Goal: Task Accomplishment & Management: Use online tool/utility

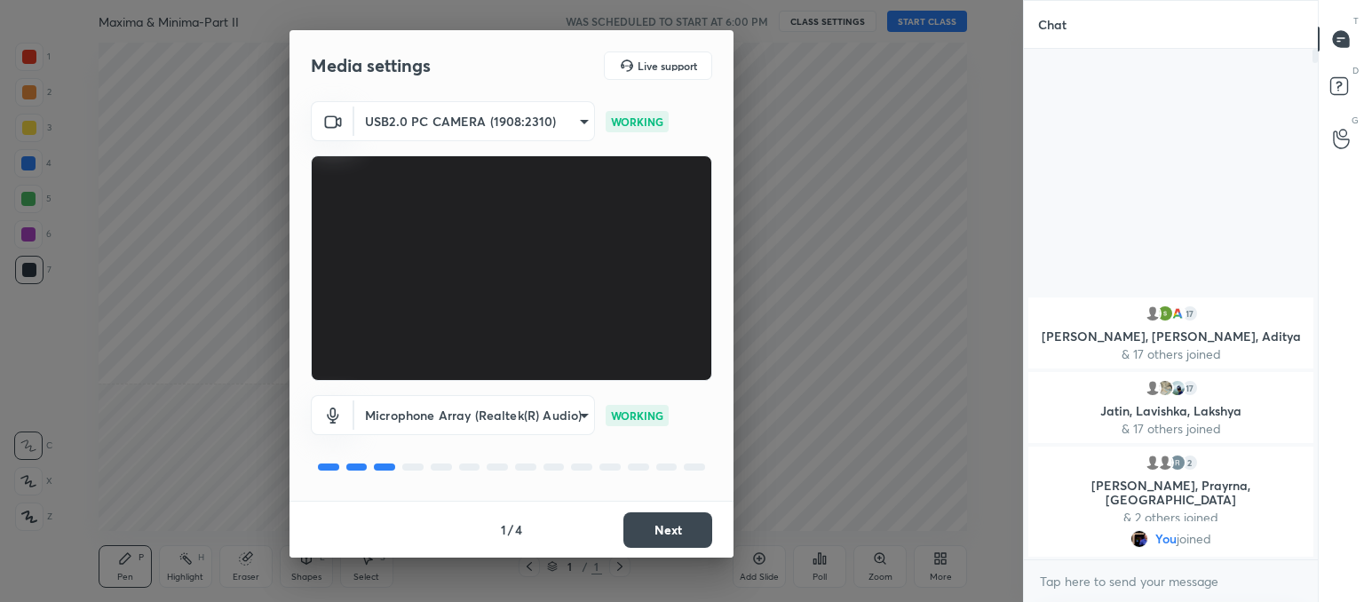
click at [686, 529] on button "Next" at bounding box center [667, 530] width 89 height 36
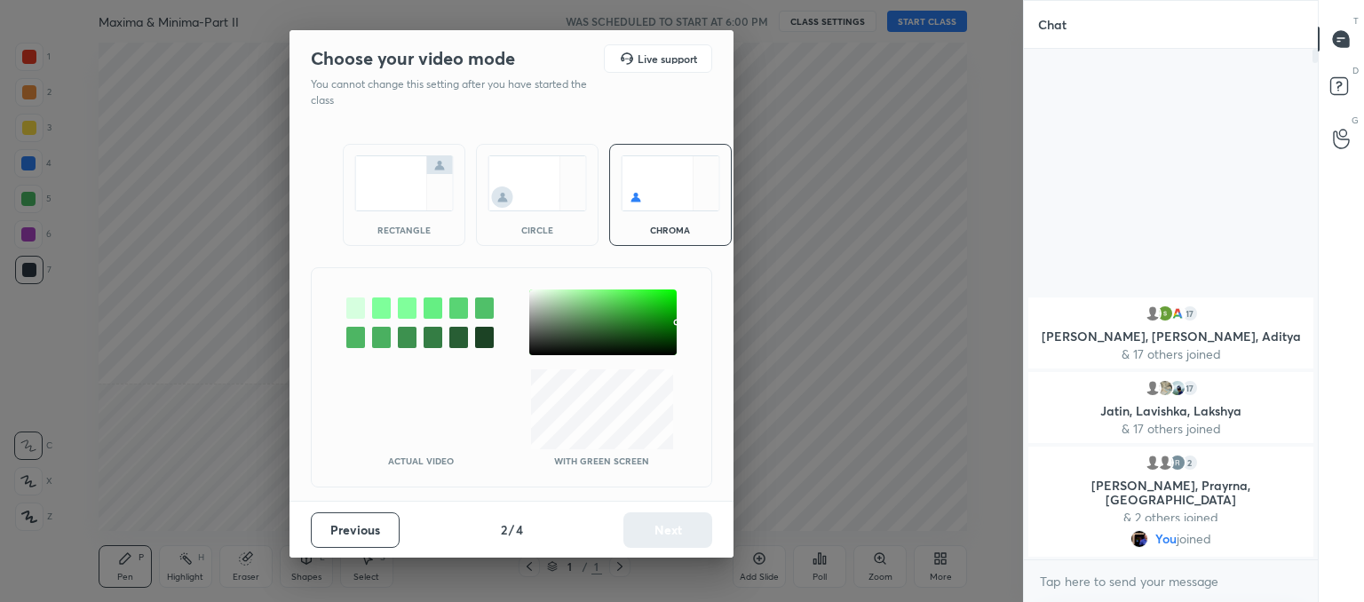
click at [541, 173] on img at bounding box center [537, 183] width 99 height 56
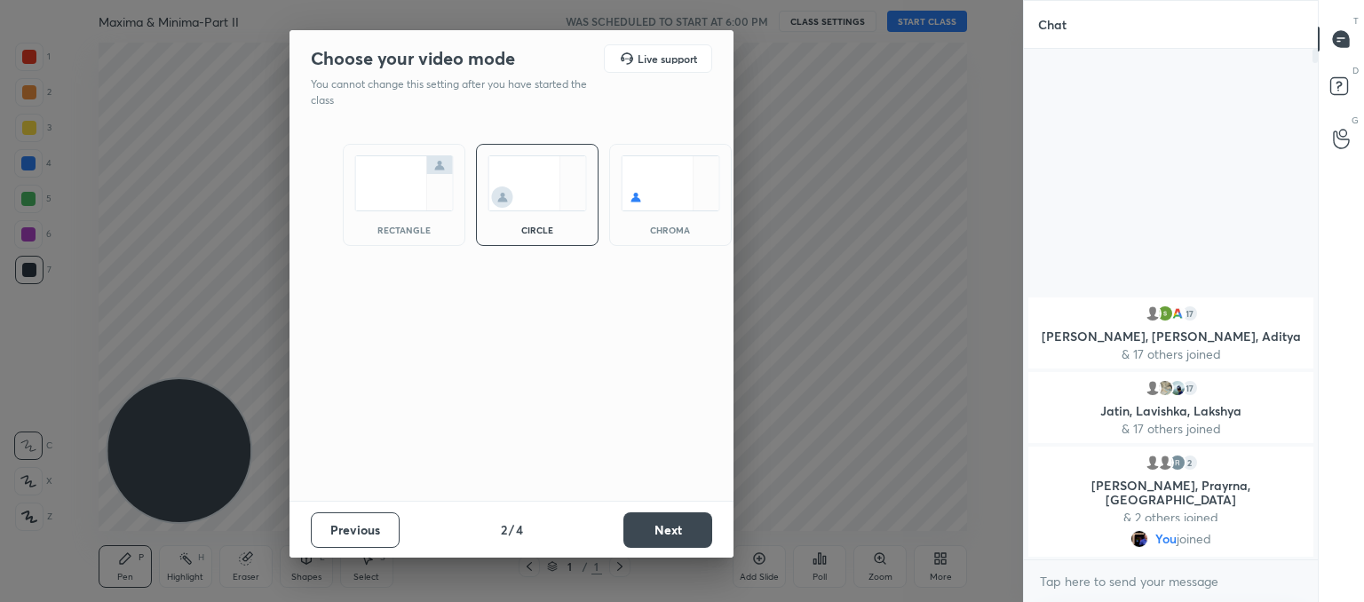
click at [657, 522] on button "Next" at bounding box center [667, 530] width 89 height 36
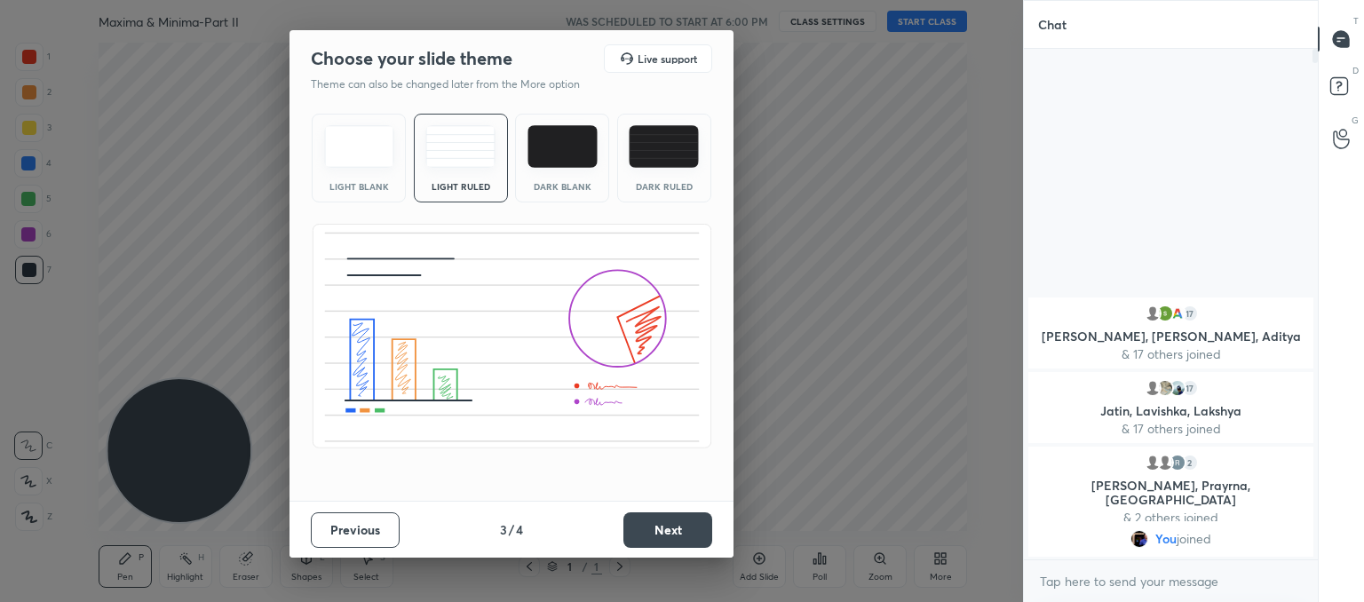
click at [657, 535] on button "Next" at bounding box center [667, 530] width 89 height 36
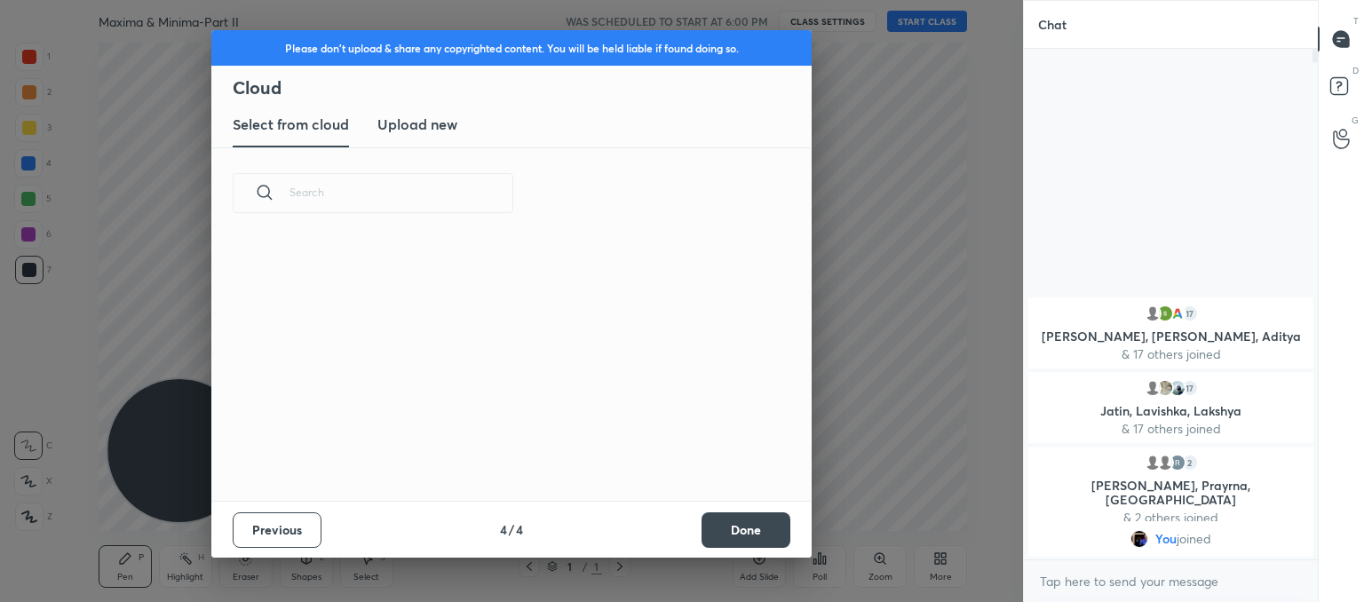
scroll to position [263, 570]
click at [408, 123] on h3 "Upload new" at bounding box center [417, 124] width 80 height 21
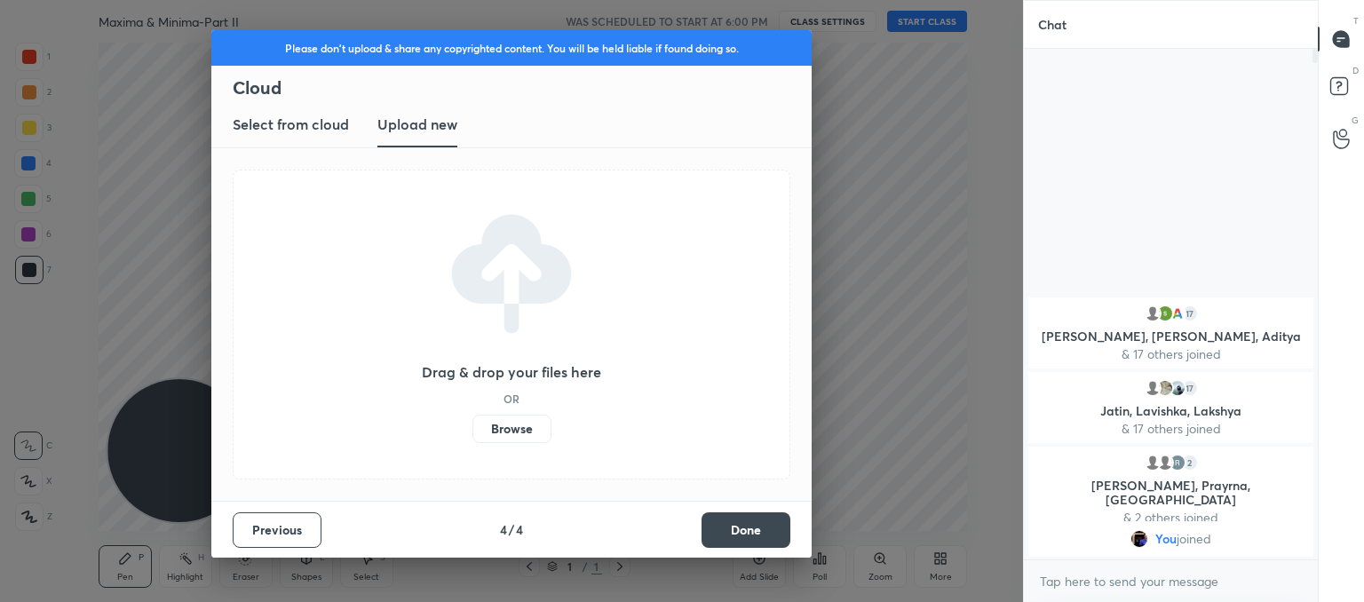
click at [491, 425] on label "Browse" at bounding box center [511, 429] width 79 height 28
click at [472, 425] on input "Browse" at bounding box center [472, 429] width 0 height 28
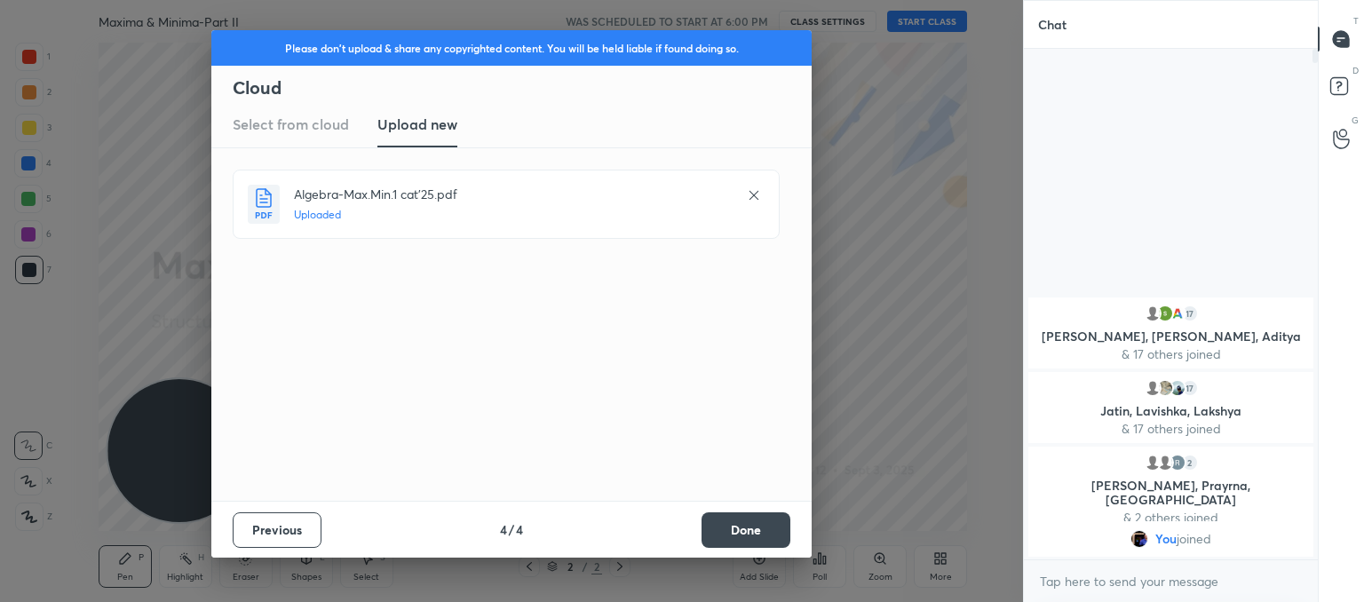
click at [760, 532] on button "Done" at bounding box center [746, 530] width 89 height 36
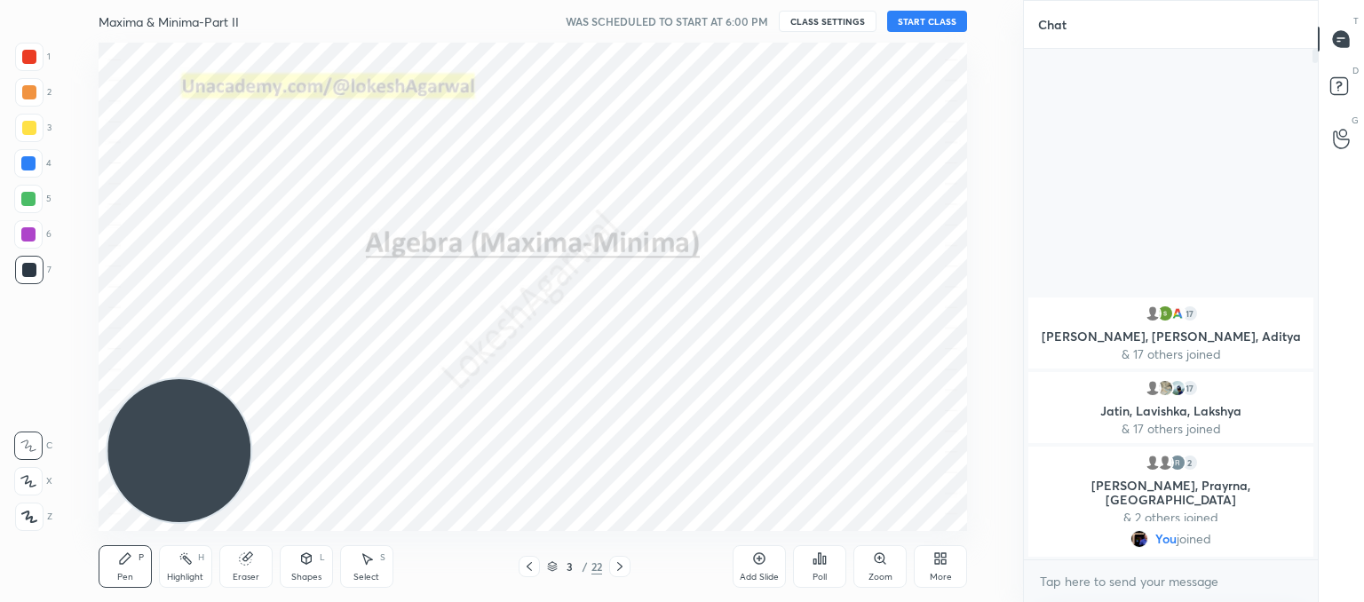
click at [517, 562] on div "3 / 22" at bounding box center [574, 566] width 317 height 21
click at [536, 566] on div at bounding box center [529, 566] width 21 height 21
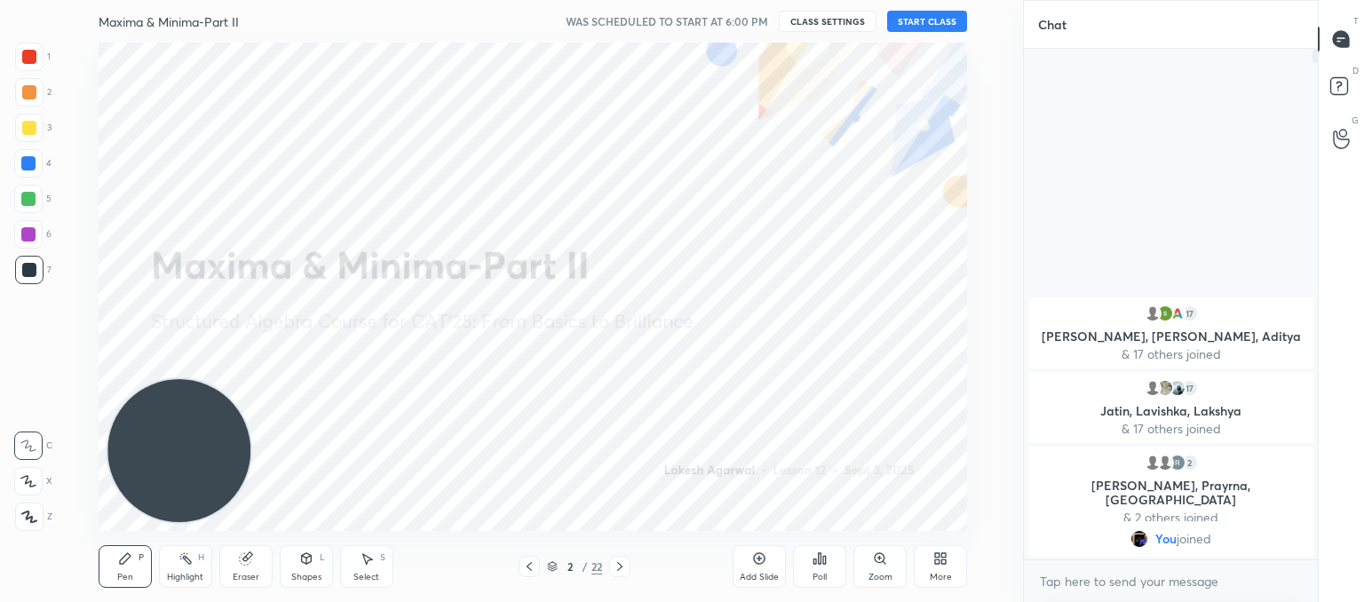
click at [921, 20] on button "START CLASS" at bounding box center [927, 21] width 80 height 21
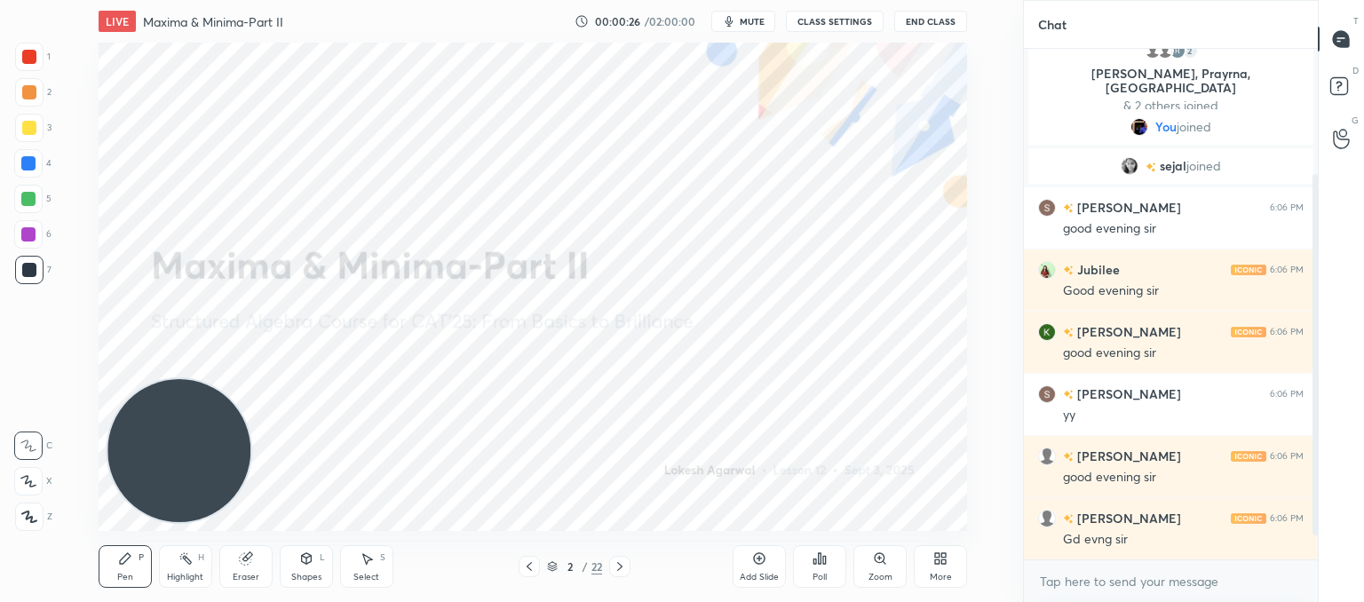
scroll to position [229, 0]
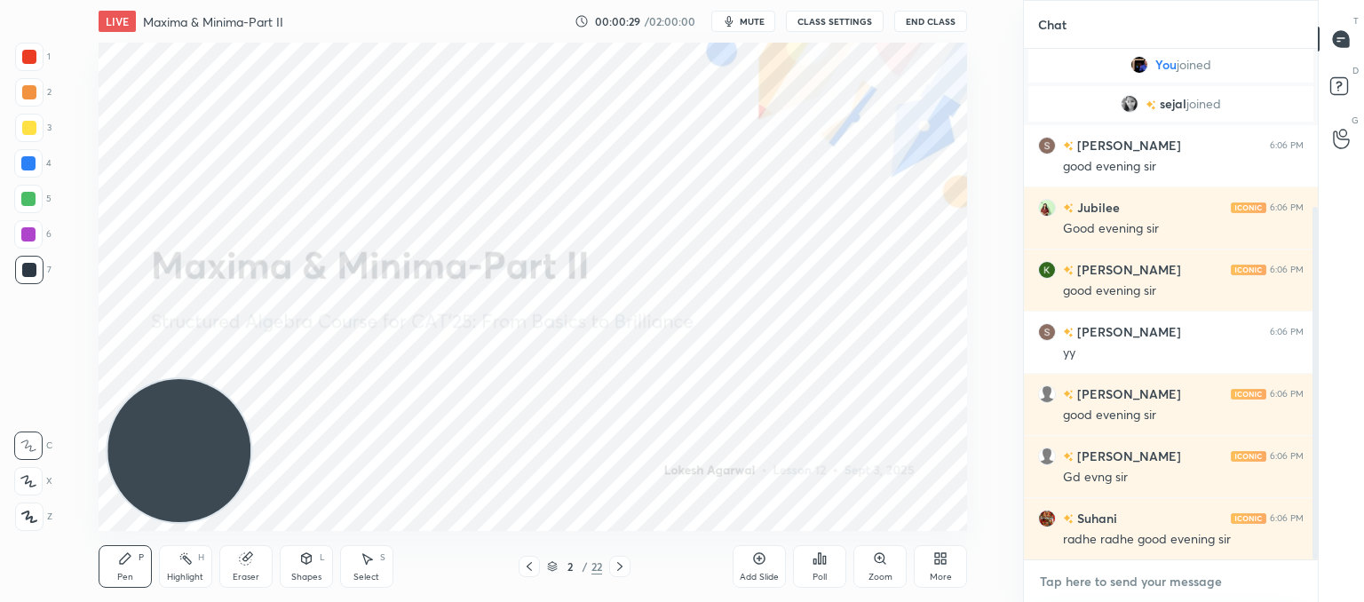
click at [1115, 575] on textarea at bounding box center [1171, 581] width 266 height 28
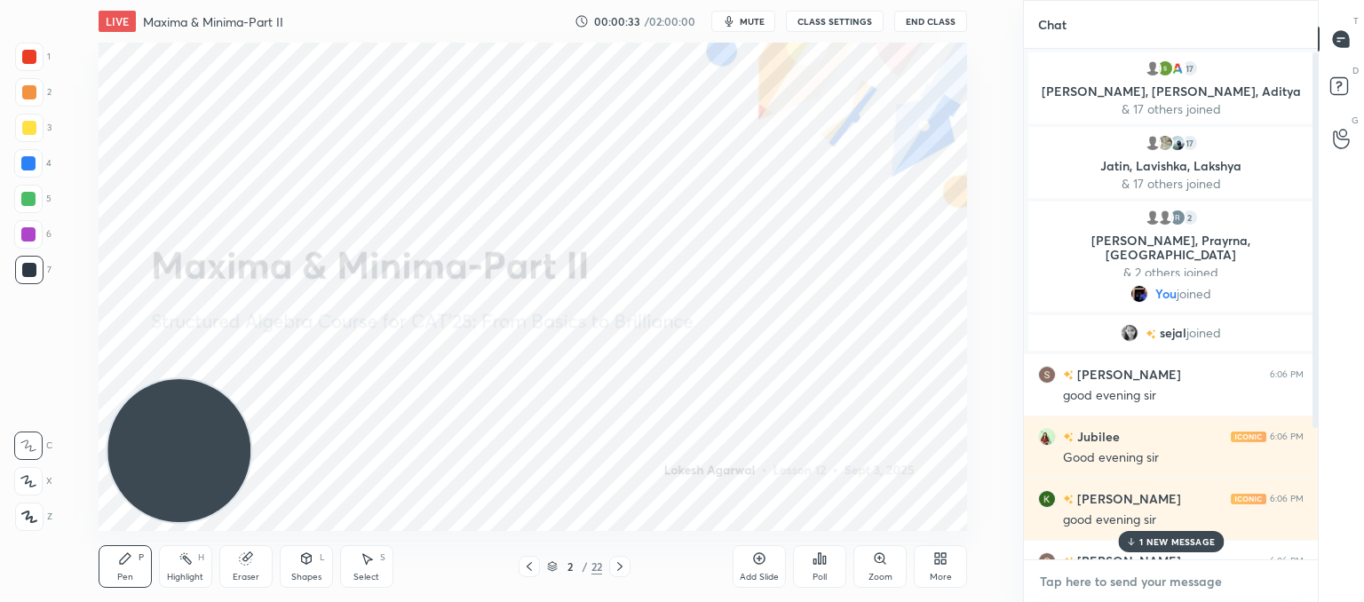
scroll to position [272, 0]
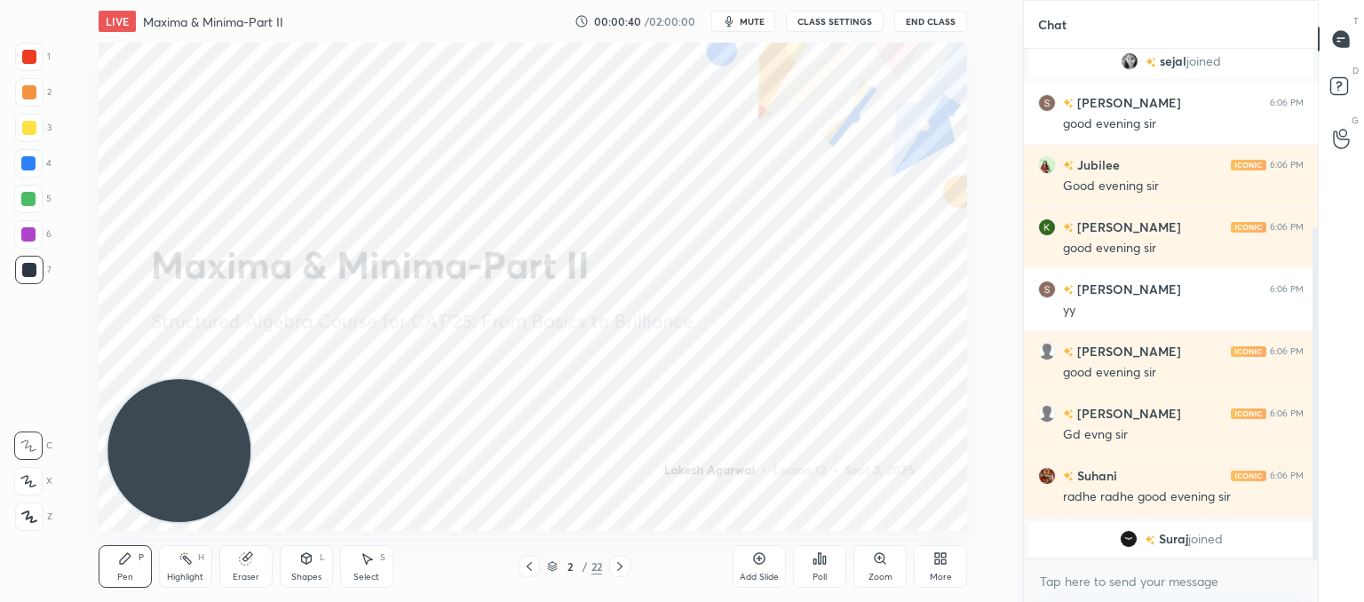
drag, startPoint x: 23, startPoint y: 515, endPoint x: 78, endPoint y: 473, distance: 69.1
click at [26, 512] on icon at bounding box center [29, 517] width 16 height 12
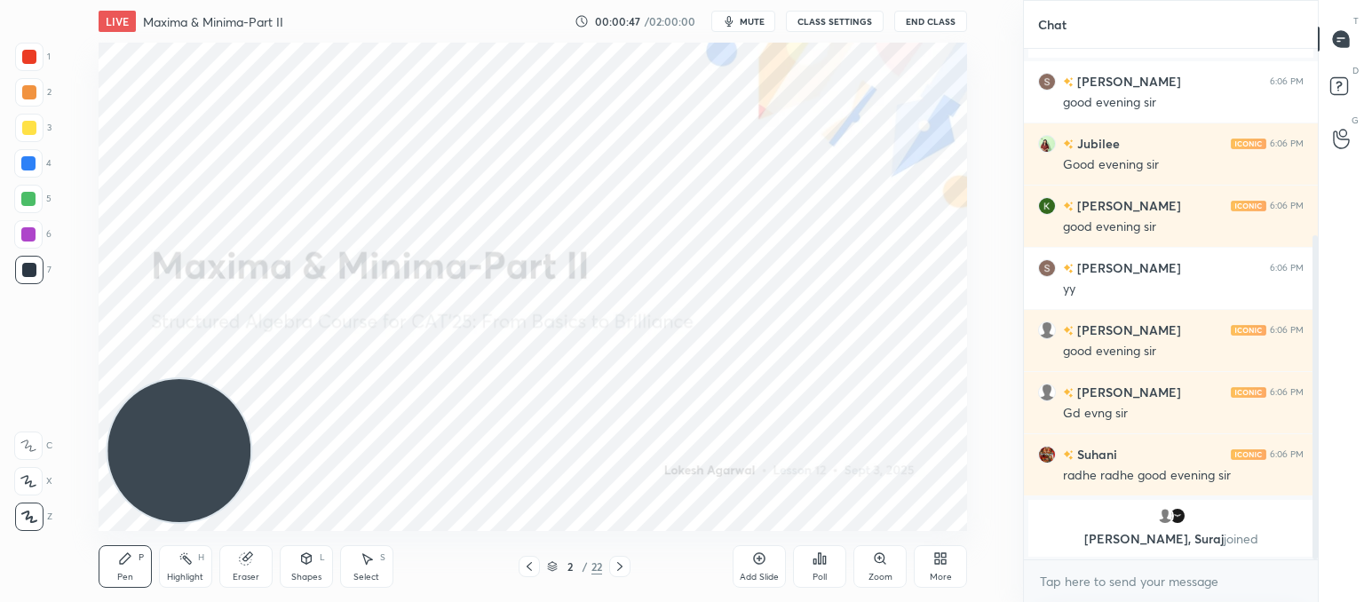
scroll to position [355, 0]
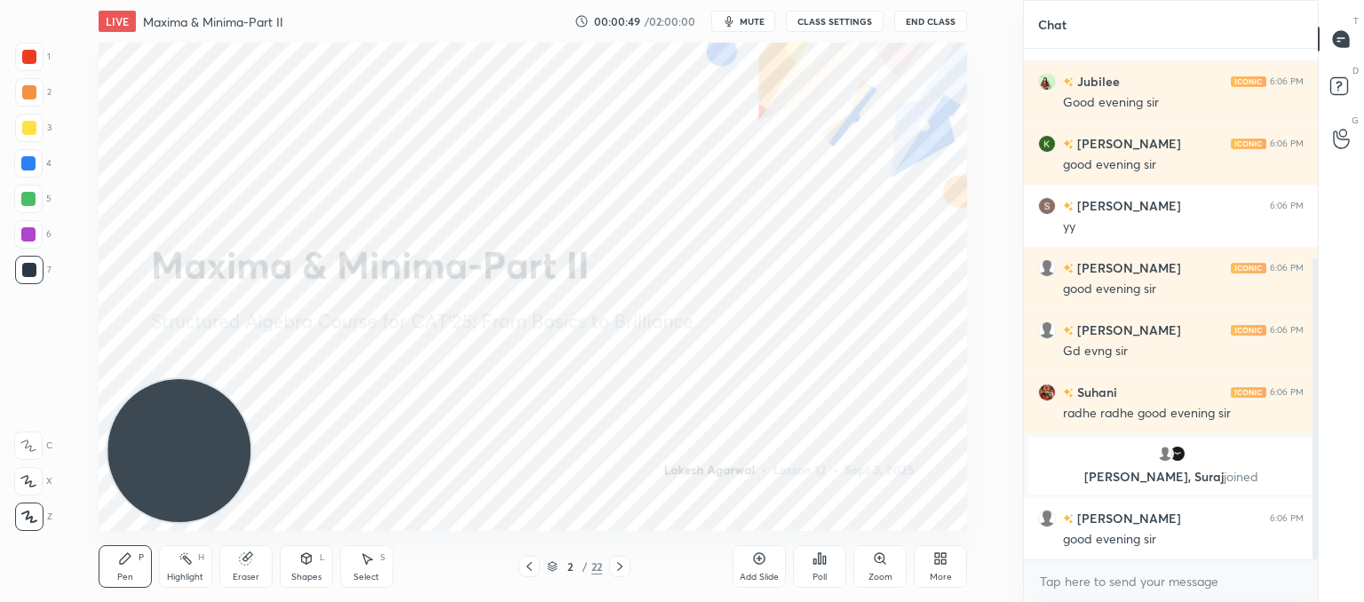
click at [639, 596] on div "Pen P Highlight H Eraser Shapes L Select S 2 / 22 Add Slide Poll Zoom More" at bounding box center [533, 566] width 869 height 71
click at [620, 567] on icon at bounding box center [620, 567] width 14 height 14
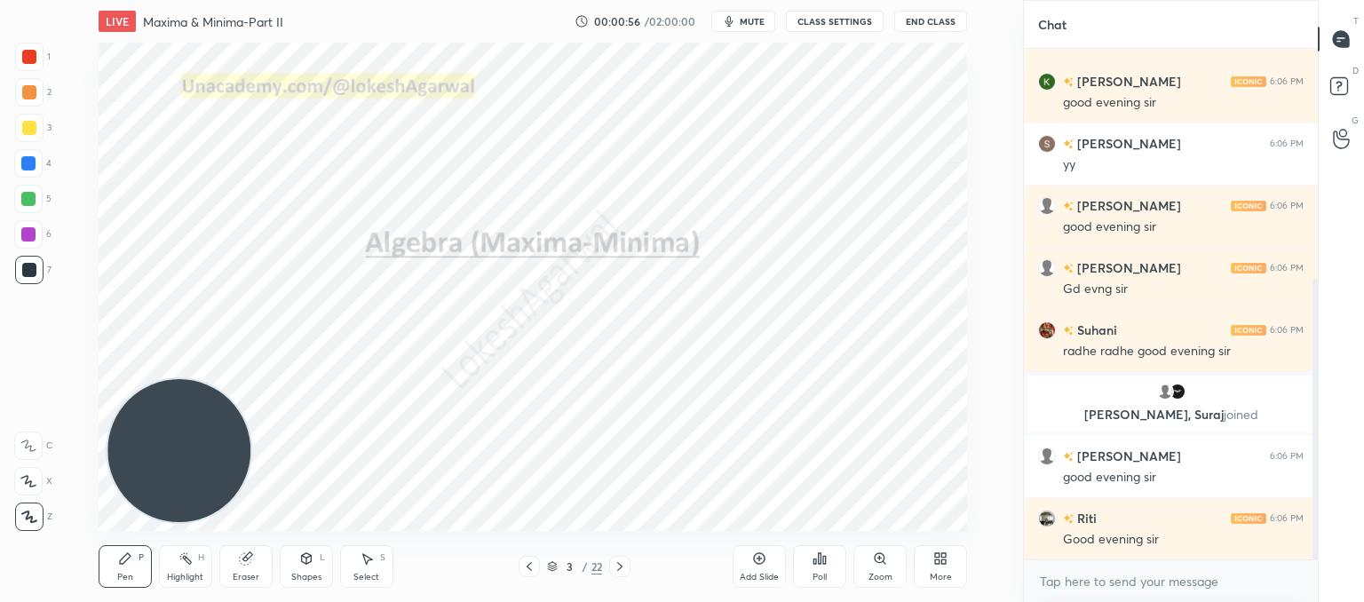
click at [621, 566] on icon at bounding box center [620, 567] width 14 height 14
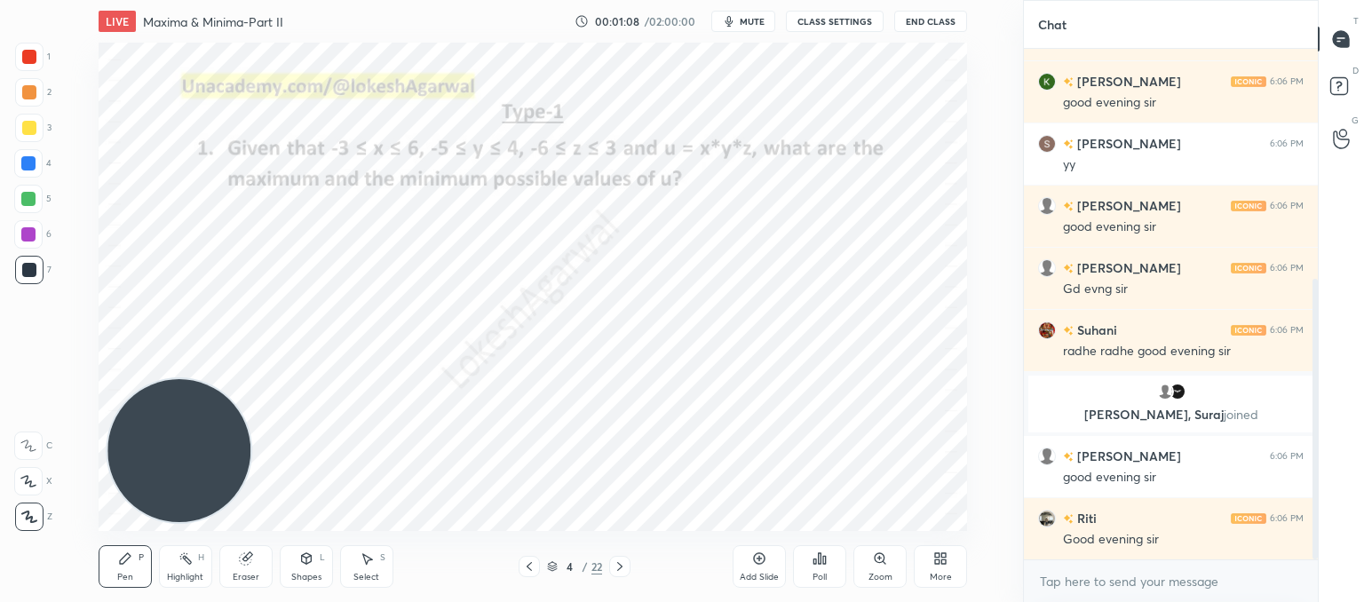
scroll to position [480, 0]
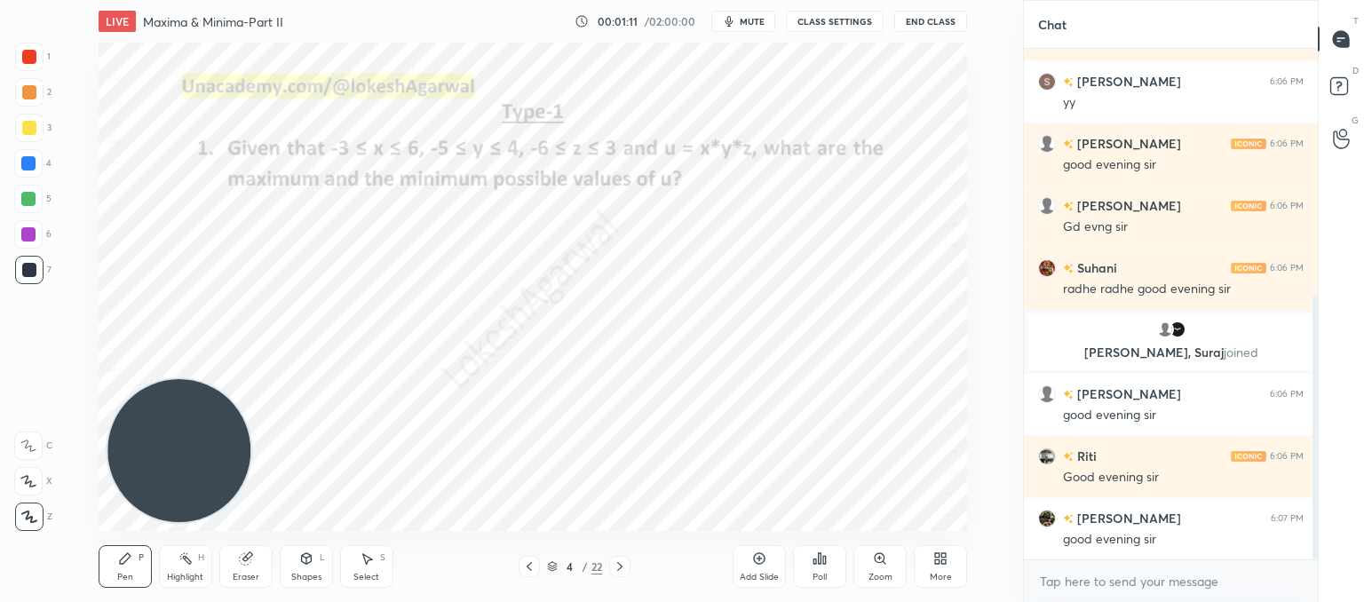
drag, startPoint x: 611, startPoint y: 564, endPoint x: 629, endPoint y: 564, distance: 17.8
click at [613, 564] on div at bounding box center [619, 566] width 21 height 21
click at [833, 573] on div "Poll" at bounding box center [819, 566] width 53 height 43
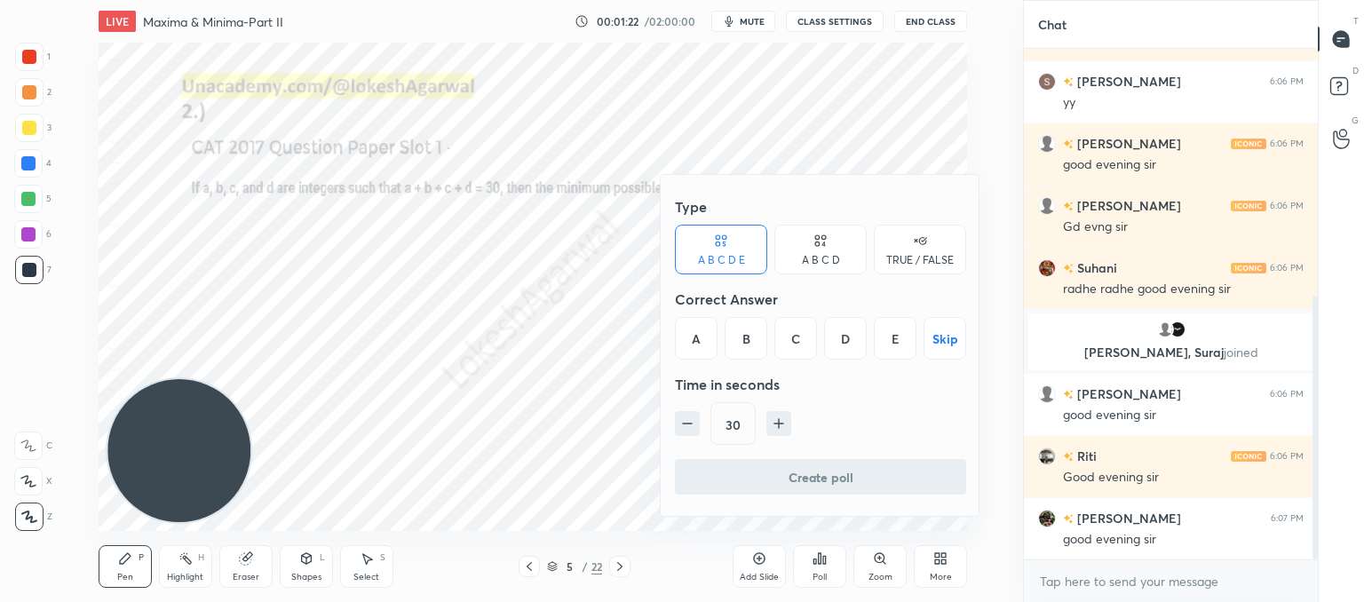
click at [829, 259] on div "A B C D" at bounding box center [821, 260] width 38 height 11
click at [885, 337] on div "D" at bounding box center [880, 338] width 52 height 43
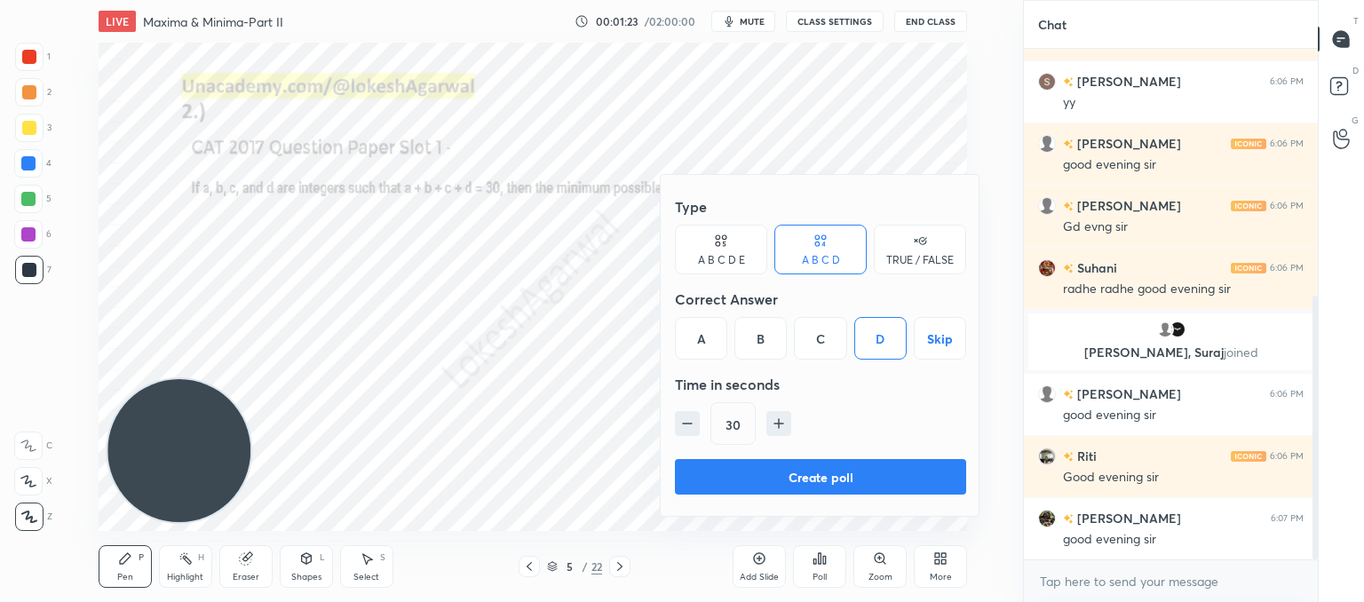
click at [774, 475] on button "Create poll" at bounding box center [820, 477] width 291 height 36
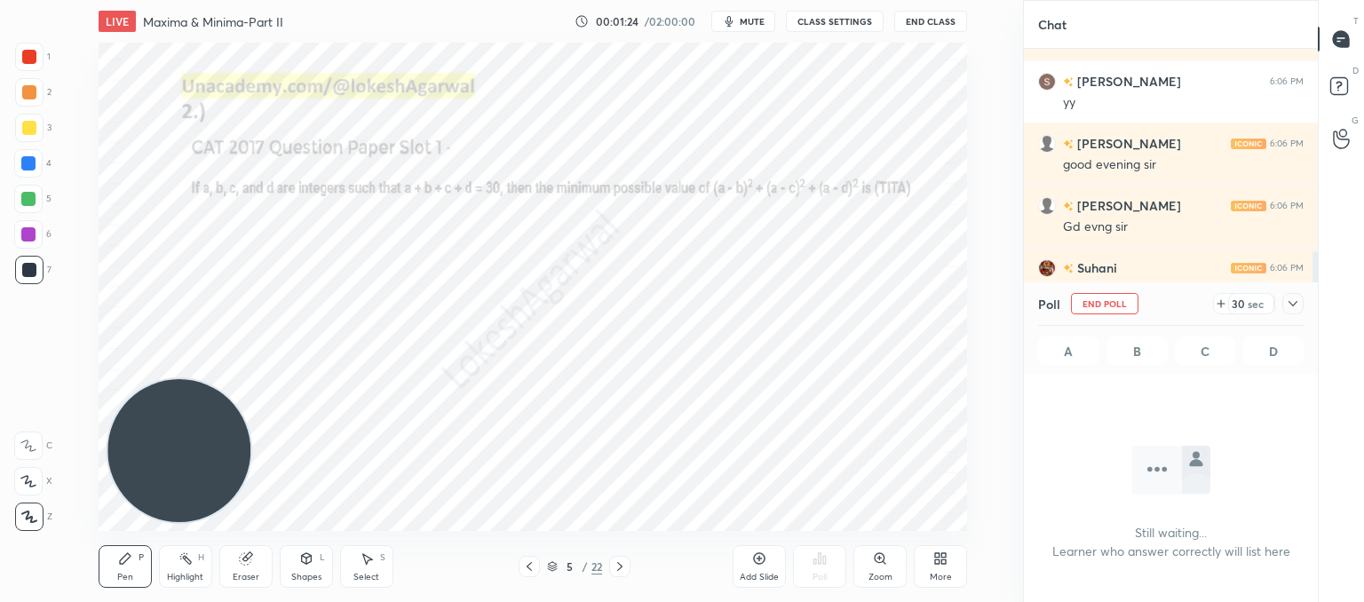
scroll to position [266, 289]
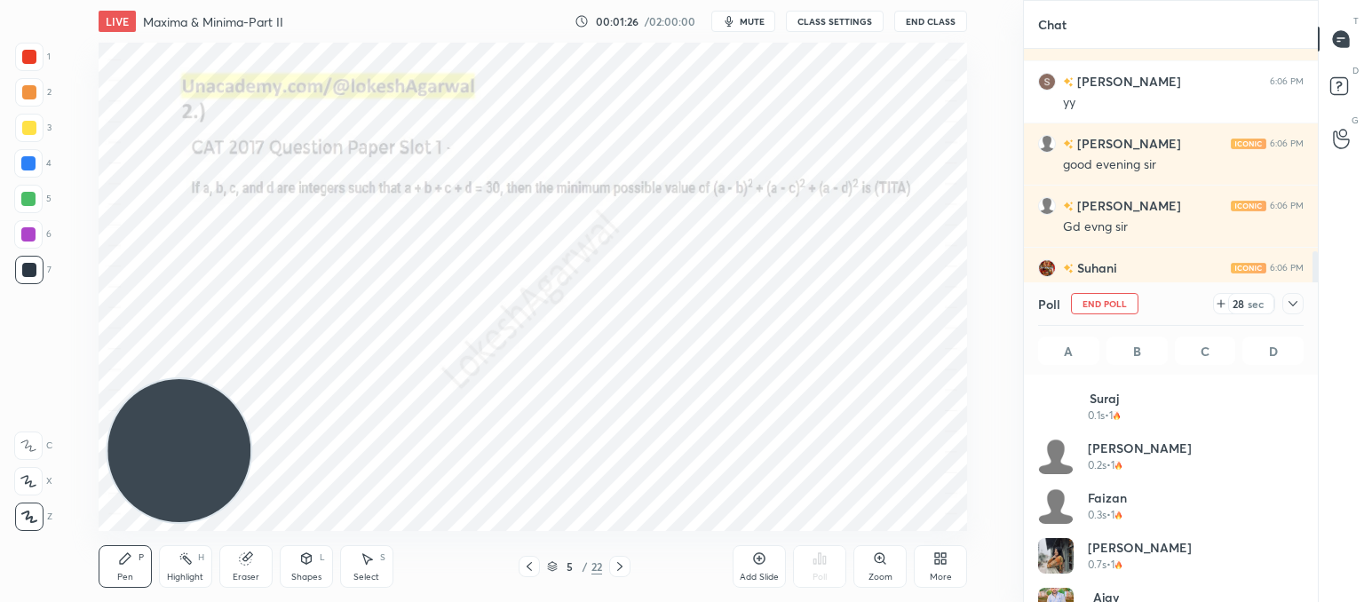
click at [352, 562] on div "Select S" at bounding box center [366, 566] width 53 height 43
drag, startPoint x: 688, startPoint y: 423, endPoint x: 660, endPoint y: 179, distance: 245.9
click at [660, 179] on div "LIVE Maxima & Minima-Part II 00:01:27 / 02:00:00 mute CLASS SETTINGS End Class …" at bounding box center [533, 301] width 952 height 602
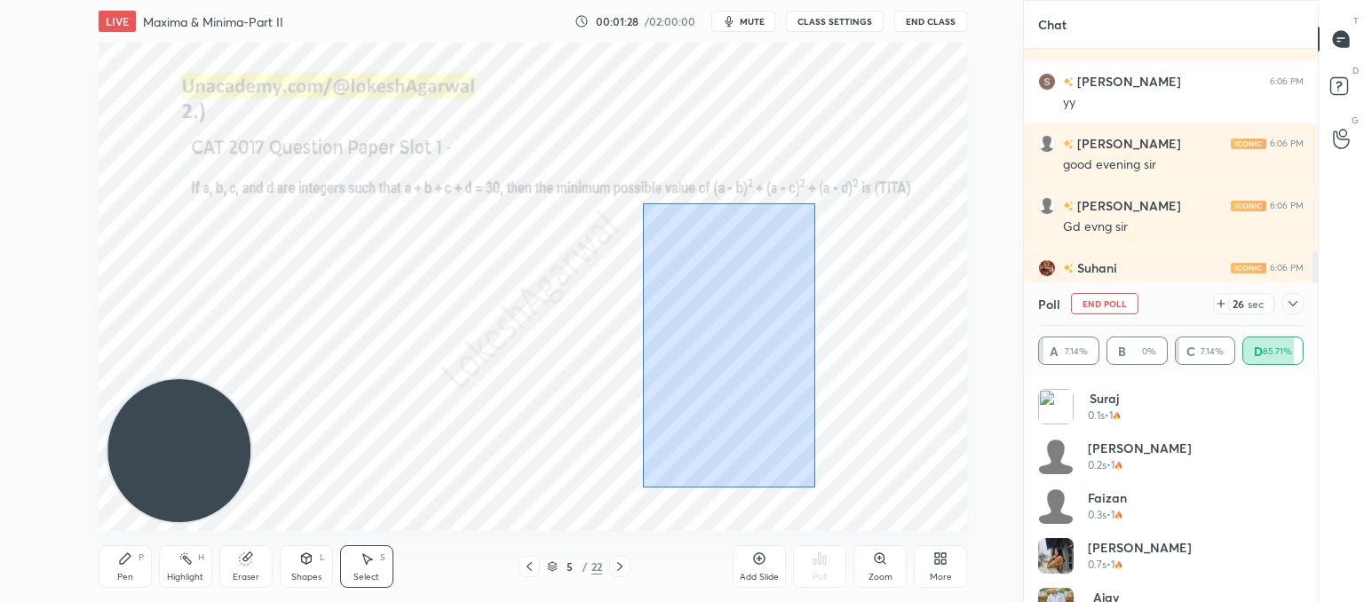
drag, startPoint x: 815, startPoint y: 488, endPoint x: 686, endPoint y: 218, distance: 299.5
click at [663, 194] on div "0 ° Undo Copy Duplicate Duplicate to new slide Delete" at bounding box center [533, 287] width 869 height 488
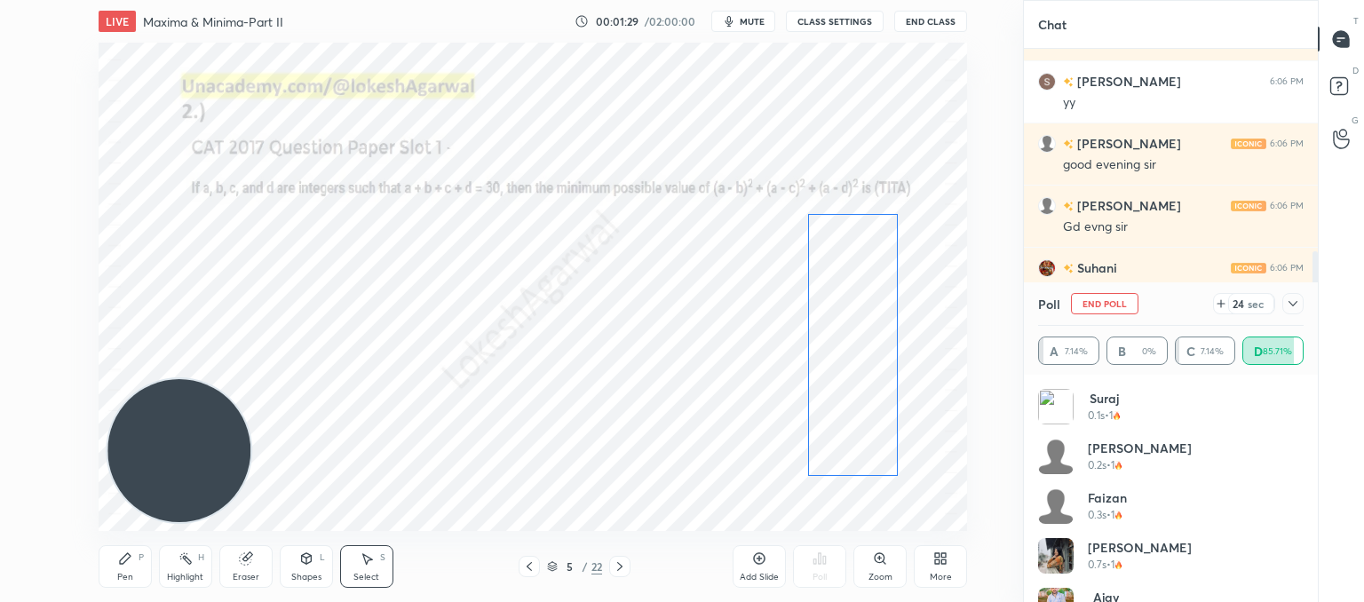
drag, startPoint x: 759, startPoint y: 321, endPoint x: 863, endPoint y: 317, distance: 104.0
click at [863, 317] on div "0 ° Undo Copy Duplicate Duplicate to new slide Delete" at bounding box center [533, 287] width 869 height 488
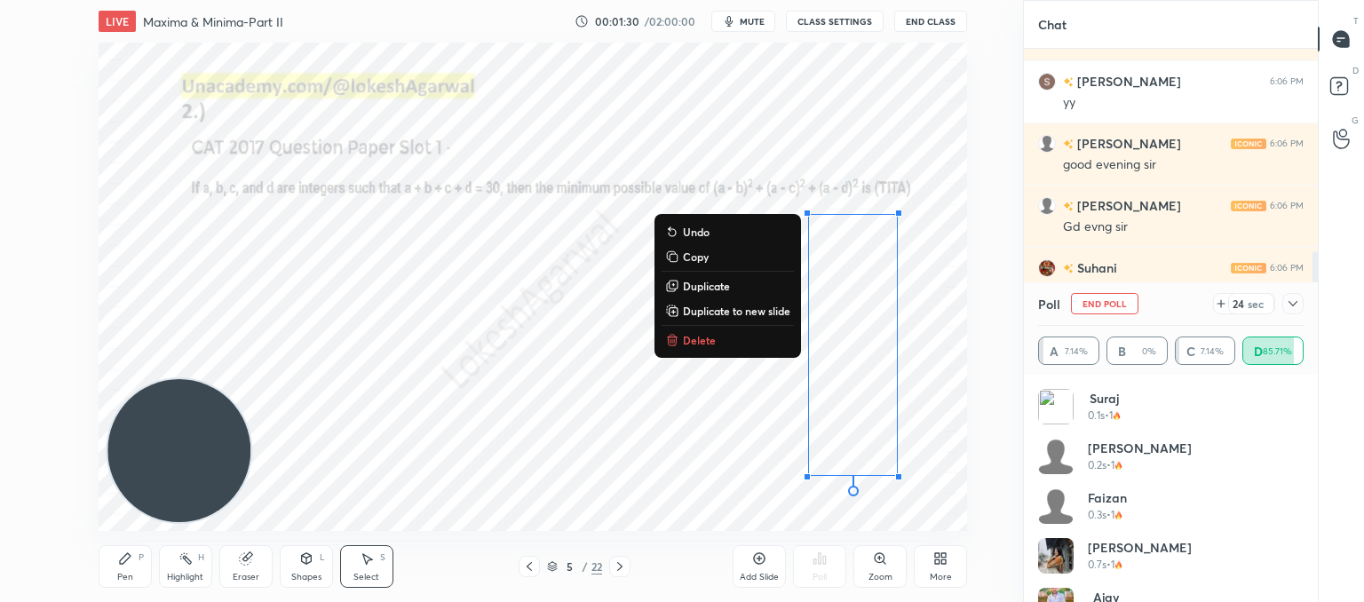
click at [483, 382] on div "0 ° Undo Copy Duplicate Duplicate to new slide Delete" at bounding box center [533, 287] width 869 height 488
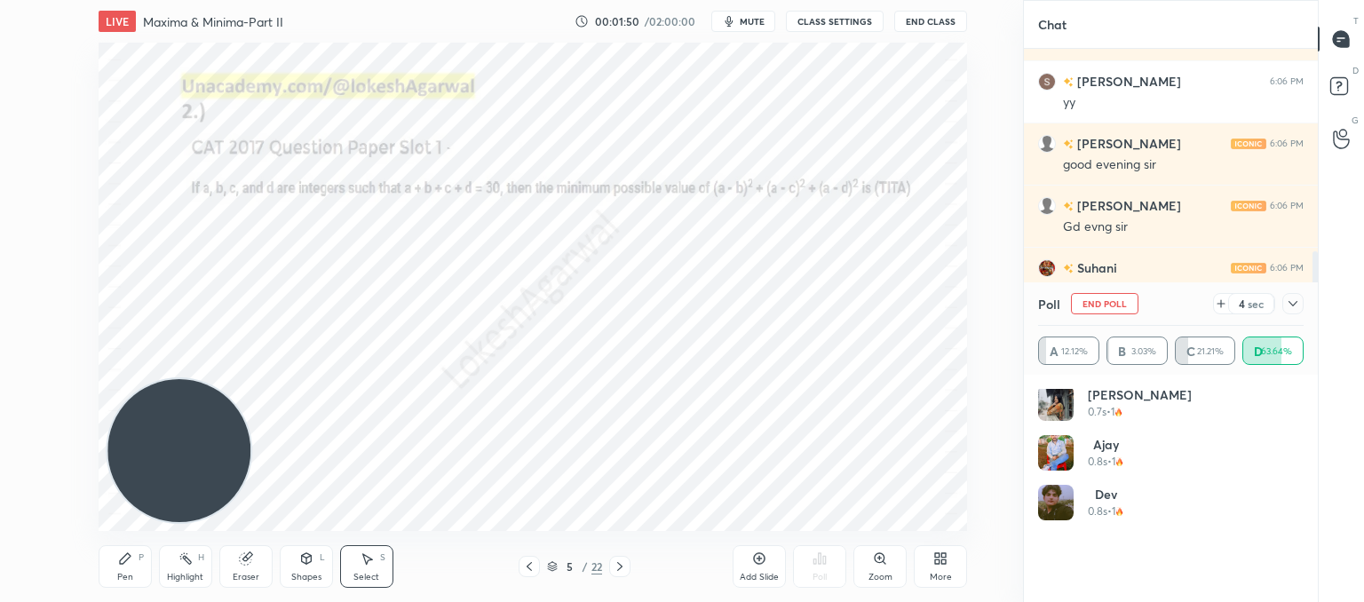
scroll to position [0, 0]
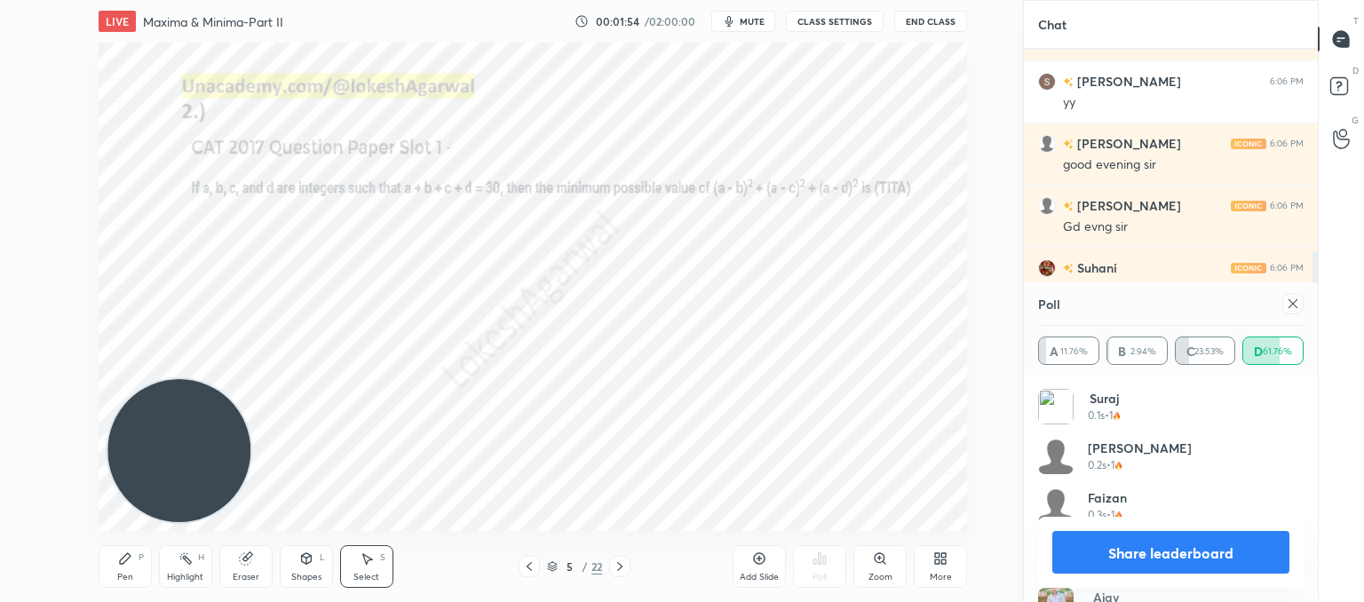
click at [1301, 305] on div at bounding box center [1292, 303] width 21 height 21
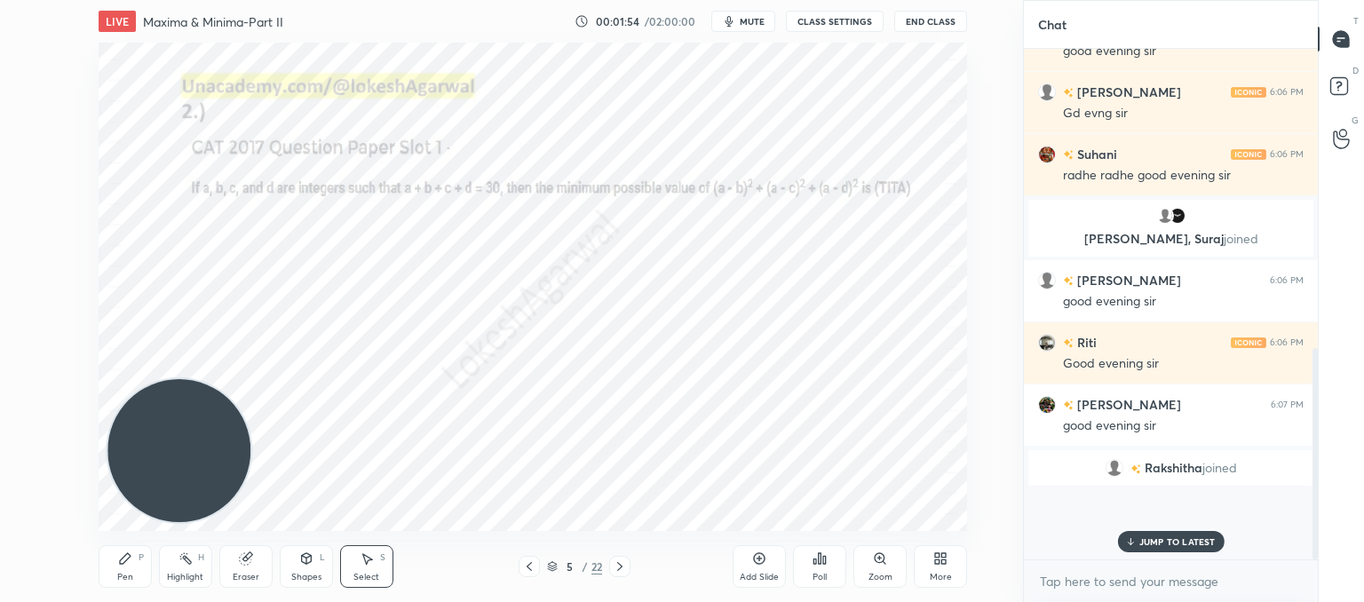
scroll to position [560, 0]
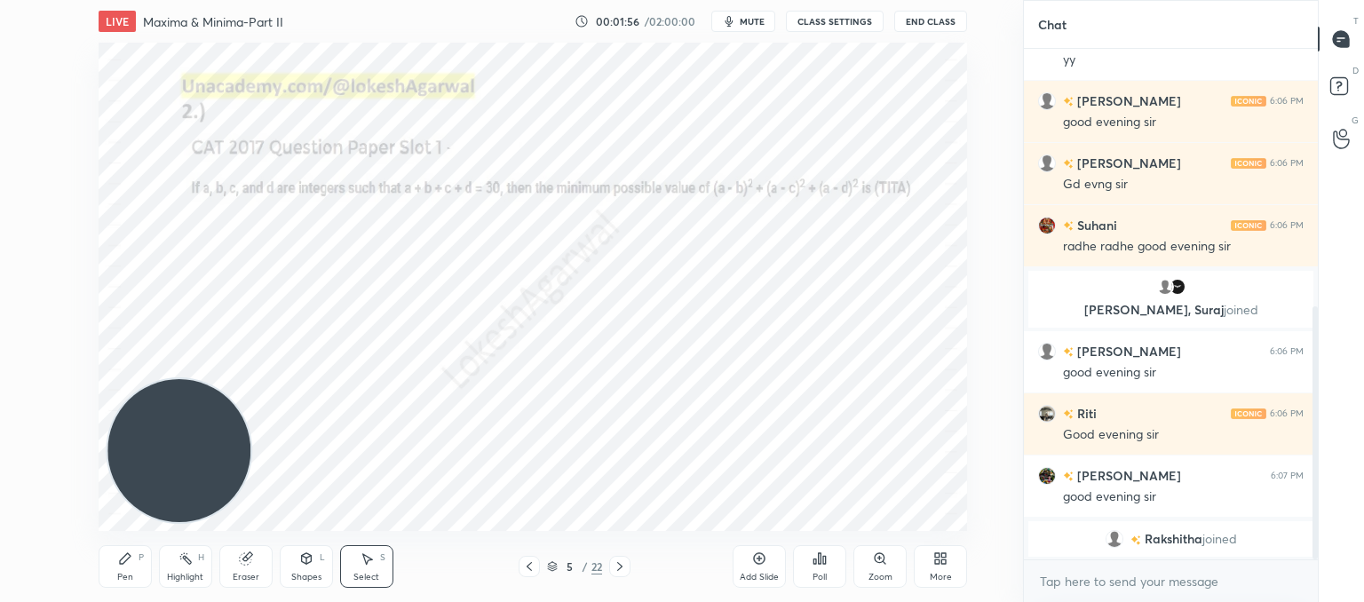
click at [621, 568] on icon at bounding box center [619, 566] width 5 height 9
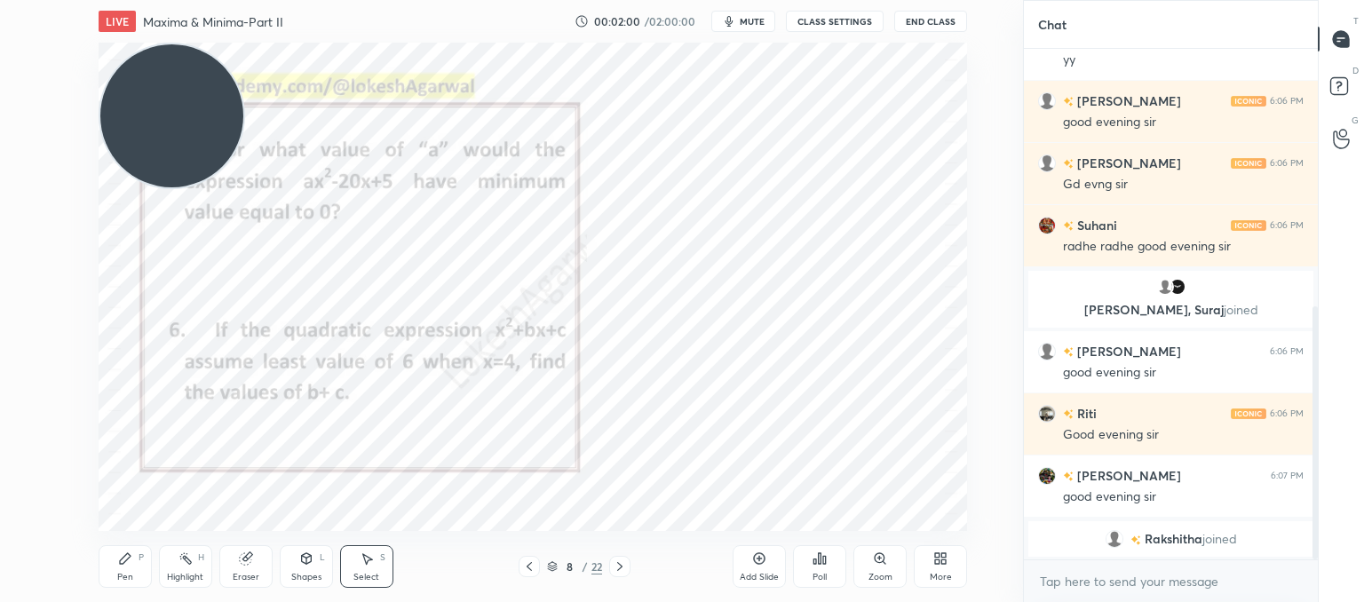
drag, startPoint x: 225, startPoint y: 485, endPoint x: 69, endPoint y: -7, distance: 516.0
click at [69, 0] on html "1 2 3 4 5 6 7 C X Z C X Z E E Erase all H H LIVE Maxima & Minima-Part II 00:02:…" at bounding box center [682, 0] width 1364 height 0
click at [118, 562] on div "Pen P" at bounding box center [125, 566] width 53 height 43
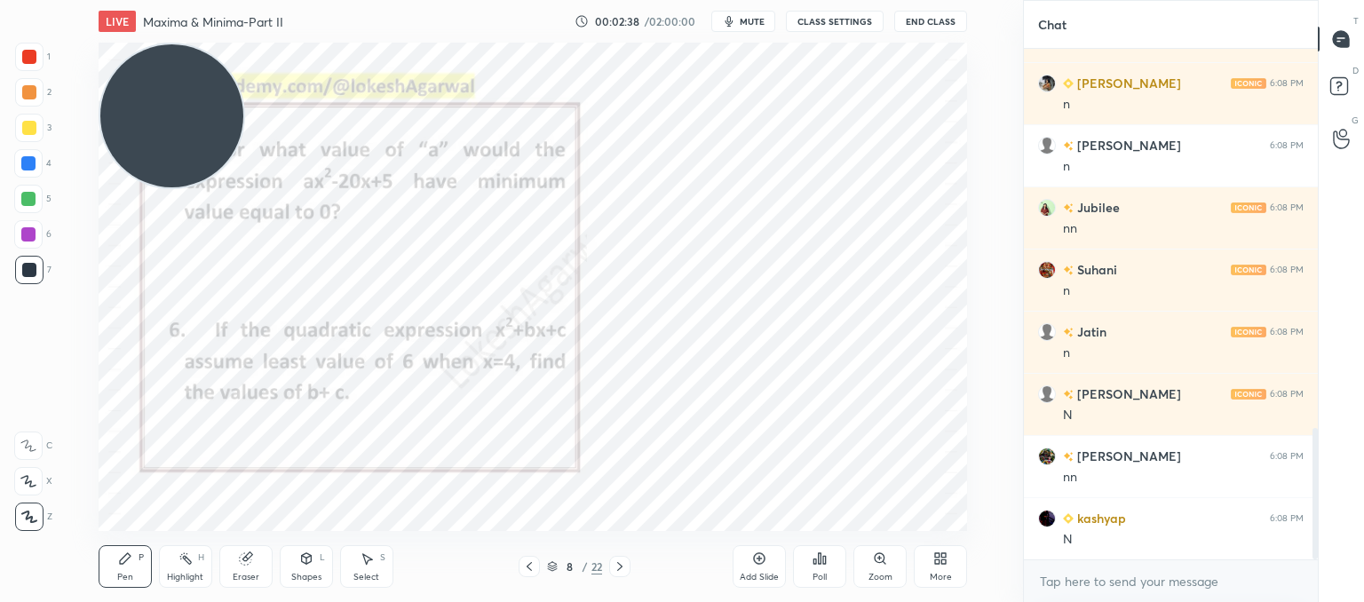
click at [248, 563] on icon at bounding box center [245, 559] width 12 height 12
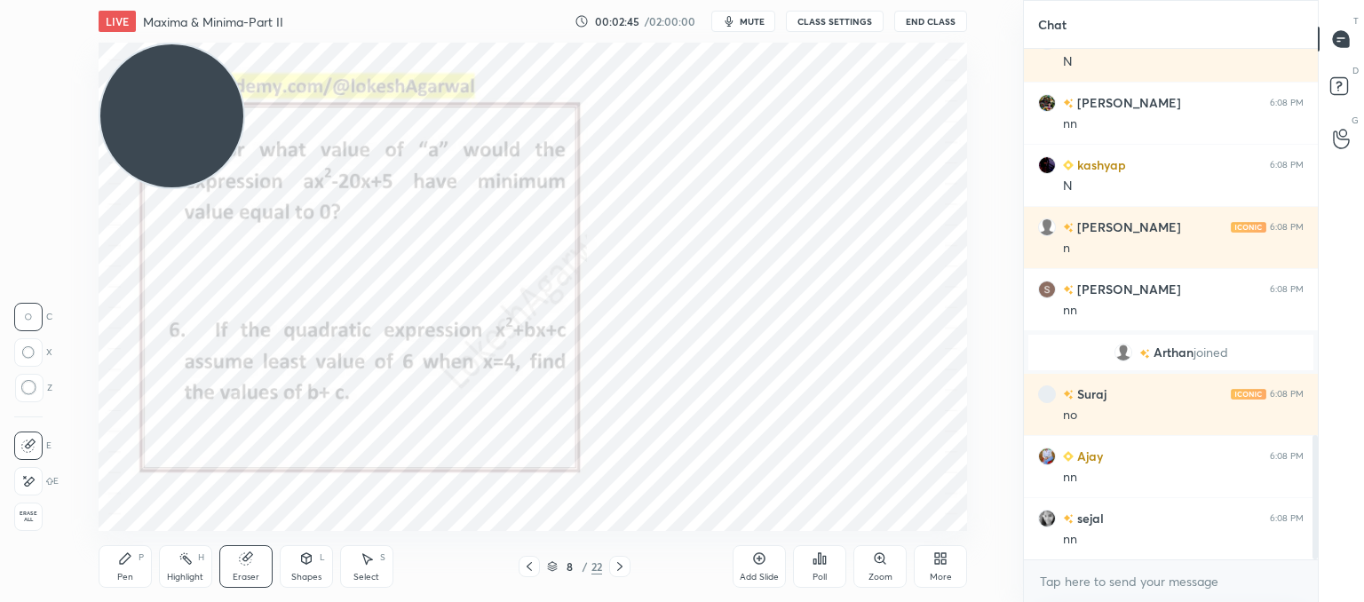
click at [131, 566] on div "Pen P" at bounding box center [125, 566] width 53 height 43
click at [825, 560] on icon at bounding box center [824, 560] width 3 height 8
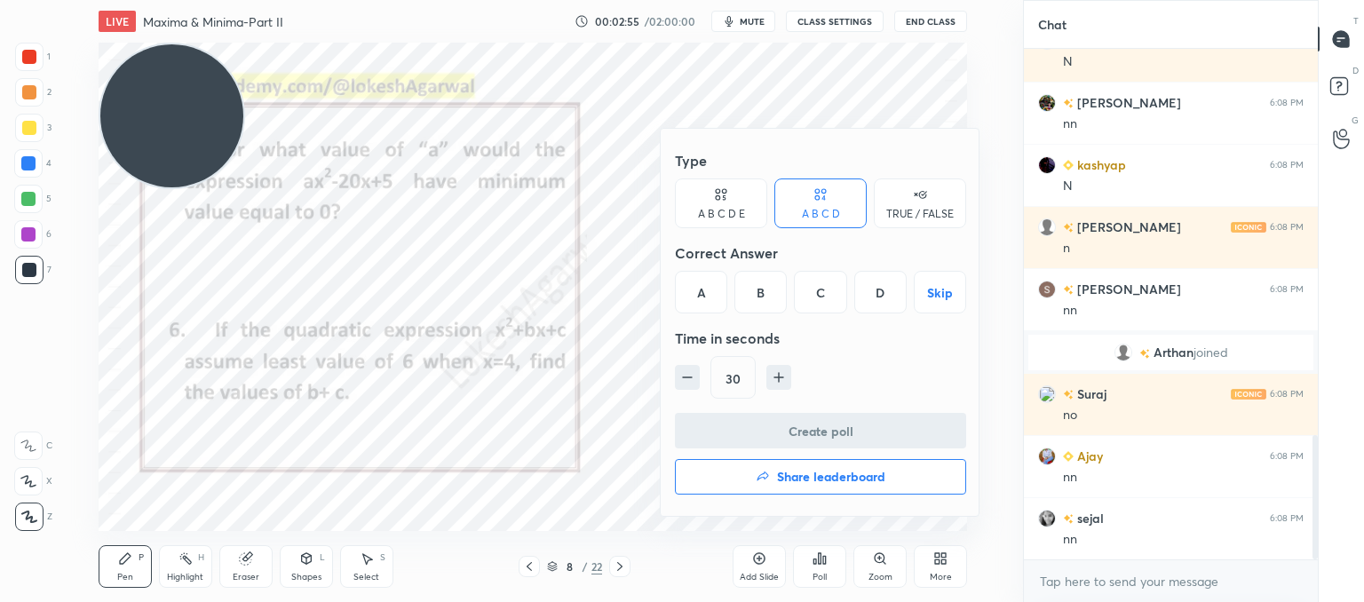
click at [885, 274] on div "D" at bounding box center [880, 292] width 52 height 43
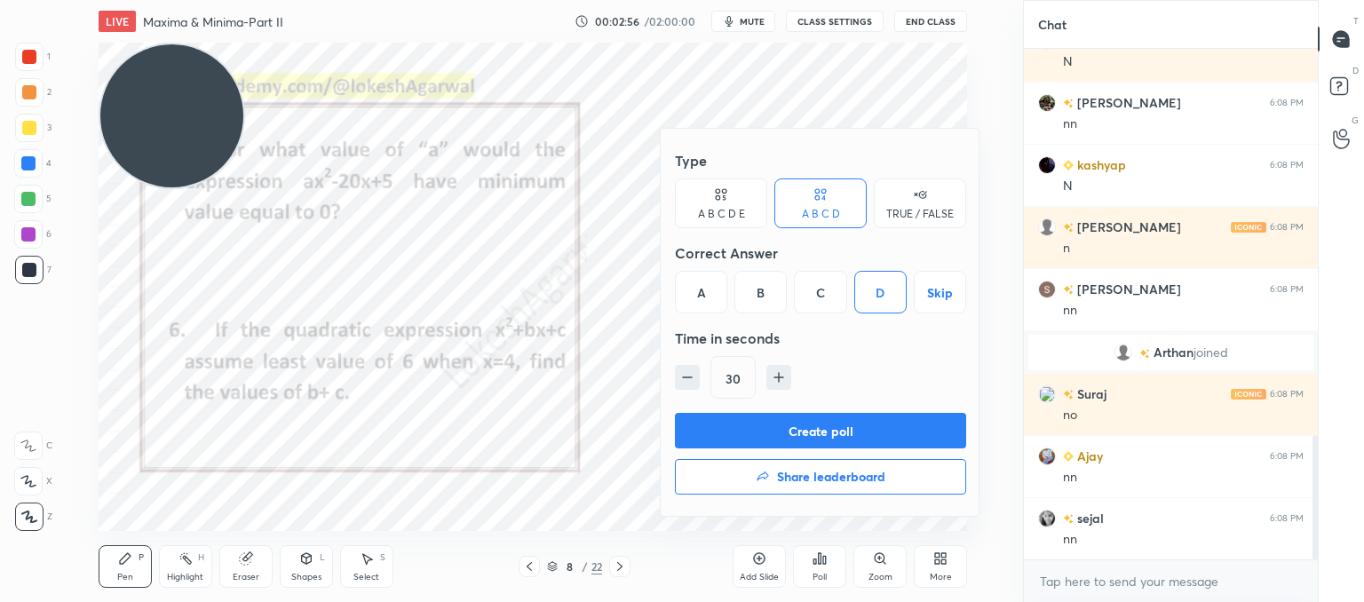
scroll to position [1647, 0]
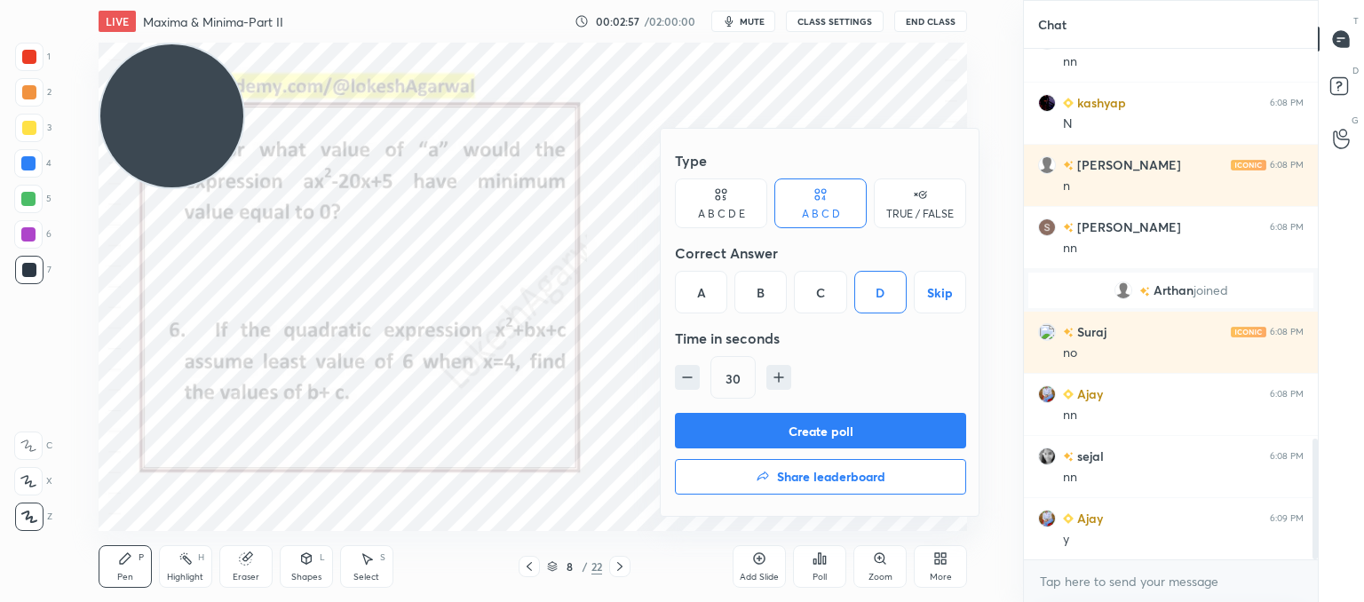
click at [845, 434] on button "Create poll" at bounding box center [820, 431] width 291 height 36
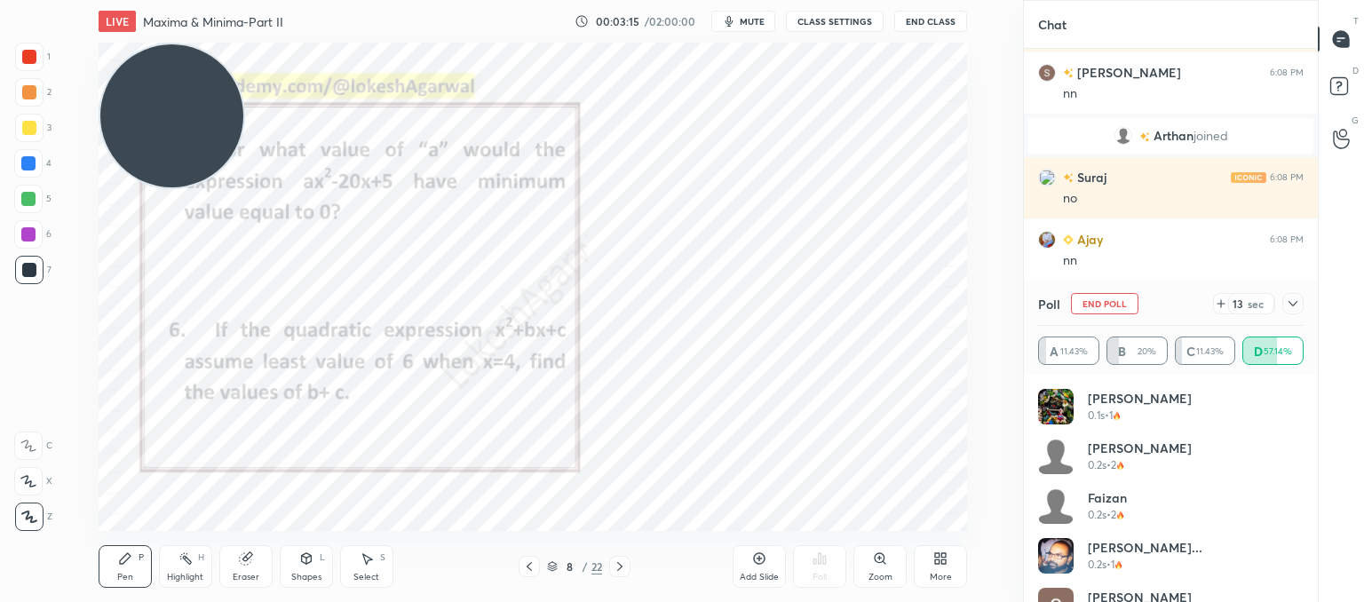
scroll to position [1863, 0]
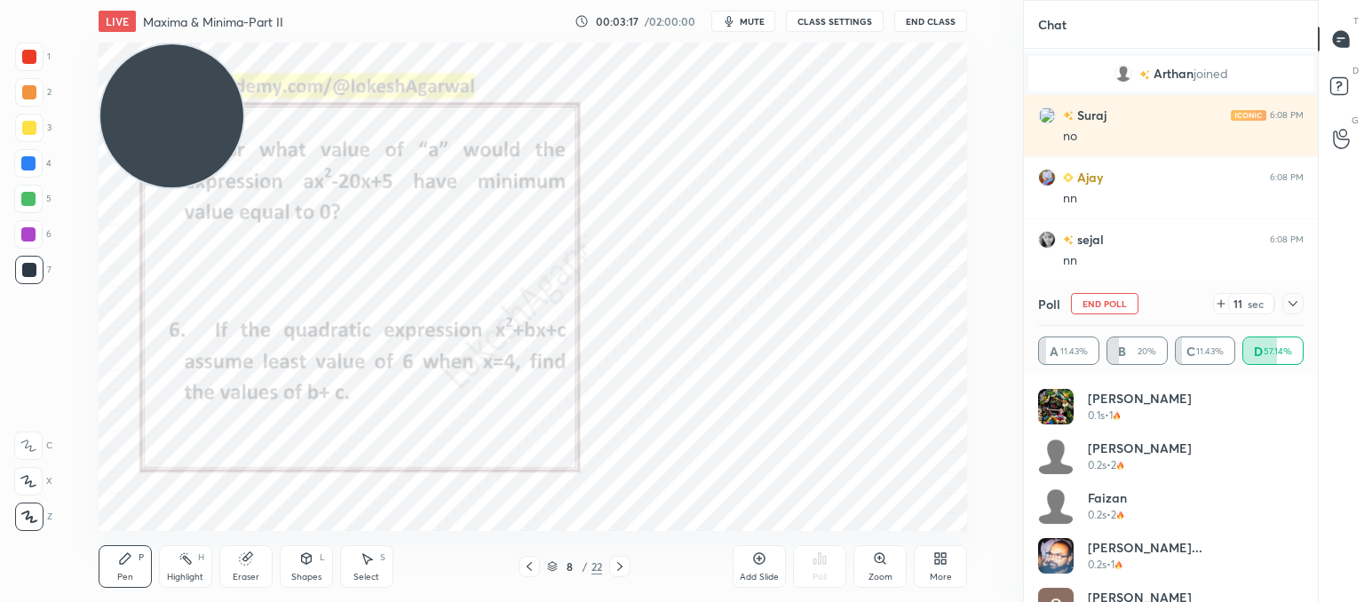
click at [1292, 310] on icon at bounding box center [1293, 304] width 14 height 14
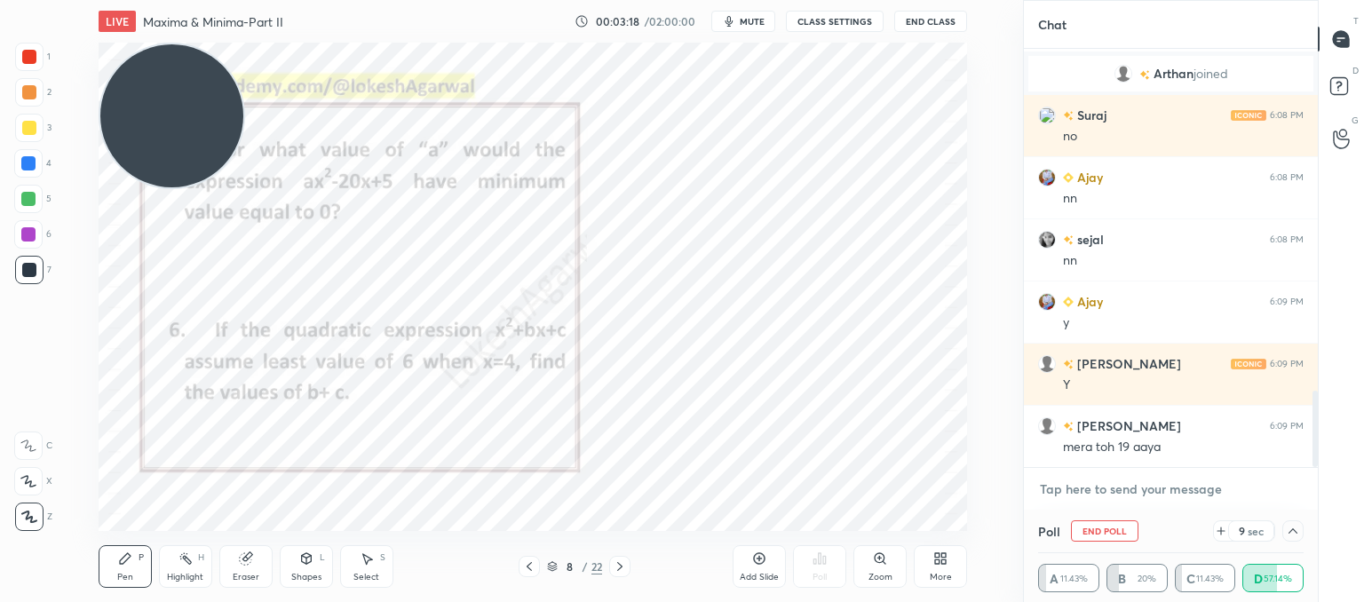
click at [1085, 484] on textarea at bounding box center [1171, 489] width 266 height 28
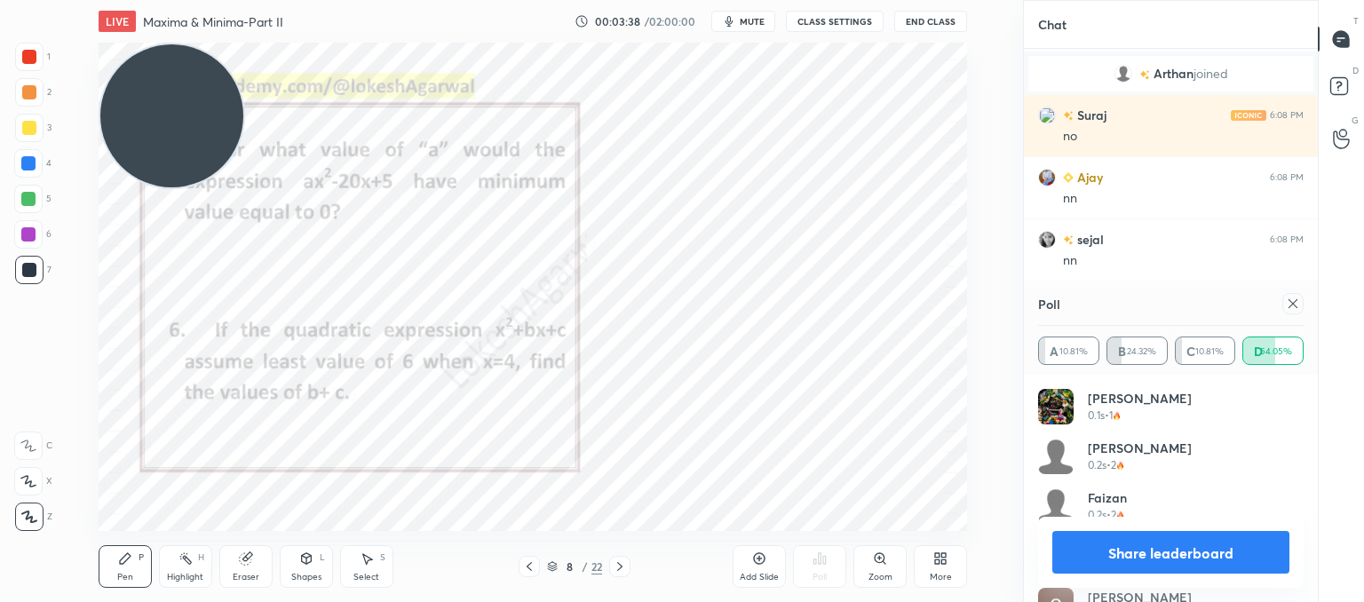
click at [1289, 306] on icon at bounding box center [1293, 304] width 14 height 14
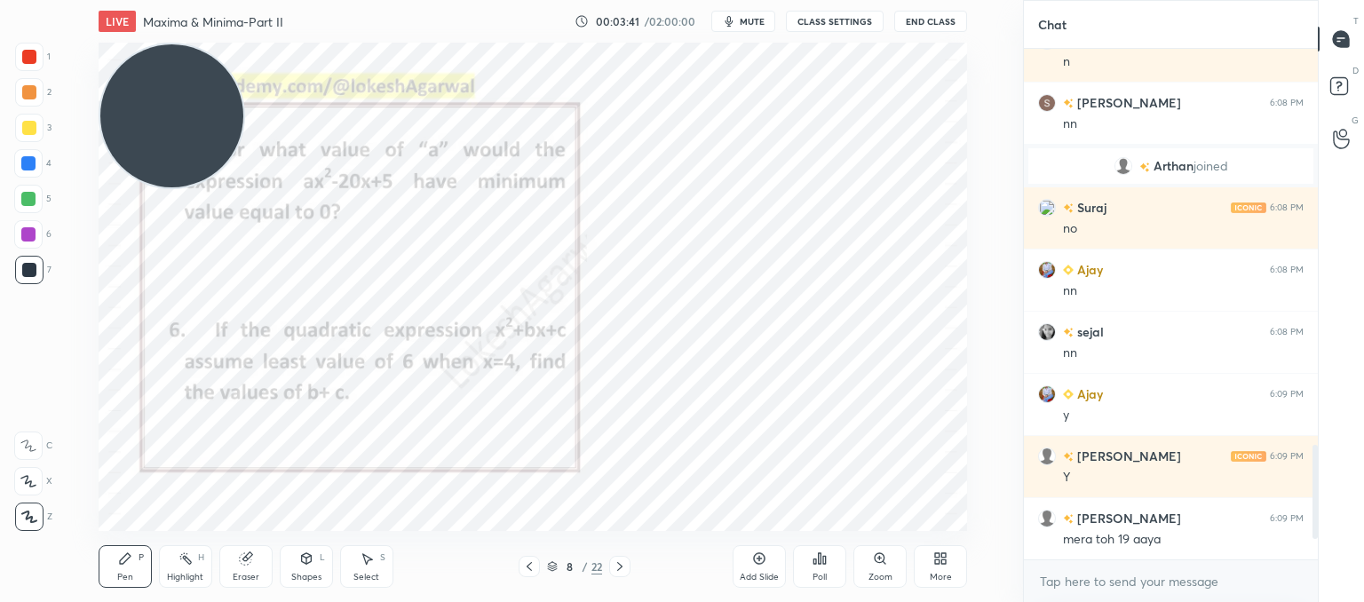
click at [615, 565] on icon at bounding box center [620, 567] width 14 height 14
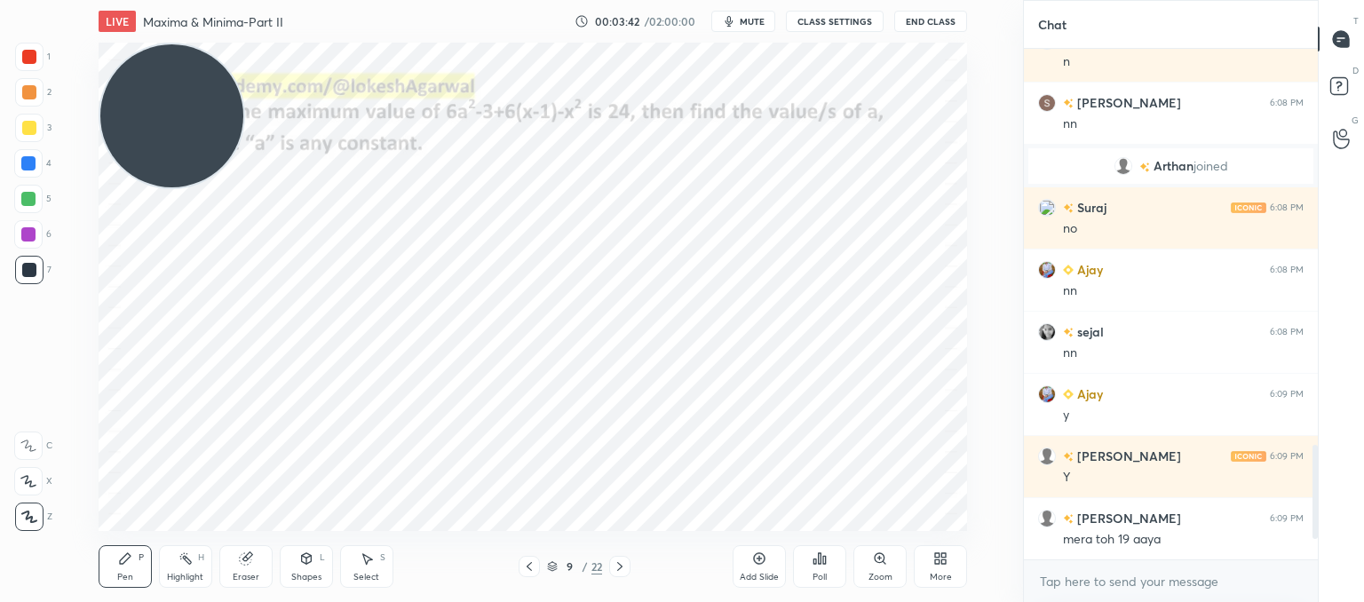
click at [615, 565] on icon at bounding box center [620, 567] width 14 height 14
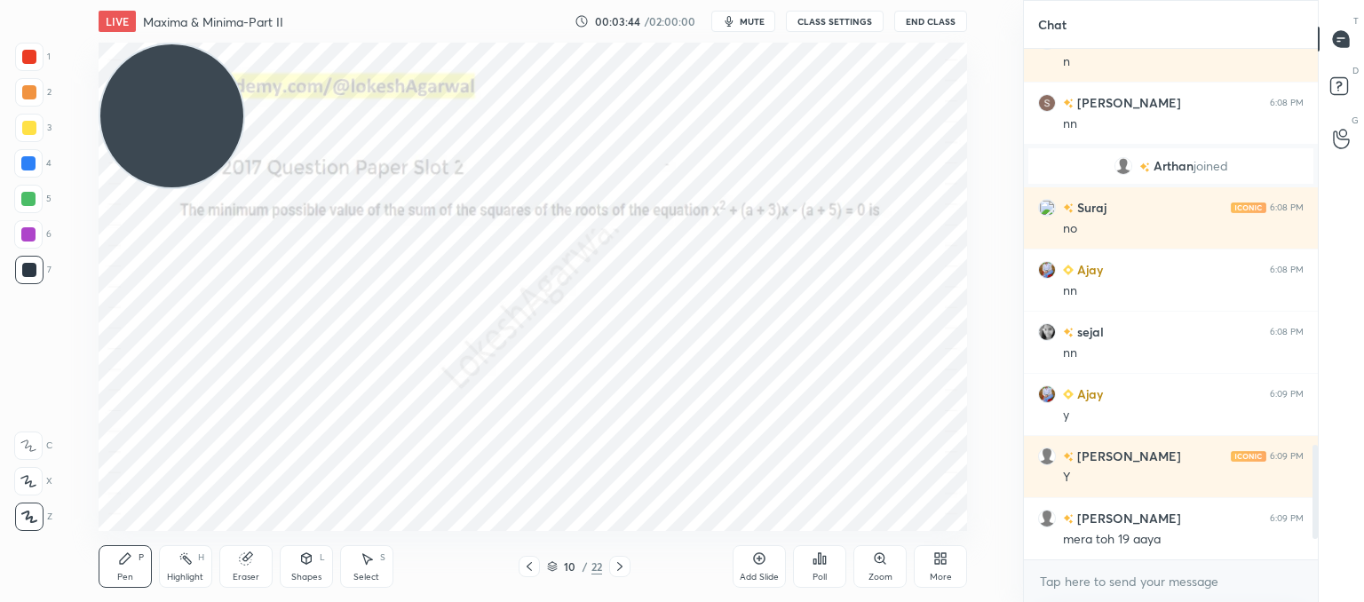
click at [615, 565] on icon at bounding box center [620, 567] width 14 height 14
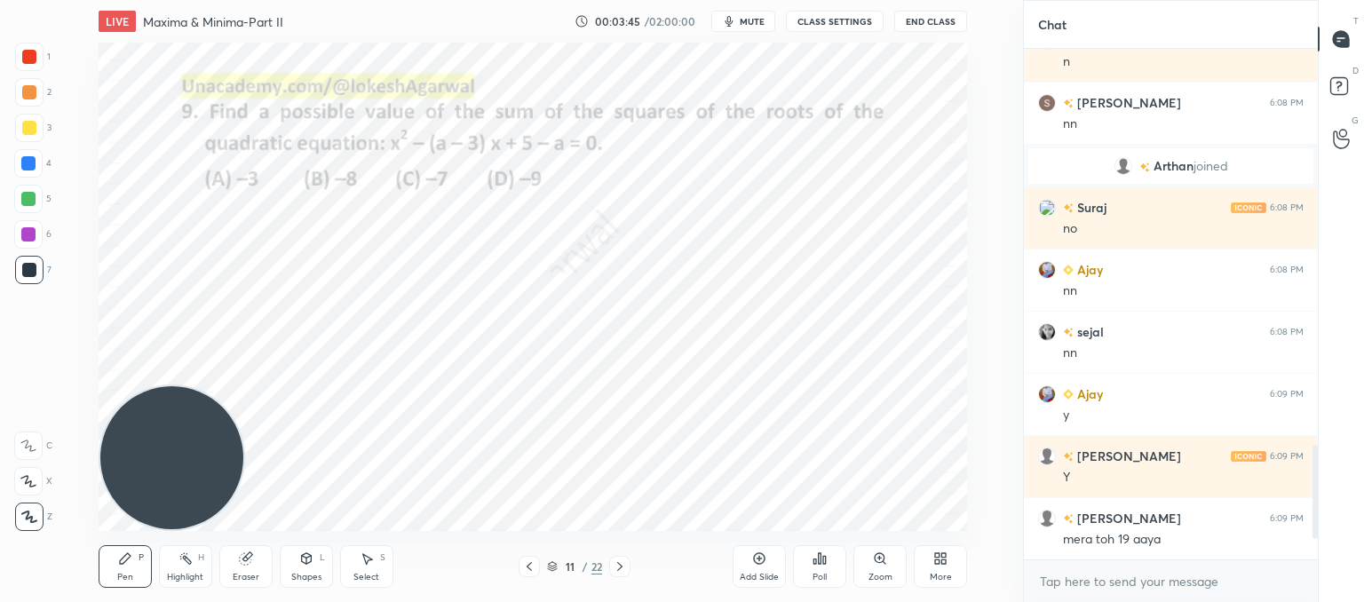
drag, startPoint x: 212, startPoint y: 104, endPoint x: 124, endPoint y: 583, distance: 487.6
click at [121, 586] on div "LIVE Maxima & Minima-Part II 00:03:45 / 02:00:00 mute CLASS SETTINGS End Class …" at bounding box center [533, 301] width 952 height 602
click at [830, 560] on div "Poll" at bounding box center [819, 566] width 53 height 43
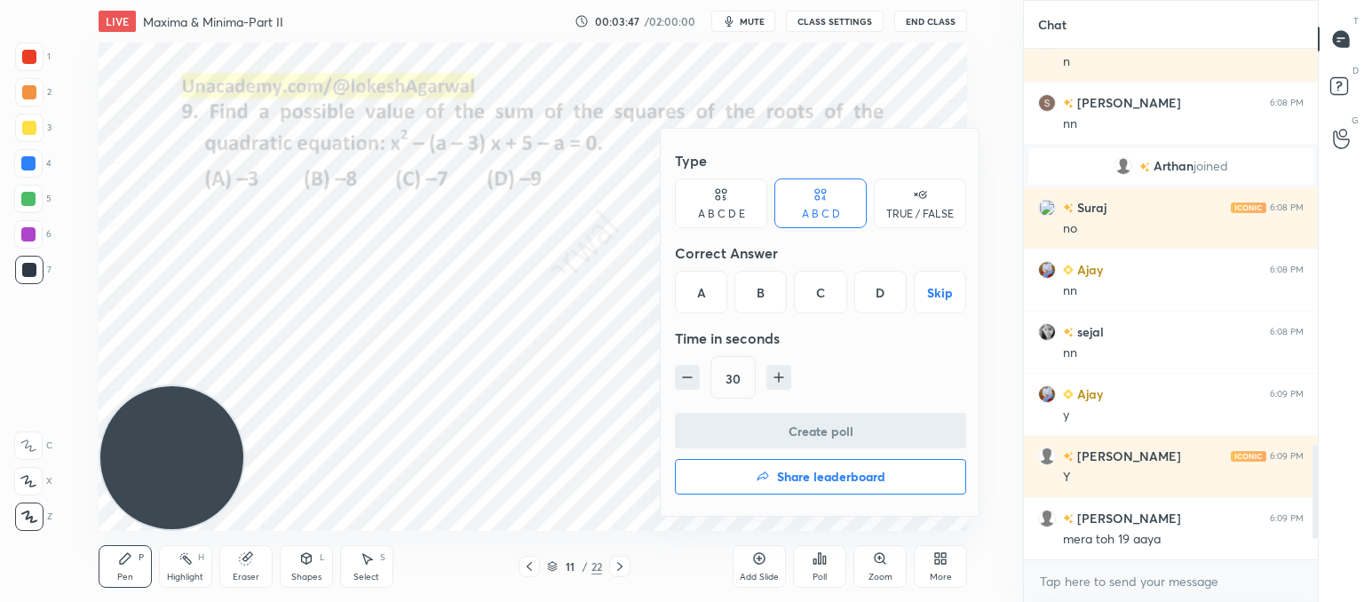
click at [710, 282] on div "A" at bounding box center [701, 292] width 52 height 43
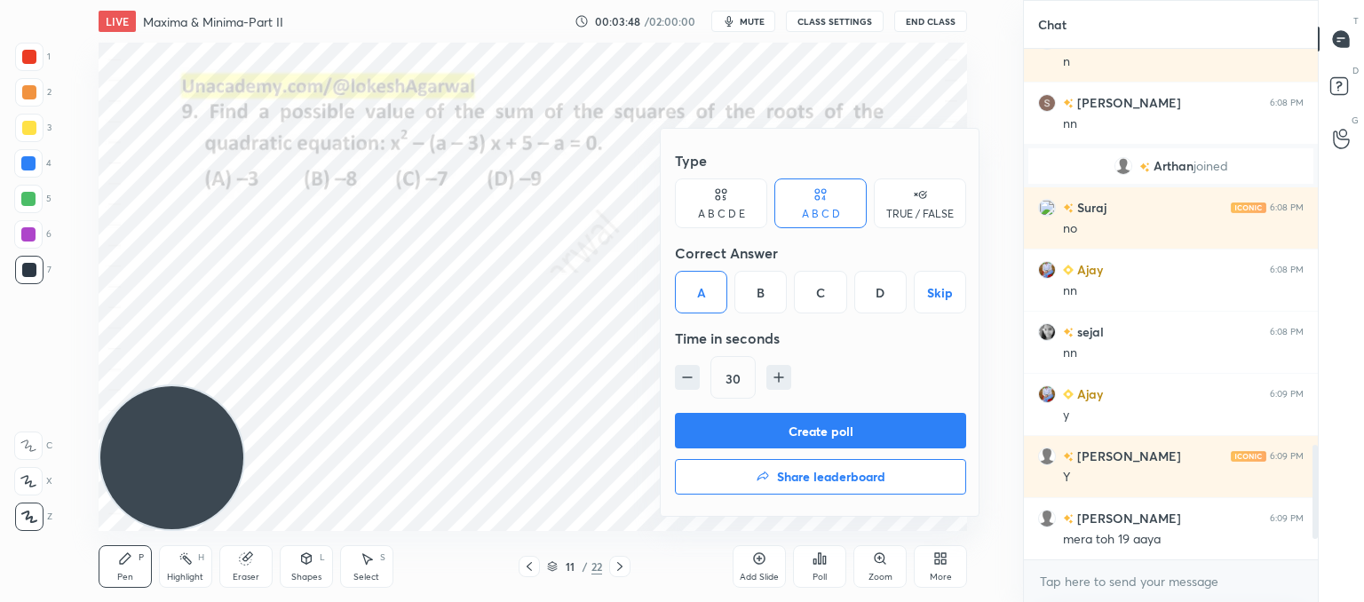
click at [787, 432] on button "Create poll" at bounding box center [820, 431] width 291 height 36
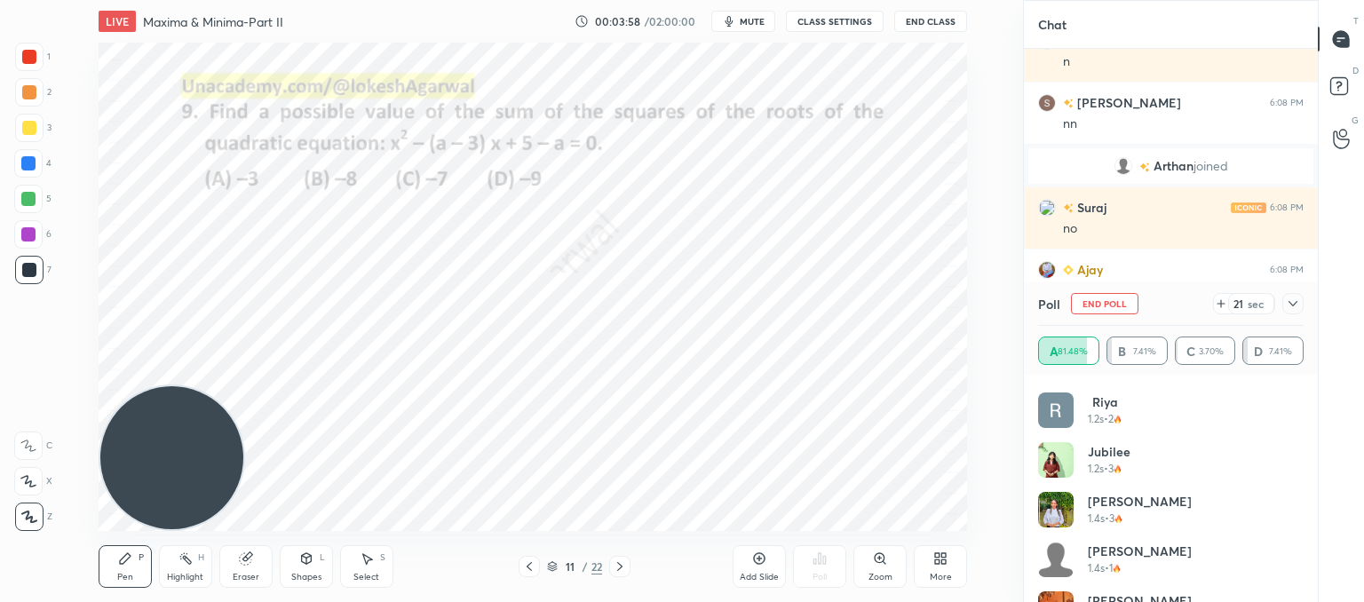
click at [1292, 302] on icon at bounding box center [1293, 304] width 14 height 14
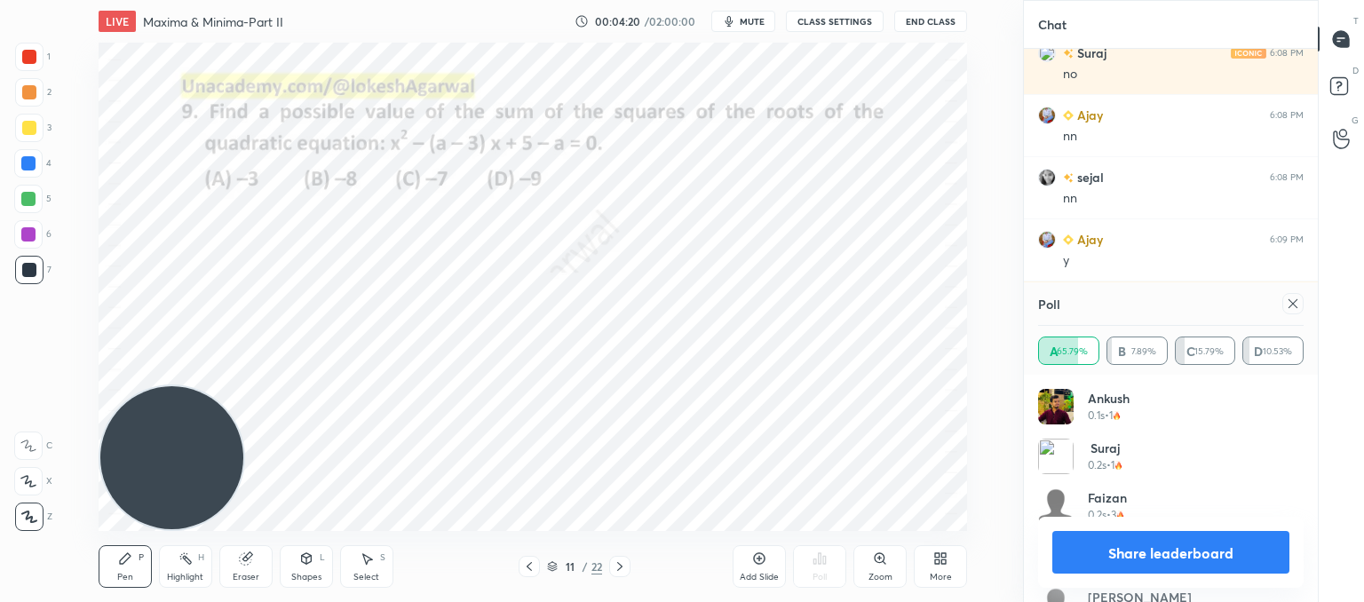
click at [1289, 303] on icon at bounding box center [1293, 304] width 14 height 14
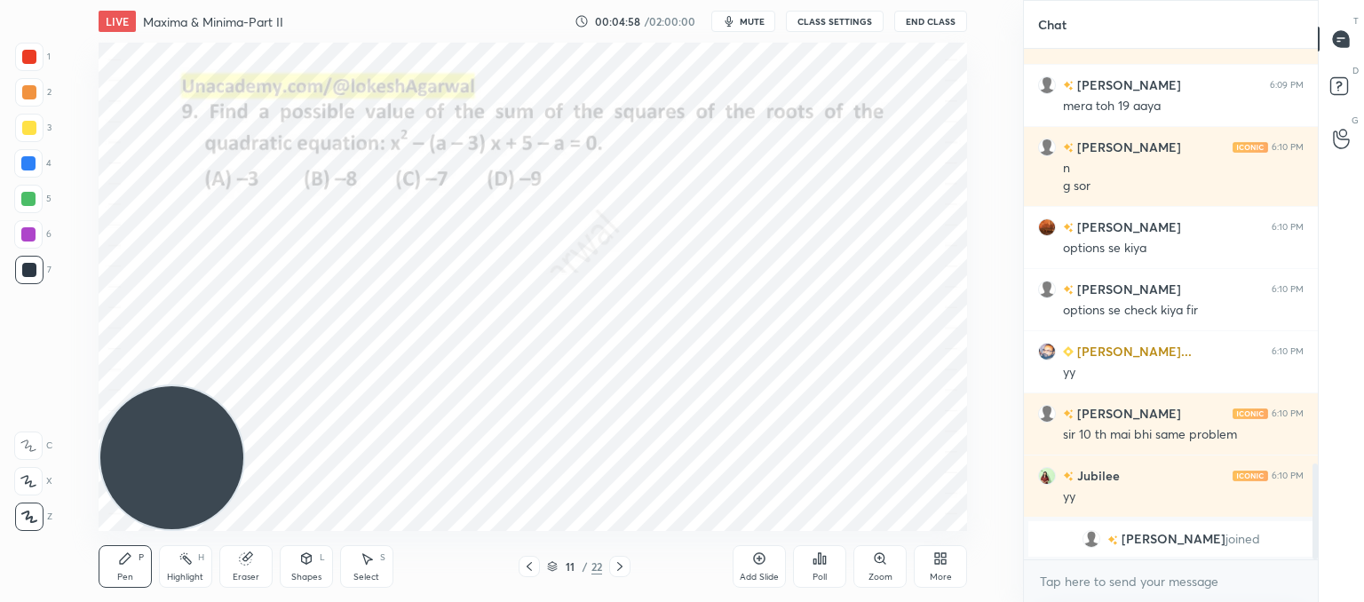
click at [623, 570] on icon at bounding box center [620, 567] width 14 height 14
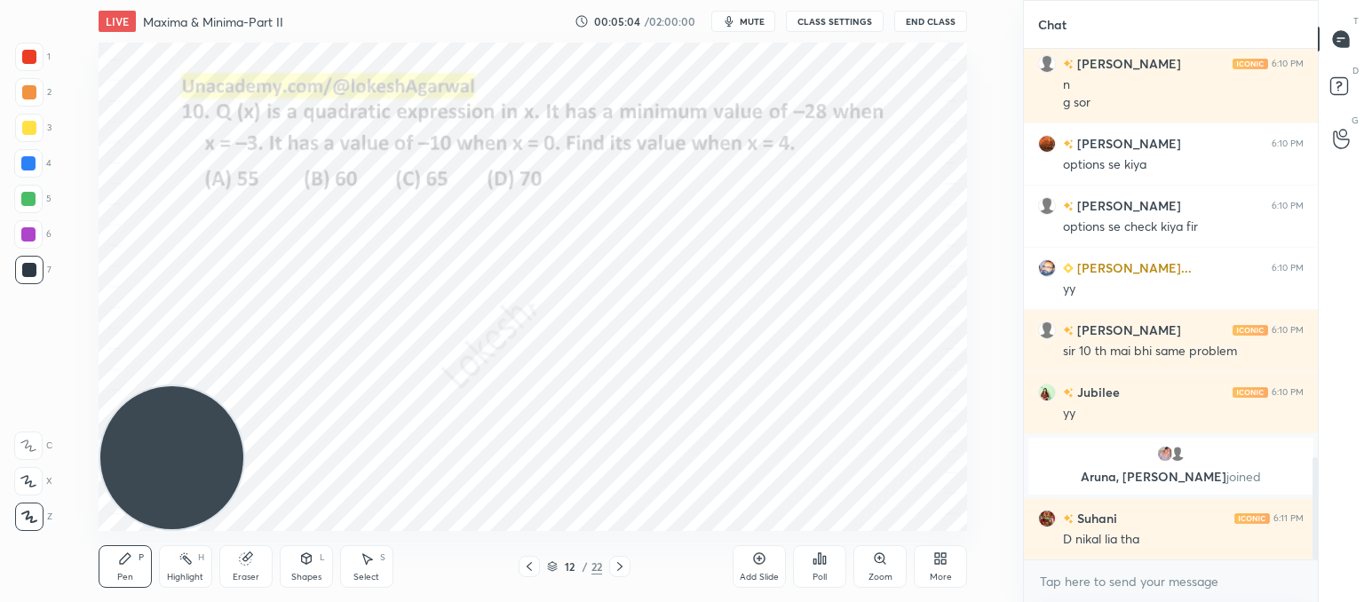
scroll to position [2037, 0]
click at [814, 557] on icon at bounding box center [820, 559] width 14 height 14
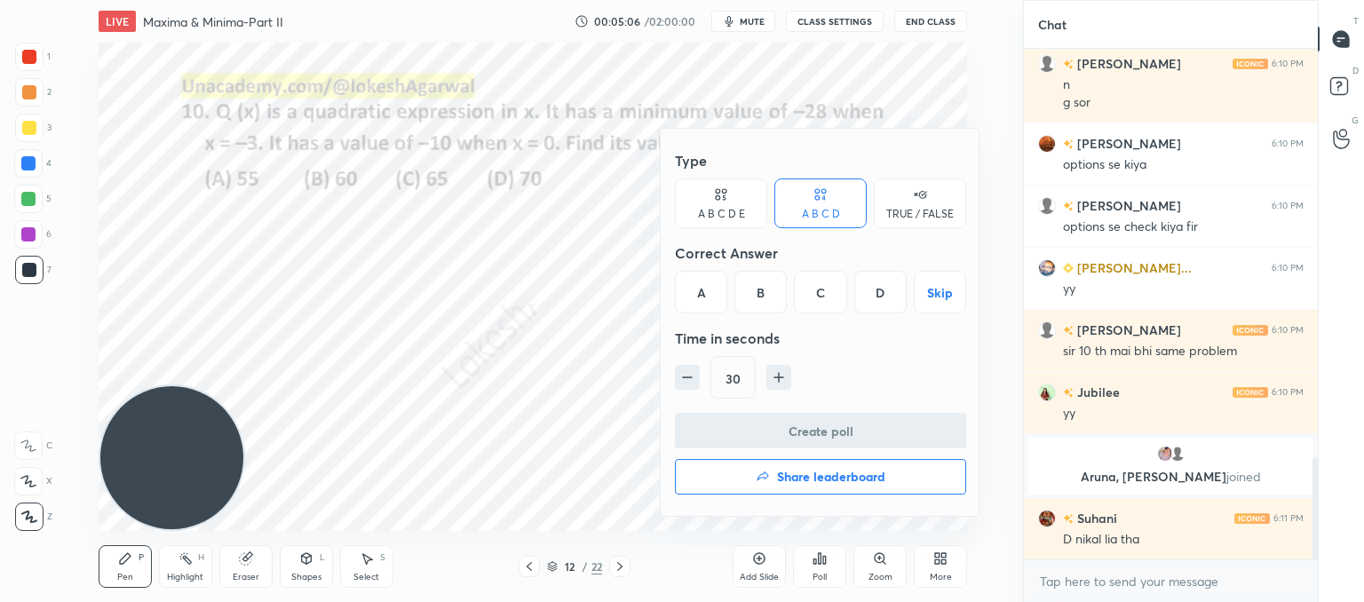
click at [870, 293] on div "D" at bounding box center [880, 292] width 52 height 43
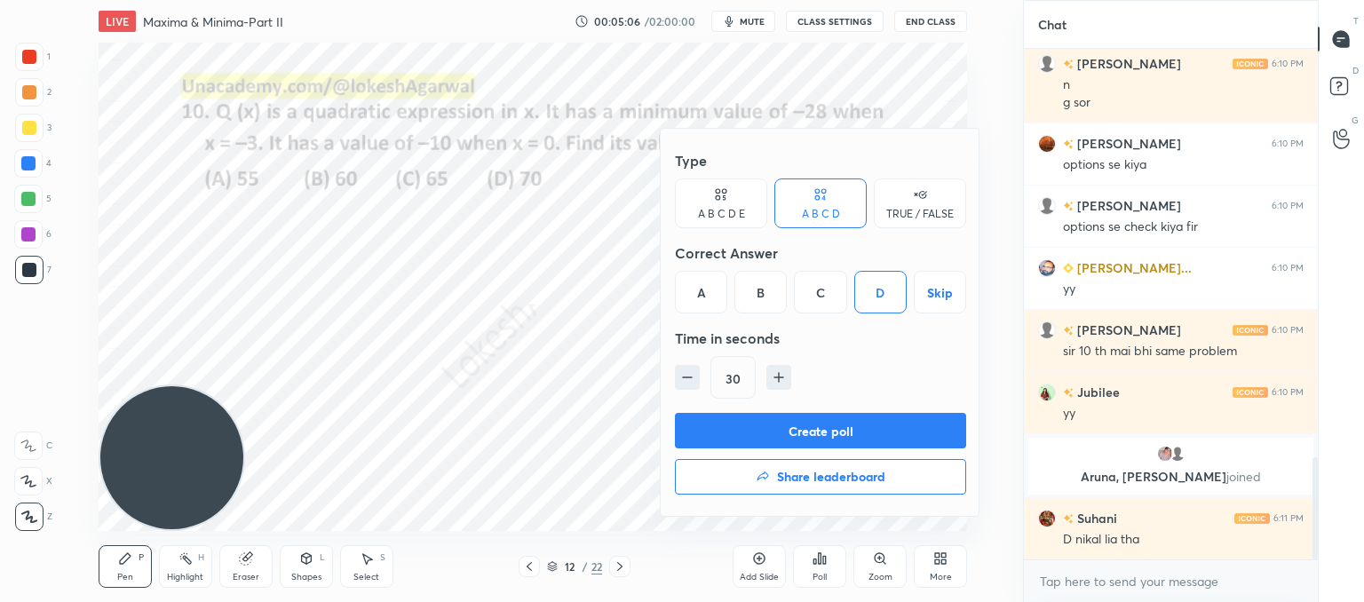
click at [814, 440] on button "Create poll" at bounding box center [820, 431] width 291 height 36
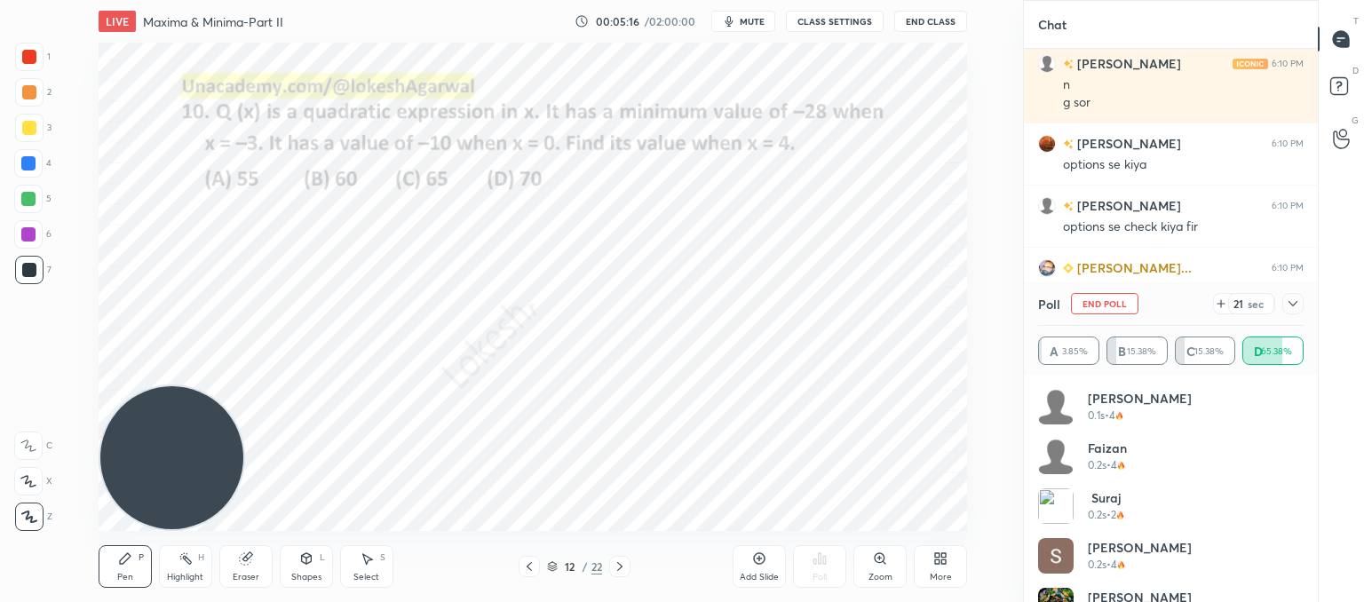
click at [1289, 303] on icon at bounding box center [1293, 304] width 14 height 14
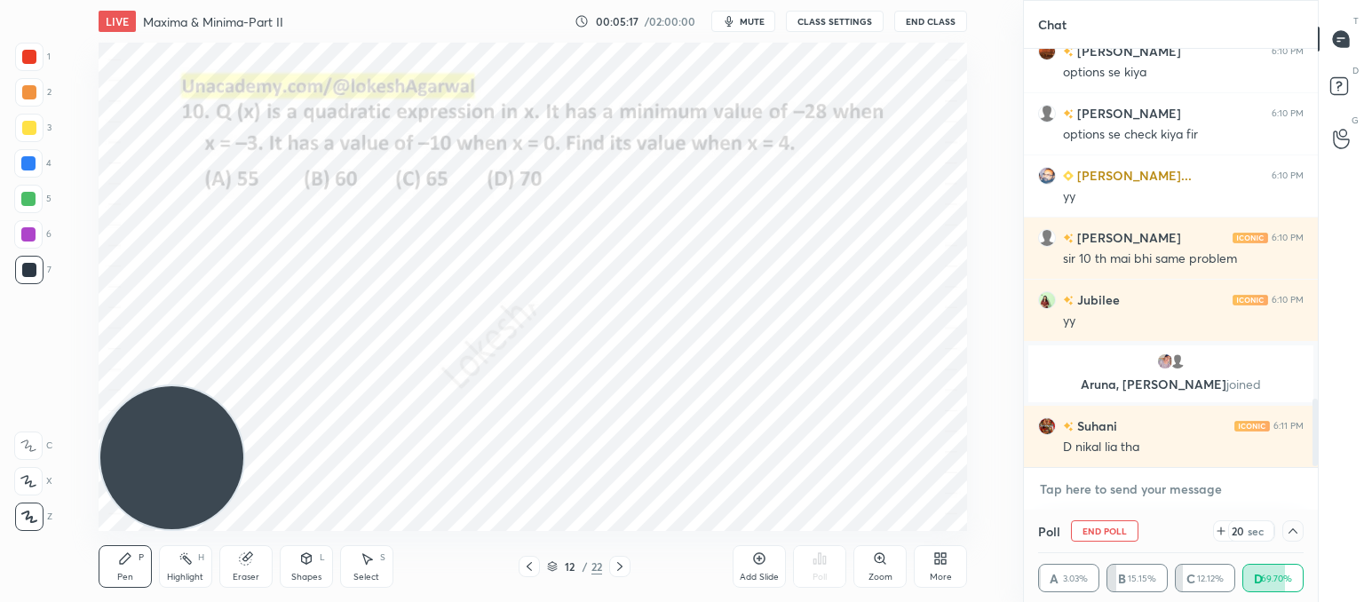
click at [1056, 490] on textarea at bounding box center [1171, 489] width 266 height 28
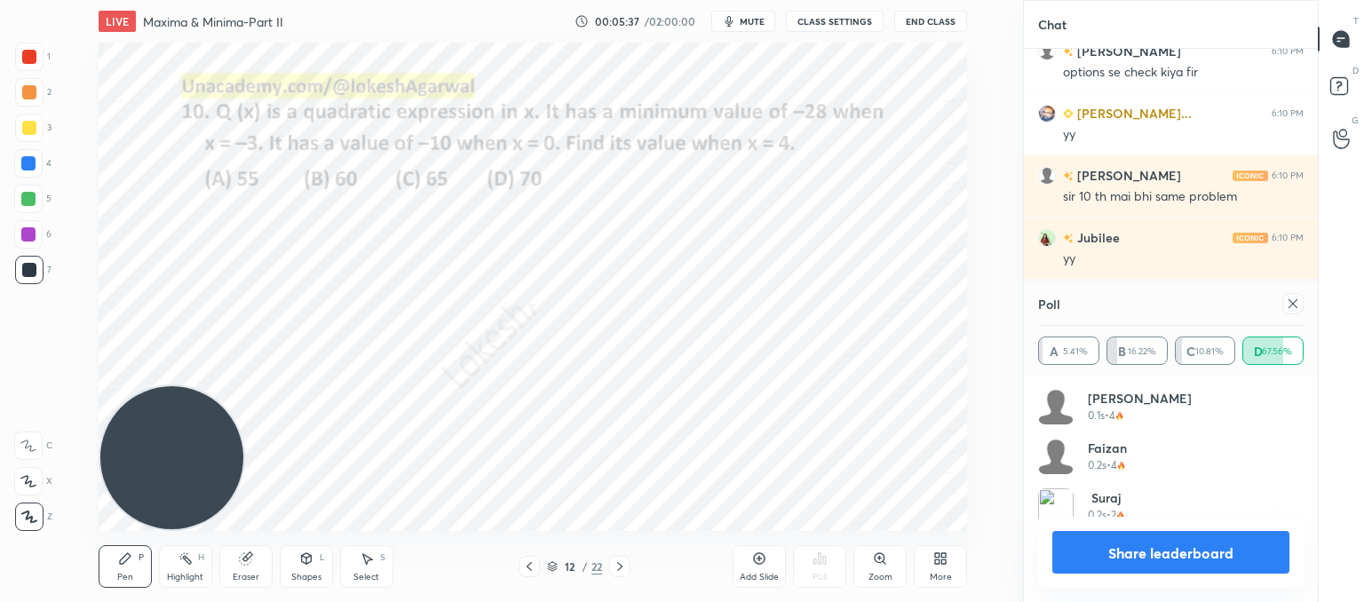
scroll to position [208, 260]
click at [1287, 314] on div at bounding box center [1292, 303] width 21 height 21
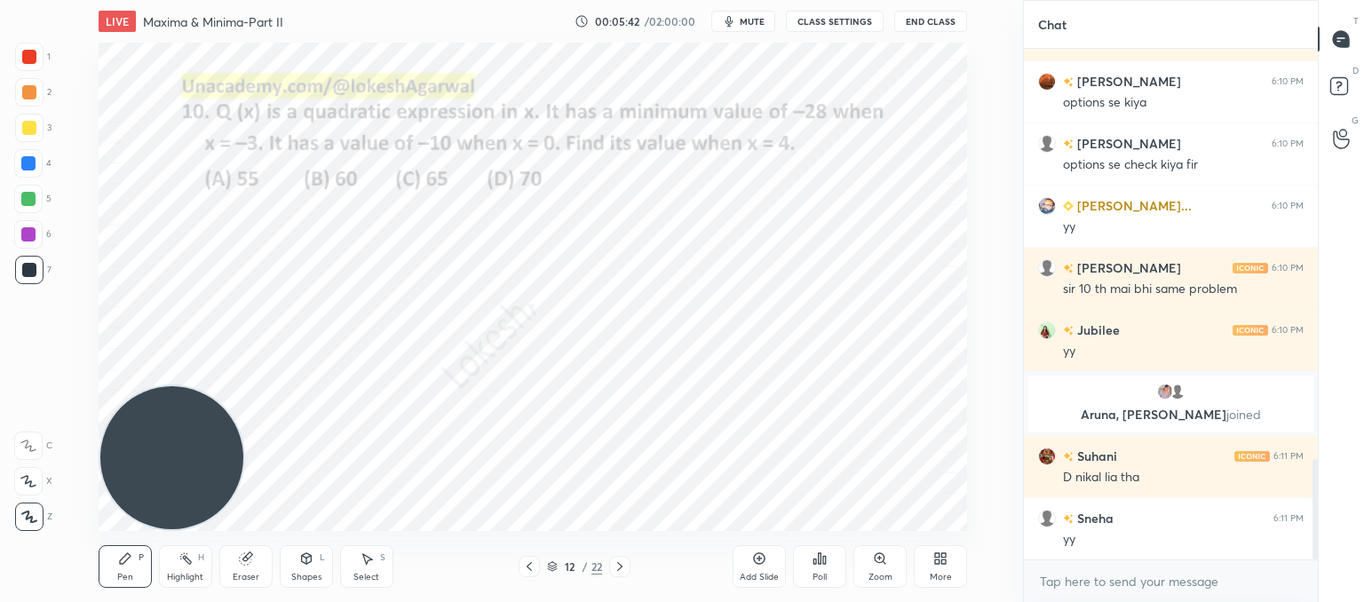
click at [620, 566] on icon at bounding box center [620, 567] width 14 height 14
click at [619, 566] on icon at bounding box center [620, 567] width 14 height 14
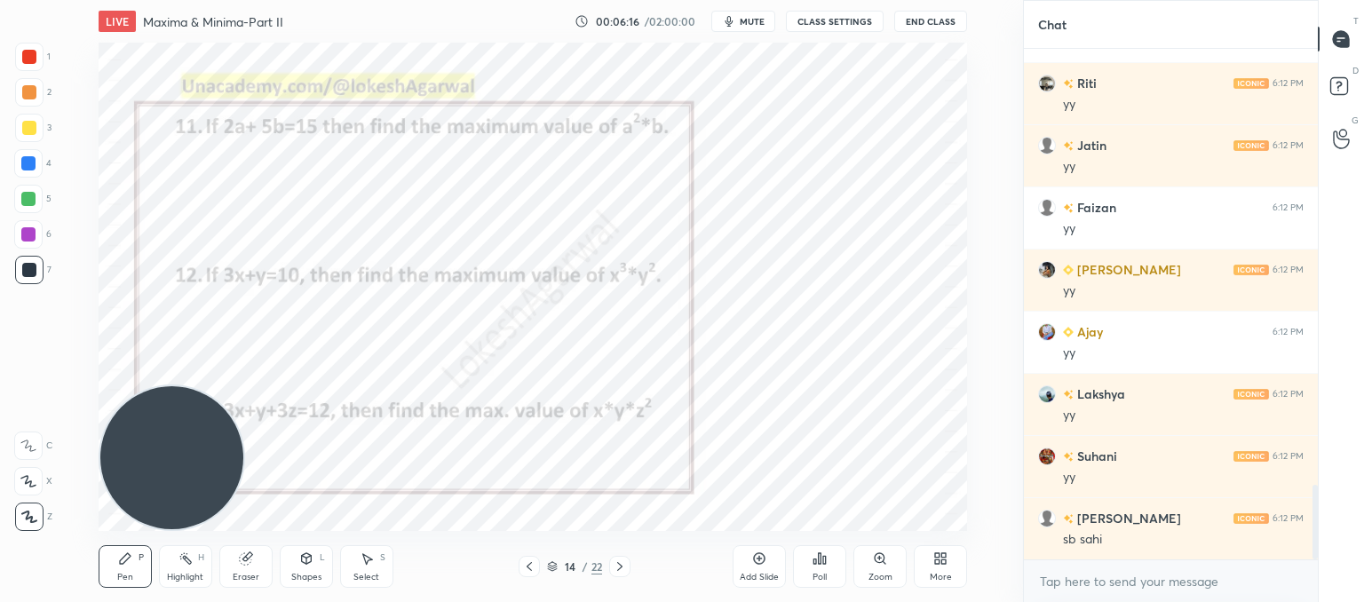
click at [621, 568] on icon at bounding box center [620, 567] width 14 height 14
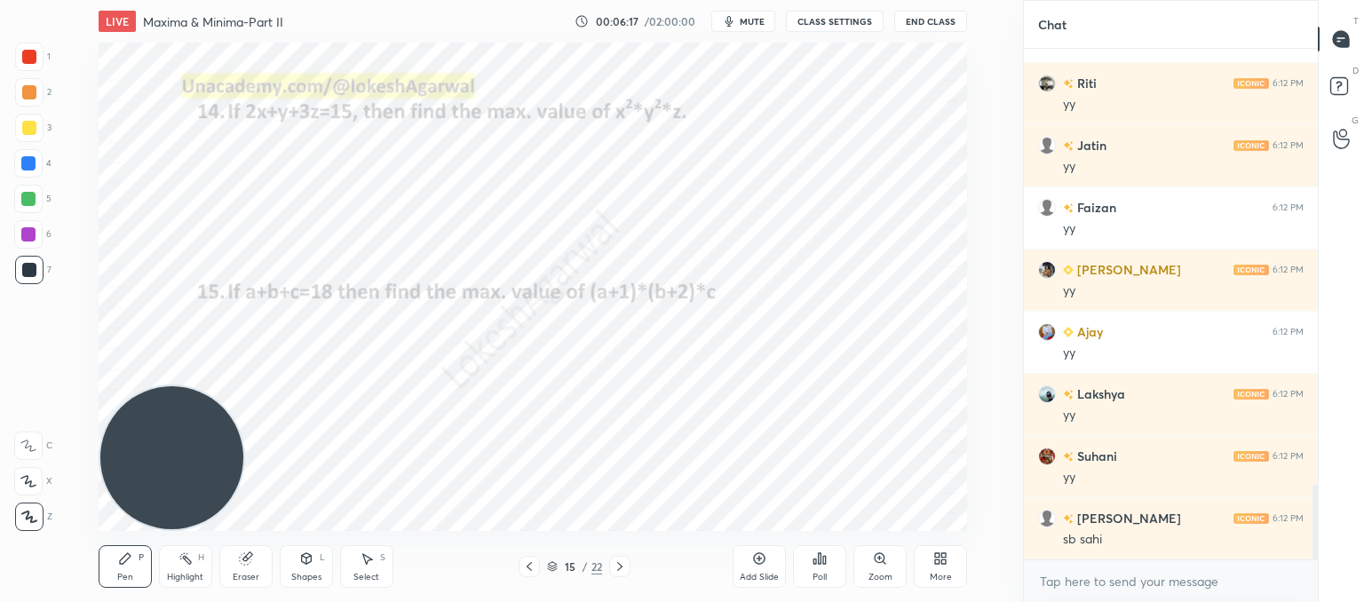
drag, startPoint x: 160, startPoint y: 442, endPoint x: 113, endPoint y: 421, distance: 51.7
click at [78, 472] on div "Setting up your live class Poll for secs No correct answer Start poll" at bounding box center [533, 287] width 952 height 488
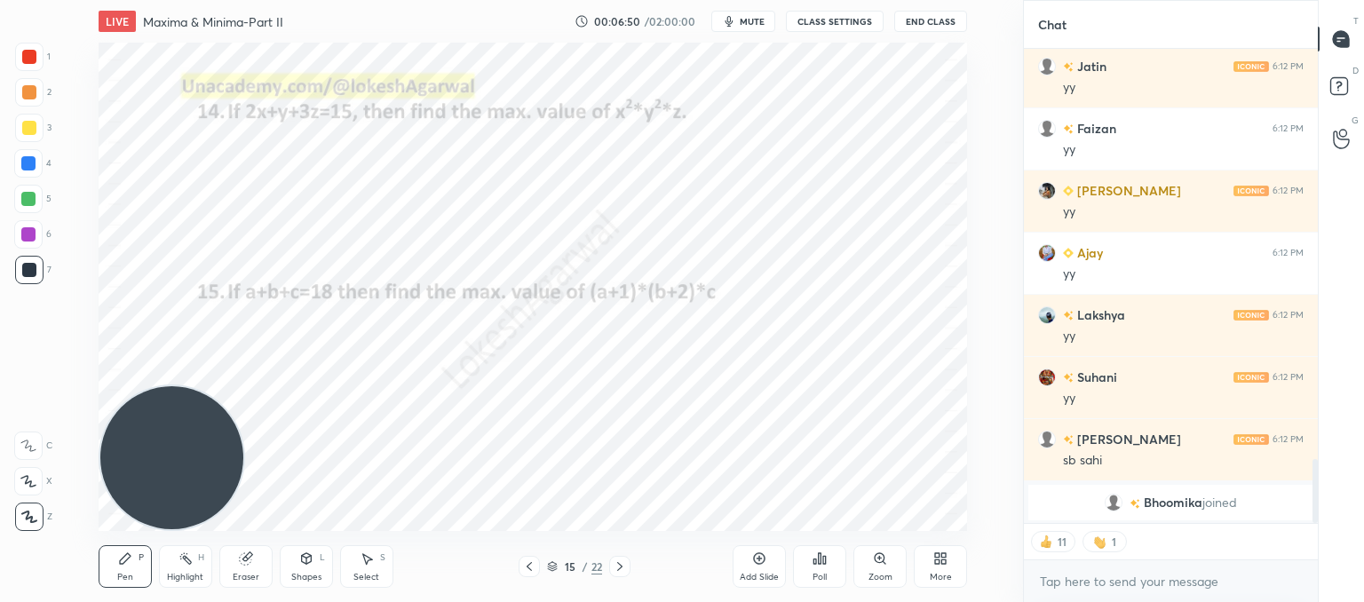
click at [821, 559] on icon at bounding box center [820, 559] width 14 height 14
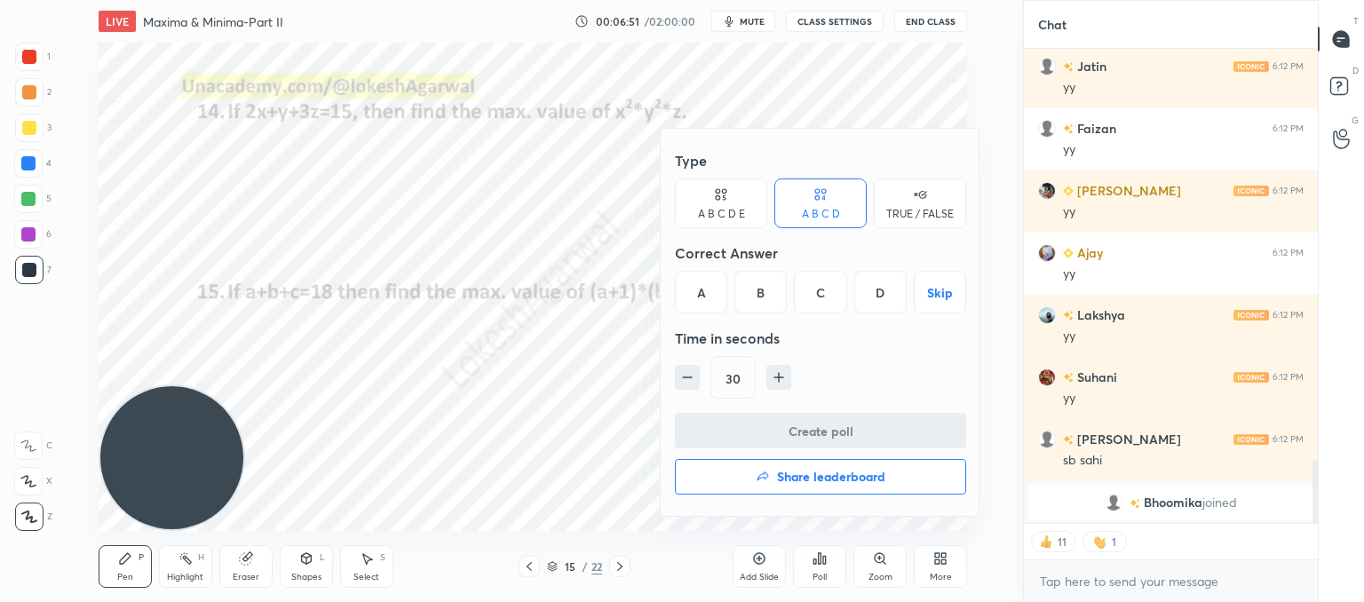
click at [754, 284] on div "B" at bounding box center [760, 292] width 52 height 43
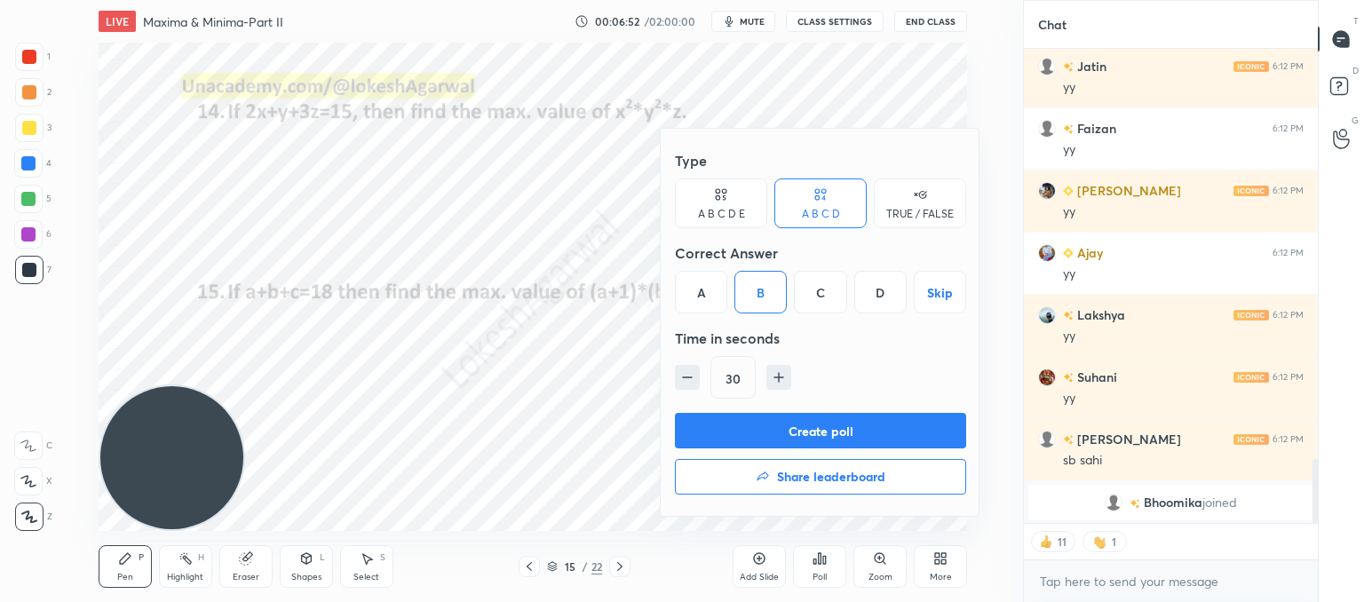
click at [796, 425] on button "Create poll" at bounding box center [820, 431] width 291 height 36
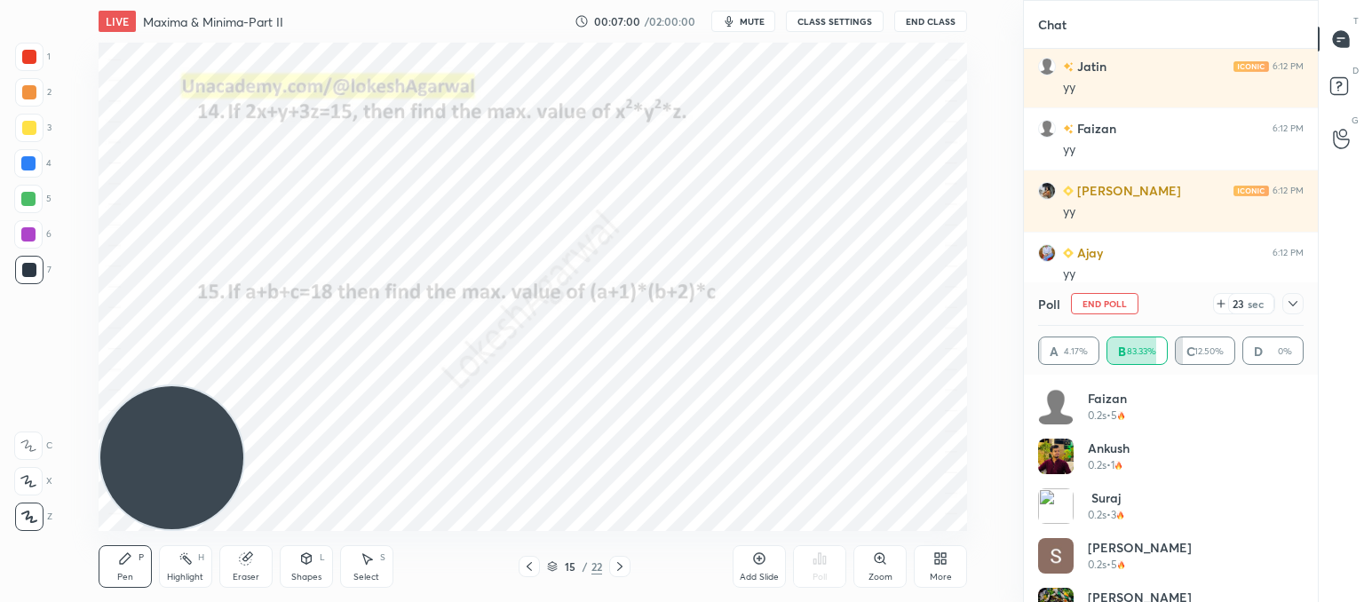
scroll to position [3121, 0]
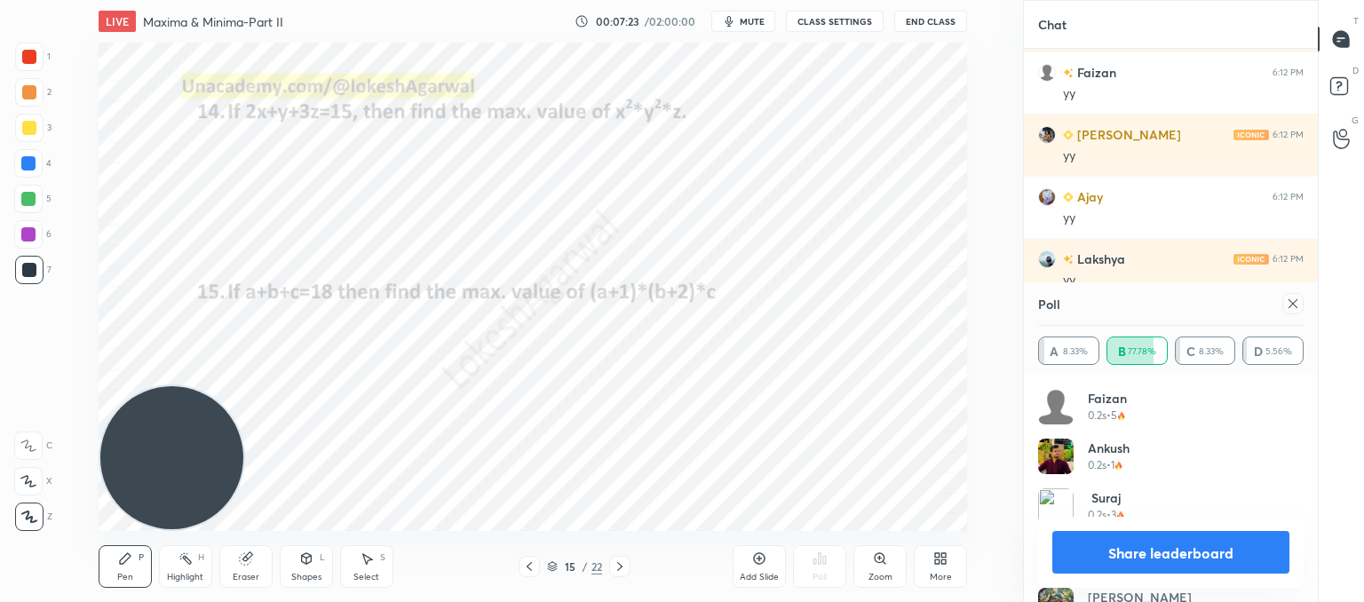
click at [1296, 303] on icon at bounding box center [1293, 304] width 14 height 14
type textarea "x"
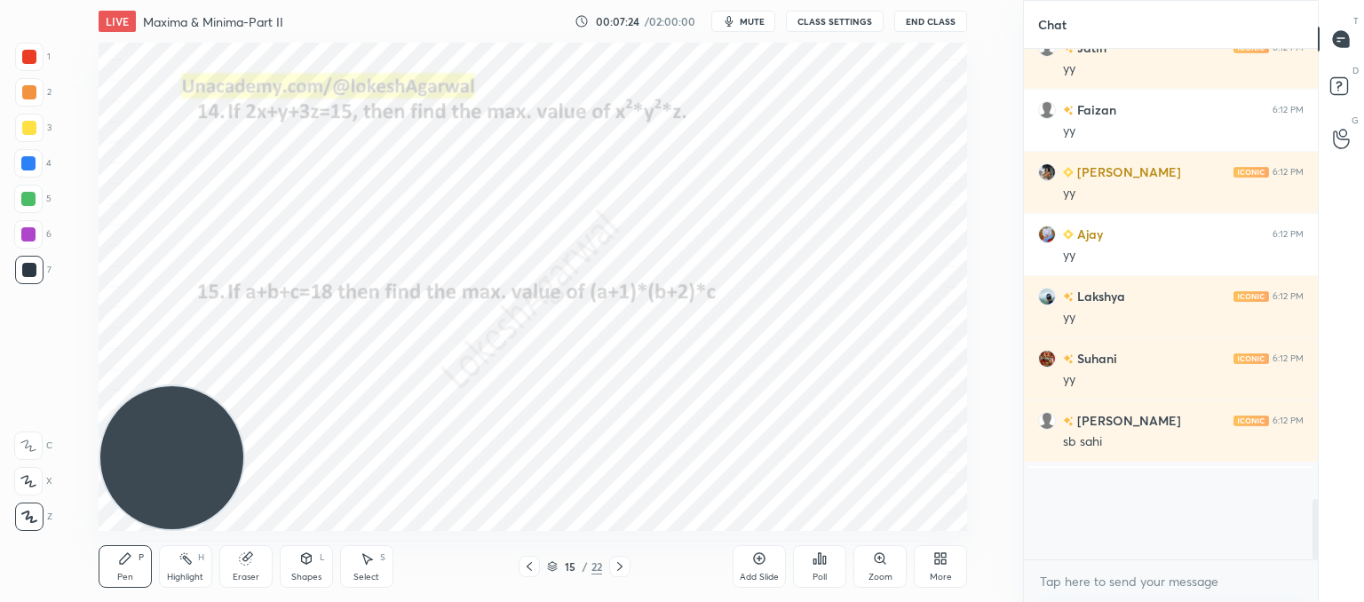
scroll to position [3034, 0]
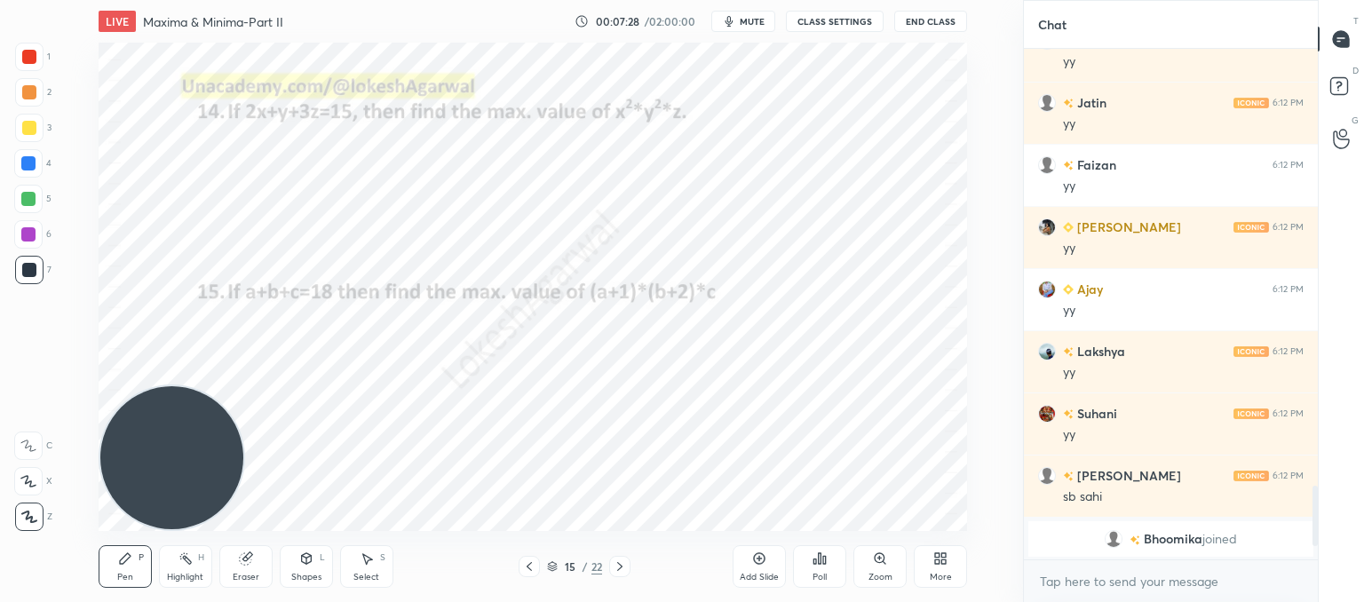
click at [841, 28] on button "CLASS SETTINGS" at bounding box center [835, 21] width 98 height 21
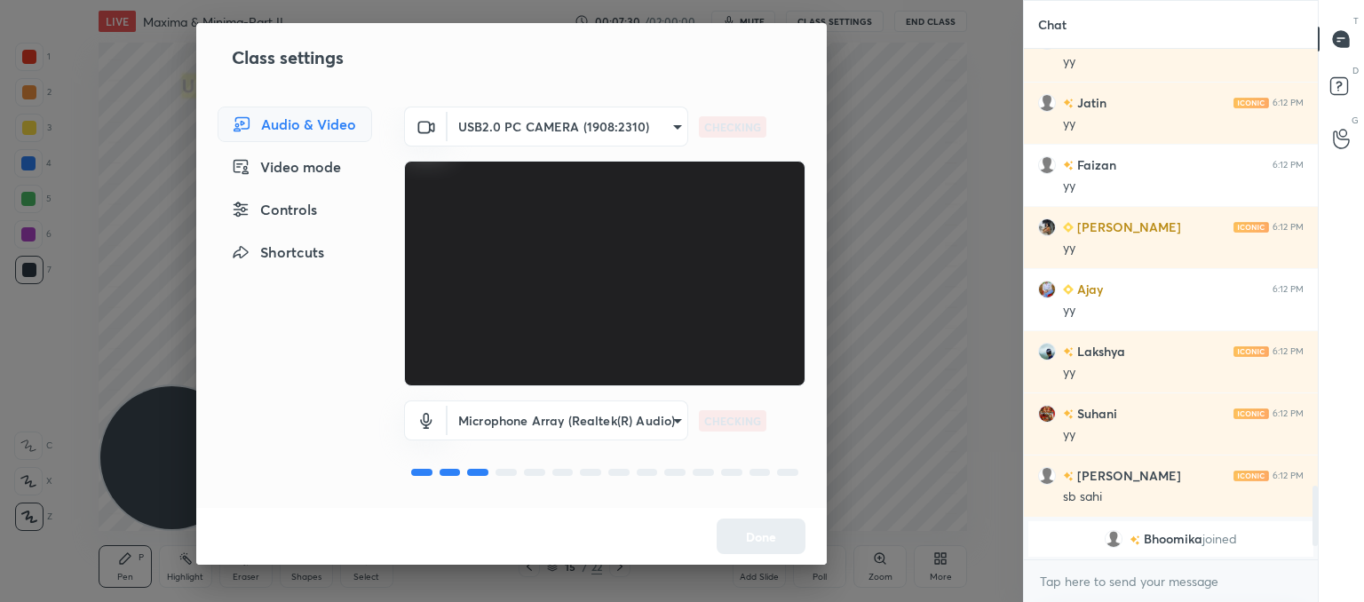
drag, startPoint x: 890, startPoint y: 151, endPoint x: 824, endPoint y: 51, distance: 120.0
click at [891, 145] on div "Class settings Audio & Video Video mode Controls Shortcuts USB2.0 PC CAMERA (19…" at bounding box center [511, 301] width 1023 height 602
click at [567, 128] on body "1 2 3 4 5 6 7 C X Z C X Z E E Erase all H H LIVE Maxima & Minima-Part II 00:07:…" at bounding box center [682, 301] width 1364 height 602
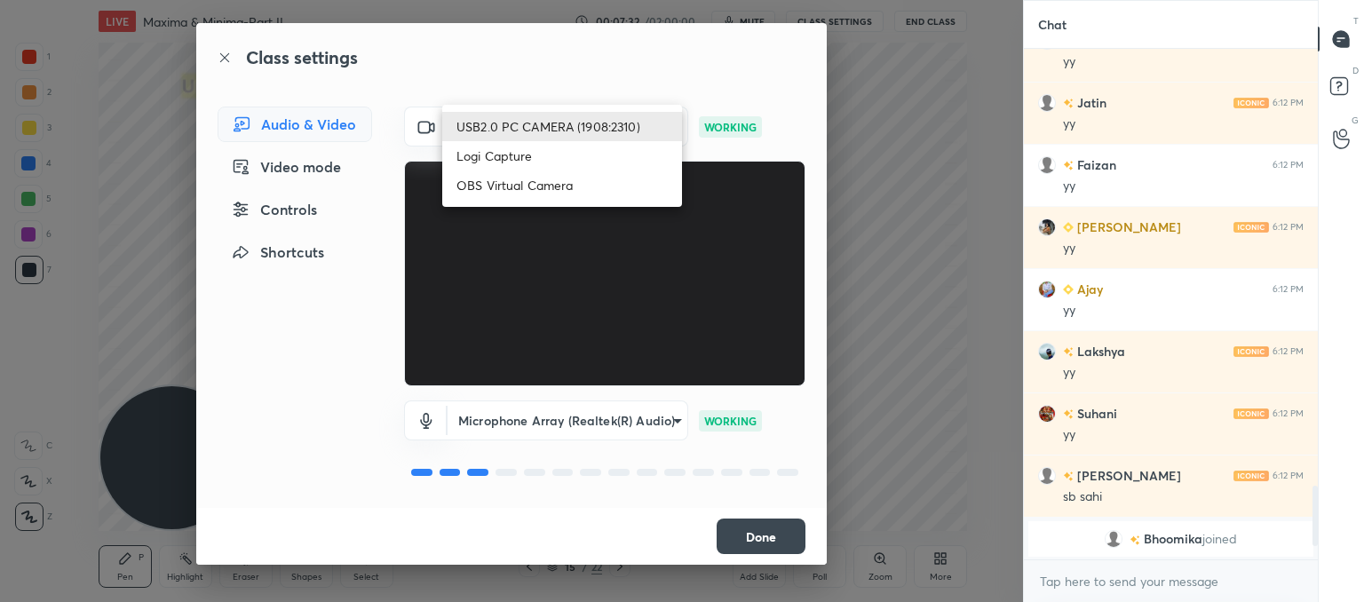
click at [552, 157] on li "Logi Capture" at bounding box center [562, 155] width 240 height 29
type input "0a9628aa4e5b736caf19a63ecbcafc598e106c09586b0aa59a4f183c7985d501"
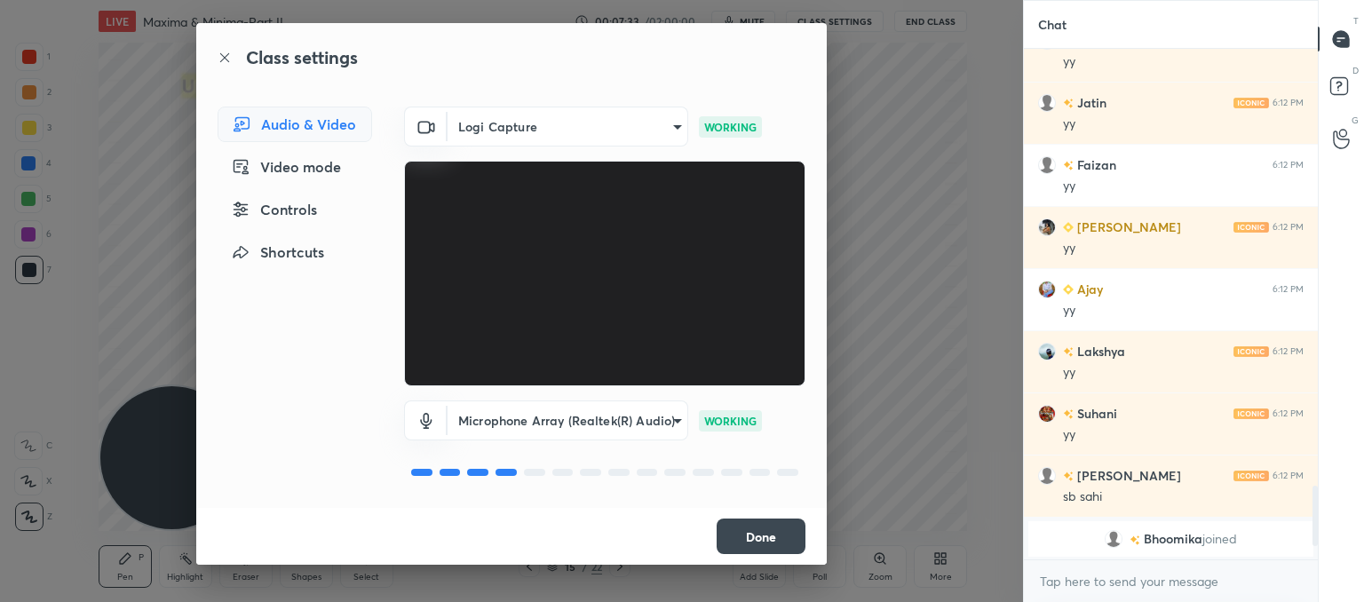
click at [757, 529] on button "Done" at bounding box center [761, 537] width 89 height 36
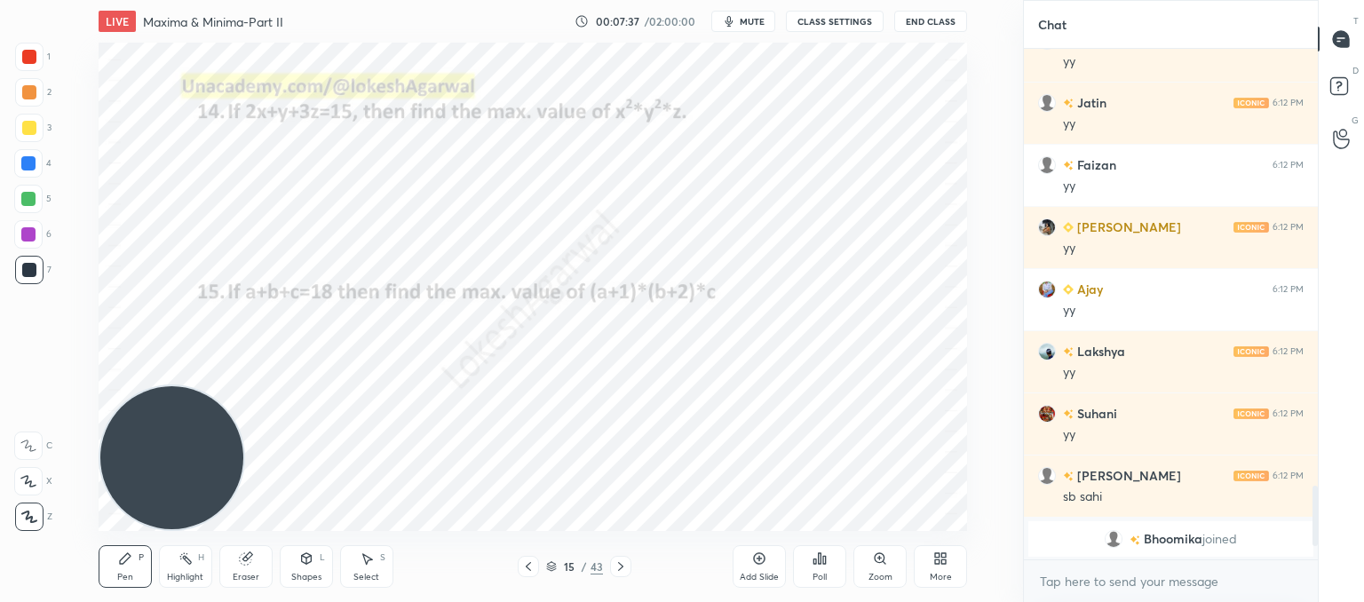
click at [819, 578] on div "Poll" at bounding box center [820, 577] width 14 height 9
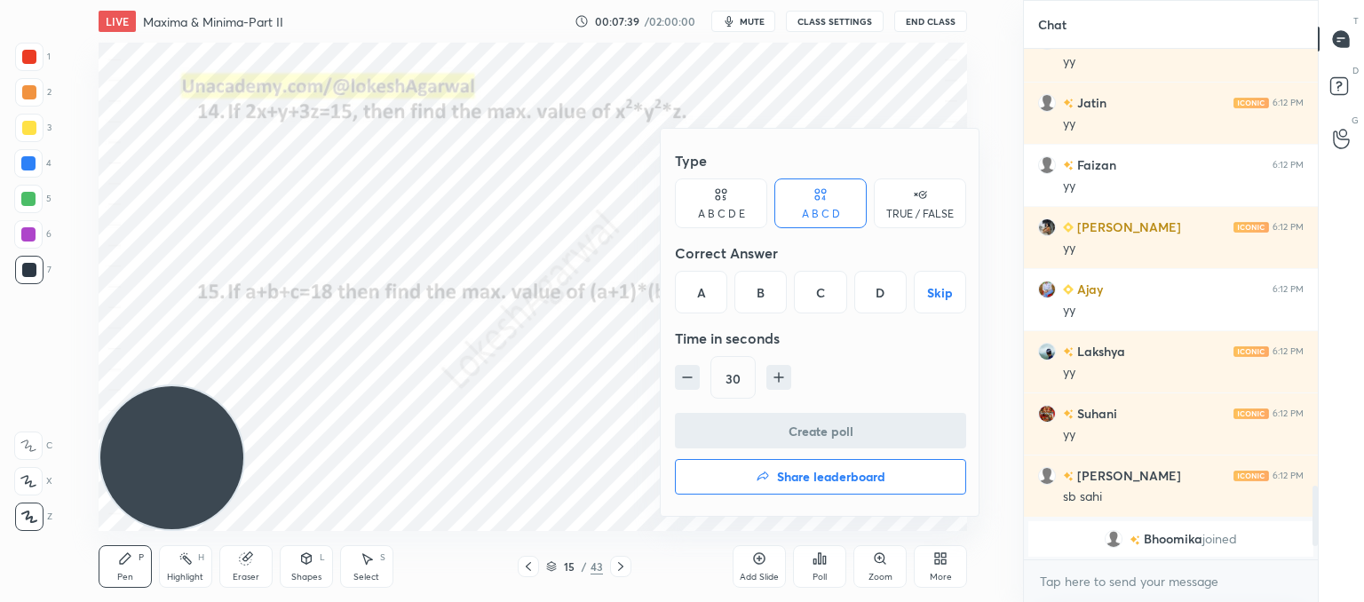
click at [838, 289] on div "C" at bounding box center [820, 292] width 52 height 43
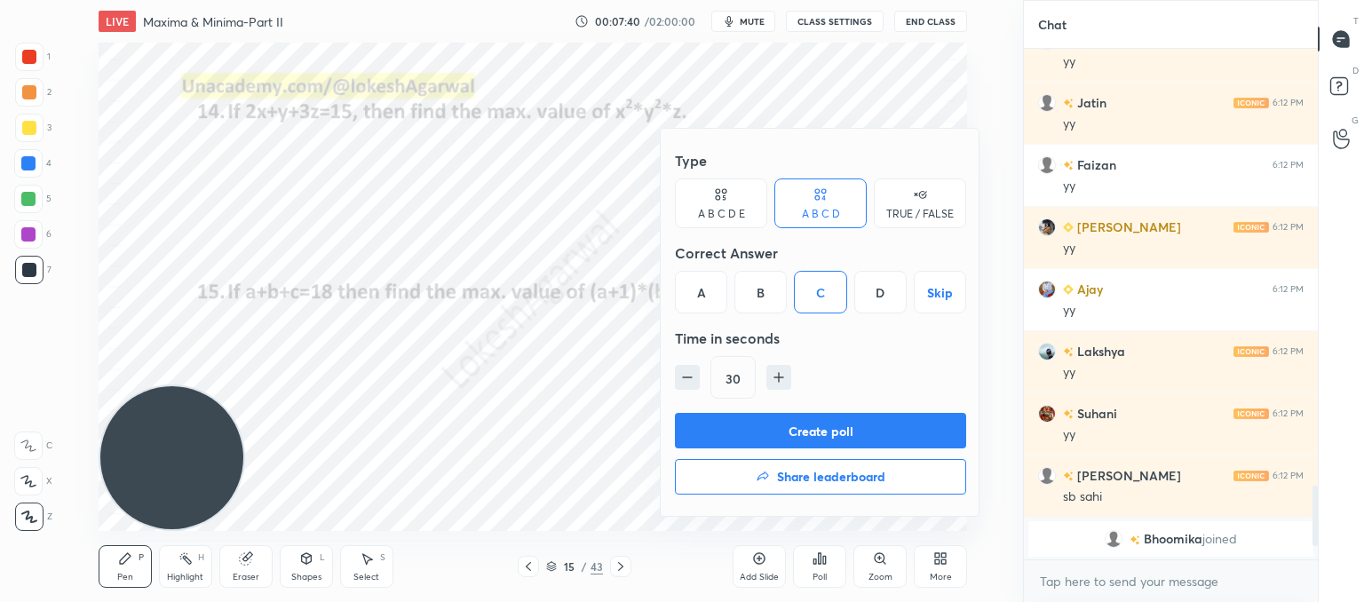
click at [821, 433] on button "Create poll" at bounding box center [820, 431] width 291 height 36
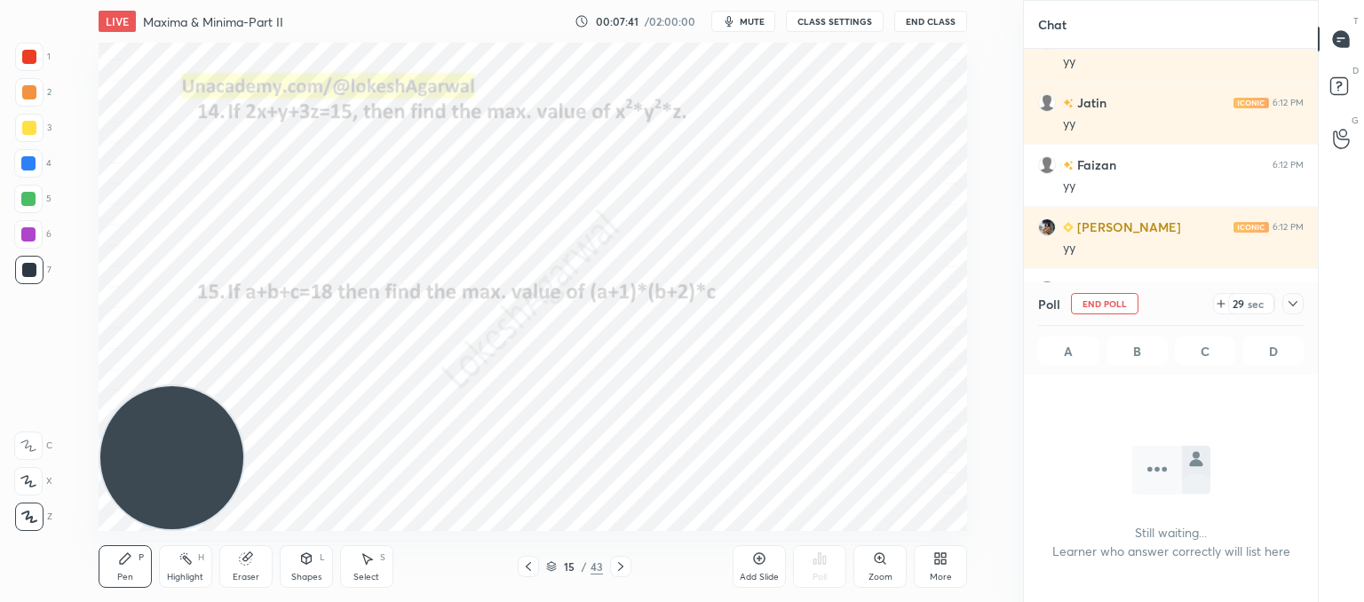
click at [758, 22] on span "mute" at bounding box center [752, 21] width 25 height 12
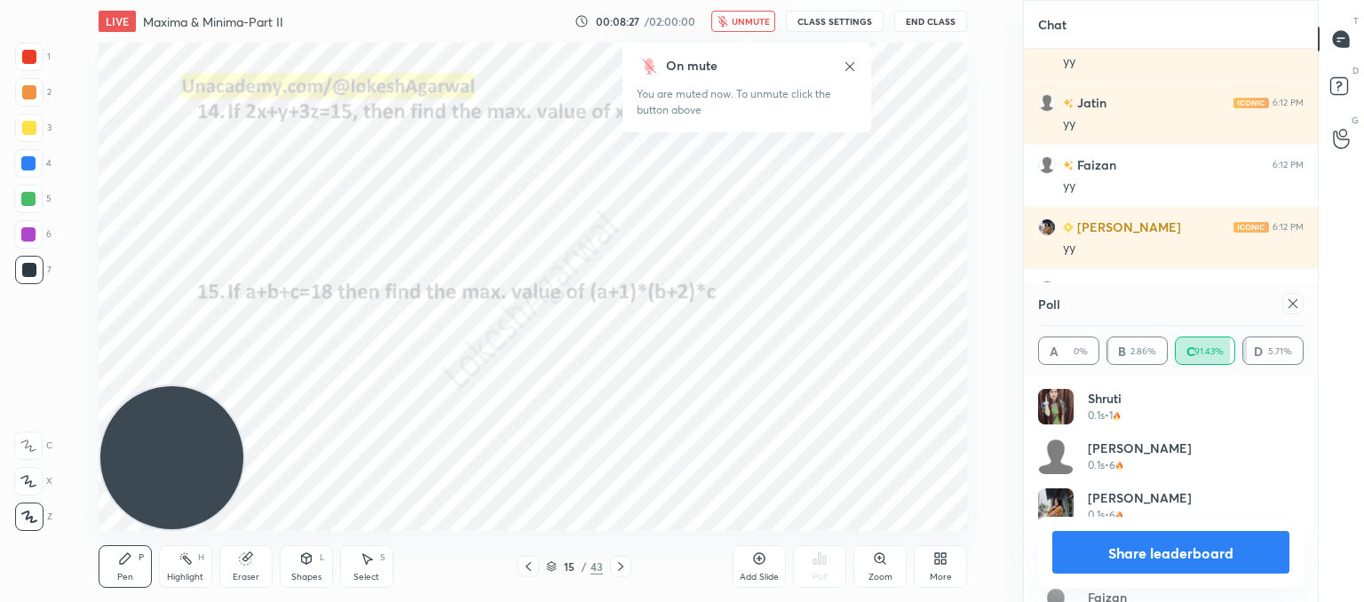
click at [1295, 313] on div at bounding box center [1292, 303] width 21 height 21
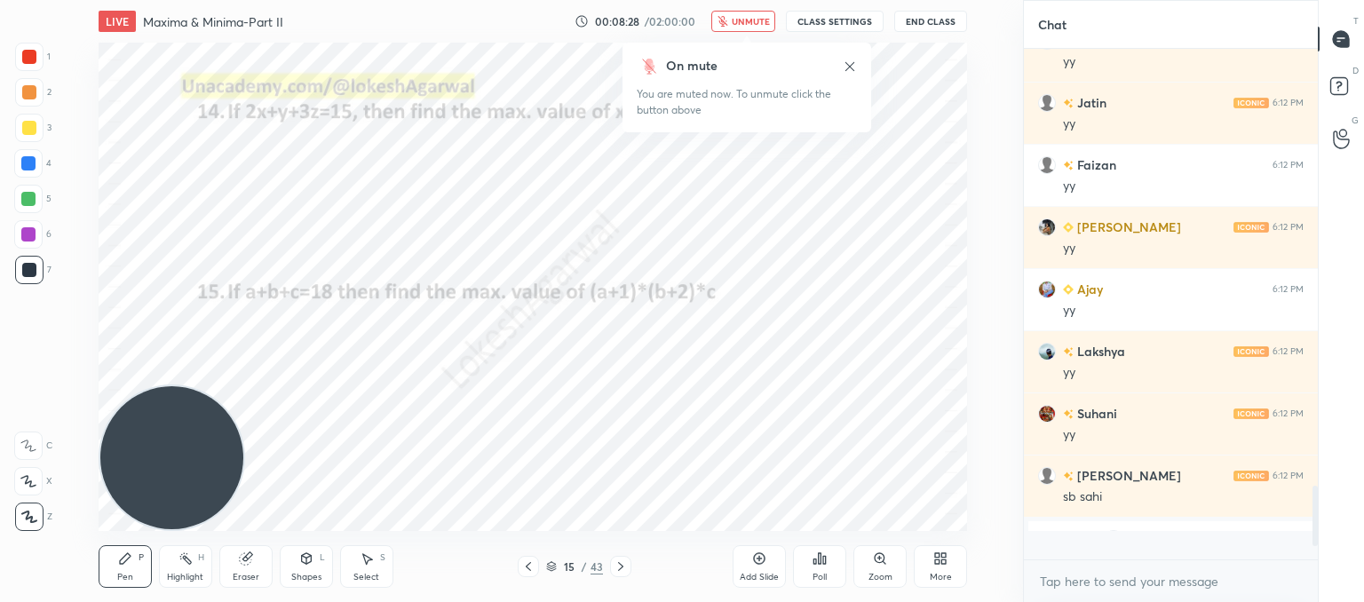
scroll to position [501, 289]
click at [746, 17] on span "unmute" at bounding box center [751, 21] width 38 height 12
click at [630, 567] on div at bounding box center [620, 566] width 21 height 21
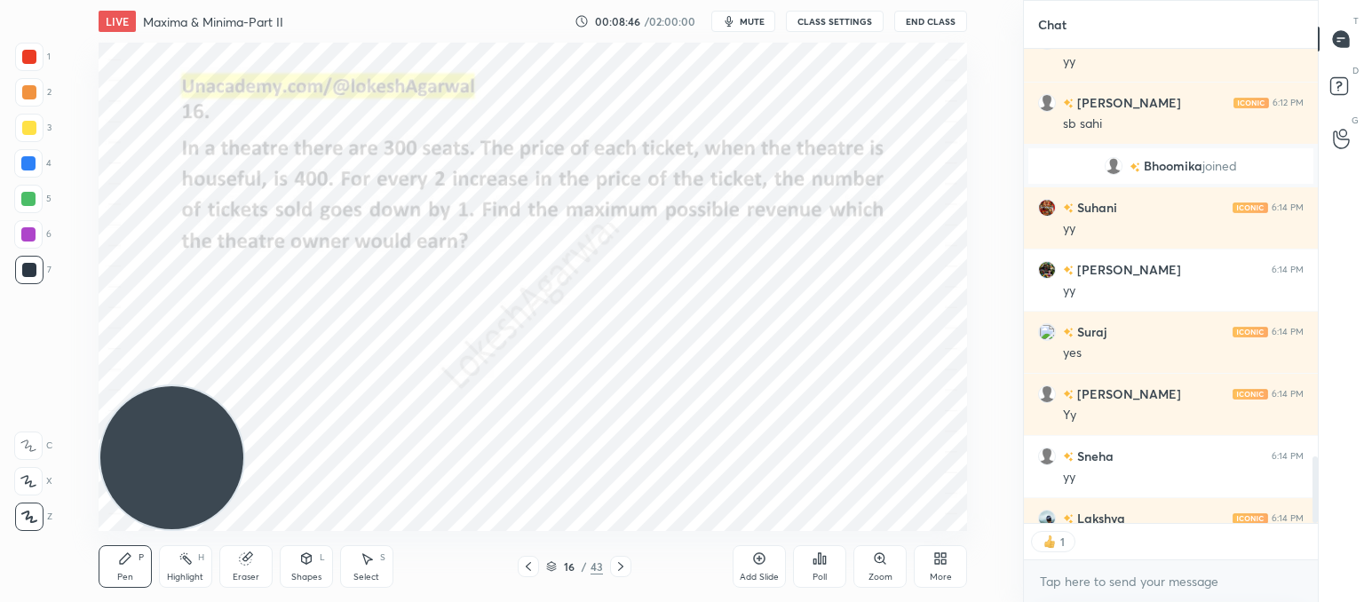
scroll to position [6, 5]
click at [849, 20] on button "CLASS SETTINGS" at bounding box center [835, 21] width 98 height 21
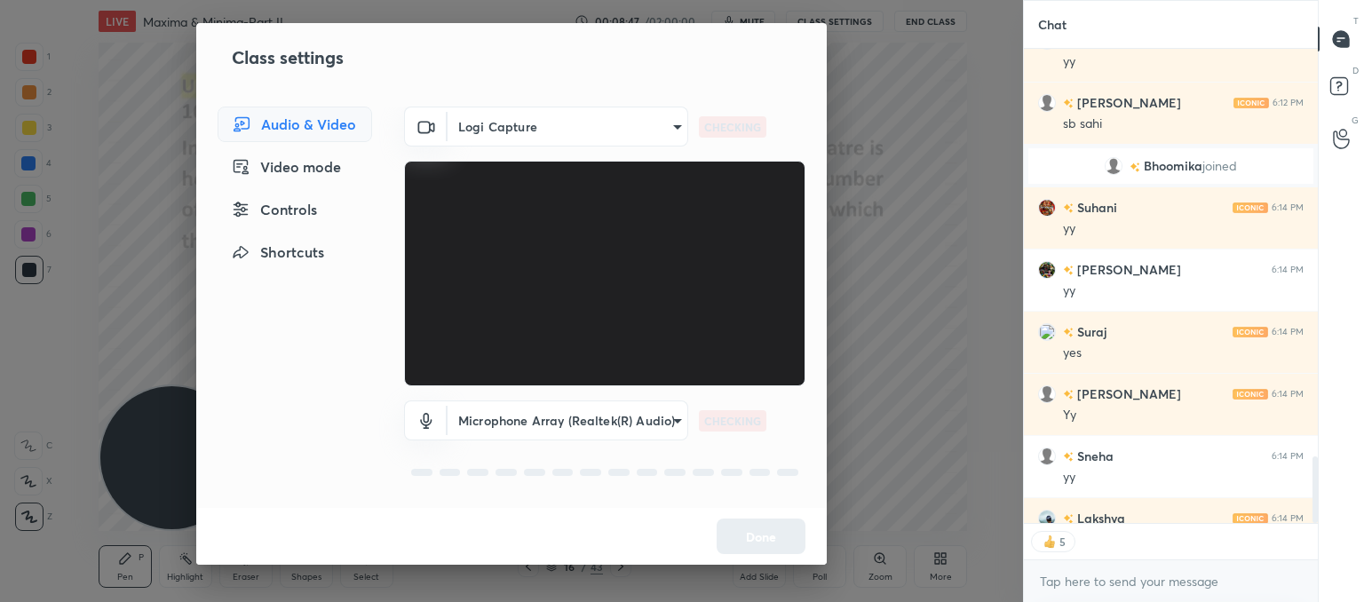
scroll to position [3233, 0]
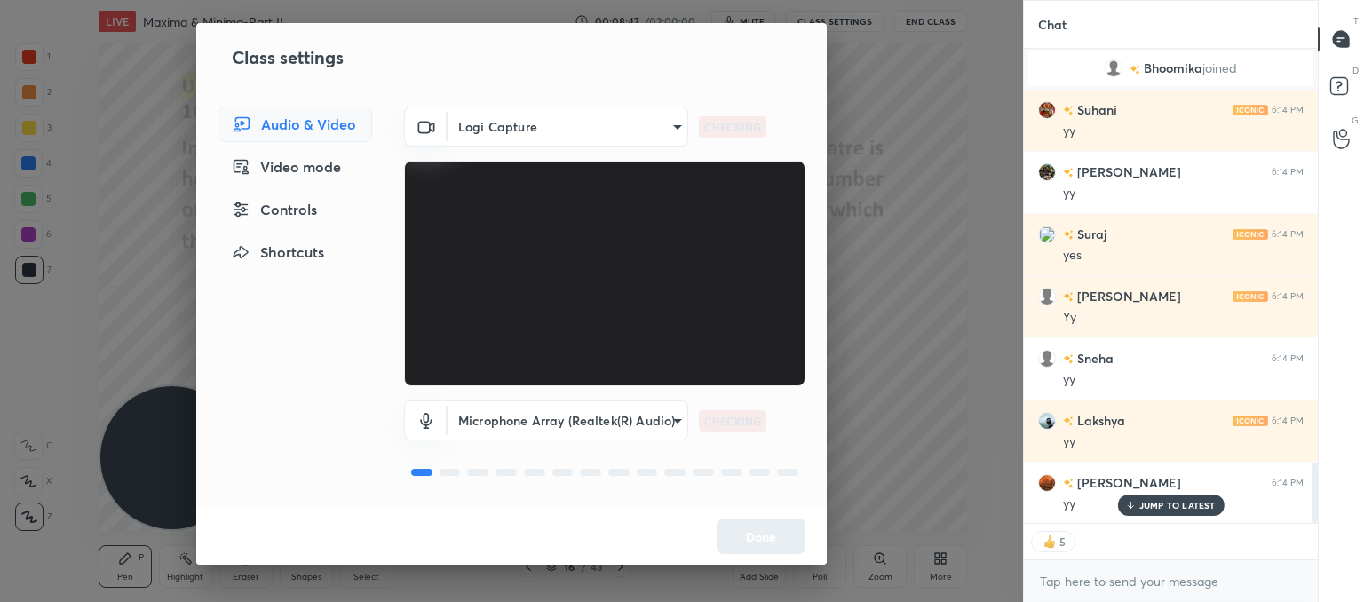
click at [528, 122] on body "1 2 3 4 5 6 7 C X Z C X Z E E Erase all H H LIVE Maxima & Minima-Part II 00:08:…" at bounding box center [682, 301] width 1364 height 602
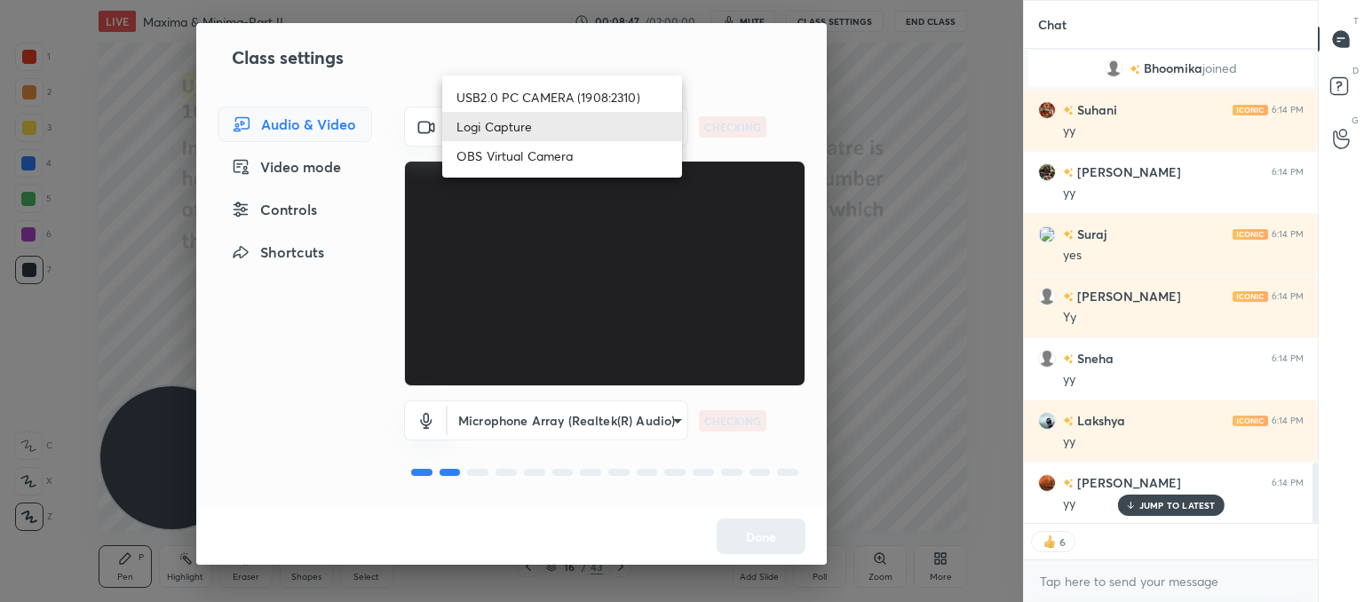
type textarea "x"
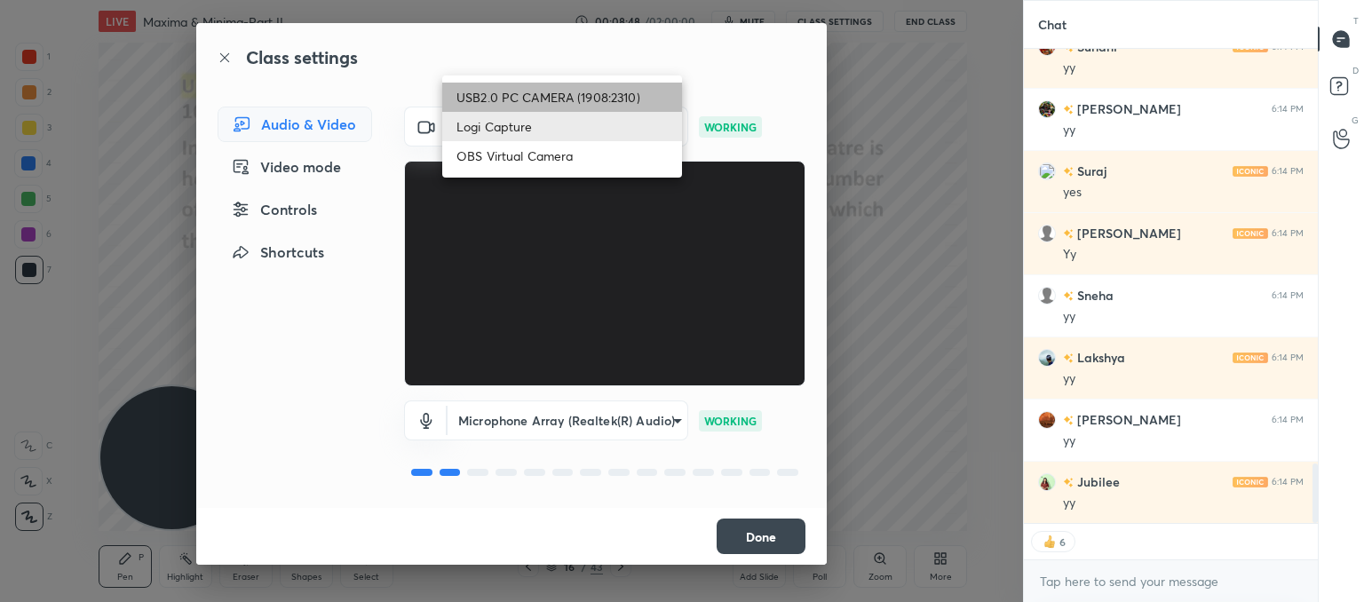
click at [505, 85] on li "USB2.0 PC CAMERA (1908:2310)" at bounding box center [562, 97] width 240 height 29
type input "62328bde16c2eb6b809700ae3aa143175df95563a0c43655eb0931a24075825d"
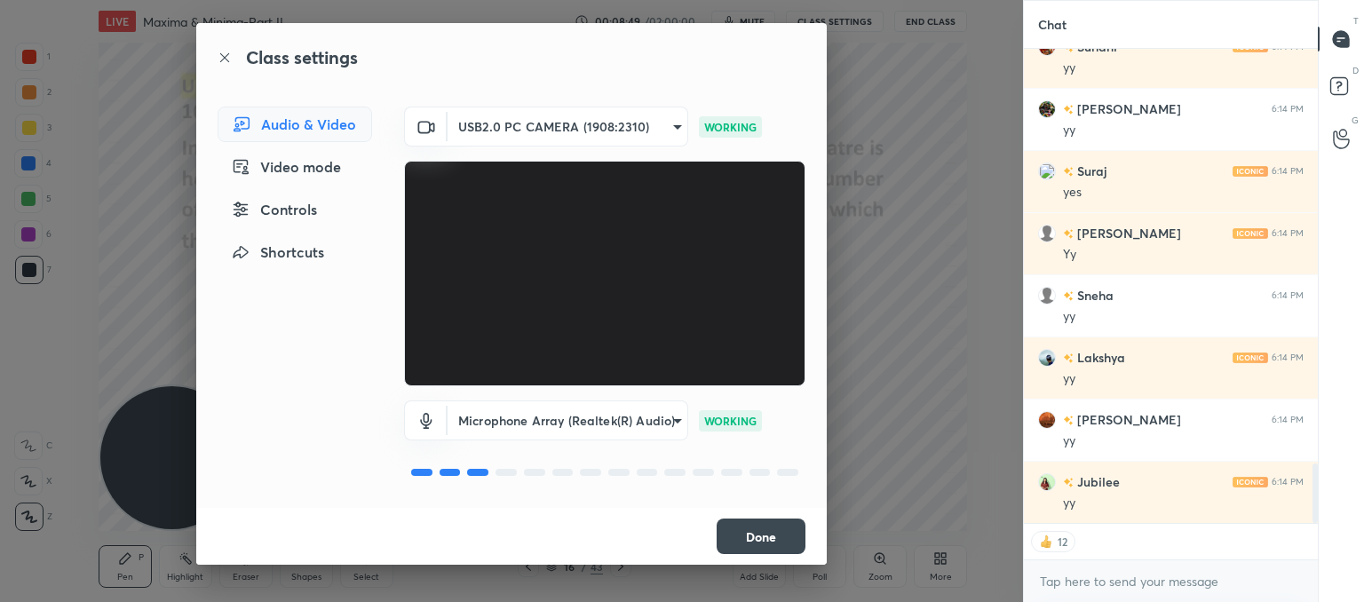
drag, startPoint x: 758, startPoint y: 541, endPoint x: 742, endPoint y: 548, distance: 18.3
click at [758, 540] on button "Done" at bounding box center [761, 537] width 89 height 36
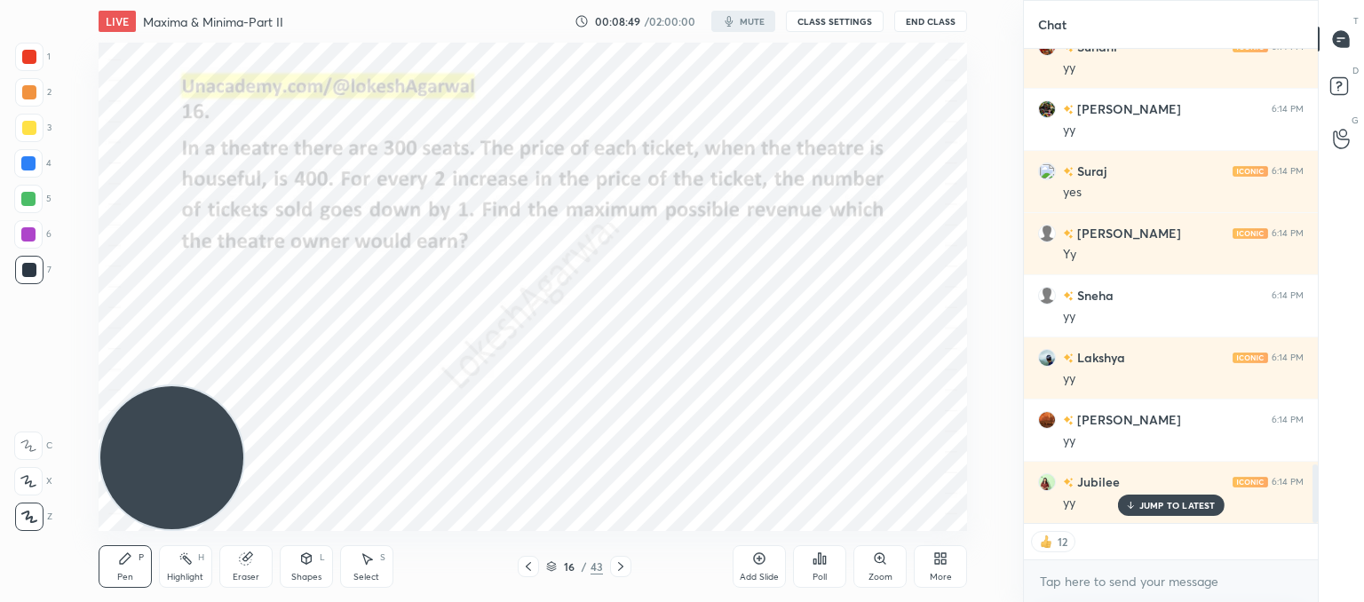
scroll to position [3357, 0]
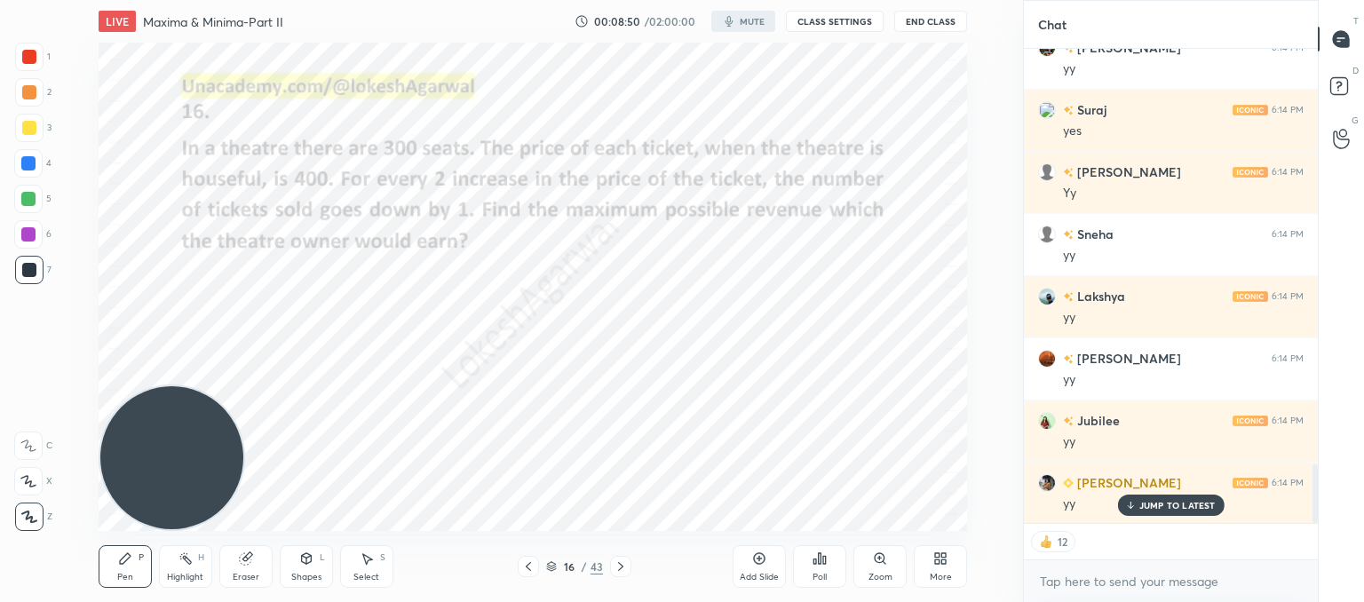
click at [624, 559] on div at bounding box center [620, 566] width 21 height 21
click at [620, 573] on icon at bounding box center [621, 567] width 14 height 14
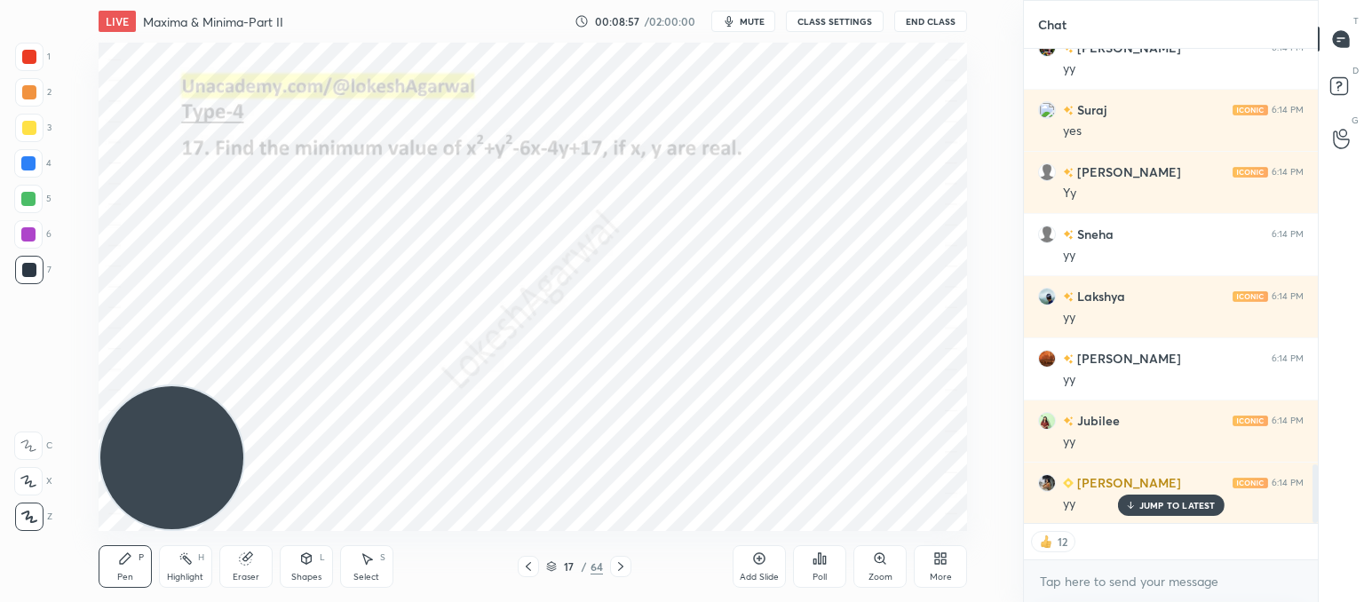
click at [620, 573] on icon at bounding box center [621, 567] width 14 height 14
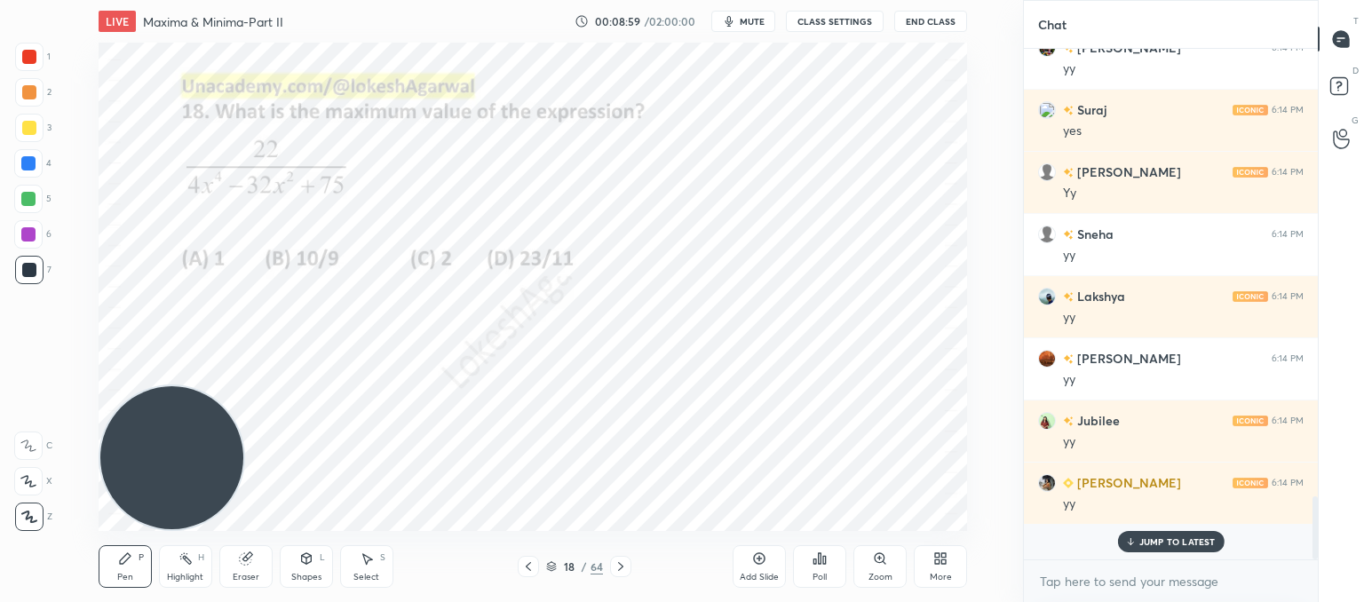
scroll to position [505, 289]
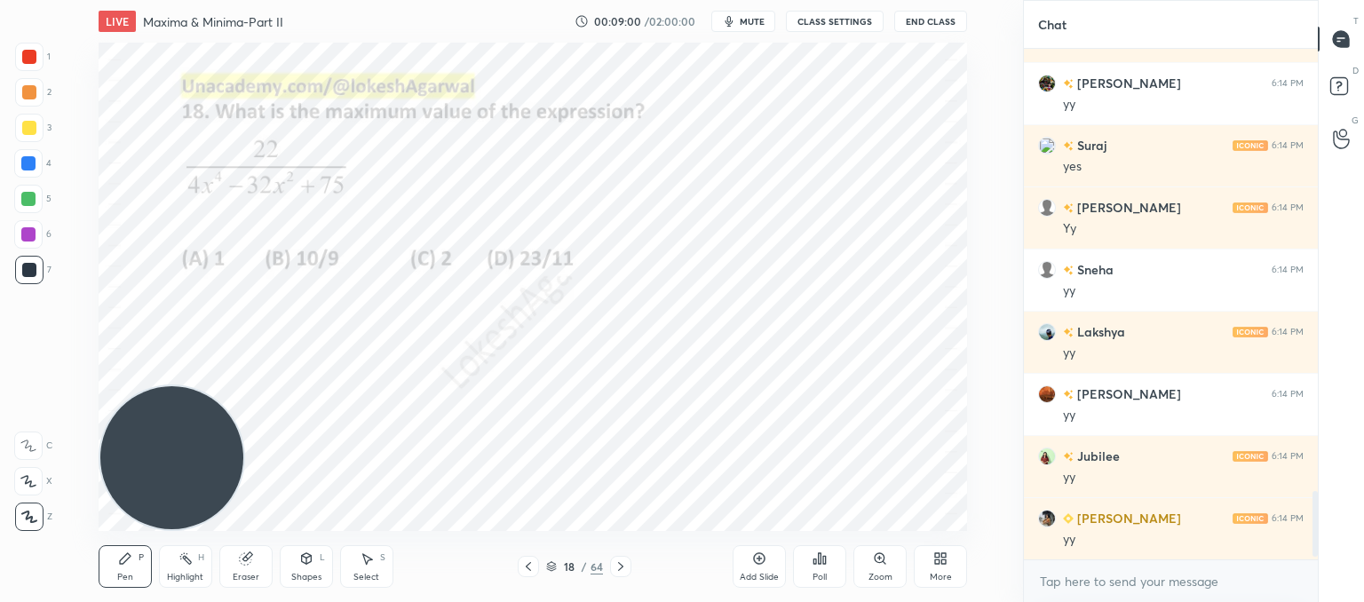
click at [821, 569] on div "Poll" at bounding box center [819, 566] width 53 height 43
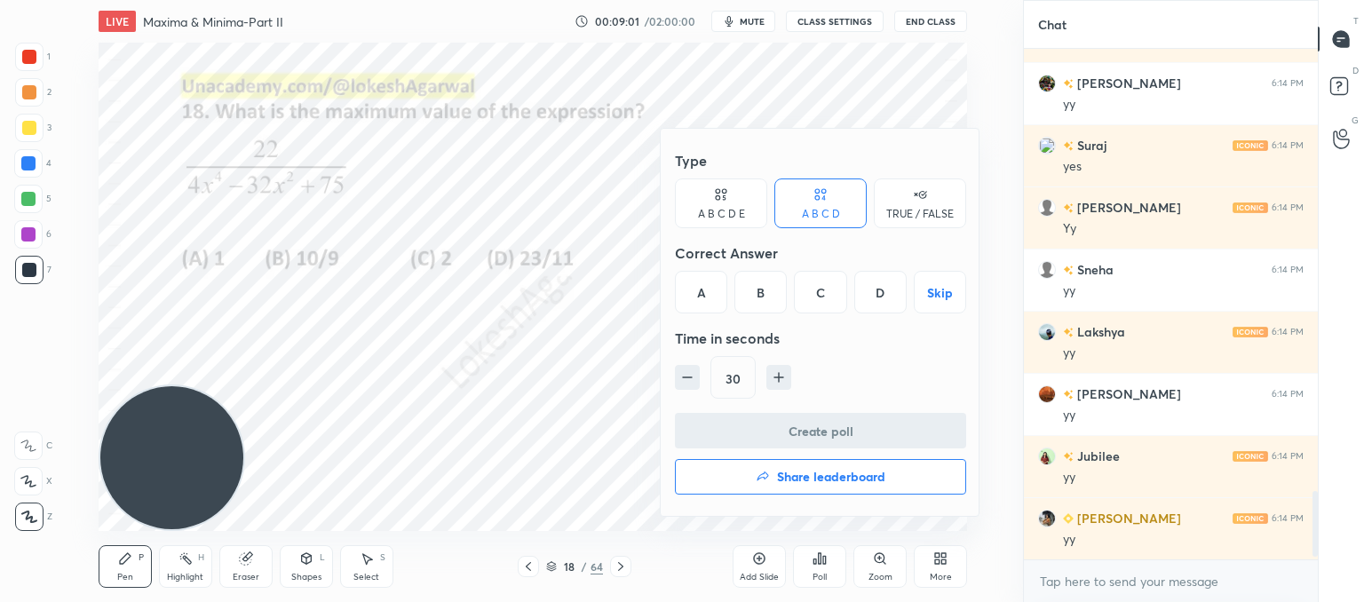
click at [837, 296] on div "C" at bounding box center [820, 292] width 52 height 43
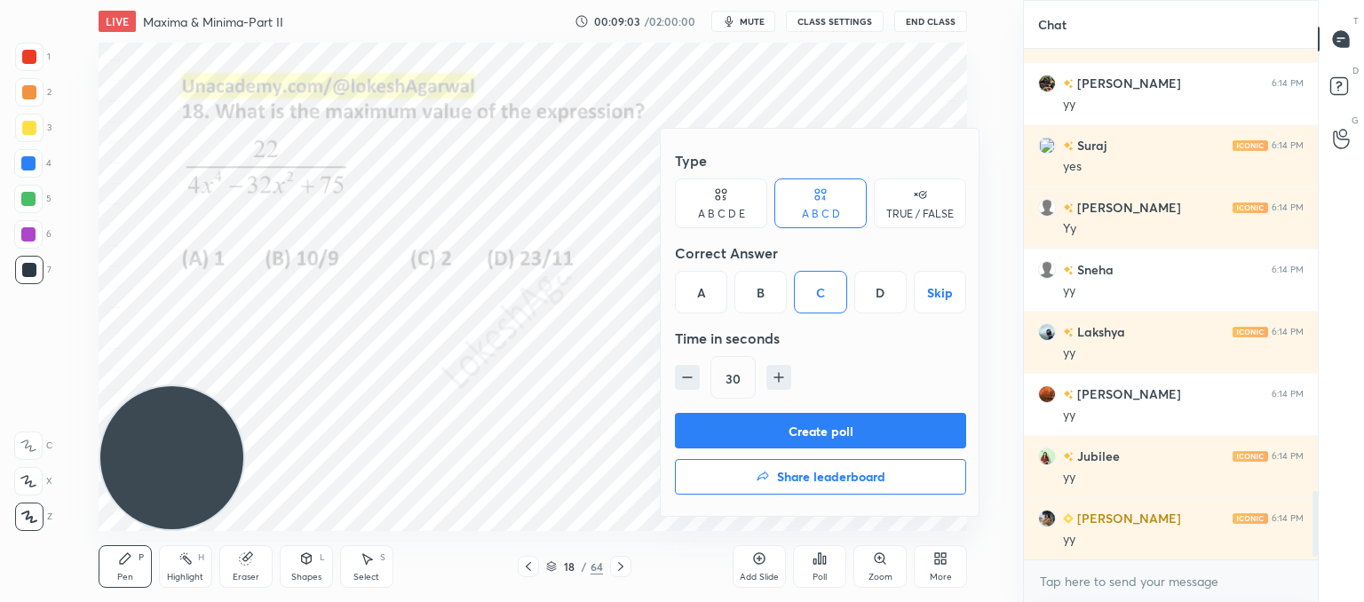
click at [774, 427] on button "Create poll" at bounding box center [820, 431] width 291 height 36
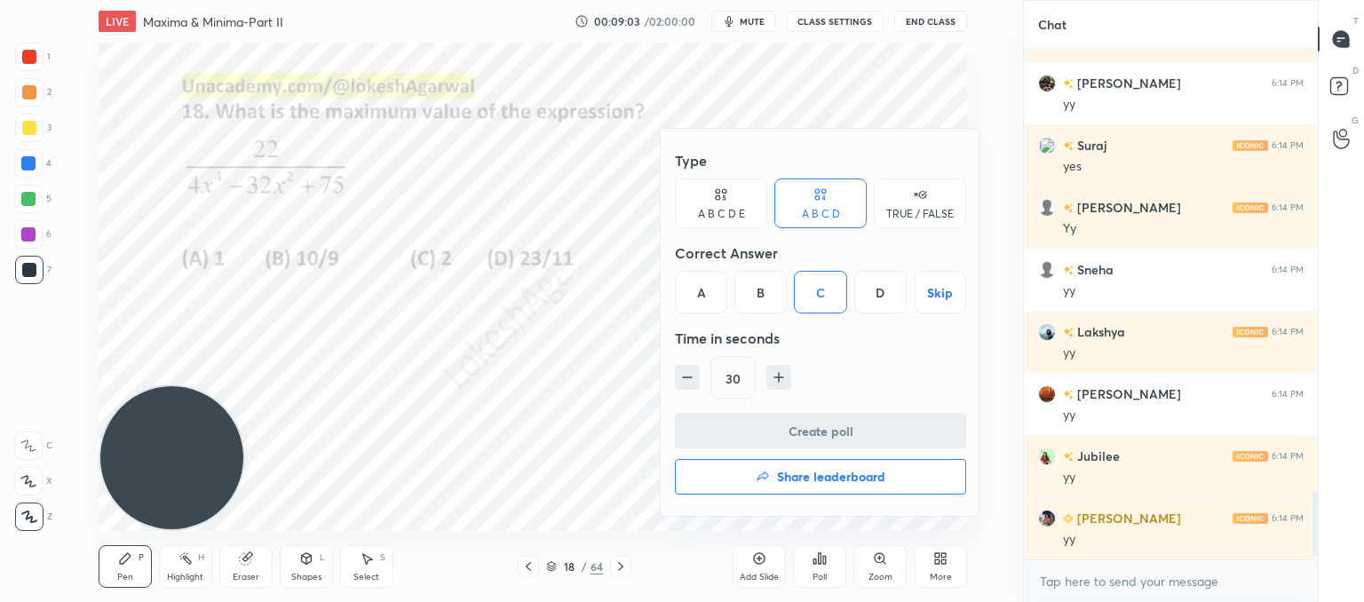
scroll to position [6, 5]
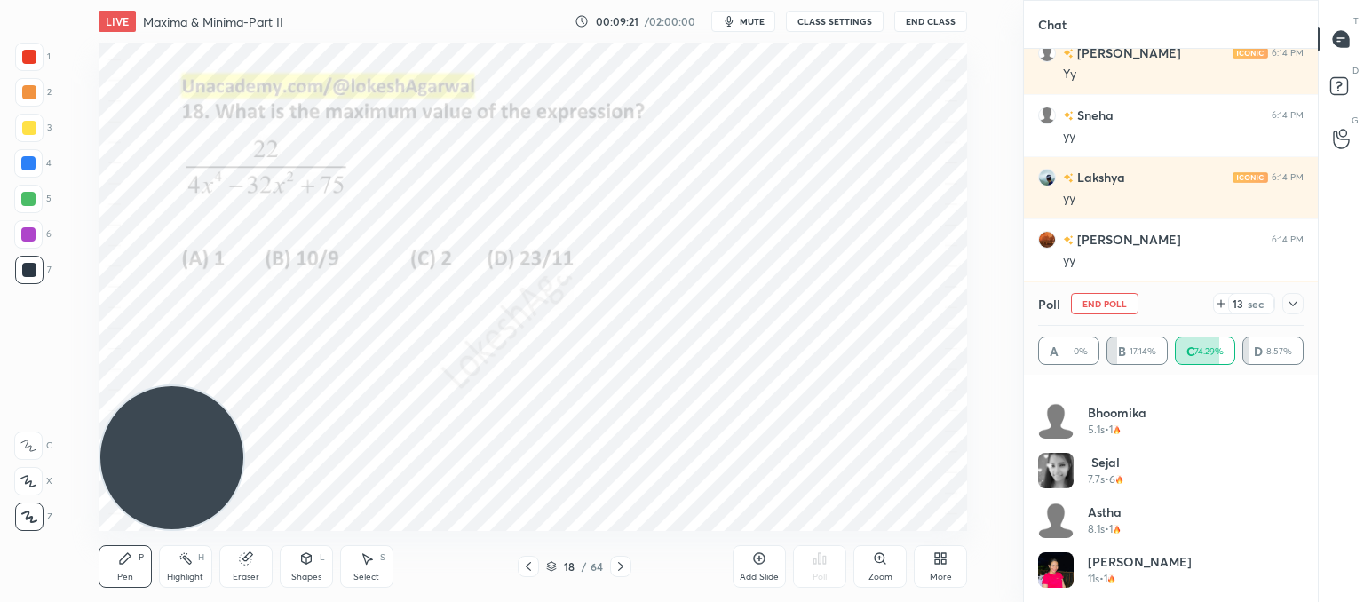
click at [1284, 302] on div at bounding box center [1292, 303] width 21 height 21
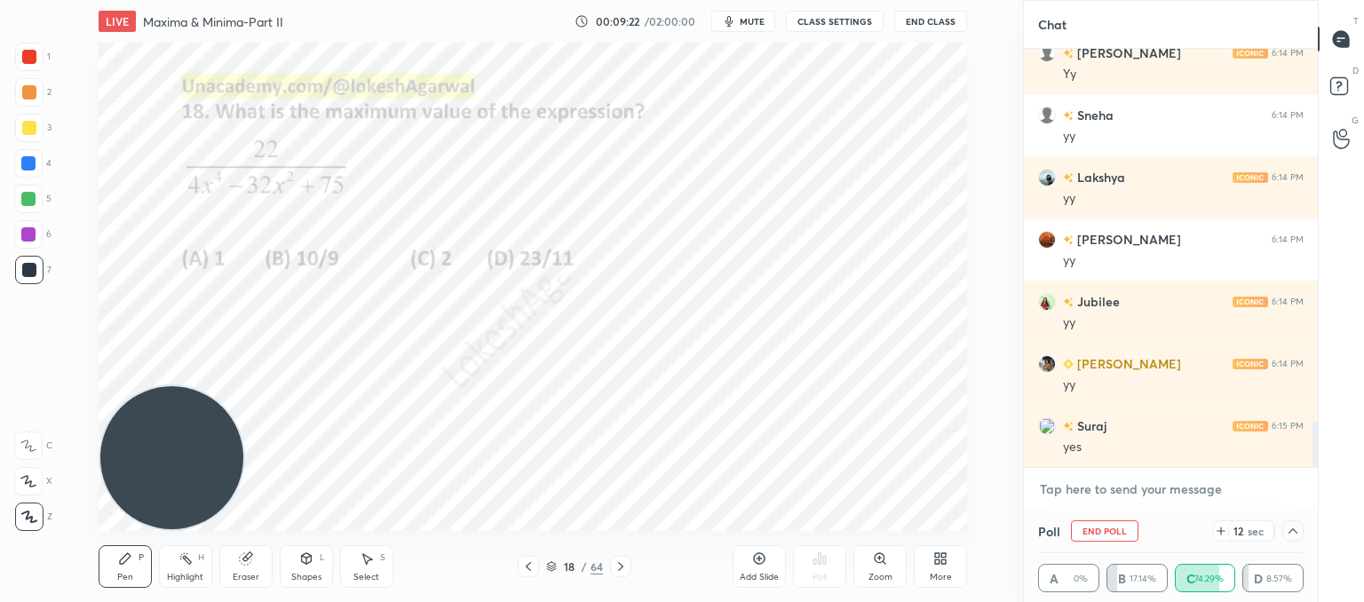
click at [1061, 491] on textarea at bounding box center [1171, 489] width 266 height 28
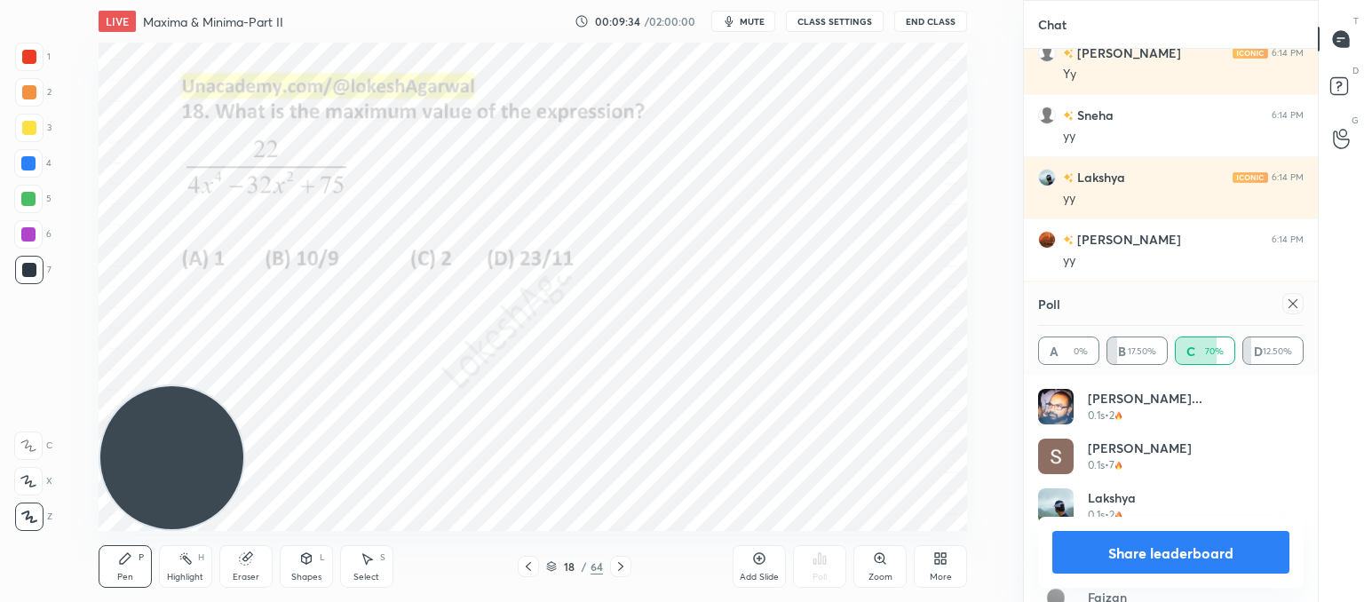
click at [1297, 305] on icon at bounding box center [1293, 304] width 14 height 14
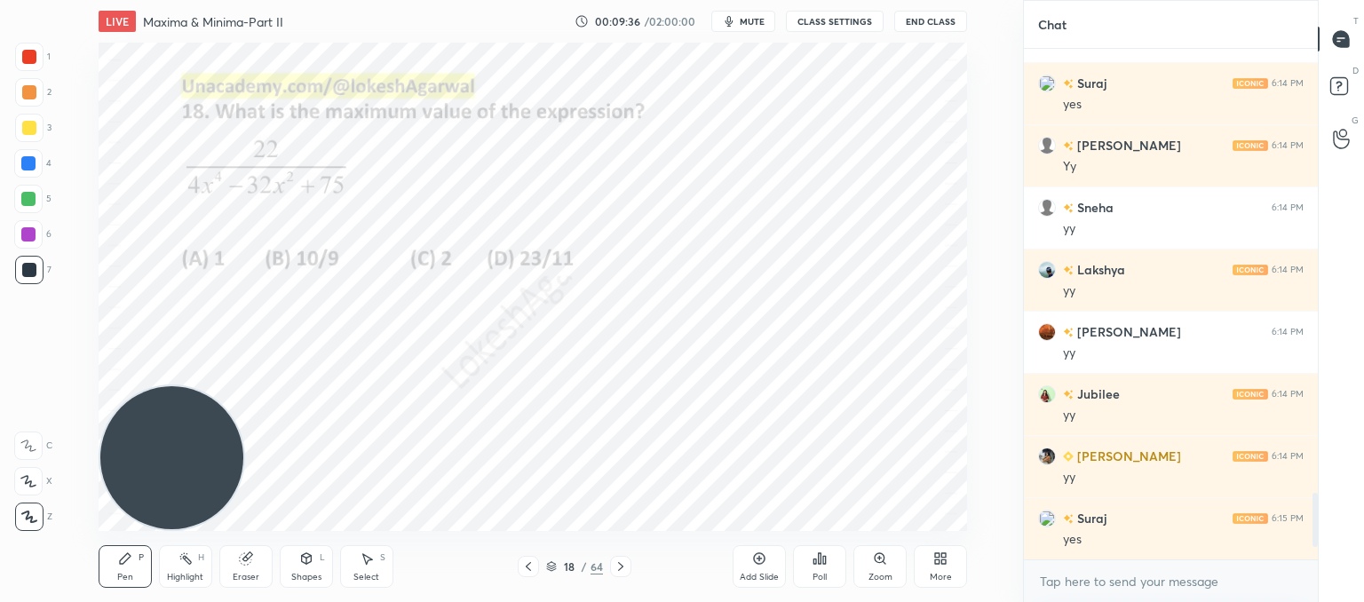
click at [624, 567] on icon at bounding box center [621, 567] width 14 height 14
click at [824, 562] on icon at bounding box center [824, 560] width 3 height 8
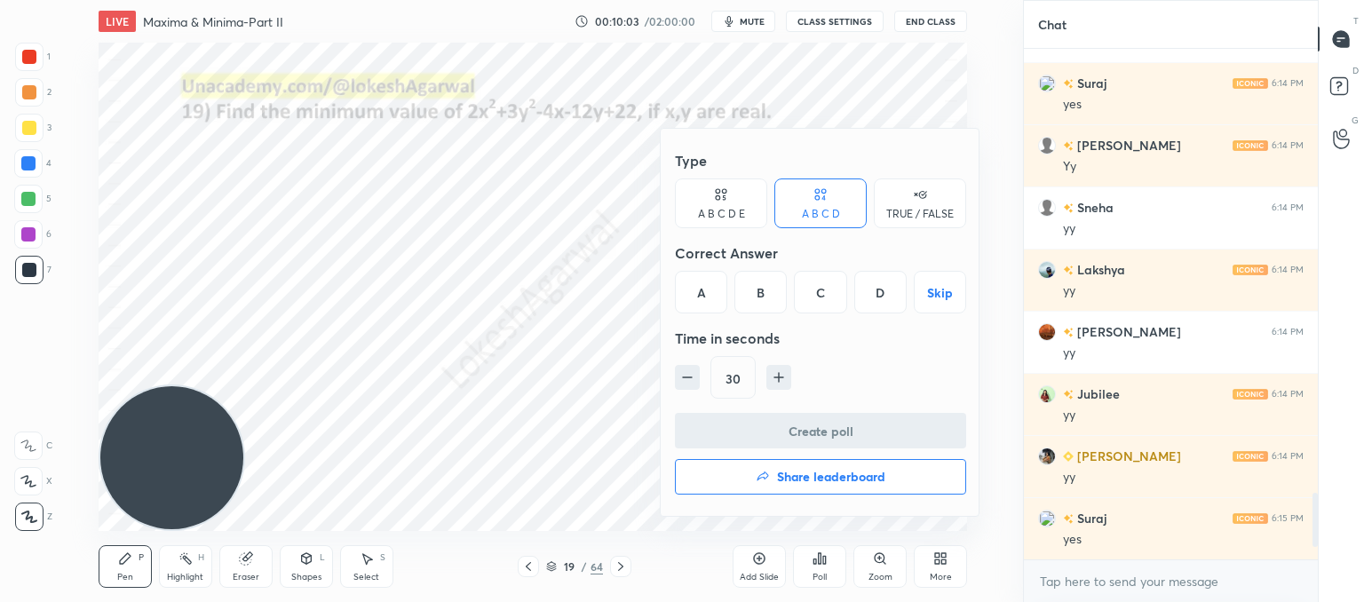
click at [711, 209] on div "A B C D E" at bounding box center [721, 214] width 47 height 11
click at [835, 285] on div "D" at bounding box center [845, 292] width 43 height 43
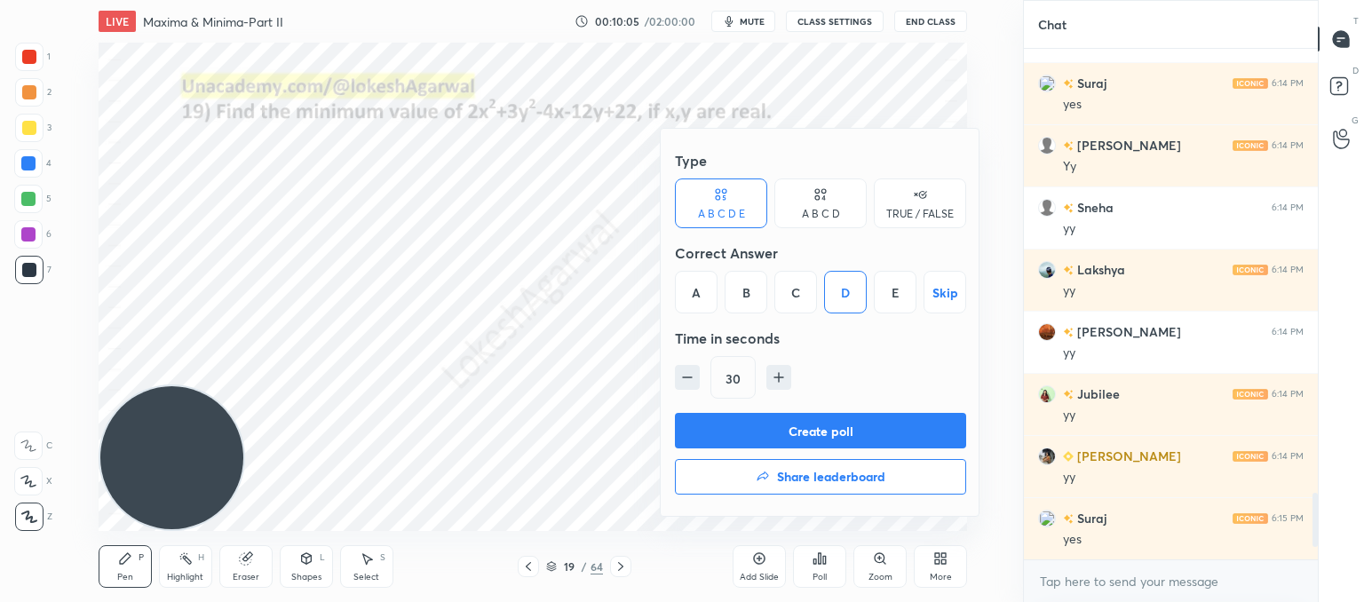
click at [806, 428] on button "Create poll" at bounding box center [820, 431] width 291 height 36
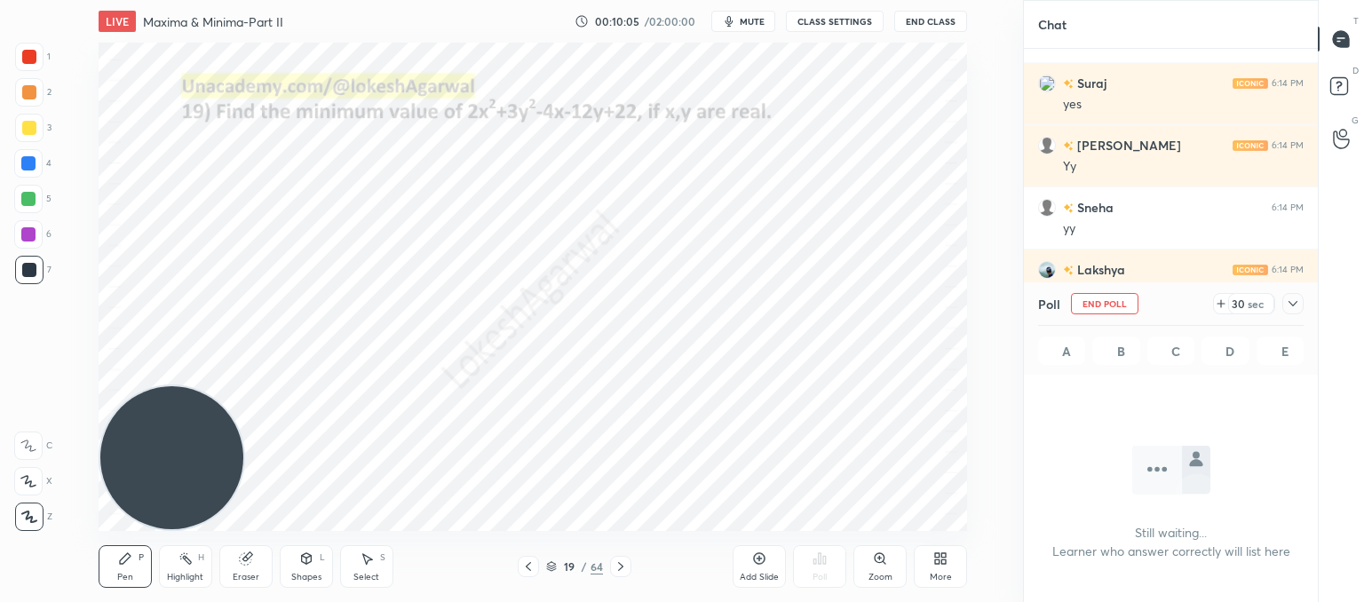
scroll to position [5, 5]
click at [372, 556] on icon at bounding box center [367, 559] width 14 height 14
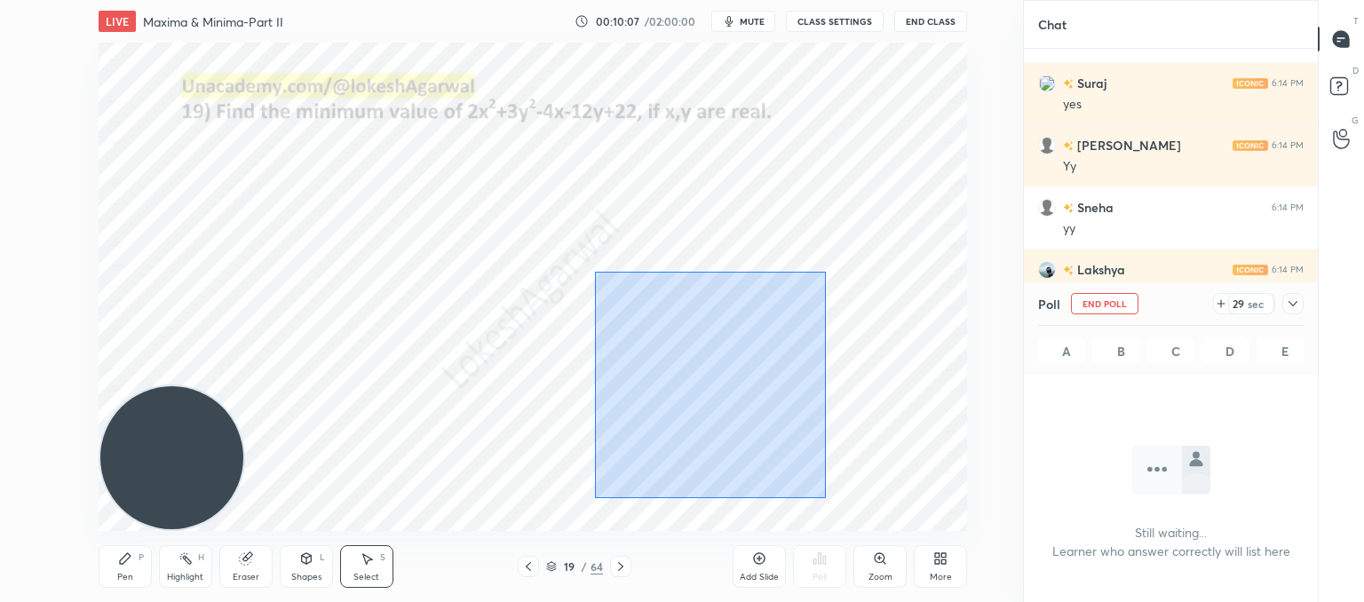
drag, startPoint x: 826, startPoint y: 498, endPoint x: 615, endPoint y: 172, distance: 388.0
click at [615, 172] on div "0 ° Undo Copy Duplicate Duplicate to new slide Delete" at bounding box center [533, 287] width 869 height 488
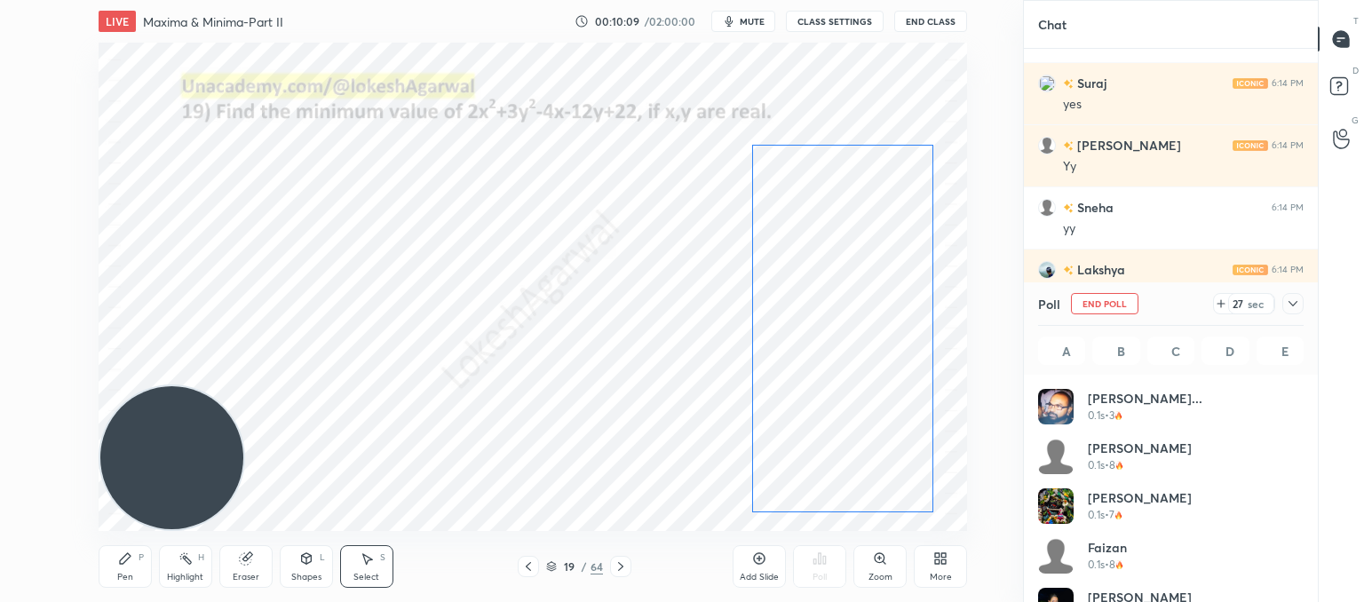
drag, startPoint x: 667, startPoint y: 257, endPoint x: 803, endPoint y: 260, distance: 135.9
click at [803, 260] on div "0 ° Undo Copy Duplicate Duplicate to new slide Delete" at bounding box center [533, 287] width 869 height 488
click at [345, 351] on div "0 ° Undo Copy Duplicate Duplicate to new slide Delete" at bounding box center [533, 287] width 869 height 488
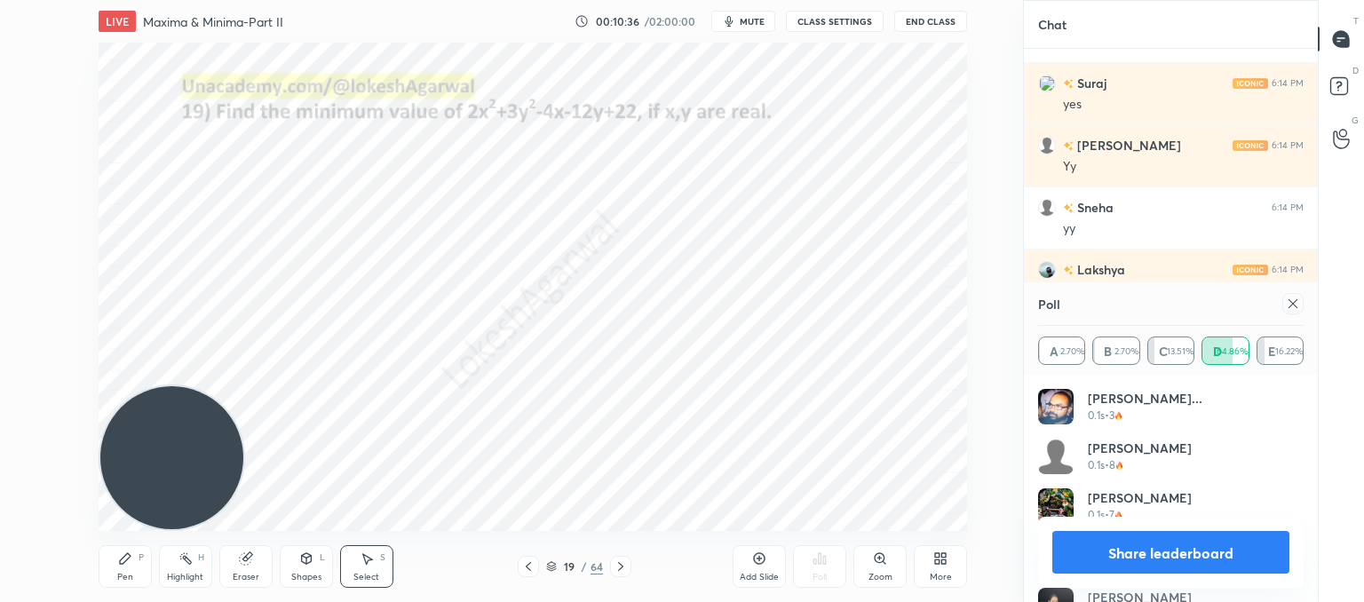
click at [1290, 305] on icon at bounding box center [1293, 304] width 14 height 14
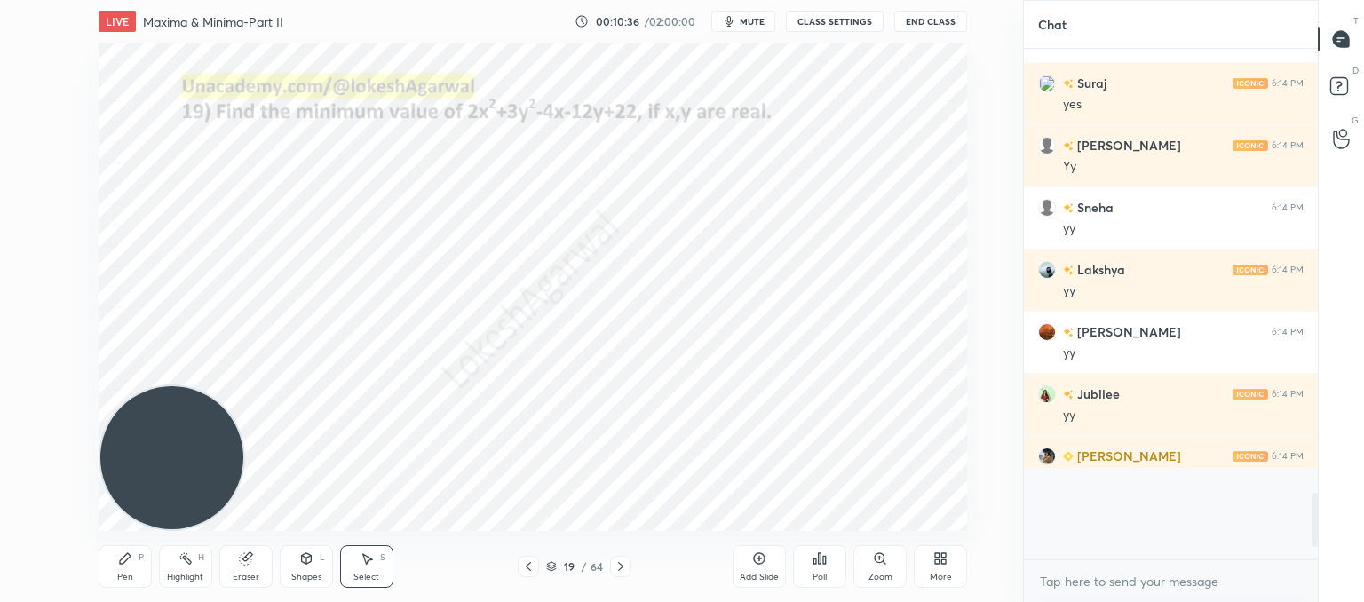
scroll to position [6, 5]
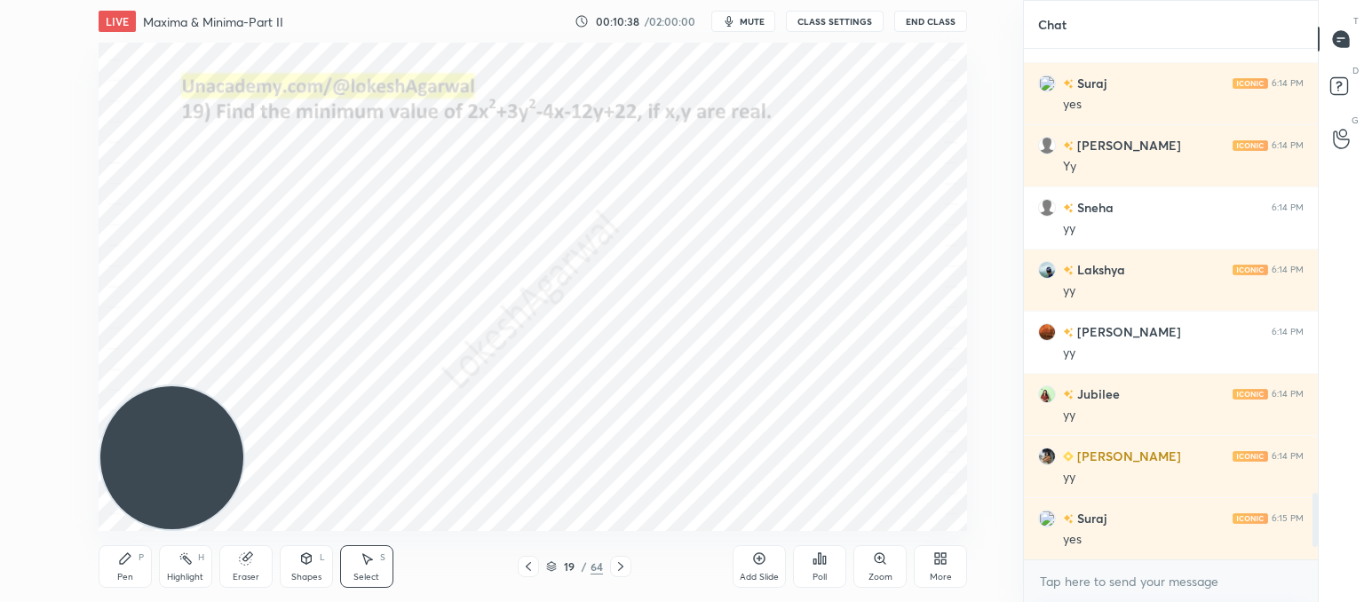
click at [611, 562] on div at bounding box center [620, 566] width 21 height 21
click at [531, 566] on icon at bounding box center [528, 567] width 14 height 14
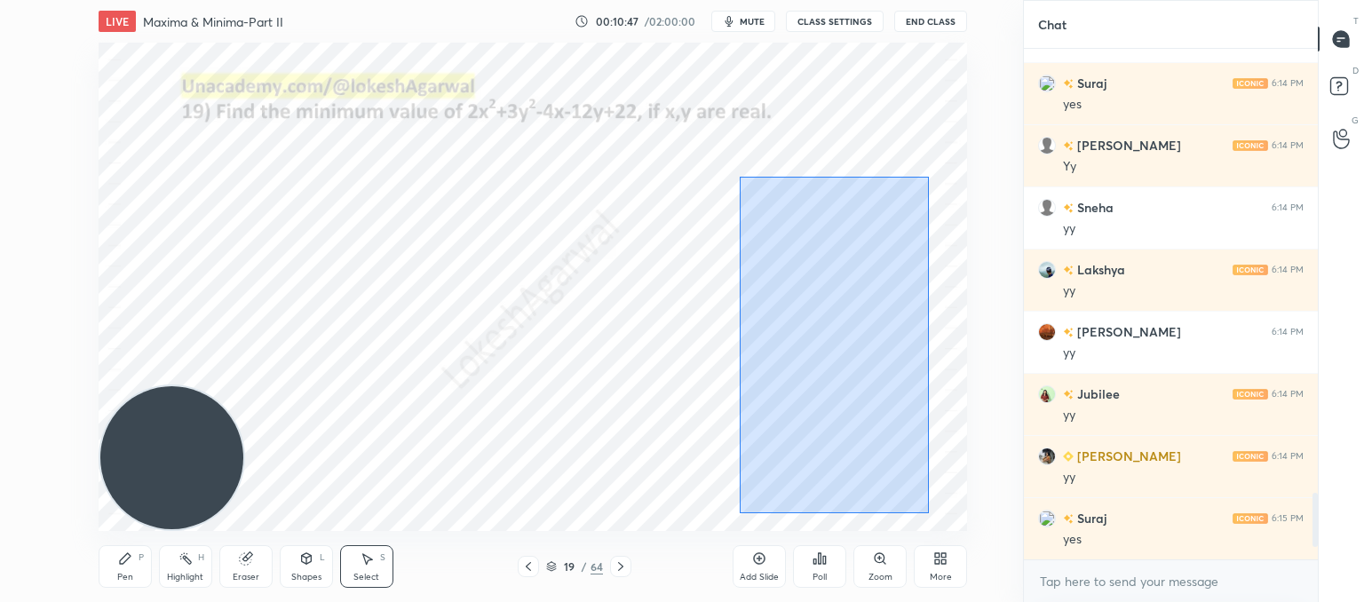
drag, startPoint x: 909, startPoint y: 508, endPoint x: 743, endPoint y: 147, distance: 397.8
click at [743, 147] on div "0 ° Undo Copy Duplicate Duplicate to new slide Delete" at bounding box center [533, 287] width 869 height 488
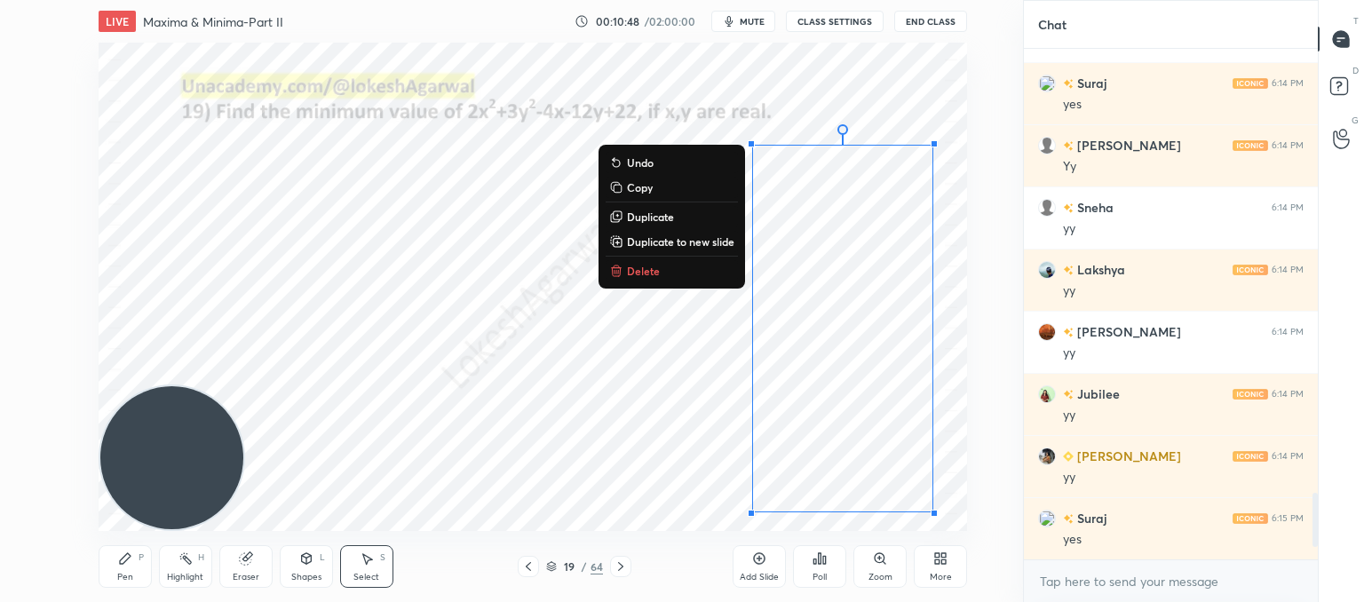
click at [653, 194] on button "Copy" at bounding box center [672, 187] width 132 height 21
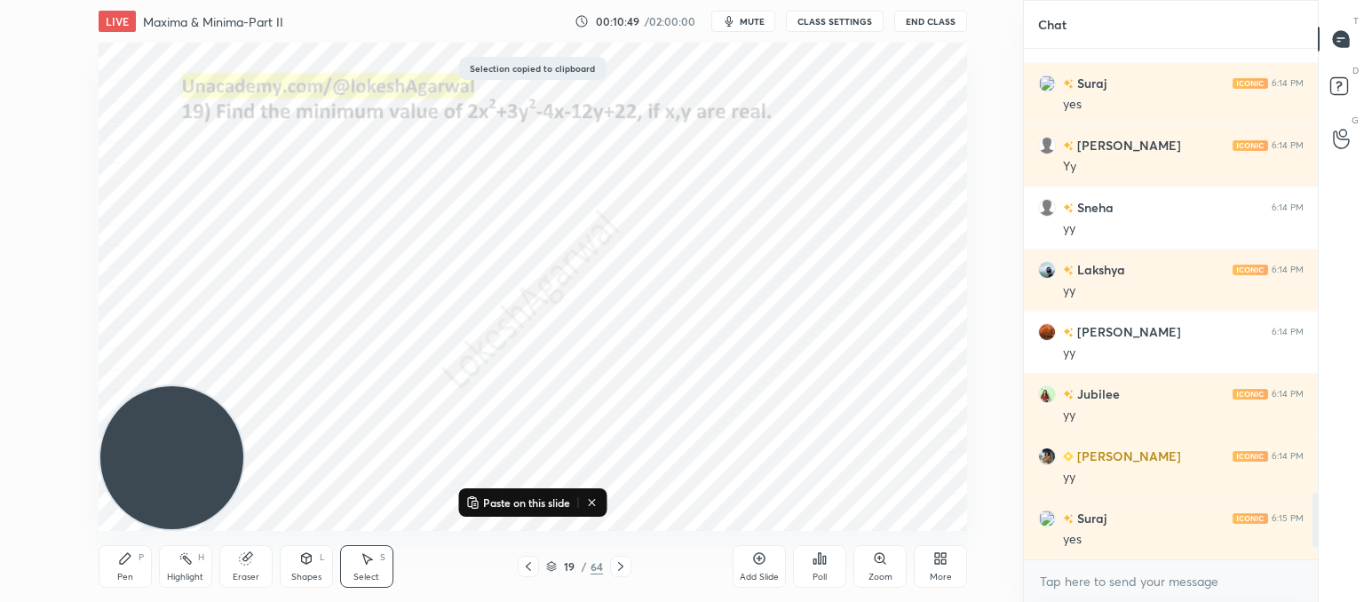
click at [618, 566] on icon at bounding box center [621, 567] width 14 height 14
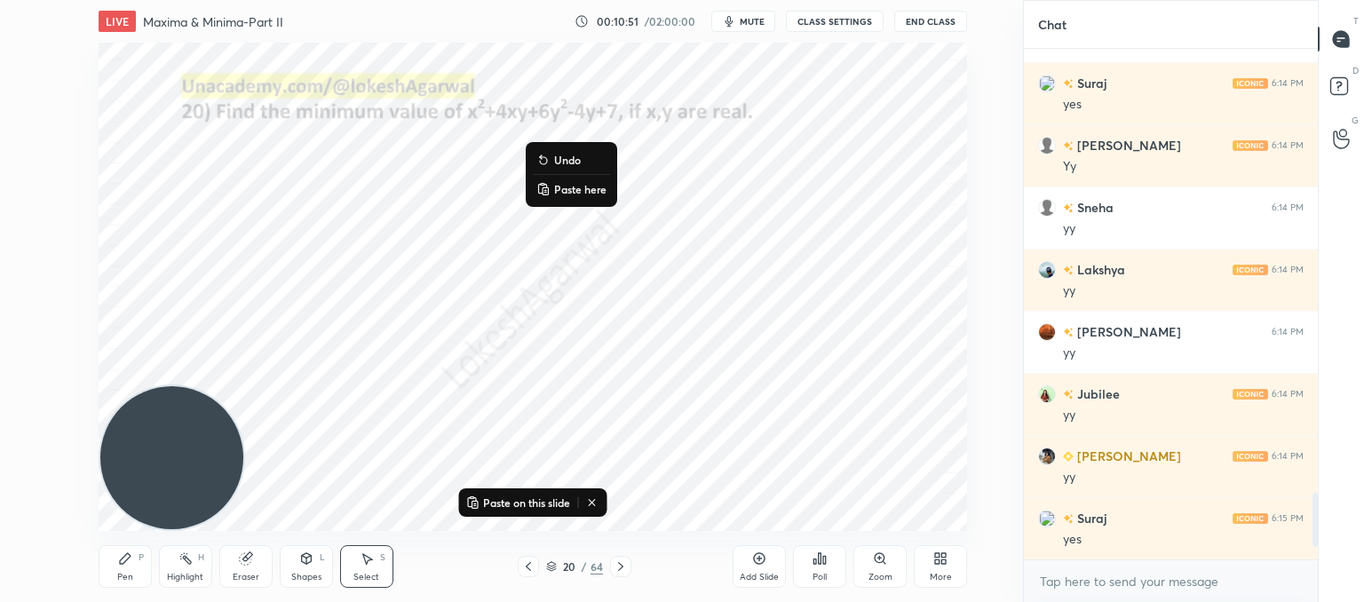
click at [579, 193] on p "Paste here" at bounding box center [580, 189] width 52 height 14
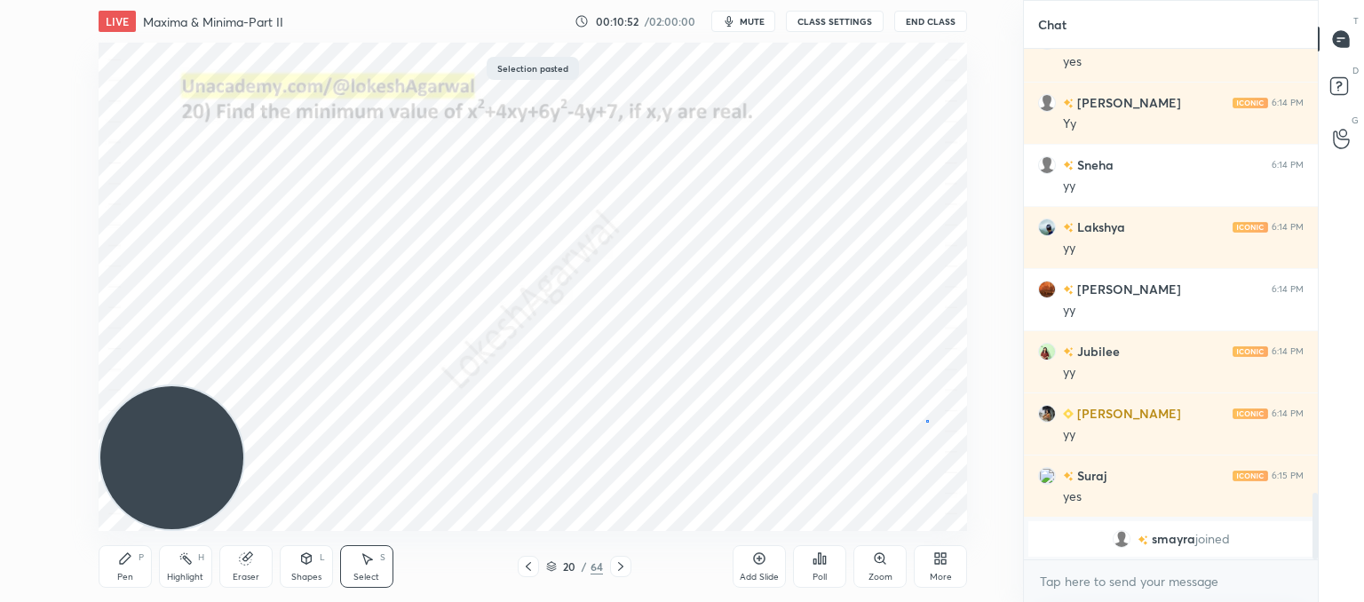
click at [927, 420] on div "0 ° Undo Copy Paste here Duplicate Duplicate to new slide Delete" at bounding box center [533, 287] width 869 height 488
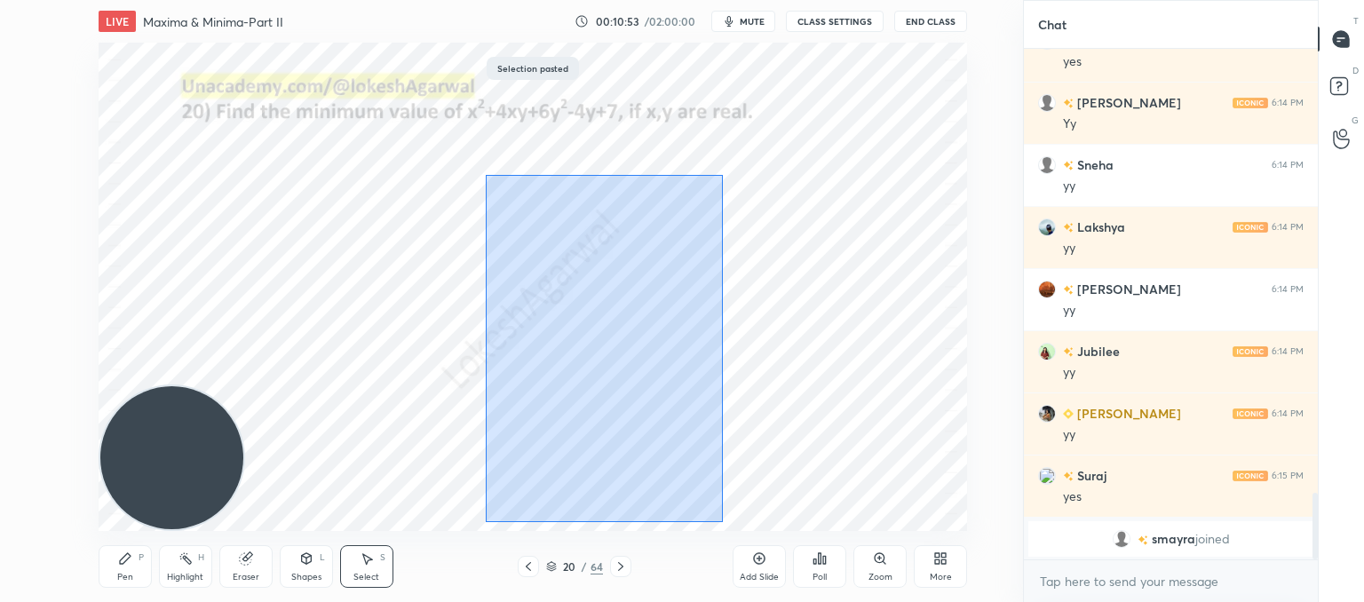
drag, startPoint x: 620, startPoint y: 506, endPoint x: 516, endPoint y: 165, distance: 356.5
click at [498, 141] on div "0 ° Undo Copy Paste here Duplicate Duplicate to new slide Delete" at bounding box center [533, 287] width 869 height 488
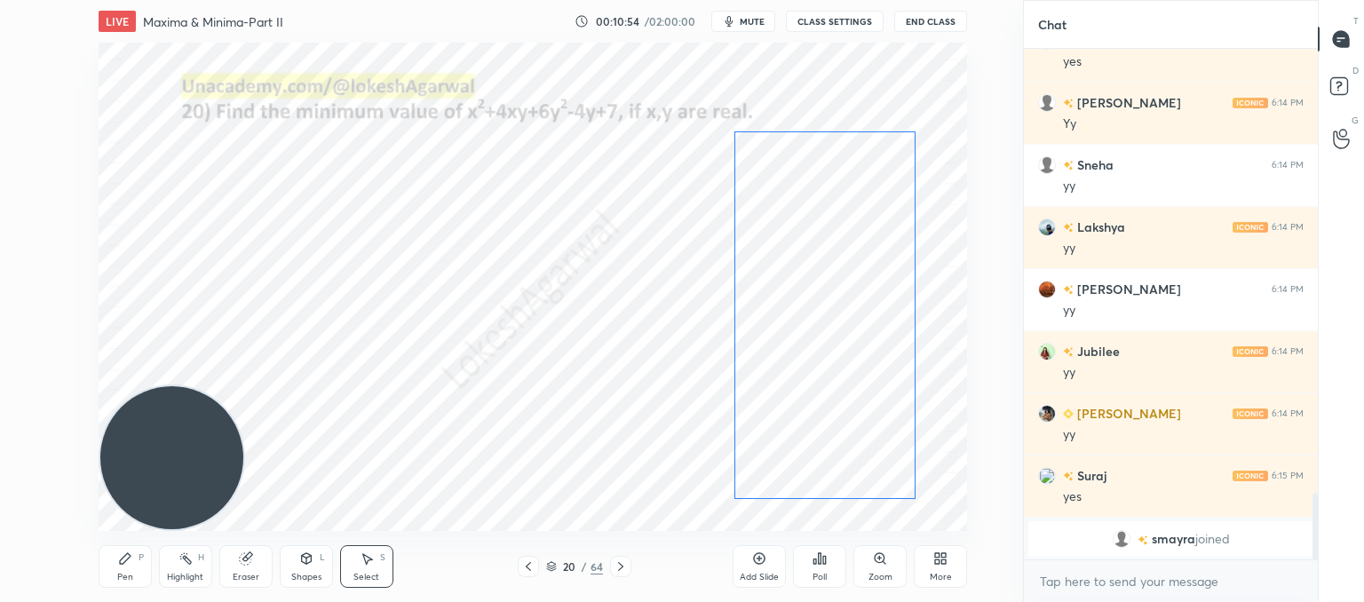
drag, startPoint x: 586, startPoint y: 277, endPoint x: 794, endPoint y: 267, distance: 208.0
click at [794, 267] on div "0 ° Undo Copy Paste here Duplicate Duplicate to new slide Delete" at bounding box center [533, 287] width 869 height 488
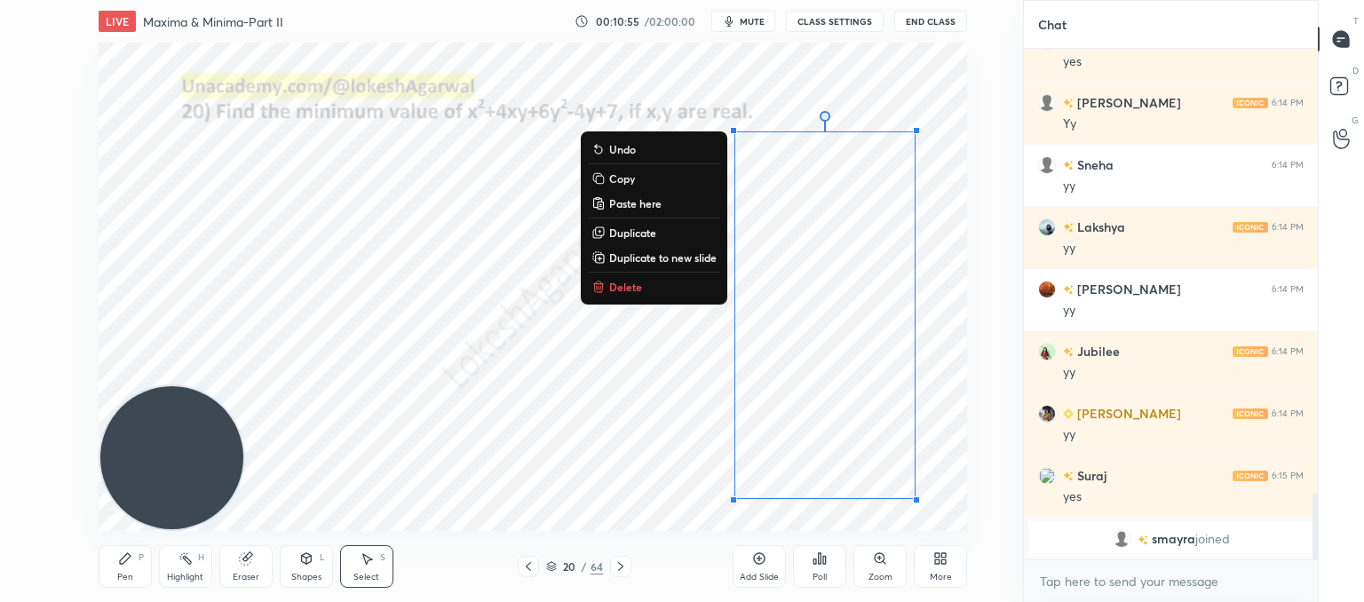
click at [472, 353] on div "0 ° Undo Copy Paste here Duplicate Duplicate to new slide Delete" at bounding box center [533, 287] width 869 height 488
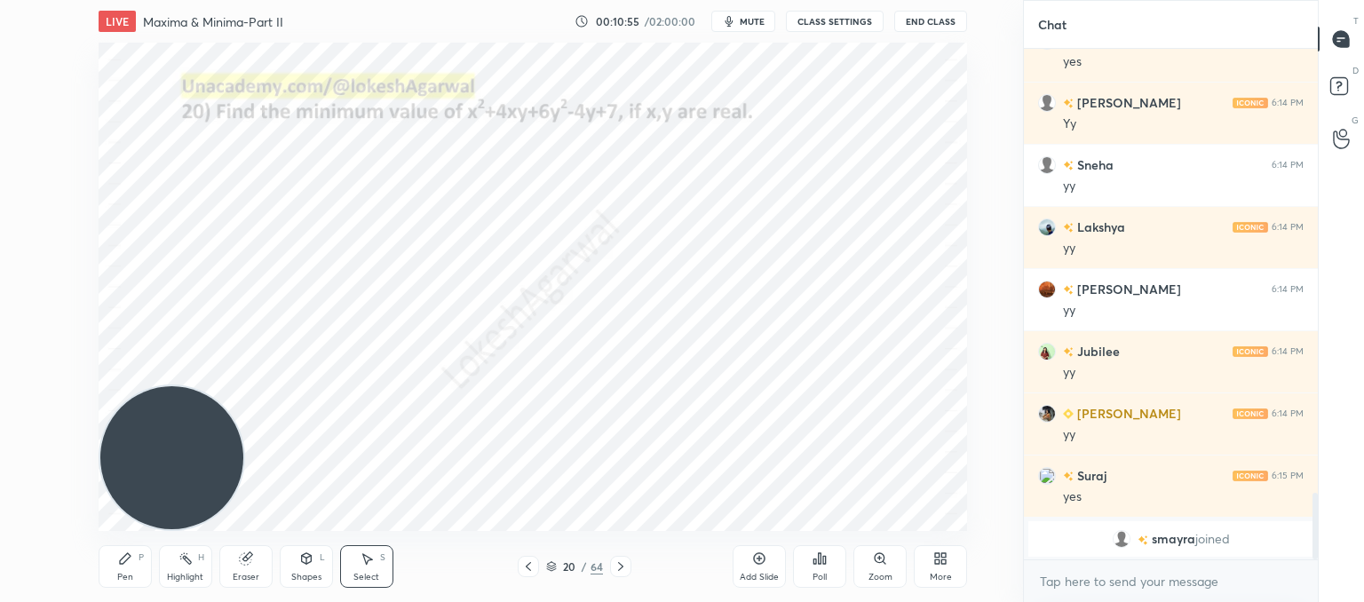
click at [816, 565] on icon at bounding box center [820, 559] width 14 height 14
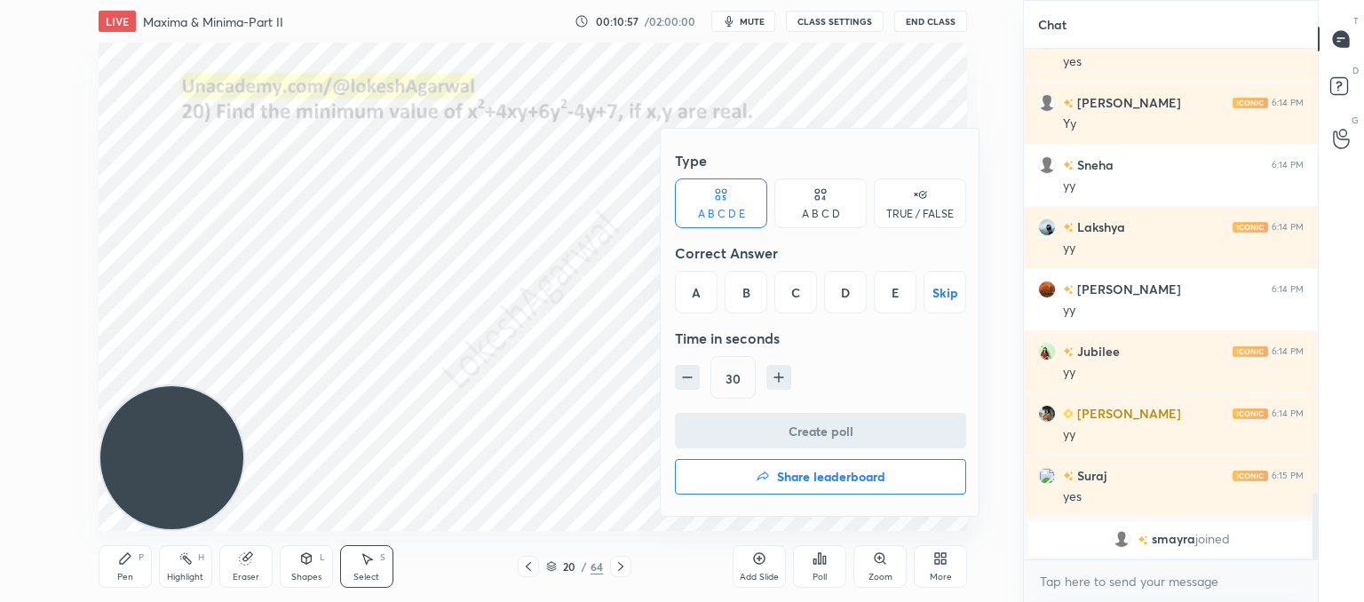
click at [742, 293] on div "B" at bounding box center [746, 292] width 43 height 43
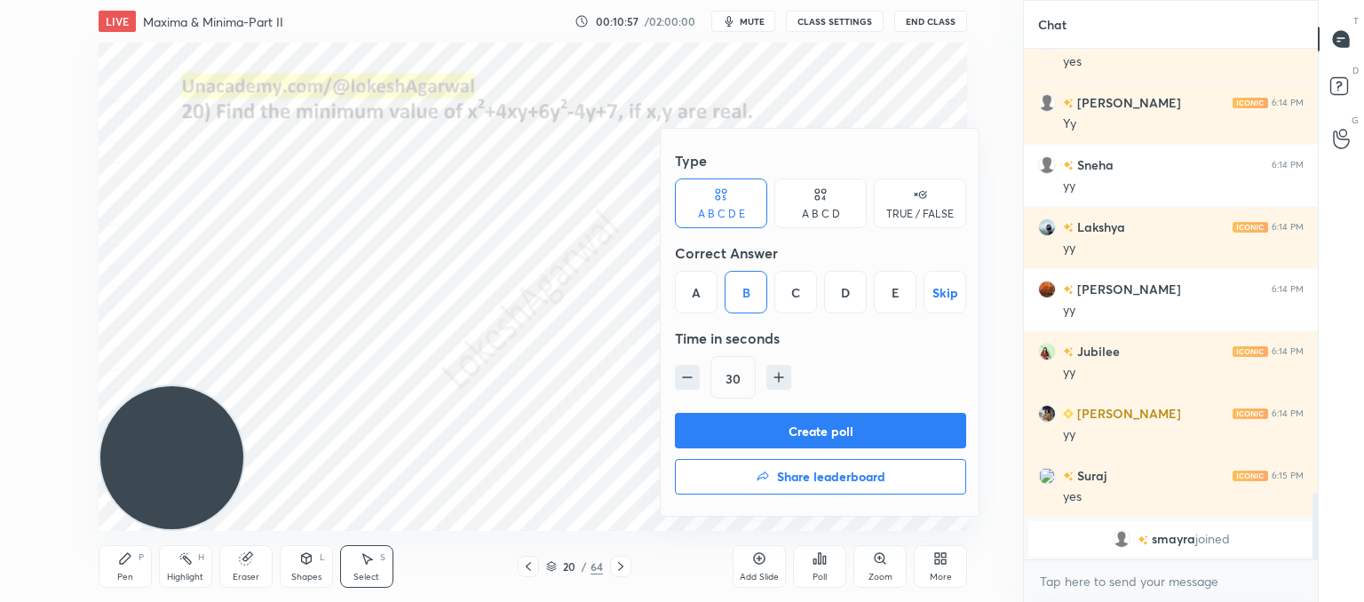
click at [742, 432] on button "Create poll" at bounding box center [820, 431] width 291 height 36
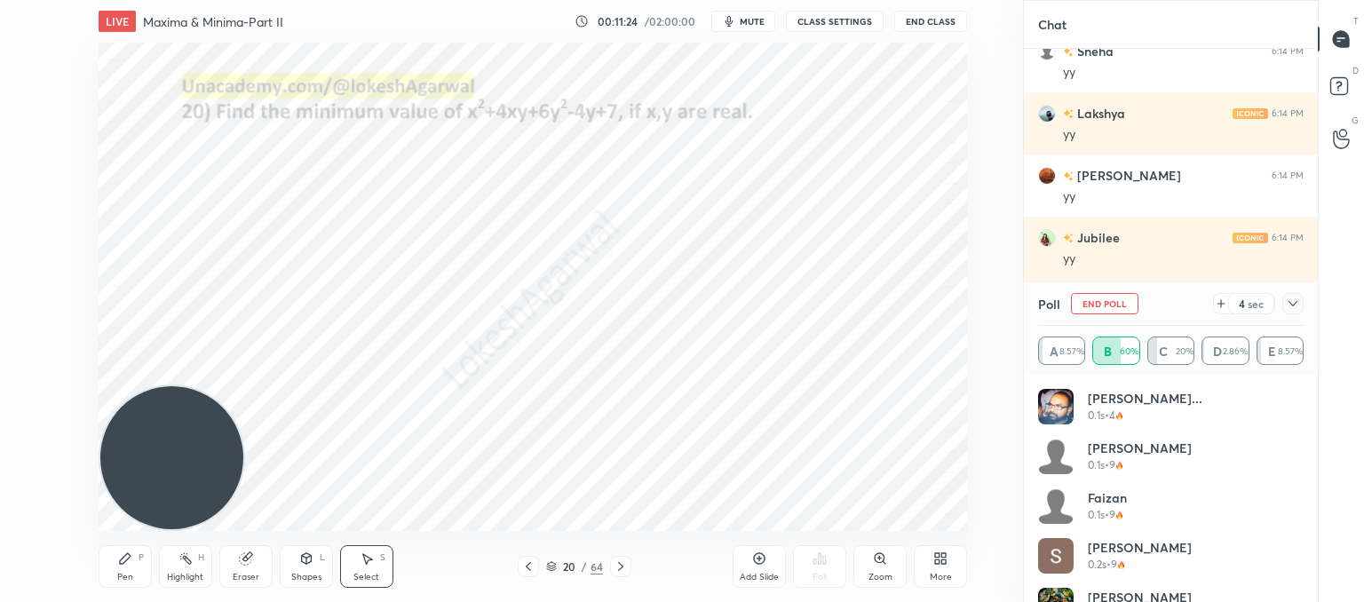
click at [1293, 310] on icon at bounding box center [1293, 304] width 14 height 14
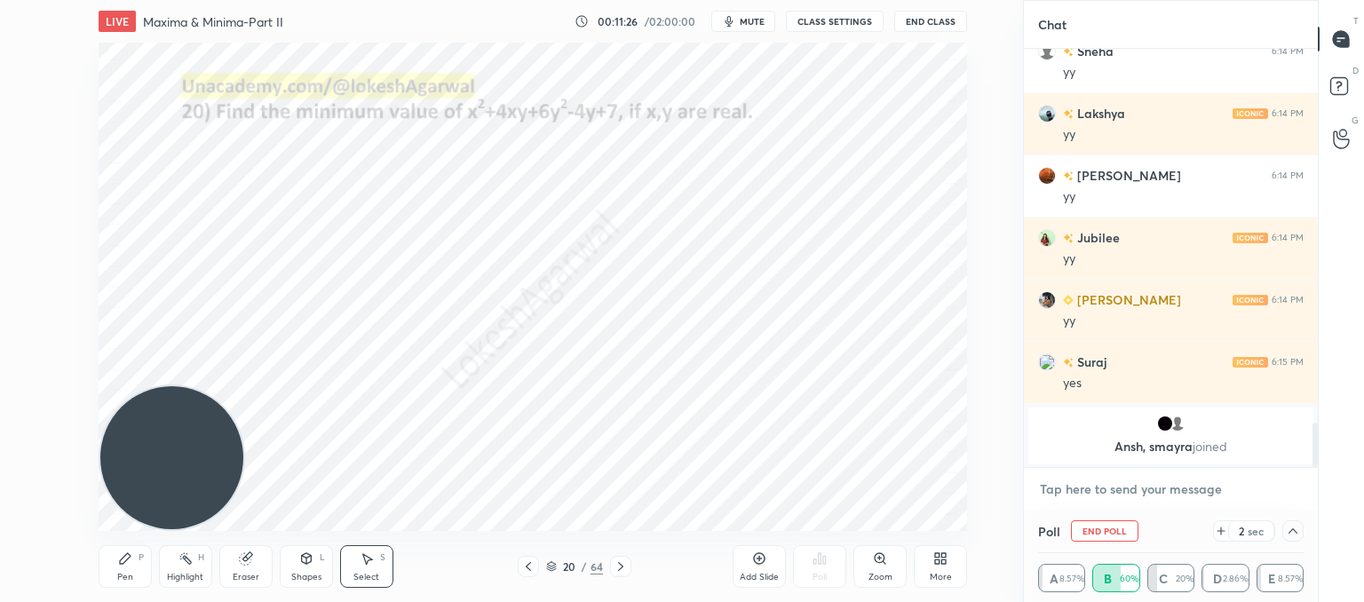
click at [1118, 486] on textarea at bounding box center [1171, 489] width 266 height 28
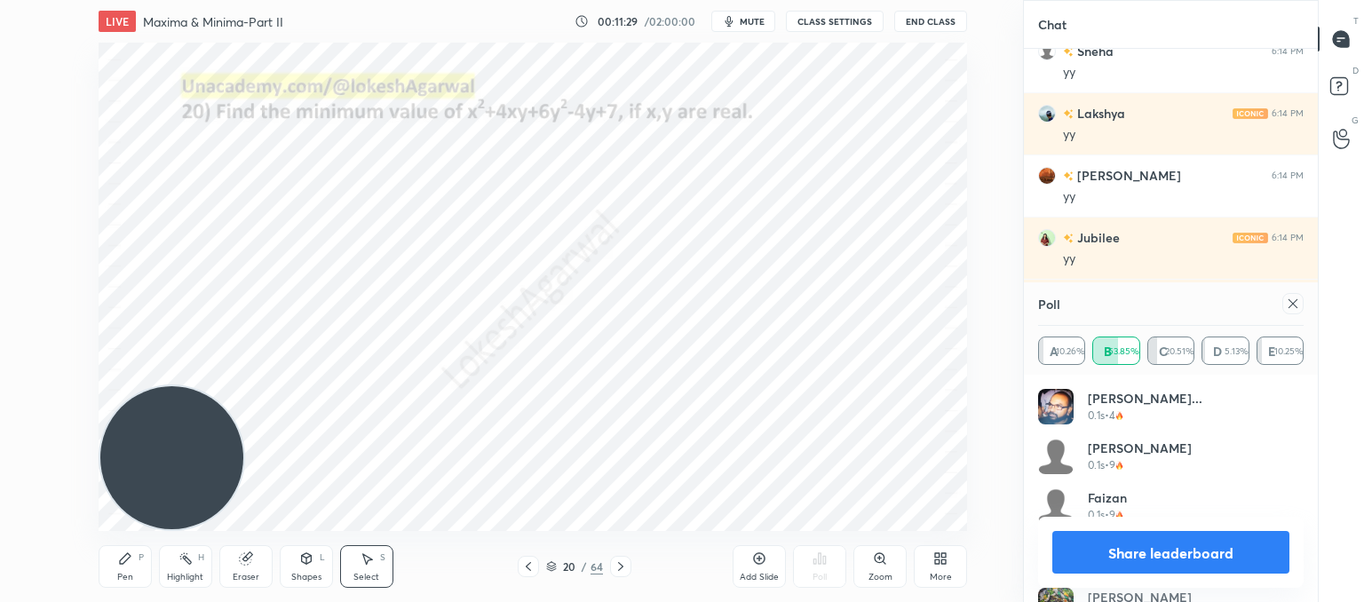
drag, startPoint x: 1293, startPoint y: 306, endPoint x: 1145, endPoint y: 372, distance: 162.2
click at [1291, 306] on icon at bounding box center [1293, 304] width 14 height 14
type textarea "x"
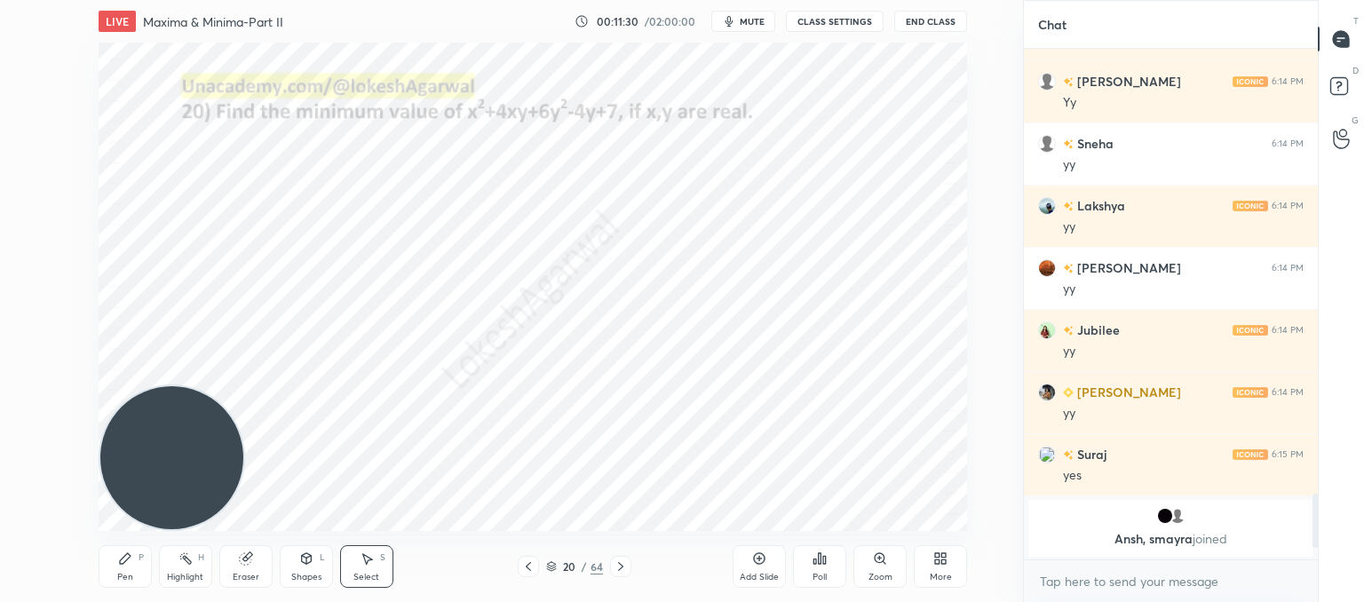
click at [611, 557] on div at bounding box center [620, 566] width 21 height 21
click at [806, 567] on div "Poll" at bounding box center [819, 566] width 53 height 43
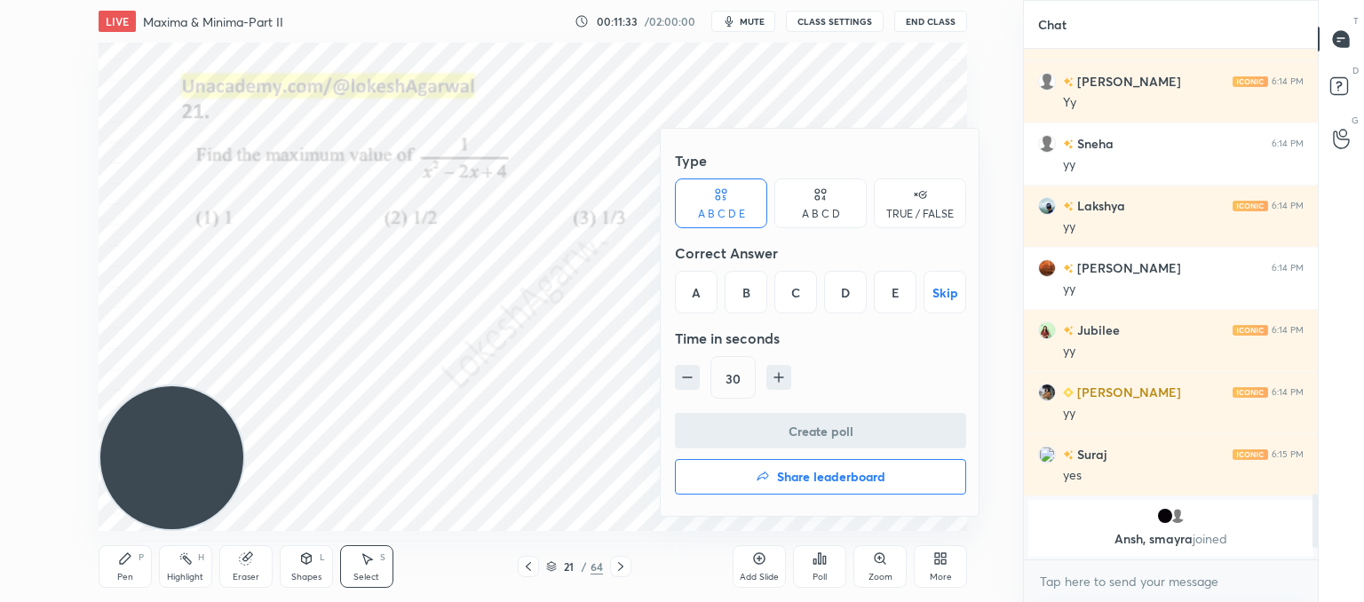
click at [811, 205] on div "A B C D" at bounding box center [820, 204] width 92 height 50
drag, startPoint x: 828, startPoint y: 282, endPoint x: 721, endPoint y: 369, distance: 137.0
click at [824, 285] on div "C" at bounding box center [820, 292] width 52 height 43
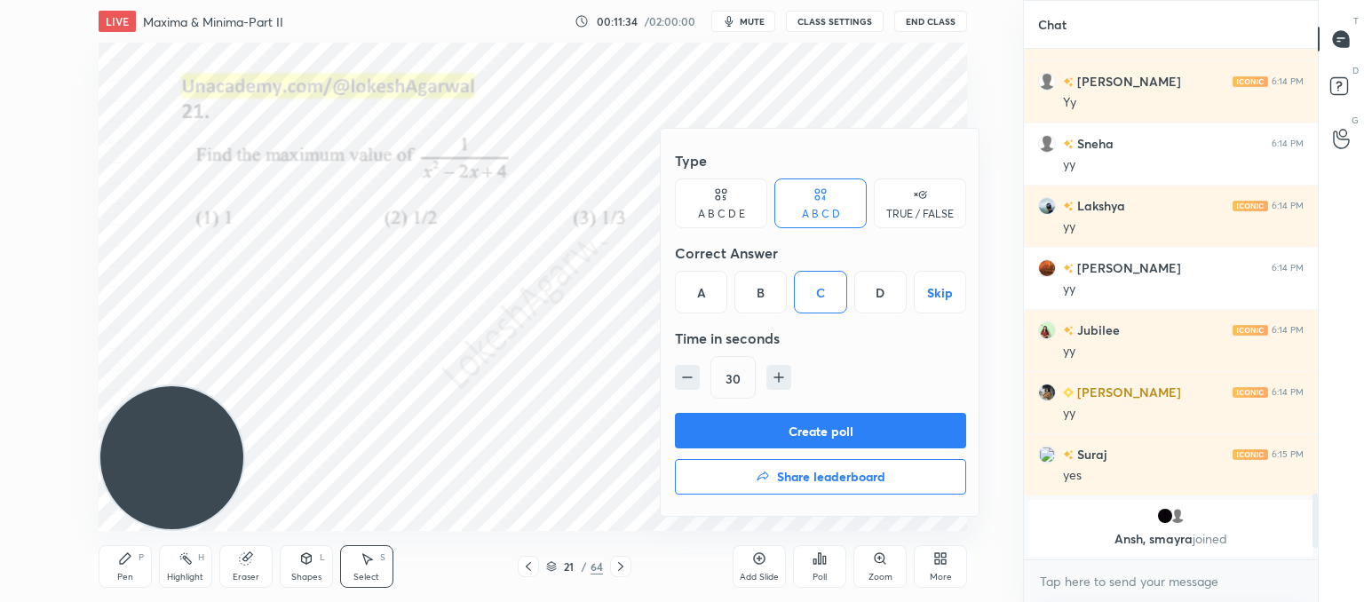
click at [679, 374] on icon "button" at bounding box center [688, 378] width 18 height 18
type input "15"
click at [722, 437] on button "Create poll" at bounding box center [820, 431] width 291 height 36
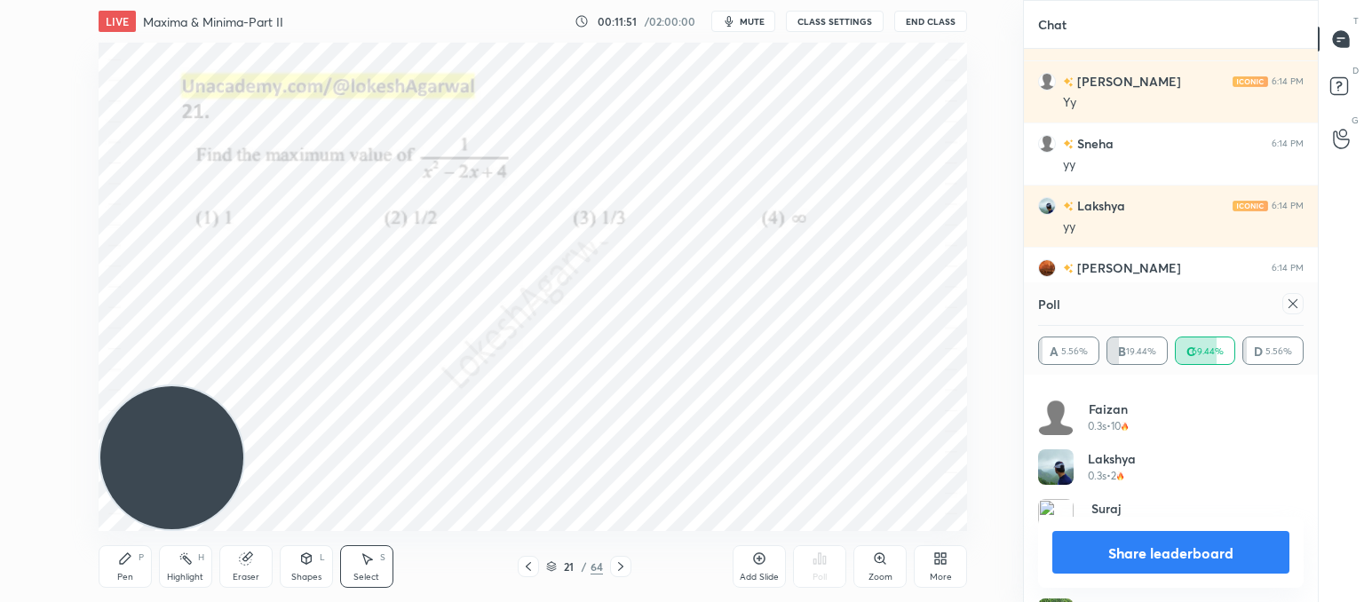
click at [1289, 299] on icon at bounding box center [1293, 304] width 14 height 14
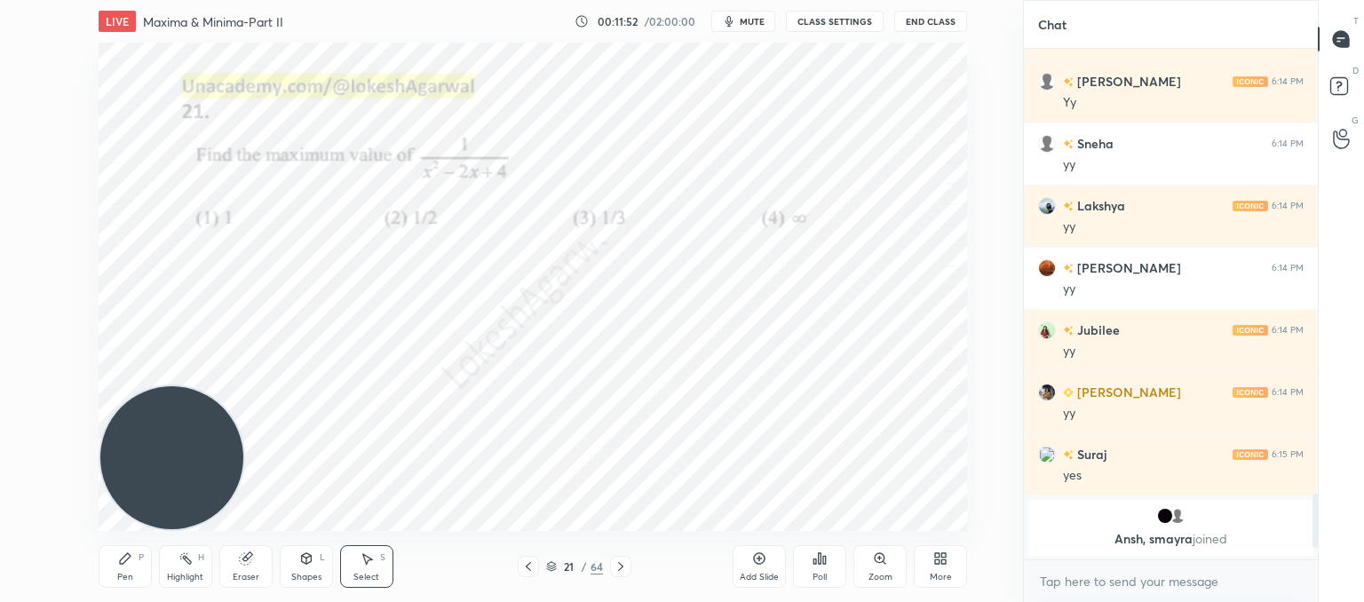
click at [623, 561] on icon at bounding box center [621, 567] width 14 height 14
click at [810, 561] on div "Poll" at bounding box center [819, 566] width 53 height 43
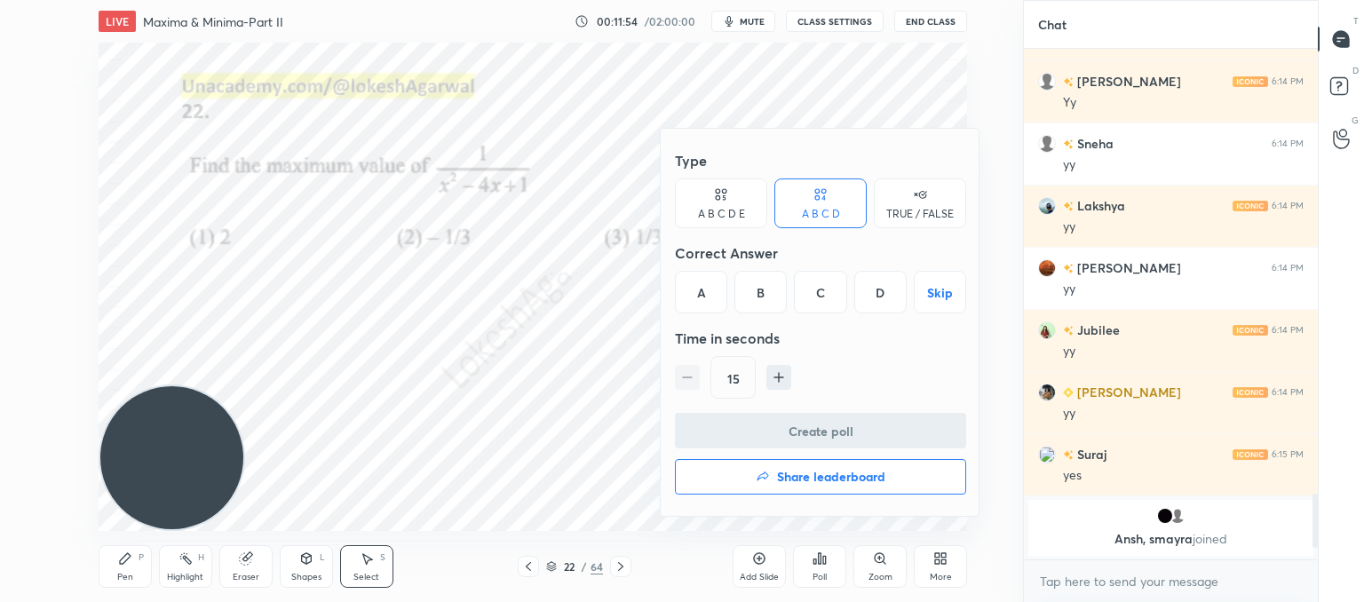
click at [881, 292] on div "D" at bounding box center [880, 292] width 52 height 43
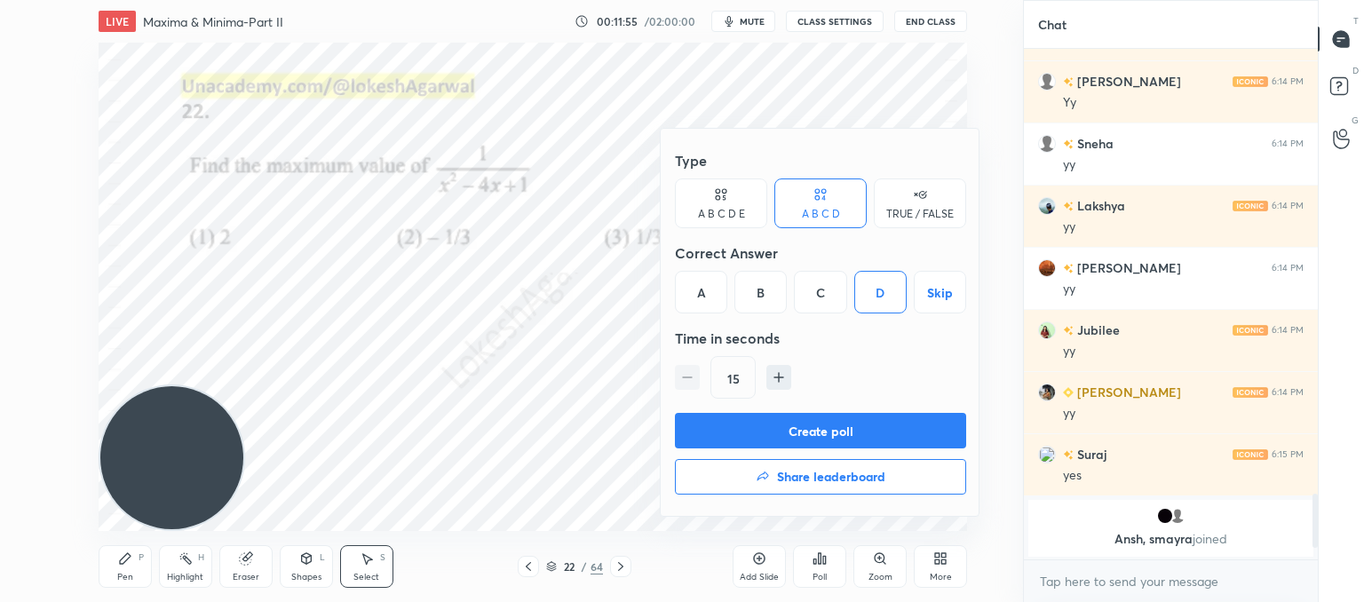
click at [821, 440] on button "Create poll" at bounding box center [820, 431] width 291 height 36
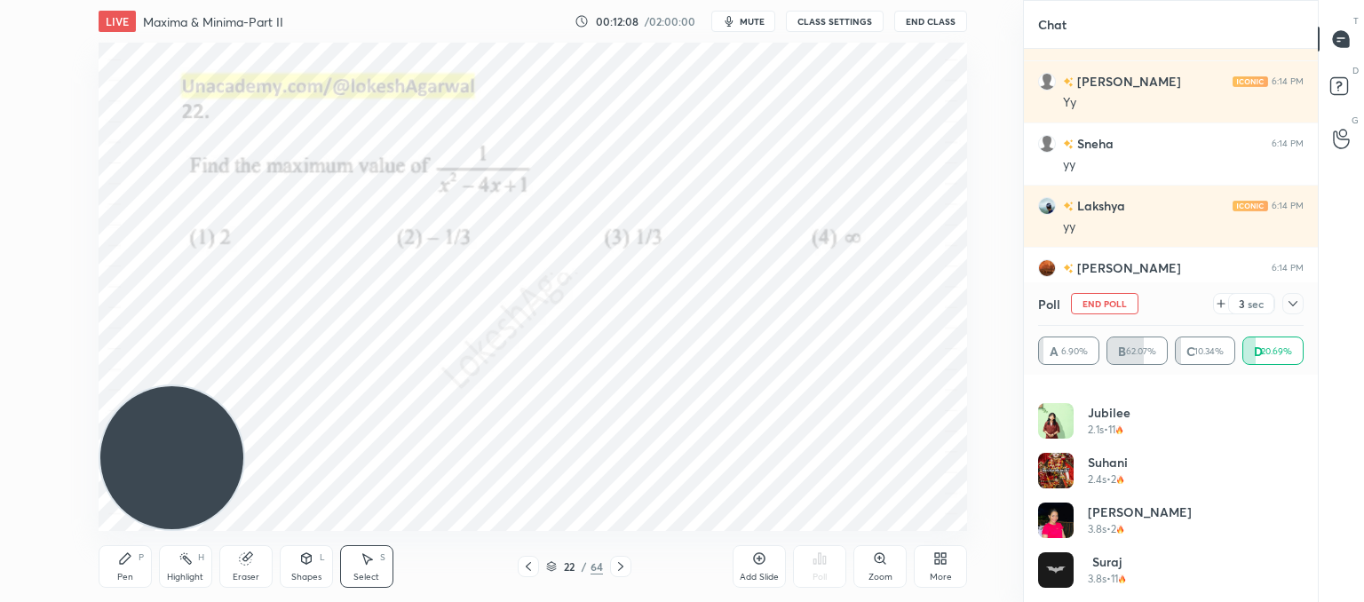
click at [1218, 306] on icon at bounding box center [1221, 304] width 14 height 14
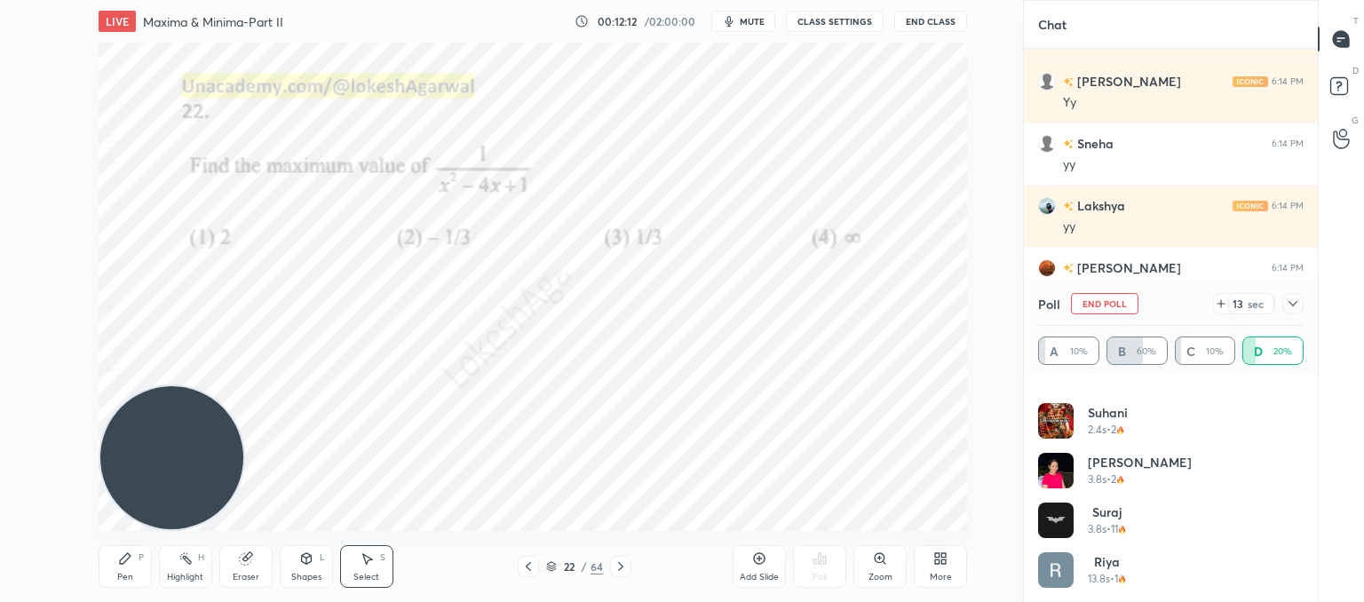
click at [1290, 306] on icon at bounding box center [1293, 304] width 14 height 14
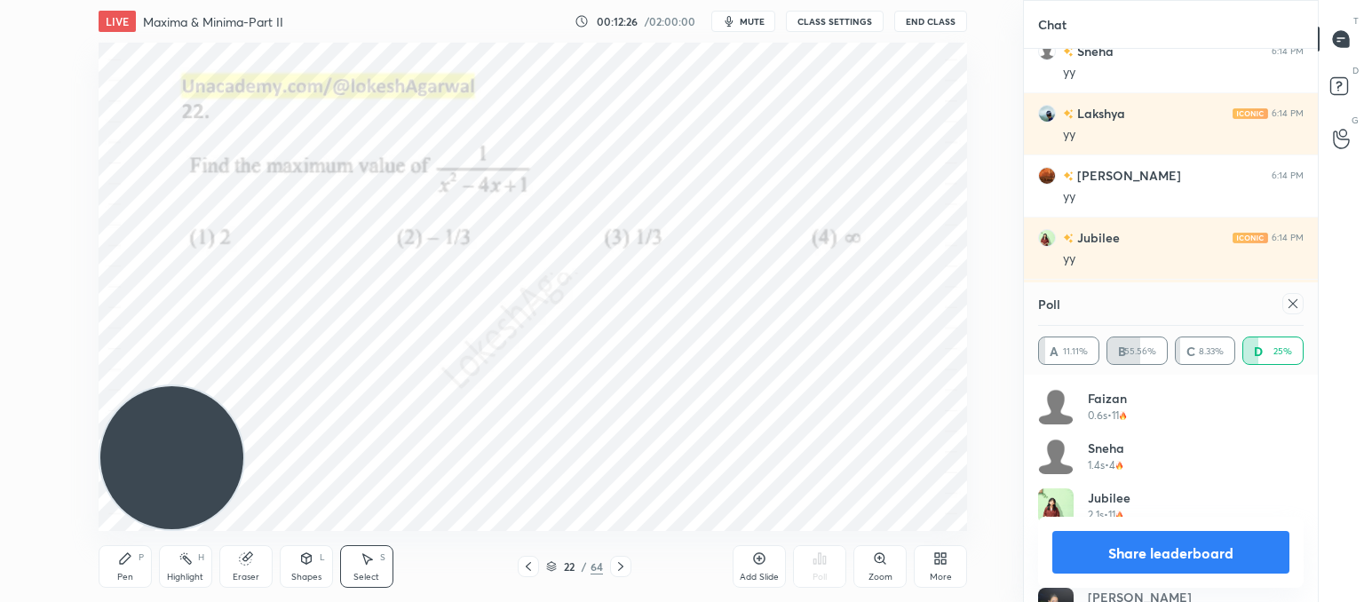
click at [1147, 551] on button "Share leaderboard" at bounding box center [1170, 552] width 237 height 43
type textarea "x"
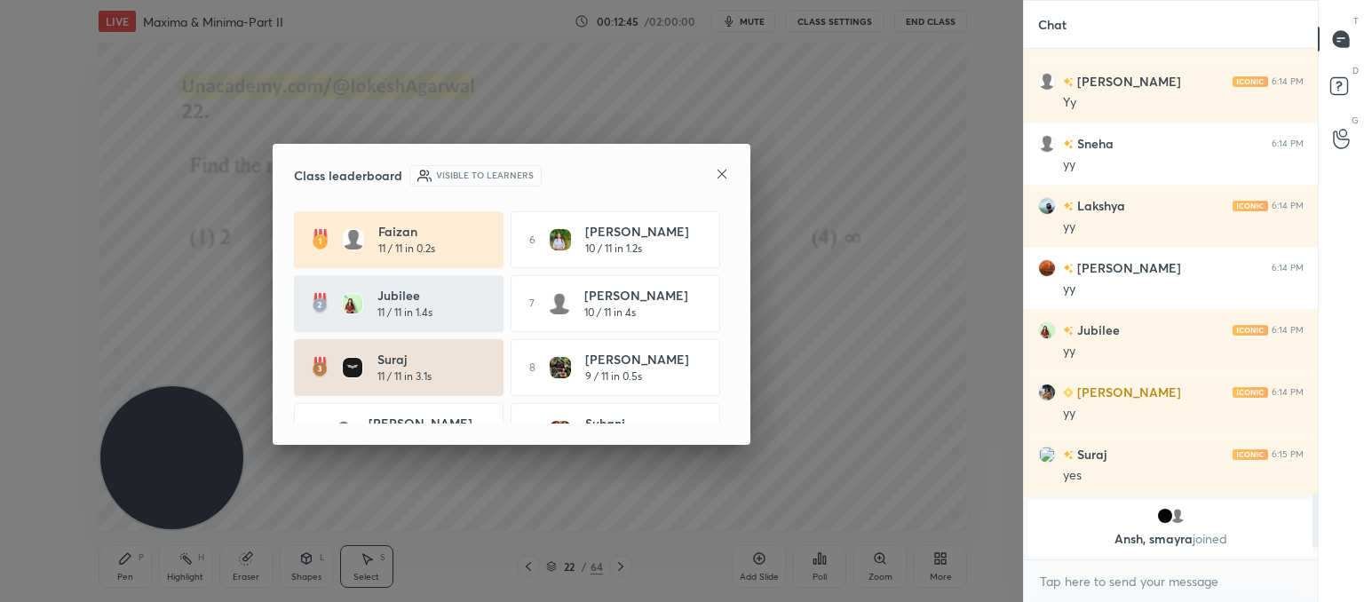
click at [715, 178] on icon at bounding box center [722, 174] width 14 height 14
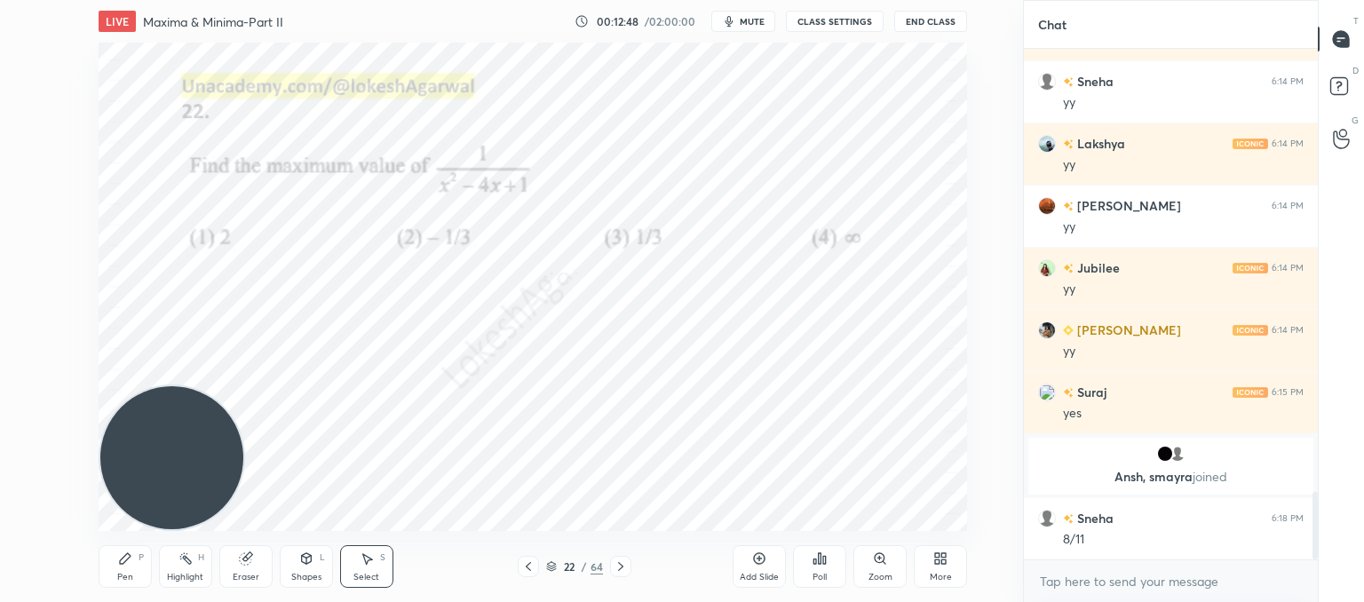
click at [531, 568] on icon at bounding box center [528, 567] width 14 height 14
click at [532, 567] on icon at bounding box center [528, 567] width 14 height 14
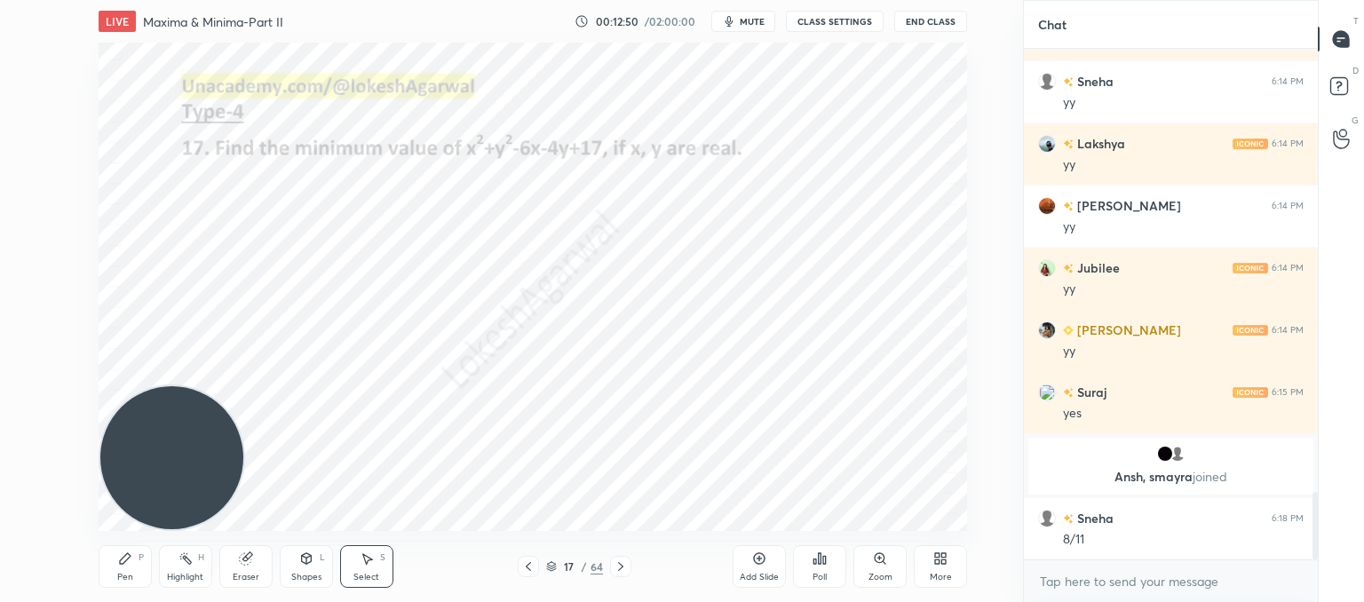
click at [532, 567] on icon at bounding box center [528, 567] width 14 height 14
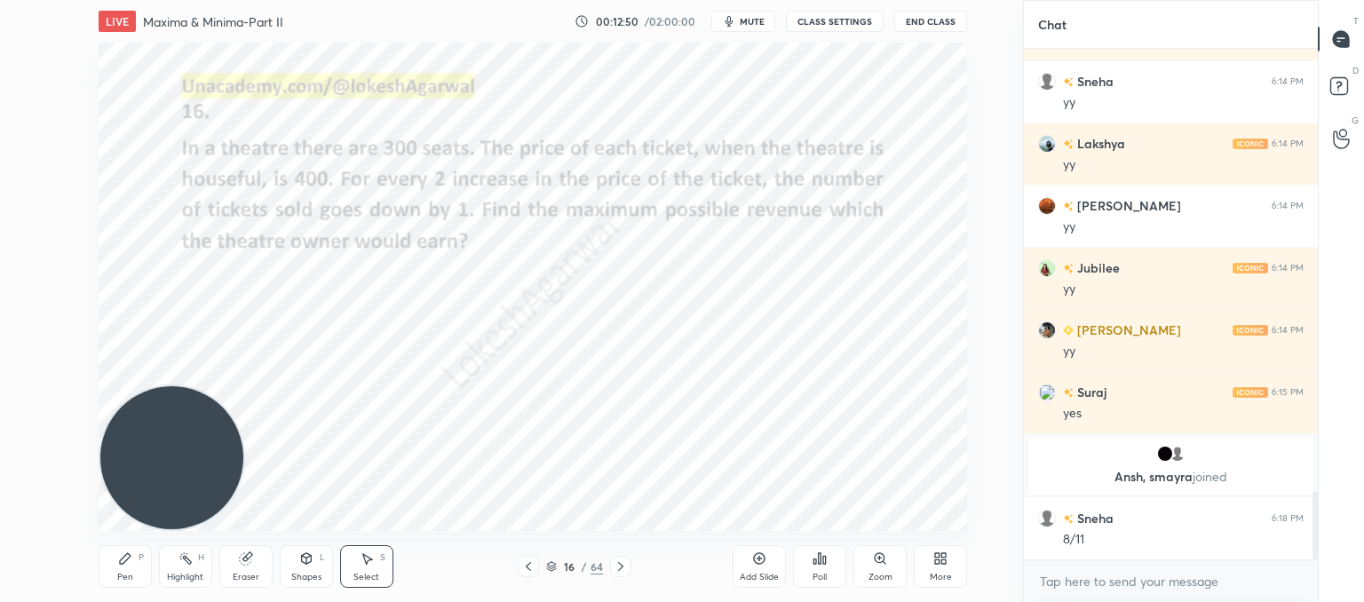
click at [532, 567] on icon at bounding box center [528, 567] width 14 height 14
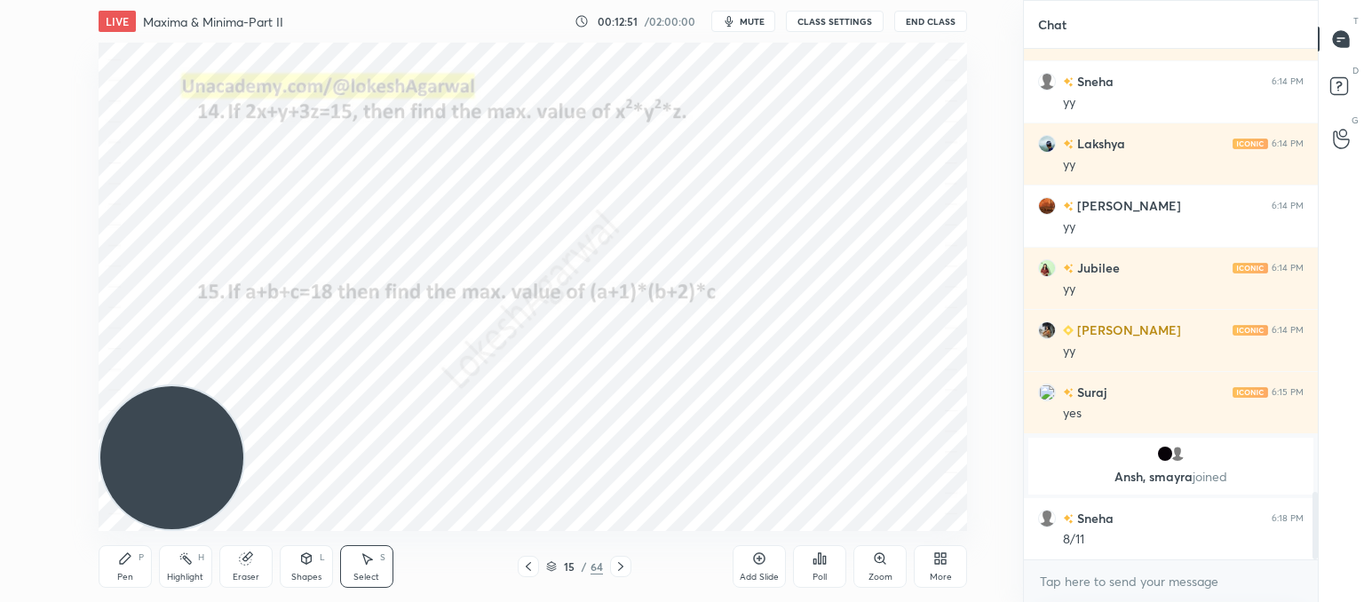
click at [532, 567] on icon at bounding box center [528, 567] width 14 height 14
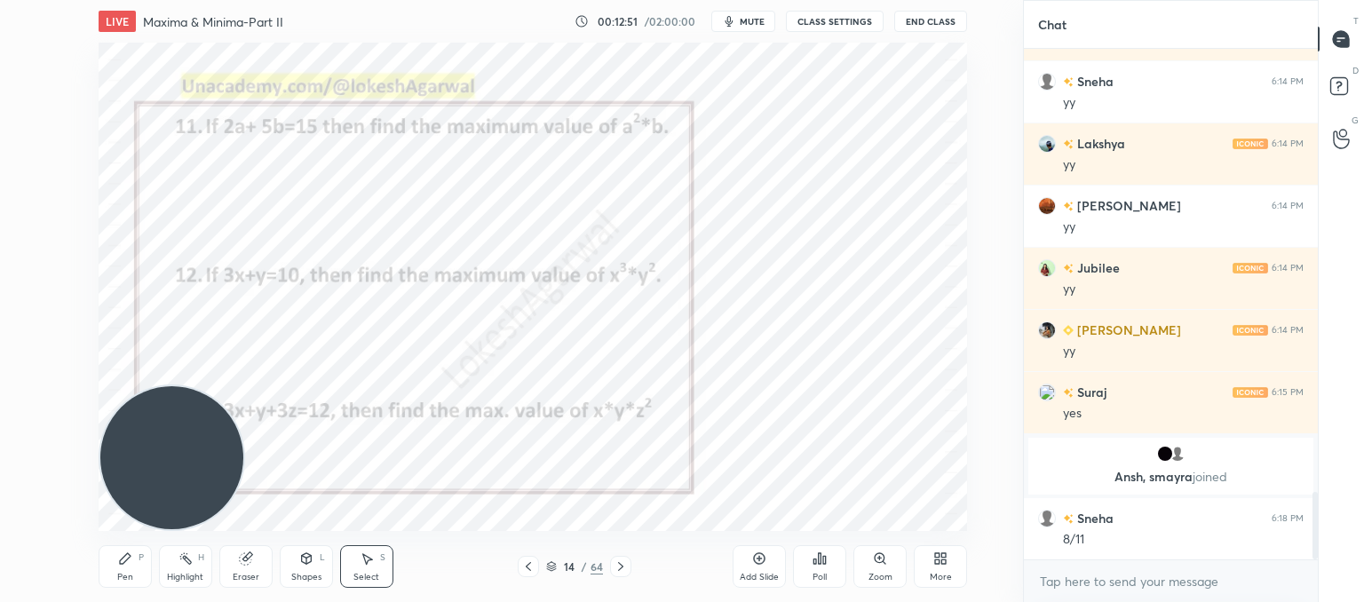
click at [532, 567] on icon at bounding box center [528, 567] width 14 height 14
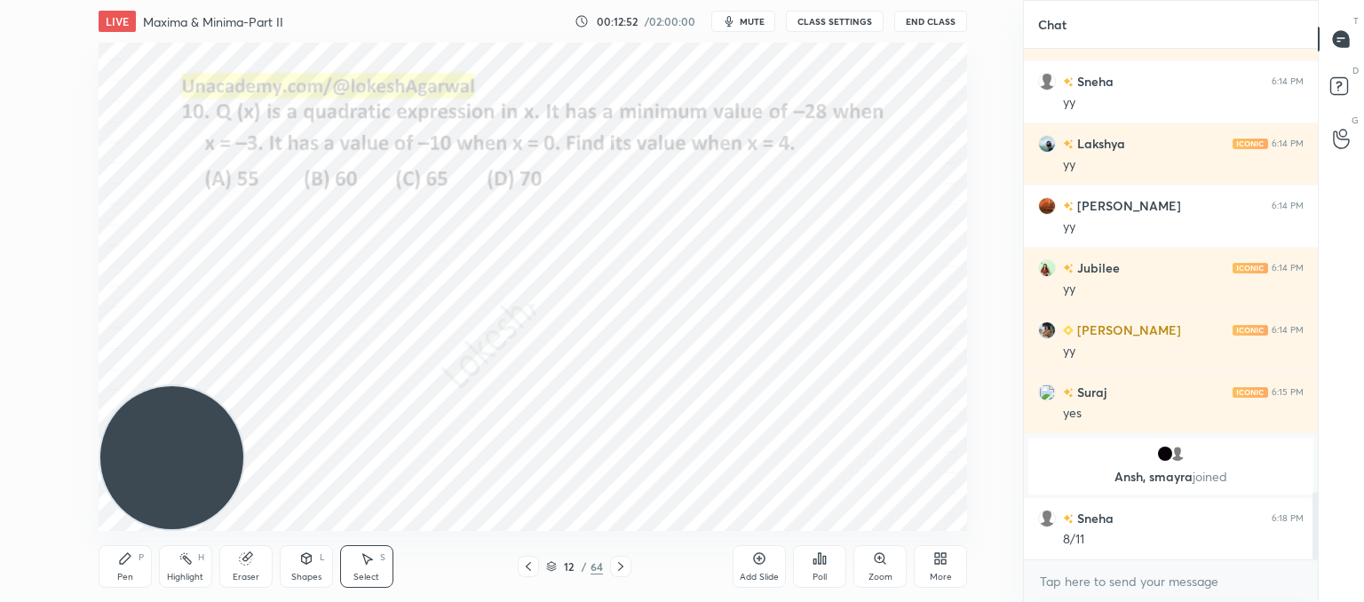
click at [532, 567] on icon at bounding box center [528, 567] width 14 height 14
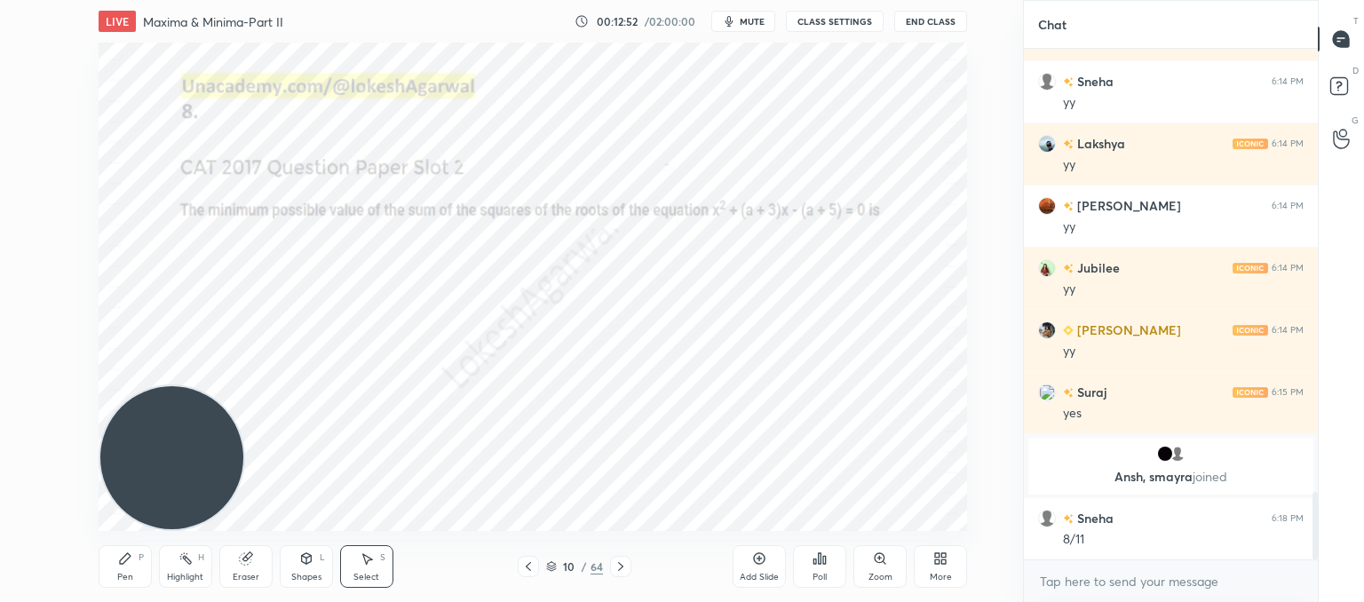
click at [532, 567] on icon at bounding box center [528, 567] width 14 height 14
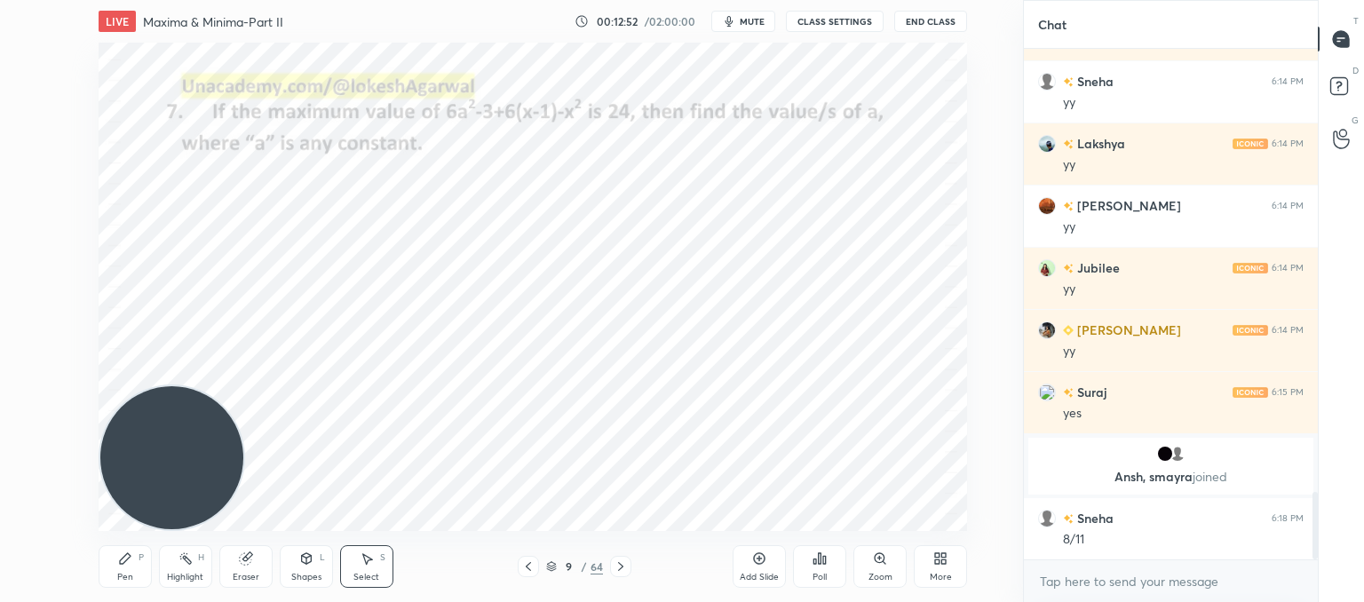
click at [532, 567] on icon at bounding box center [528, 567] width 14 height 14
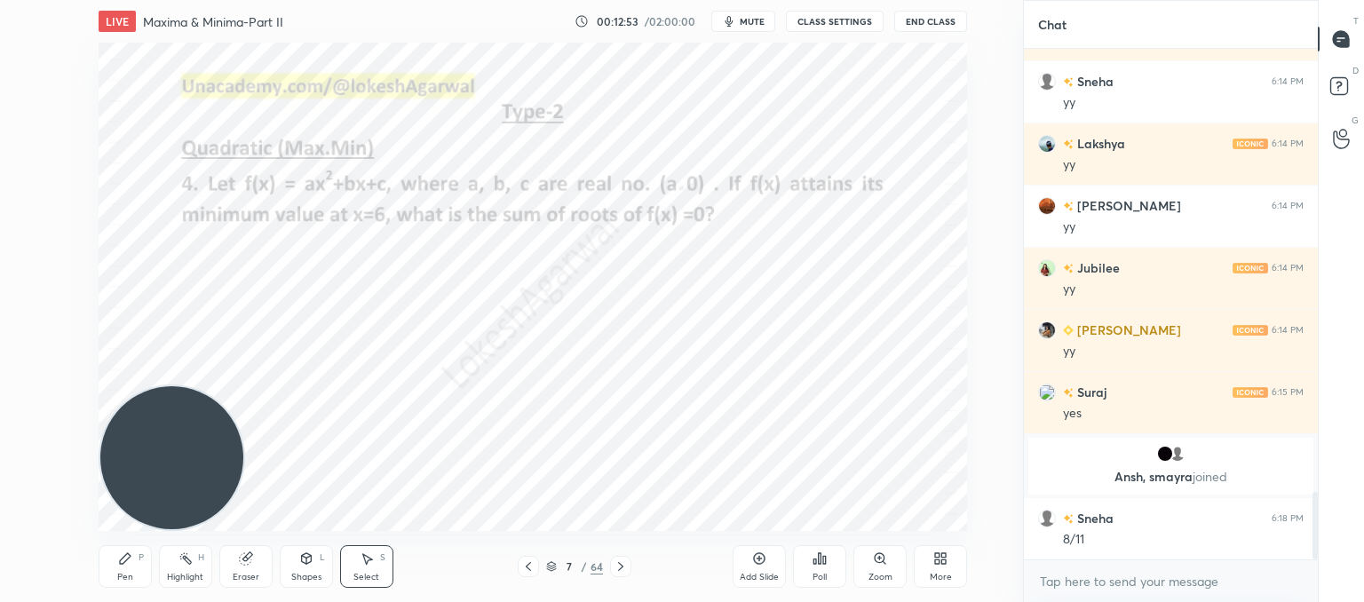
click at [532, 567] on icon at bounding box center [528, 567] width 14 height 14
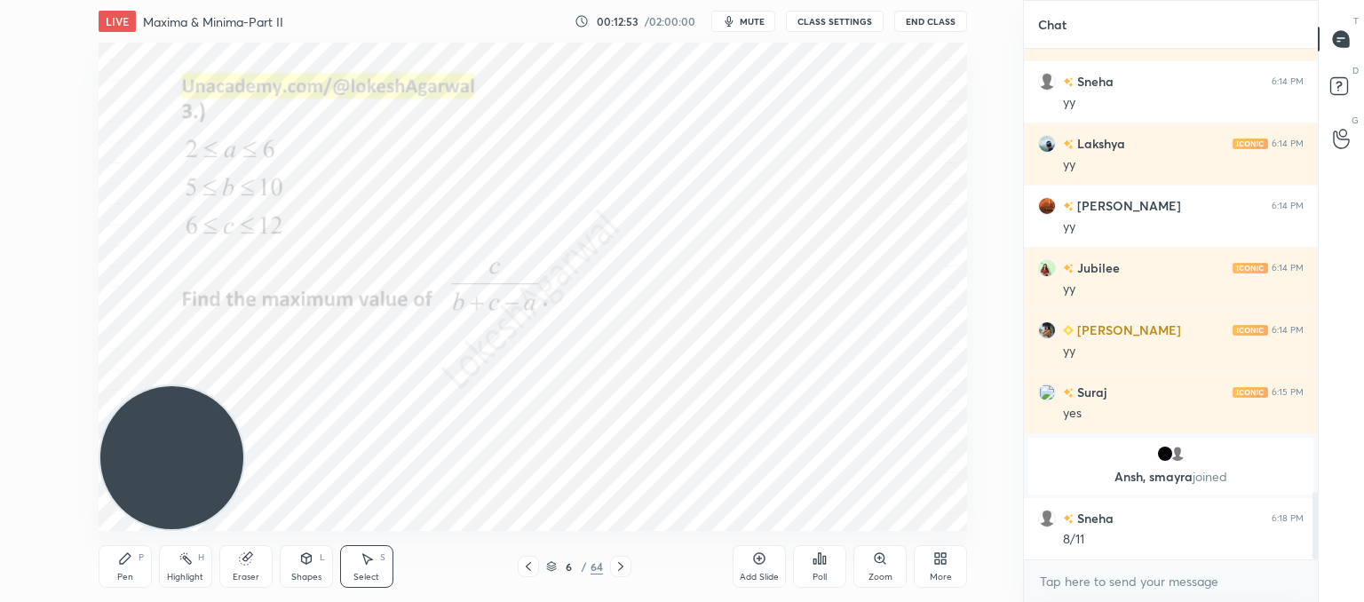
click at [532, 567] on icon at bounding box center [528, 567] width 14 height 14
click at [536, 565] on div at bounding box center [528, 566] width 21 height 21
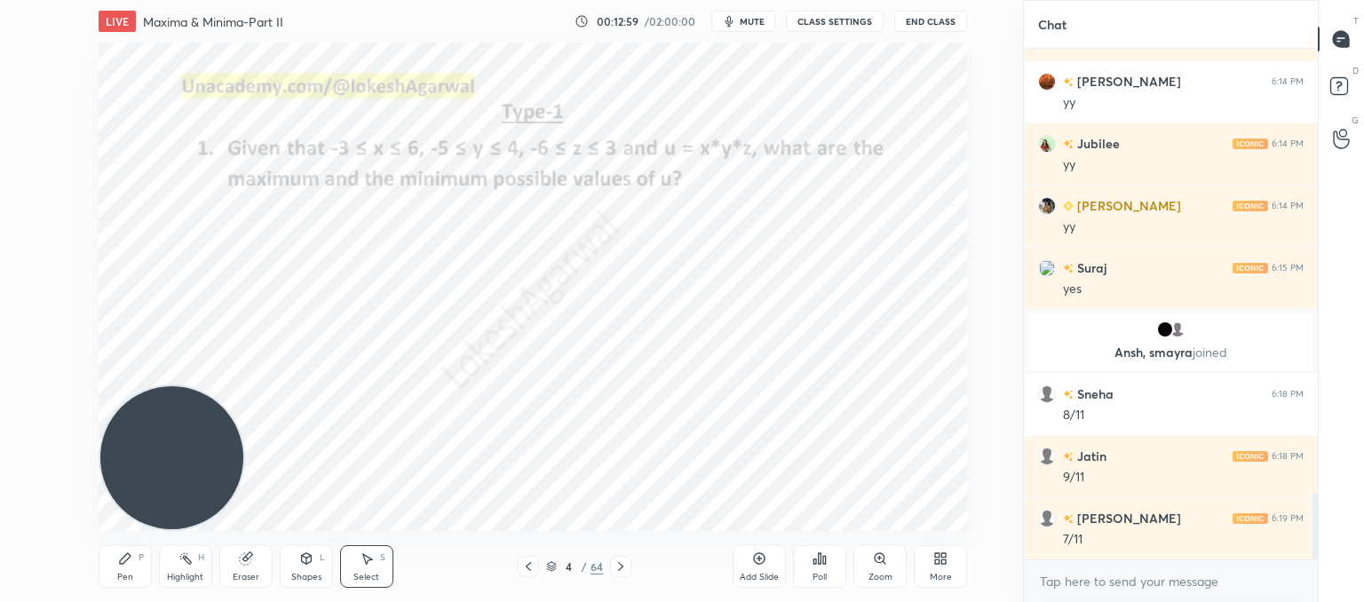
click at [128, 559] on icon at bounding box center [125, 559] width 14 height 14
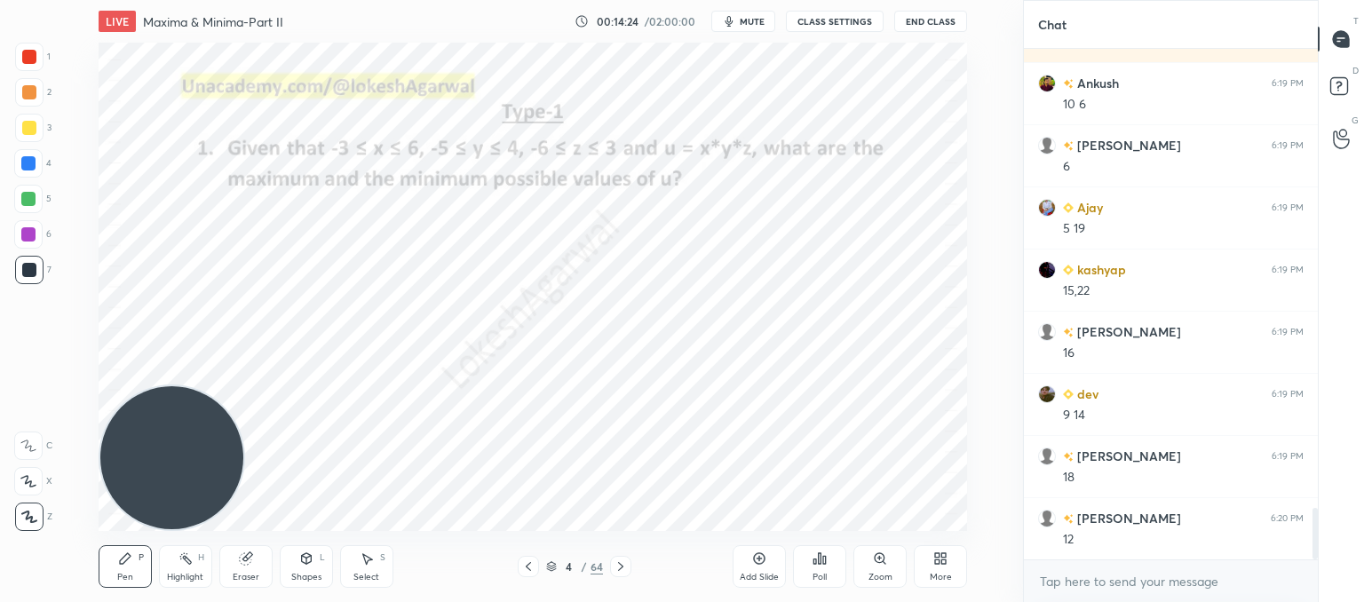
scroll to position [4558, 0]
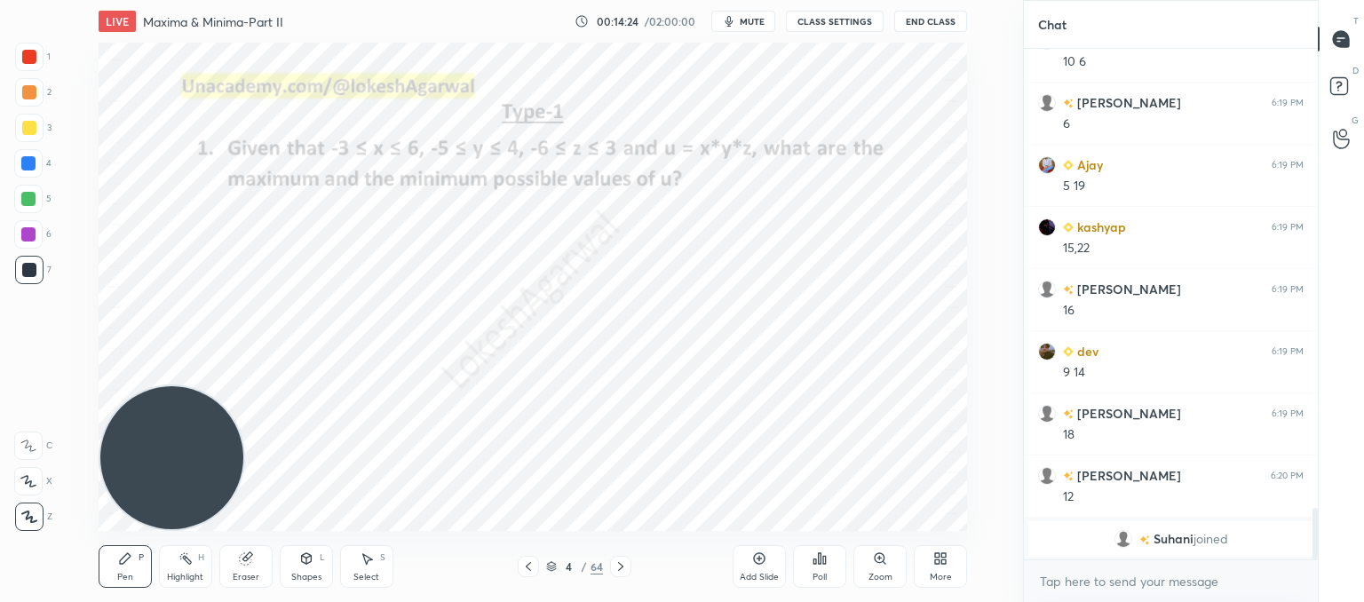
click at [247, 563] on icon at bounding box center [246, 559] width 14 height 14
drag, startPoint x: 122, startPoint y: 571, endPoint x: 164, endPoint y: 547, distance: 48.9
click at [124, 573] on div "Pen" at bounding box center [125, 577] width 16 height 9
click at [252, 552] on div "Eraser" at bounding box center [245, 566] width 53 height 43
drag, startPoint x: 120, startPoint y: 572, endPoint x: 135, endPoint y: 564, distance: 17.1
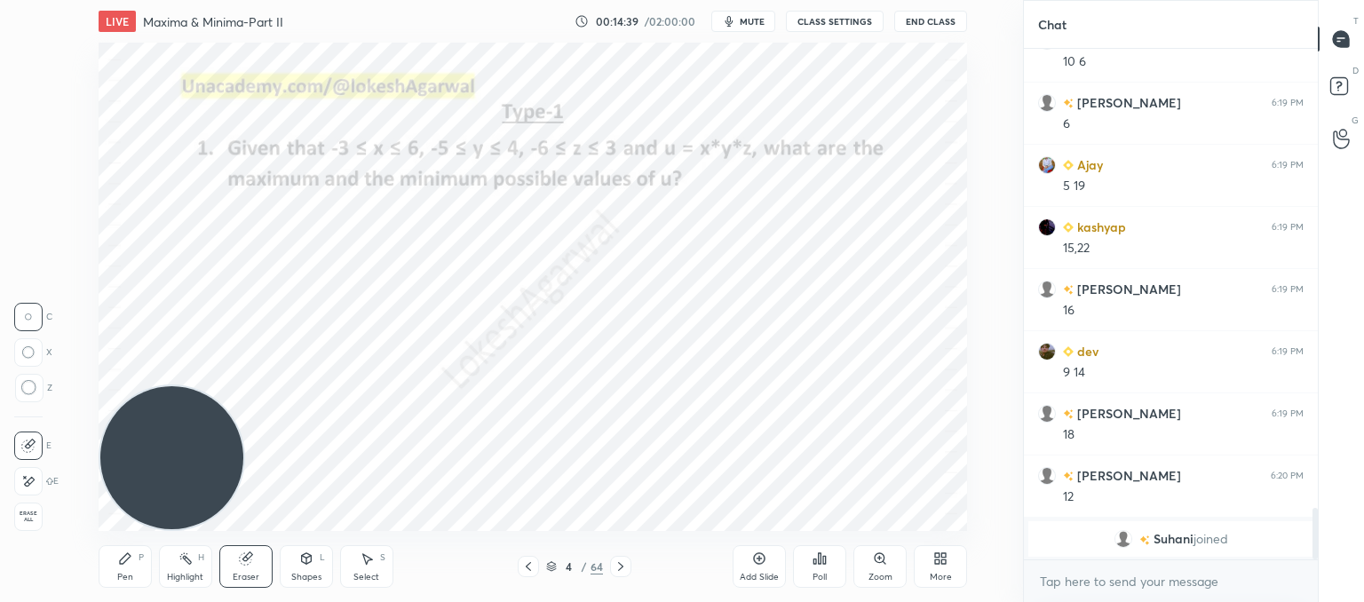
click at [121, 573] on div "Pen" at bounding box center [125, 577] width 16 height 9
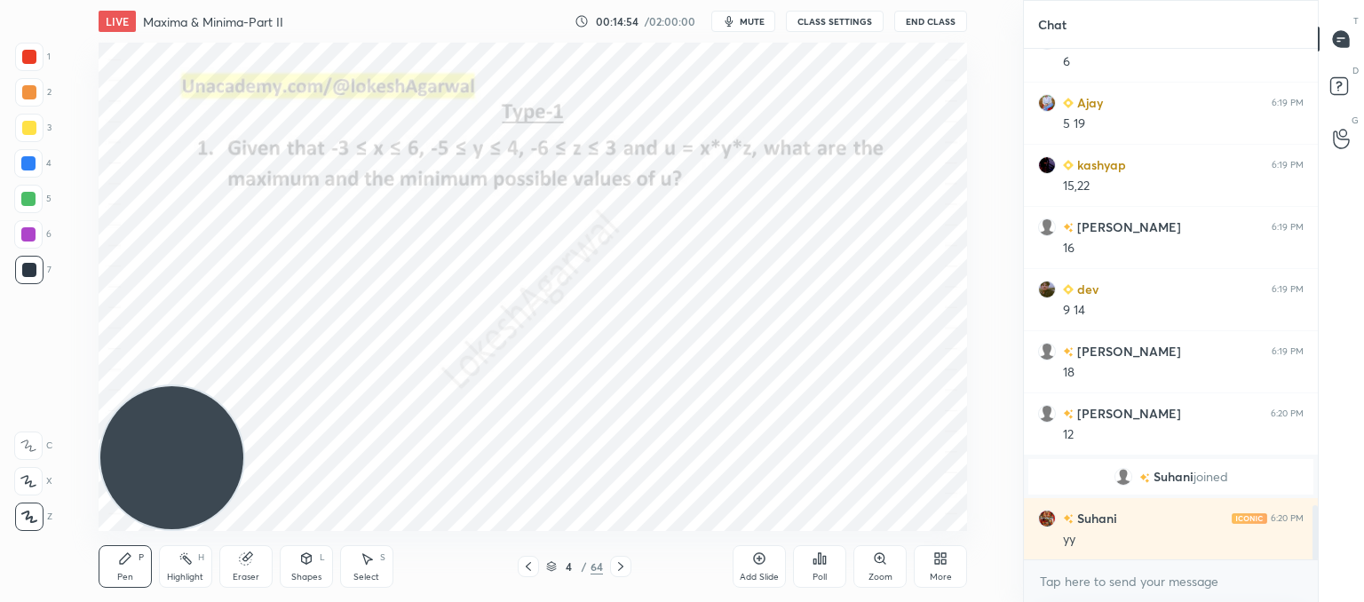
scroll to position [4300, 0]
drag, startPoint x: 244, startPoint y: 578, endPoint x: 274, endPoint y: 564, distance: 33.4
click at [250, 577] on div "Eraser" at bounding box center [246, 577] width 27 height 9
click at [124, 573] on div "Pen" at bounding box center [125, 577] width 16 height 9
drag, startPoint x: 367, startPoint y: 563, endPoint x: 296, endPoint y: 585, distance: 74.4
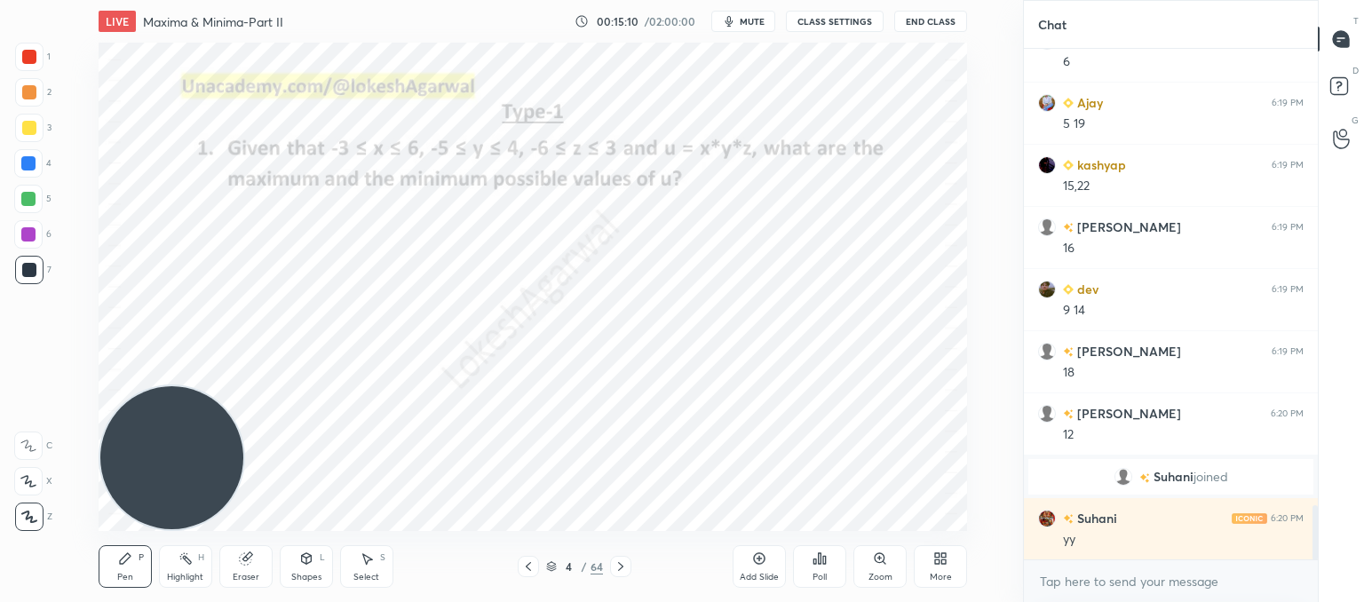
click at [367, 560] on icon at bounding box center [367, 559] width 10 height 11
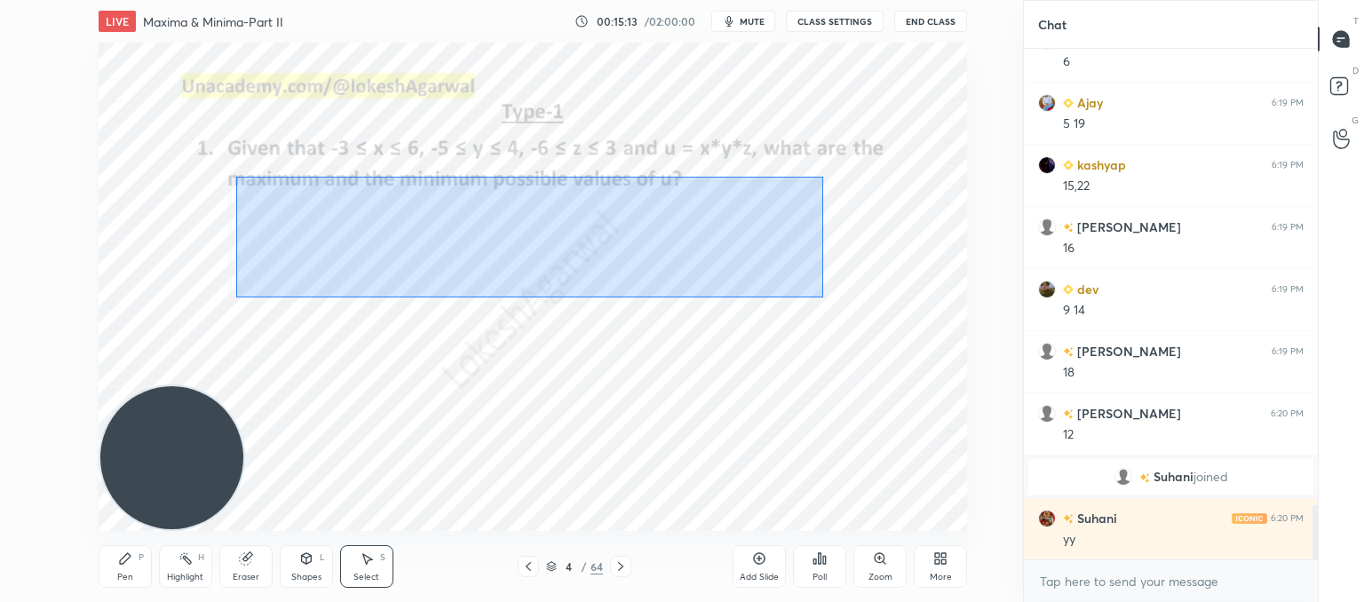
drag, startPoint x: 235, startPoint y: 177, endPoint x: 823, endPoint y: 298, distance: 600.2
click at [823, 298] on div "0 ° Undo Copy Paste here Duplicate Duplicate to new slide Delete" at bounding box center [533, 287] width 869 height 488
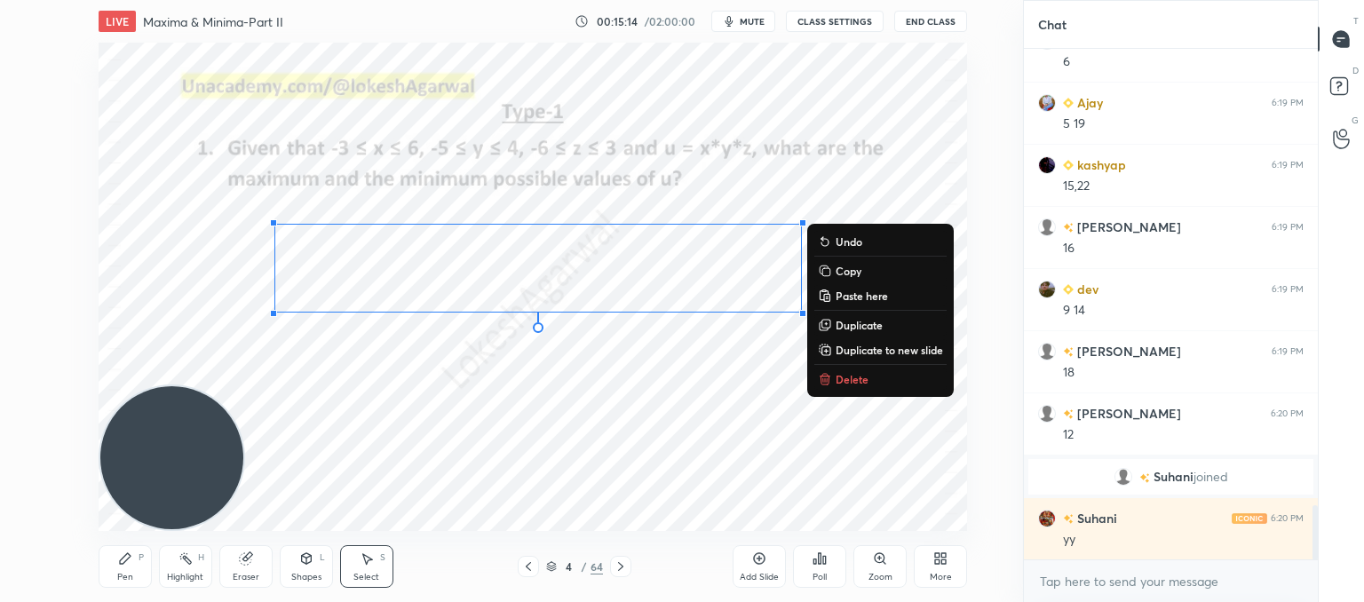
click at [850, 379] on p "Delete" at bounding box center [852, 379] width 33 height 14
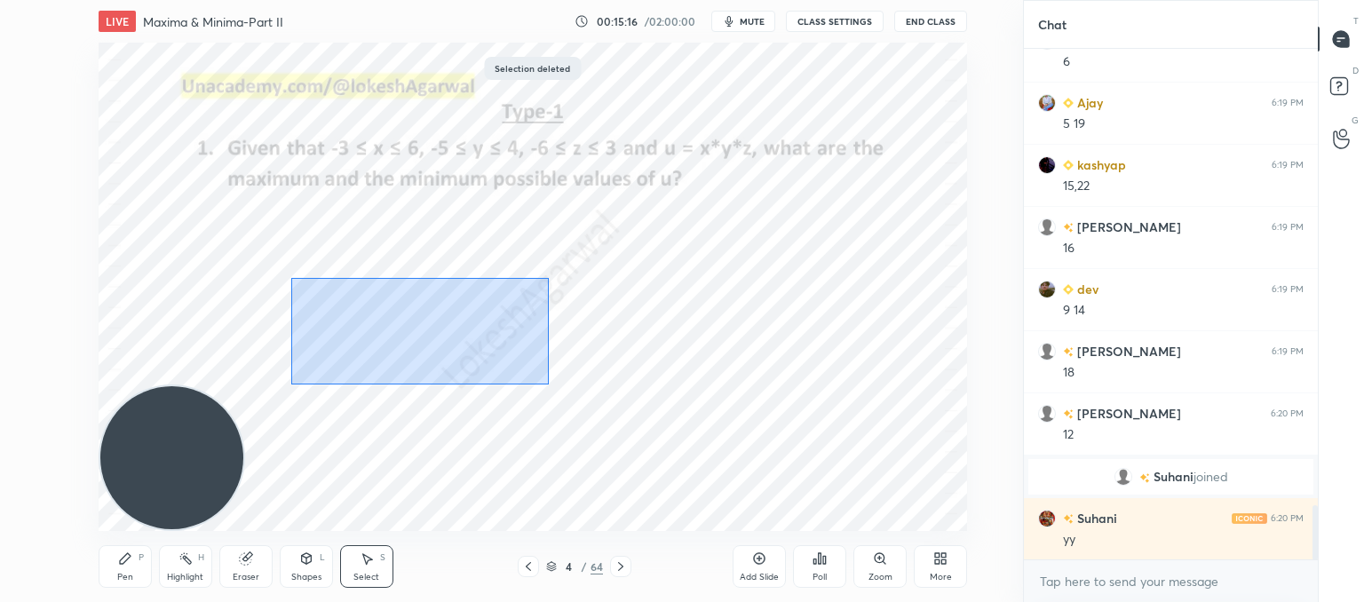
drag, startPoint x: 293, startPoint y: 274, endPoint x: 548, endPoint y: 385, distance: 277.7
click at [548, 385] on div "0 ° Undo Copy Paste here Duplicate Duplicate to new slide Delete" at bounding box center [533, 287] width 869 height 488
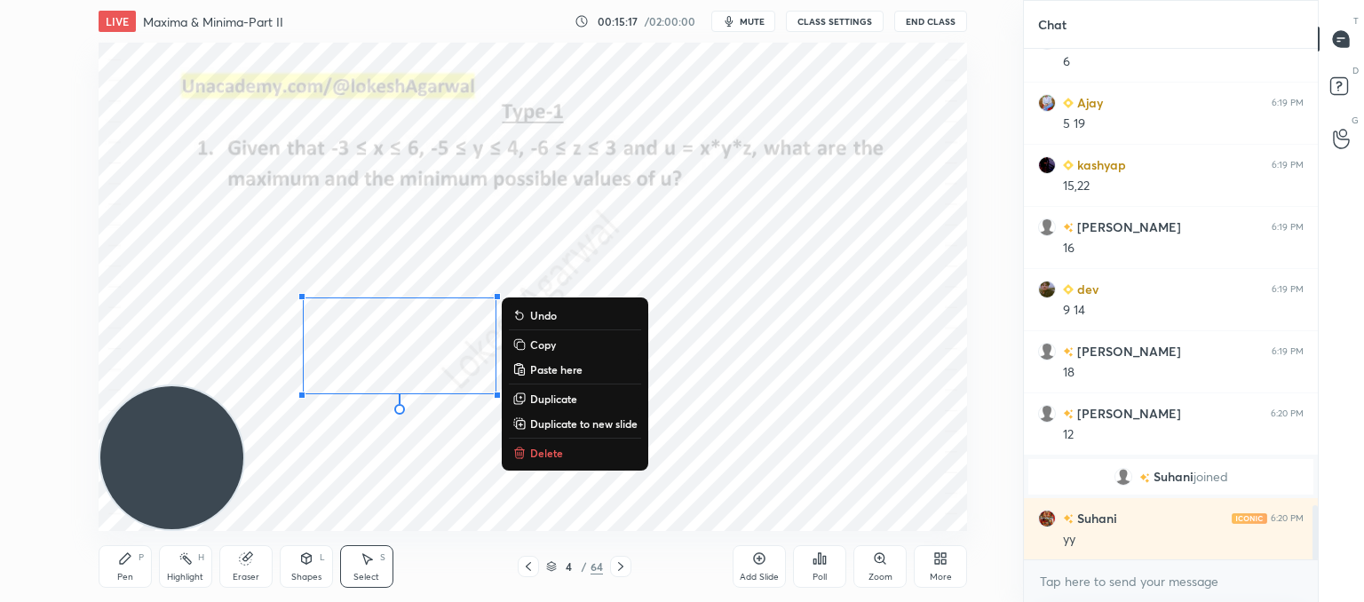
click at [556, 456] on p "Delete" at bounding box center [546, 453] width 33 height 14
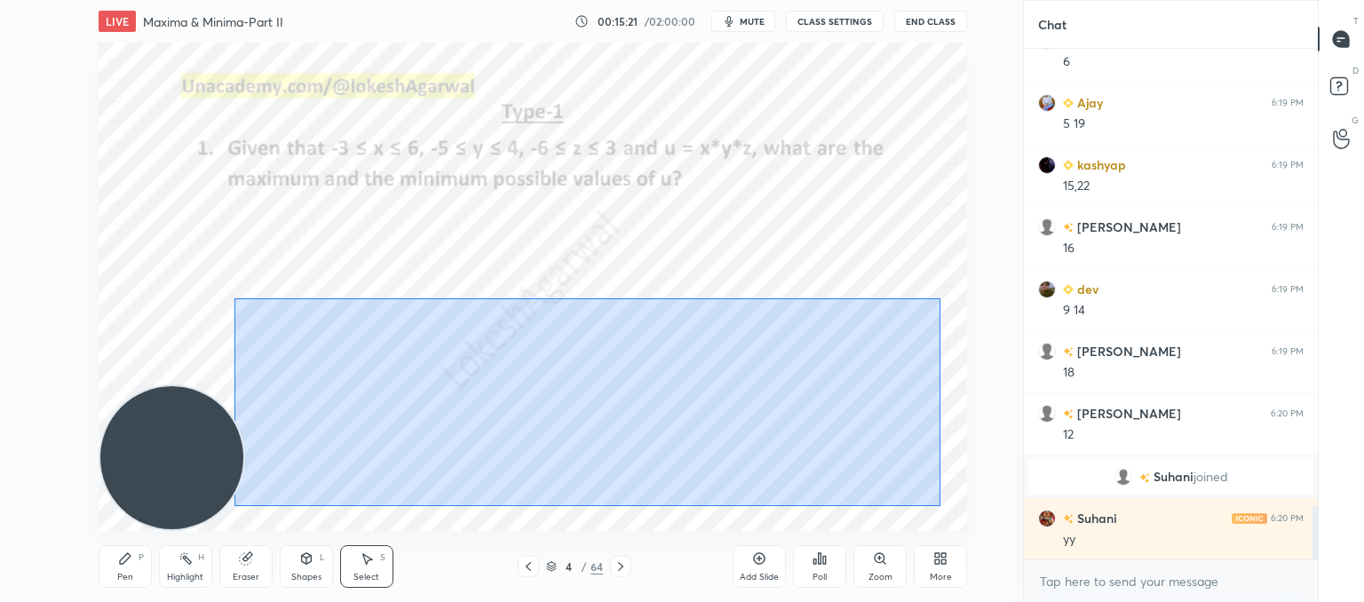
drag, startPoint x: 275, startPoint y: 303, endPoint x: 941, endPoint y: 506, distance: 695.6
click at [941, 506] on div "0 ° Undo Copy Paste here Duplicate Duplicate to new slide Delete" at bounding box center [533, 287] width 869 height 488
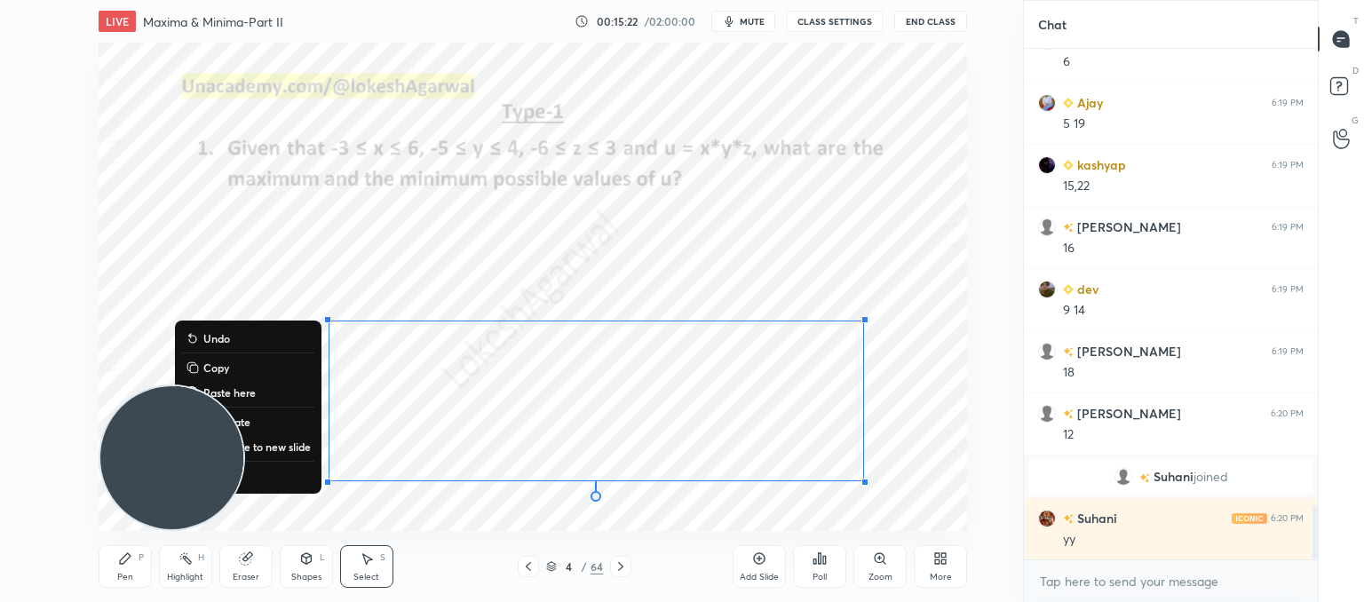
click at [227, 368] on button "Copy" at bounding box center [248, 367] width 132 height 21
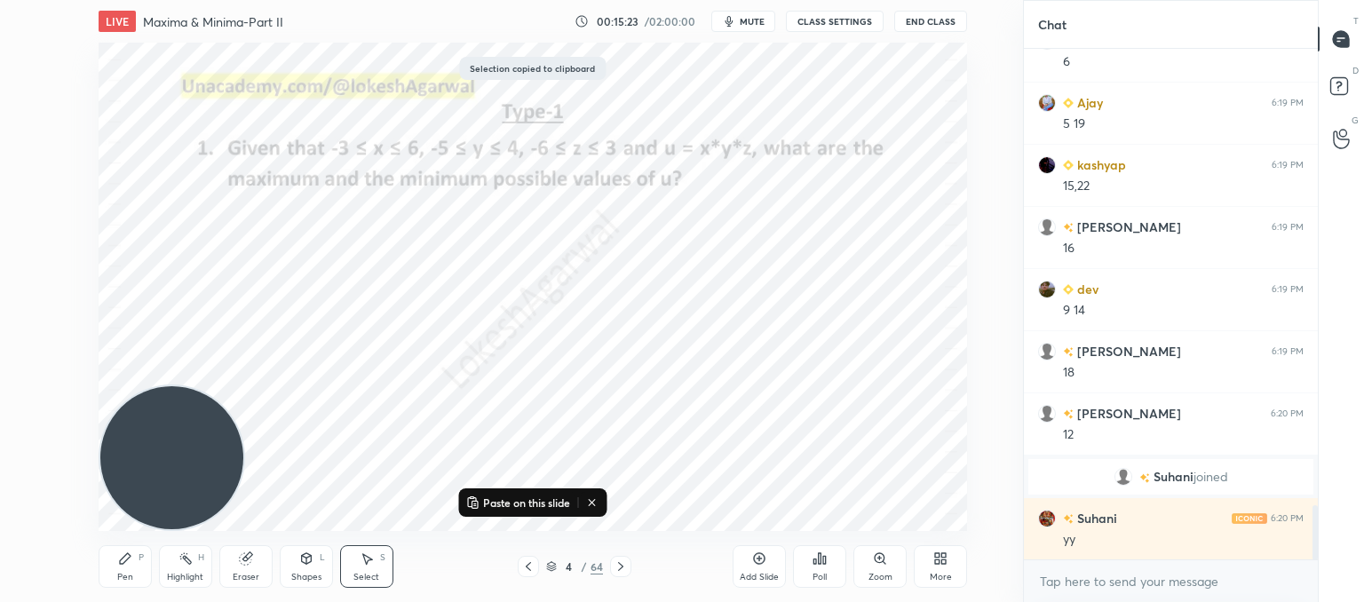
click at [622, 566] on icon at bounding box center [620, 566] width 5 height 9
click at [126, 565] on icon at bounding box center [125, 559] width 14 height 14
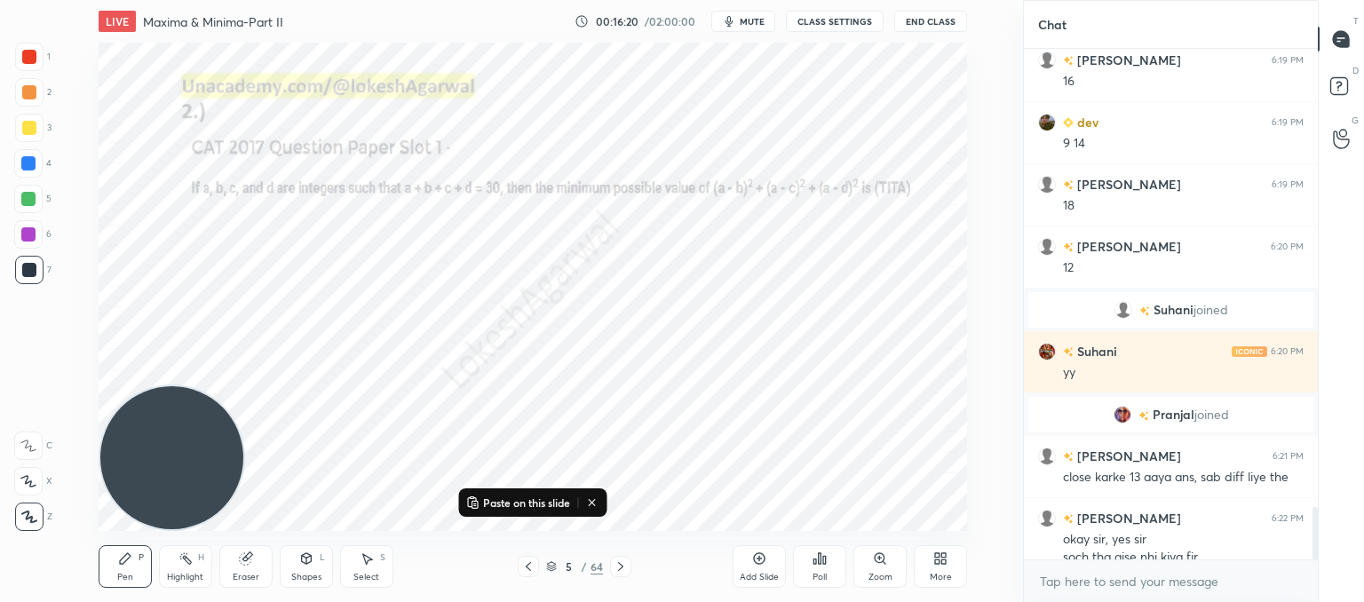
scroll to position [4449, 0]
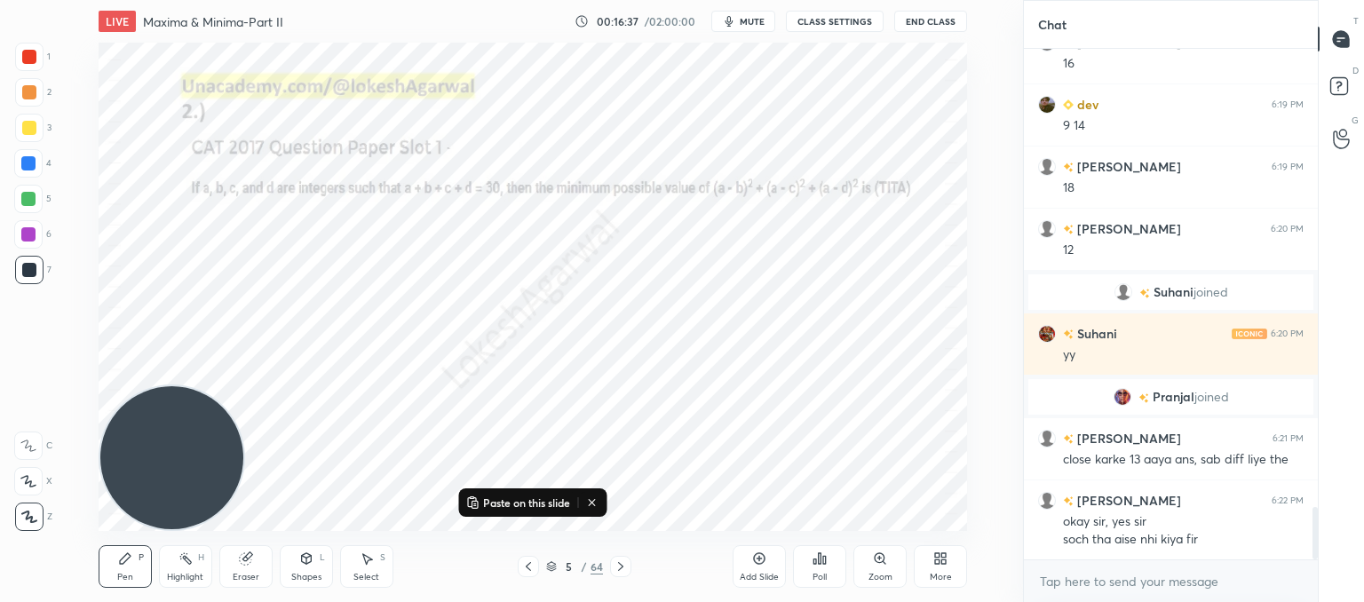
click at [372, 563] on icon at bounding box center [367, 559] width 14 height 14
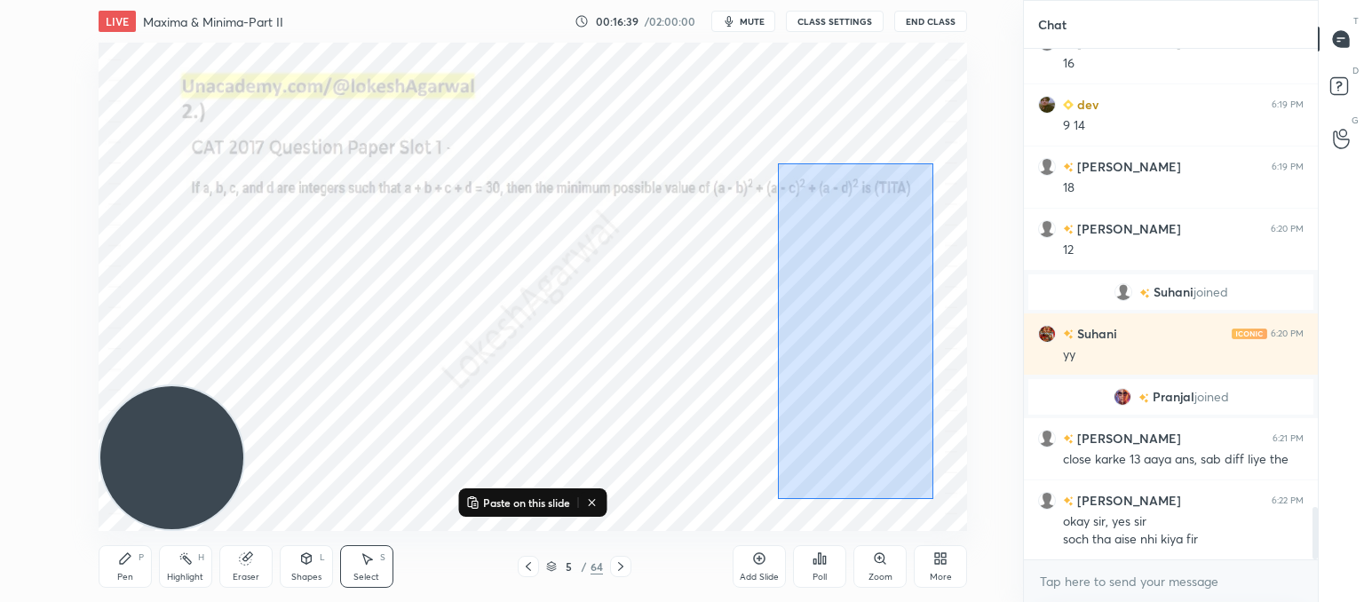
drag, startPoint x: 933, startPoint y: 499, endPoint x: 778, endPoint y: 163, distance: 369.9
click at [778, 163] on div "0 ° Undo Copy Paste here Duplicate Duplicate to new slide Delete" at bounding box center [533, 287] width 869 height 488
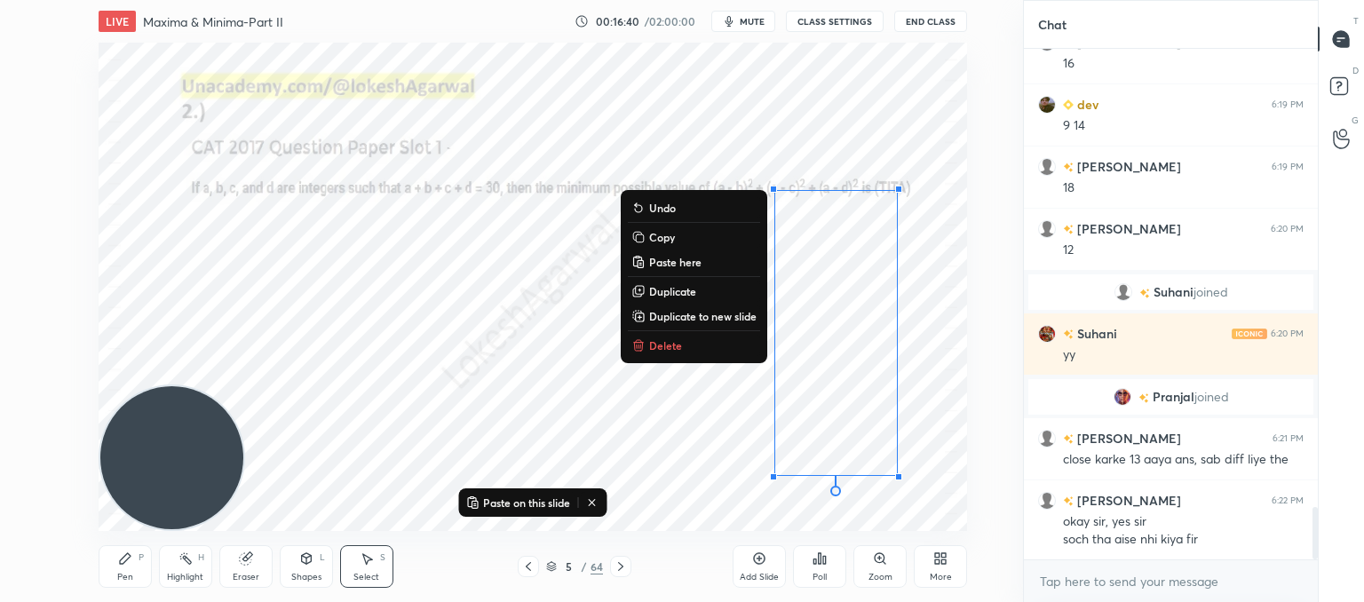
click at [653, 350] on p "Delete" at bounding box center [665, 345] width 33 height 14
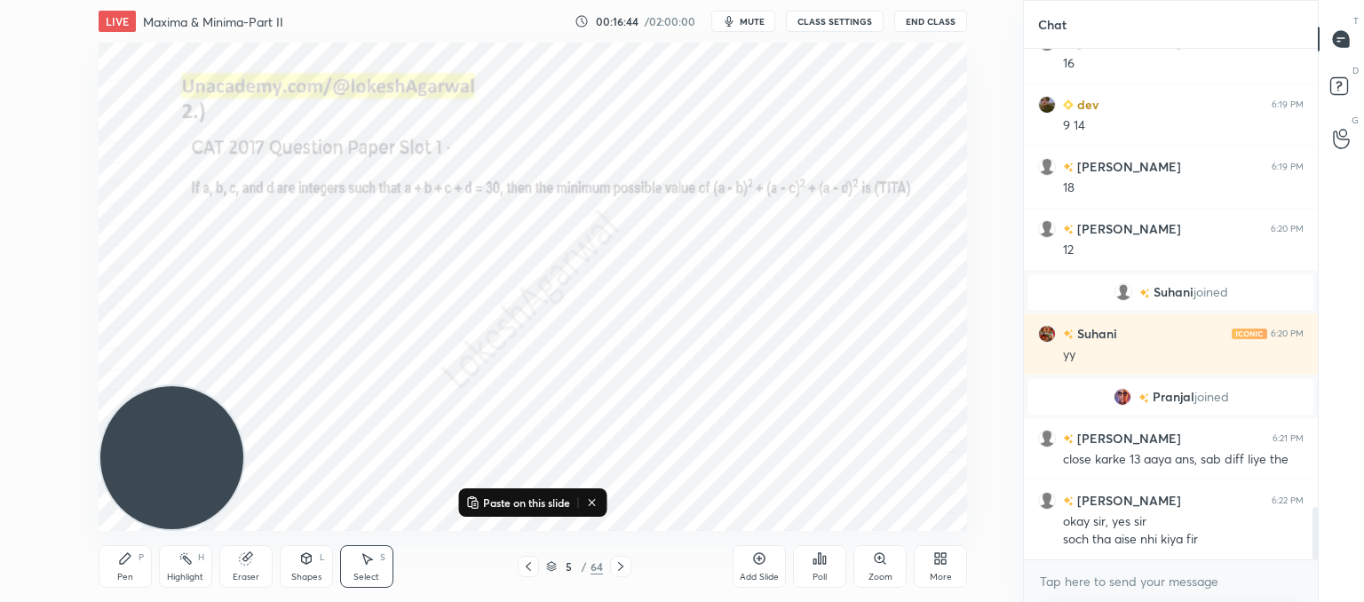
click at [618, 572] on icon at bounding box center [621, 567] width 14 height 14
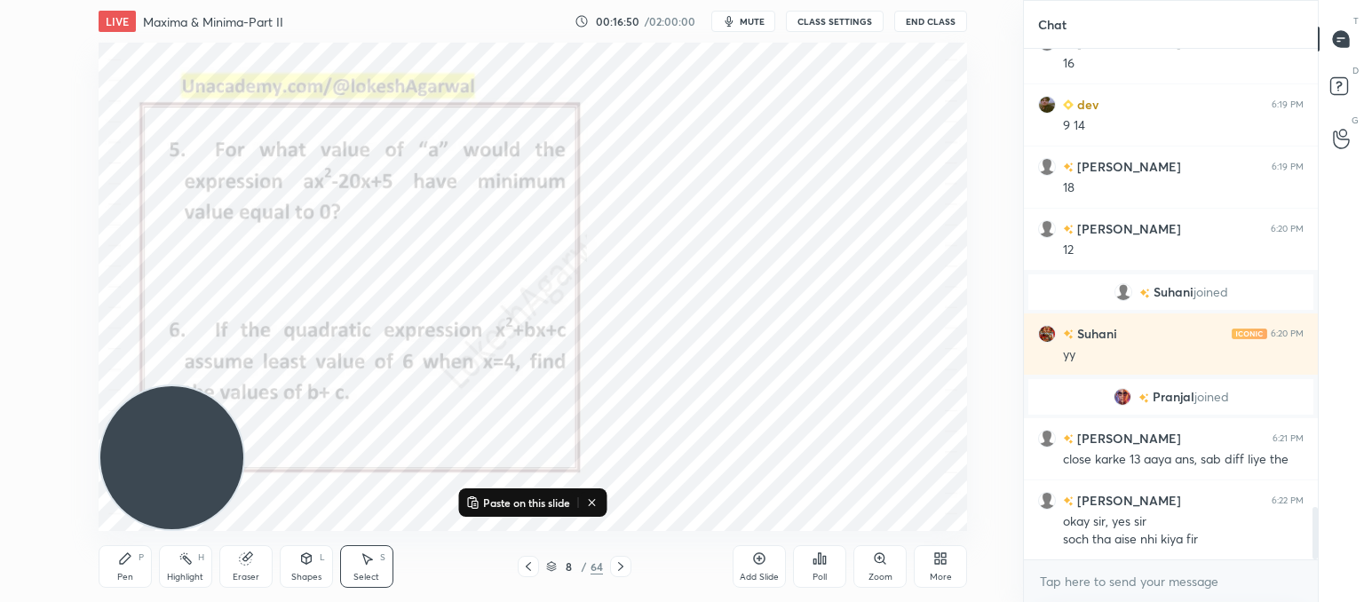
click at [121, 567] on div "Pen P" at bounding box center [125, 566] width 53 height 43
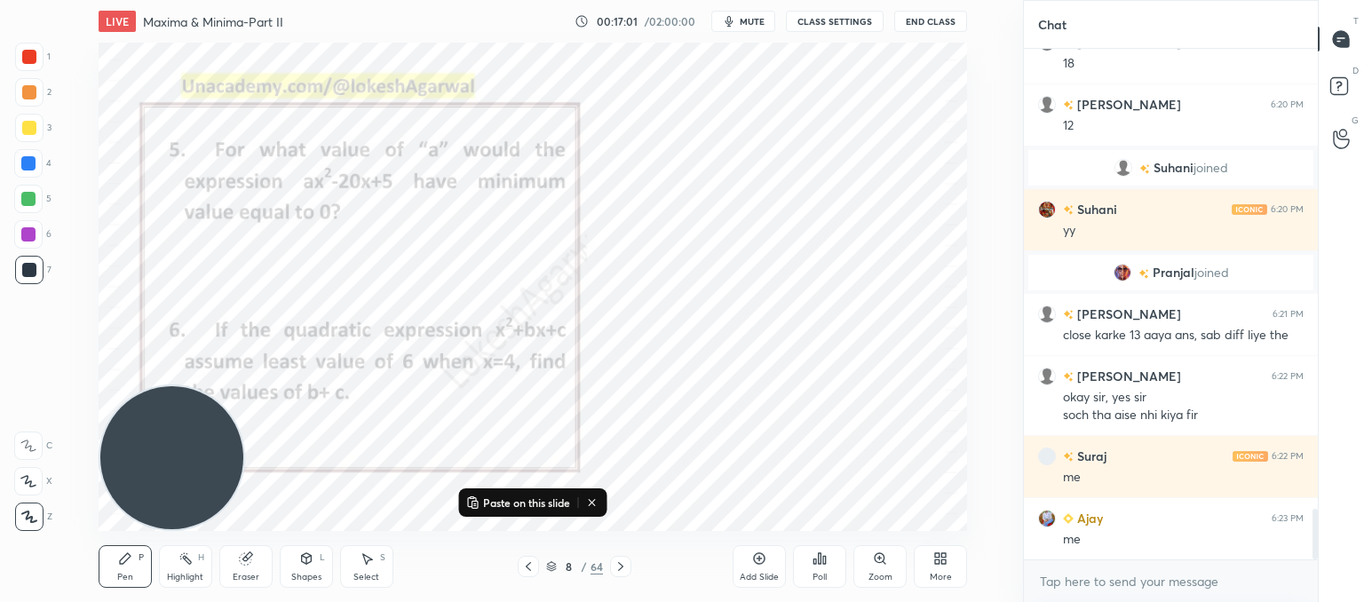
scroll to position [4636, 0]
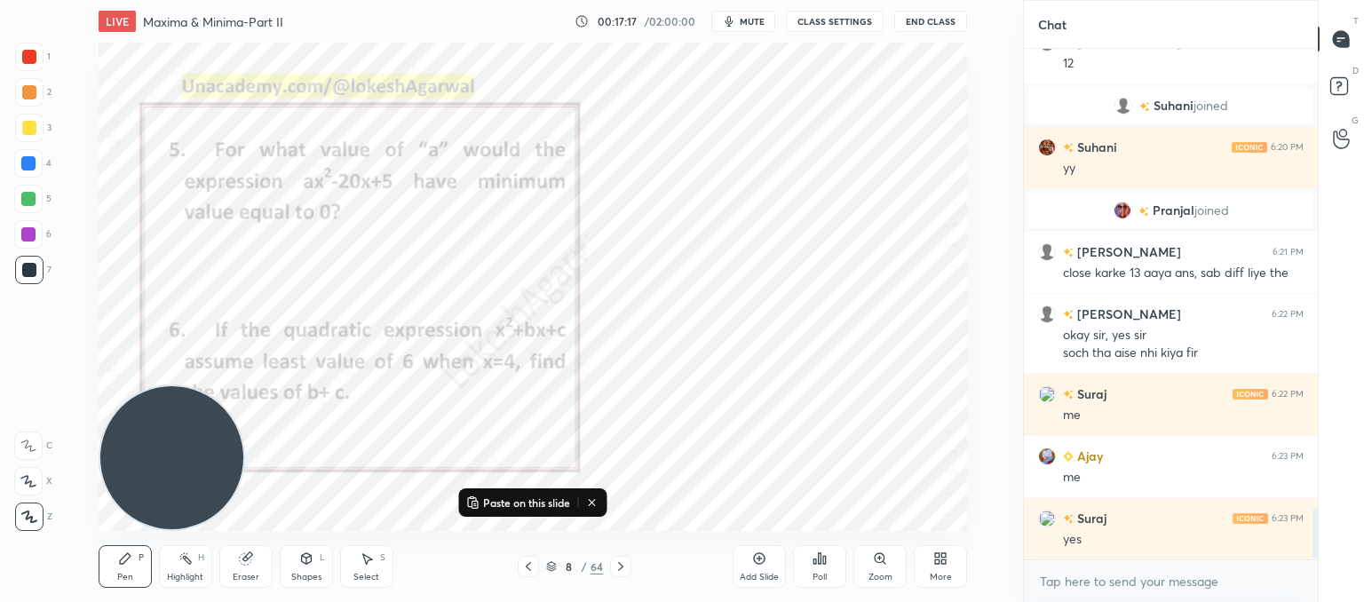
drag, startPoint x: 237, startPoint y: 561, endPoint x: 252, endPoint y: 542, distance: 24.7
click at [242, 558] on div "Eraser" at bounding box center [245, 566] width 53 height 43
click at [124, 552] on icon at bounding box center [125, 559] width 14 height 14
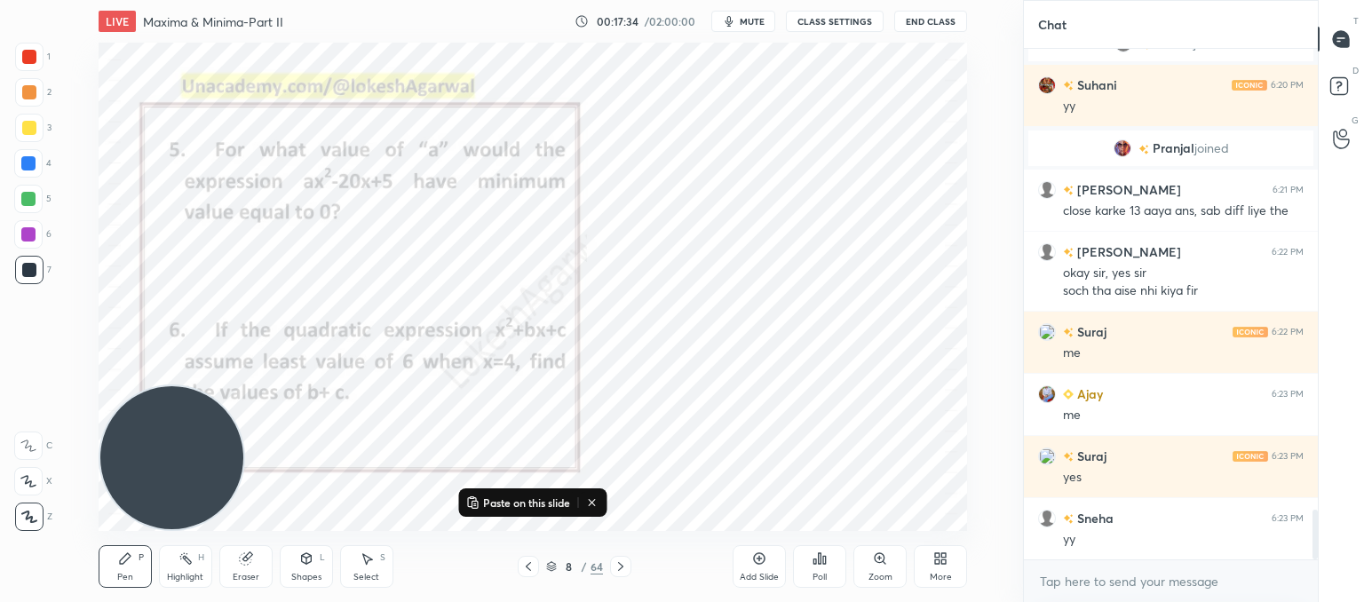
scroll to position [4760, 0]
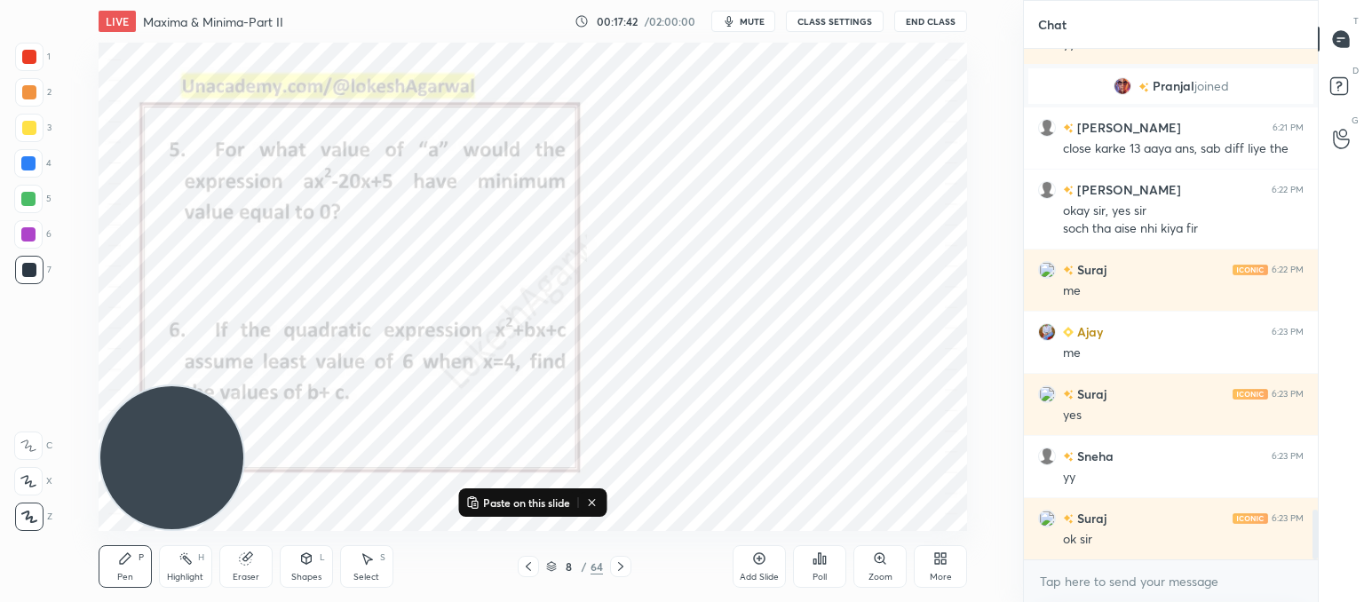
drag, startPoint x: 115, startPoint y: 188, endPoint x: 106, endPoint y: 130, distance: 59.3
click at [106, 386] on video at bounding box center [171, 457] width 143 height 143
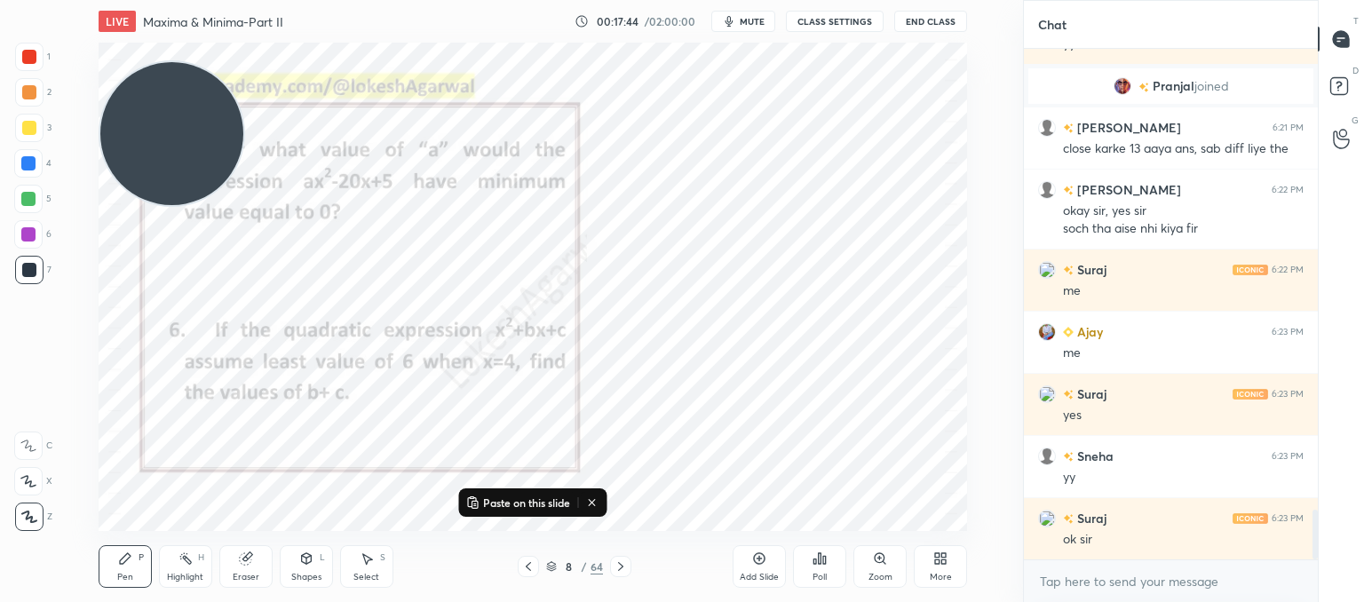
drag, startPoint x: 369, startPoint y: 569, endPoint x: 570, endPoint y: 506, distance: 210.4
click at [372, 569] on div "Select S" at bounding box center [366, 566] width 53 height 43
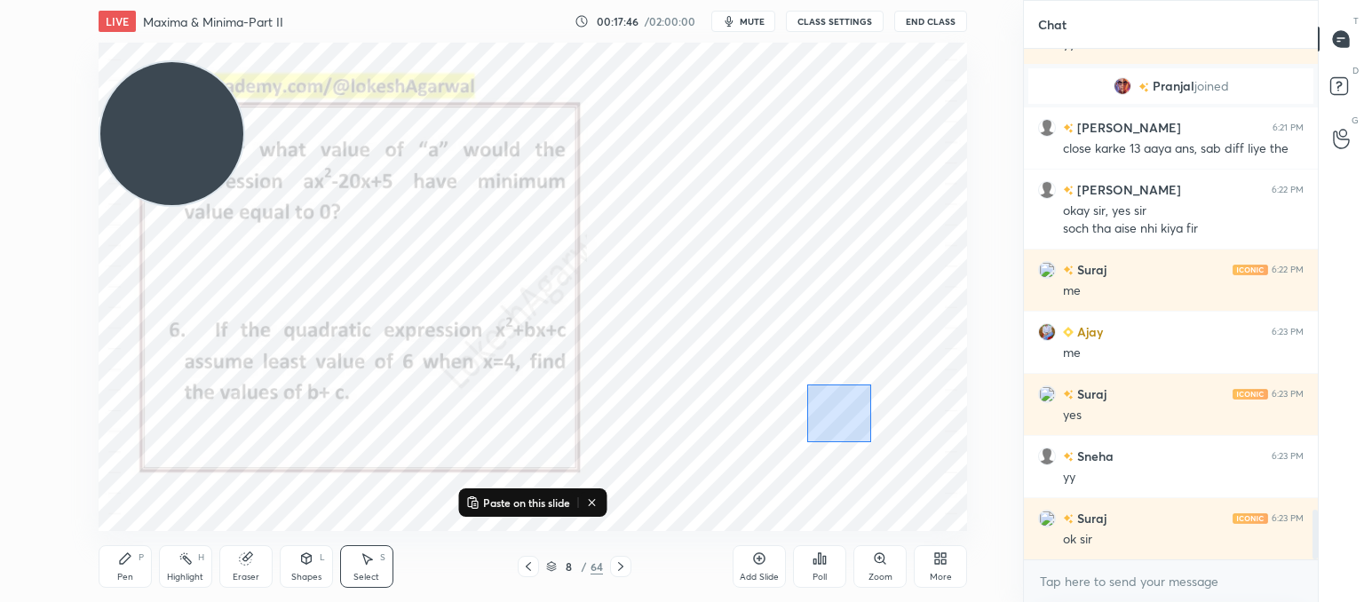
drag, startPoint x: 829, startPoint y: 441, endPoint x: 817, endPoint y: 373, distance: 69.5
click at [814, 385] on div "0 ° Undo Copy Paste here Duplicate Duplicate to new slide Delete" at bounding box center [533, 287] width 869 height 488
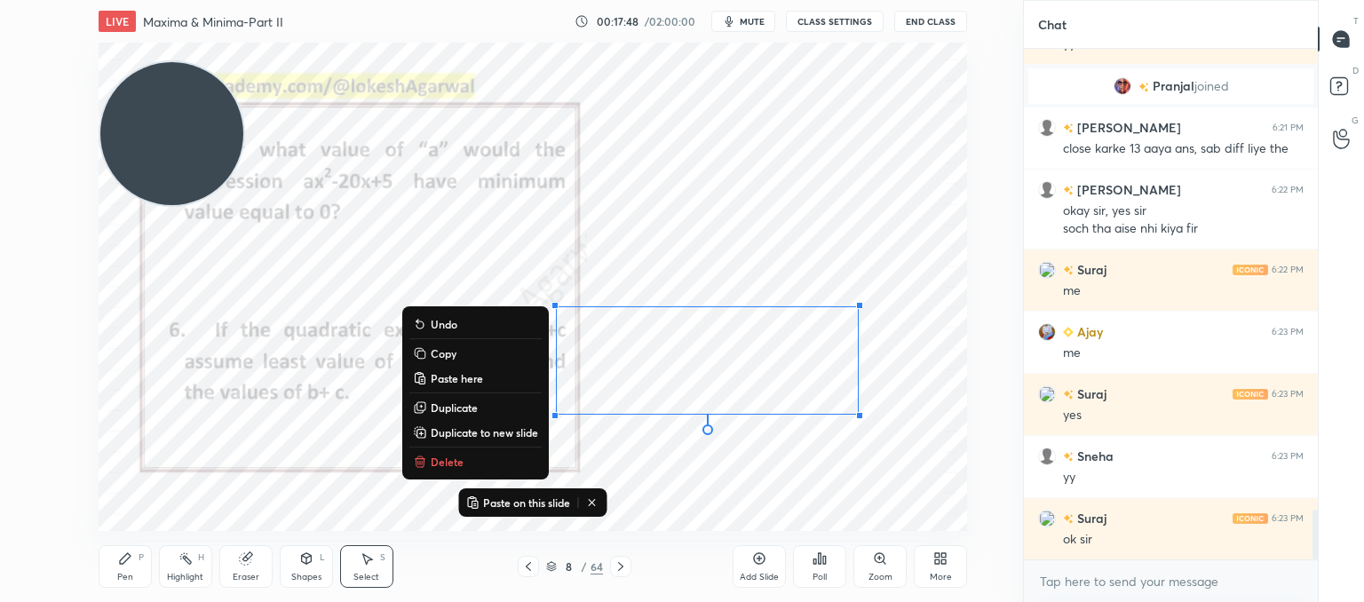
scroll to position [4822, 0]
click at [444, 461] on p "Delete" at bounding box center [447, 462] width 33 height 14
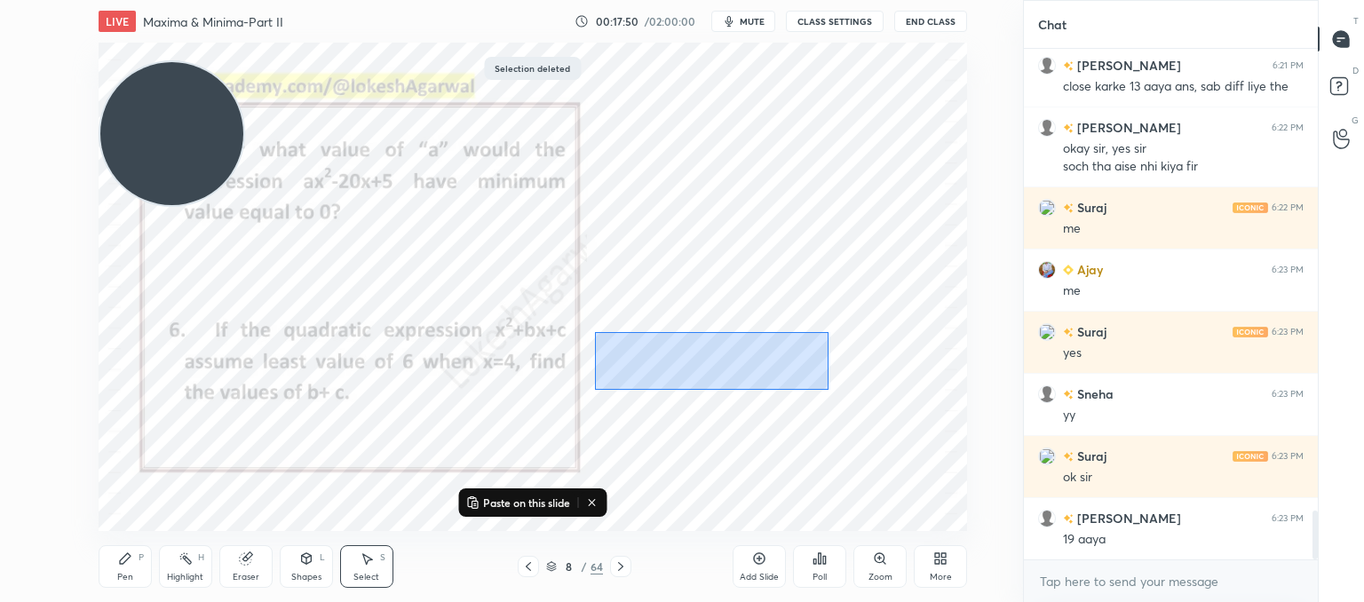
drag, startPoint x: 595, startPoint y: 331, endPoint x: 812, endPoint y: 396, distance: 226.2
click at [828, 390] on div "0 ° Undo Copy Paste here Duplicate Duplicate to new slide Delete" at bounding box center [533, 287] width 869 height 488
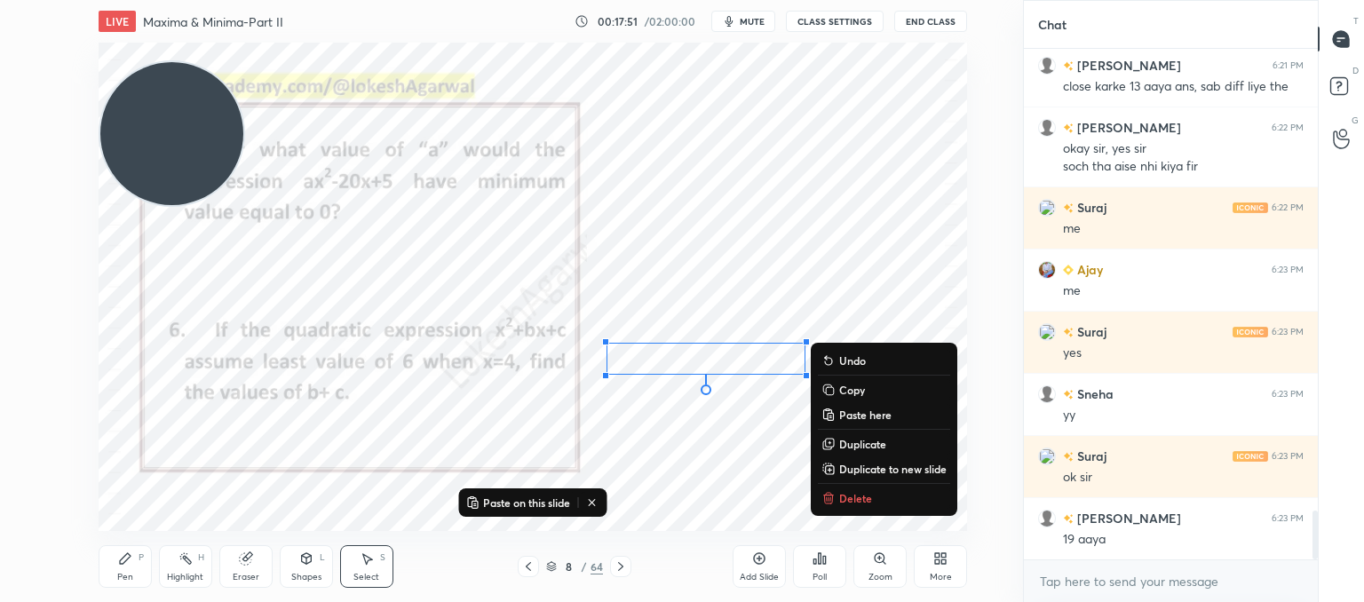
click at [860, 498] on p "Delete" at bounding box center [855, 498] width 33 height 14
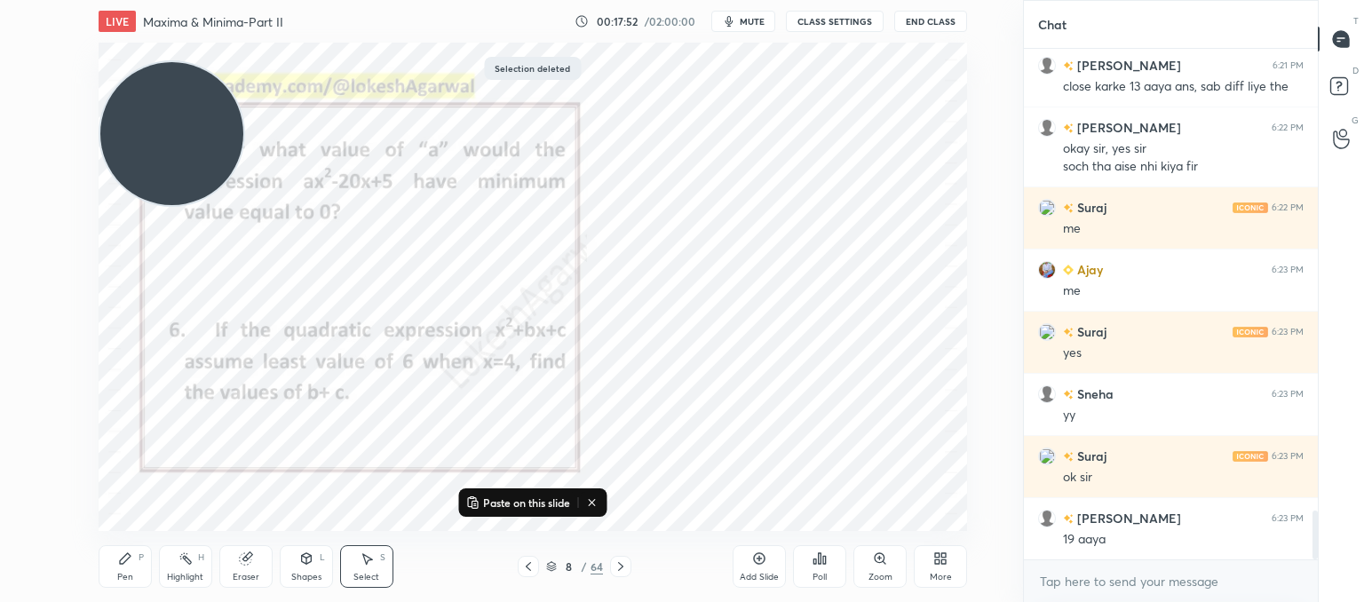
click at [131, 569] on div "Pen P" at bounding box center [125, 566] width 53 height 43
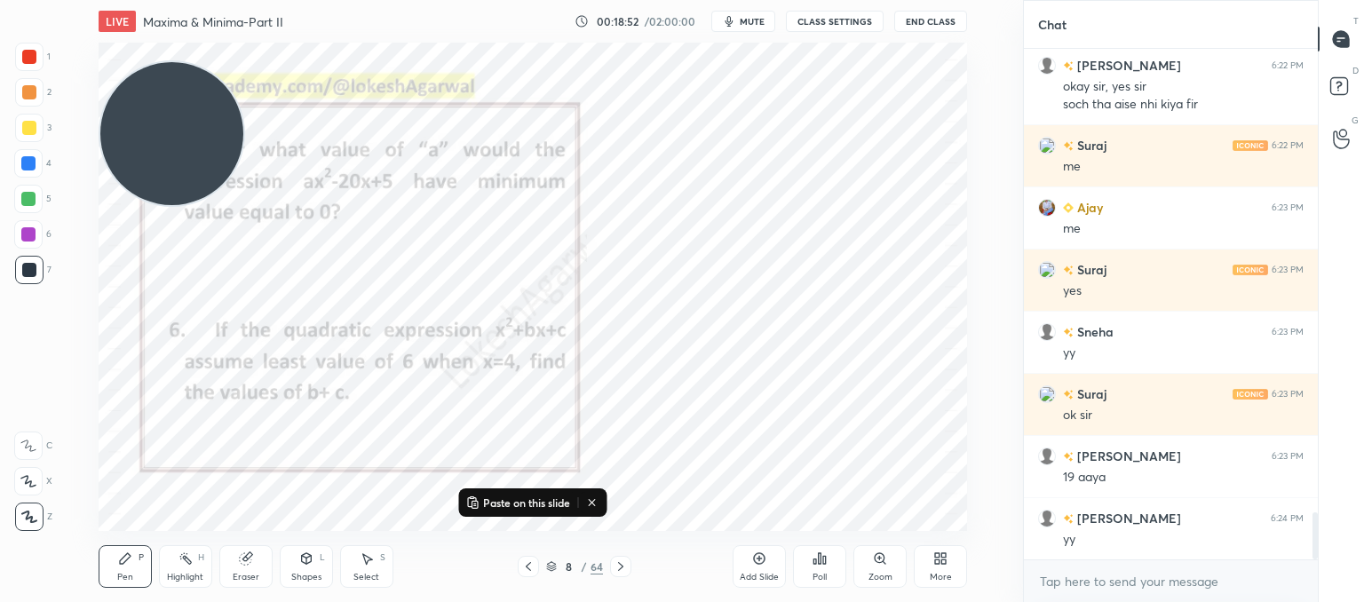
scroll to position [4995, 0]
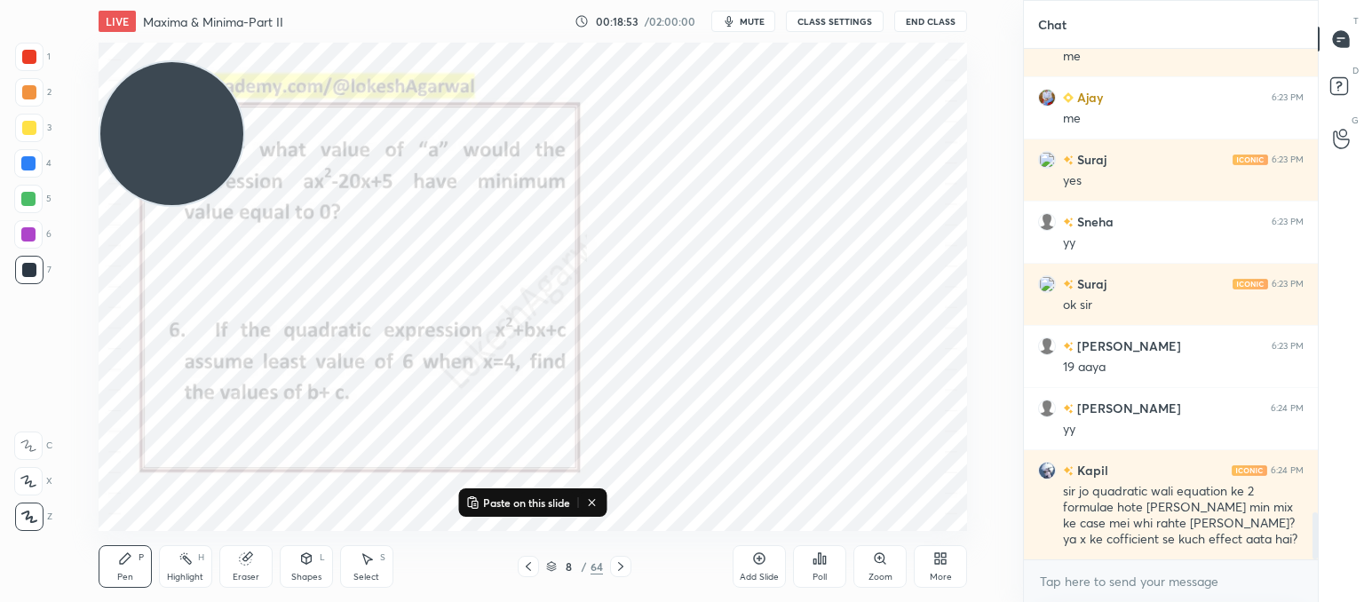
click at [726, 530] on div "LIVE Maxima & Minima-Part II 00:18:53 / 02:00:00 mute CLASS SETTINGS End Class …" at bounding box center [533, 301] width 952 height 602
click at [778, 571] on div "Add Slide" at bounding box center [759, 566] width 53 height 43
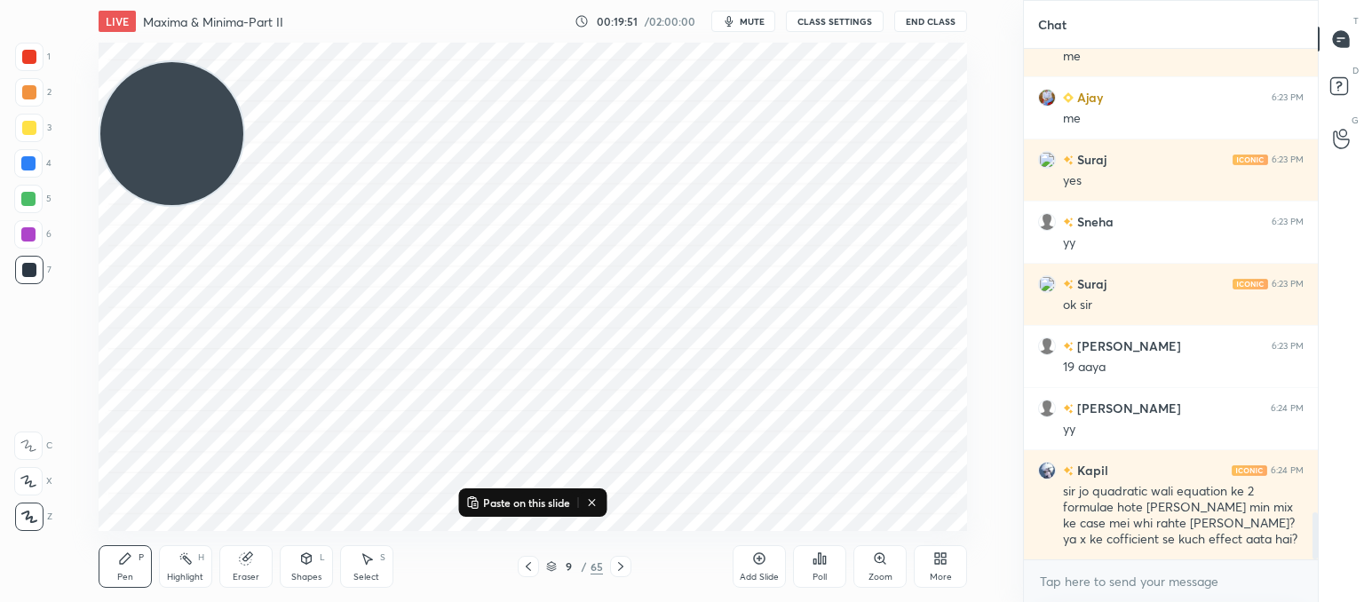
click at [525, 566] on icon at bounding box center [528, 567] width 14 height 14
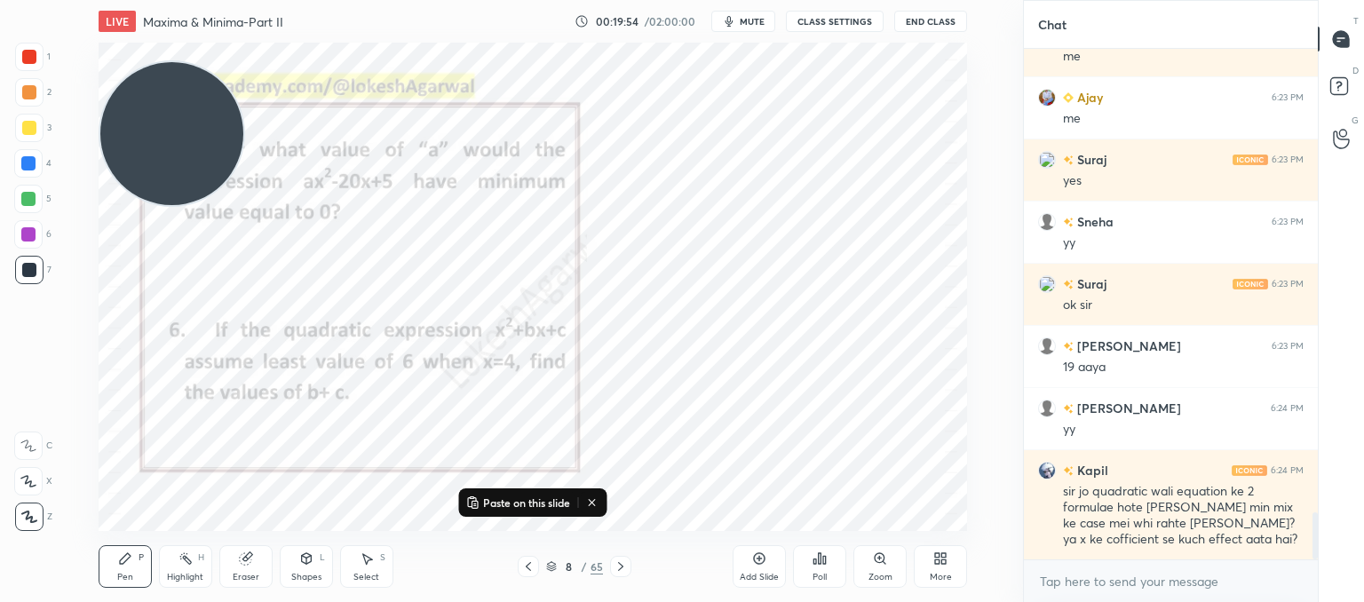
click at [615, 565] on icon at bounding box center [621, 567] width 14 height 14
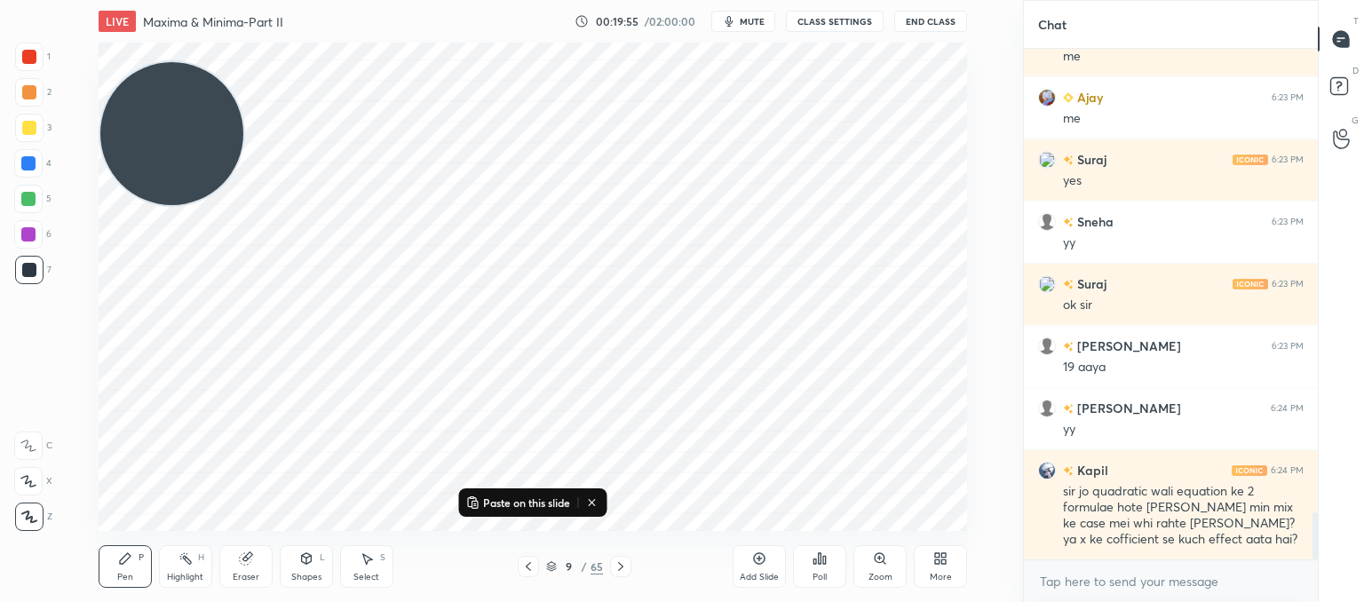
click at [615, 565] on icon at bounding box center [621, 567] width 14 height 14
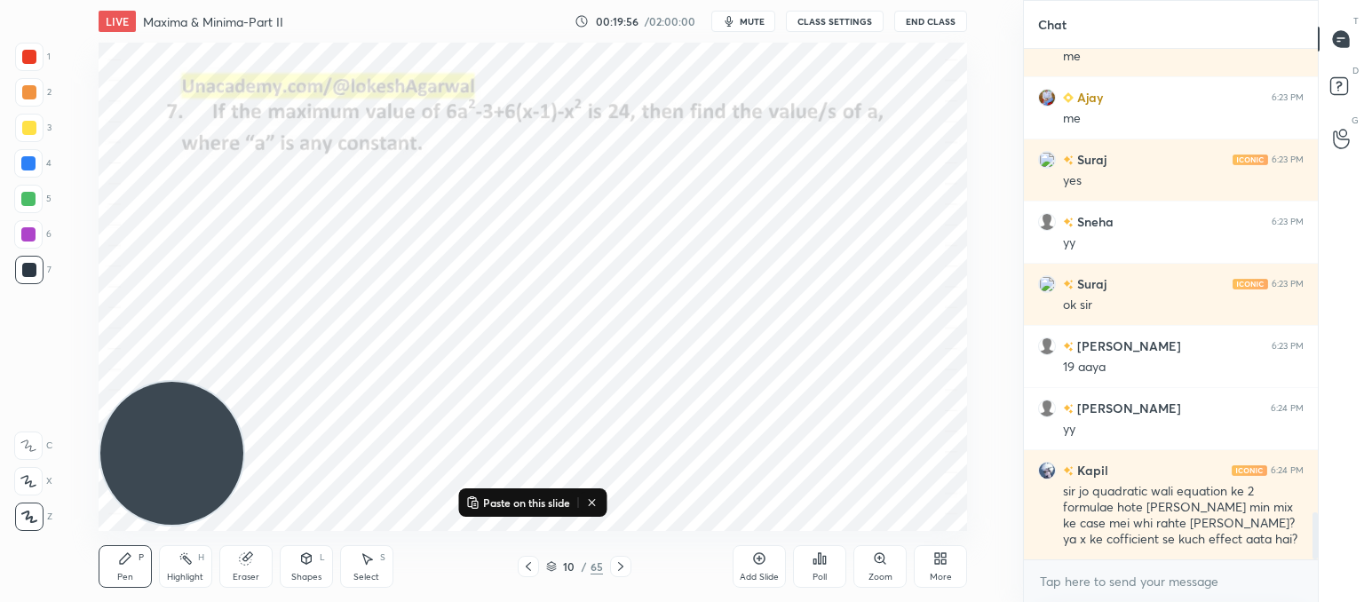
drag, startPoint x: 40, startPoint y: 441, endPoint x: 12, endPoint y: 497, distance: 62.4
click at [0, 530] on div "1 2 3 4 5 6 7 C X Z C X Z E E Erase all H H LIVE Maxima & Minima-Part II 00:19:…" at bounding box center [504, 301] width 1009 height 602
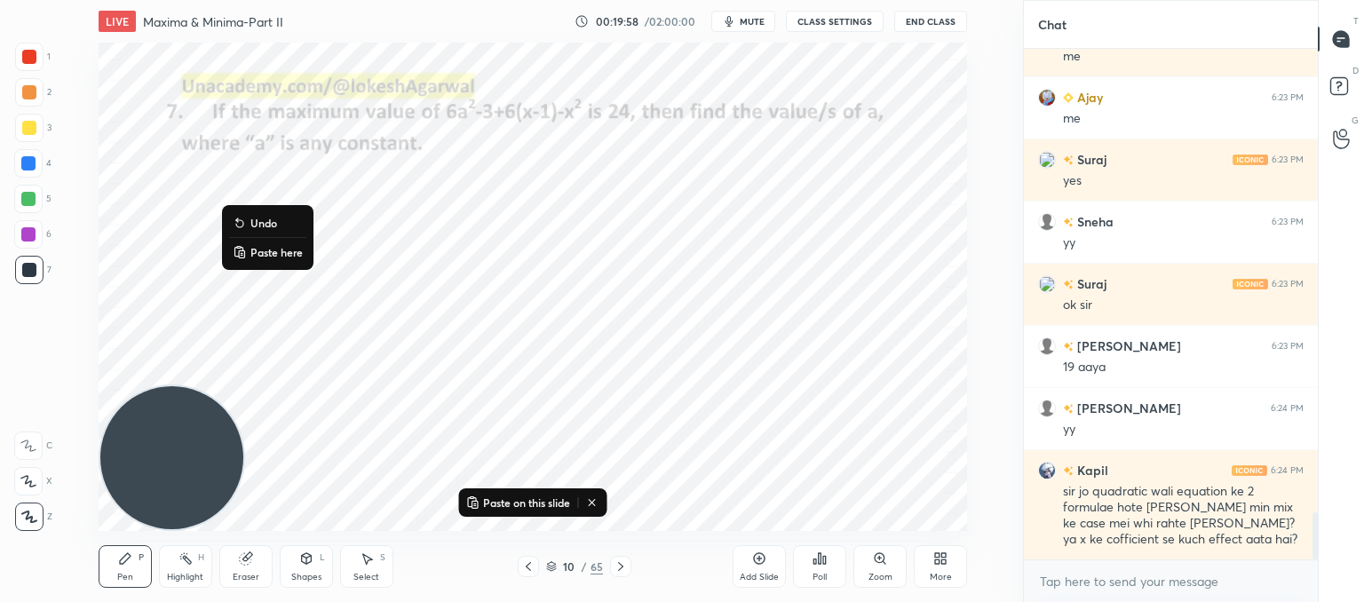
click at [266, 257] on p "Paste here" at bounding box center [276, 252] width 52 height 14
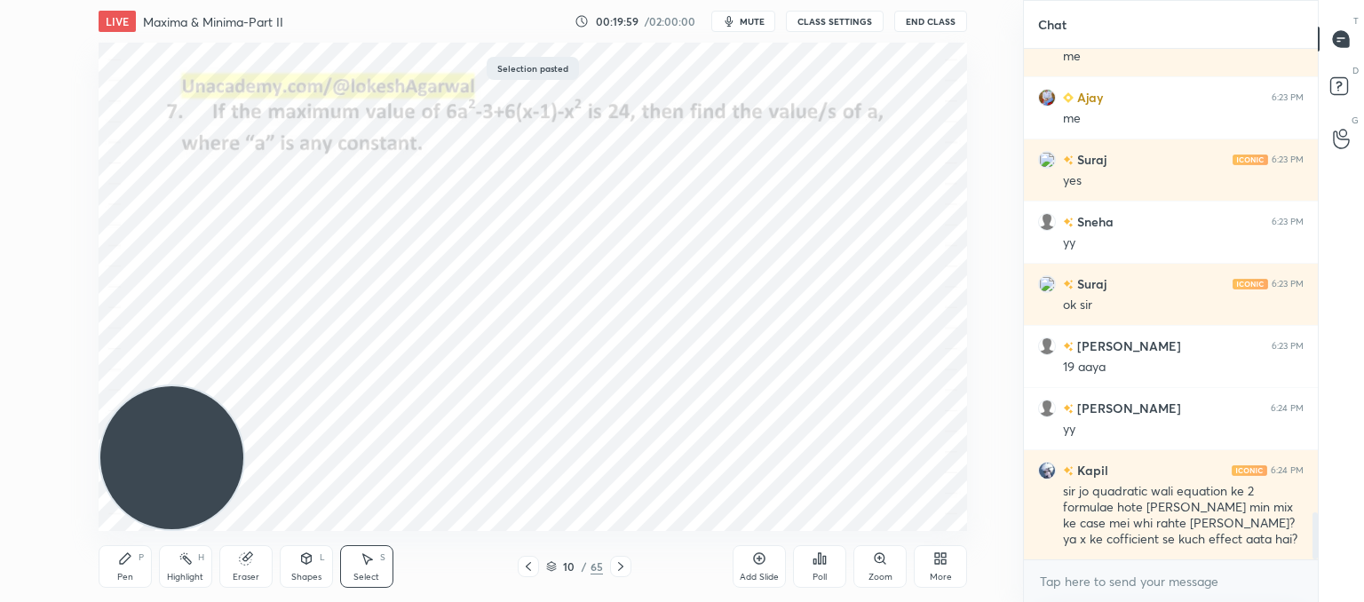
click at [812, 361] on div "0 ° Undo Copy Paste here Duplicate Duplicate to new slide Delete" at bounding box center [533, 287] width 869 height 488
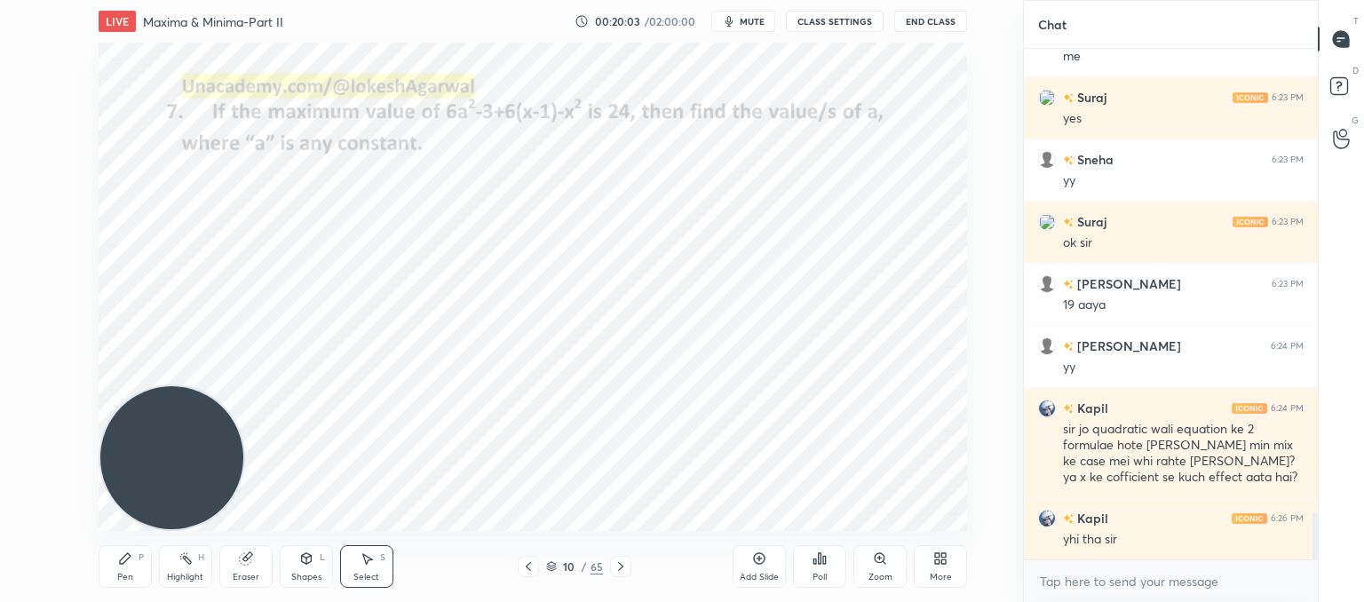
click at [621, 571] on icon at bounding box center [621, 567] width 14 height 14
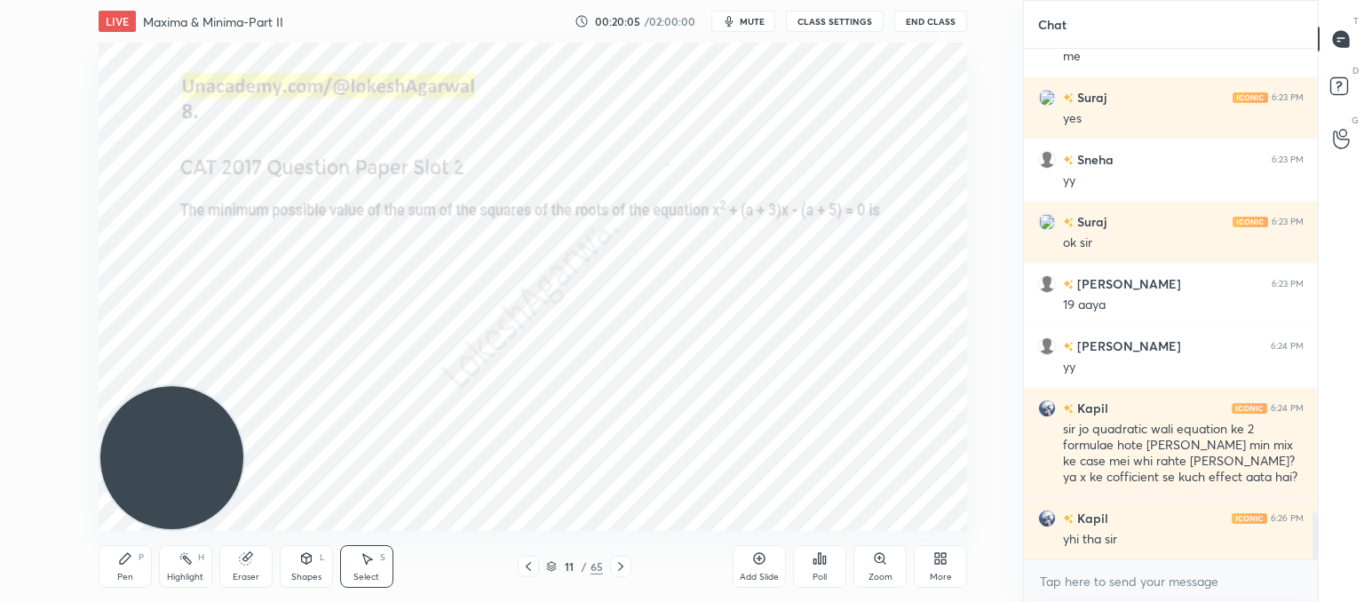
click at [621, 571] on icon at bounding box center [621, 567] width 14 height 14
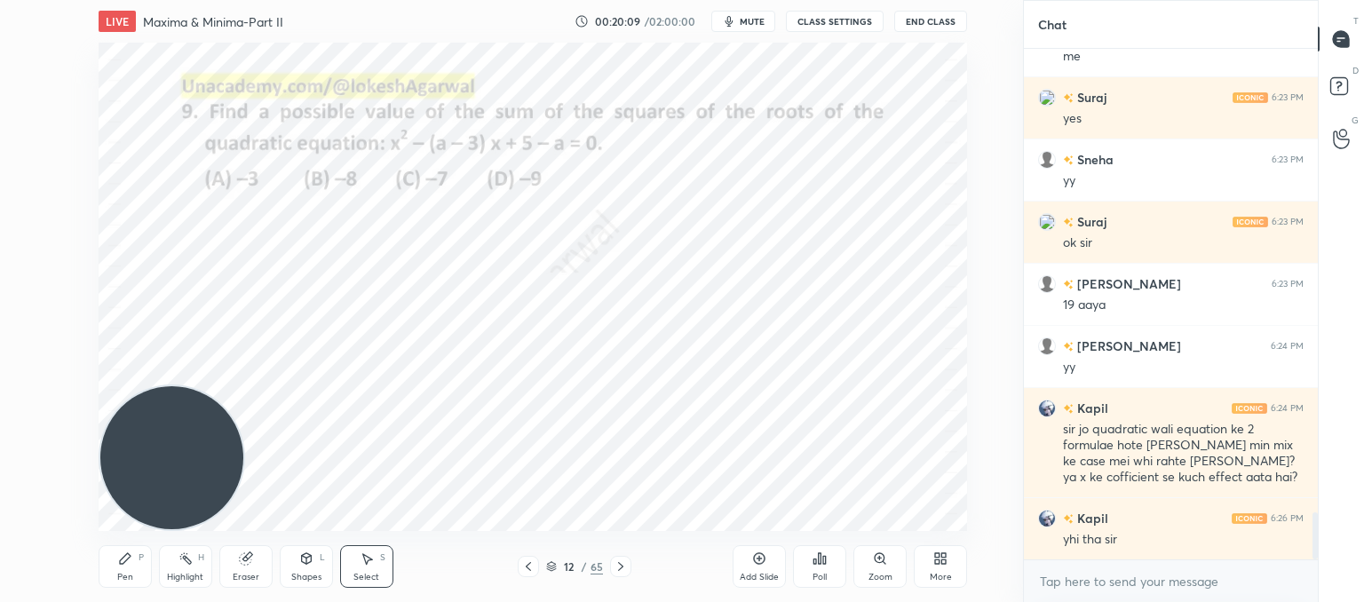
drag, startPoint x: 128, startPoint y: 572, endPoint x: 202, endPoint y: 480, distance: 118.7
click at [131, 569] on div "Pen P" at bounding box center [125, 566] width 53 height 43
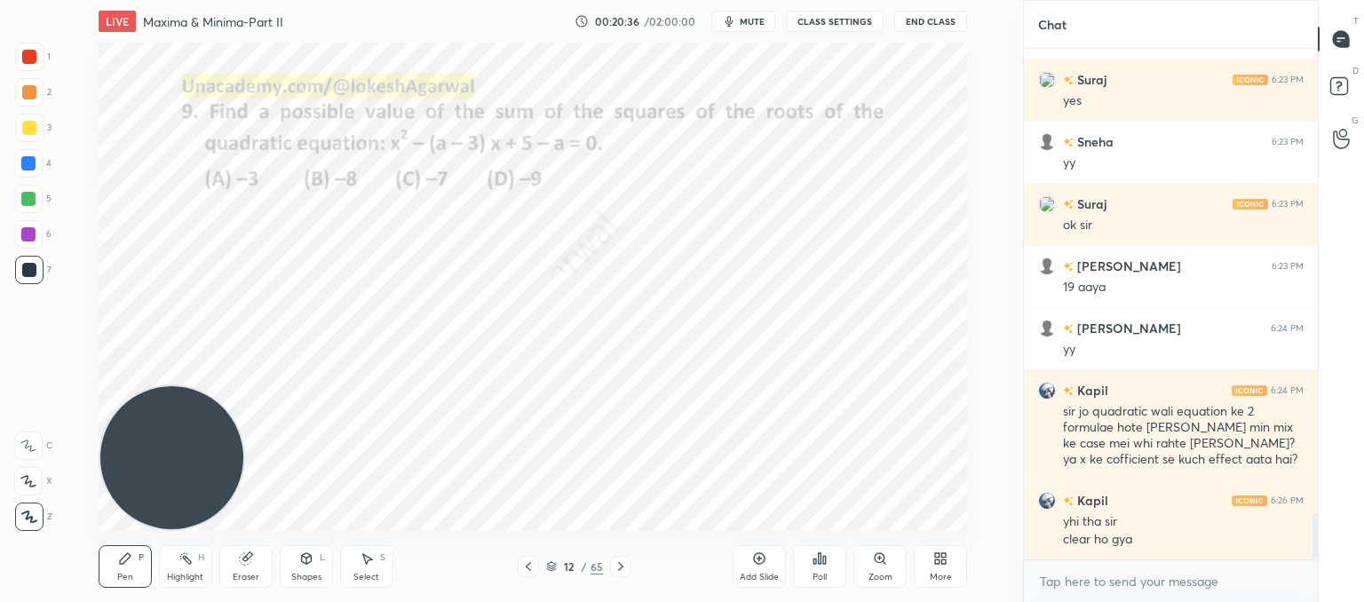
scroll to position [5137, 0]
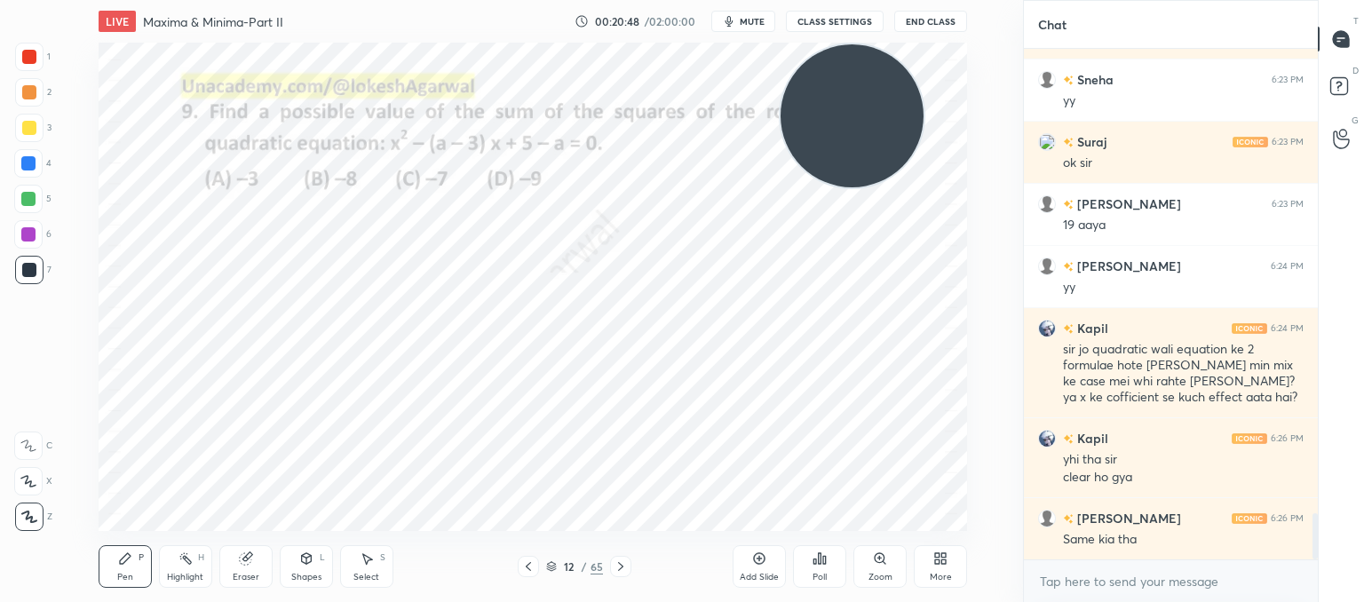
drag, startPoint x: 156, startPoint y: 404, endPoint x: 777, endPoint y: 57, distance: 711.3
click at [825, 2] on div "LIVE Maxima & Minima-Part II 00:20:48 / 02:00:00 mute CLASS SETTINGS End Class …" at bounding box center [533, 301] width 952 height 602
click at [622, 567] on icon at bounding box center [620, 566] width 5 height 9
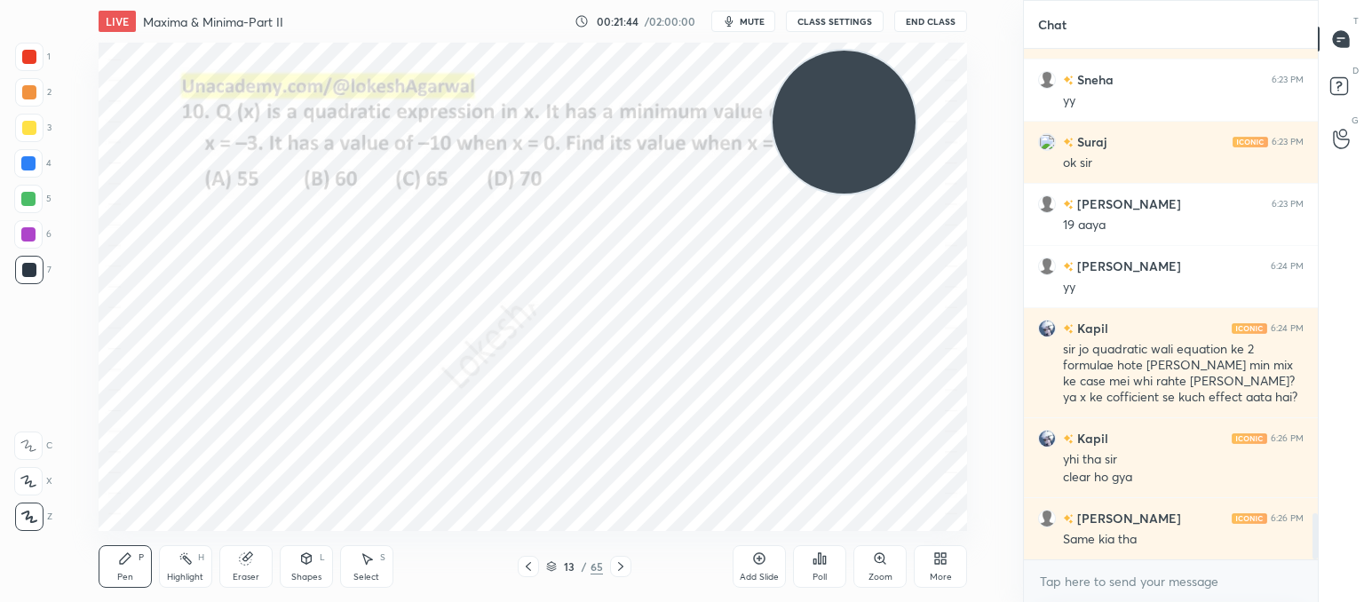
drag, startPoint x: 823, startPoint y: 150, endPoint x: 75, endPoint y: 409, distance: 792.3
click at [0, 441] on div "1 2 3 4 5 6 7 C X Z C X Z E E Erase all H H LIVE Maxima & Minima-Part II 00:21:…" at bounding box center [504, 301] width 1009 height 602
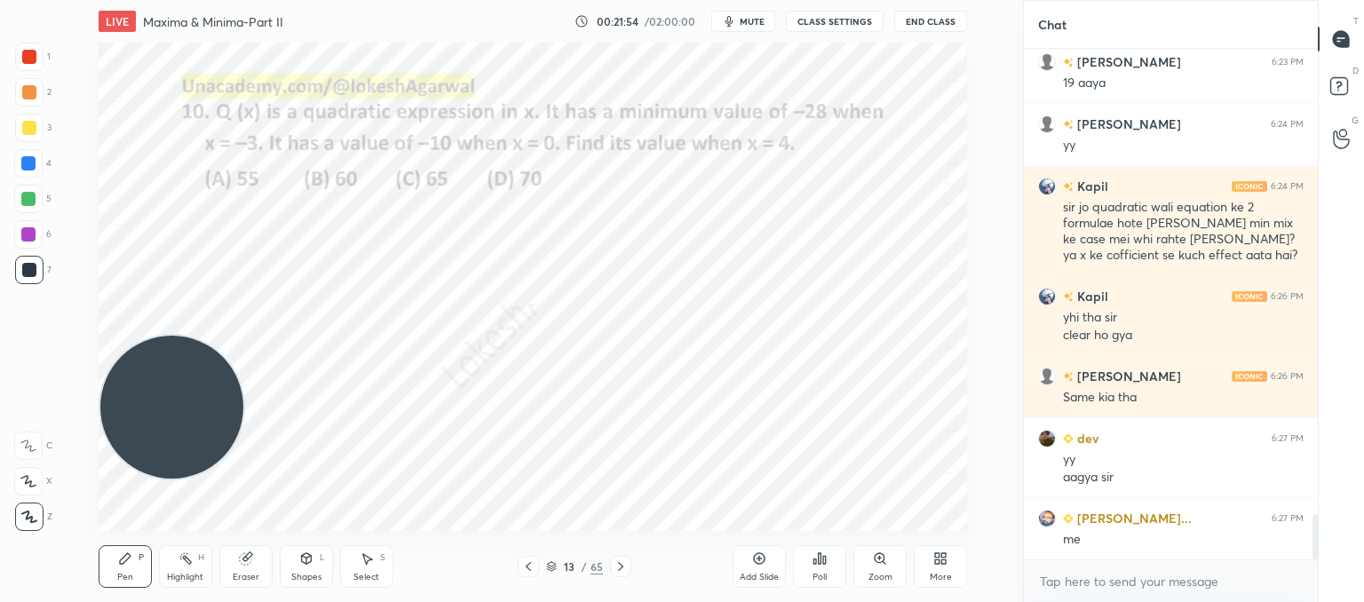
scroll to position [5341, 0]
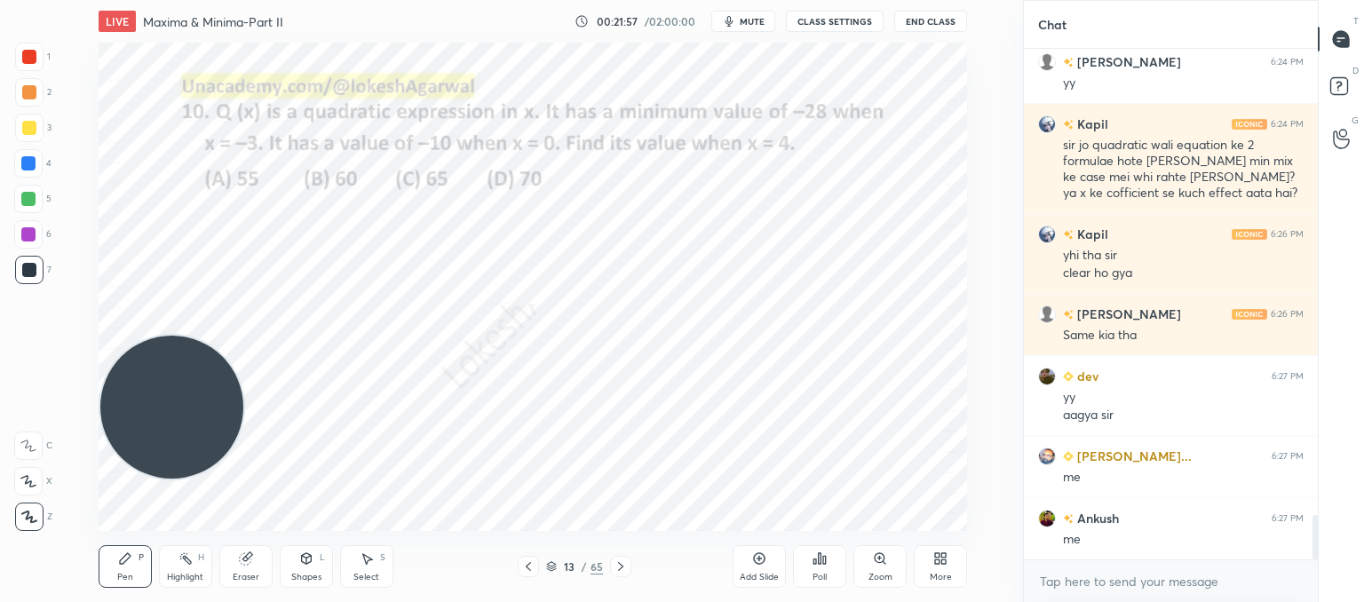
drag, startPoint x: 250, startPoint y: 575, endPoint x: 264, endPoint y: 548, distance: 30.2
click at [256, 573] on div "Eraser" at bounding box center [246, 577] width 27 height 9
drag, startPoint x: 133, startPoint y: 580, endPoint x: 216, endPoint y: 472, distance: 135.5
click at [135, 580] on div "Pen P" at bounding box center [125, 566] width 53 height 43
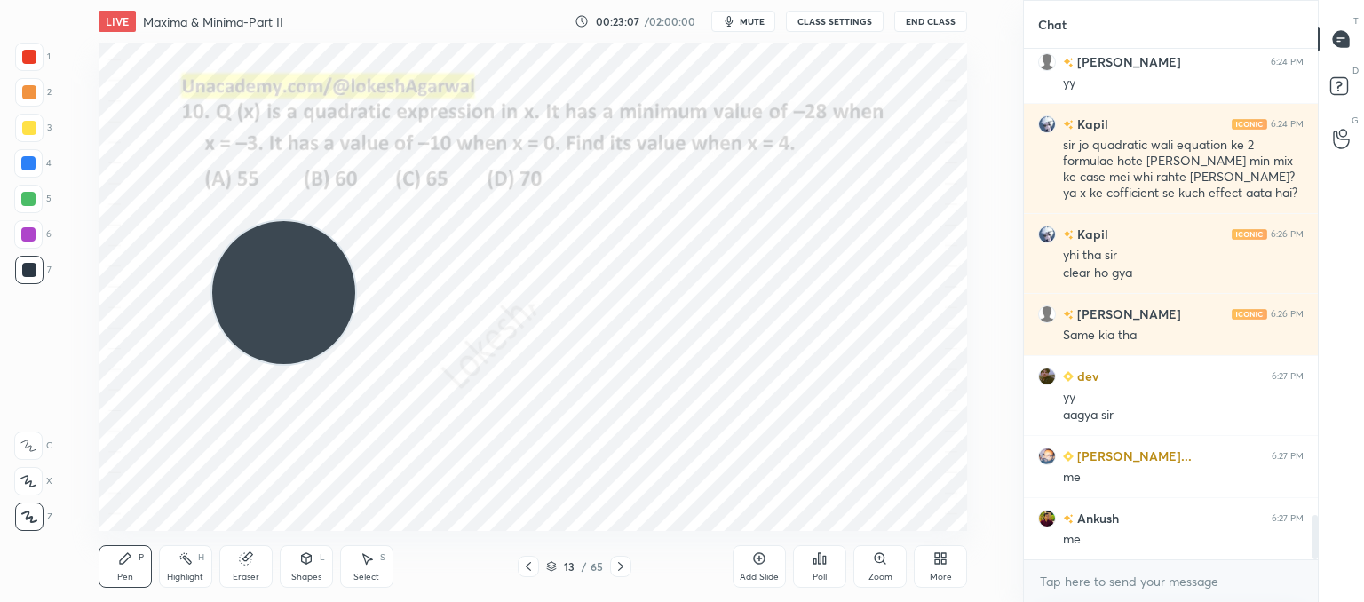
drag, startPoint x: 181, startPoint y: 394, endPoint x: 757, endPoint y: -11, distance: 703.7
click at [757, 0] on html "1 2 3 4 5 6 7 C X Z C X Z E E Erase all H H LIVE Maxima & Minima-Part II 00:23:…" at bounding box center [682, 0] width 1364 height 0
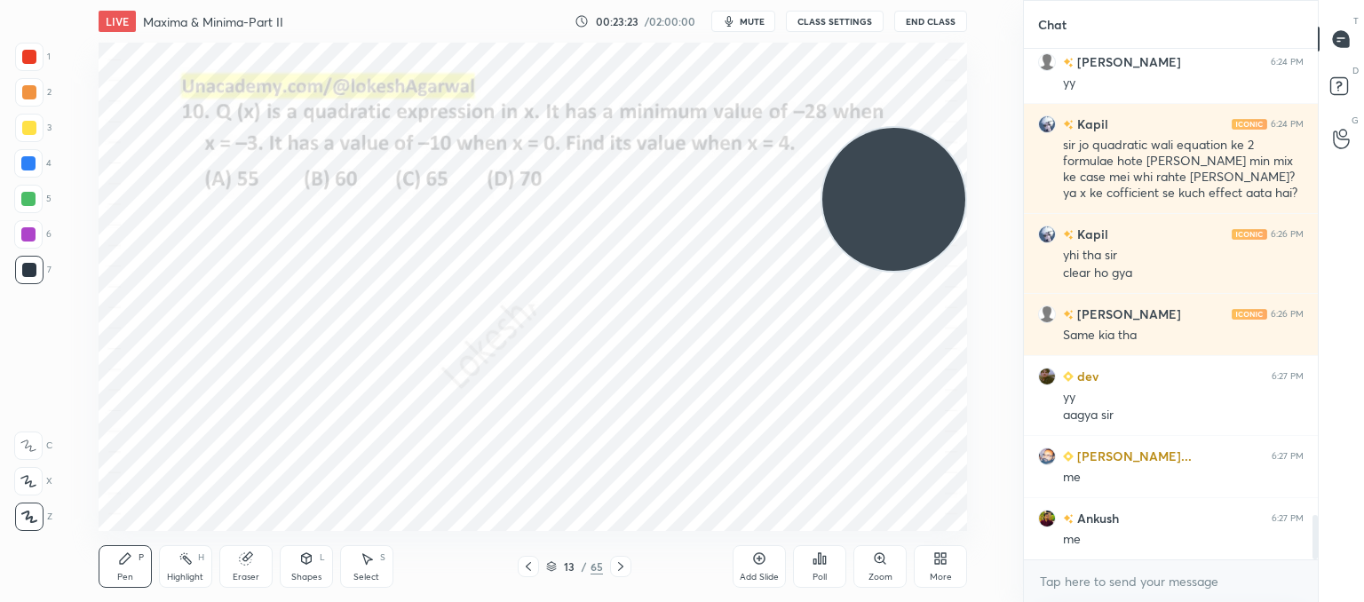
drag, startPoint x: 750, startPoint y: 123, endPoint x: 829, endPoint y: 183, distance: 99.5
click at [870, 200] on video at bounding box center [893, 199] width 143 height 143
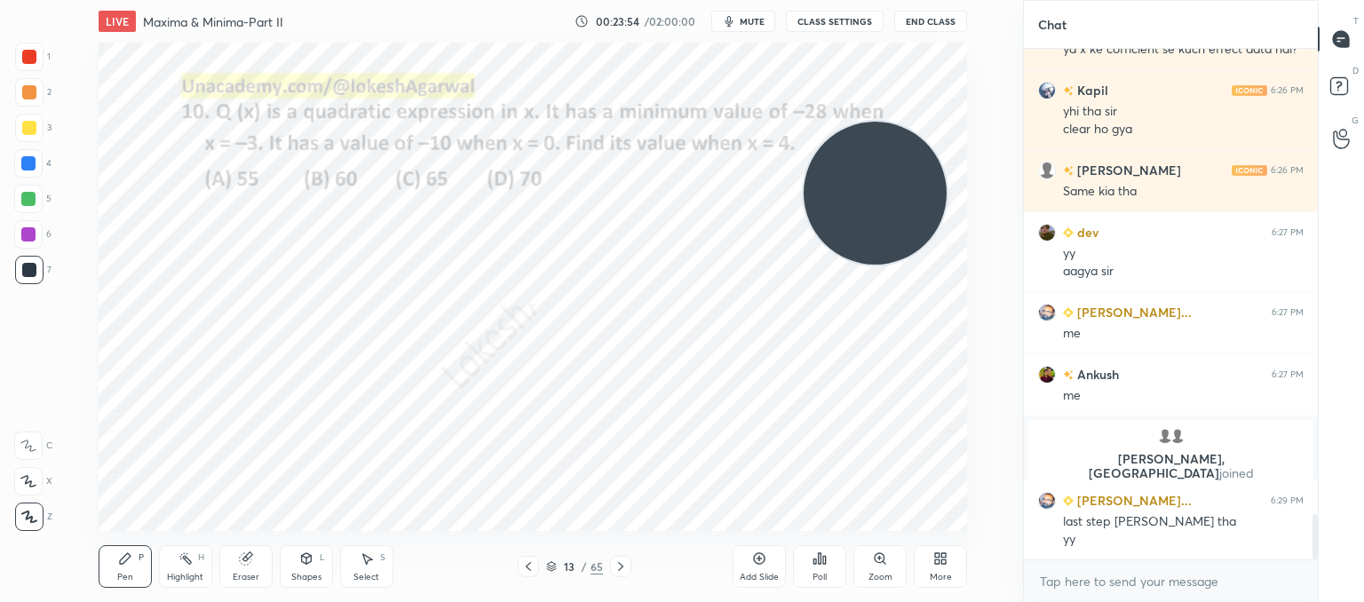
scroll to position [5227, 0]
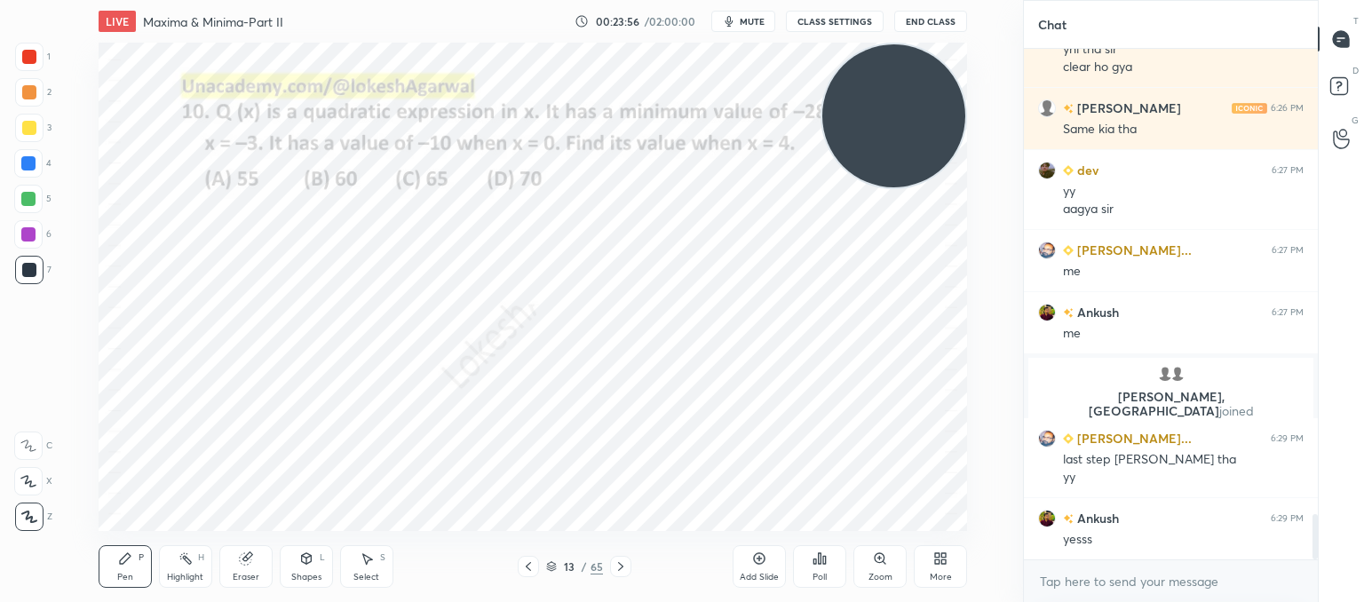
drag, startPoint x: 872, startPoint y: 156, endPoint x: 933, endPoint y: -38, distance: 203.9
click at [933, 0] on html "1 2 3 4 5 6 7 C X Z C X Z E E Erase all H H LIVE Maxima & Minima-Part II 00:23:…" at bounding box center [682, 0] width 1364 height 0
click at [623, 562] on icon at bounding box center [621, 567] width 14 height 14
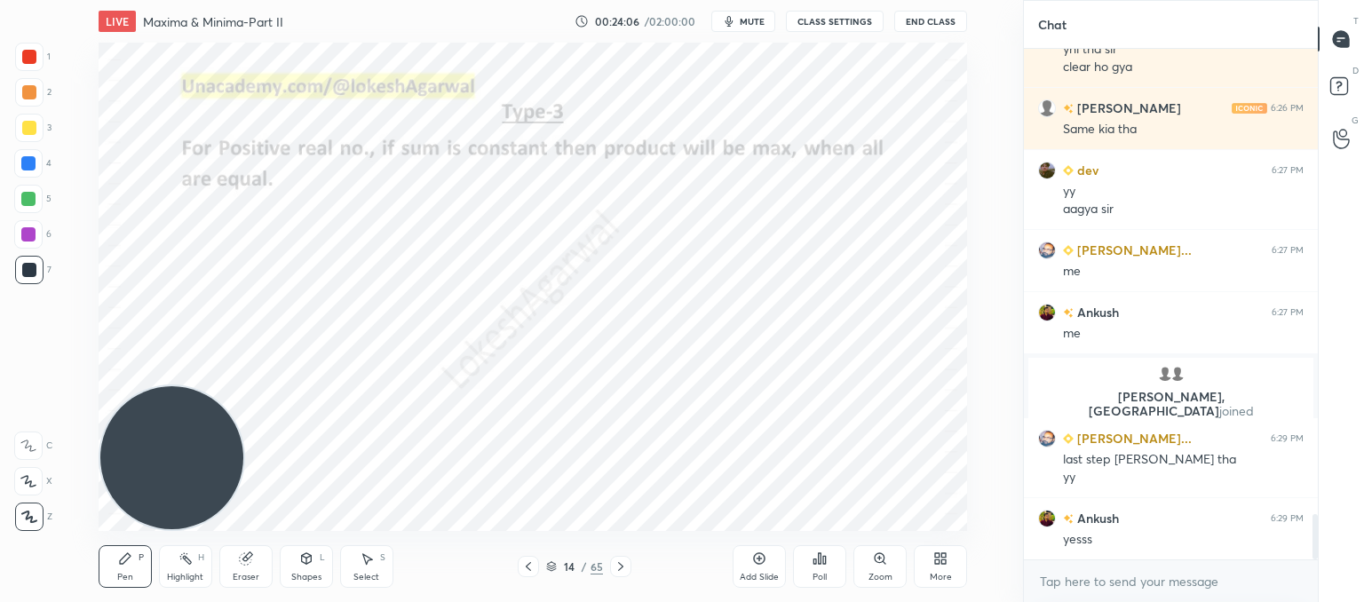
drag, startPoint x: 879, startPoint y: 122, endPoint x: 164, endPoint y: 452, distance: 787.6
click at [15, 553] on div "1 2 3 4 5 6 7 C X Z C X Z E E Erase all H H LIVE Maxima & Minima-Part II 00:24:…" at bounding box center [504, 301] width 1009 height 602
click at [615, 570] on icon at bounding box center [621, 567] width 14 height 14
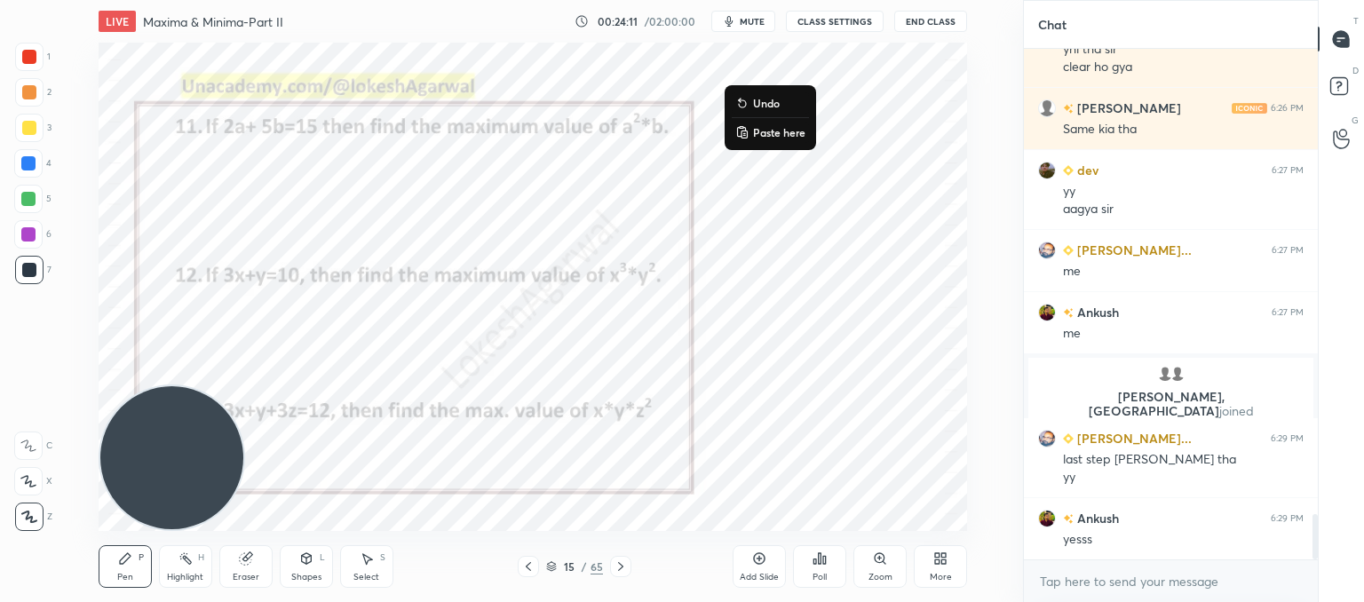
click at [757, 123] on button "Paste here" at bounding box center [770, 132] width 77 height 21
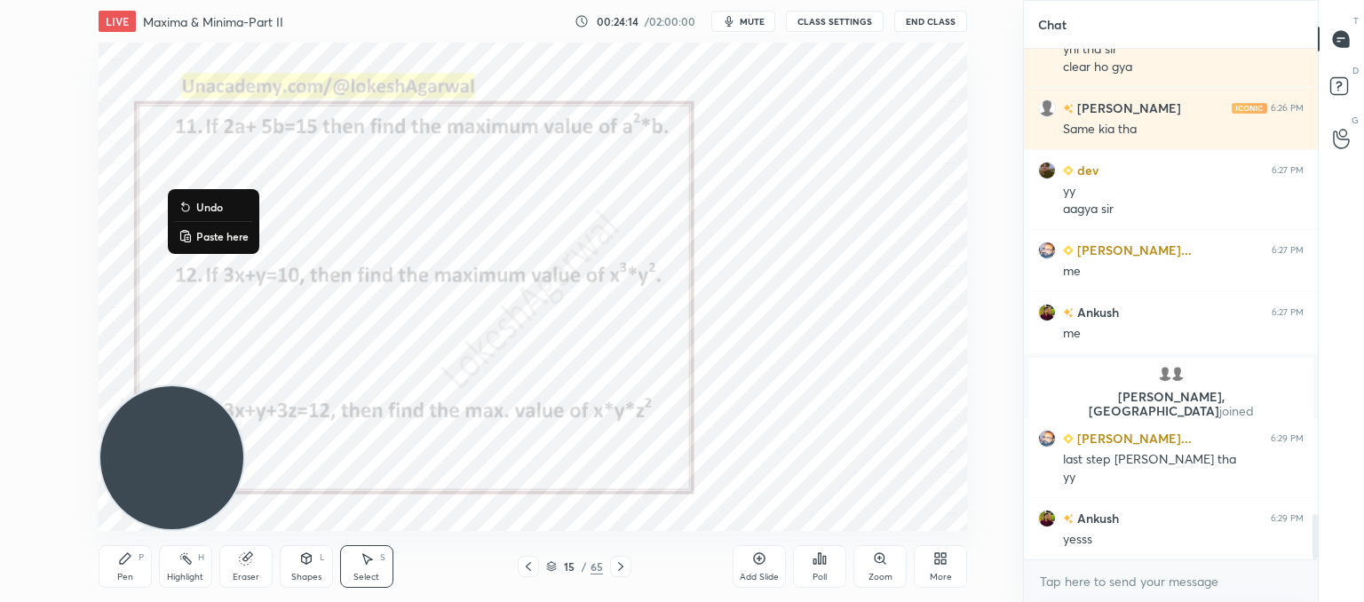
click at [197, 223] on div "0 ° Undo Copy Paste here Duplicate Duplicate to new slide Delete" at bounding box center [533, 287] width 869 height 488
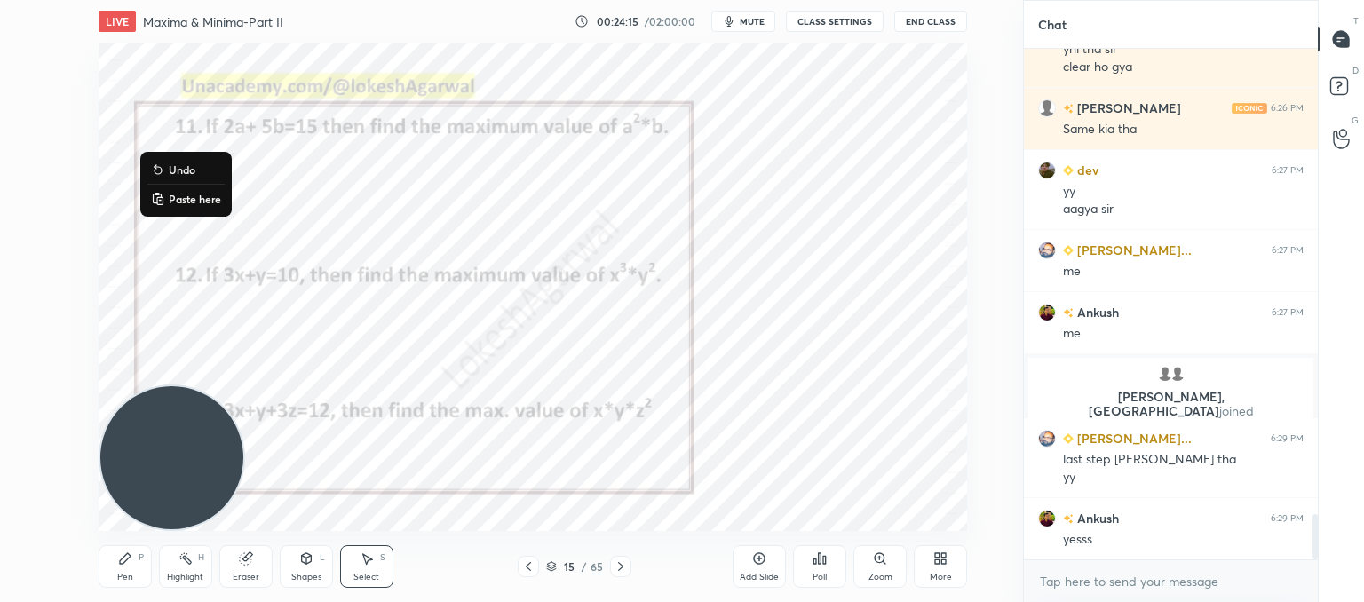
click at [186, 200] on p "Paste here" at bounding box center [195, 199] width 52 height 14
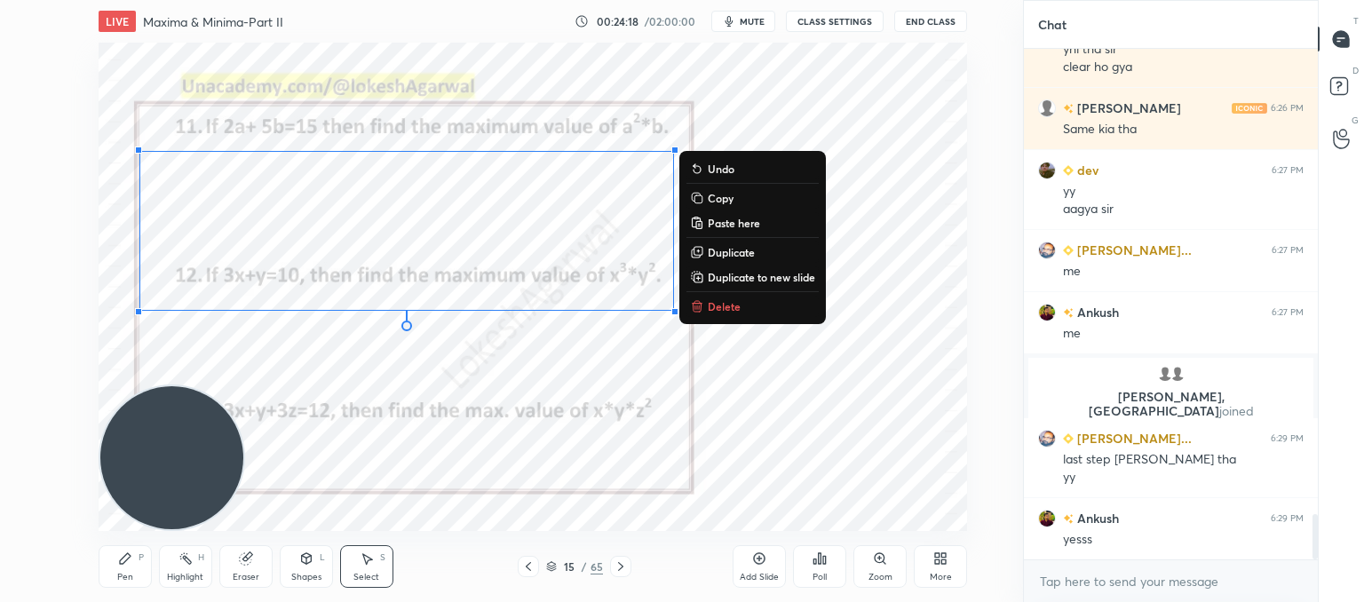
click at [908, 406] on div "0 ° Undo Copy Paste here Duplicate Duplicate to new slide Delete" at bounding box center [533, 287] width 869 height 488
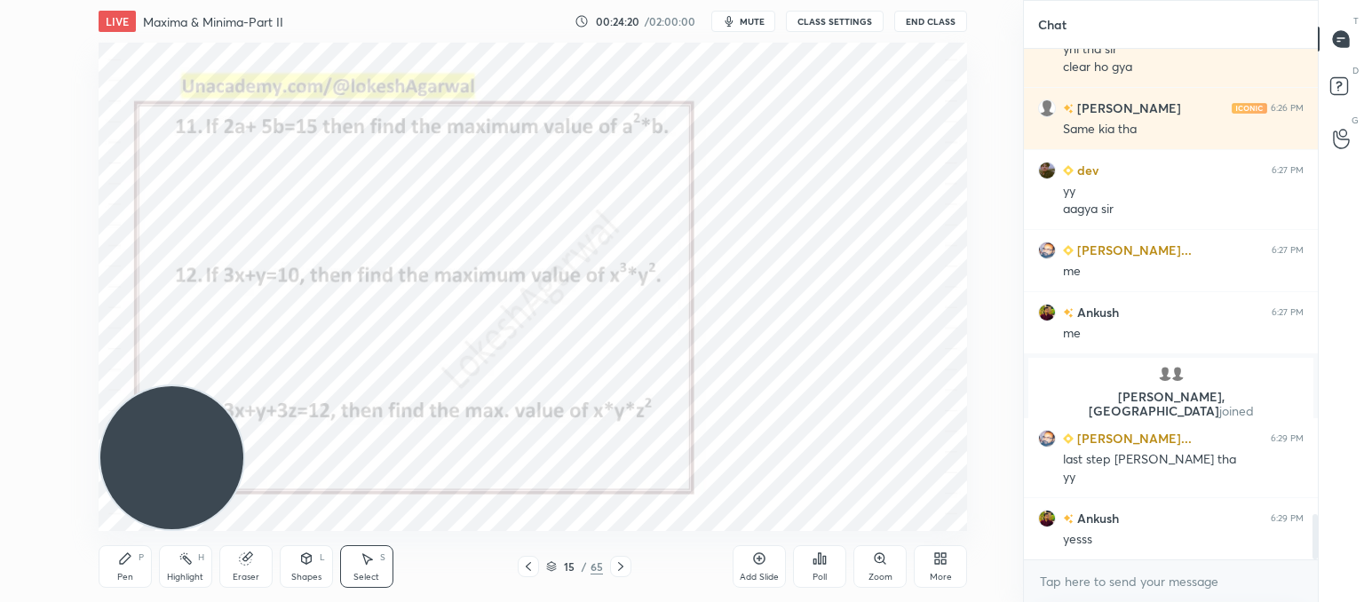
scroll to position [5290, 0]
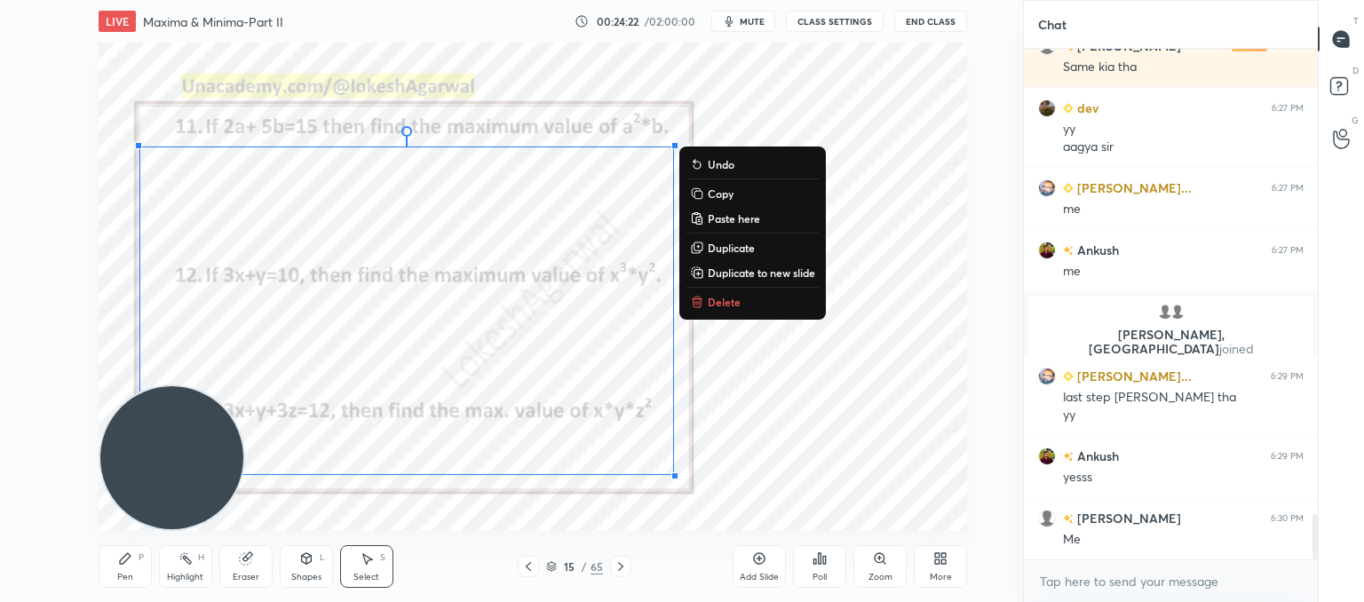
drag, startPoint x: 700, startPoint y: 500, endPoint x: 67, endPoint y: 83, distance: 758.4
click at [67, 83] on div "0 ° Undo Copy Paste here Duplicate Duplicate to new slide Delete Setting up you…" at bounding box center [533, 287] width 952 height 488
click at [726, 306] on p "Delete" at bounding box center [724, 302] width 33 height 14
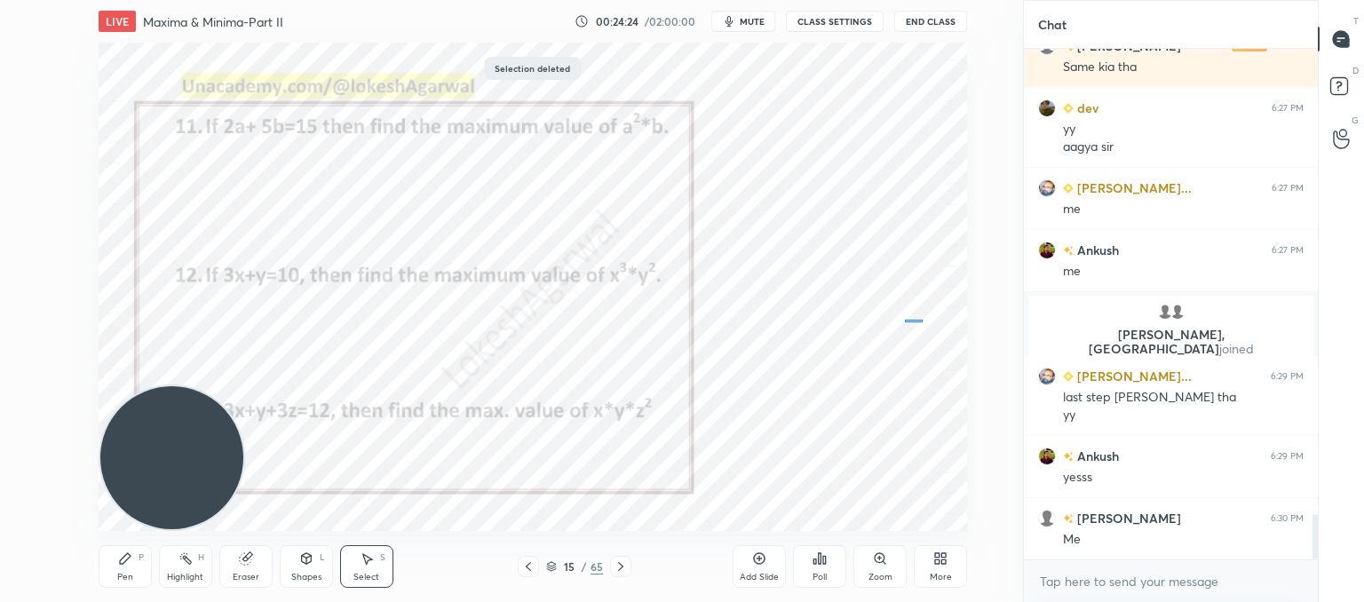
click at [923, 320] on div "0 ° Undo Copy Paste here Duplicate Duplicate to new slide Delete" at bounding box center [533, 287] width 869 height 488
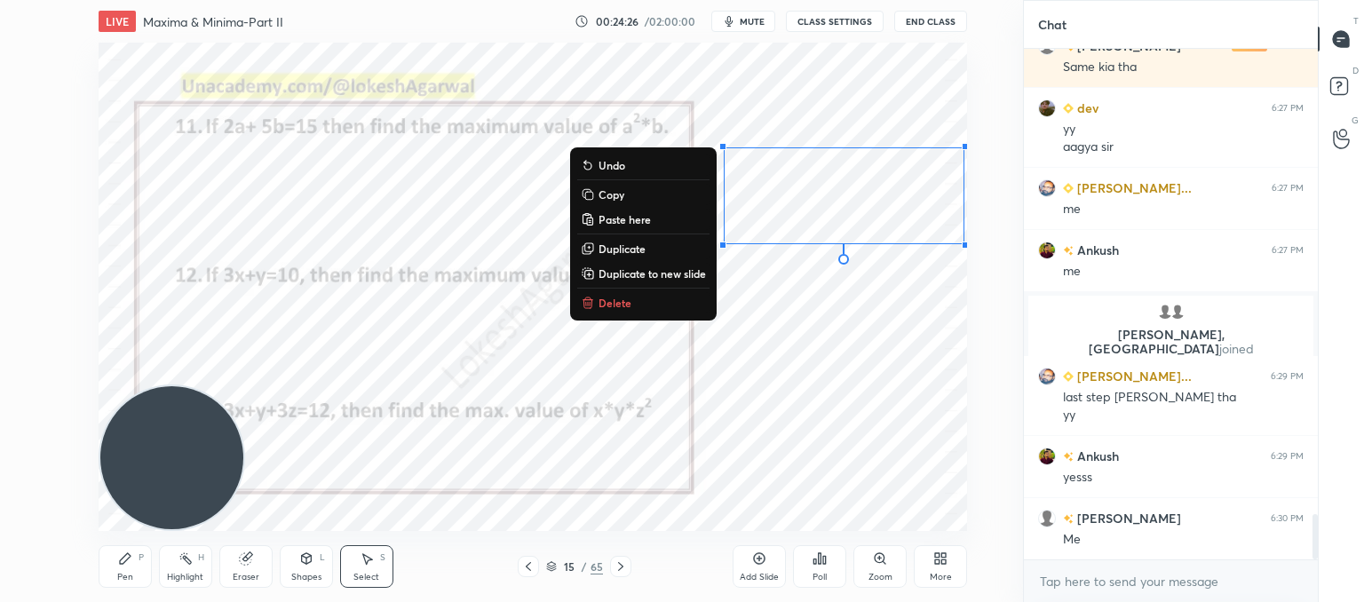
drag, startPoint x: 689, startPoint y: 111, endPoint x: 893, endPoint y: 296, distance: 274.7
click at [997, 292] on div "0 ° Undo Copy Paste here Duplicate Duplicate to new slide Delete Setting up you…" at bounding box center [533, 287] width 952 height 488
click at [600, 303] on p "Delete" at bounding box center [615, 303] width 33 height 14
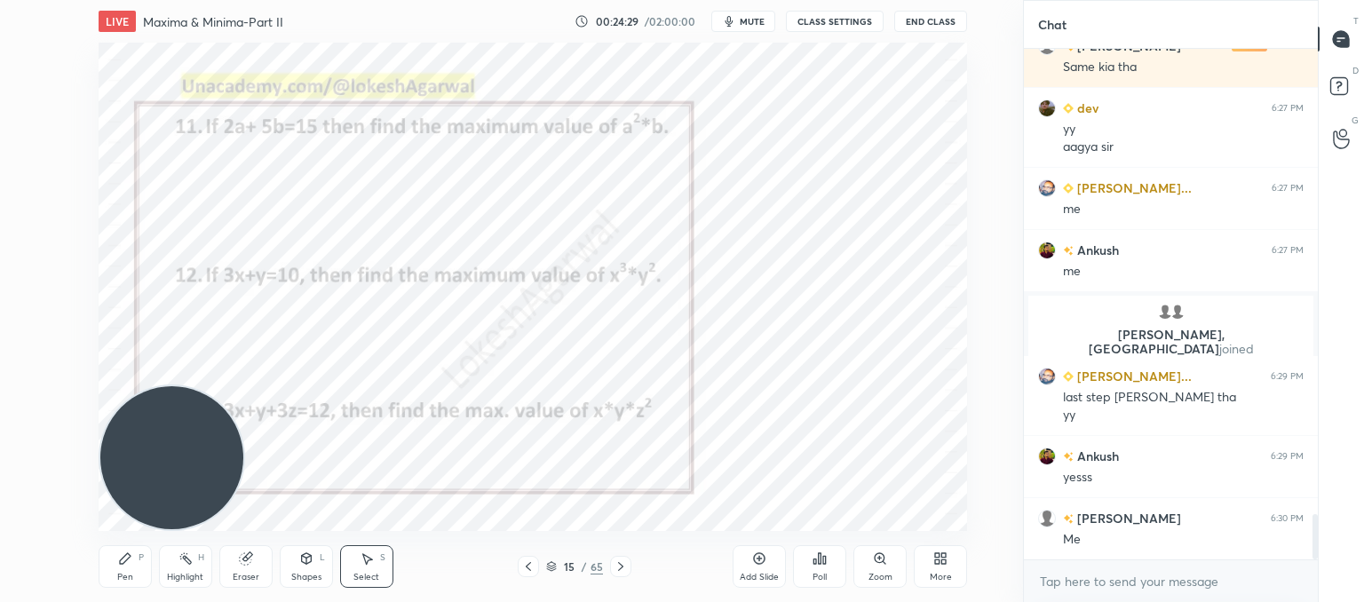
drag, startPoint x: 129, startPoint y: 569, endPoint x: 238, endPoint y: 502, distance: 128.4
click at [129, 571] on div "Pen P" at bounding box center [125, 566] width 53 height 43
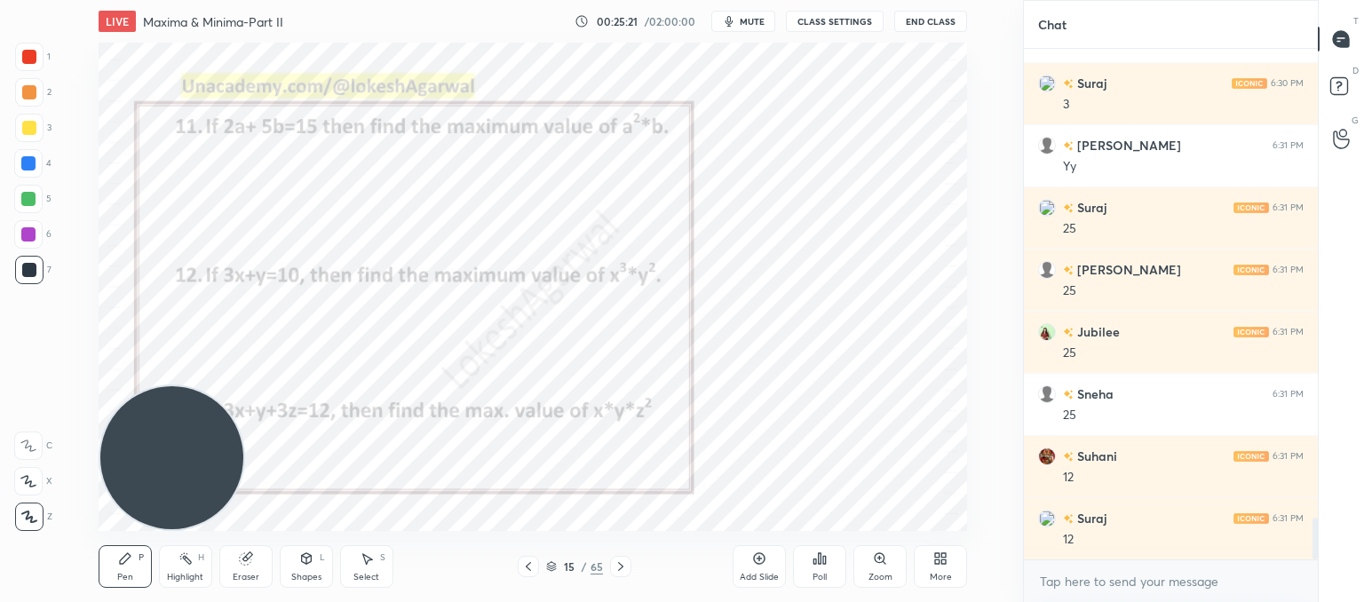
scroll to position [5849, 0]
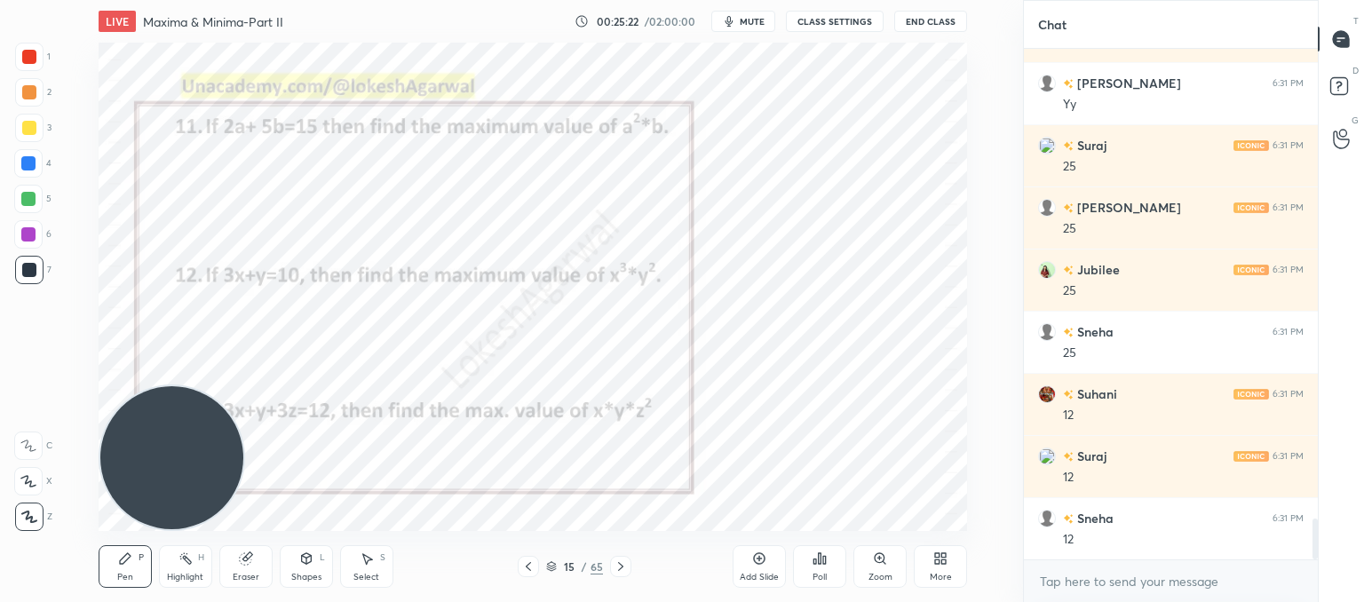
click at [615, 571] on icon at bounding box center [621, 567] width 14 height 14
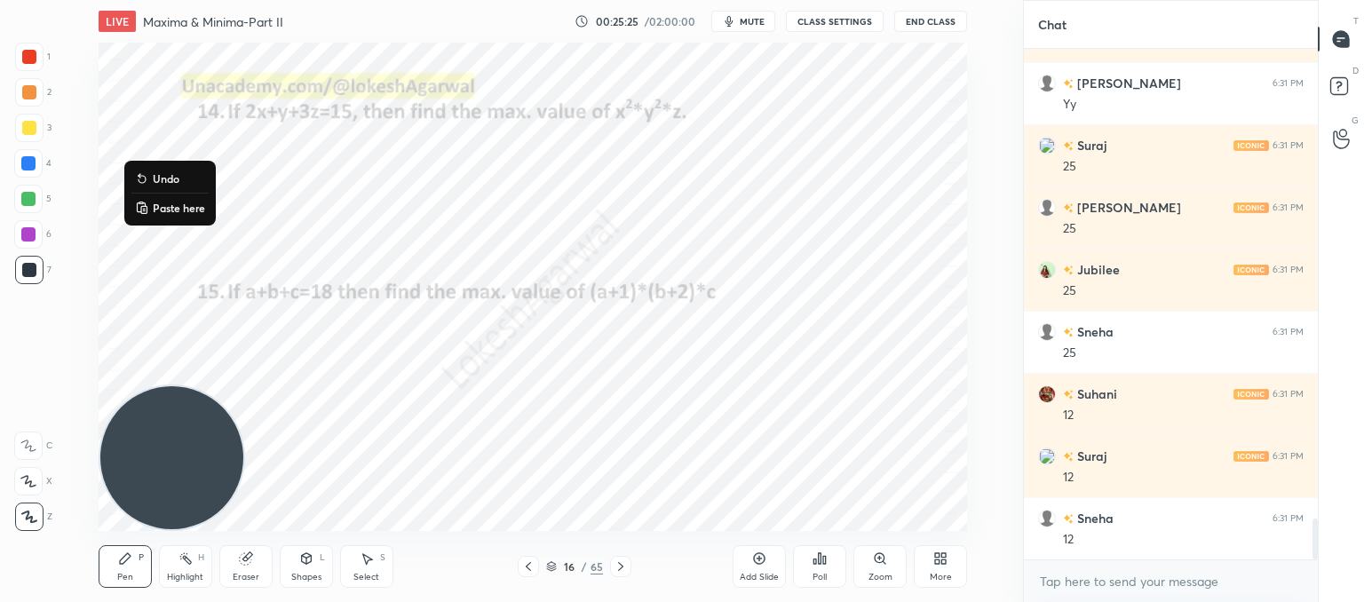
click at [155, 205] on p "Paste here" at bounding box center [179, 208] width 52 height 14
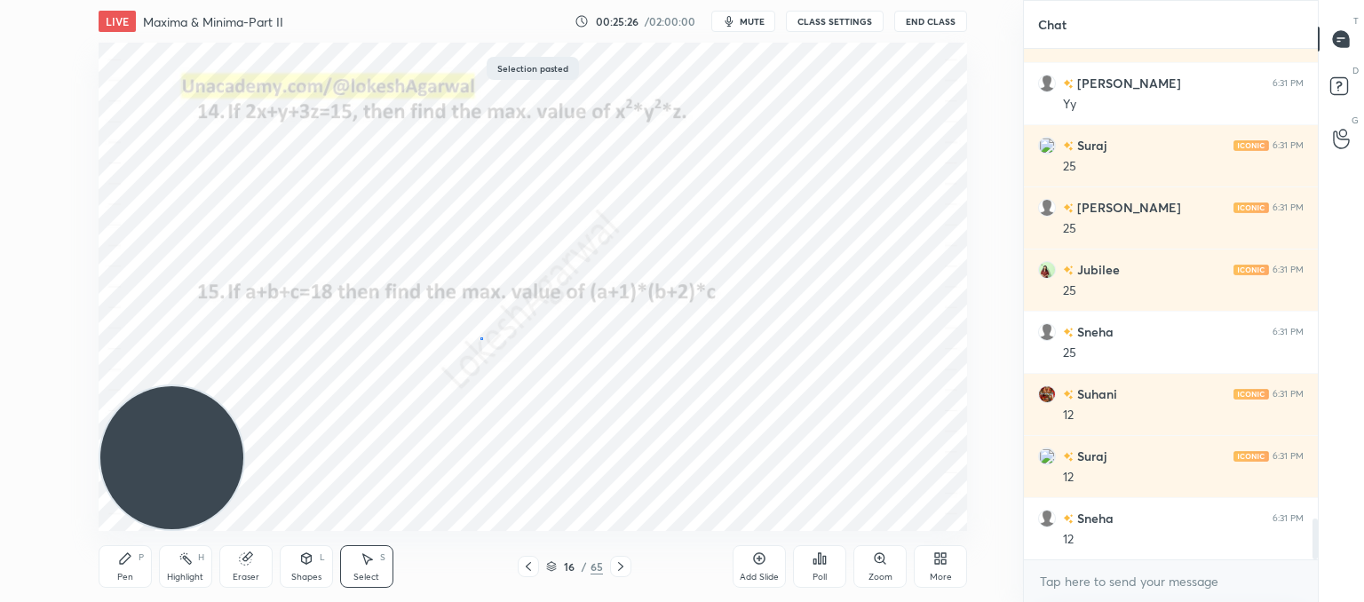
click at [480, 338] on div "0 ° Undo Copy Paste here Duplicate Duplicate to new slide Delete" at bounding box center [533, 287] width 869 height 488
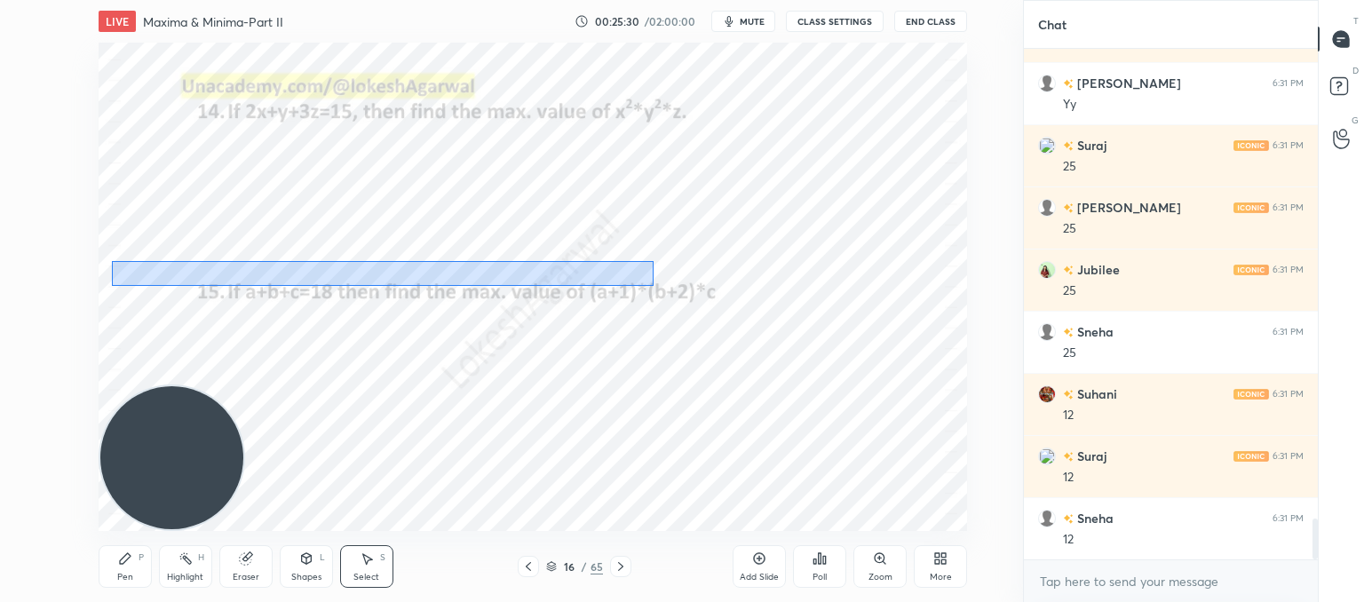
drag, startPoint x: 654, startPoint y: 261, endPoint x: 112, endPoint y: 286, distance: 542.3
click at [112, 286] on div "0 ° Undo Copy Paste here Duplicate Duplicate to new slide Delete" at bounding box center [533, 287] width 869 height 488
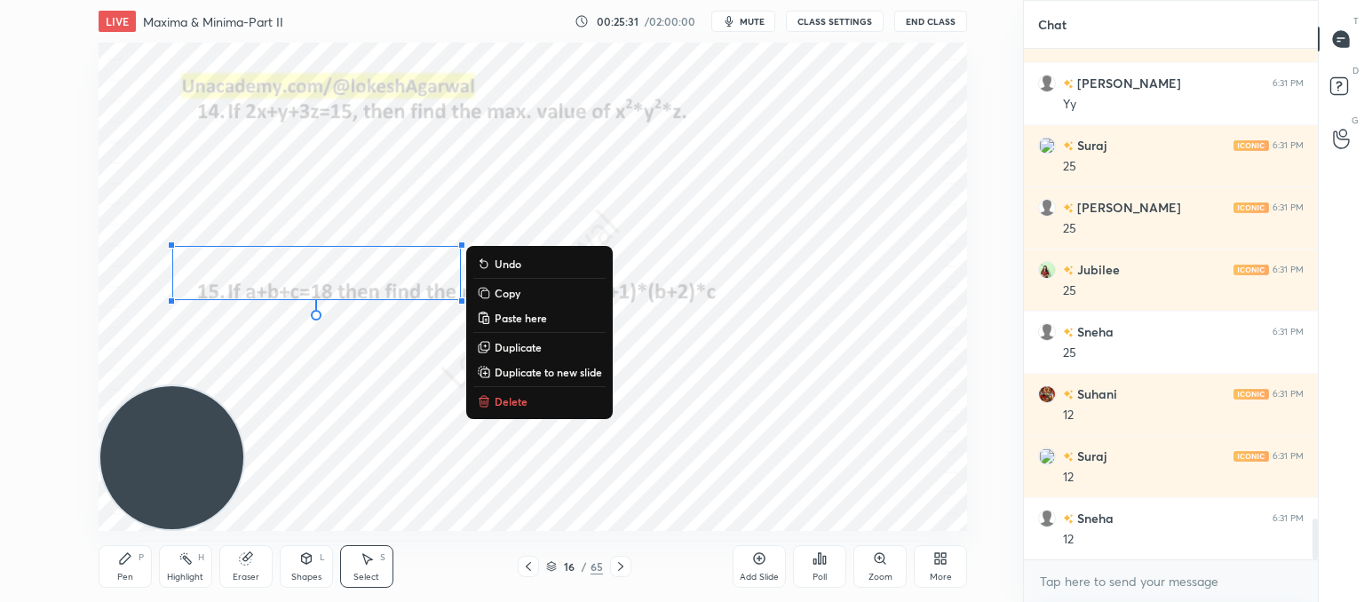
drag, startPoint x: 393, startPoint y: 470, endPoint x: 353, endPoint y: 311, distance: 163.9
click at [393, 454] on div "0 ° Undo Copy Paste here Duplicate Duplicate to new slide Delete" at bounding box center [533, 287] width 869 height 488
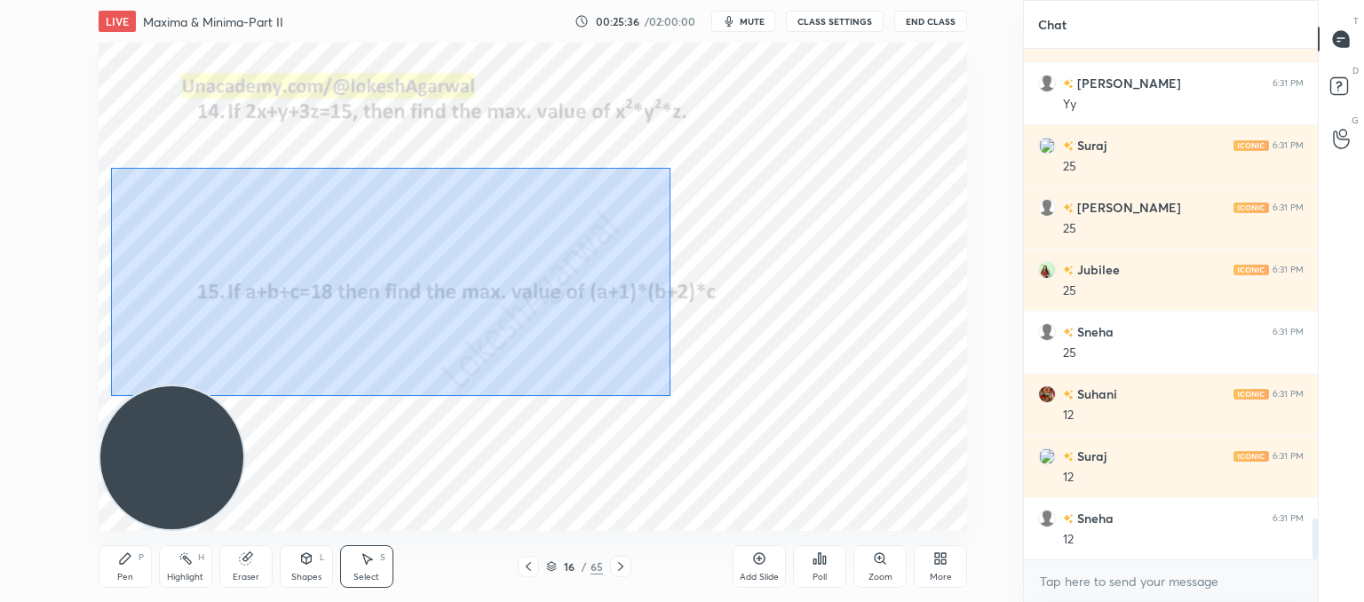
drag, startPoint x: 110, startPoint y: 168, endPoint x: 671, endPoint y: 395, distance: 604.8
click at [671, 395] on div "0 ° Undo Copy Paste here Duplicate Duplicate to new slide Delete" at bounding box center [533, 287] width 869 height 488
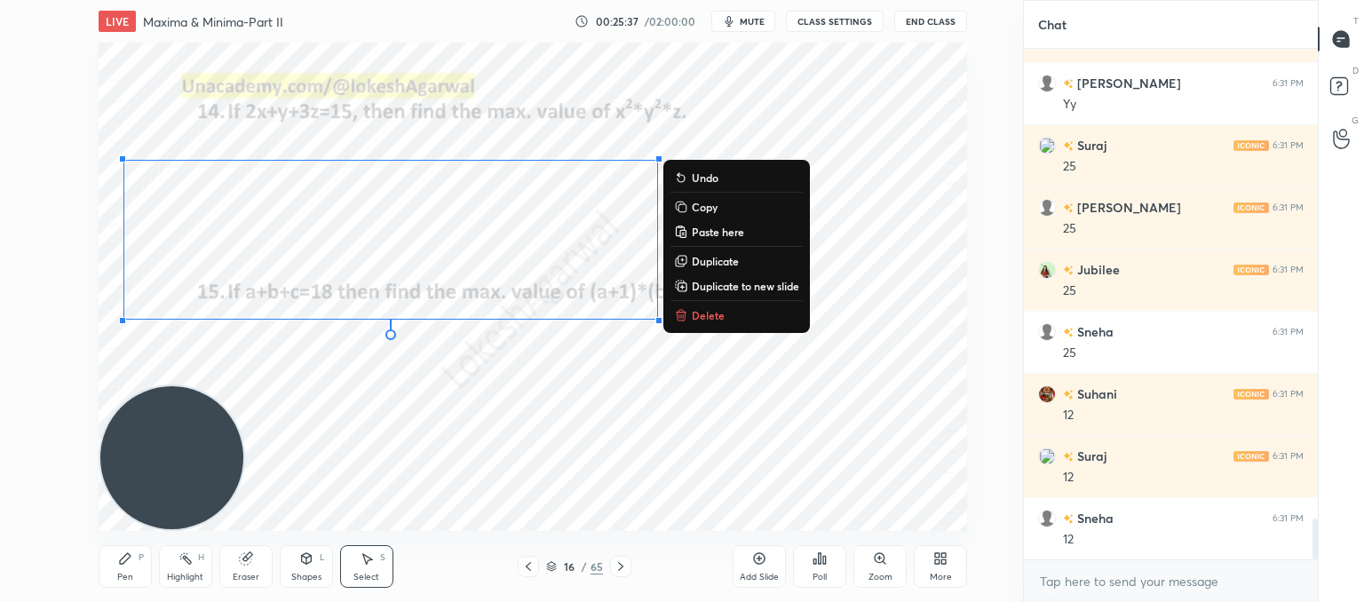
click at [683, 317] on icon at bounding box center [683, 316] width 0 height 4
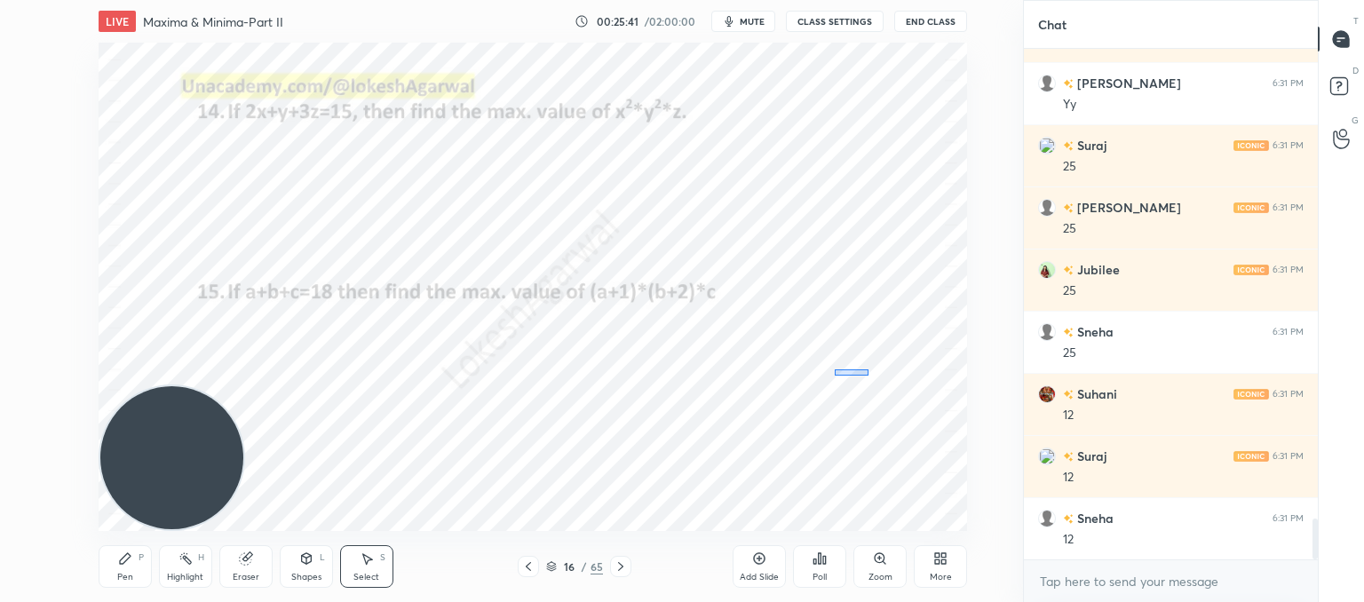
scroll to position [5927, 0]
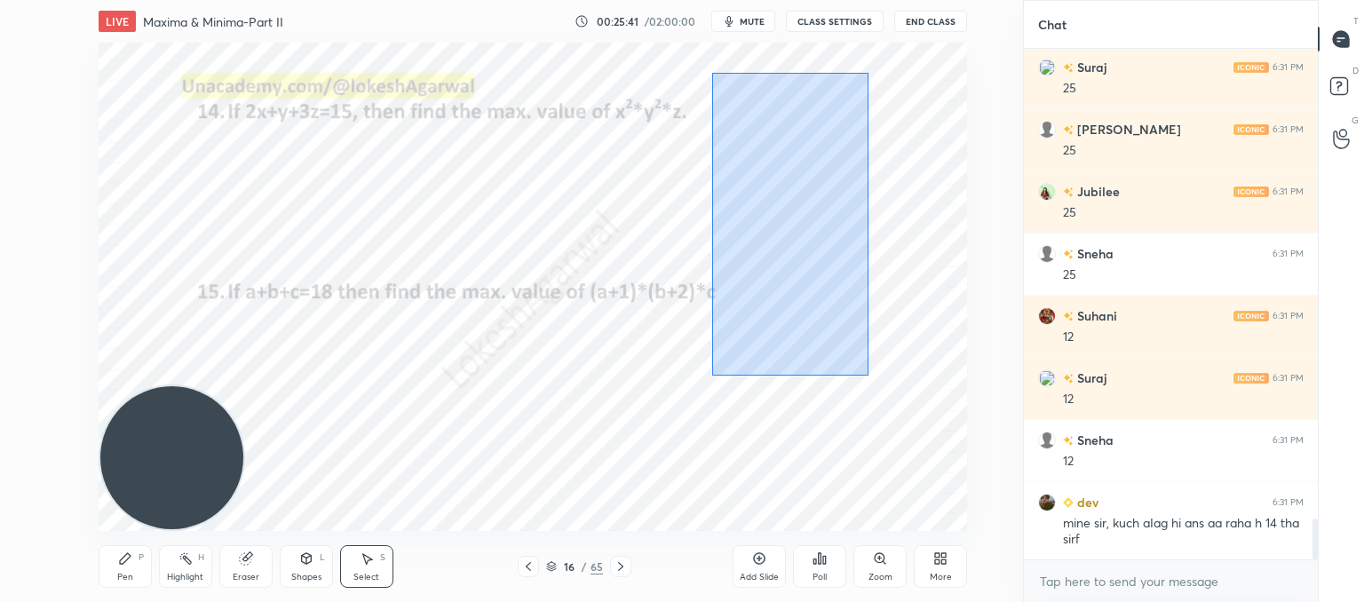
drag, startPoint x: 868, startPoint y: 376, endPoint x: 712, endPoint y: 72, distance: 341.2
click at [712, 72] on div "0 ° Undo Copy Paste here Duplicate Duplicate to new slide Delete" at bounding box center [533, 287] width 869 height 488
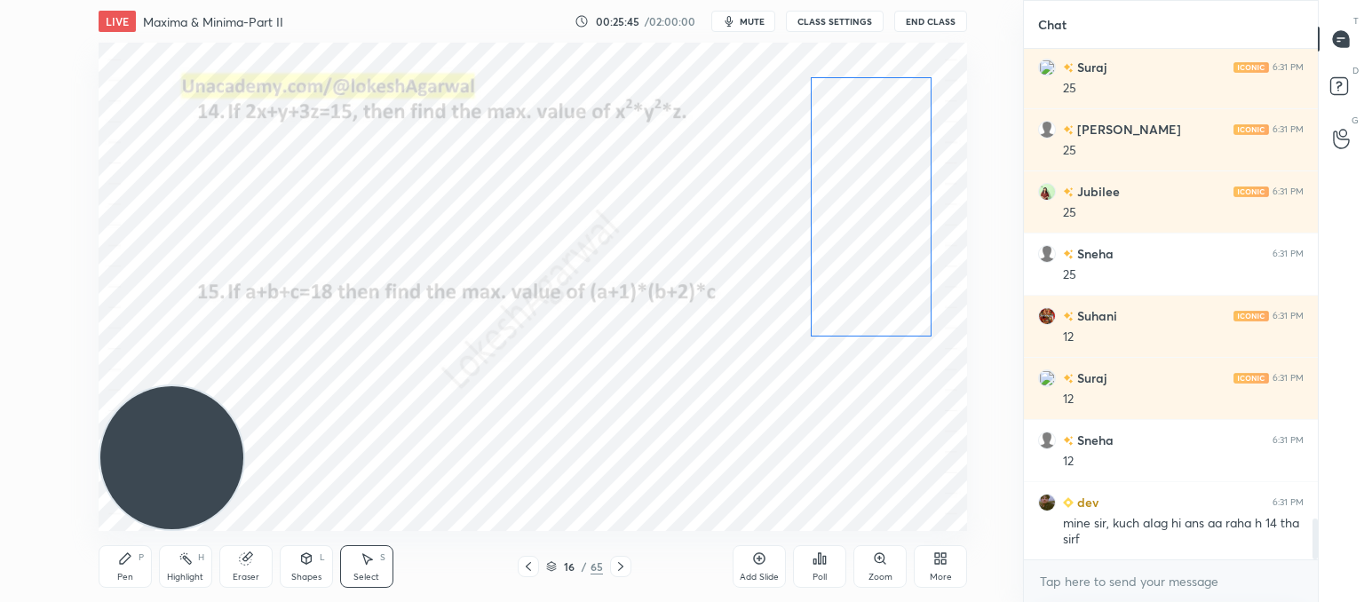
drag, startPoint x: 806, startPoint y: 190, endPoint x: 899, endPoint y: 187, distance: 92.4
click at [899, 187] on div "0 ° Undo Copy Paste here Duplicate Duplicate to new slide Delete" at bounding box center [533, 287] width 869 height 488
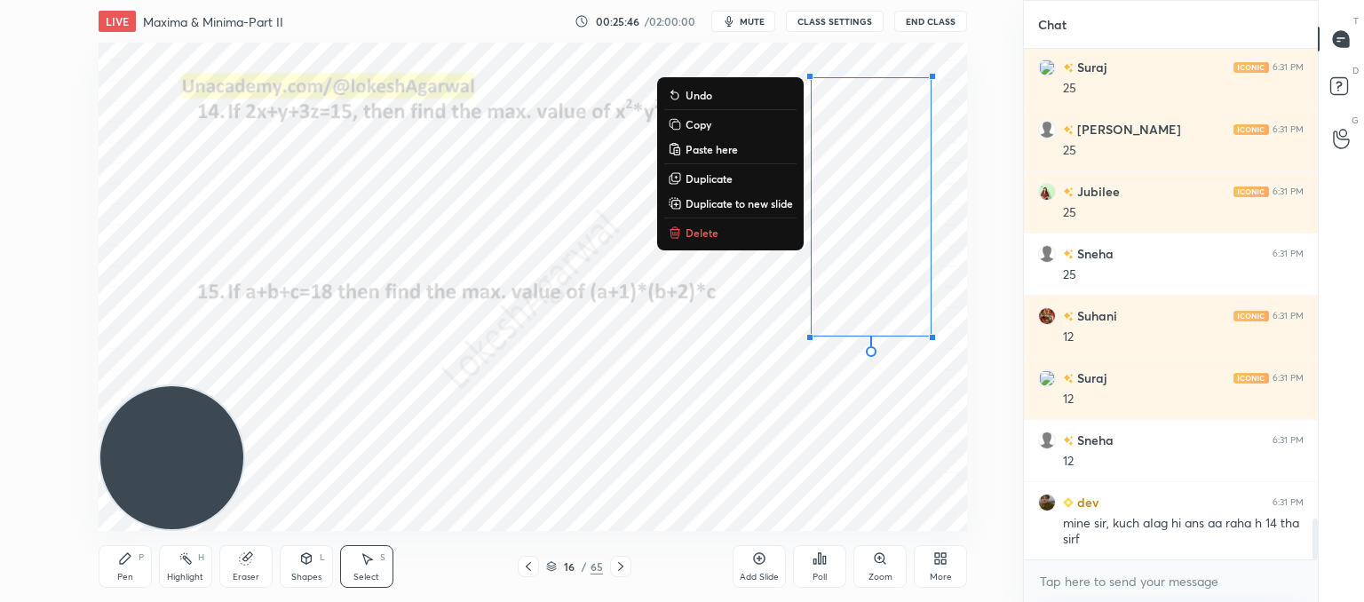
click at [778, 415] on div "0 ° Undo Copy Paste here Duplicate Duplicate to new slide Delete" at bounding box center [533, 287] width 869 height 488
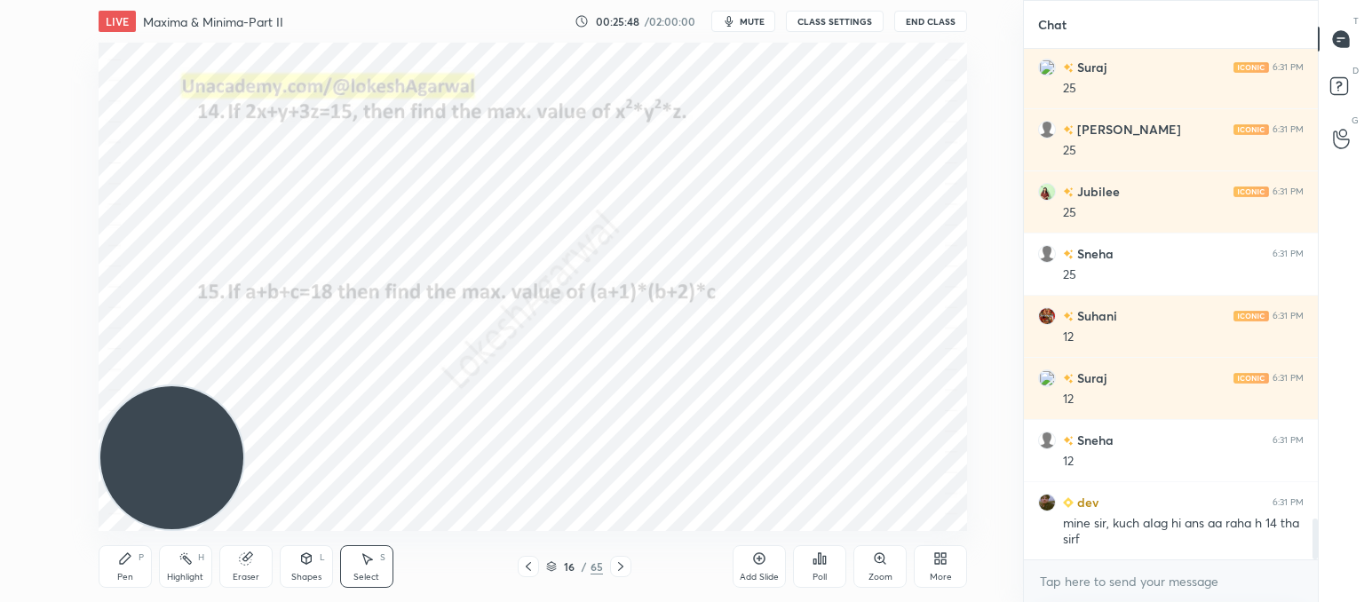
click at [128, 573] on div "Pen" at bounding box center [125, 577] width 16 height 9
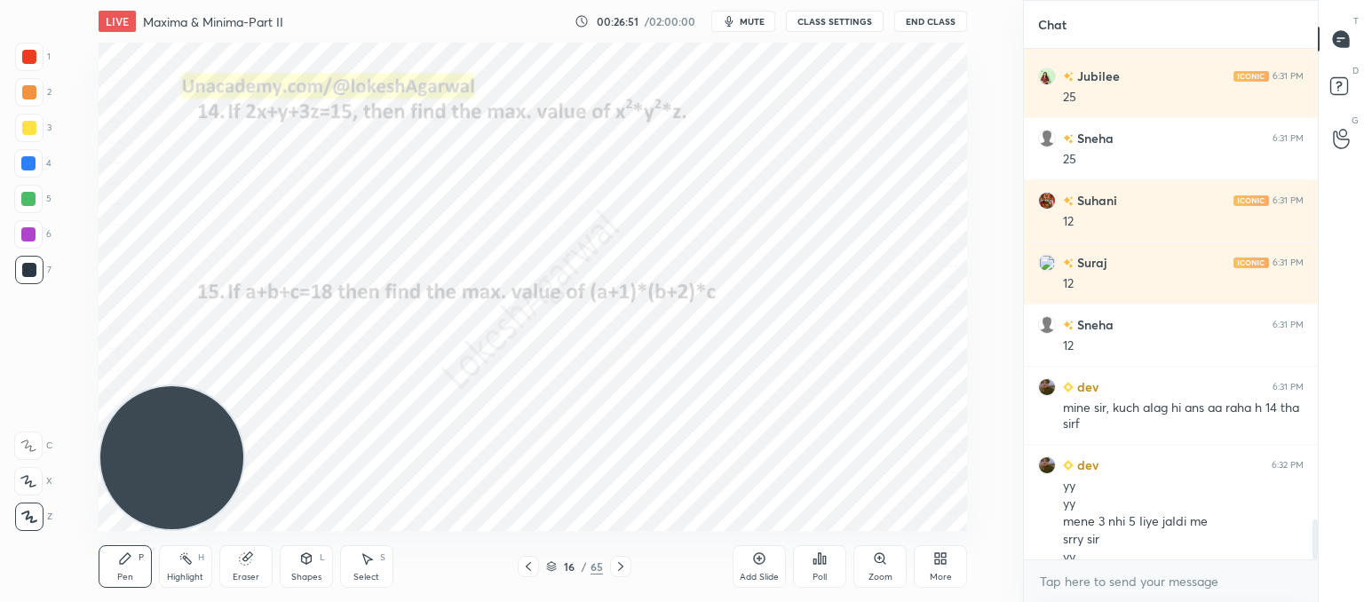
scroll to position [6060, 0]
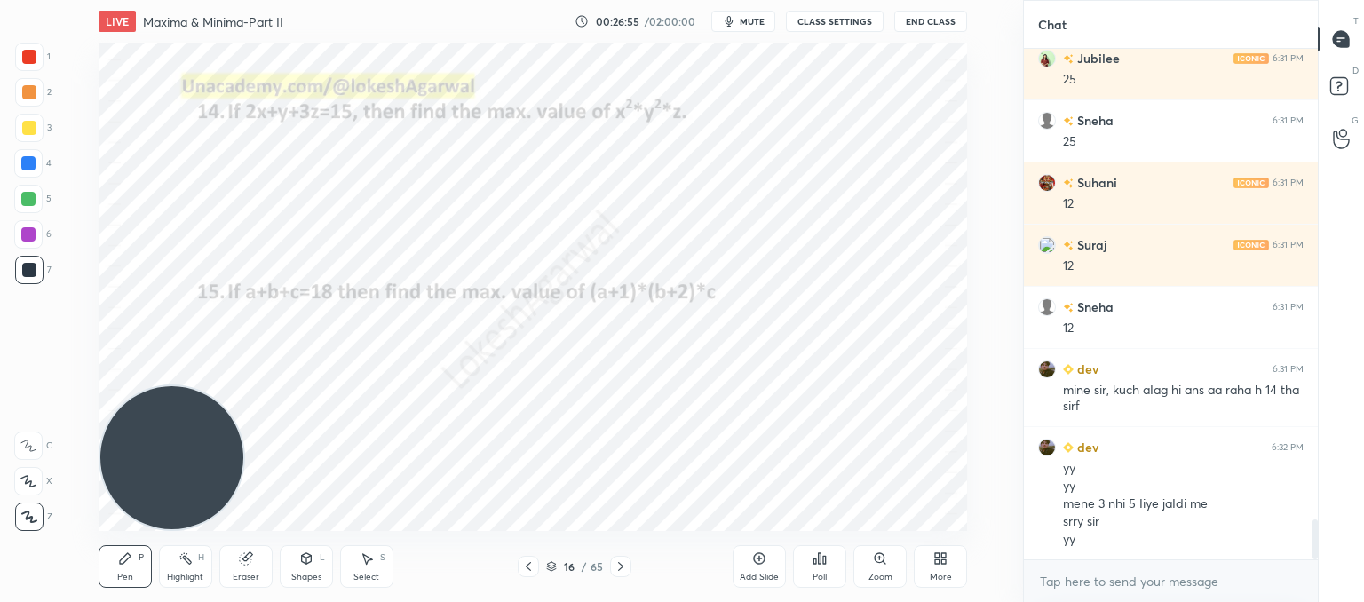
click at [245, 565] on icon at bounding box center [245, 559] width 12 height 12
drag, startPoint x: 126, startPoint y: 567, endPoint x: 192, endPoint y: 470, distance: 117.7
click at [136, 559] on div "Pen P" at bounding box center [125, 566] width 53 height 43
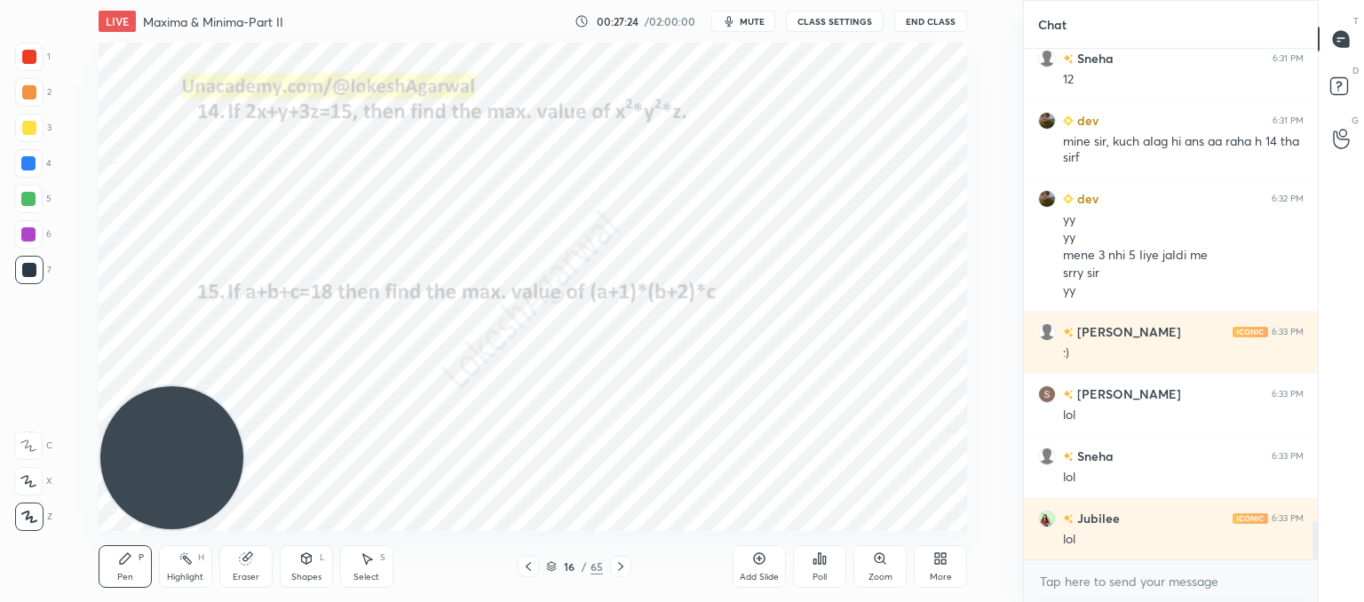
scroll to position [6371, 0]
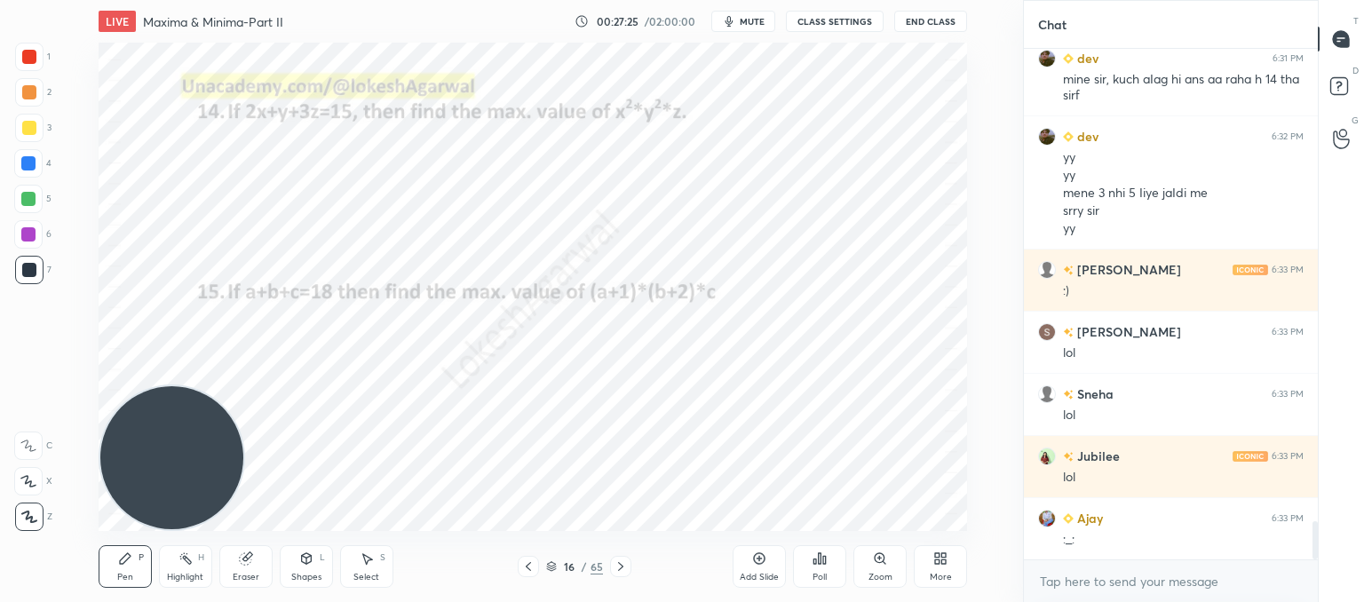
click at [372, 562] on icon at bounding box center [367, 559] width 14 height 14
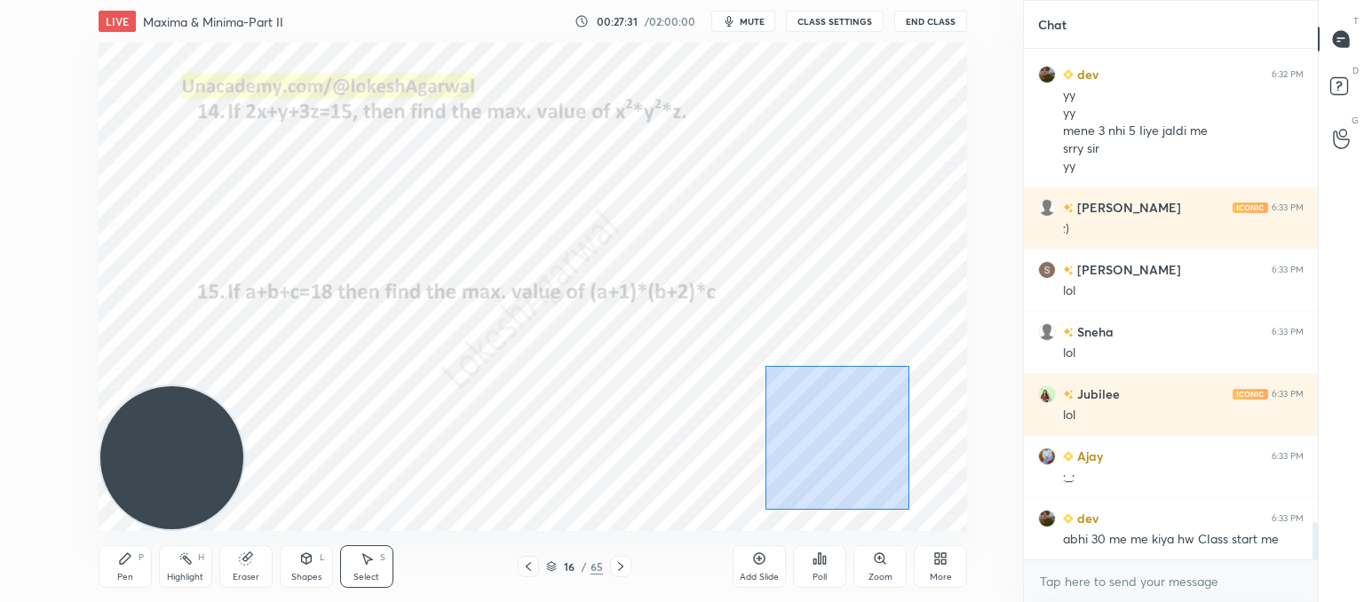
drag, startPoint x: 909, startPoint y: 509, endPoint x: 762, endPoint y: 369, distance: 203.5
click at [766, 367] on div "0 ° Undo Copy Paste here Duplicate Duplicate to new slide Delete" at bounding box center [533, 287] width 869 height 488
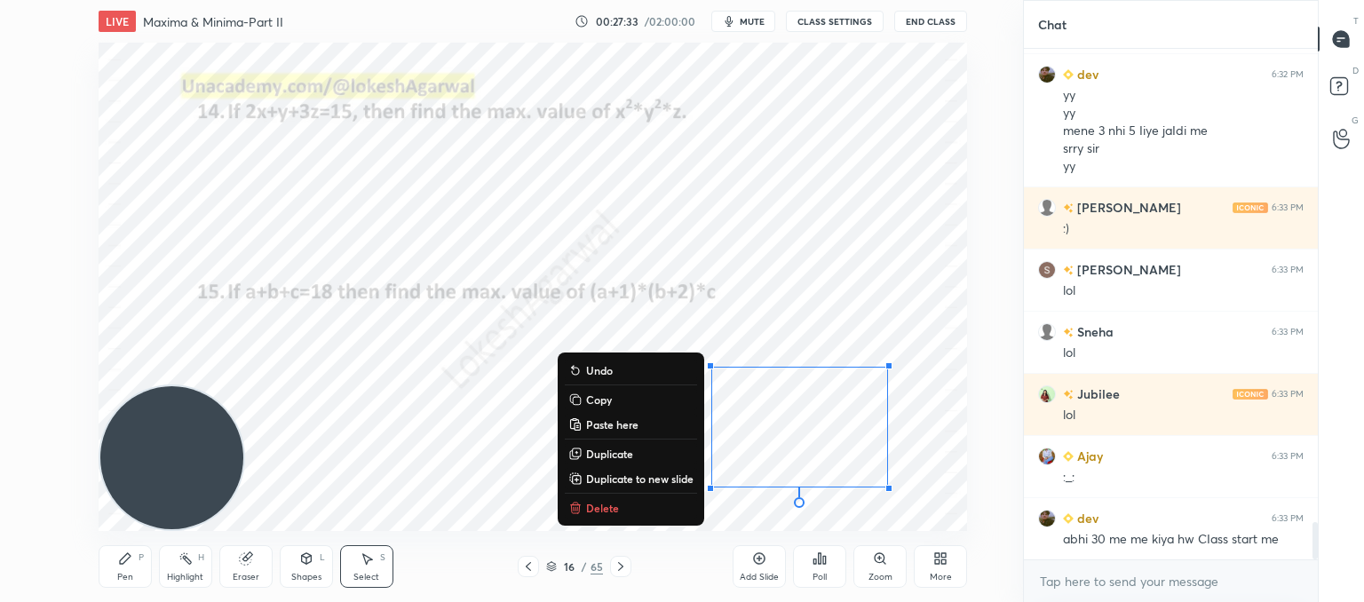
drag, startPoint x: 602, startPoint y: 505, endPoint x: 652, endPoint y: 500, distance: 50.0
click at [605, 505] on p "Delete" at bounding box center [602, 508] width 33 height 14
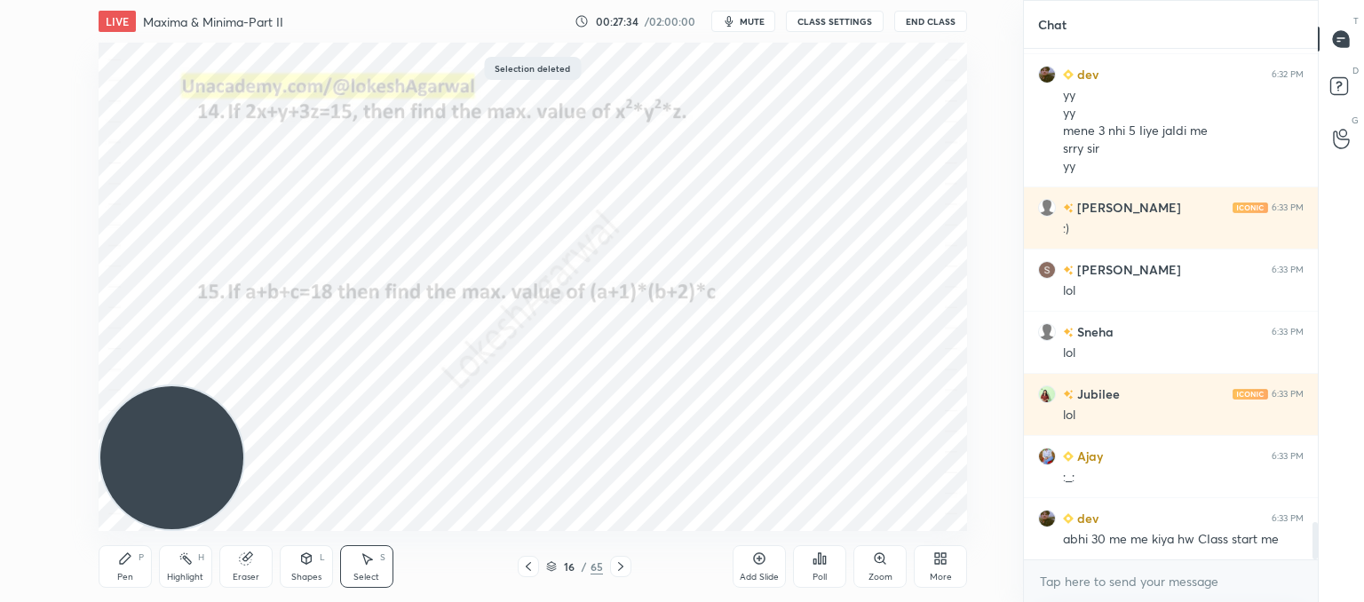
scroll to position [6451, 0]
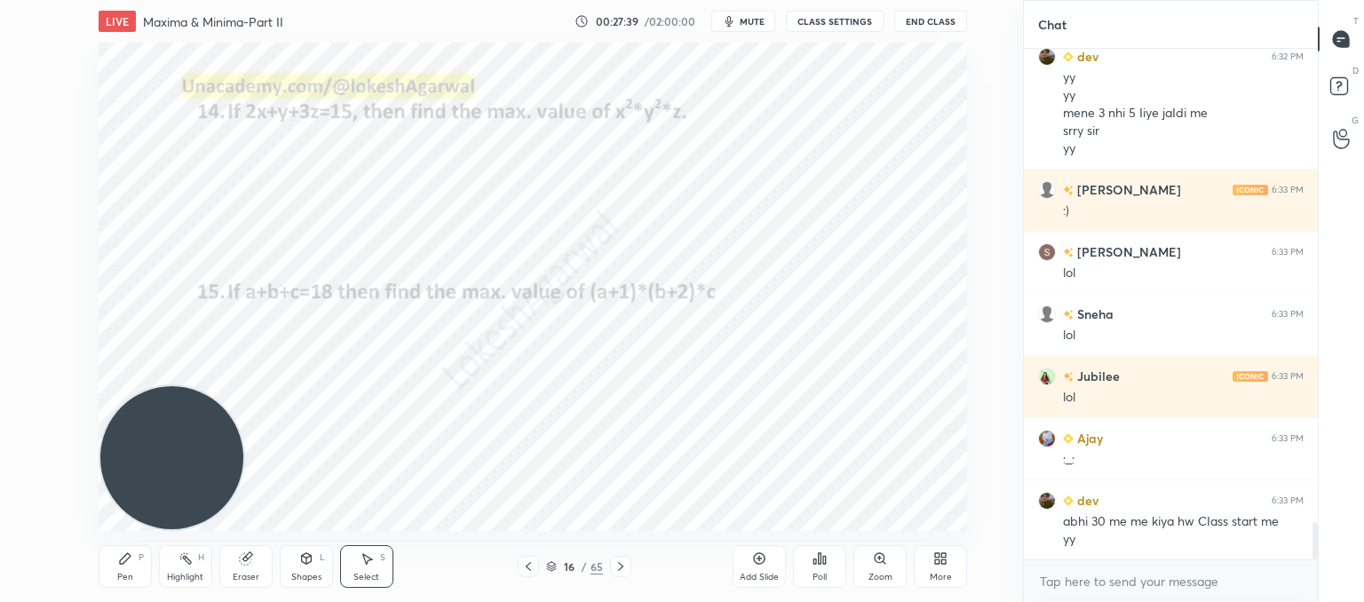
click at [127, 557] on icon at bounding box center [125, 558] width 11 height 11
click at [622, 564] on icon at bounding box center [621, 567] width 14 height 14
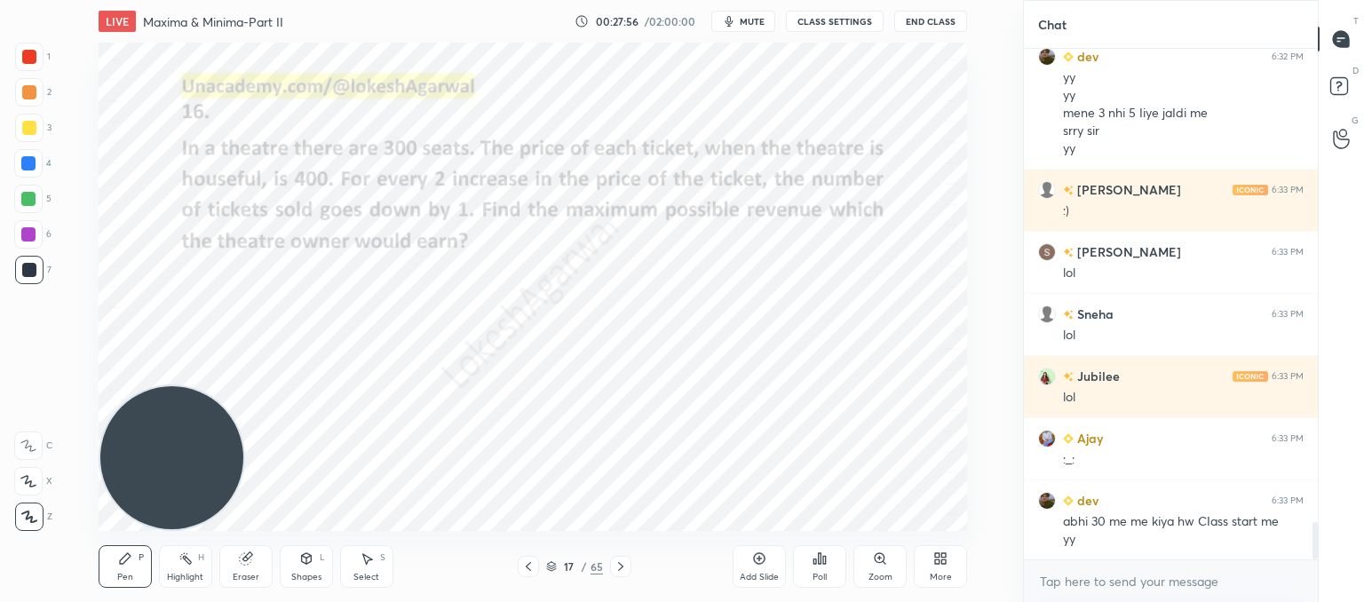
drag, startPoint x: 369, startPoint y: 571, endPoint x: 409, endPoint y: 550, distance: 46.1
click at [369, 569] on div "Select S" at bounding box center [366, 566] width 53 height 43
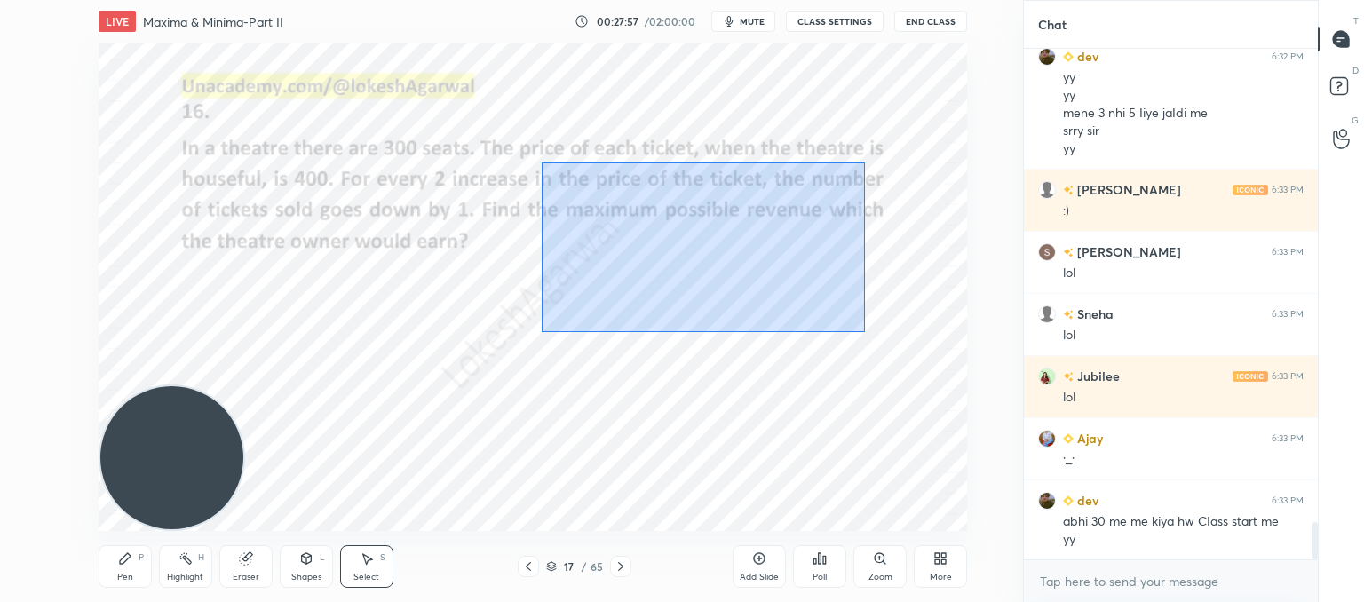
drag, startPoint x: 732, startPoint y: 304, endPoint x: 597, endPoint y: 190, distance: 176.5
click at [551, 172] on div "0 ° Undo Copy Paste here Duplicate Duplicate to new slide Delete" at bounding box center [533, 287] width 869 height 488
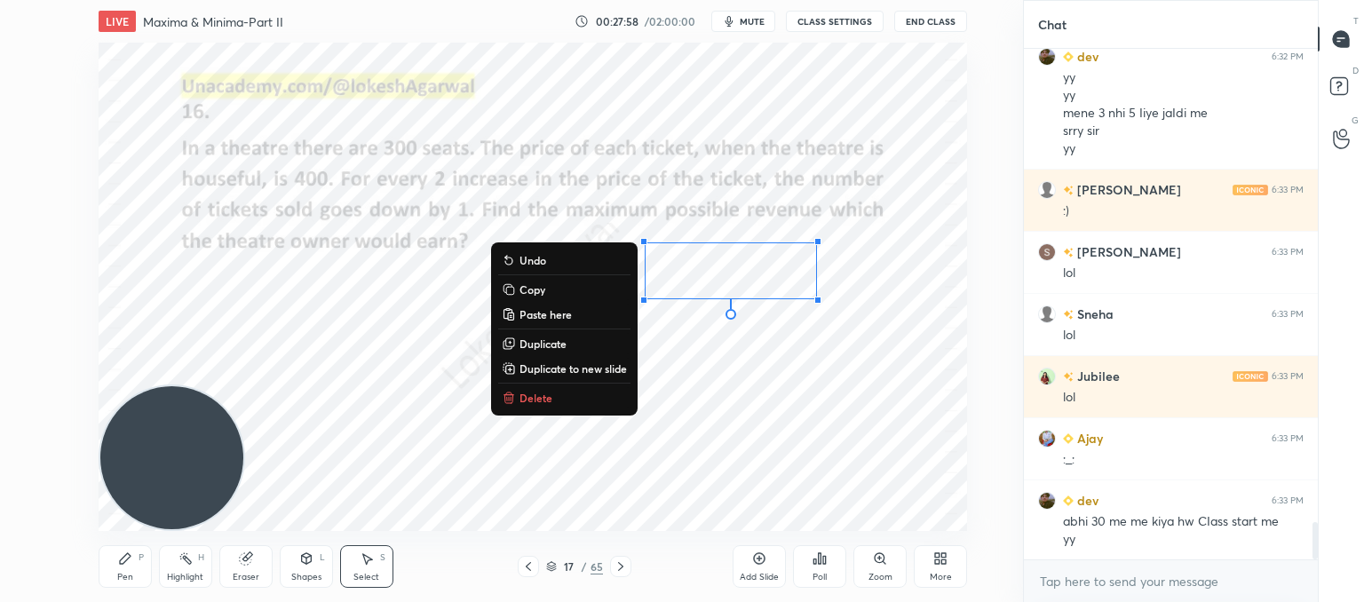
click at [537, 393] on p "Delete" at bounding box center [536, 398] width 33 height 14
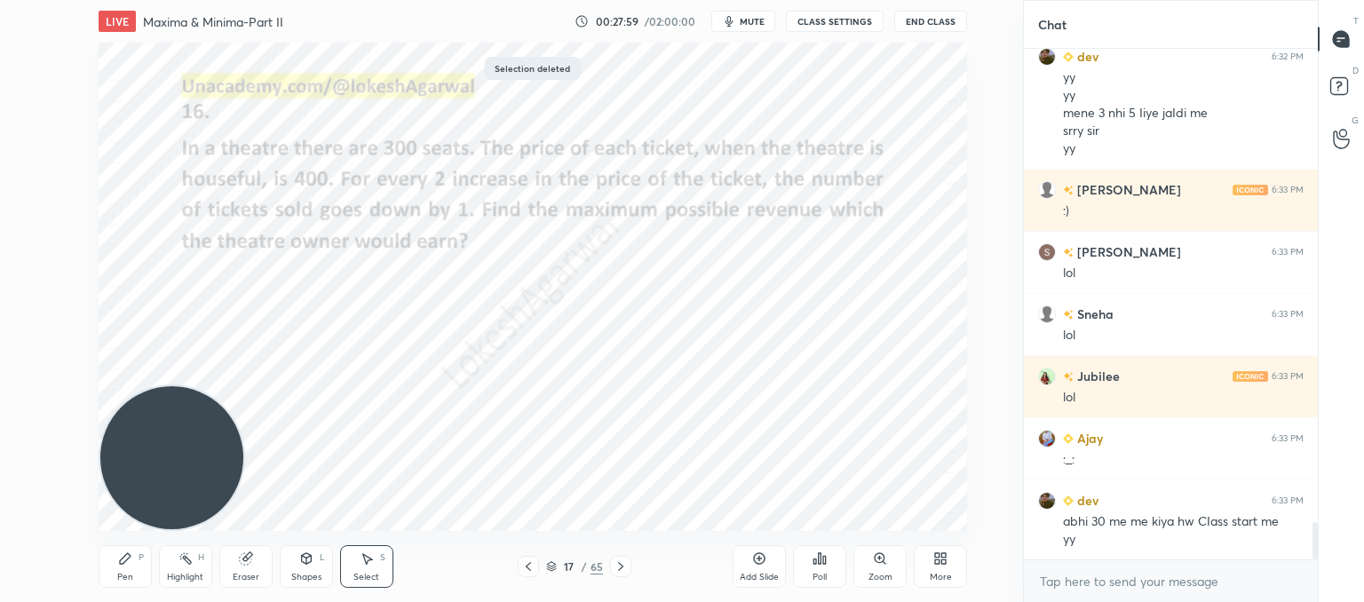
drag, startPoint x: 124, startPoint y: 573, endPoint x: 227, endPoint y: 445, distance: 164.2
click at [128, 570] on div "Pen P" at bounding box center [125, 566] width 53 height 43
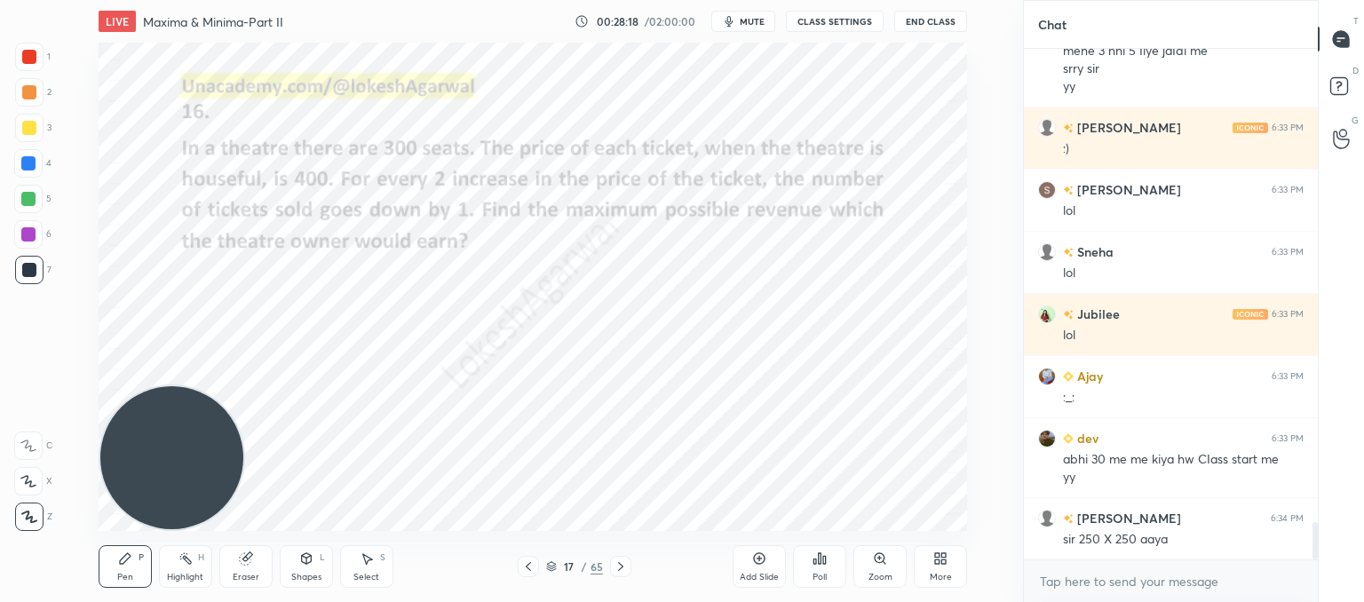
click at [254, 562] on div "Eraser" at bounding box center [245, 566] width 53 height 43
drag, startPoint x: 134, startPoint y: 573, endPoint x: 229, endPoint y: 489, distance: 126.5
click at [139, 571] on div "Pen P" at bounding box center [125, 566] width 53 height 43
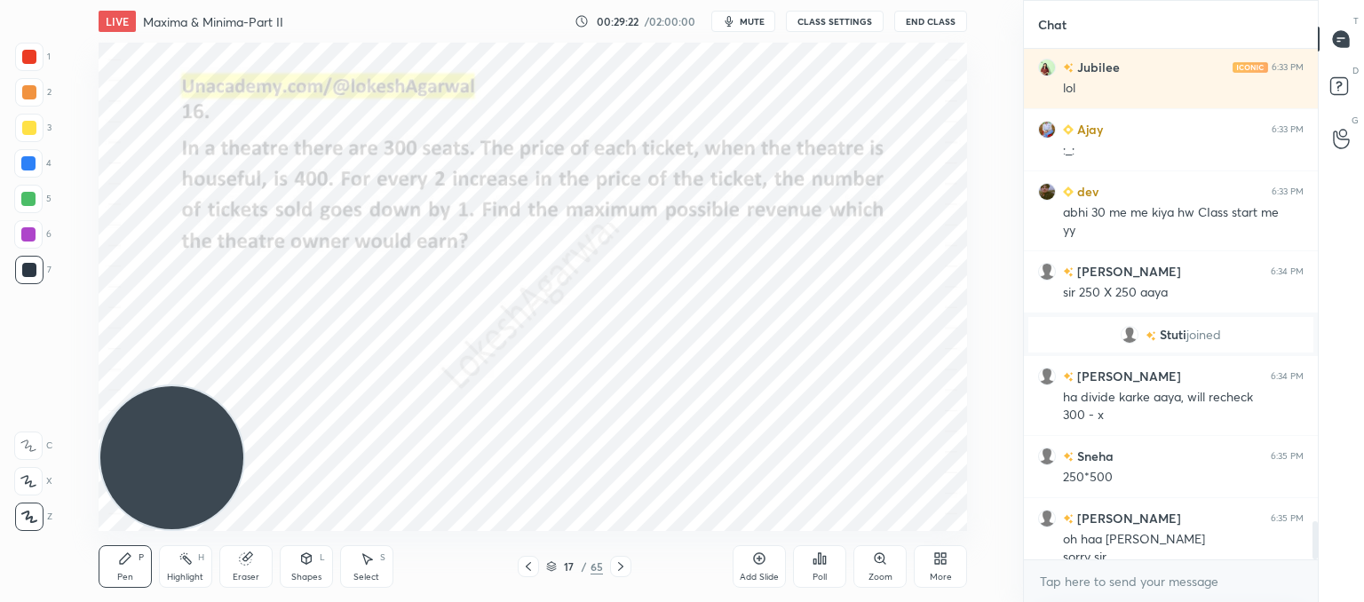
scroll to position [6306, 0]
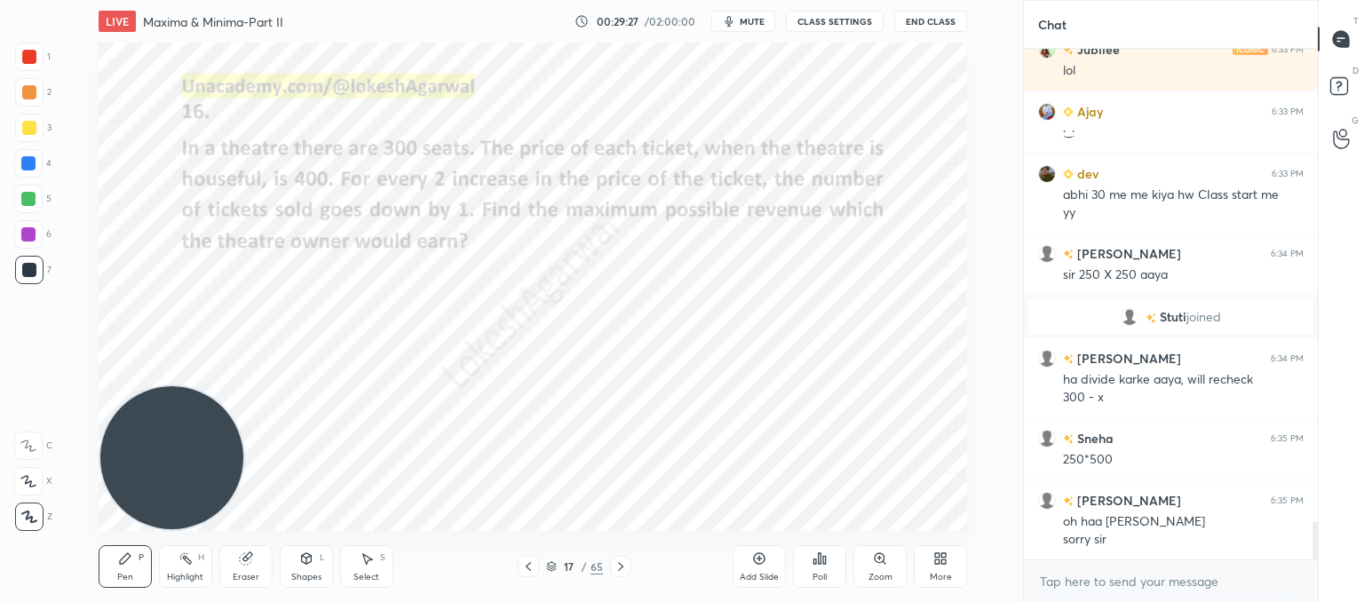
click at [618, 569] on icon at bounding box center [621, 567] width 14 height 14
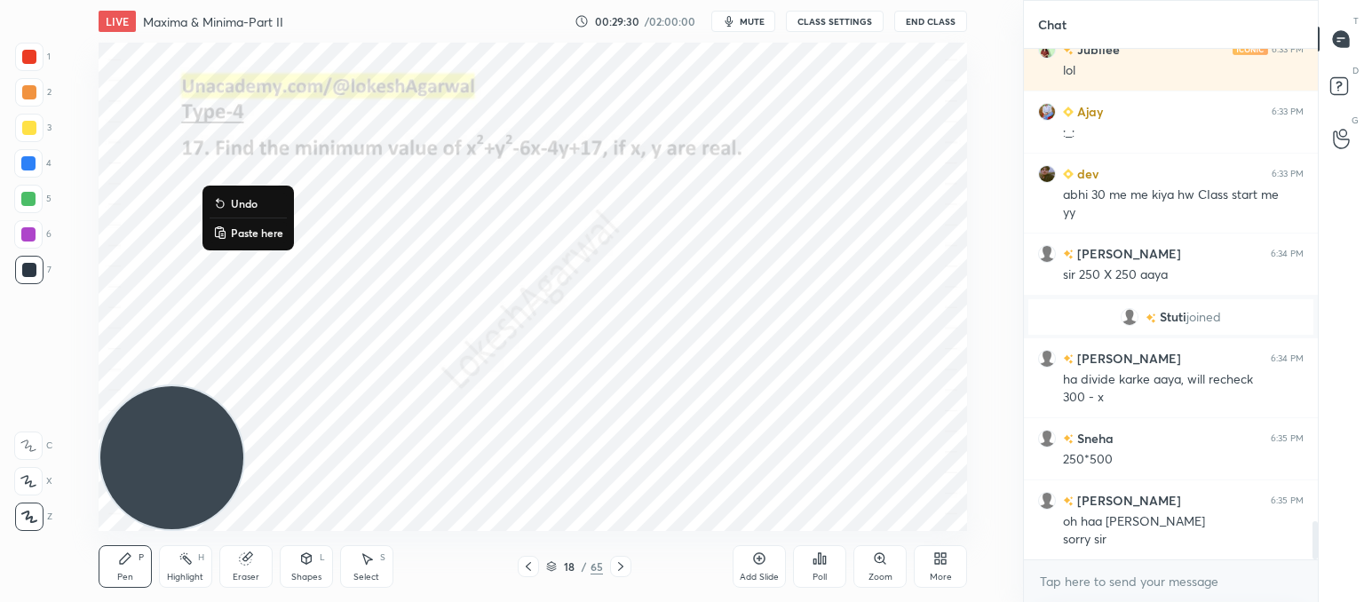
click at [236, 228] on p "Paste here" at bounding box center [257, 233] width 52 height 14
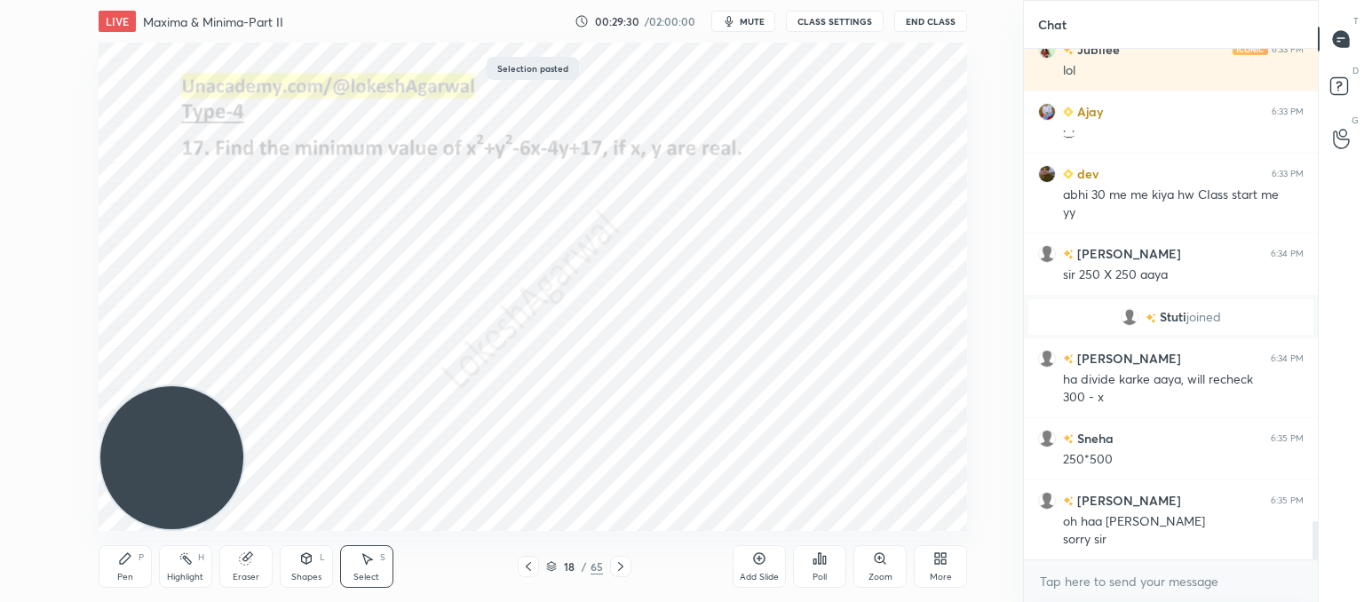
click at [502, 361] on div "0 ° Undo Copy Paste here Duplicate Duplicate to new slide Delete" at bounding box center [533, 287] width 869 height 488
click at [622, 566] on icon at bounding box center [620, 566] width 5 height 9
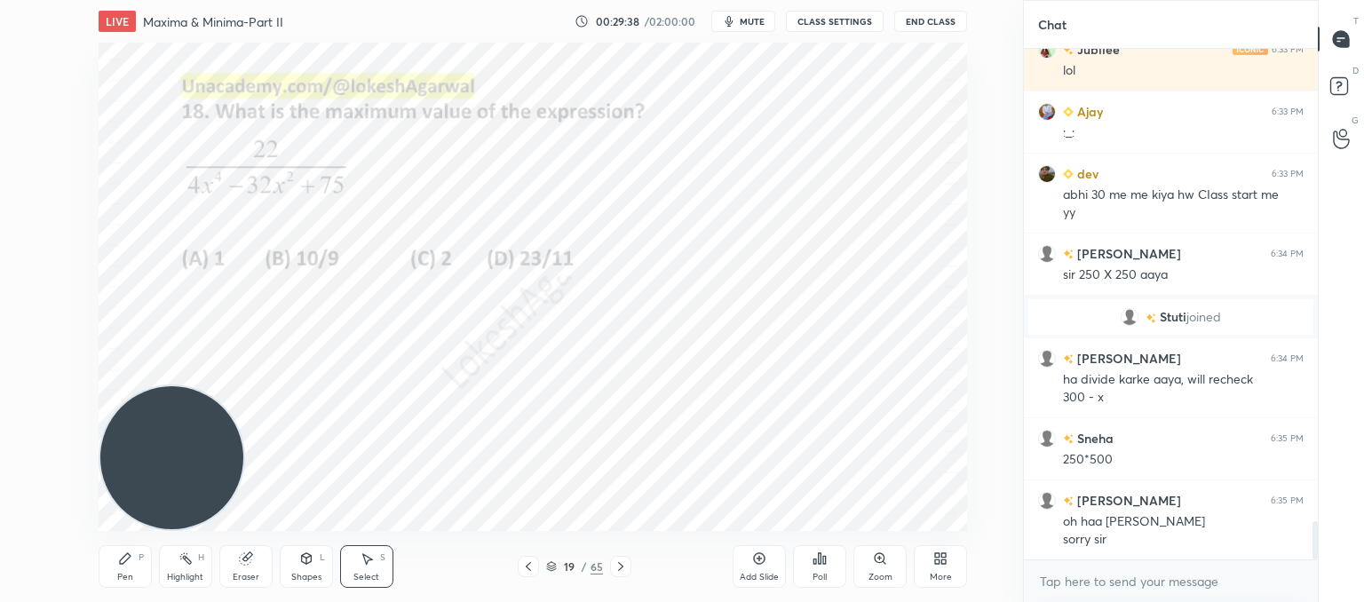
click at [126, 558] on icon at bounding box center [125, 558] width 11 height 11
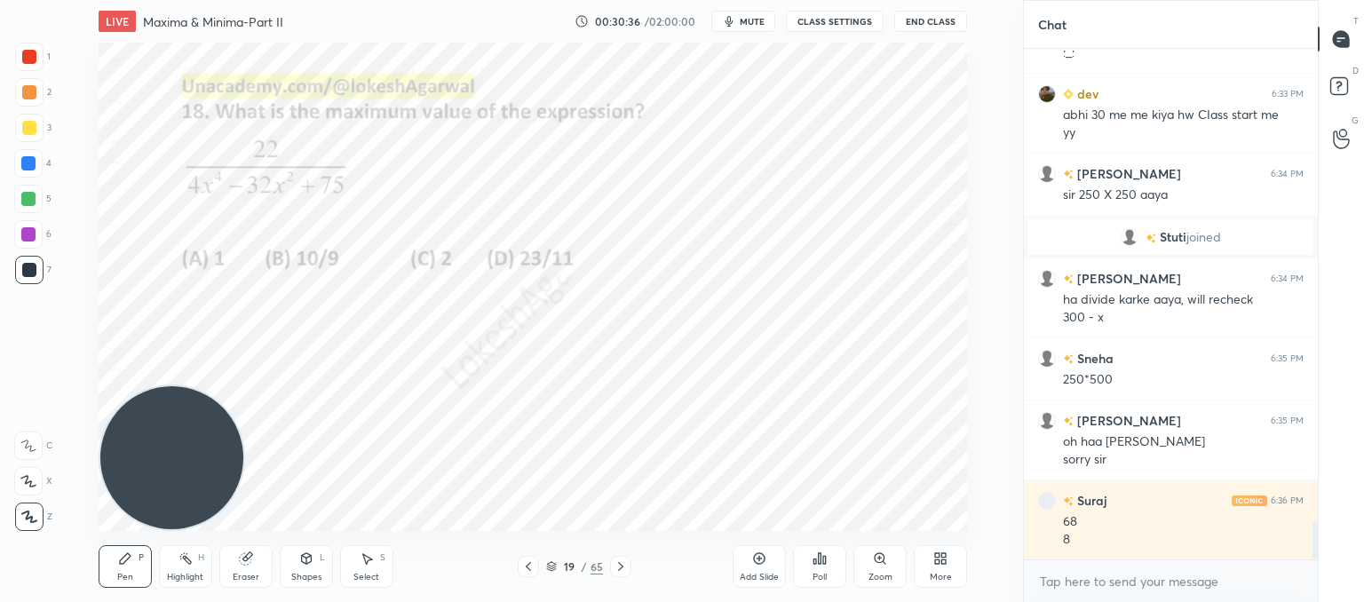
scroll to position [6448, 0]
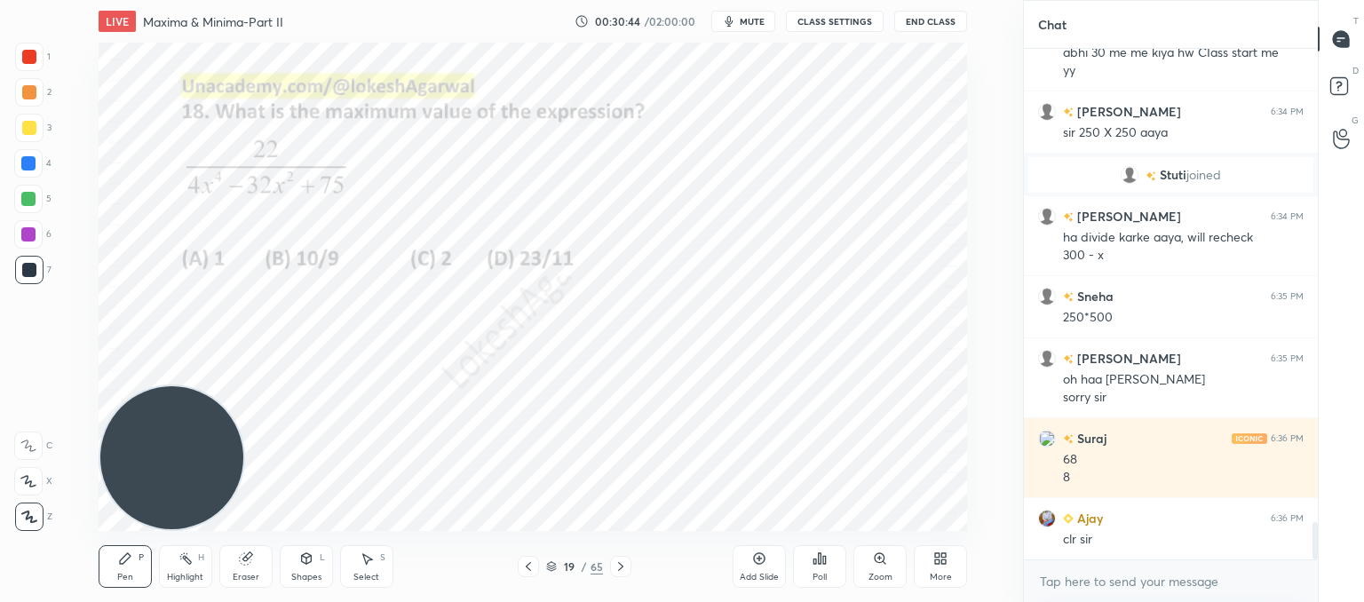
click at [618, 567] on icon at bounding box center [621, 567] width 14 height 14
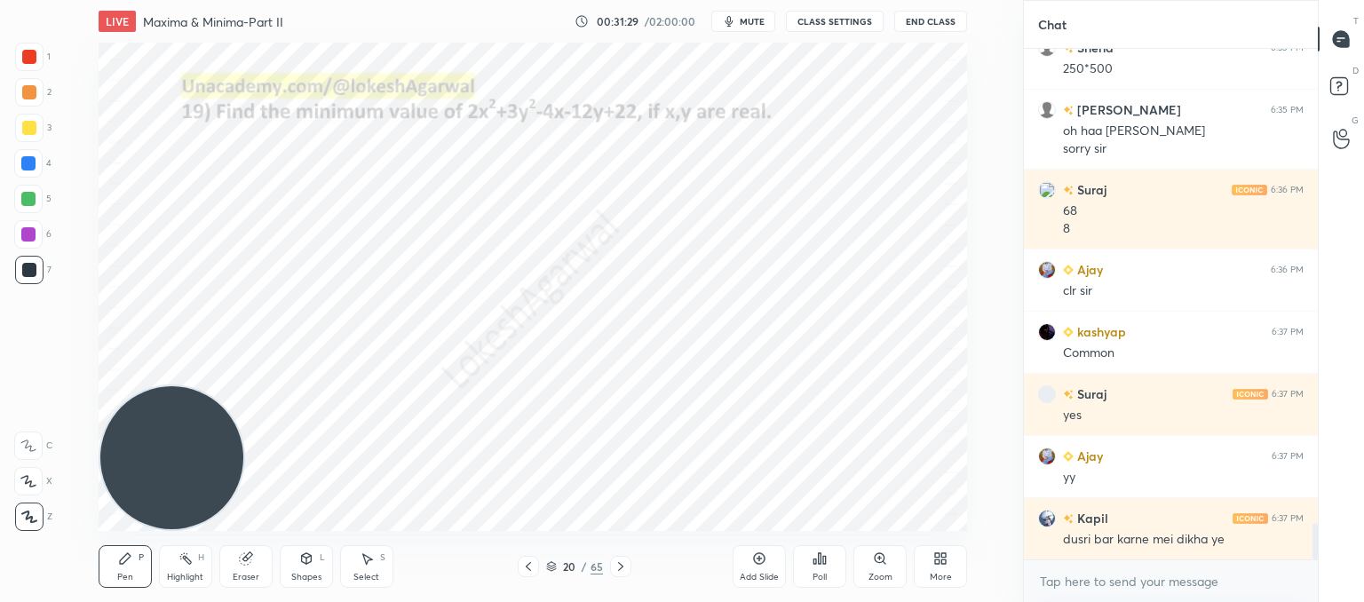
scroll to position [6758, 0]
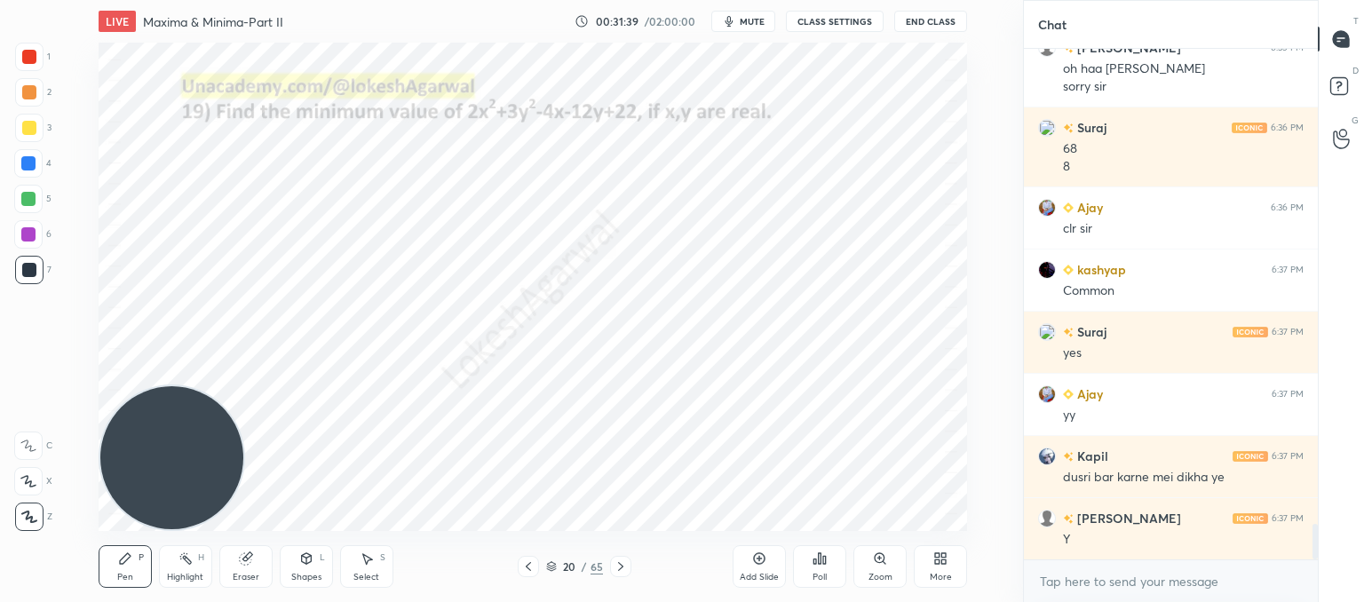
drag, startPoint x: 251, startPoint y: 571, endPoint x: 266, endPoint y: 545, distance: 29.9
click at [258, 564] on div "Eraser" at bounding box center [245, 566] width 53 height 43
click at [131, 568] on div "Pen P" at bounding box center [125, 566] width 53 height 43
click at [383, 566] on div "Select S" at bounding box center [366, 566] width 53 height 43
drag, startPoint x: 916, startPoint y: 514, endPoint x: 789, endPoint y: 226, distance: 314.5
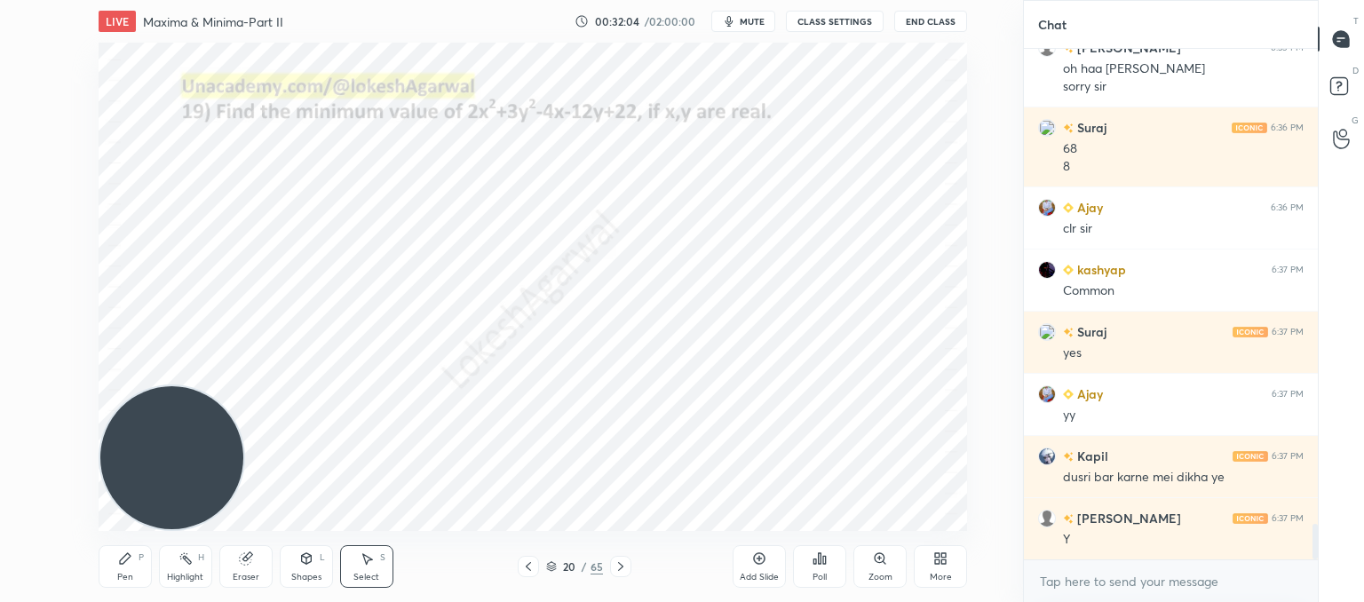
click at [782, 205] on div "0 ° Undo Copy Paste here Duplicate Duplicate to new slide Delete" at bounding box center [533, 287] width 869 height 488
drag, startPoint x: 937, startPoint y: 507, endPoint x: 791, endPoint y: 334, distance: 226.3
click at [791, 346] on div "0 ° Undo Copy Paste here Duplicate Duplicate to new slide Delete" at bounding box center [533, 287] width 869 height 488
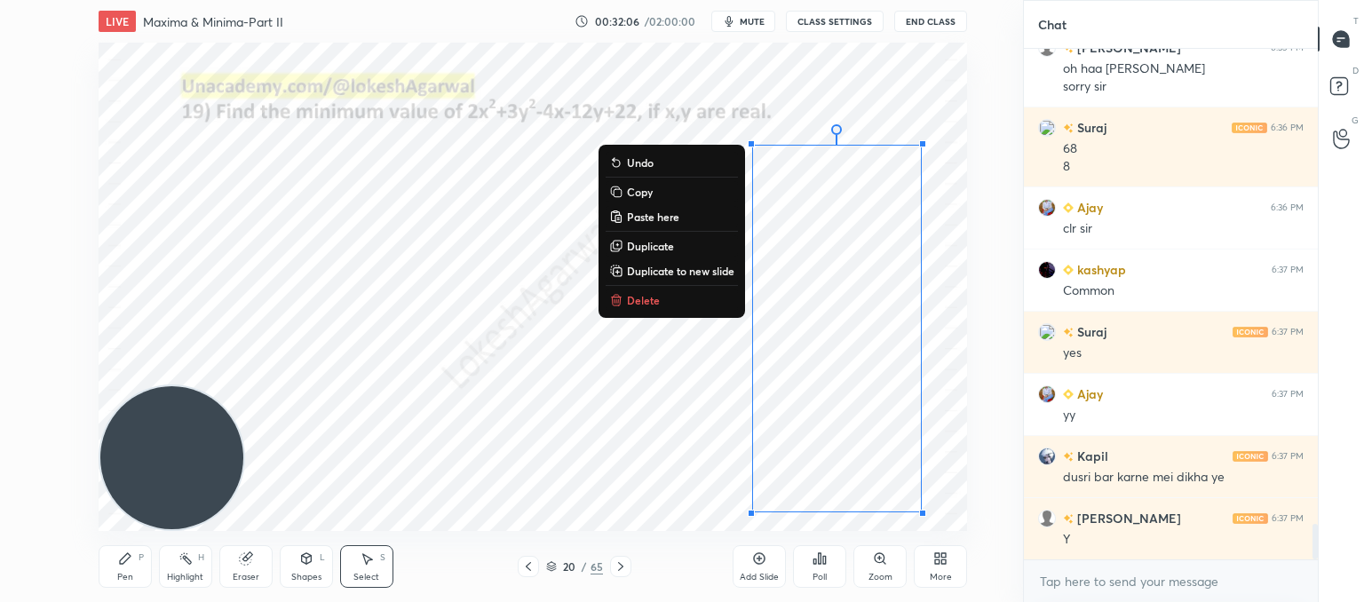
drag, startPoint x: 803, startPoint y: 264, endPoint x: 778, endPoint y: 425, distance: 163.5
click at [938, 525] on div "LIVE Maxima & Minima-Part II 00:32:06 / 02:00:00 mute CLASS SETTINGS End Class …" at bounding box center [533, 301] width 952 height 602
click at [631, 300] on p "Delete" at bounding box center [643, 300] width 33 height 14
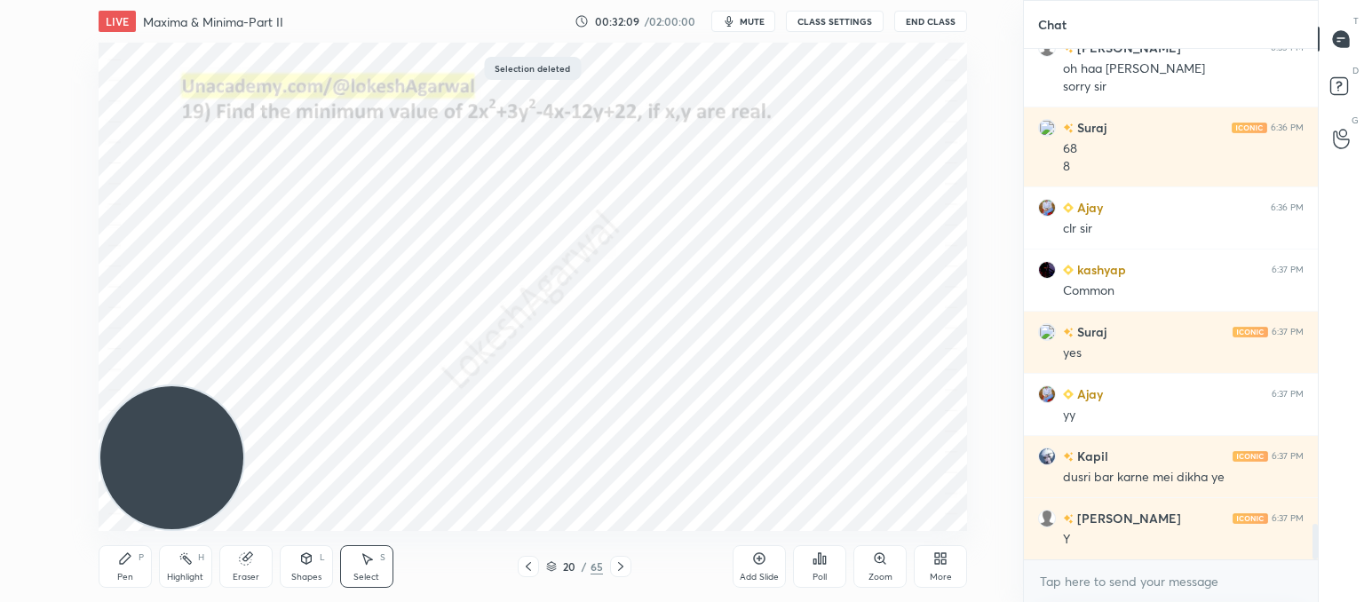
click at [132, 575] on div "Pen P" at bounding box center [125, 566] width 53 height 43
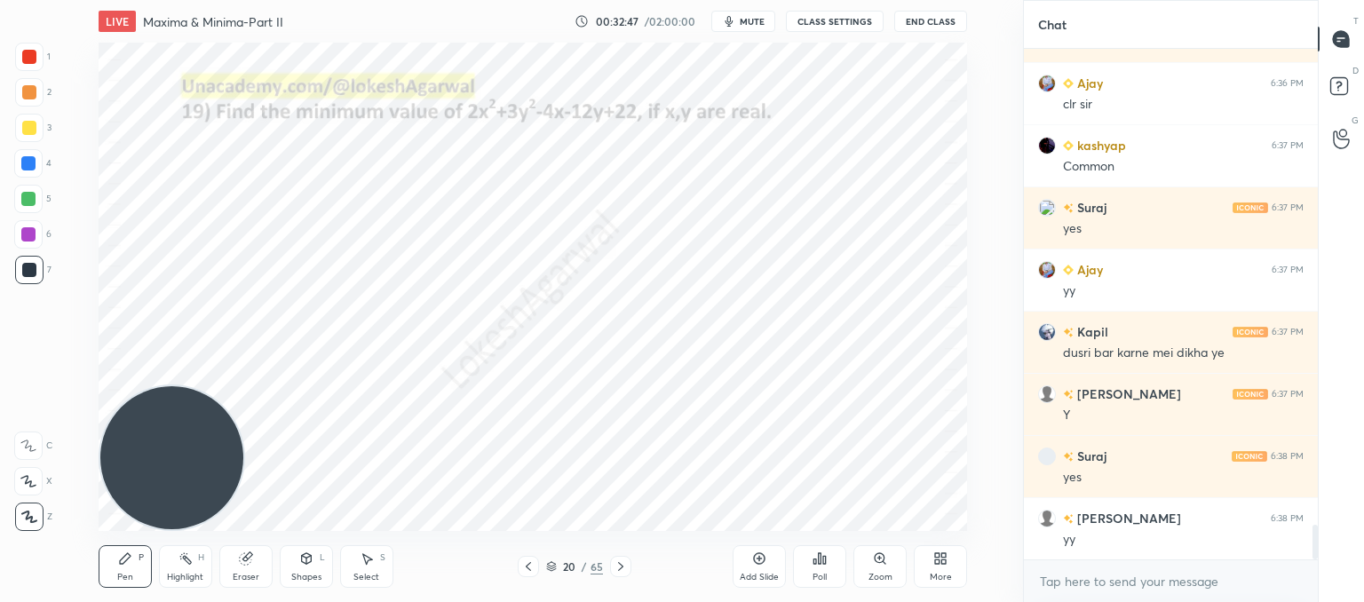
scroll to position [6945, 0]
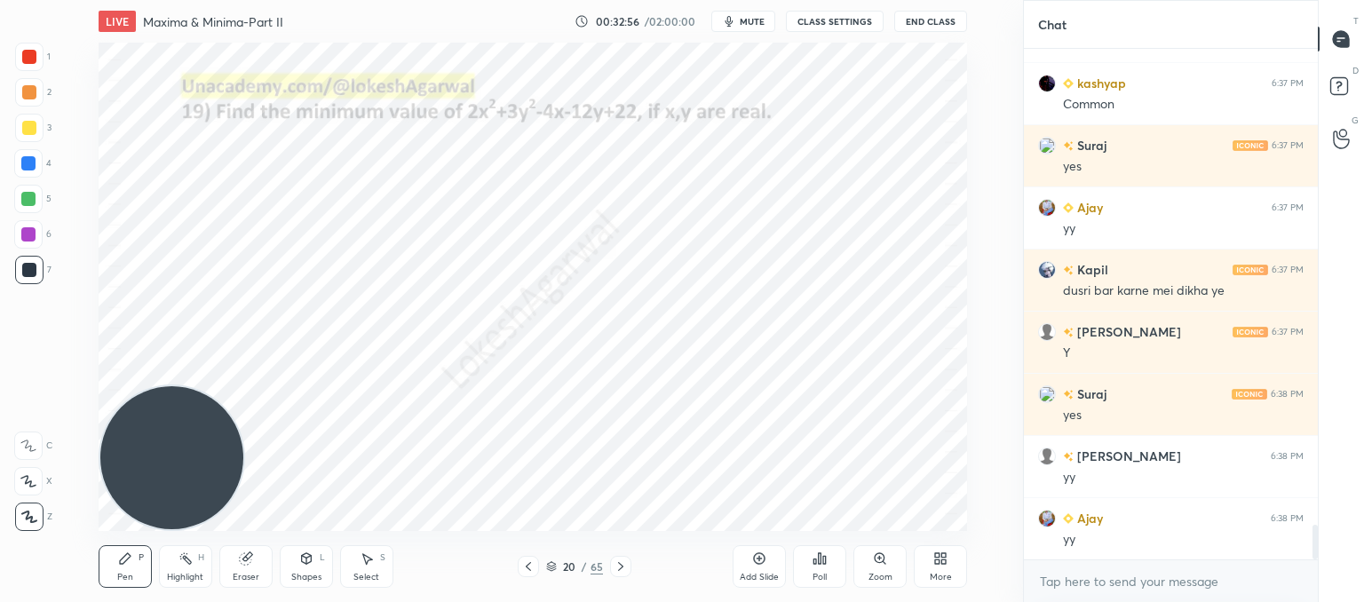
click at [614, 566] on icon at bounding box center [621, 567] width 14 height 14
drag, startPoint x: 373, startPoint y: 574, endPoint x: 535, endPoint y: 536, distance: 165.9
click at [385, 569] on div "Select S" at bounding box center [366, 566] width 53 height 43
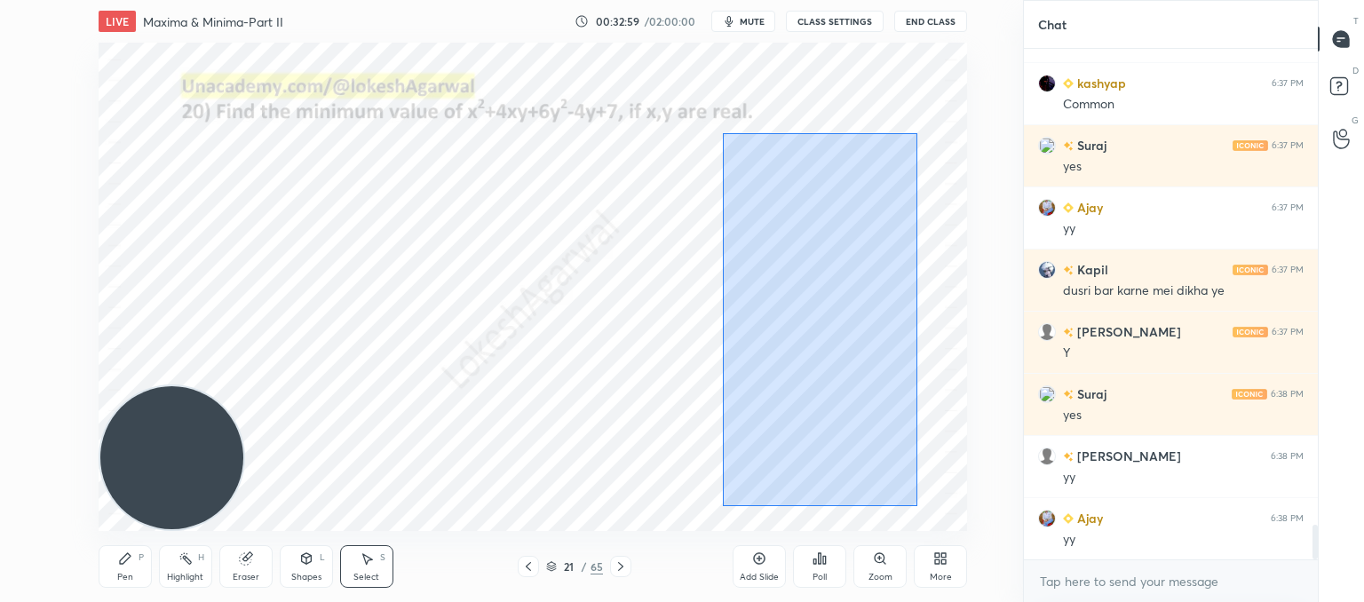
drag, startPoint x: 917, startPoint y: 506, endPoint x: 723, endPoint y: 132, distance: 421.0
click at [723, 132] on div "0 ° Undo Copy Paste here Duplicate Duplicate to new slide Delete" at bounding box center [533, 287] width 869 height 488
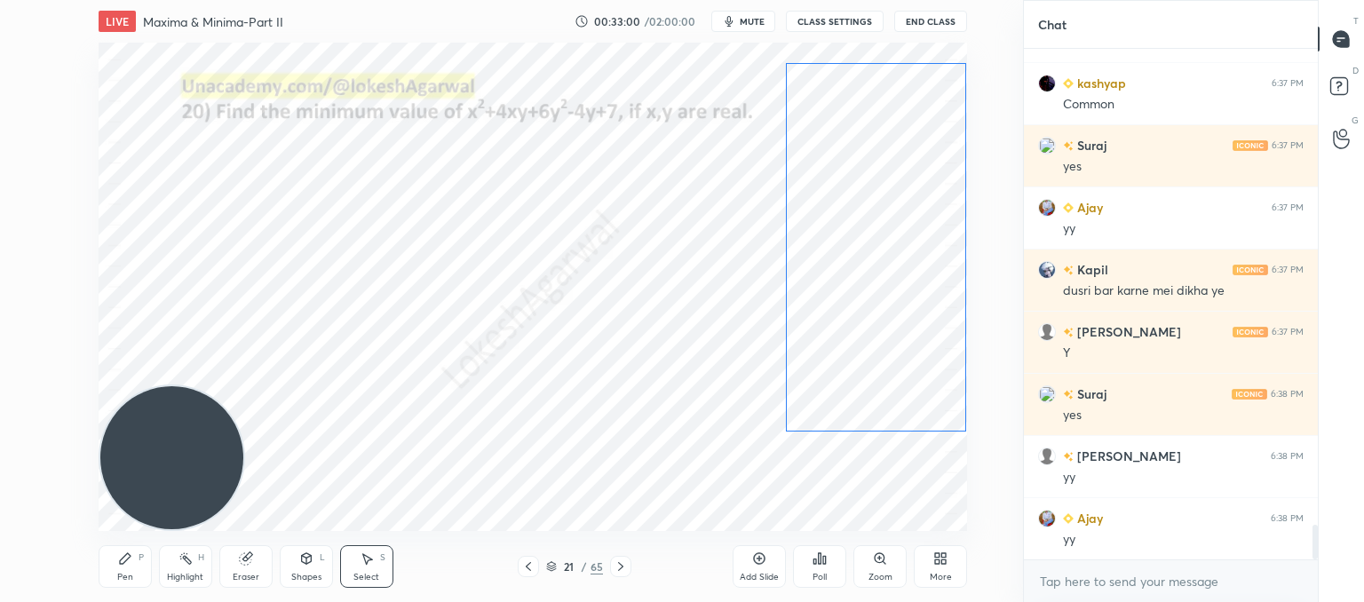
drag, startPoint x: 806, startPoint y: 298, endPoint x: 629, endPoint y: 281, distance: 178.4
click at [857, 228] on div "0 ° Undo Copy Paste here Duplicate Duplicate to new slide Delete" at bounding box center [533, 287] width 869 height 488
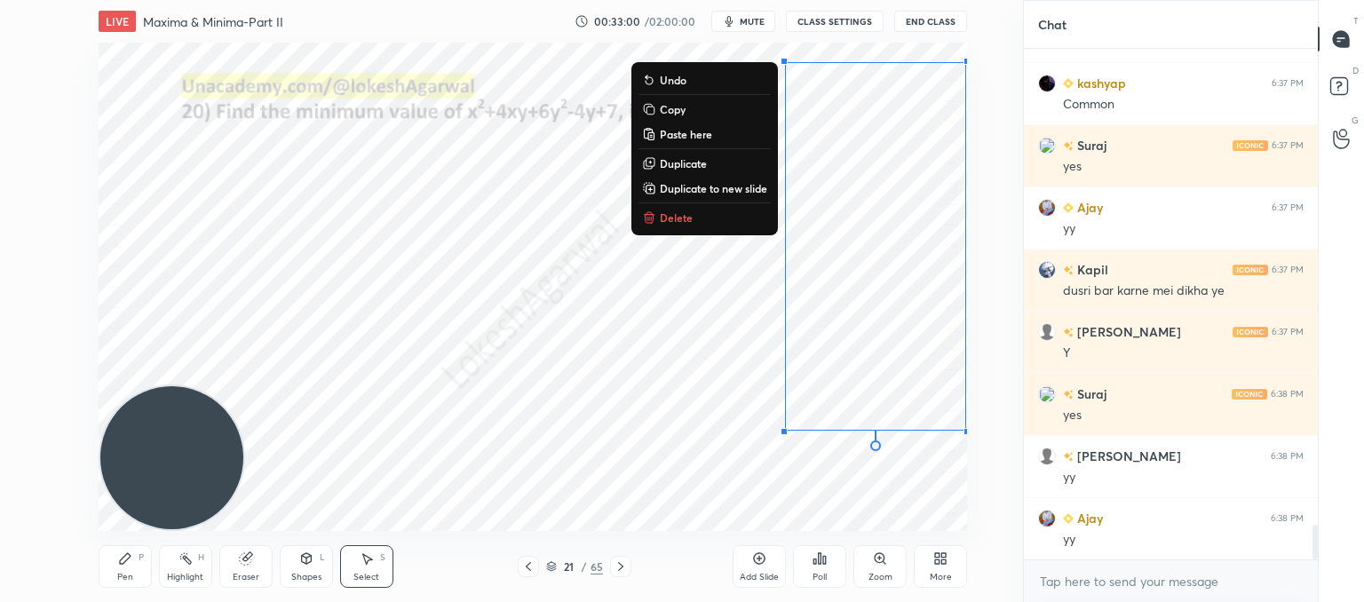
click at [530, 318] on div "0 ° Undo Copy Paste here Duplicate Duplicate to new slide Delete" at bounding box center [533, 287] width 869 height 488
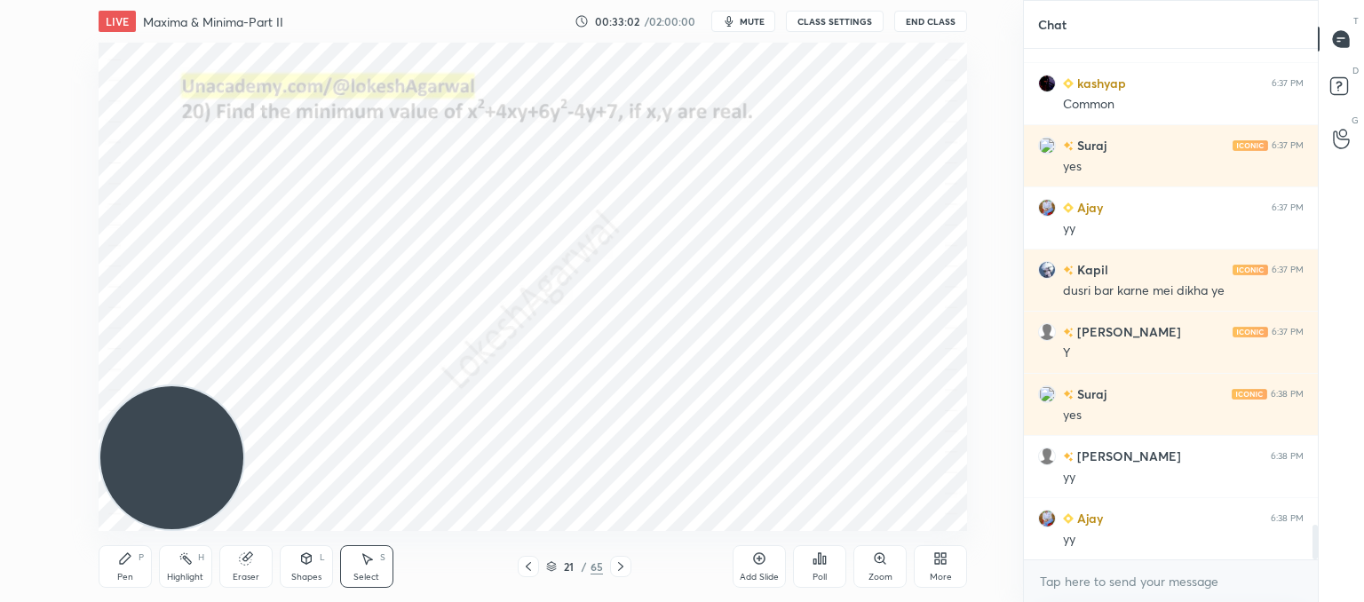
drag, startPoint x: 118, startPoint y: 580, endPoint x: 158, endPoint y: 530, distance: 63.8
click at [122, 580] on div "Pen" at bounding box center [125, 577] width 16 height 9
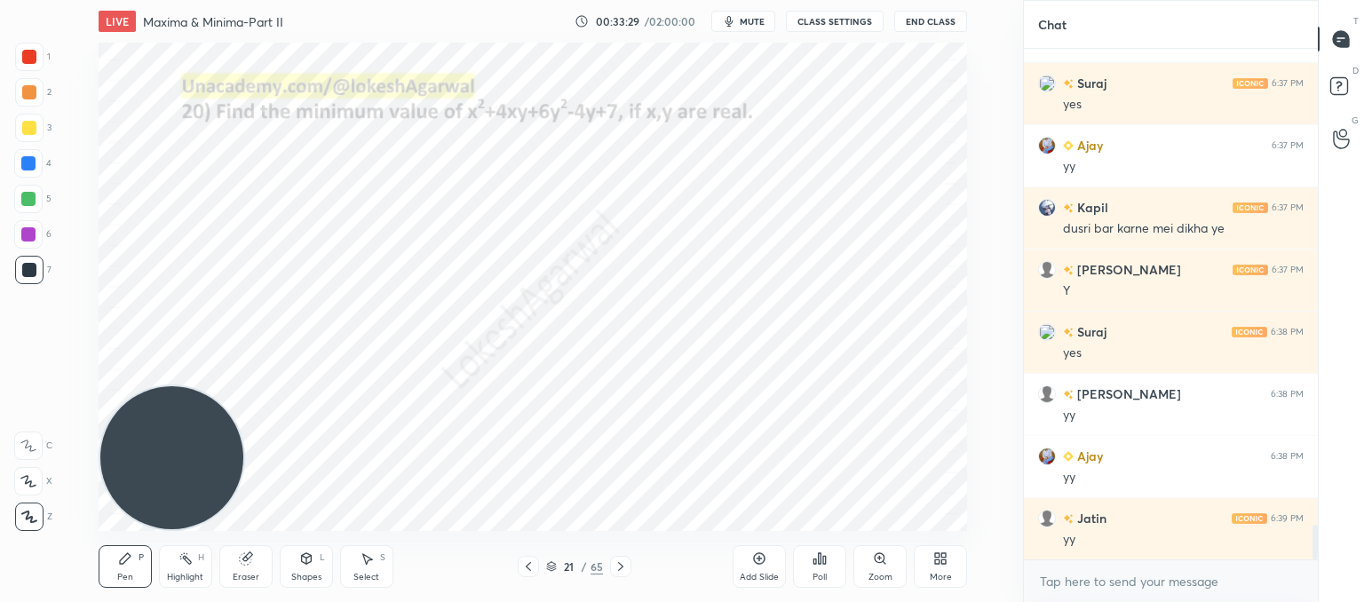
click at [367, 562] on icon at bounding box center [367, 559] width 14 height 14
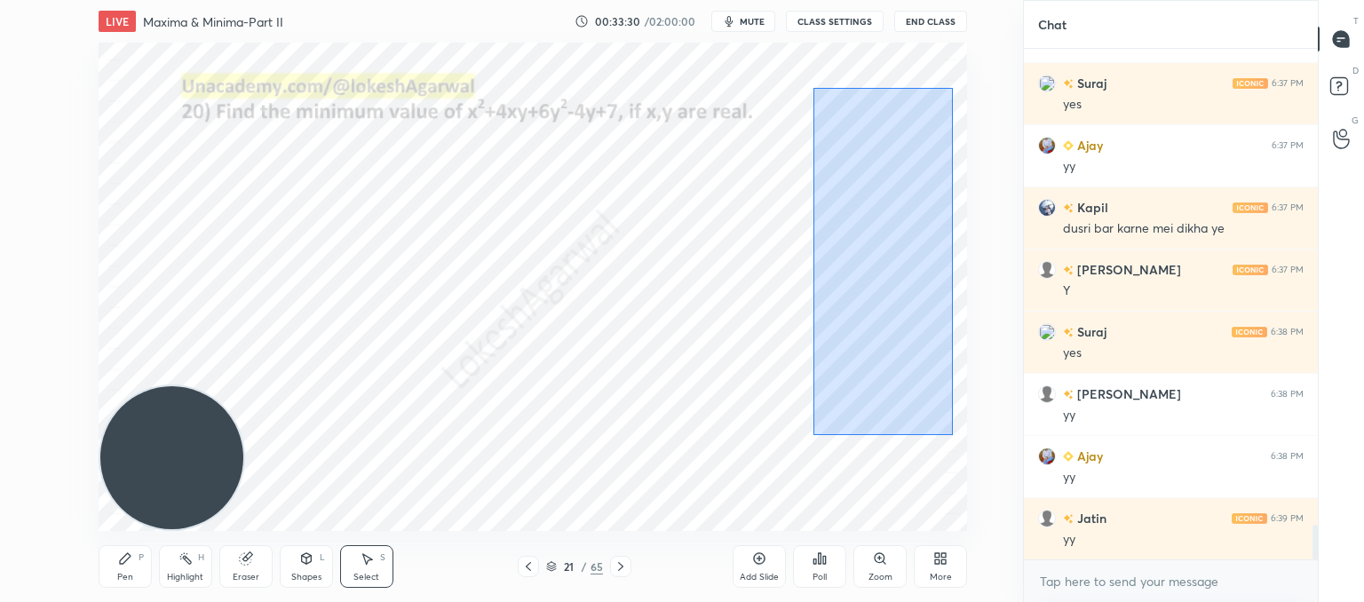
drag, startPoint x: 952, startPoint y: 434, endPoint x: 813, endPoint y: 53, distance: 405.7
click at [806, 32] on div "LIVE Maxima & Minima-Part II 00:33:30 / 02:00:00 mute CLASS SETTINGS End Class …" at bounding box center [533, 301] width 952 height 602
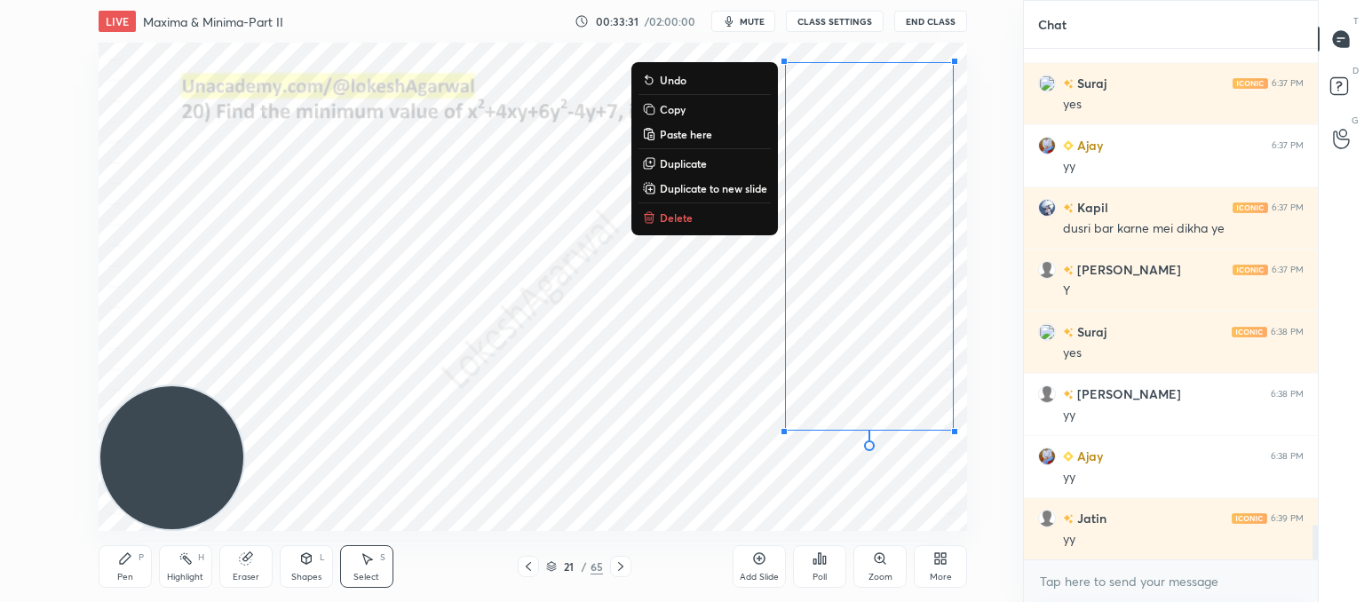
click at [676, 221] on p "Delete" at bounding box center [676, 217] width 33 height 14
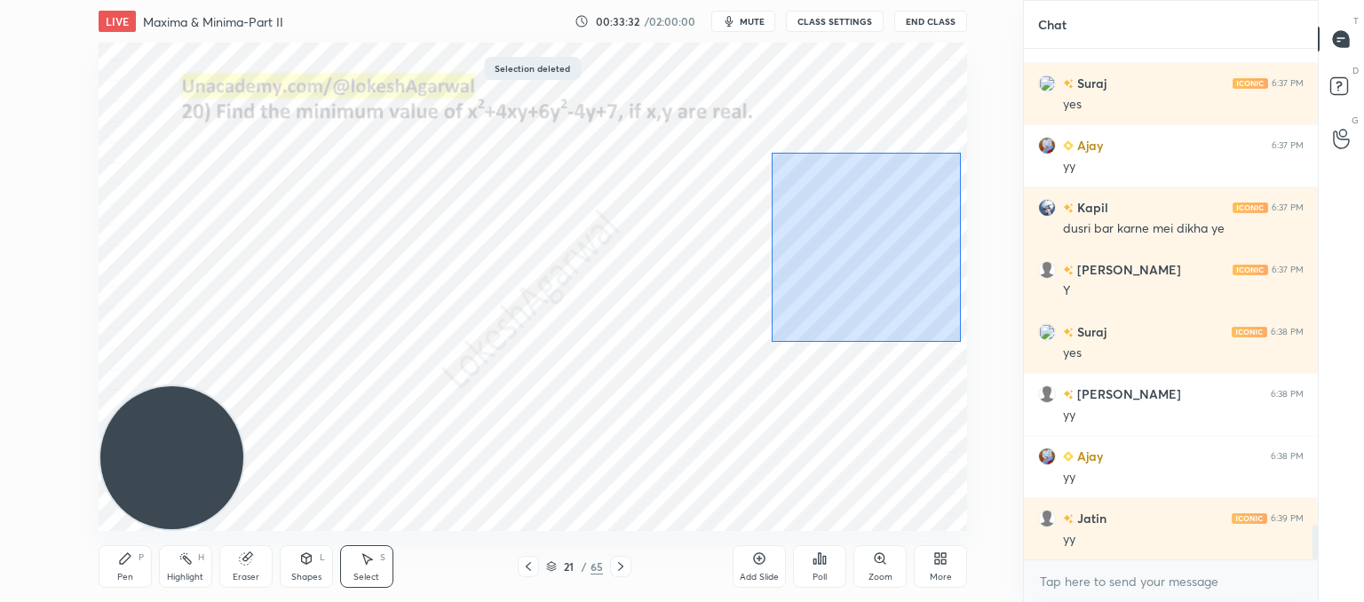
drag, startPoint x: 771, startPoint y: 151, endPoint x: 996, endPoint y: 399, distance: 335.1
click at [1006, 402] on div "0 ° Undo Copy Paste here Duplicate Duplicate to new slide Delete Selection dele…" at bounding box center [533, 287] width 952 height 488
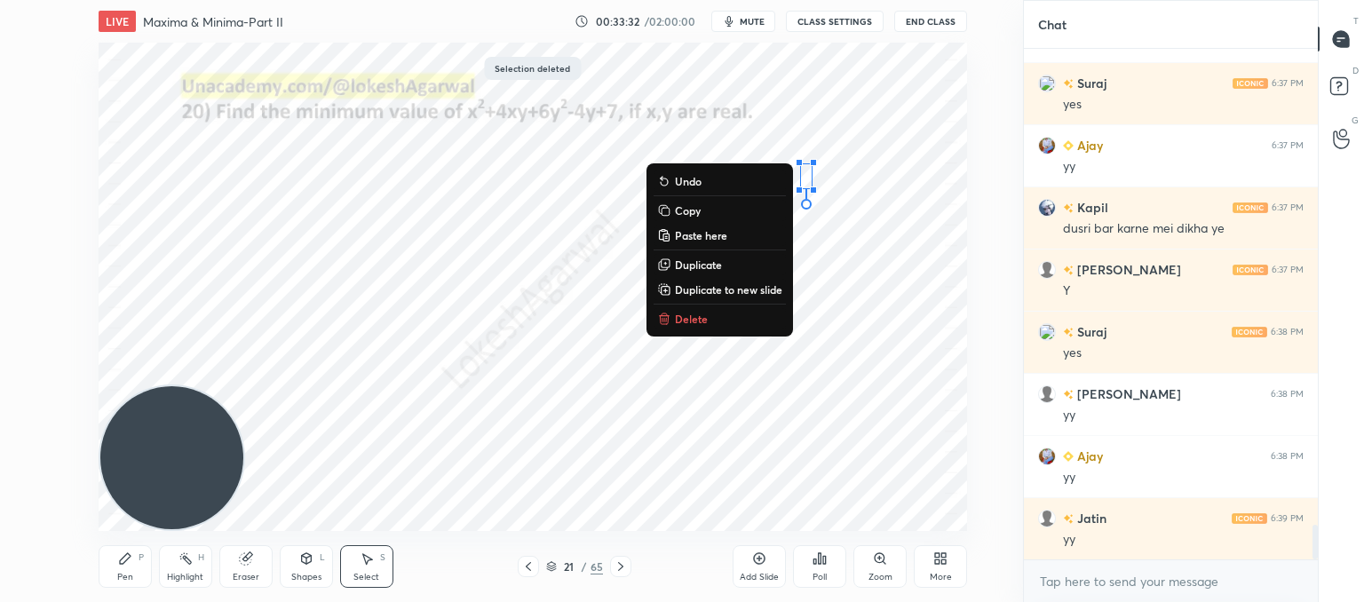
click at [699, 321] on p "Delete" at bounding box center [691, 319] width 33 height 14
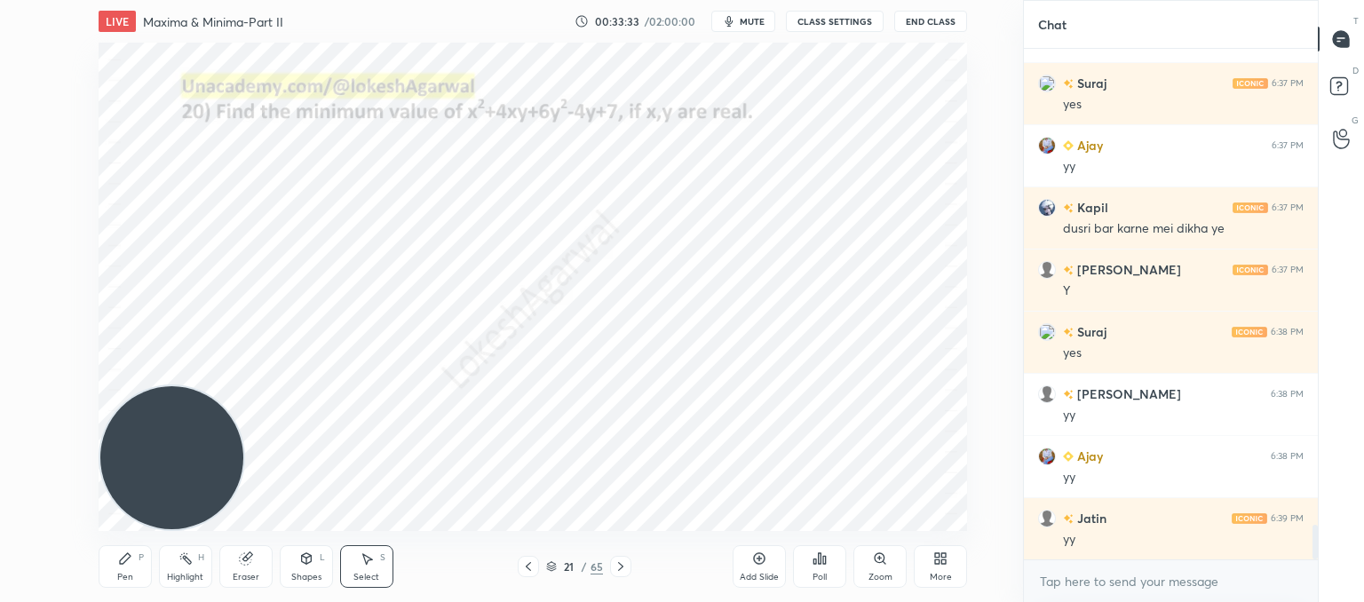
click at [136, 559] on div "Pen P" at bounding box center [125, 566] width 53 height 43
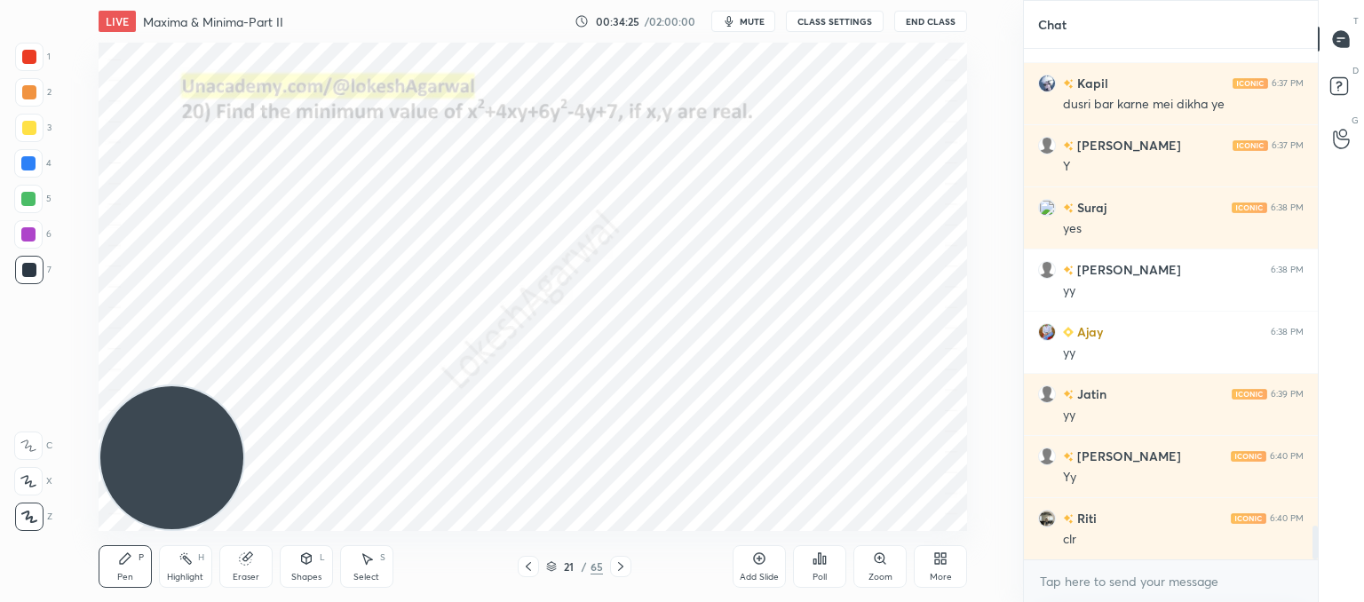
scroll to position [7194, 0]
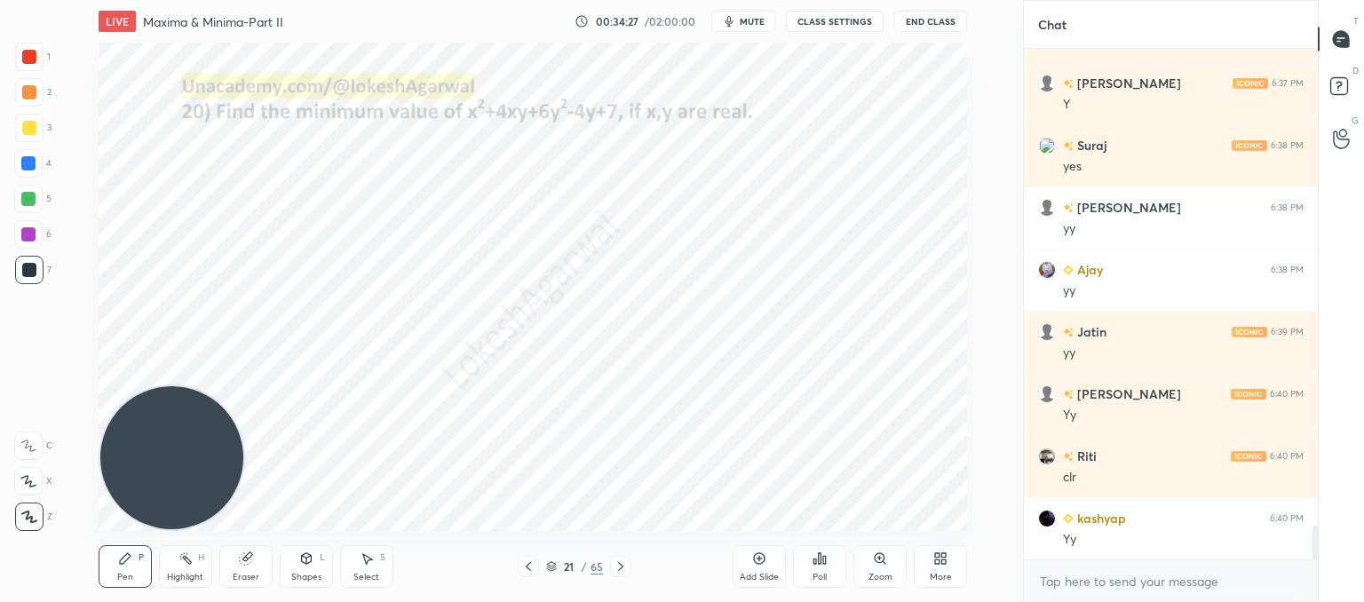
click at [620, 564] on icon at bounding box center [620, 566] width 5 height 9
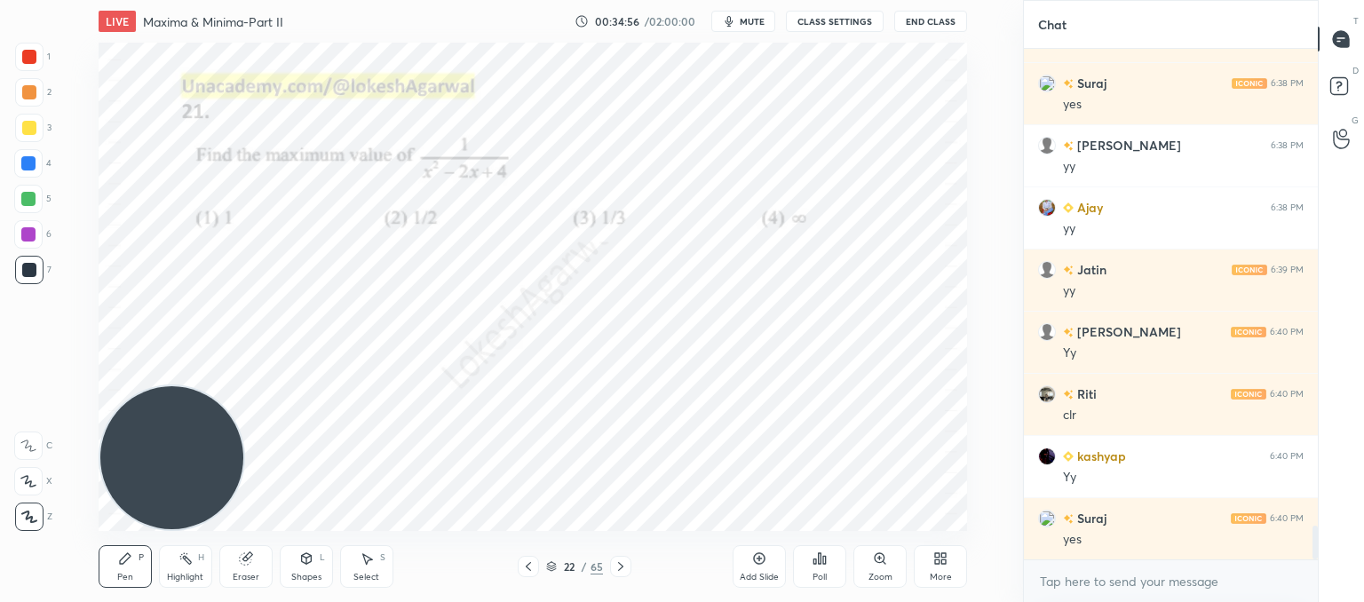
click at [620, 565] on icon at bounding box center [620, 566] width 5 height 9
drag, startPoint x: 211, startPoint y: 578, endPoint x: 213, endPoint y: 567, distance: 10.8
click at [211, 577] on div "Highlight H" at bounding box center [185, 566] width 53 height 43
drag, startPoint x: 257, startPoint y: 561, endPoint x: 280, endPoint y: 537, distance: 33.3
click at [264, 558] on div "Eraser" at bounding box center [245, 566] width 53 height 43
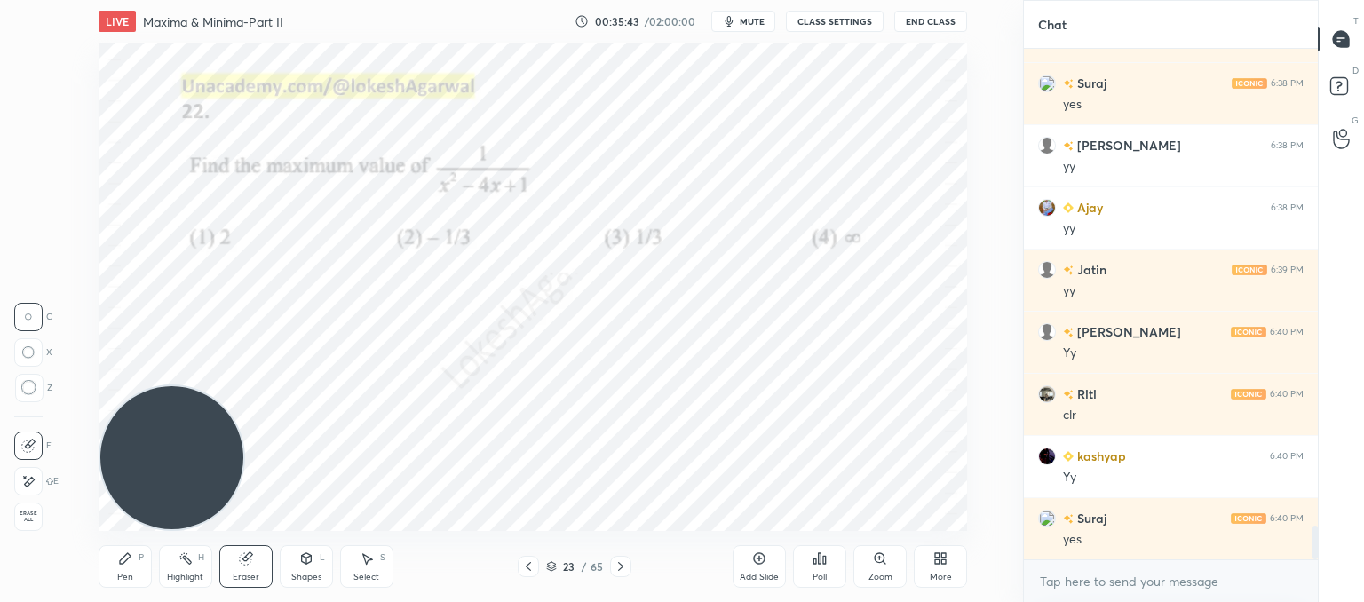
click at [134, 566] on div "Pen P" at bounding box center [125, 566] width 53 height 43
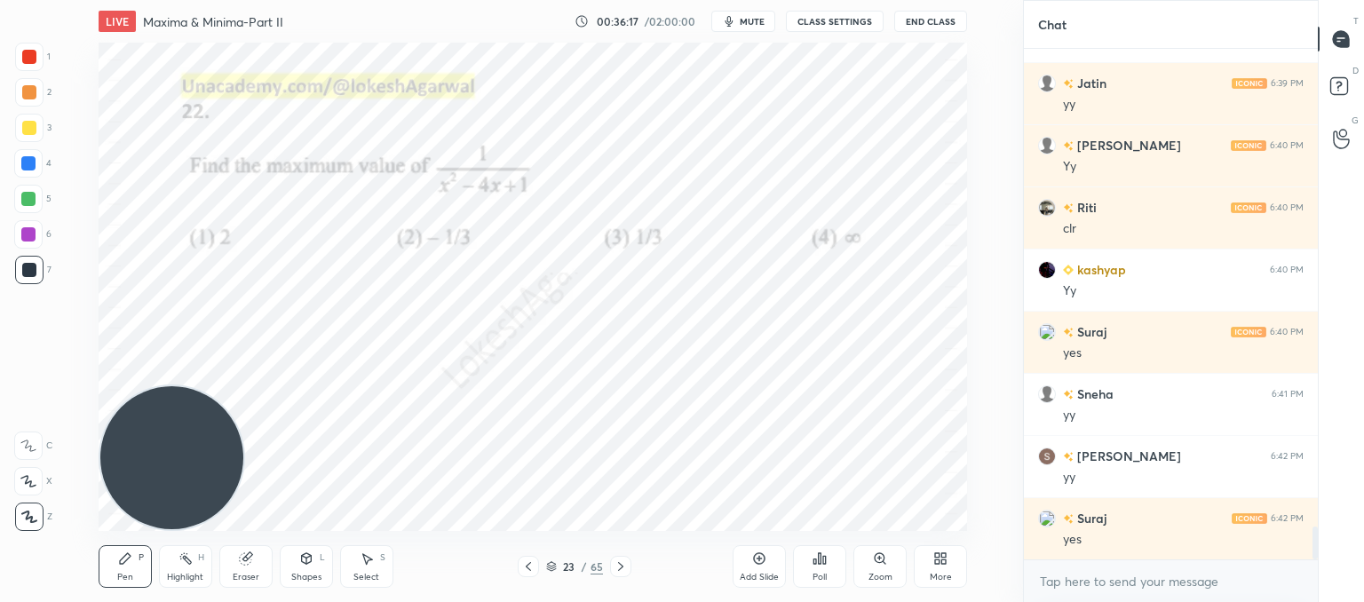
scroll to position [7504, 0]
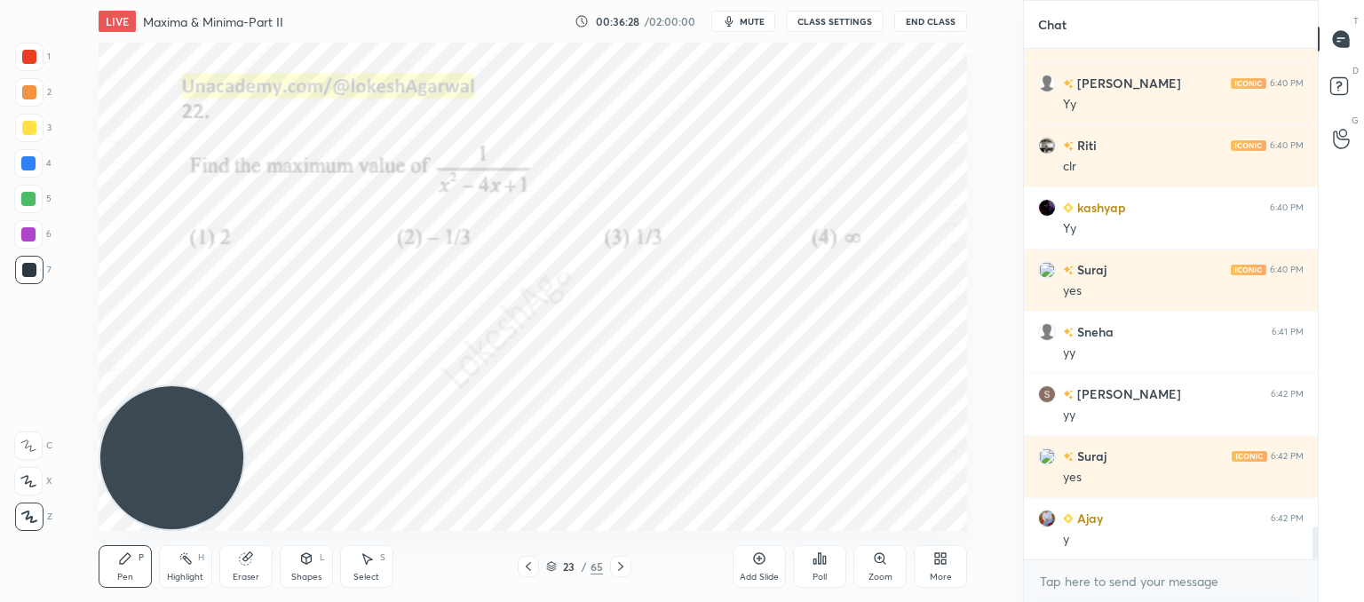
click at [256, 562] on div "Eraser" at bounding box center [245, 566] width 53 height 43
drag, startPoint x: 108, startPoint y: 566, endPoint x: 177, endPoint y: 538, distance: 73.7
click at [110, 566] on div "Pen P" at bounding box center [125, 566] width 53 height 43
drag, startPoint x: 528, startPoint y: 563, endPoint x: 540, endPoint y: 532, distance: 33.2
click at [529, 562] on icon at bounding box center [528, 567] width 14 height 14
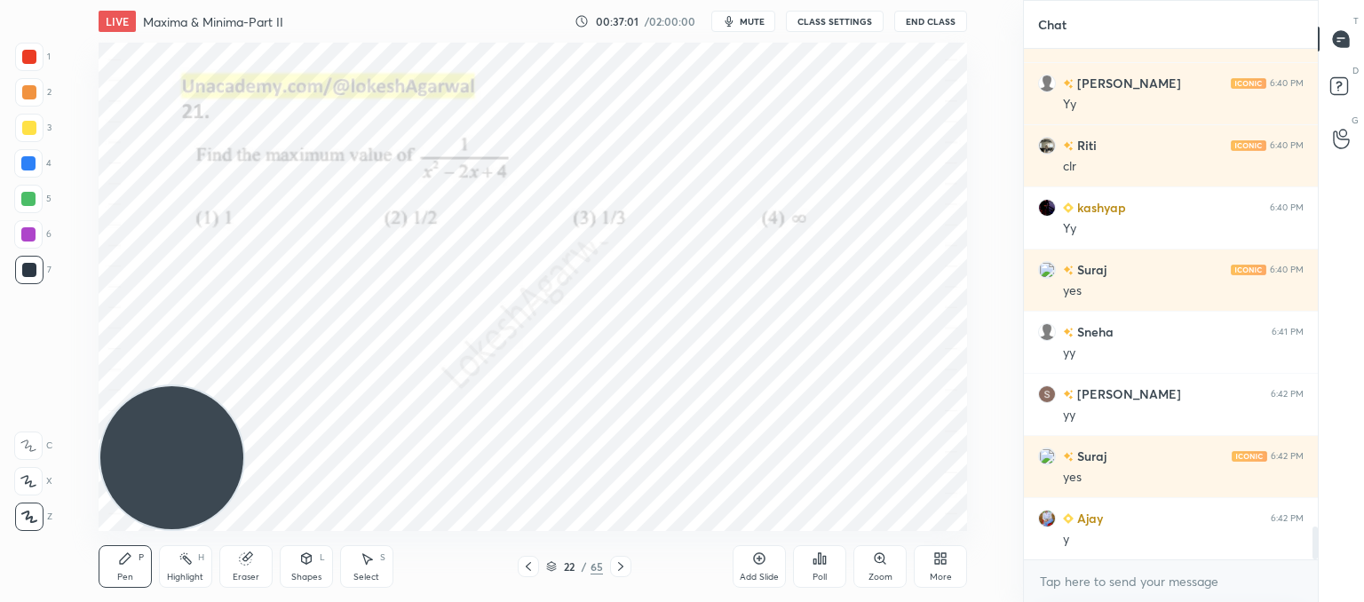
click at [615, 570] on icon at bounding box center [621, 567] width 14 height 14
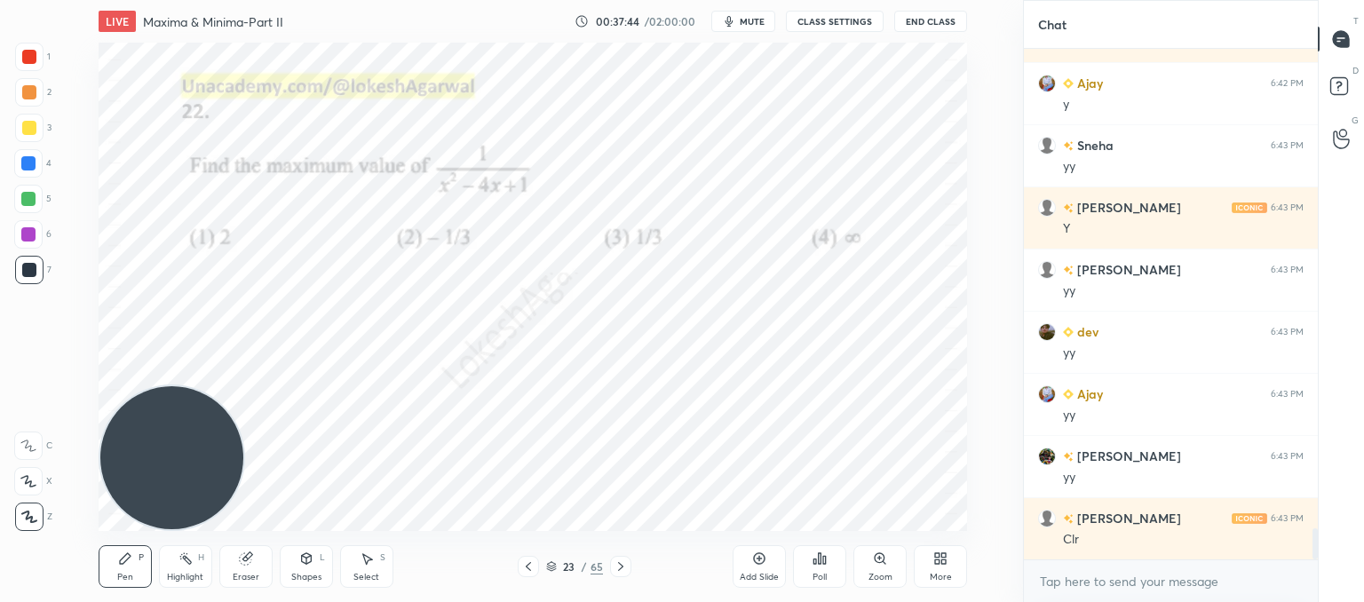
scroll to position [8002, 0]
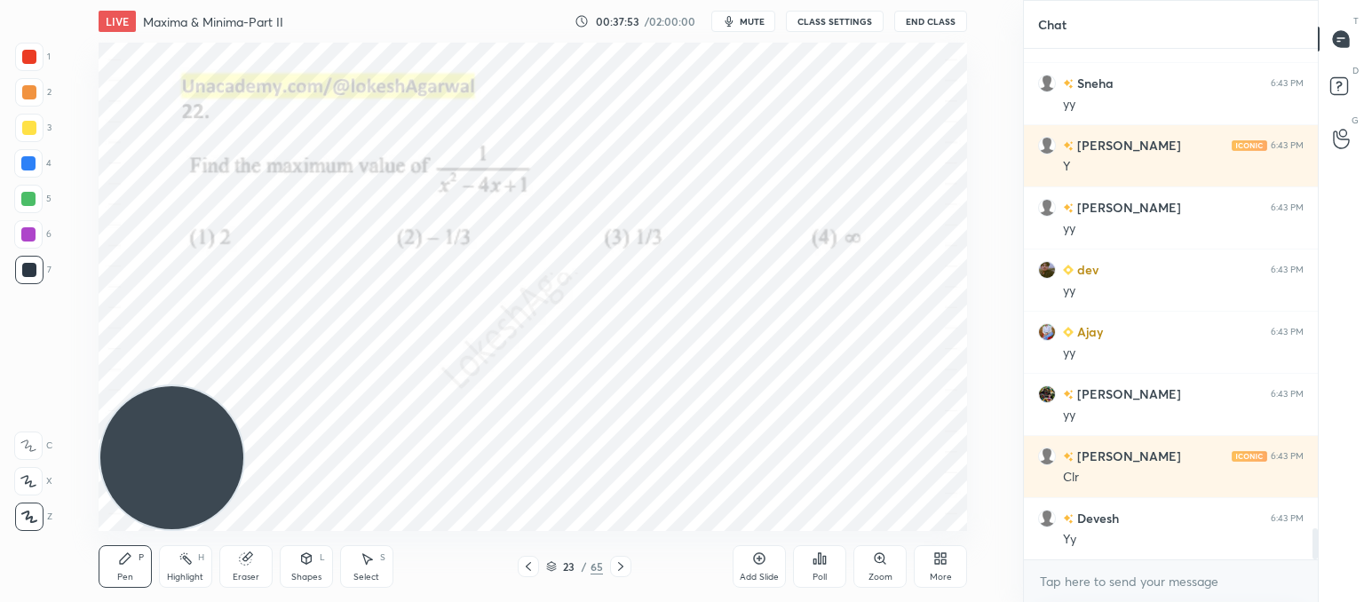
click at [533, 571] on icon at bounding box center [528, 567] width 14 height 14
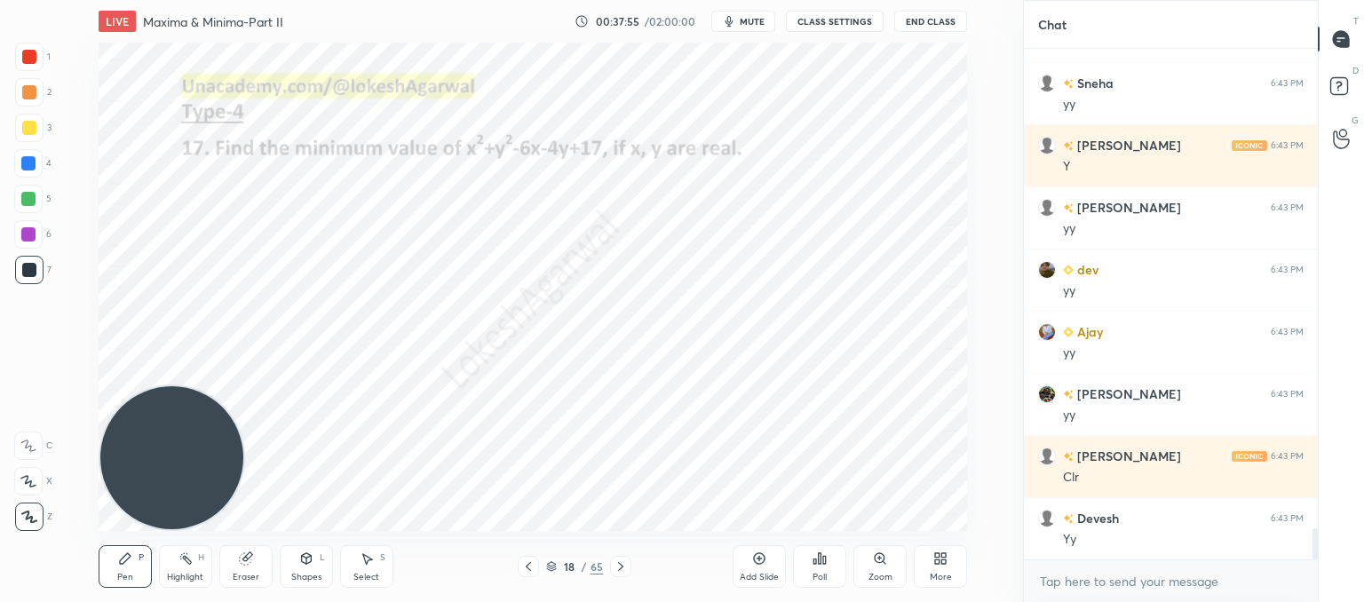
click at [533, 571] on icon at bounding box center [528, 567] width 14 height 14
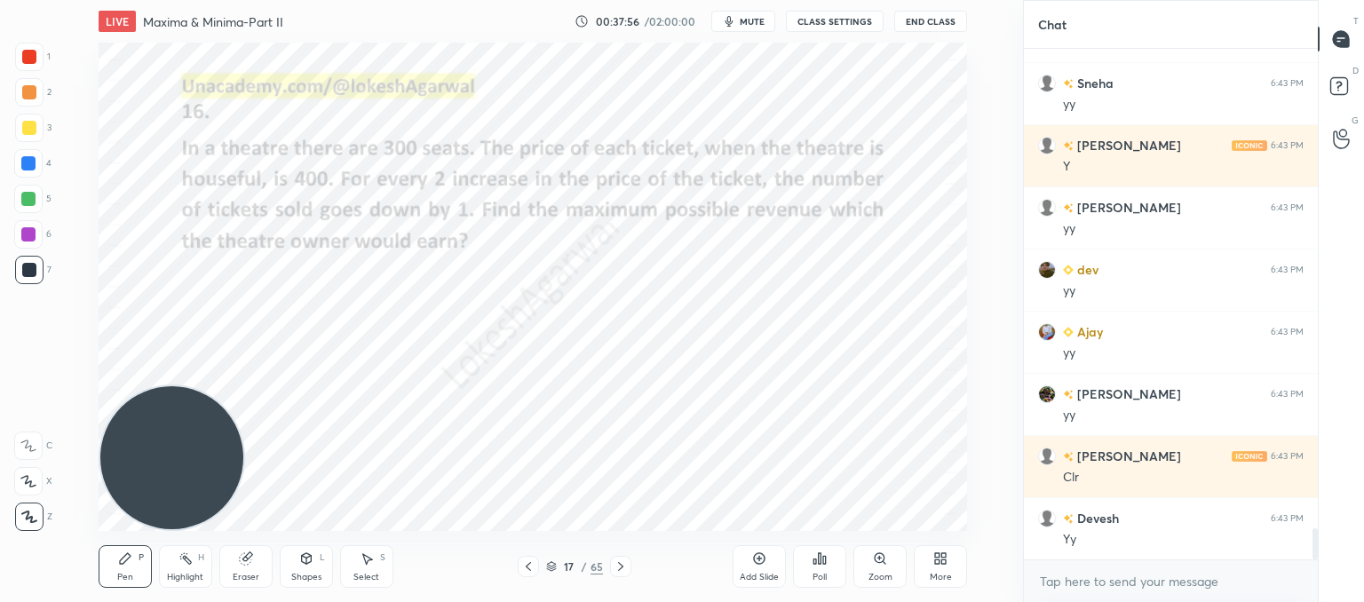
click at [533, 571] on icon at bounding box center [528, 567] width 14 height 14
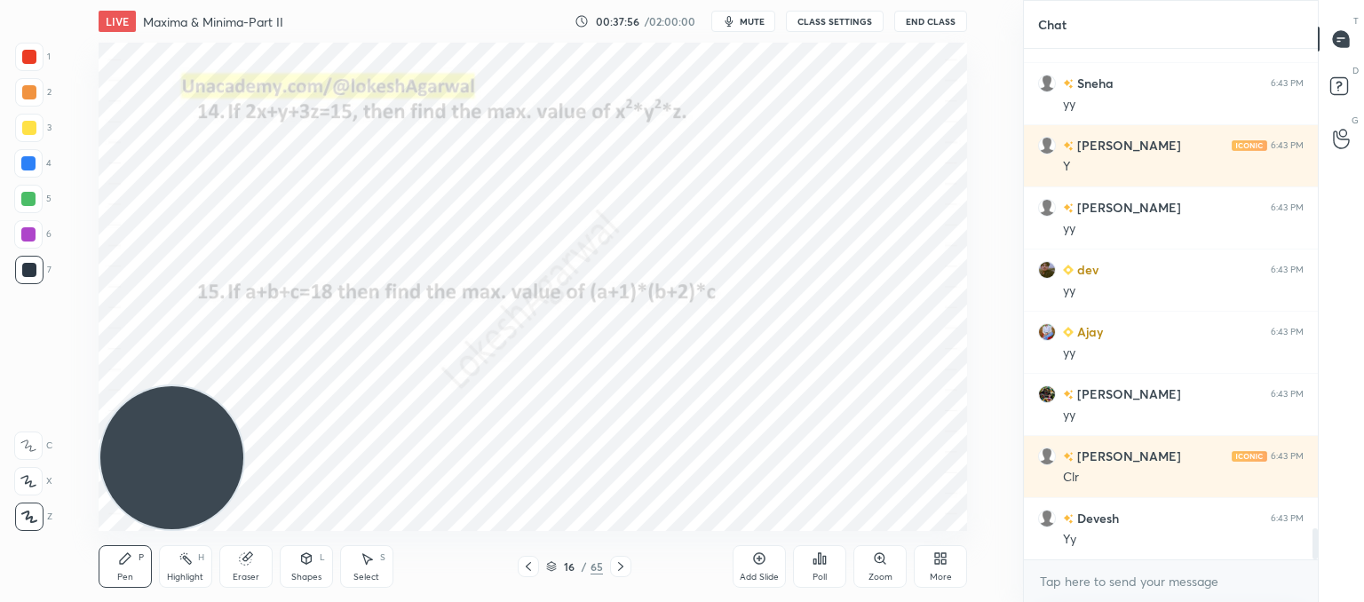
click at [533, 571] on icon at bounding box center [528, 567] width 14 height 14
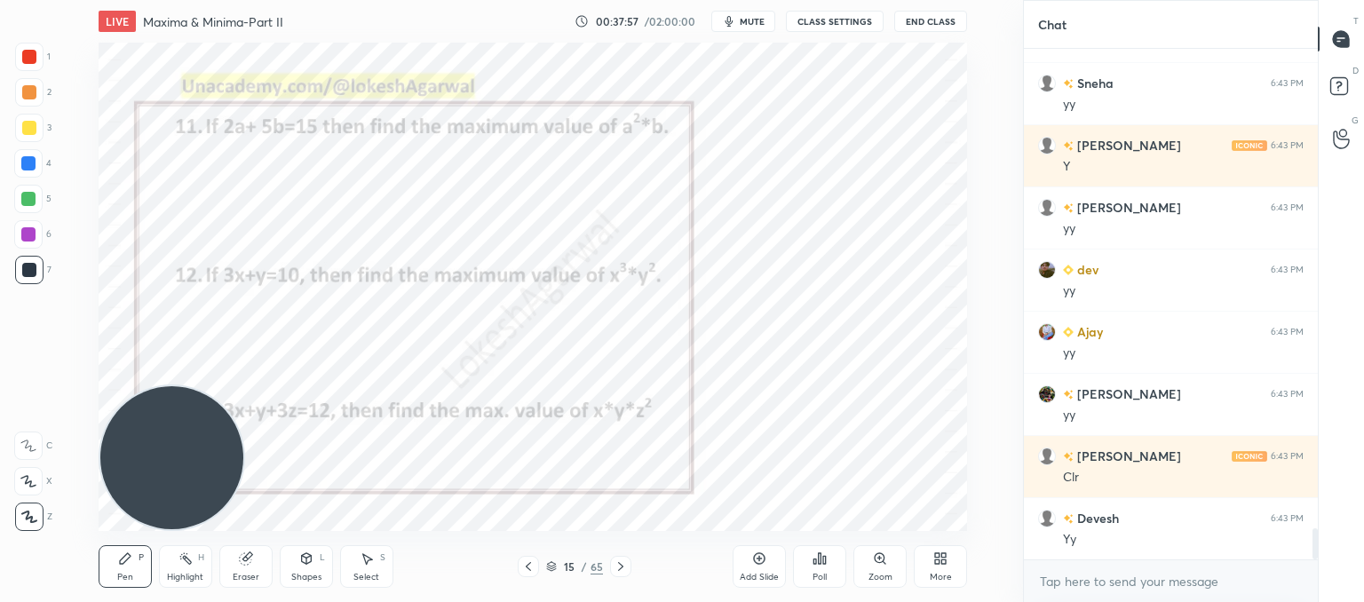
click at [533, 569] on icon at bounding box center [528, 567] width 14 height 14
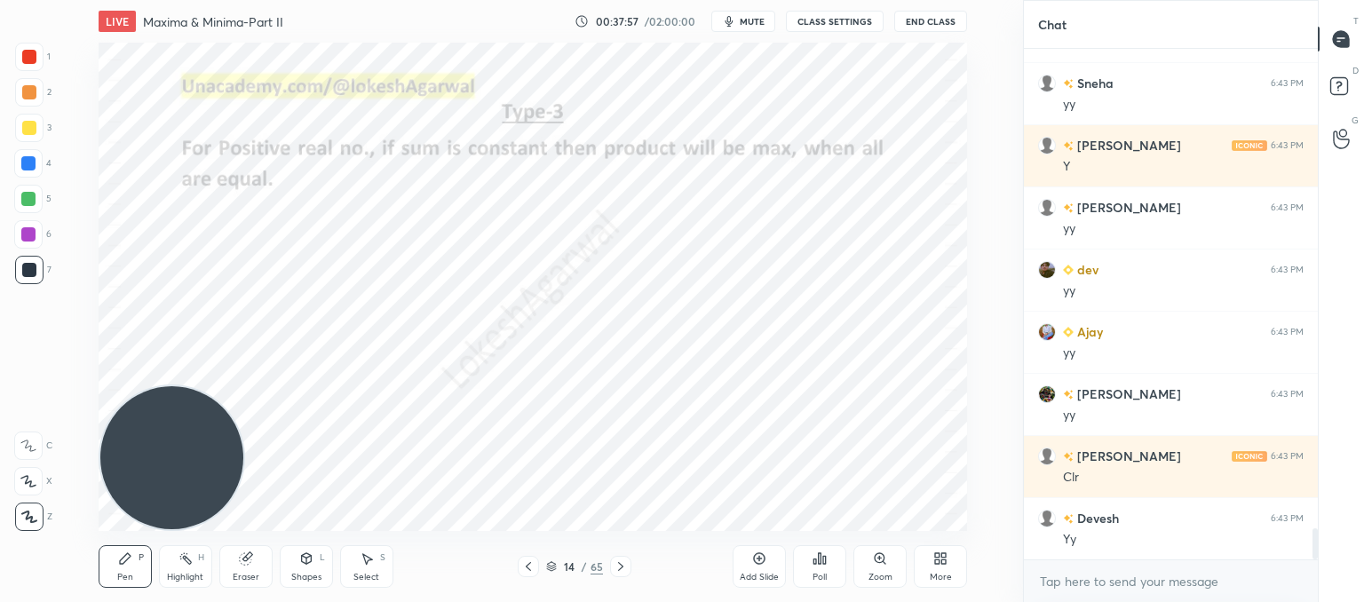
click at [533, 569] on icon at bounding box center [528, 567] width 14 height 14
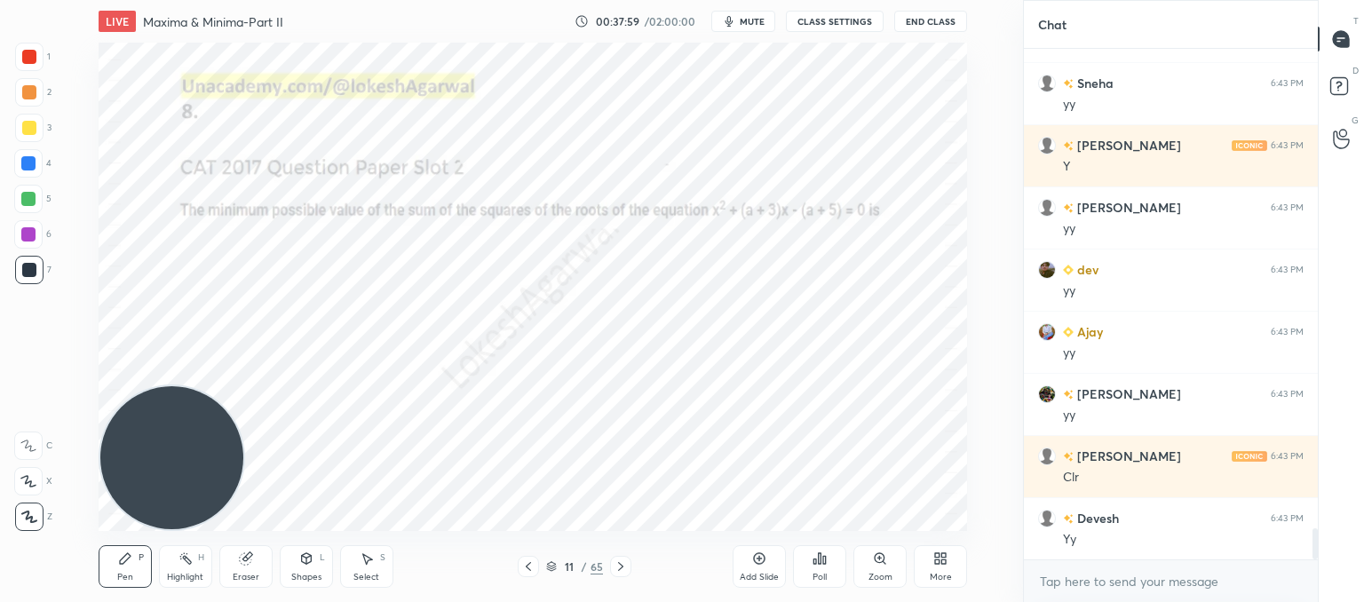
click at [533, 569] on icon at bounding box center [528, 567] width 14 height 14
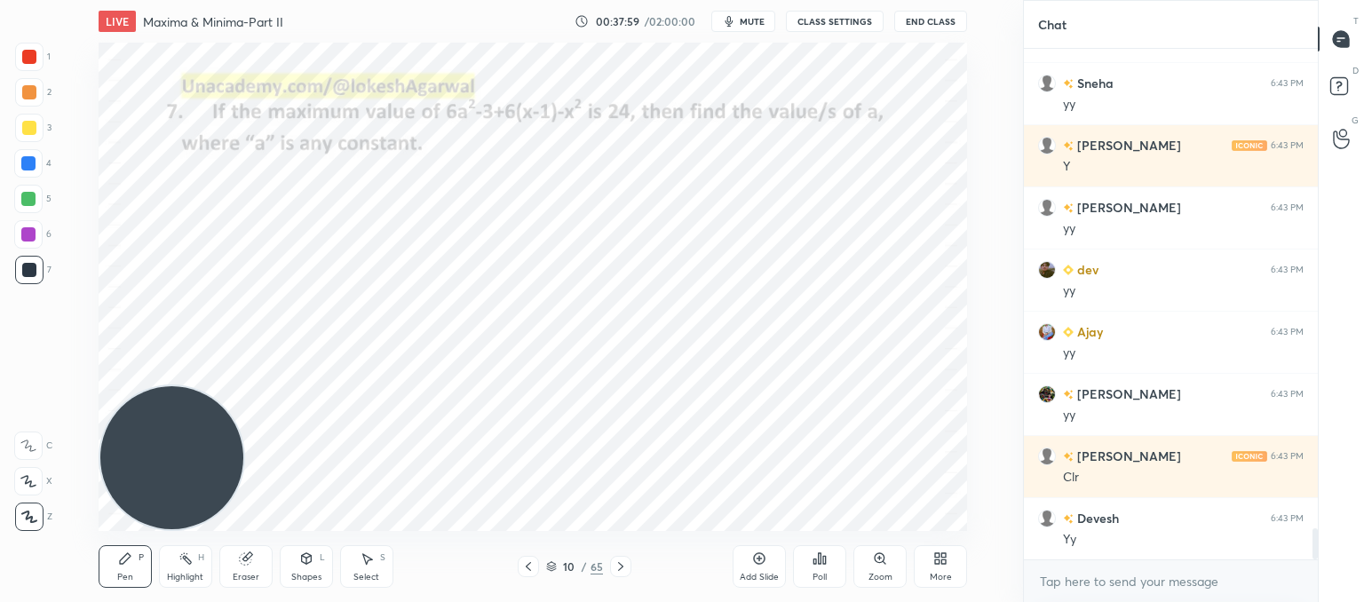
click at [533, 569] on icon at bounding box center [528, 567] width 14 height 14
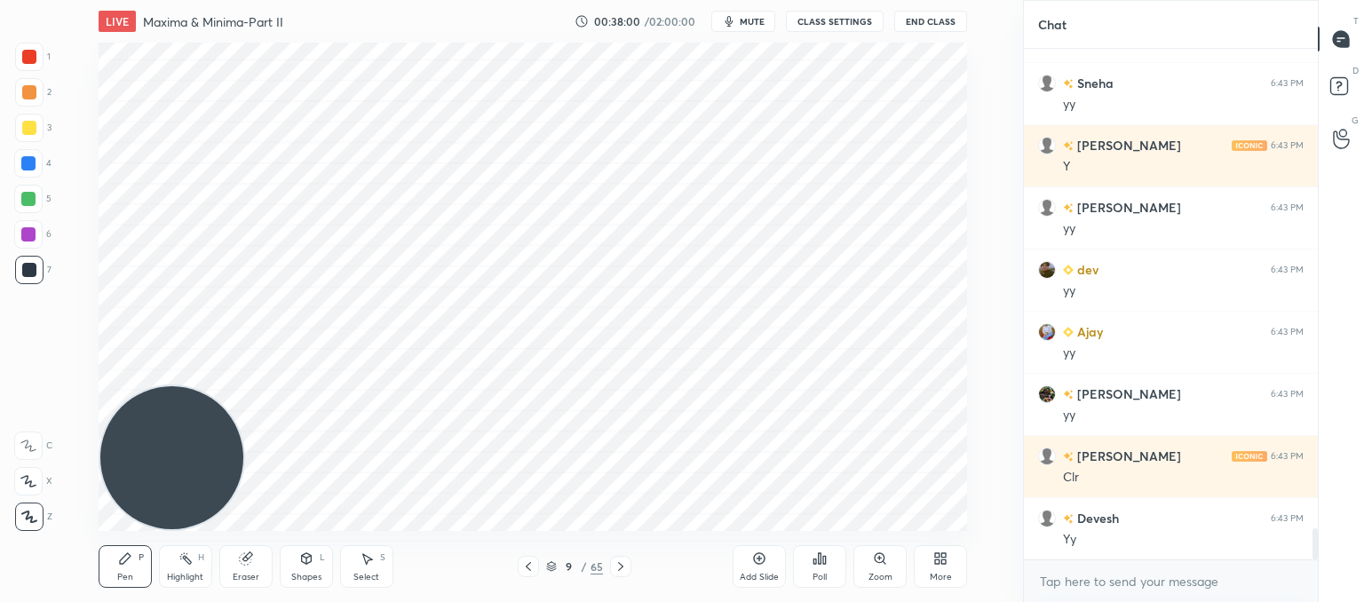
click at [533, 569] on icon at bounding box center [528, 567] width 14 height 14
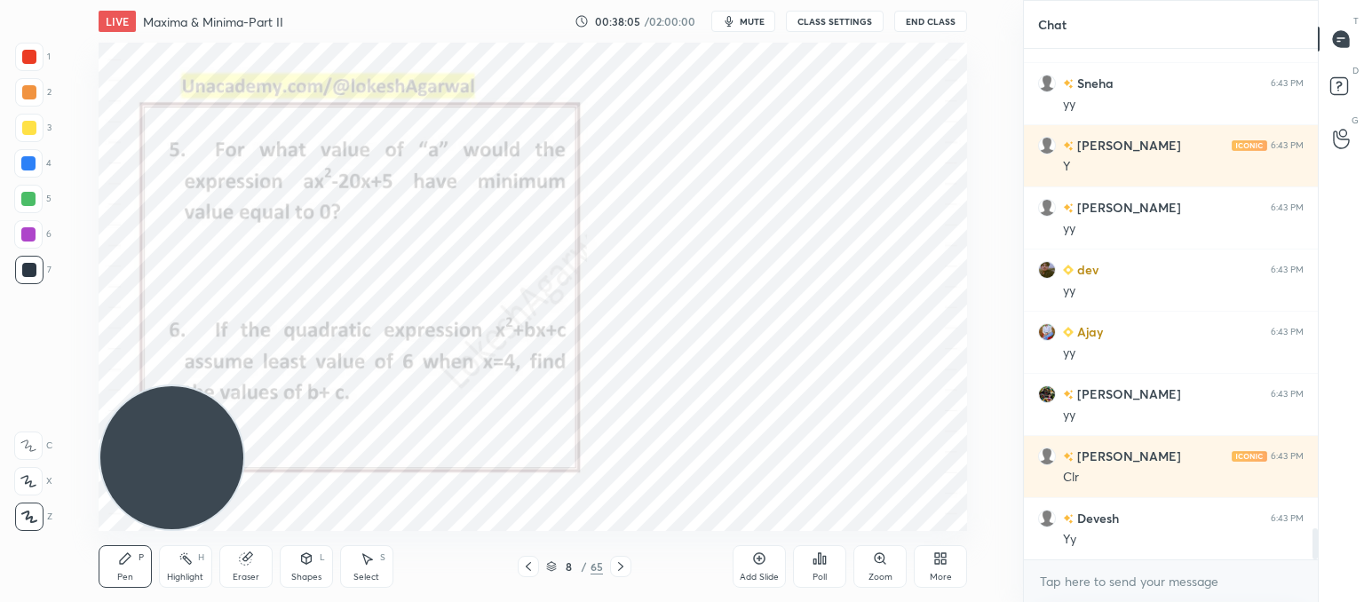
click at [529, 572] on icon at bounding box center [528, 567] width 14 height 14
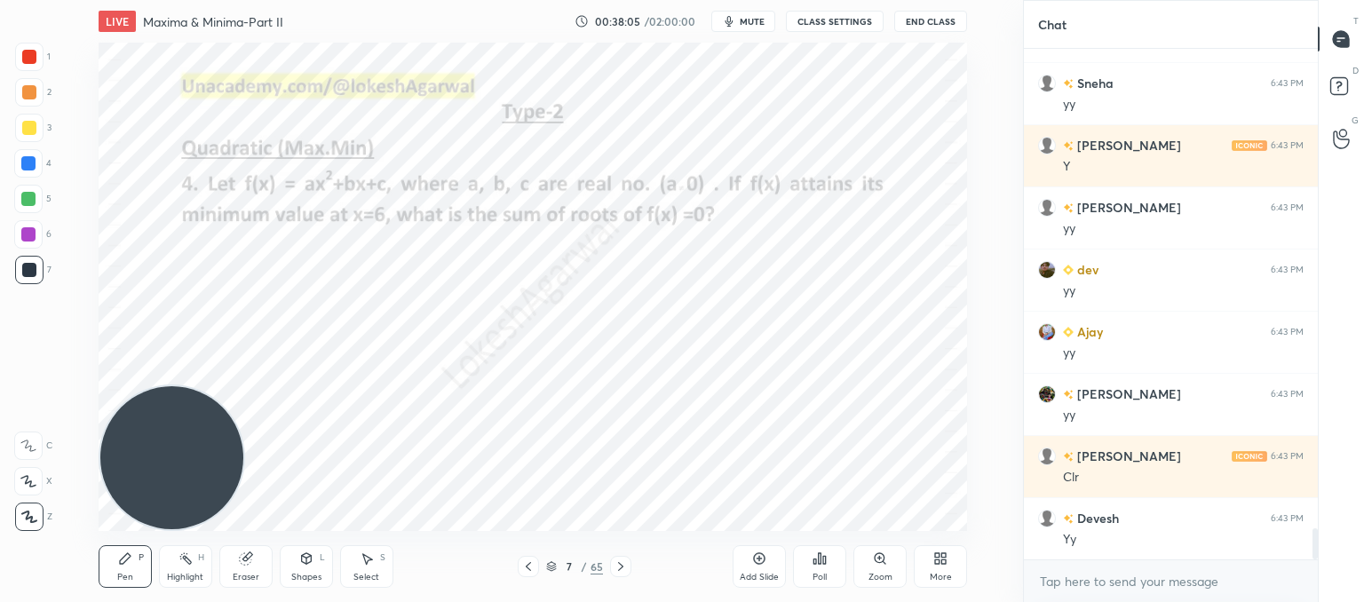
click at [529, 572] on icon at bounding box center [528, 567] width 14 height 14
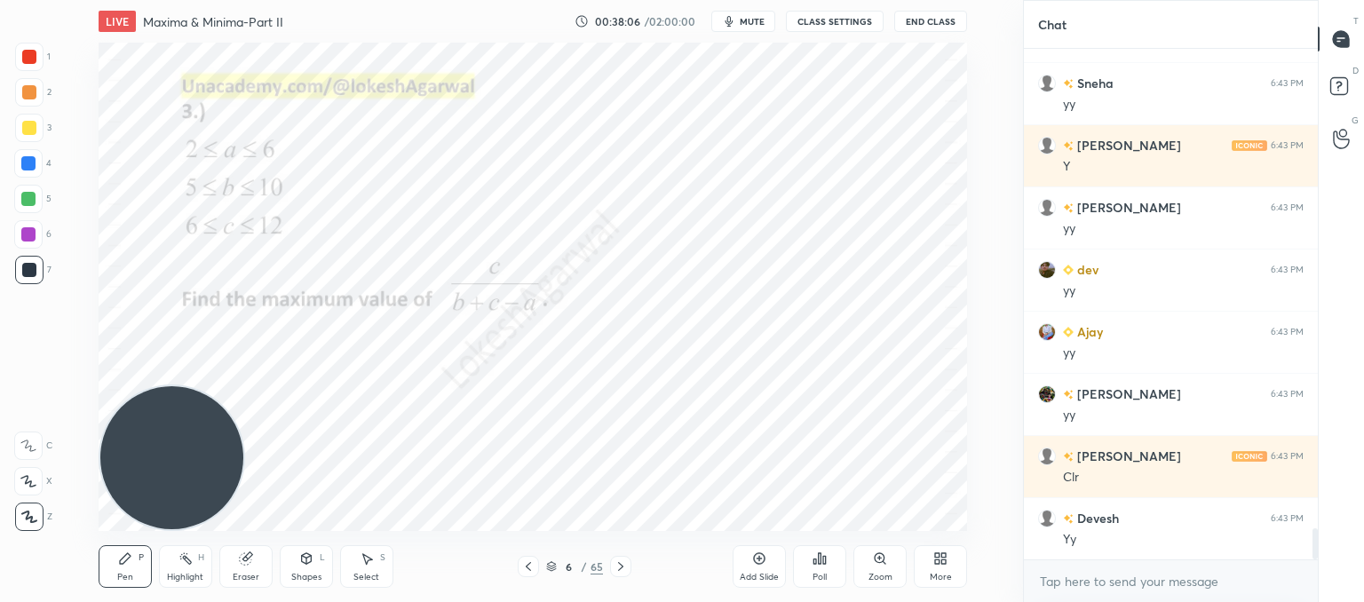
click at [534, 569] on icon at bounding box center [528, 567] width 14 height 14
click at [629, 565] on div at bounding box center [620, 566] width 21 height 21
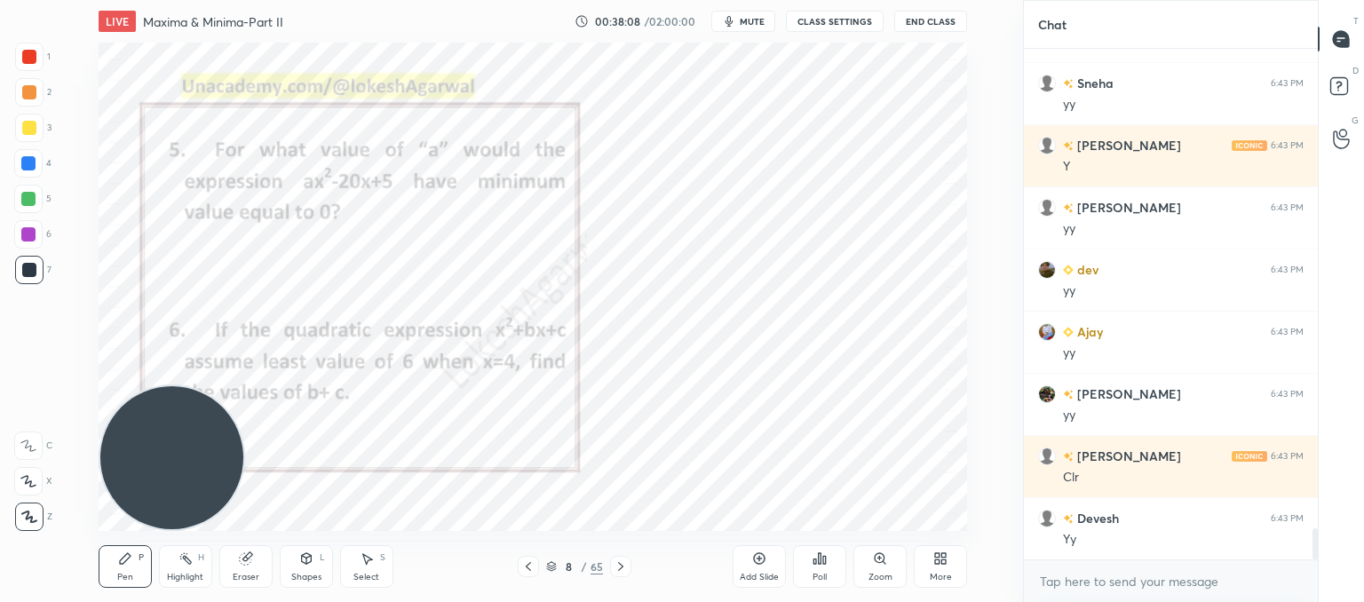
click at [629, 565] on div at bounding box center [620, 566] width 21 height 21
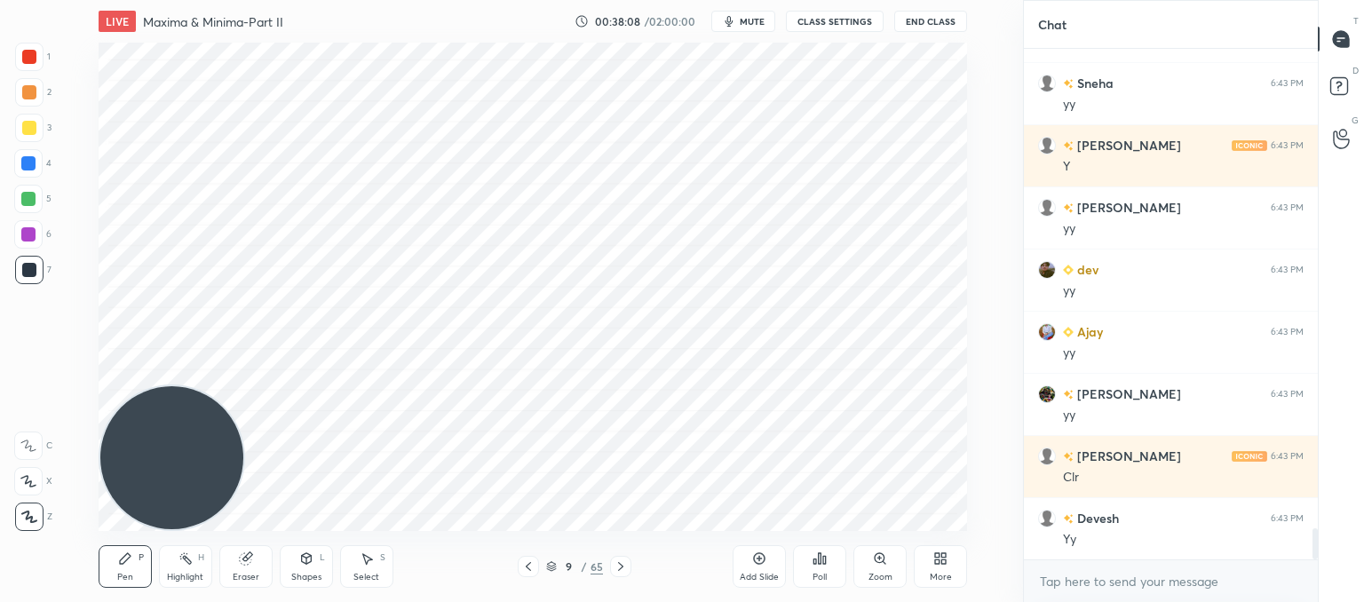
click at [629, 565] on div at bounding box center [620, 566] width 21 height 21
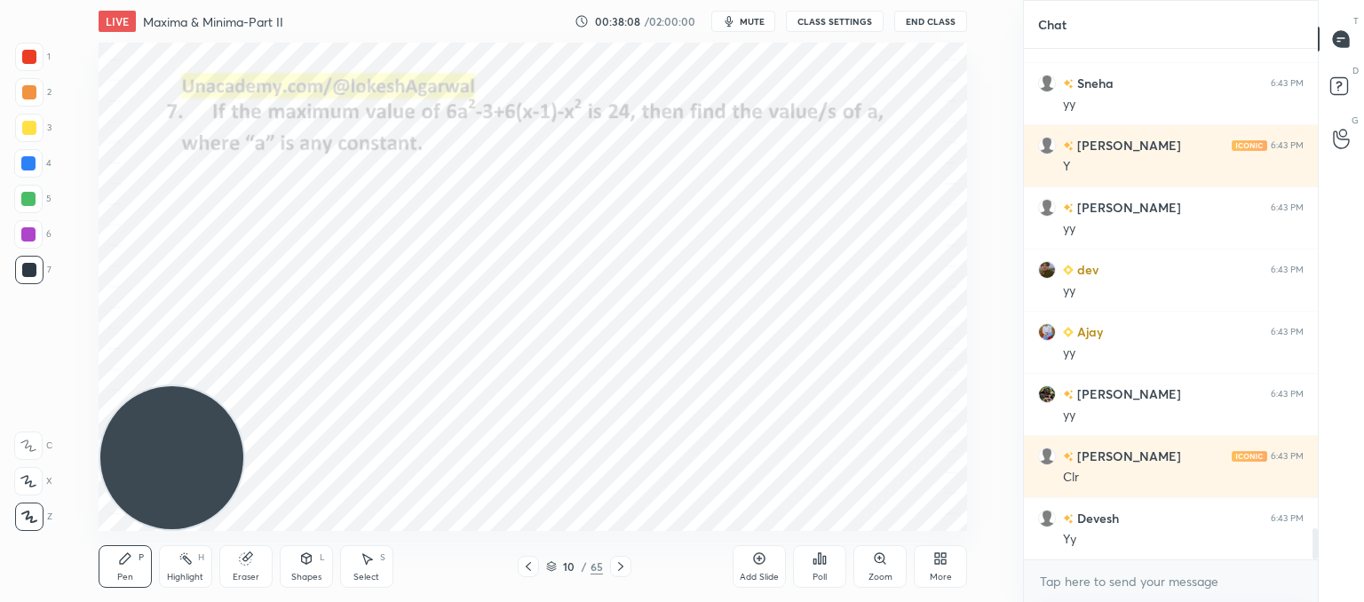
click at [629, 565] on div at bounding box center [620, 566] width 21 height 21
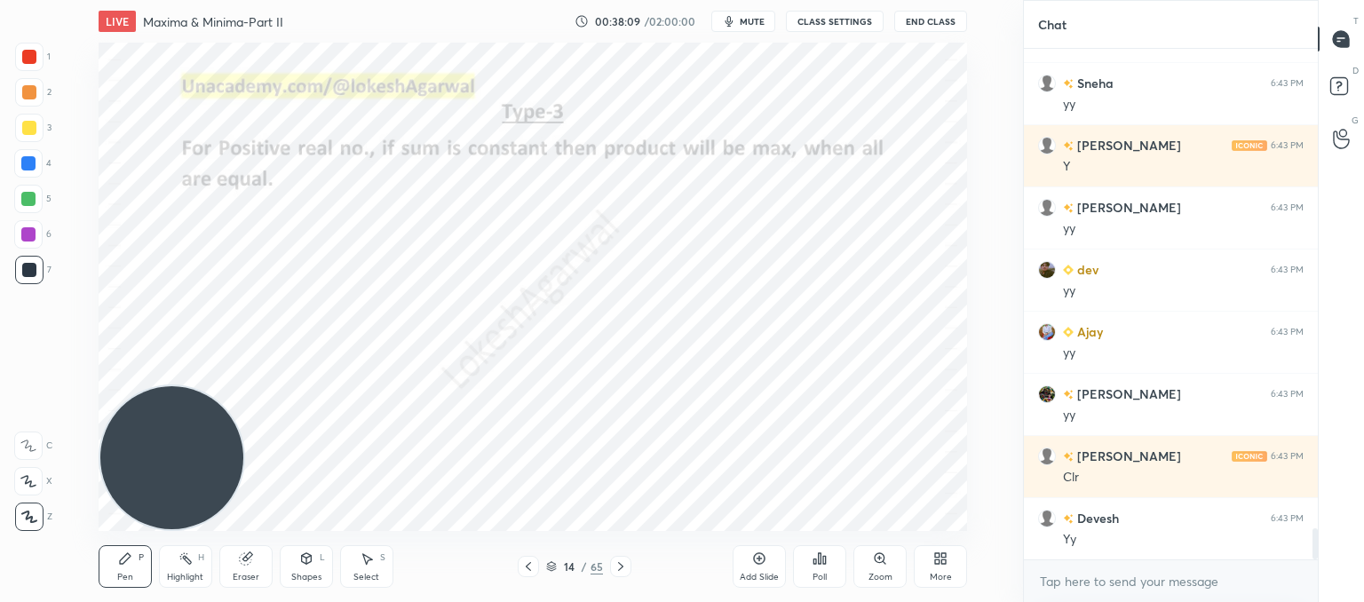
click at [629, 565] on div at bounding box center [620, 566] width 21 height 21
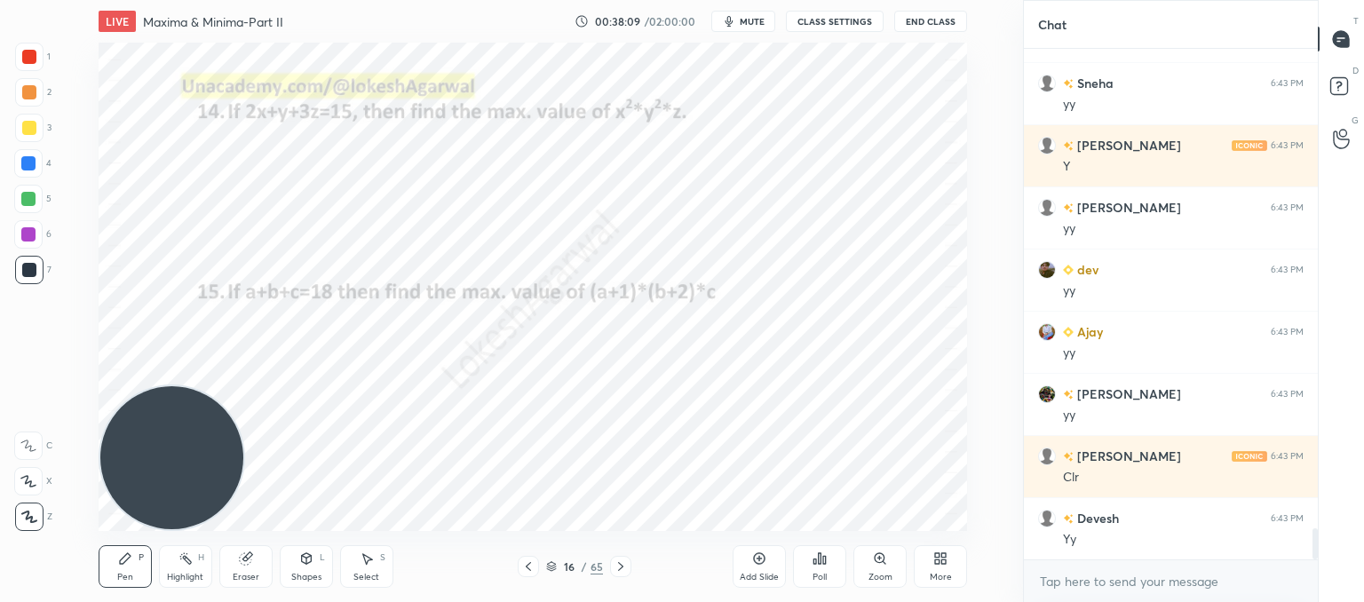
click at [629, 565] on div at bounding box center [620, 566] width 21 height 21
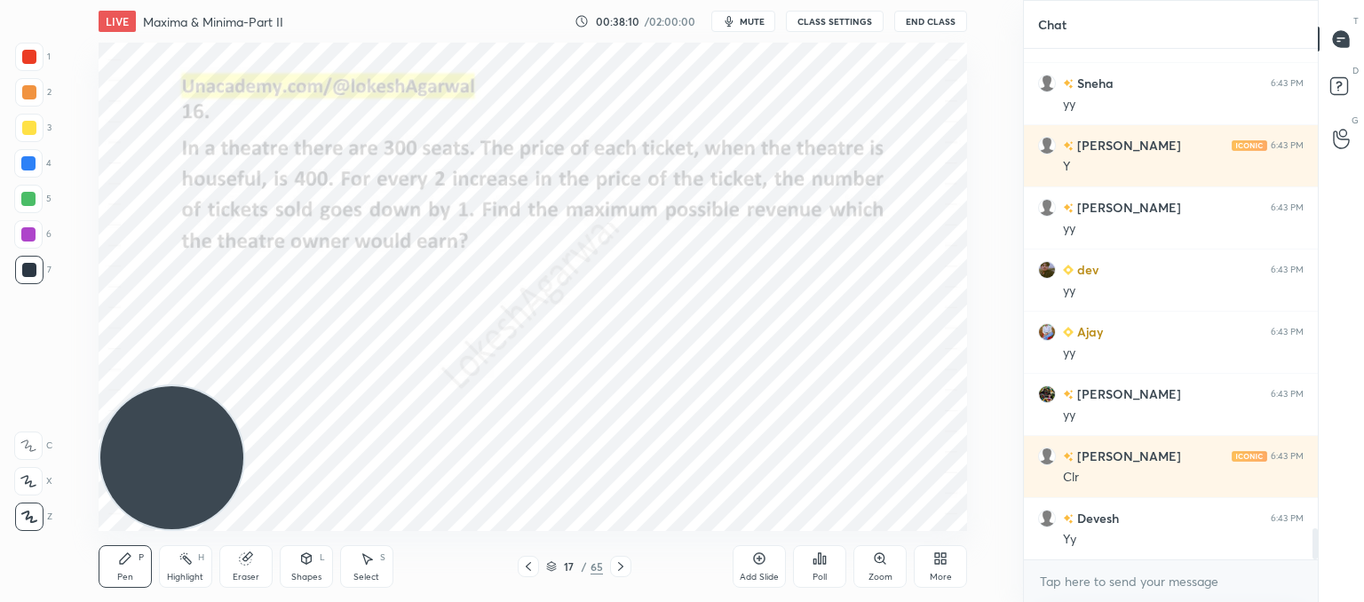
click at [629, 565] on div at bounding box center [620, 566] width 21 height 21
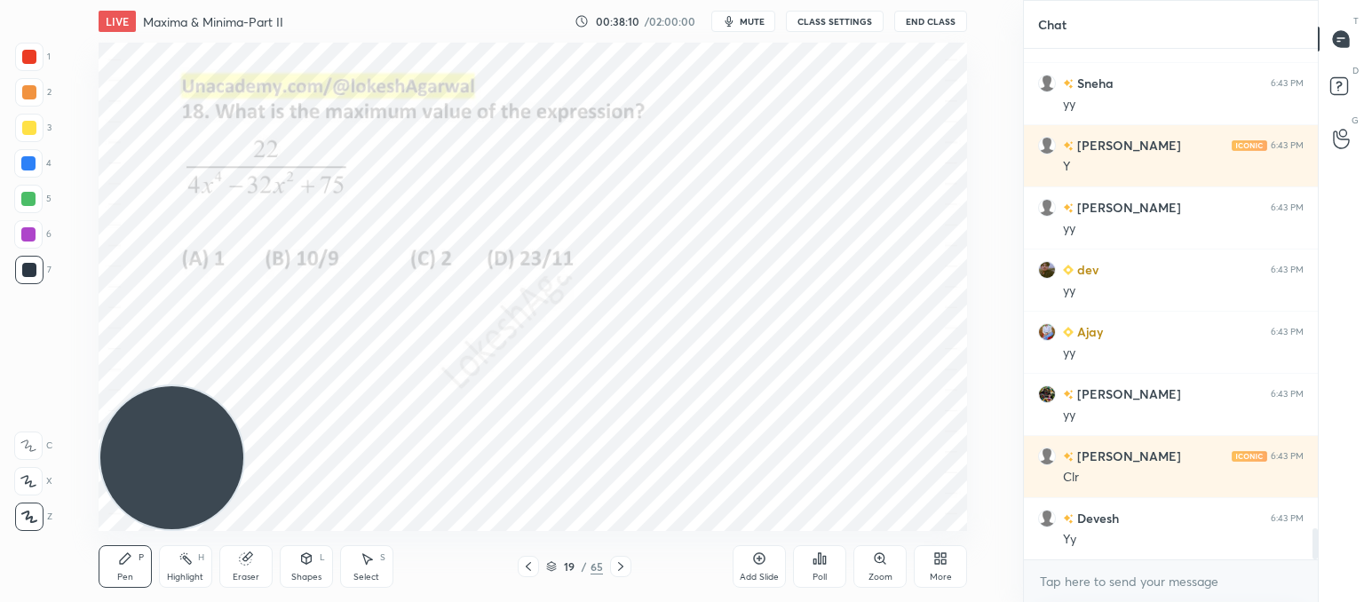
click at [629, 565] on div at bounding box center [620, 566] width 21 height 21
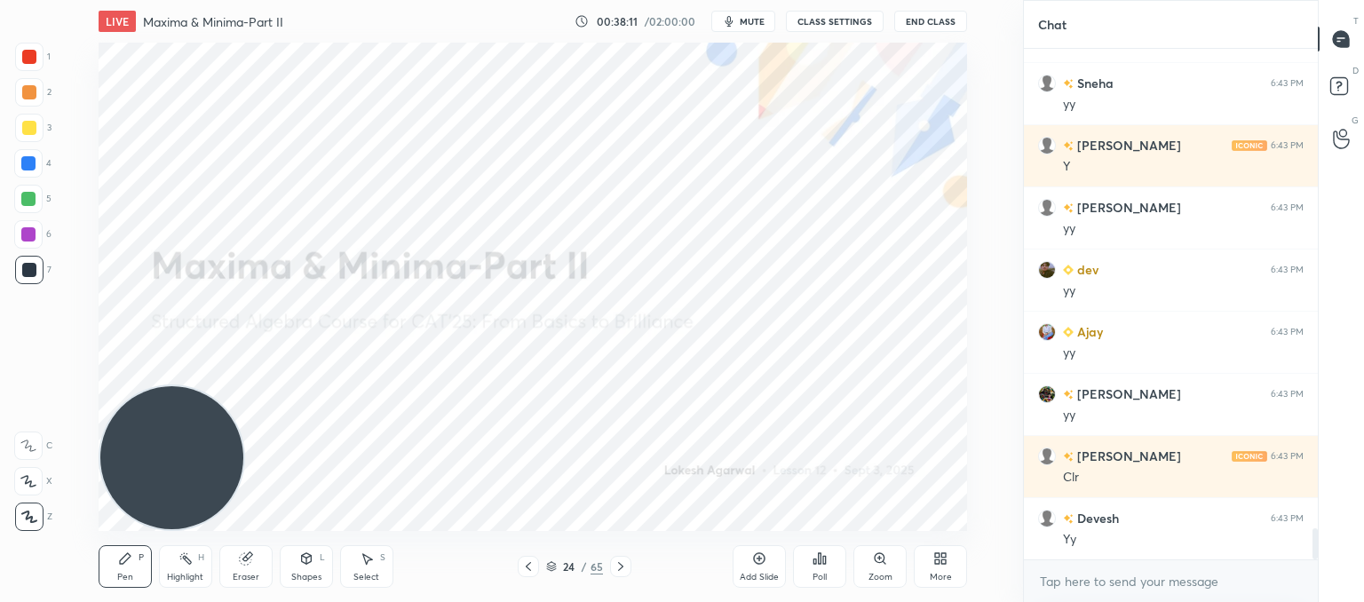
click at [629, 565] on div at bounding box center [620, 566] width 21 height 21
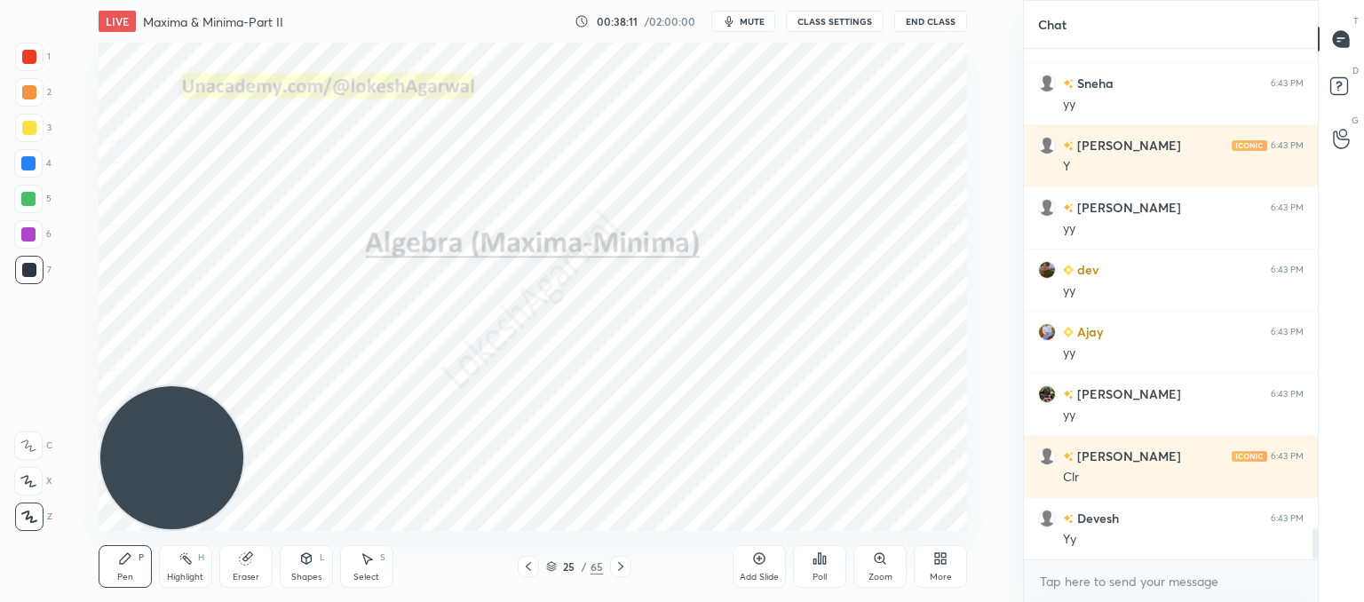
click at [629, 565] on div at bounding box center [620, 566] width 21 height 21
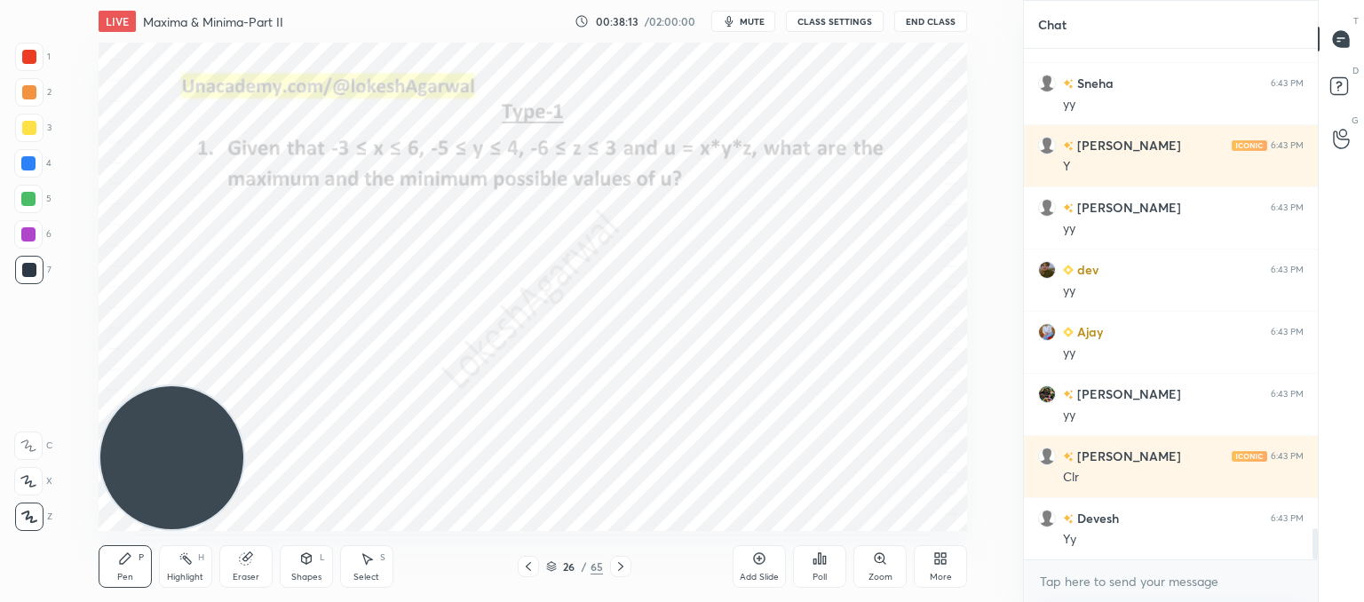
click at [533, 565] on icon at bounding box center [528, 567] width 14 height 14
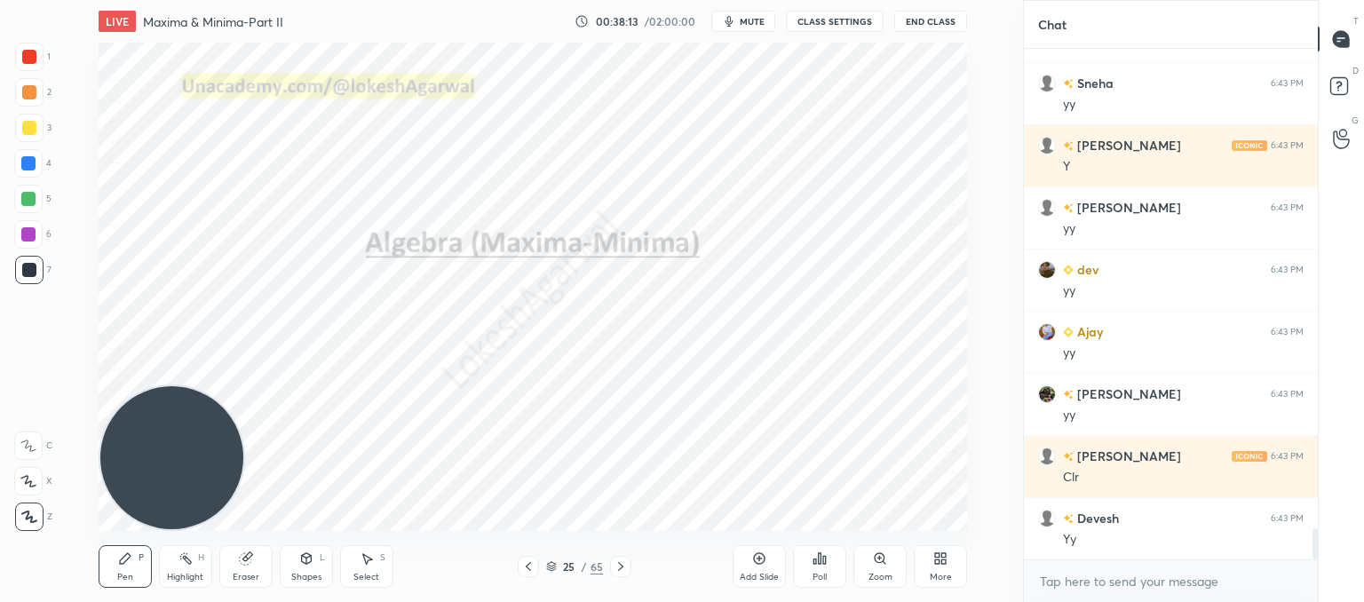
click at [533, 565] on icon at bounding box center [528, 567] width 14 height 14
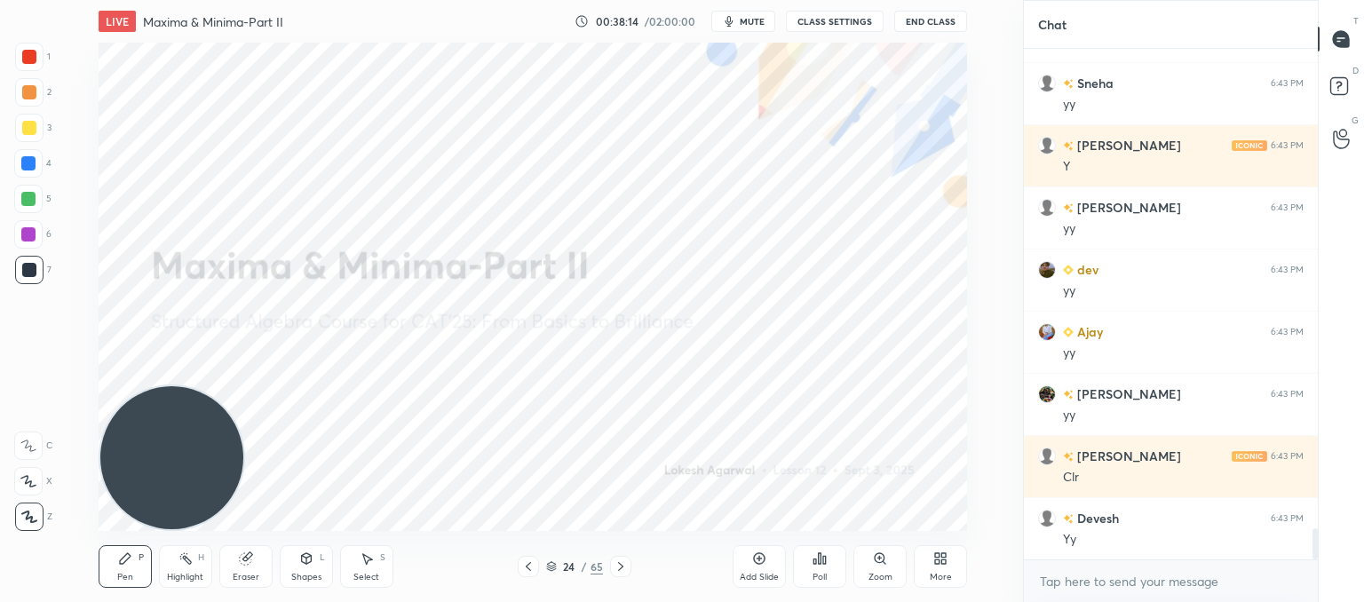
click at [538, 542] on div "Pen P Highlight H Eraser Shapes L Select S 24 / 65 Add Slide Poll Zoom More" at bounding box center [533, 566] width 869 height 71
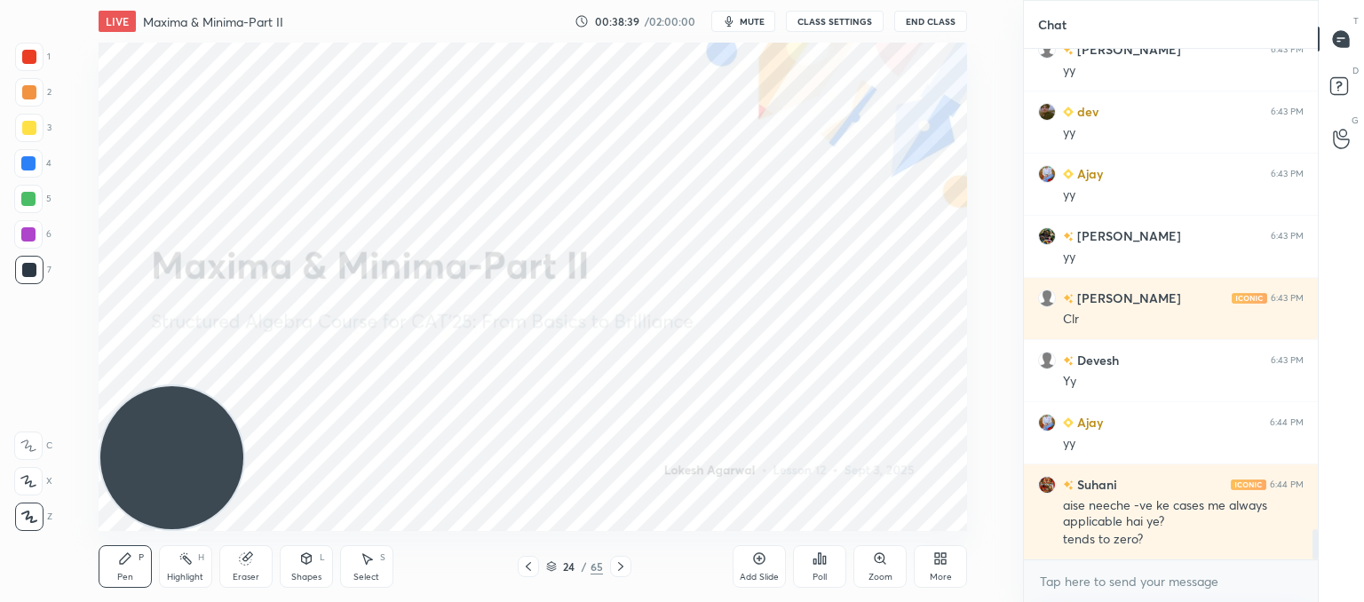
scroll to position [8178, 0]
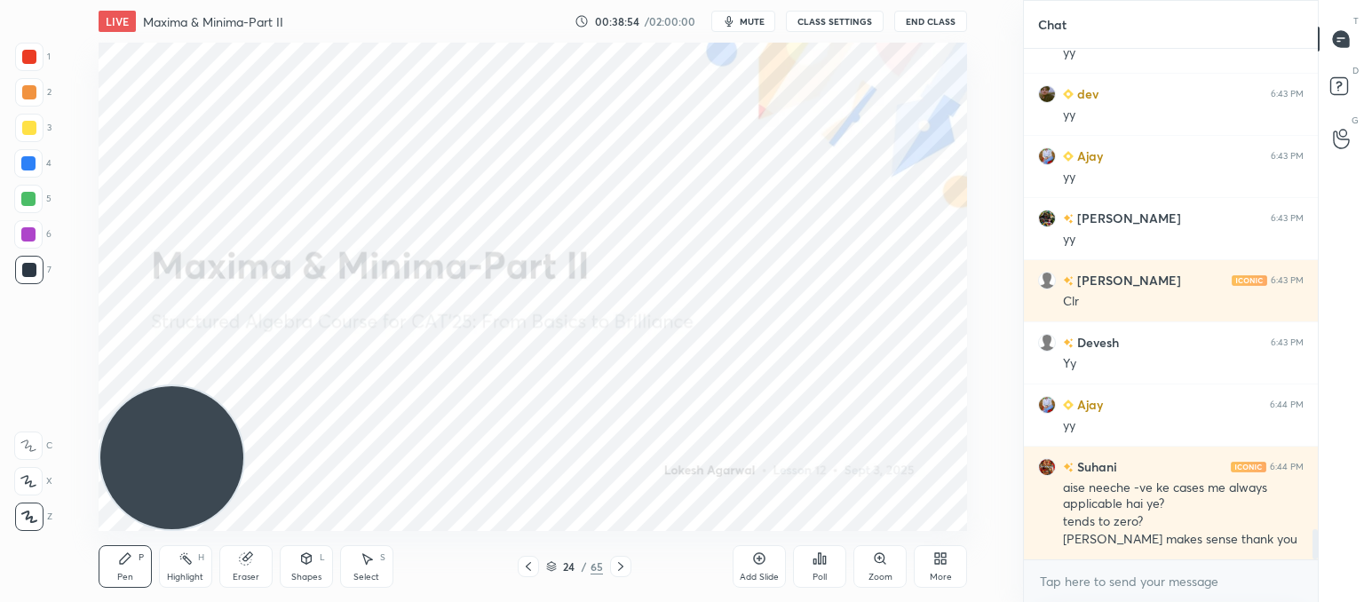
click at [352, 549] on div "Select S" at bounding box center [366, 566] width 53 height 43
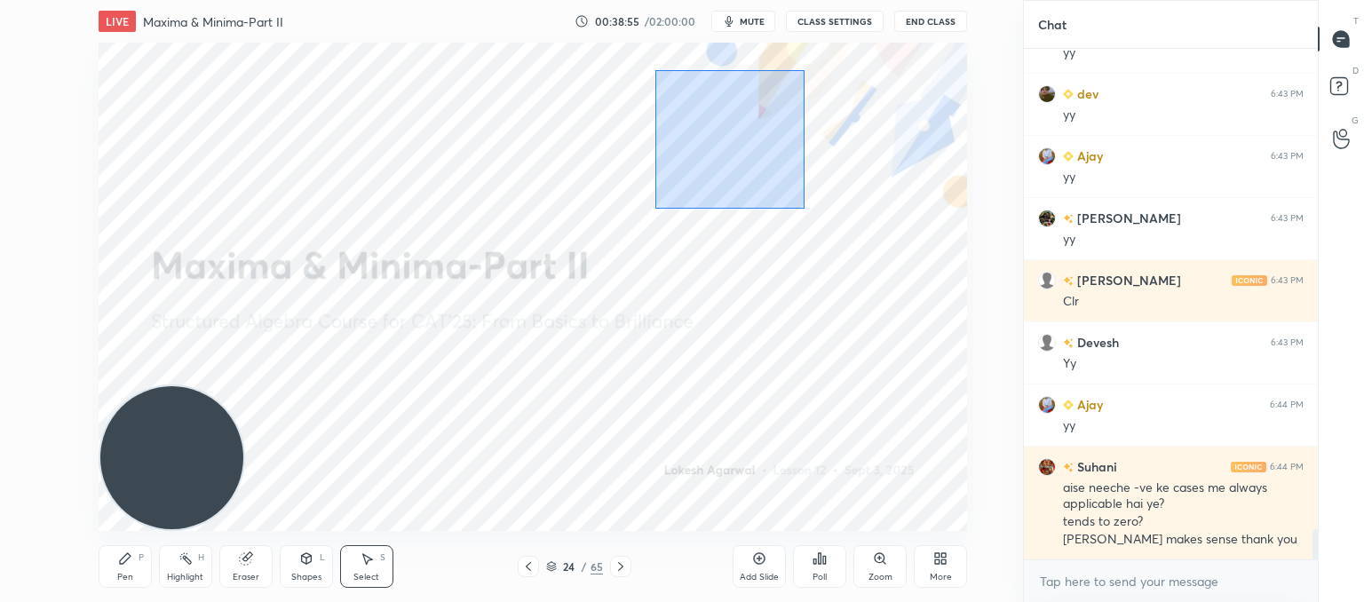
drag, startPoint x: 801, startPoint y: 206, endPoint x: 671, endPoint y: 92, distance: 172.4
click at [671, 90] on div "0 ° Undo Copy Paste here Duplicate Duplicate to new slide Delete" at bounding box center [533, 287] width 869 height 488
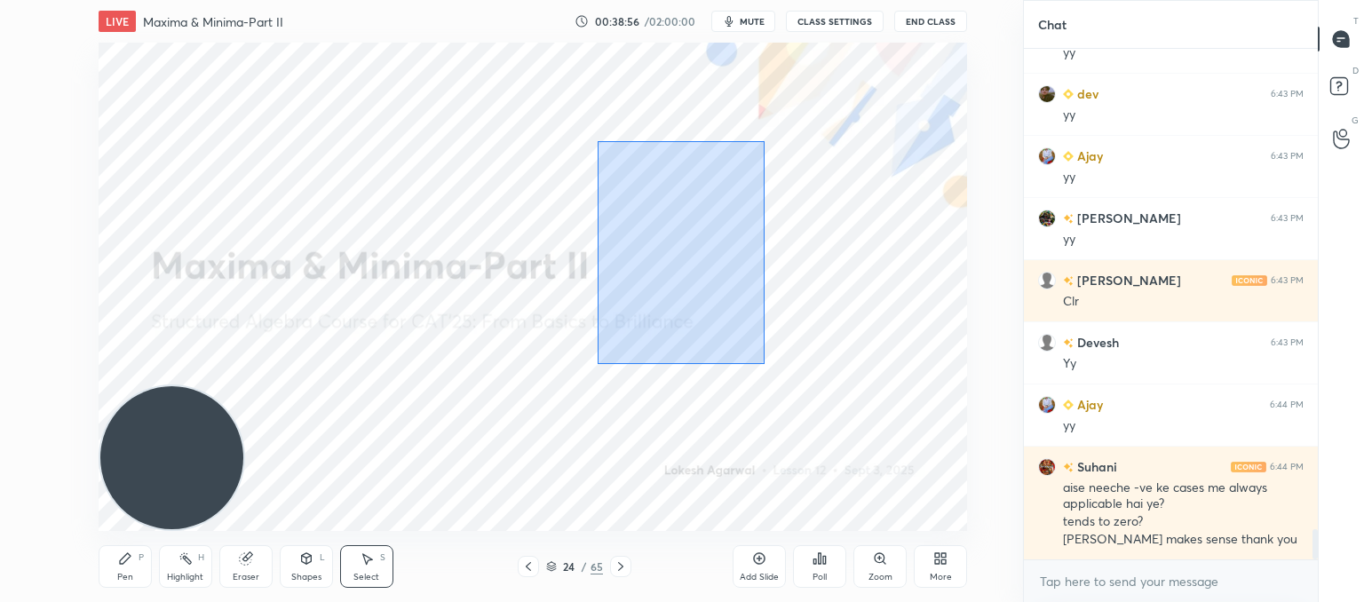
drag, startPoint x: 763, startPoint y: 358, endPoint x: 594, endPoint y: 72, distance: 332.0
click at [591, 75] on div "0 ° Undo Copy Paste here Duplicate Duplicate to new slide Delete" at bounding box center [533, 287] width 869 height 488
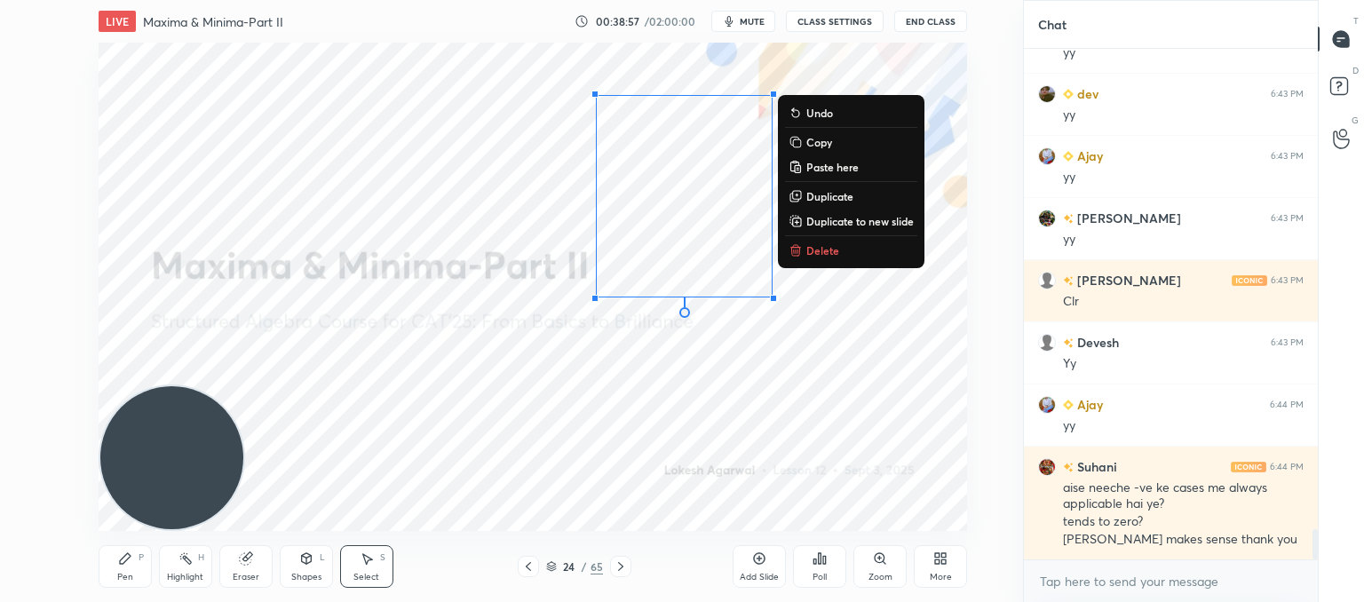
click at [829, 256] on p "Delete" at bounding box center [822, 250] width 33 height 14
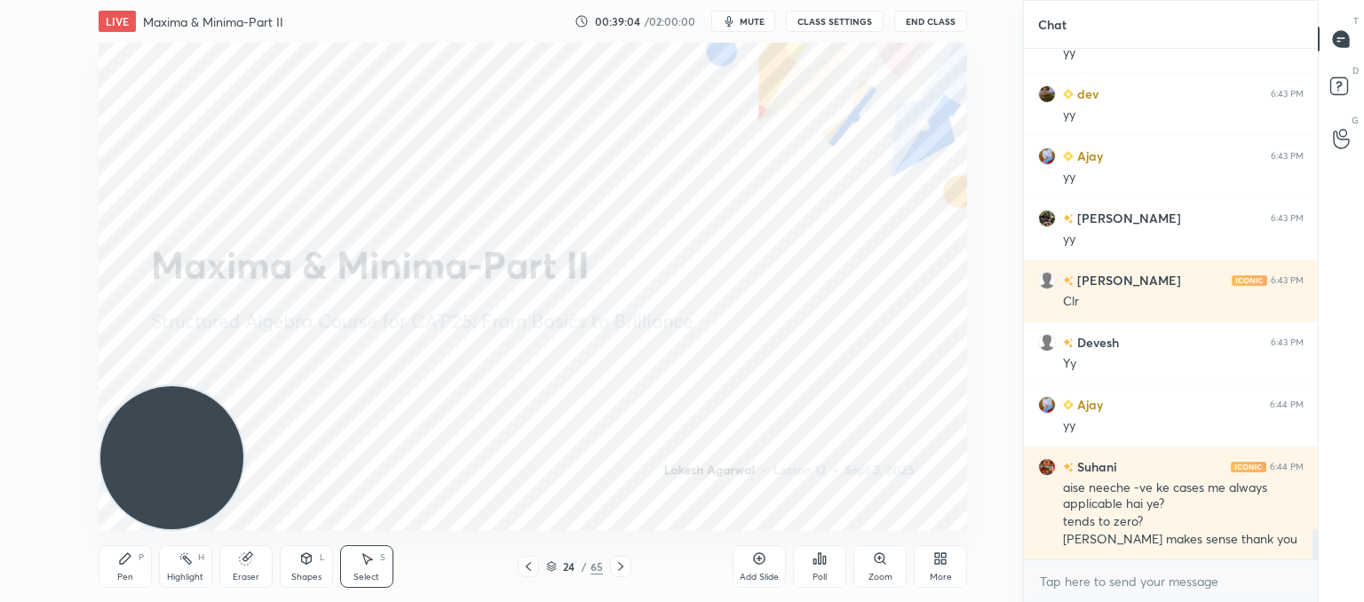
click at [528, 568] on icon at bounding box center [528, 567] width 14 height 14
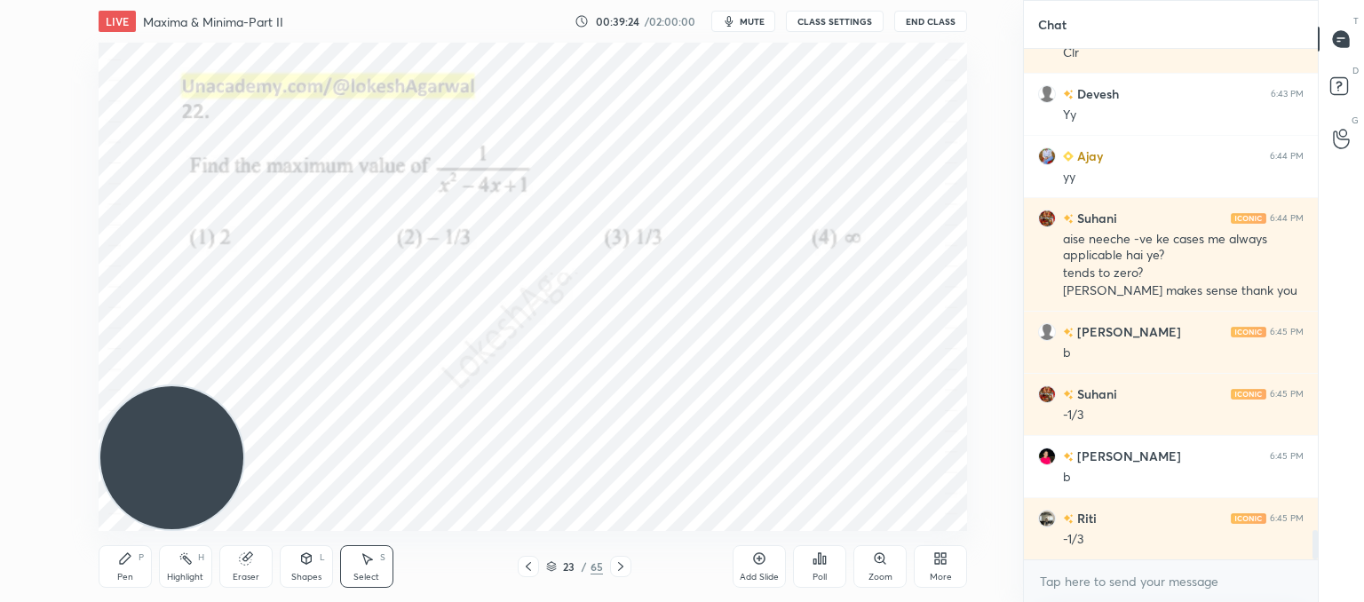
scroll to position [8551, 0]
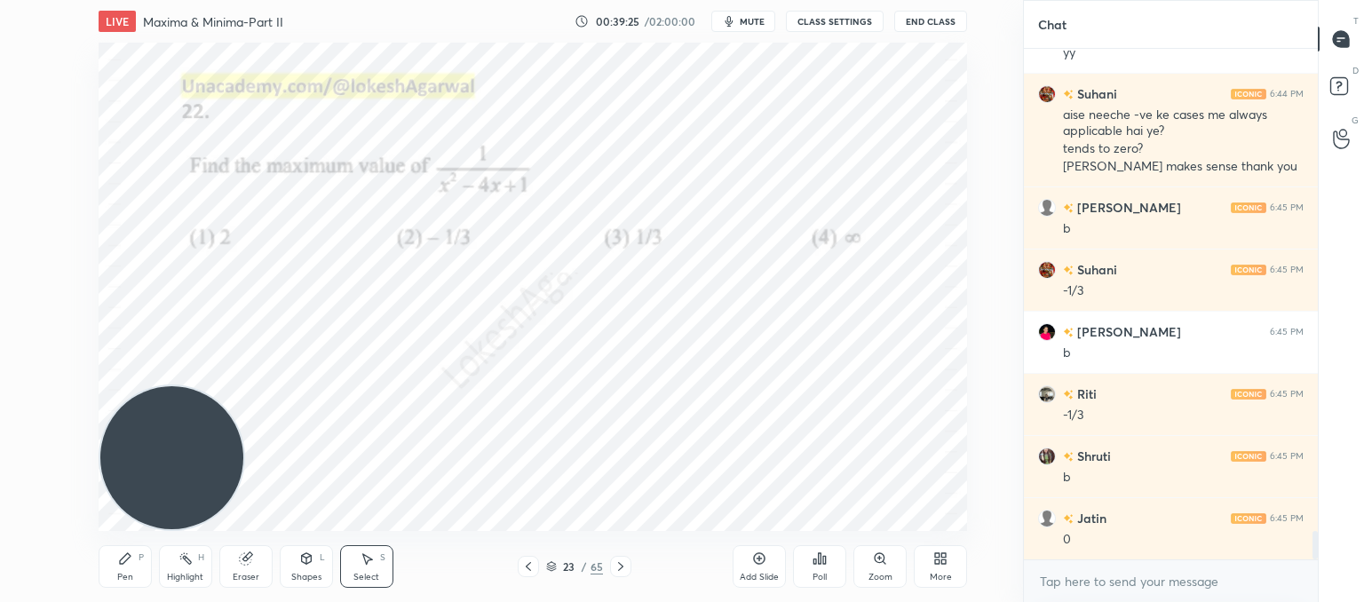
drag, startPoint x: 129, startPoint y: 560, endPoint x: 240, endPoint y: 428, distance: 172.7
click at [135, 558] on div "Pen P" at bounding box center [125, 566] width 53 height 43
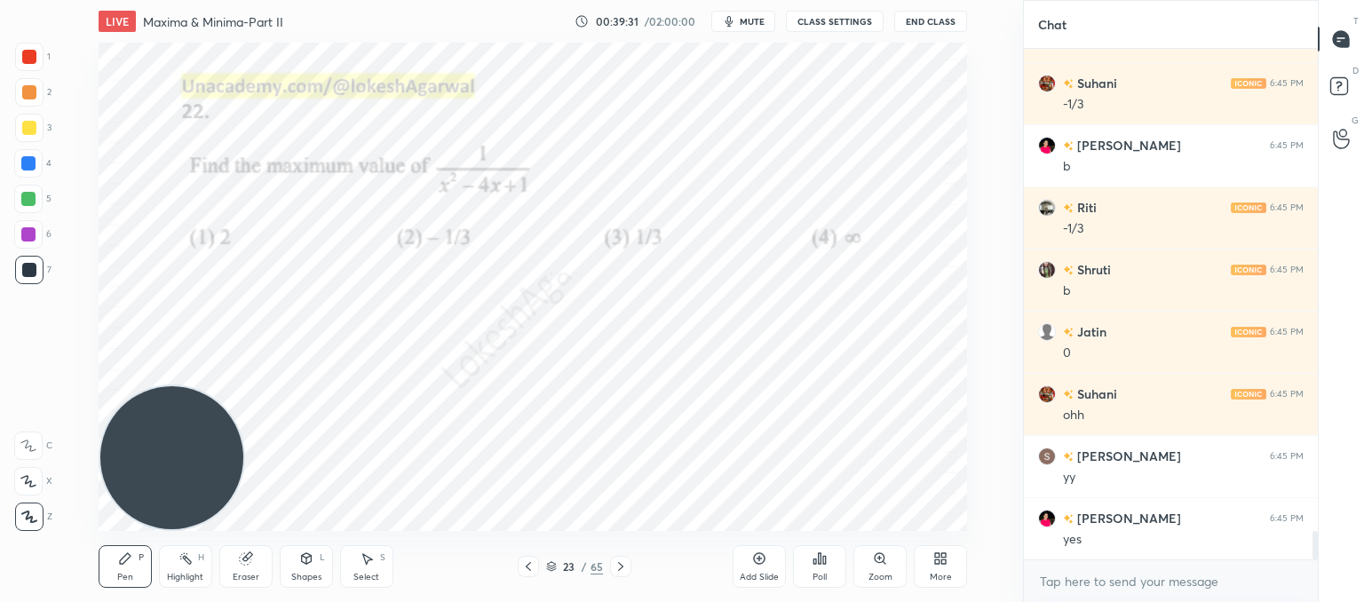
scroll to position [8780, 0]
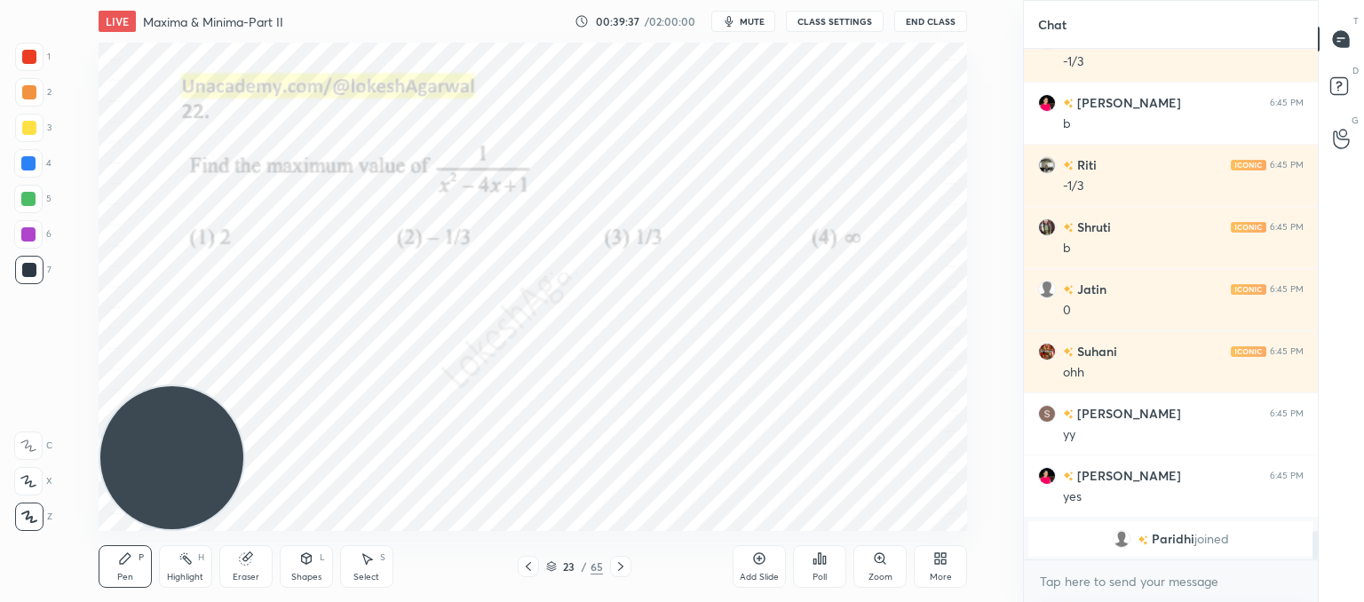
click at [756, 566] on div "Add Slide" at bounding box center [759, 566] width 53 height 43
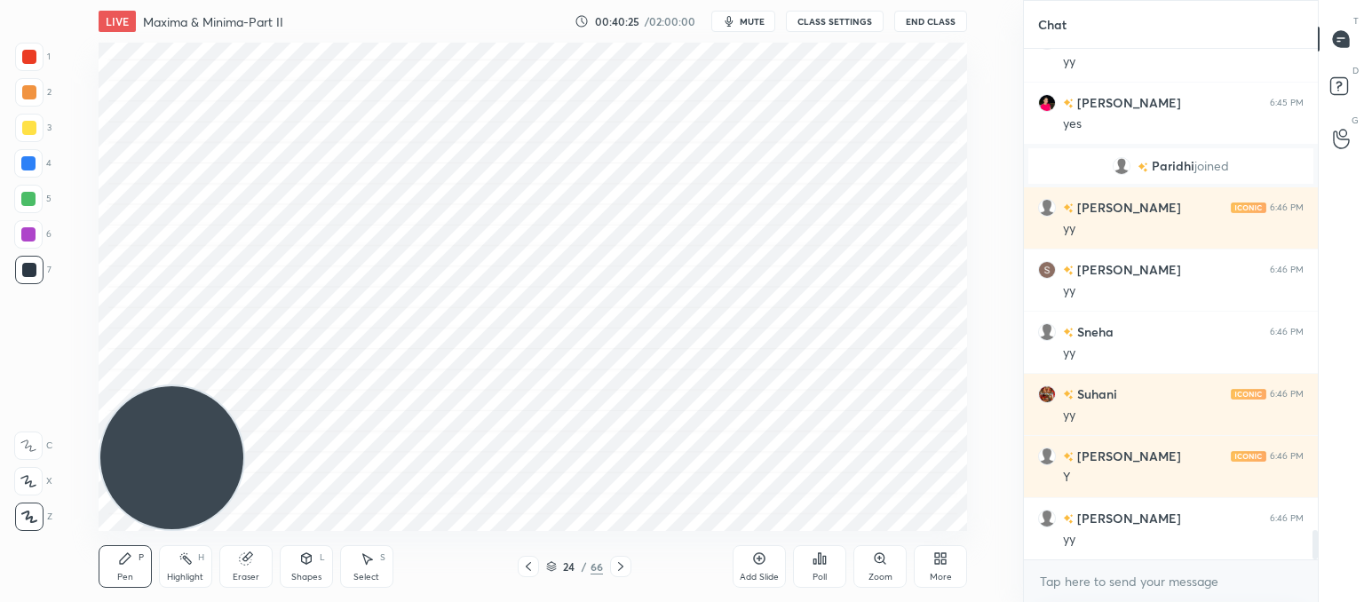
scroll to position [8366, 0]
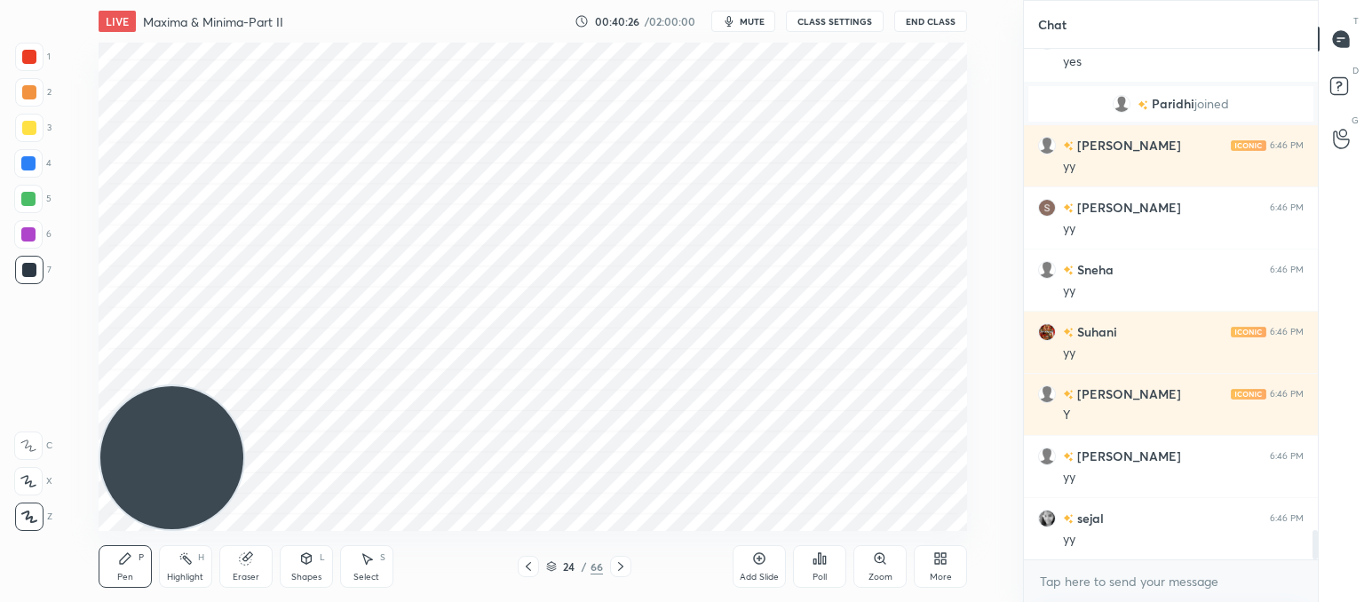
click at [526, 566] on icon at bounding box center [528, 567] width 14 height 14
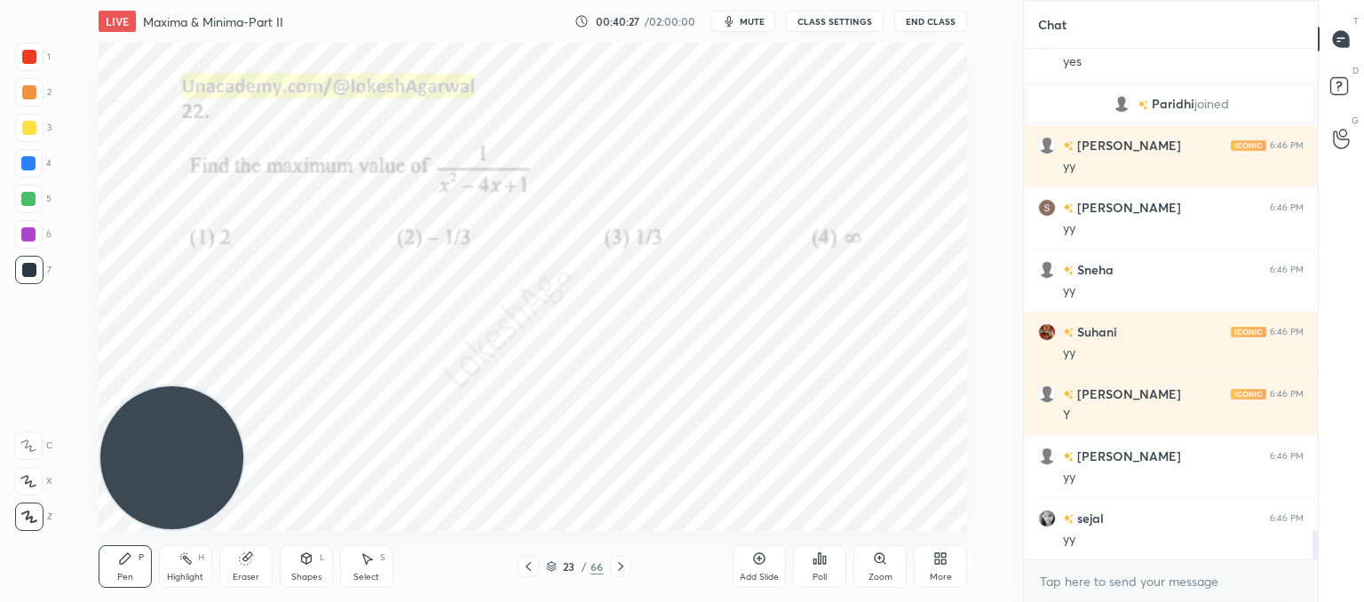
click at [526, 567] on icon at bounding box center [528, 567] width 14 height 14
click at [610, 569] on div at bounding box center [620, 566] width 21 height 21
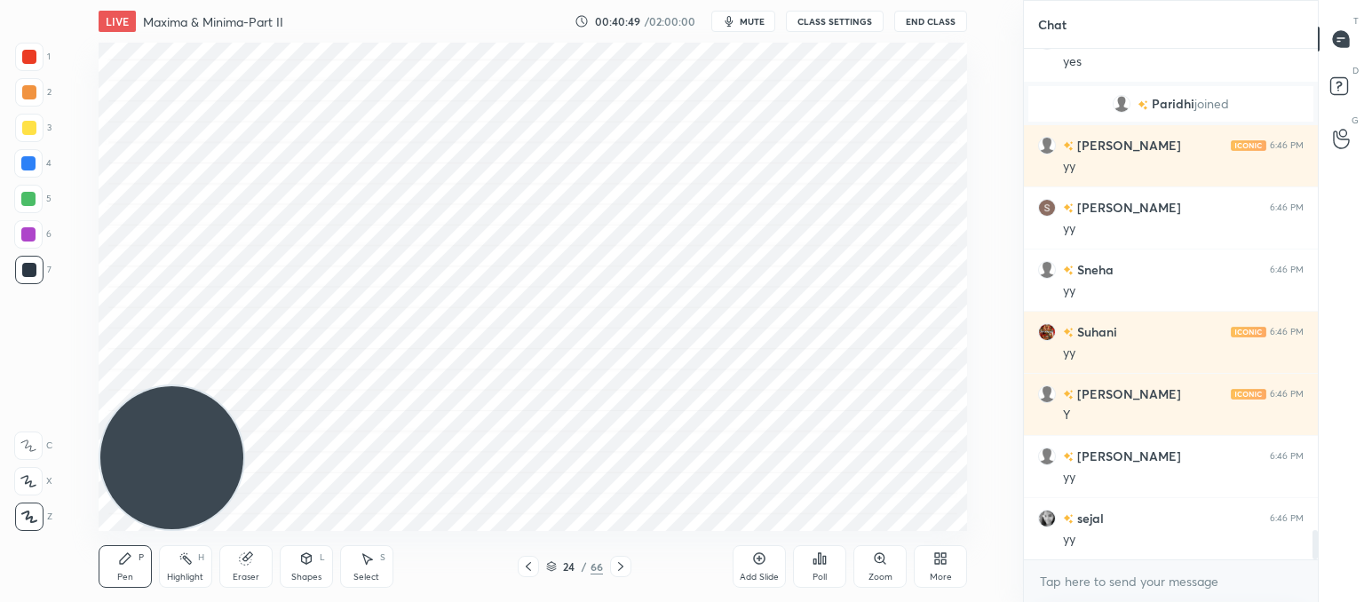
click at [610, 569] on div at bounding box center [620, 566] width 21 height 21
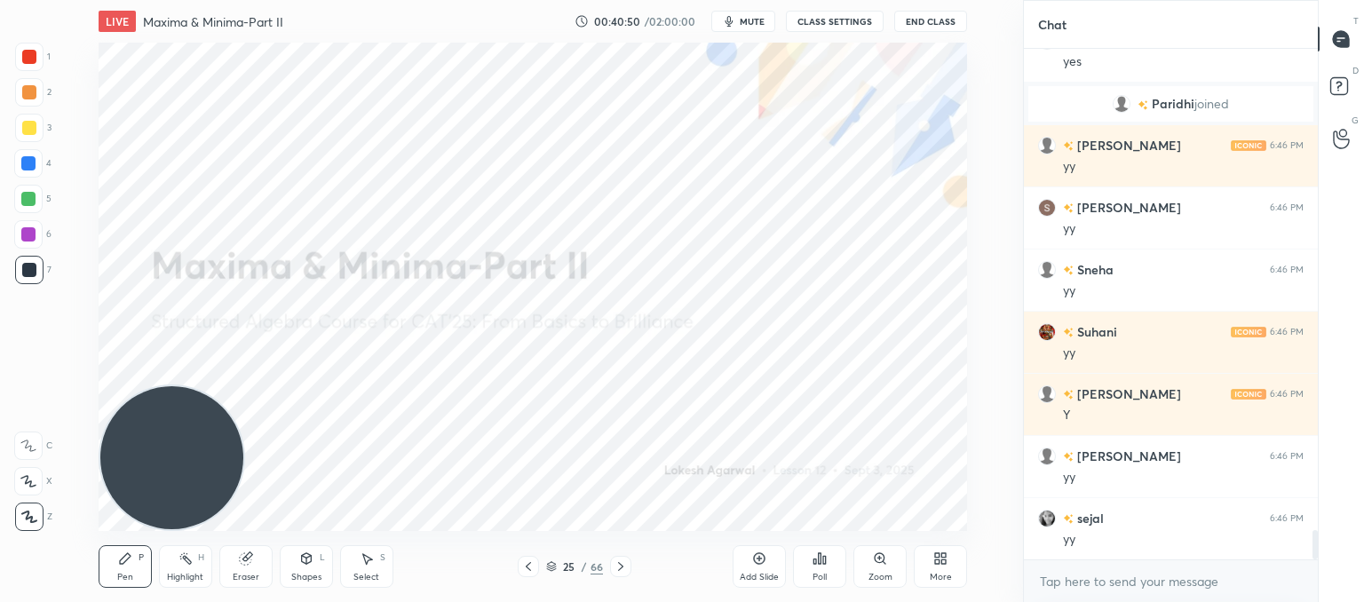
scroll to position [8428, 0]
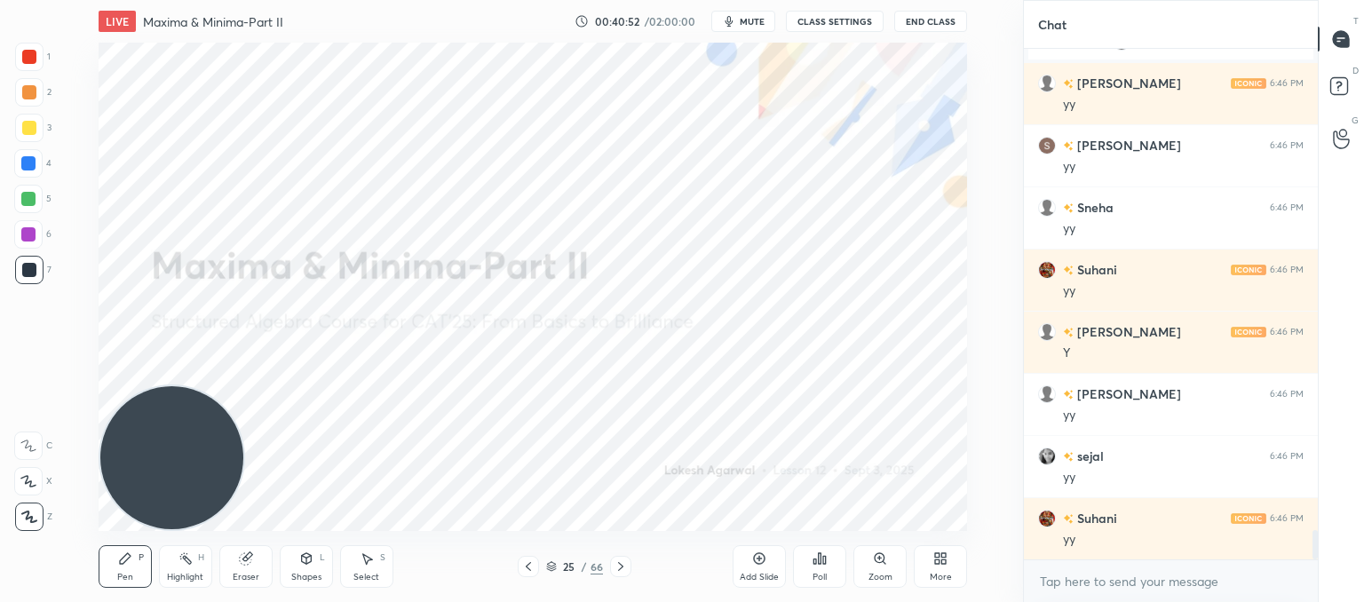
click at [616, 567] on icon at bounding box center [621, 567] width 14 height 14
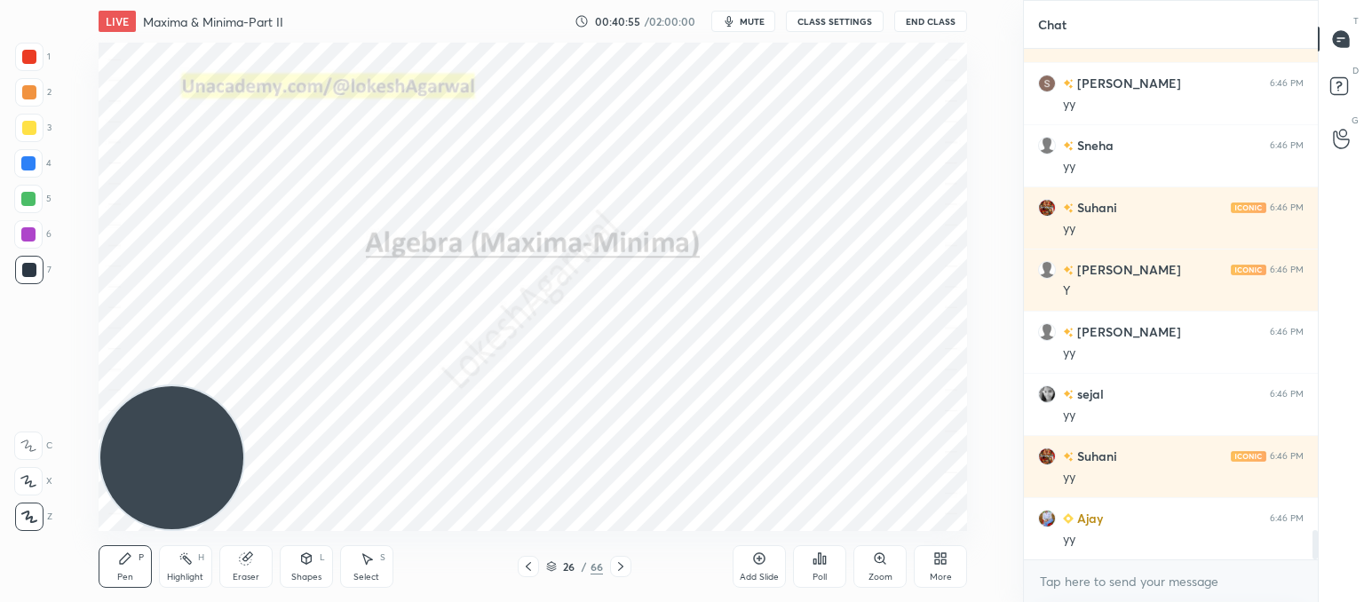
click at [616, 567] on icon at bounding box center [621, 567] width 14 height 14
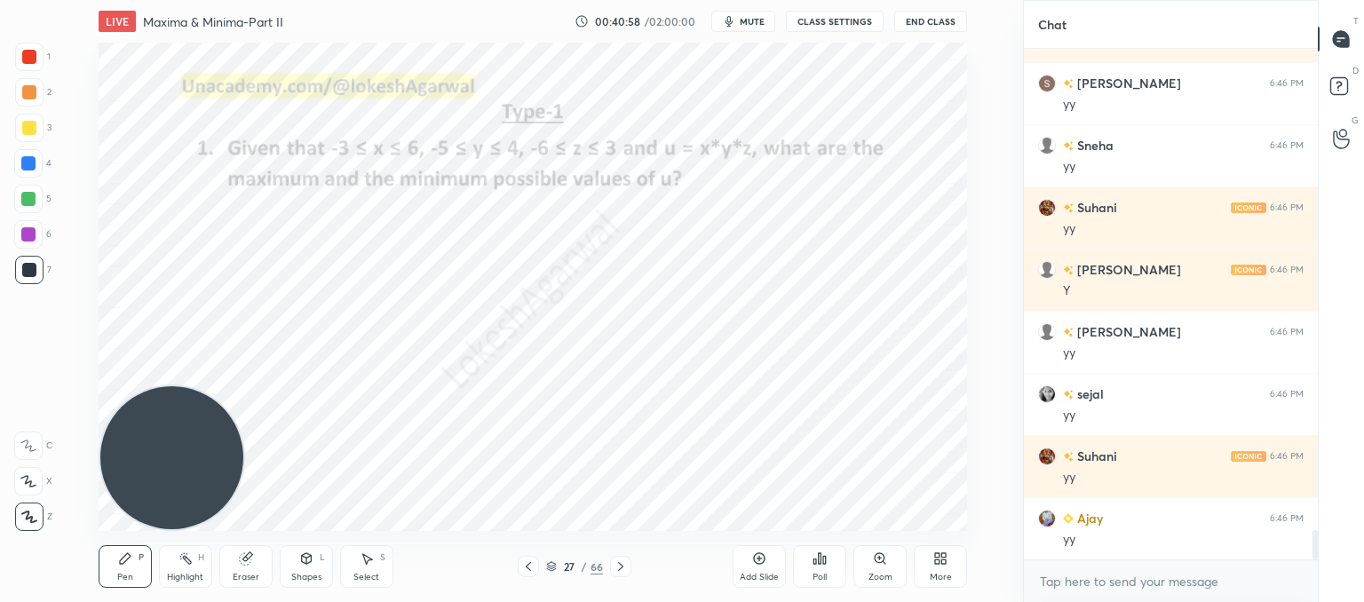
click at [530, 564] on icon at bounding box center [528, 567] width 14 height 14
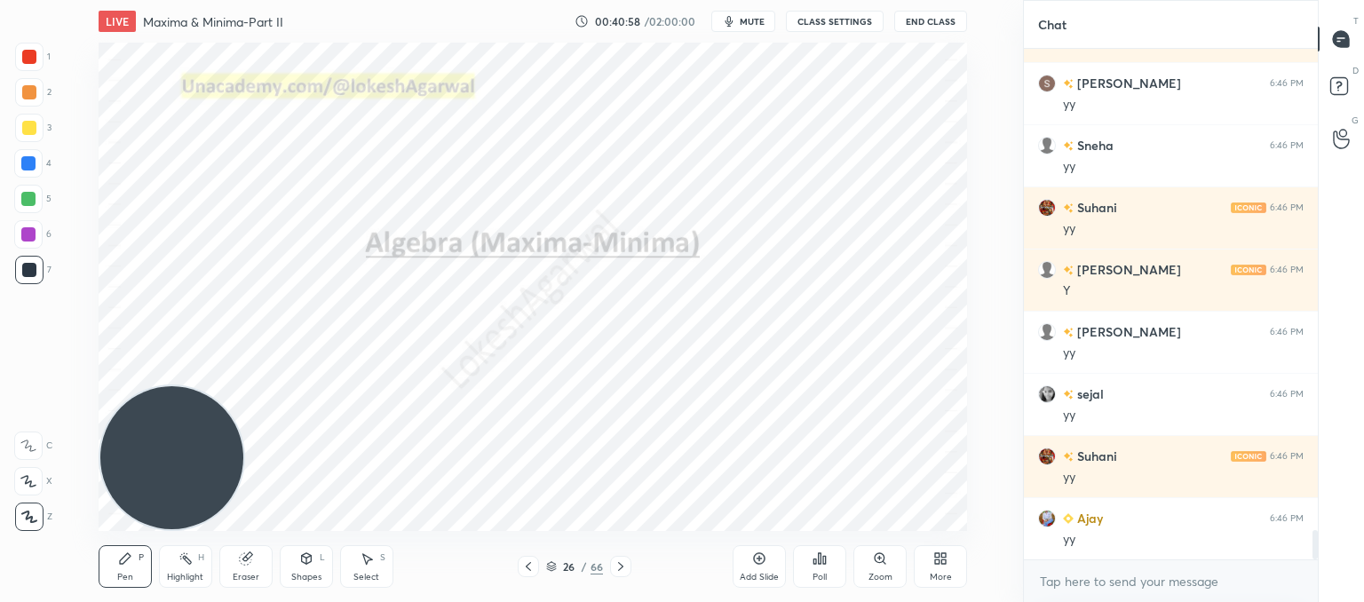
click at [530, 564] on icon at bounding box center [528, 567] width 14 height 14
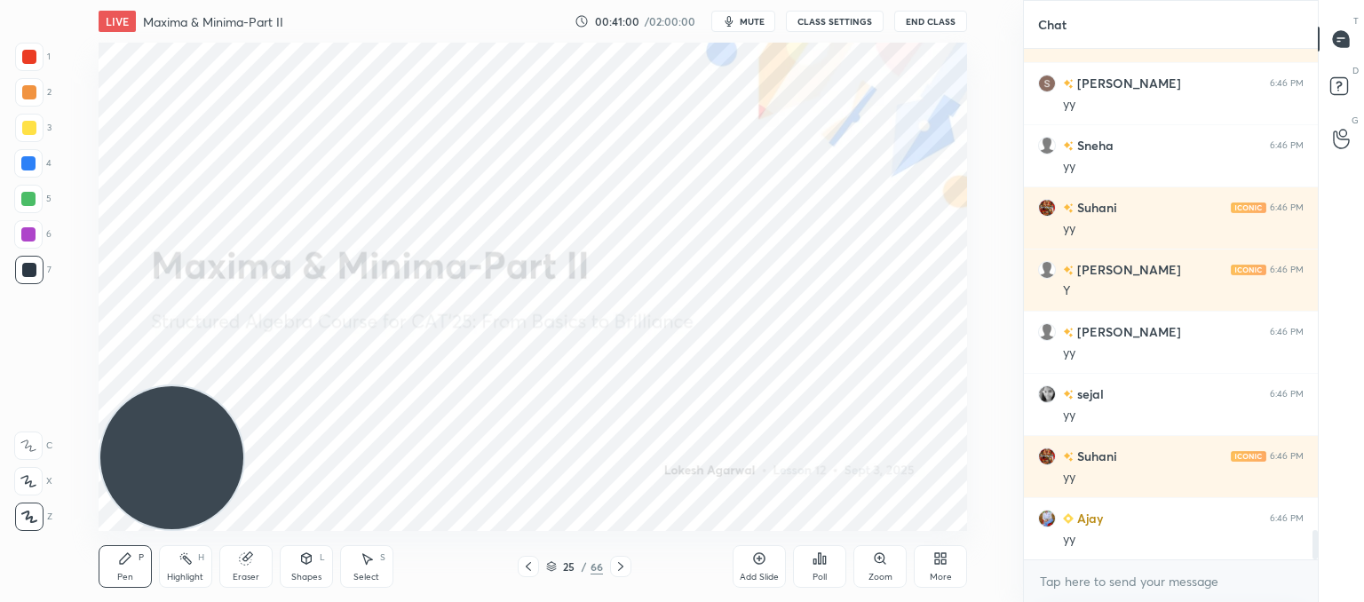
click at [924, 566] on div "More" at bounding box center [940, 566] width 53 height 43
click at [839, 382] on div "Upload File" at bounding box center [840, 381] width 71 height 43
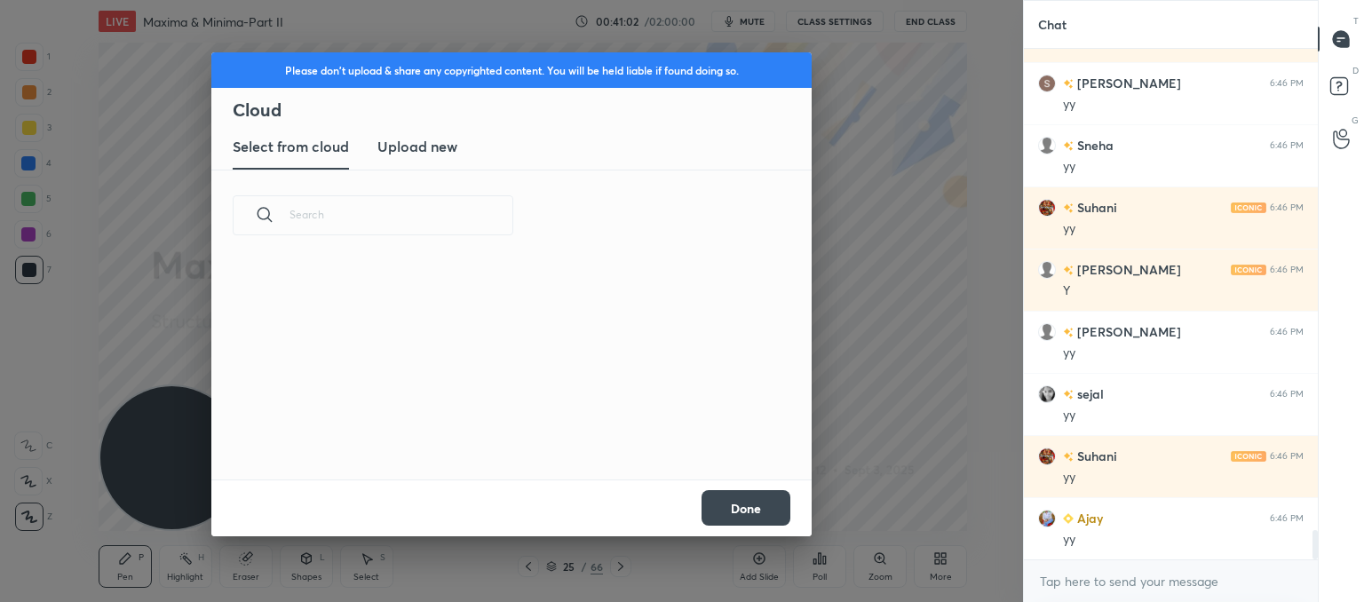
scroll to position [218, 570]
click at [413, 150] on h3 "Upload new" at bounding box center [417, 146] width 80 height 21
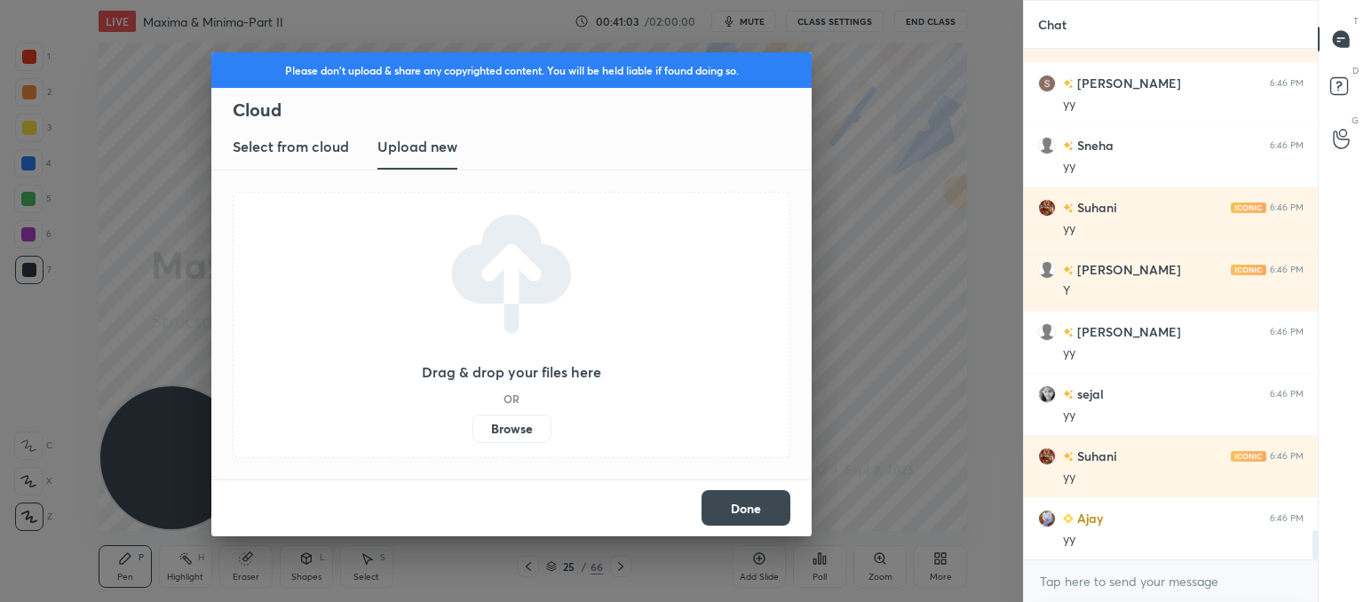
click at [510, 415] on label "Browse" at bounding box center [511, 429] width 79 height 28
click at [472, 415] on input "Browse" at bounding box center [472, 429] width 0 height 28
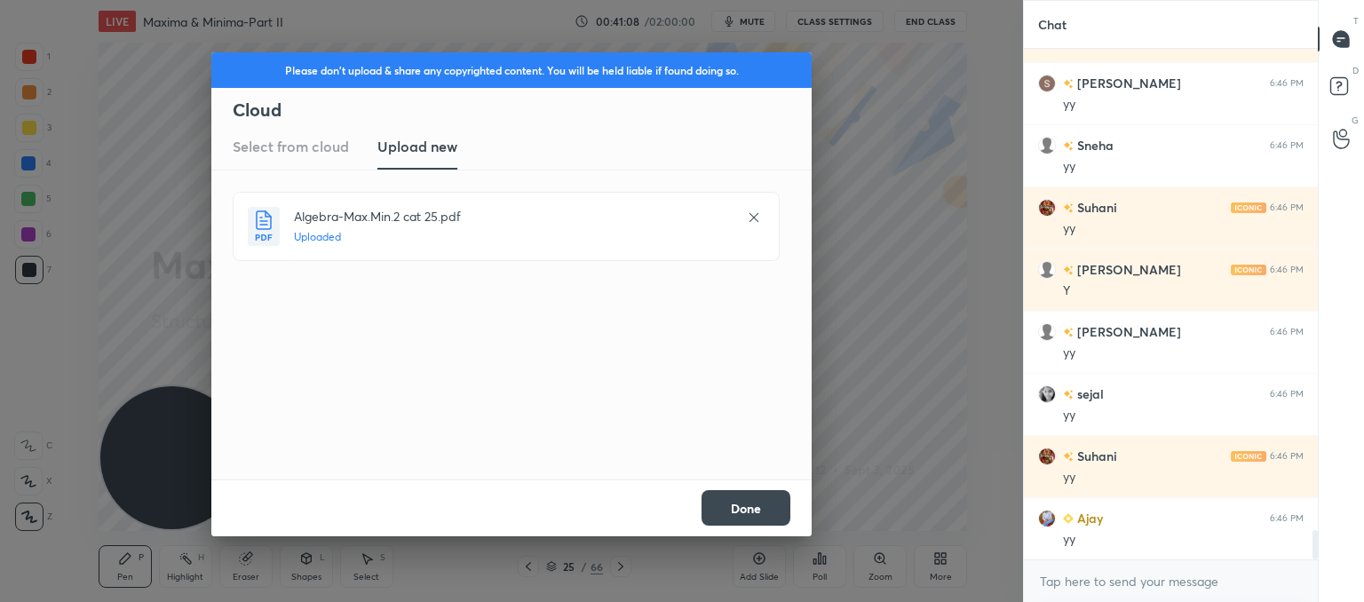
click at [770, 507] on button "Done" at bounding box center [746, 508] width 89 height 36
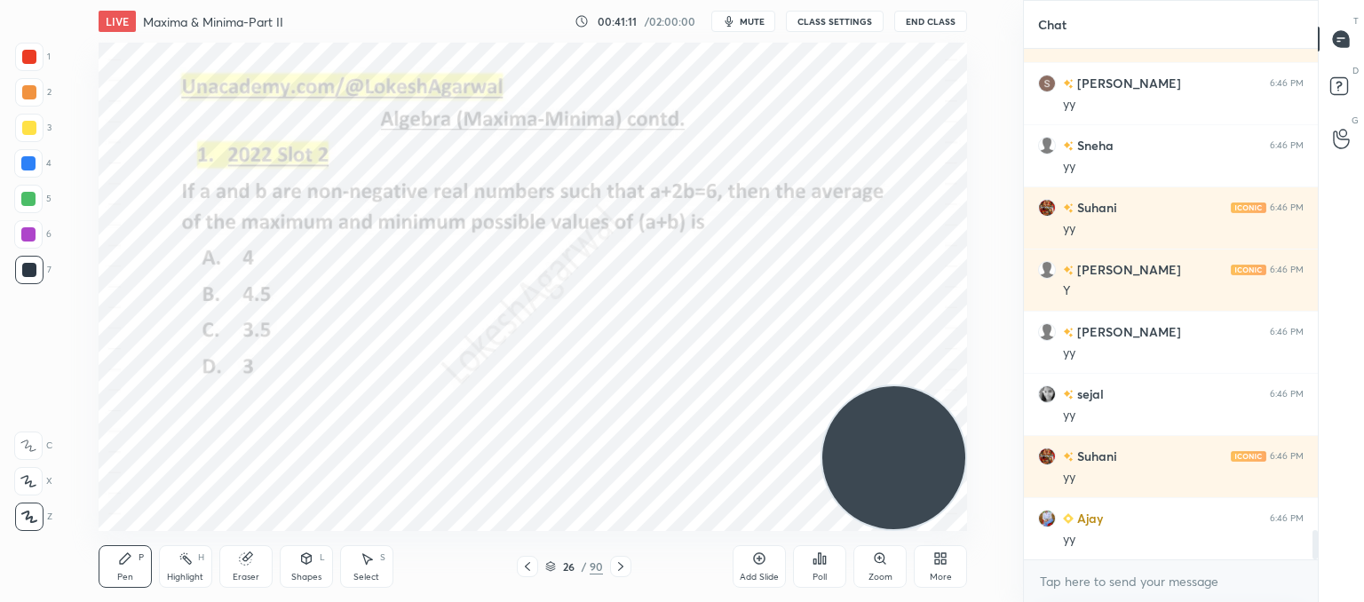
drag, startPoint x: 200, startPoint y: 458, endPoint x: 934, endPoint y: 509, distance: 736.2
click at [934, 509] on video at bounding box center [893, 457] width 143 height 143
click at [619, 566] on icon at bounding box center [621, 567] width 14 height 14
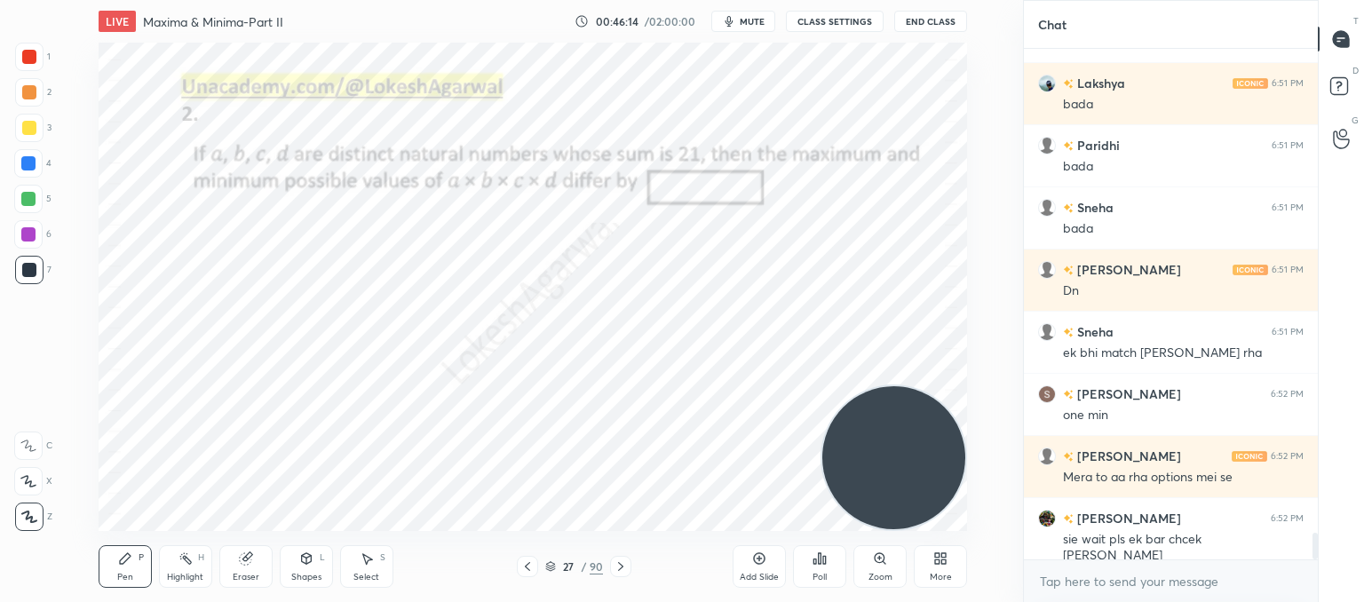
scroll to position [9387, 0]
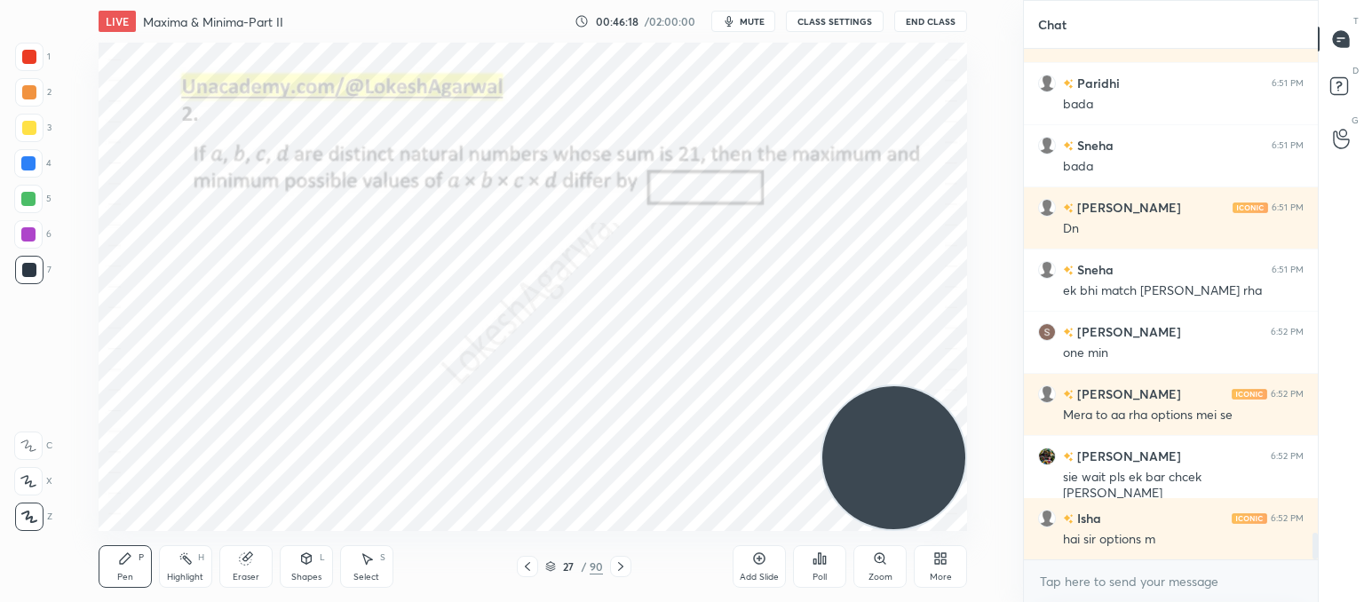
click at [834, 575] on div "Poll" at bounding box center [819, 566] width 53 height 43
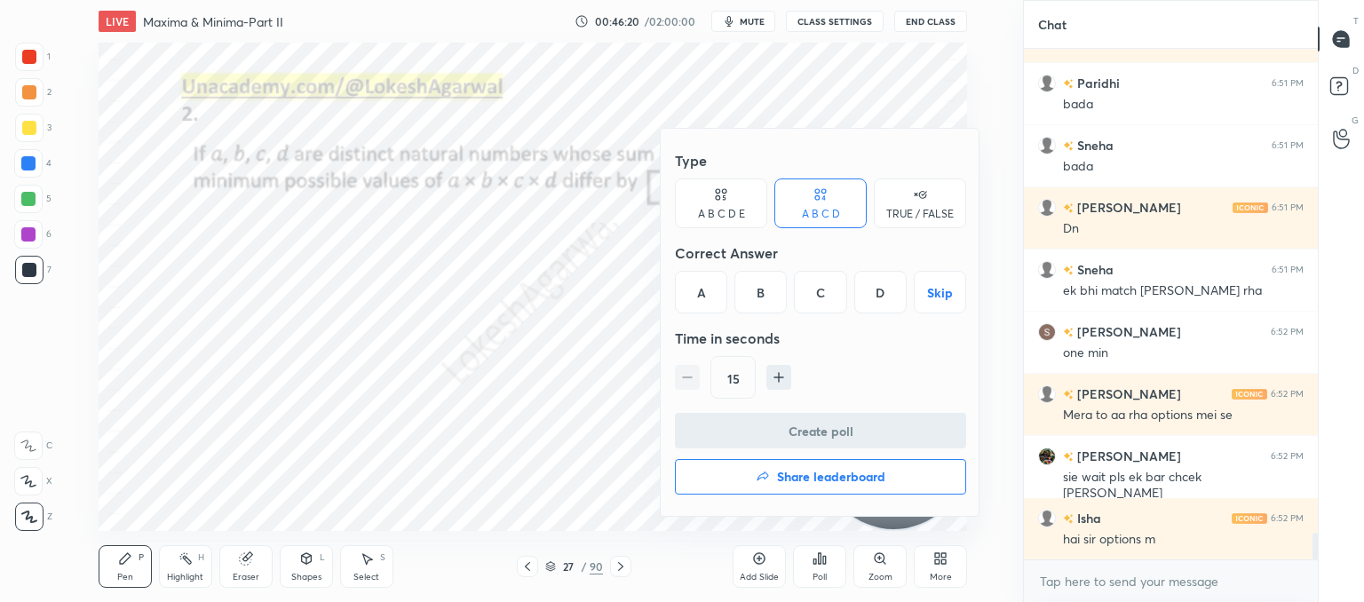
click at [706, 201] on div "A B C D E" at bounding box center [721, 204] width 92 height 50
click at [845, 294] on div "D" at bounding box center [845, 292] width 43 height 43
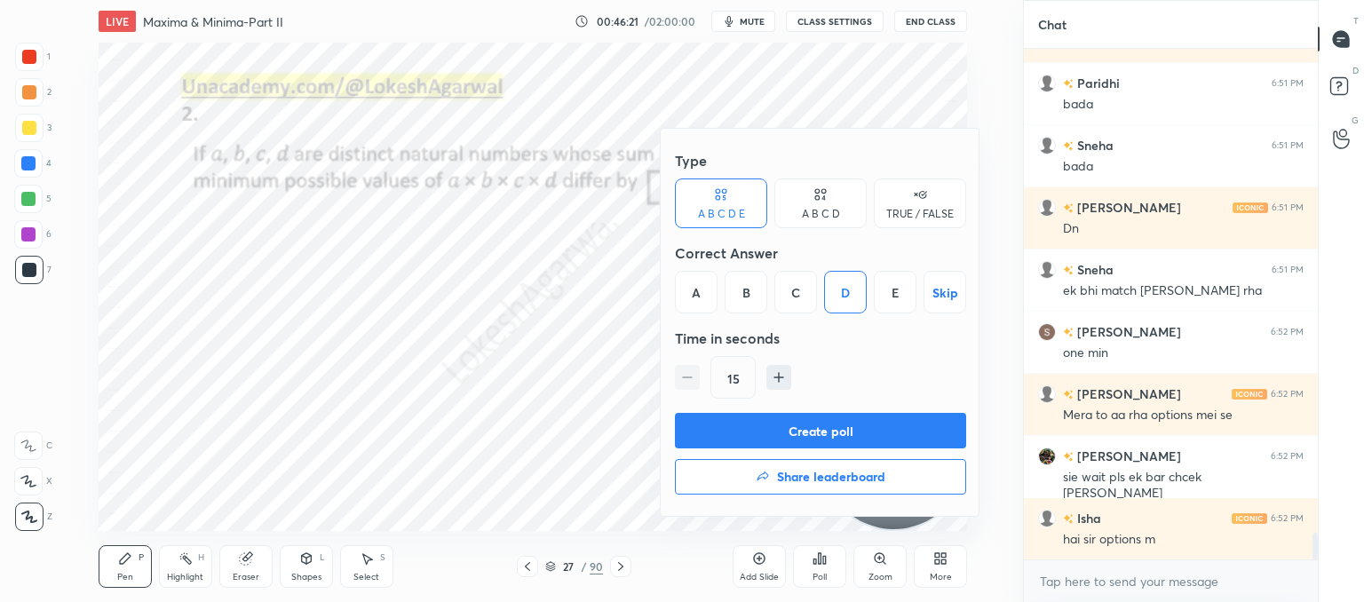
click at [770, 384] on icon "button" at bounding box center [779, 378] width 18 height 18
type input "30"
click at [778, 423] on button "Create poll" at bounding box center [820, 431] width 291 height 36
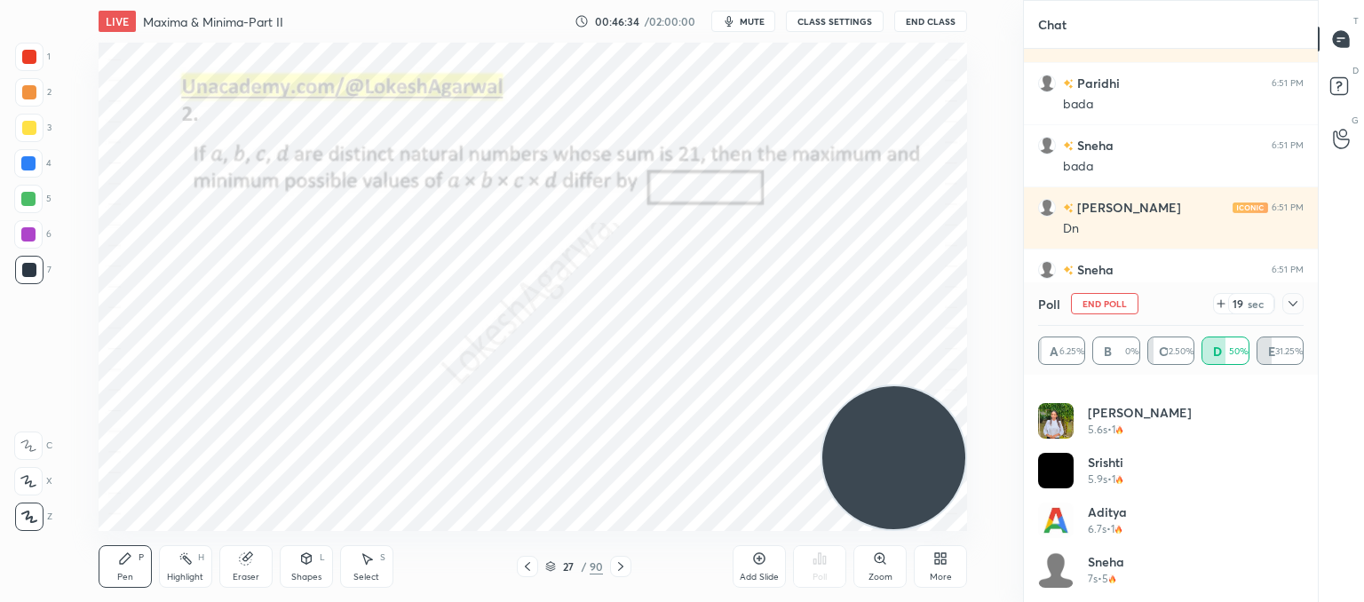
scroll to position [583, 0]
click at [1294, 303] on icon at bounding box center [1293, 304] width 14 height 14
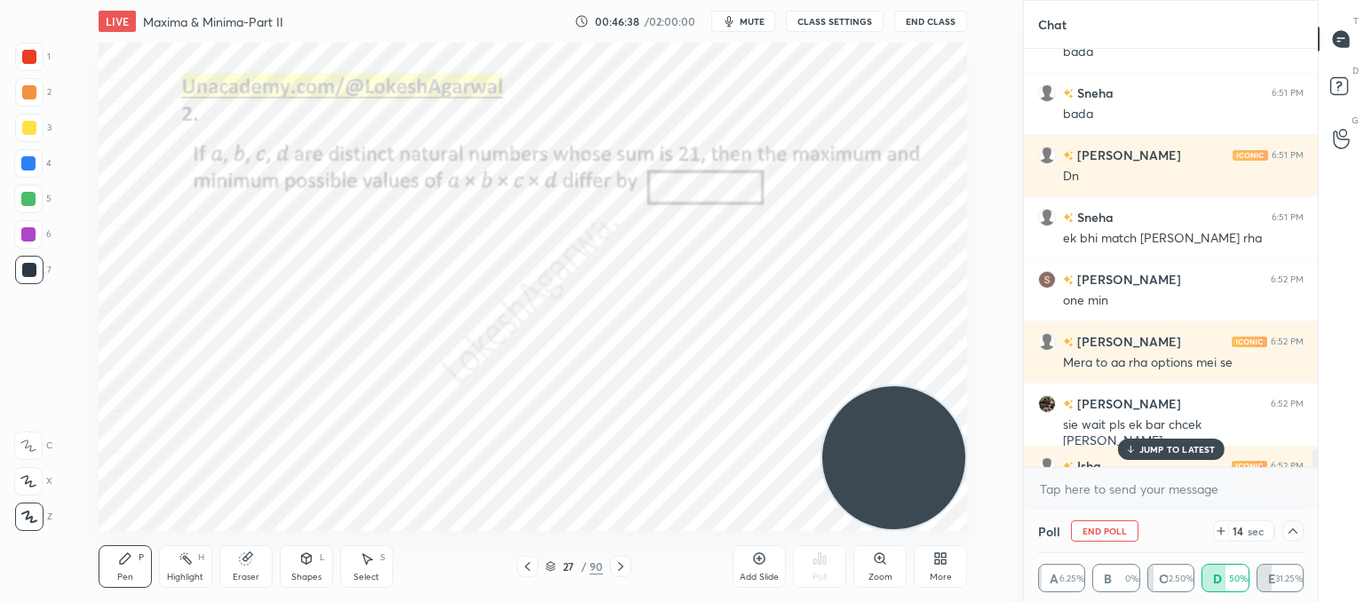
scroll to position [9480, 0]
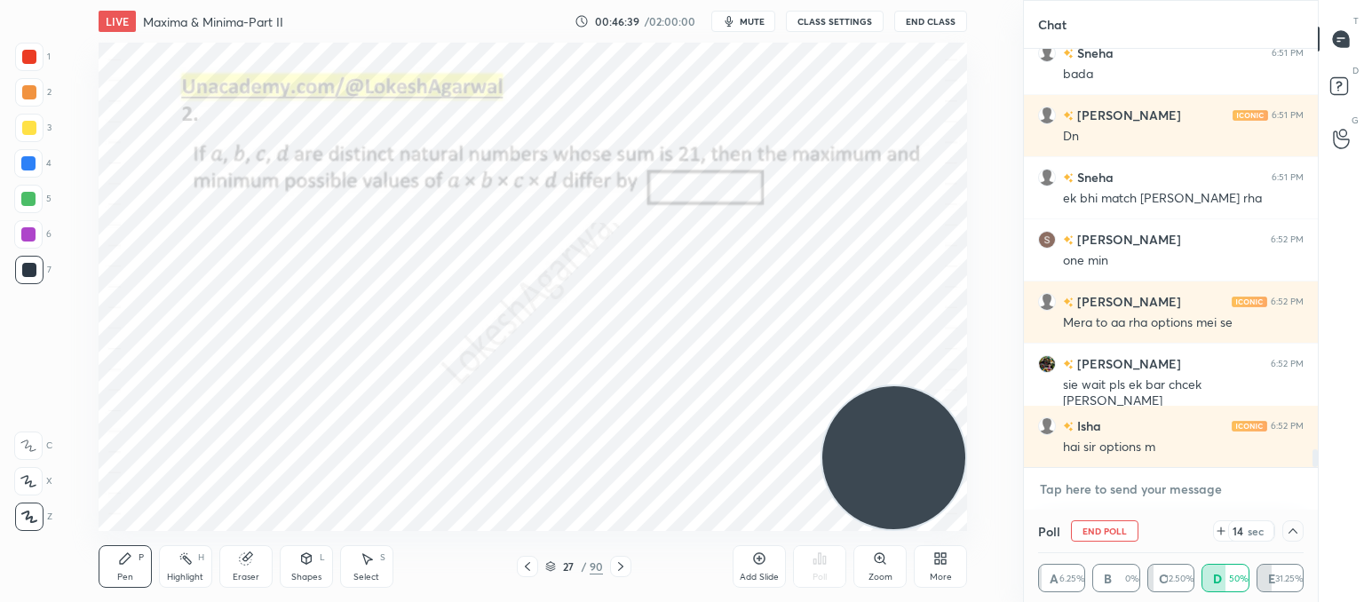
click at [1084, 495] on textarea at bounding box center [1171, 489] width 266 height 28
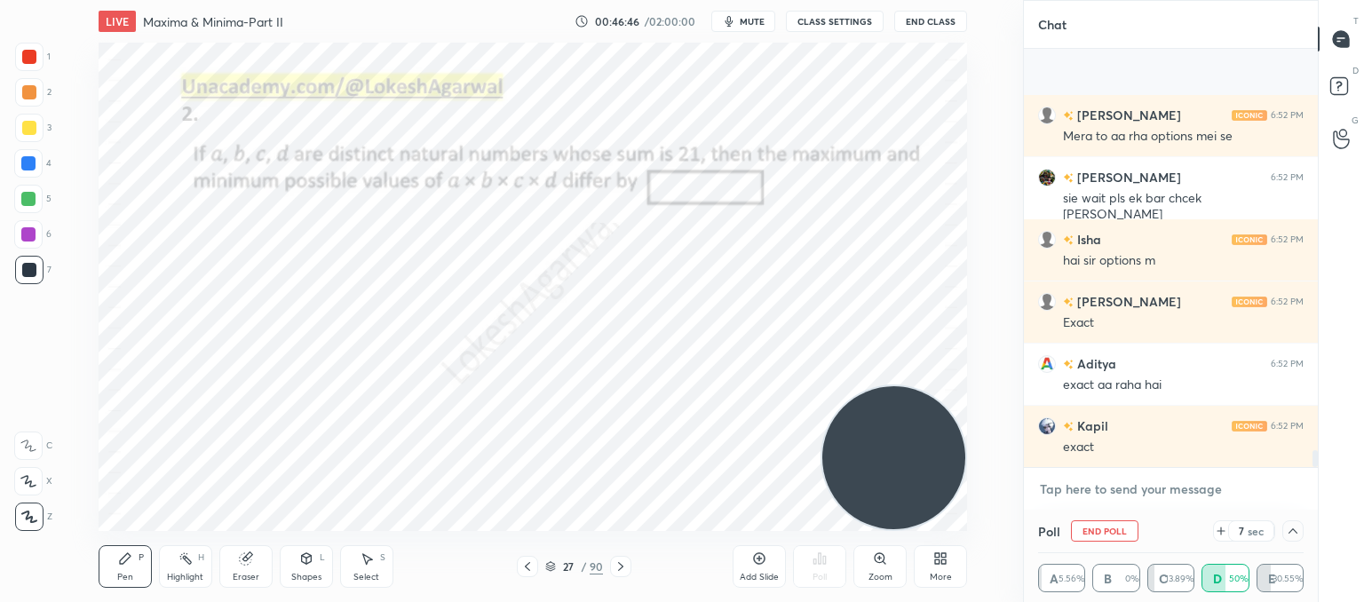
scroll to position [9790, 0]
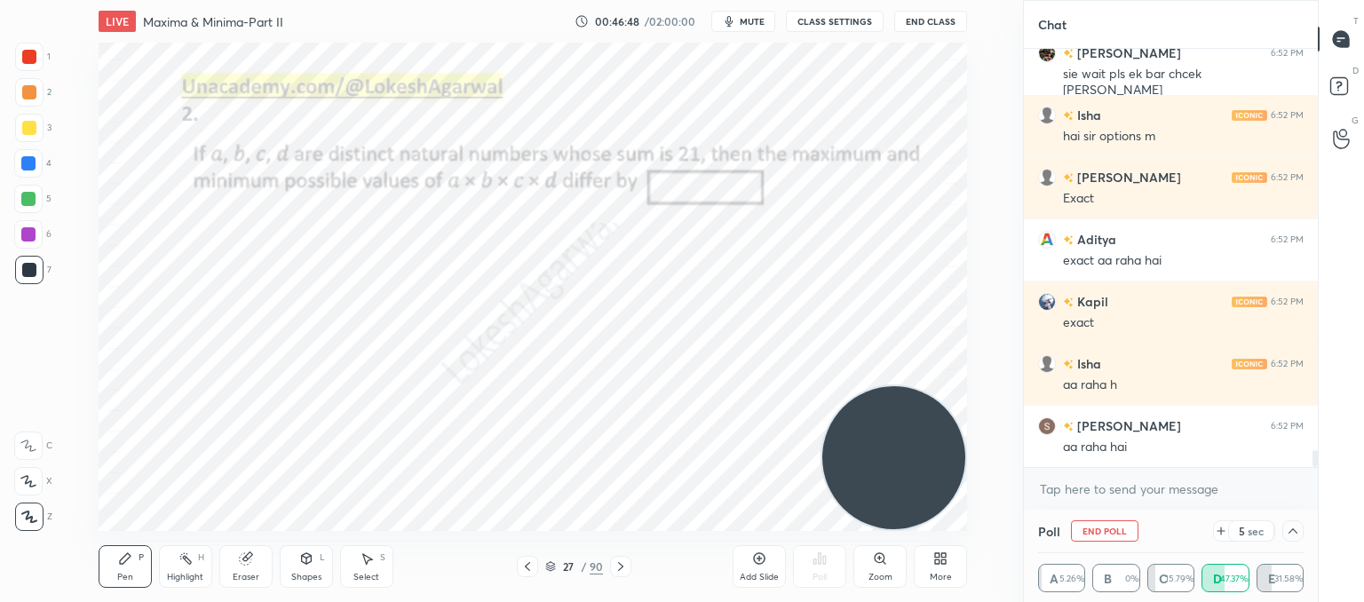
click at [1229, 534] on div "5 sec" at bounding box center [1251, 530] width 46 height 21
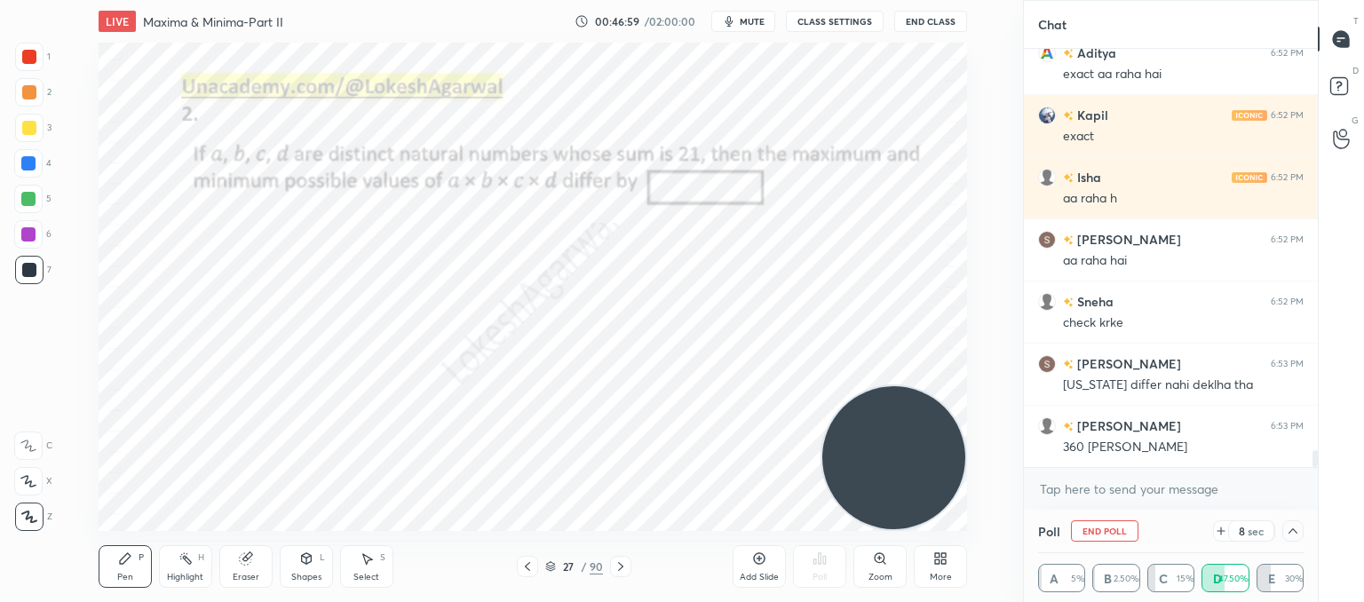
scroll to position [10039, 0]
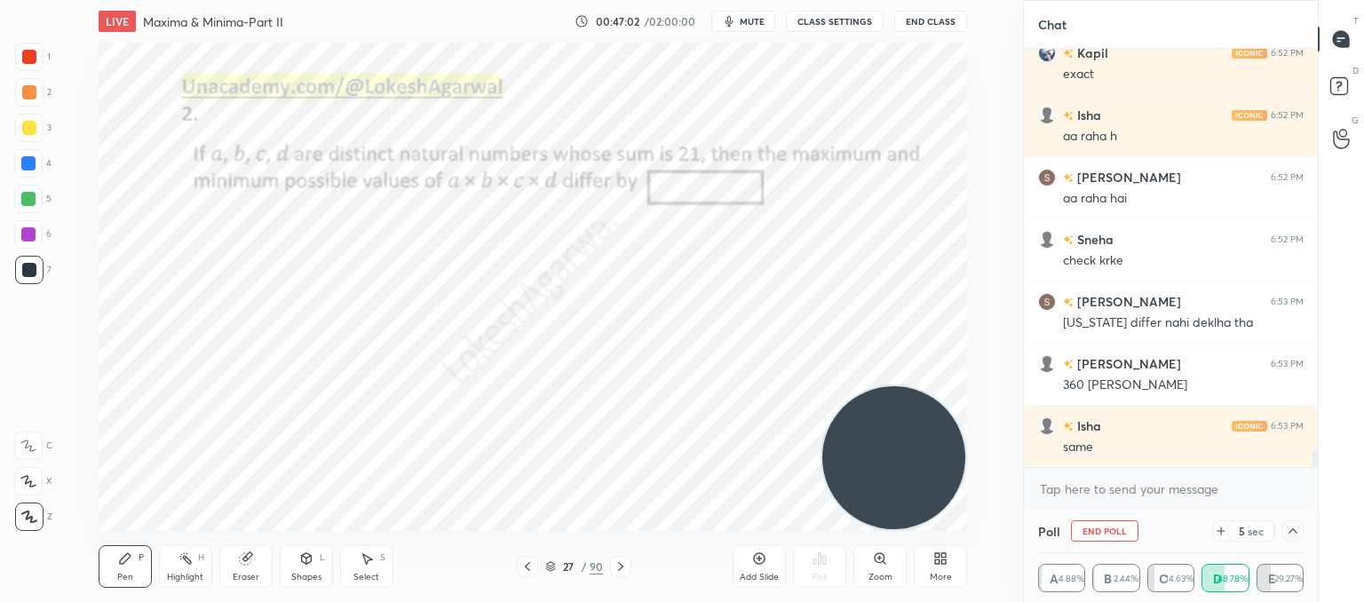
click at [1295, 533] on icon at bounding box center [1293, 531] width 14 height 14
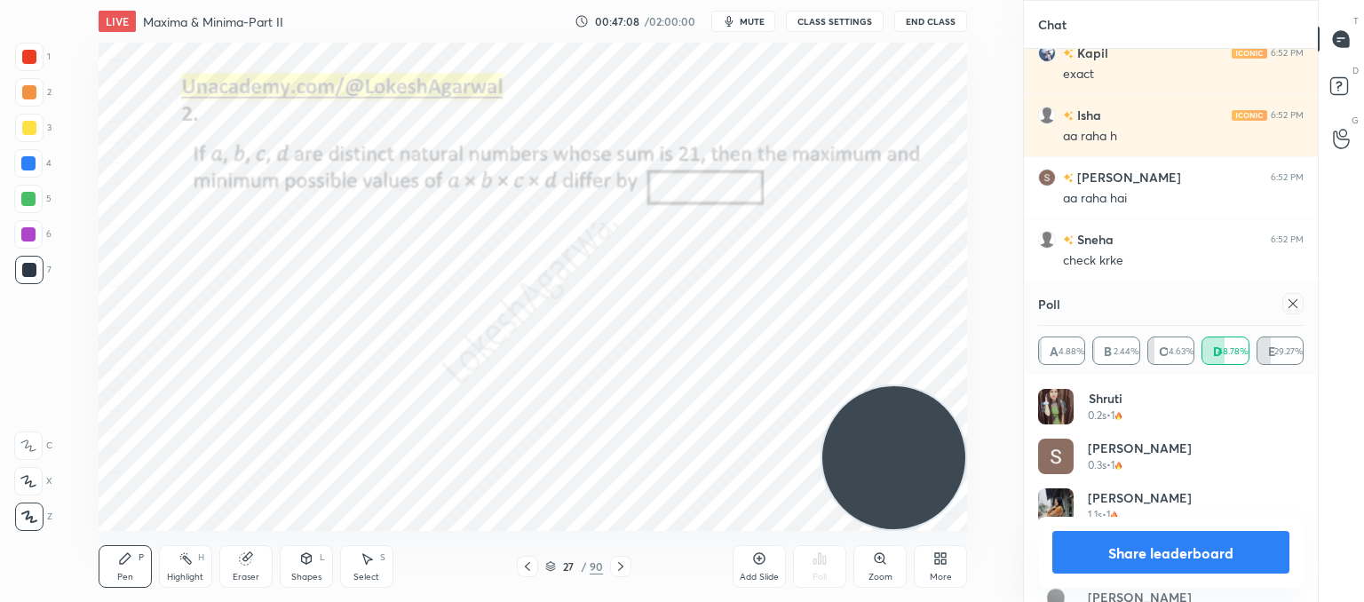
click at [1297, 303] on icon at bounding box center [1293, 304] width 14 height 14
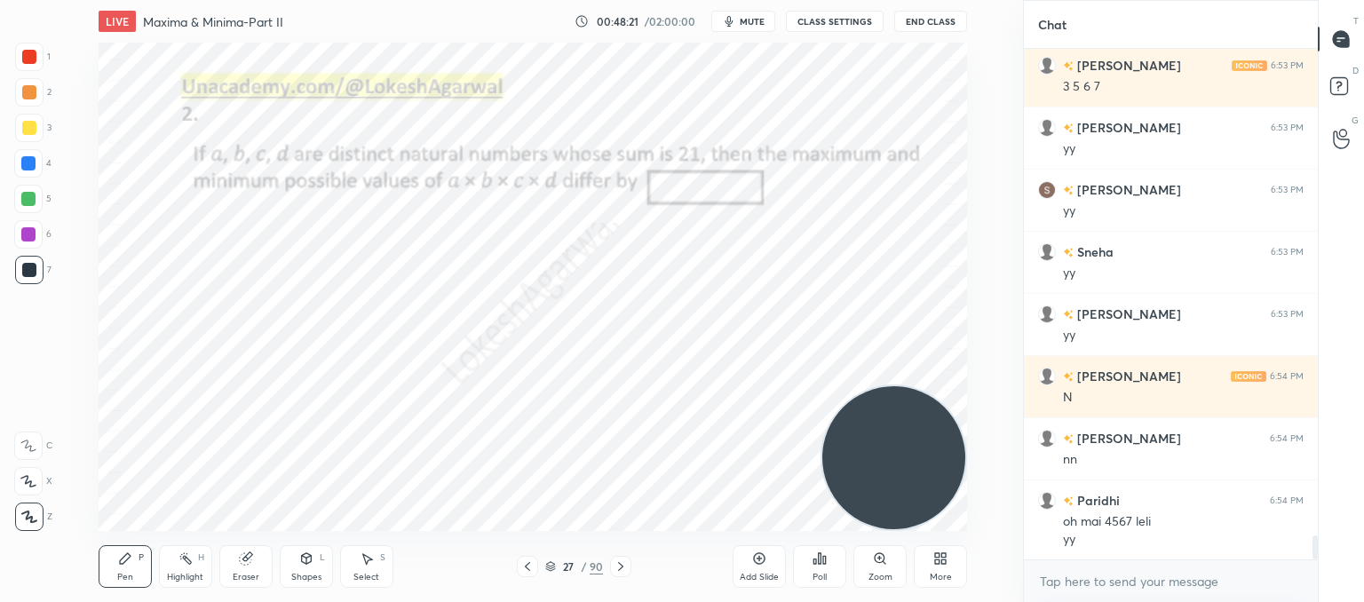
scroll to position [10524, 0]
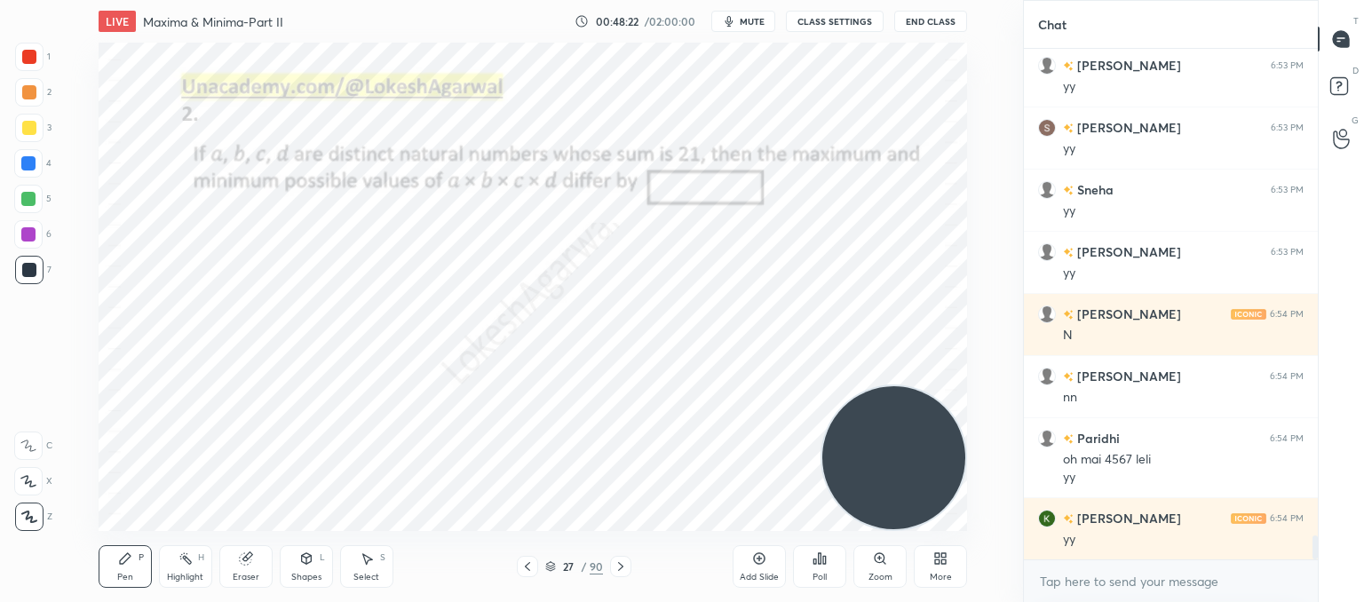
drag, startPoint x: 262, startPoint y: 568, endPoint x: 311, endPoint y: 540, distance: 56.5
click at [271, 565] on div "Eraser" at bounding box center [245, 566] width 53 height 43
click at [126, 573] on div "Pen" at bounding box center [125, 577] width 16 height 9
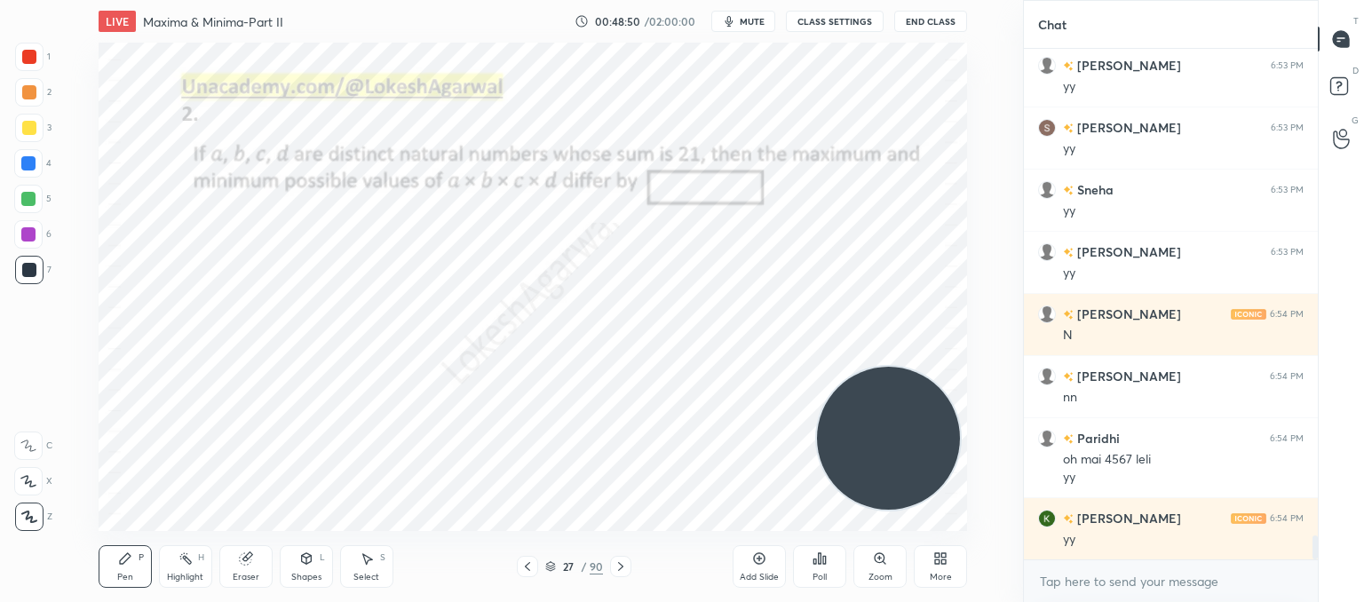
drag, startPoint x: 897, startPoint y: 434, endPoint x: 929, endPoint y: 101, distance: 334.6
click at [929, 367] on video at bounding box center [888, 438] width 143 height 143
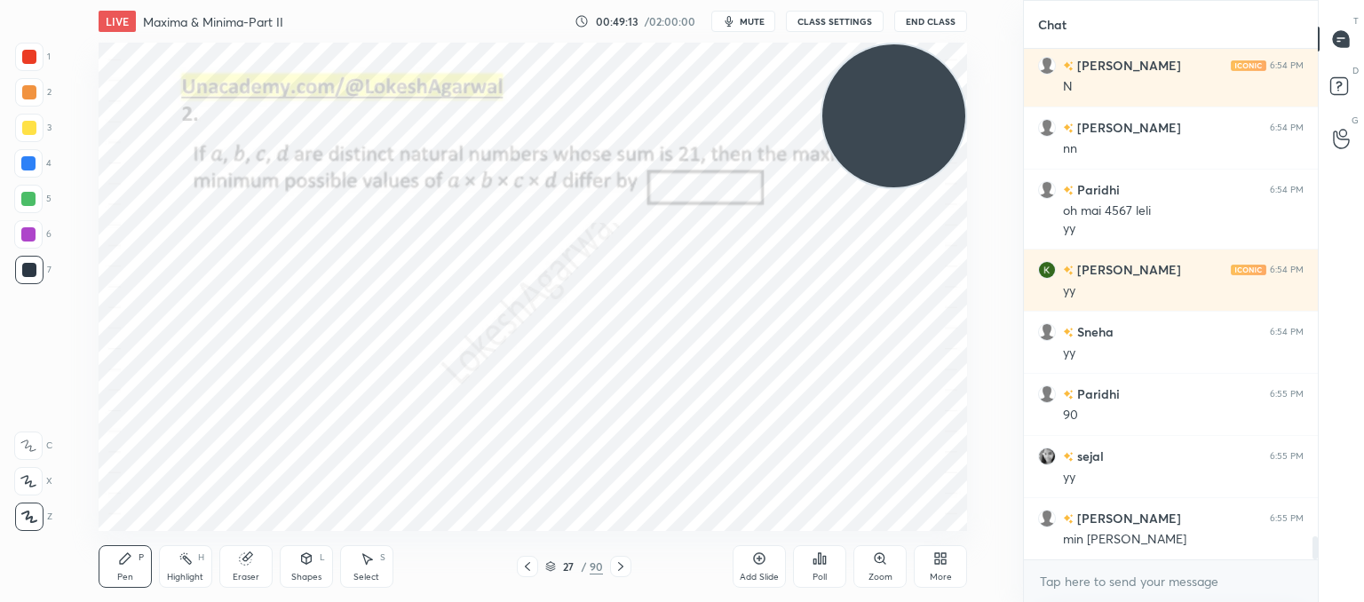
scroll to position [10835, 0]
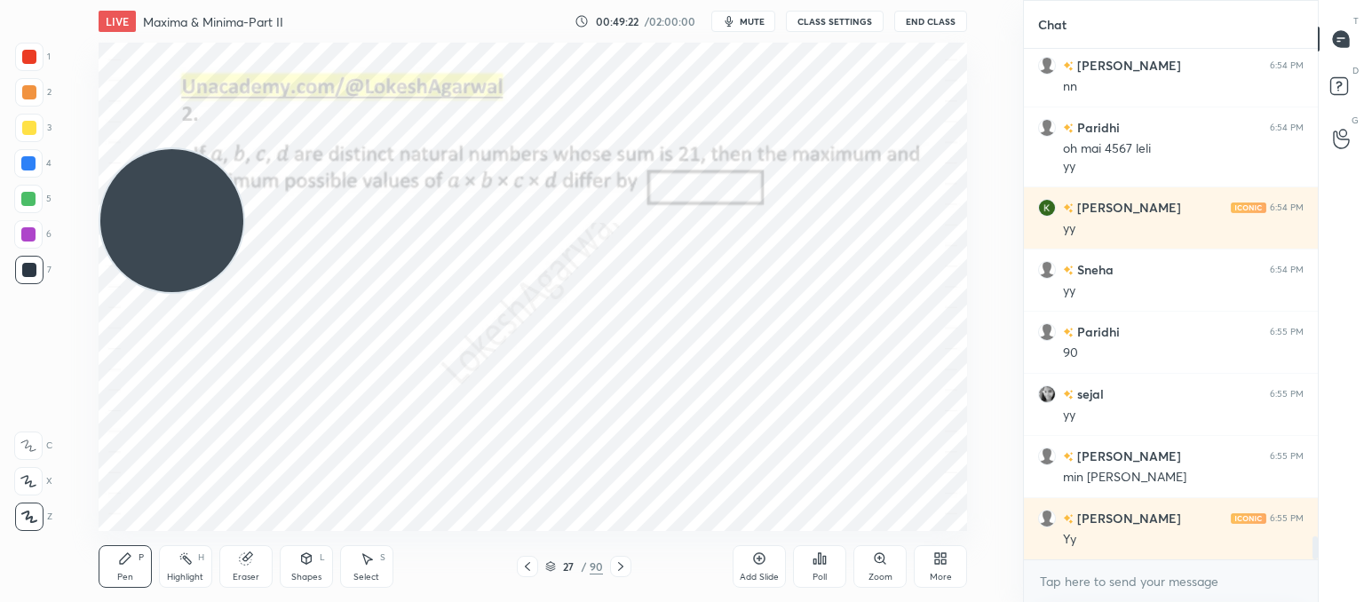
drag, startPoint x: 907, startPoint y: 121, endPoint x: 45, endPoint y: 364, distance: 895.2
click at [45, 364] on div "1 2 3 4 5 6 7 C X Z C X Z E E Erase all H H LIVE Maxima & Minima-Part II 00:49:…" at bounding box center [504, 301] width 1009 height 602
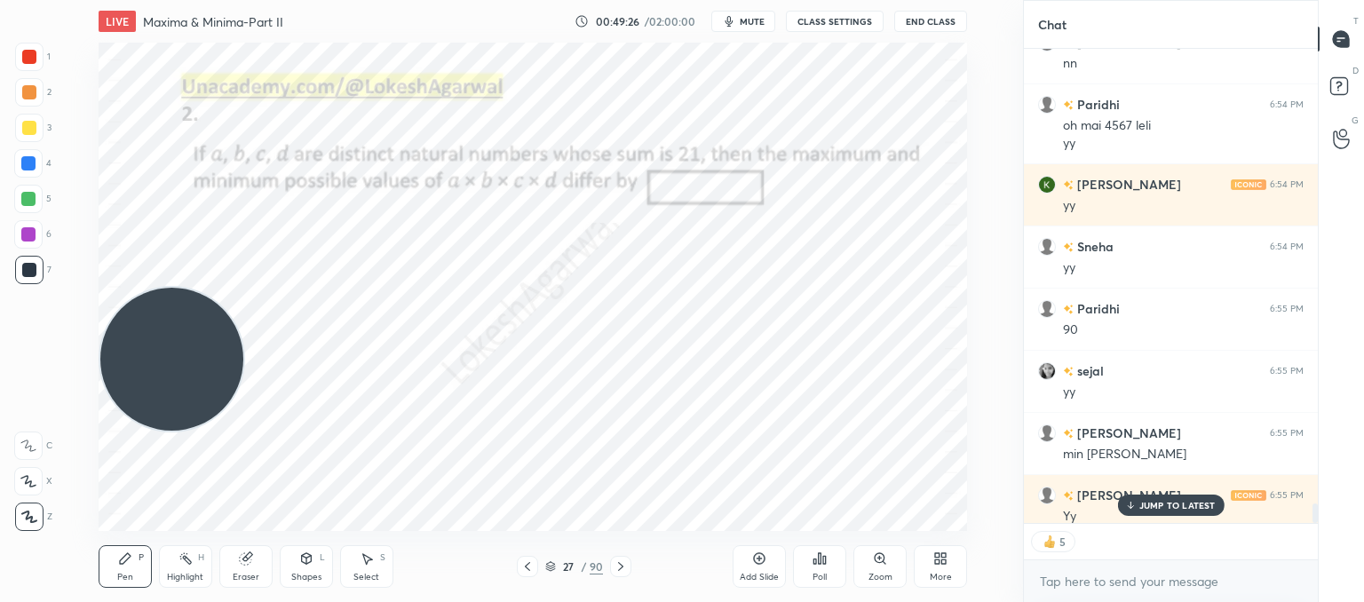
scroll to position [10870, 0]
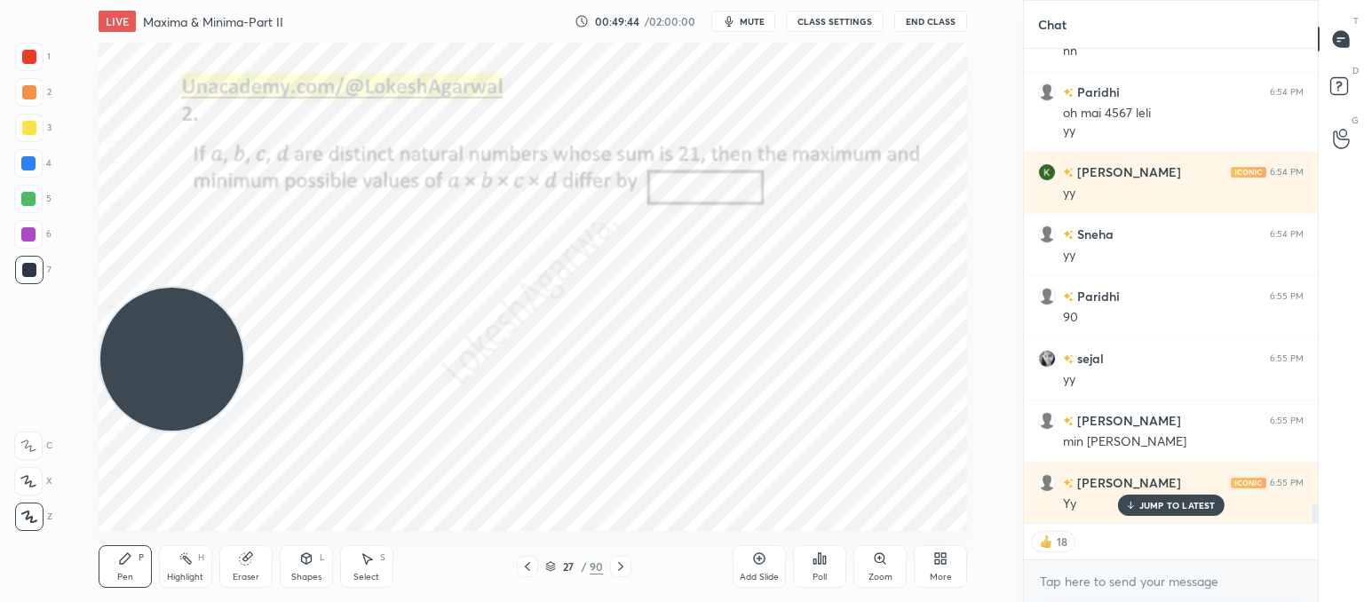
click at [626, 566] on icon at bounding box center [621, 567] width 14 height 14
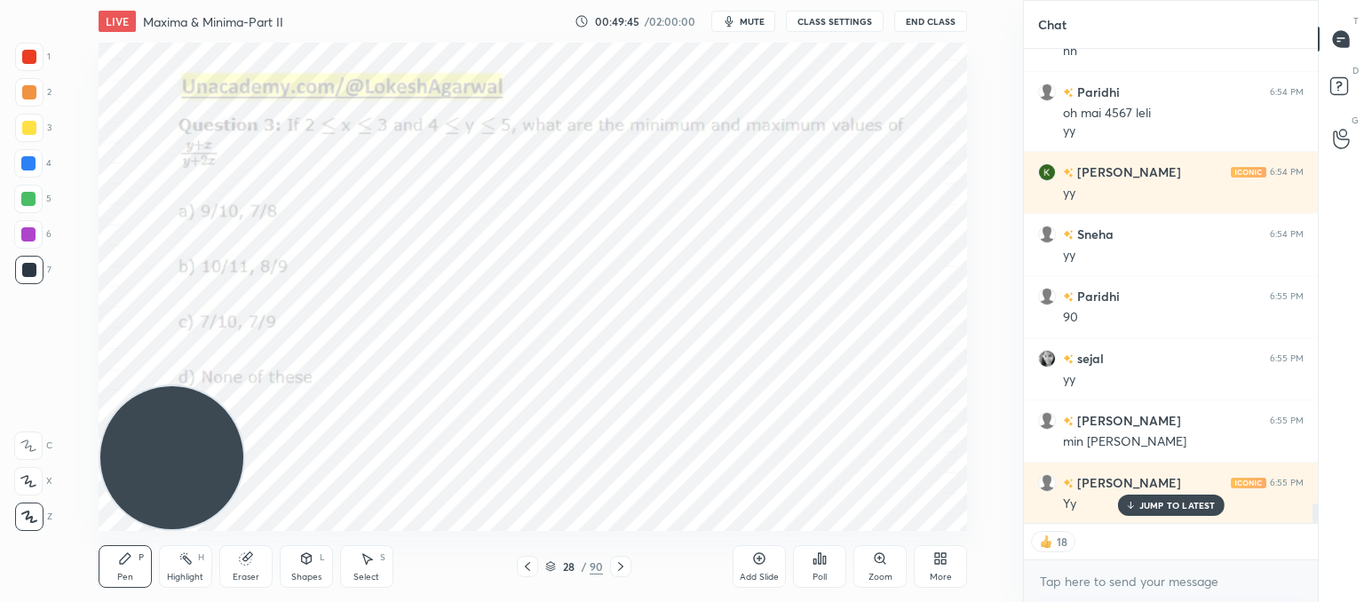
drag, startPoint x: 193, startPoint y: 342, endPoint x: 169, endPoint y: 391, distance: 54.4
click at [114, 555] on div "LIVE Maxima & Minima-Part II 00:49:45 / 02:00:00 mute CLASS SETTINGS End Class …" at bounding box center [533, 301] width 952 height 602
click at [628, 568] on div at bounding box center [620, 566] width 21 height 21
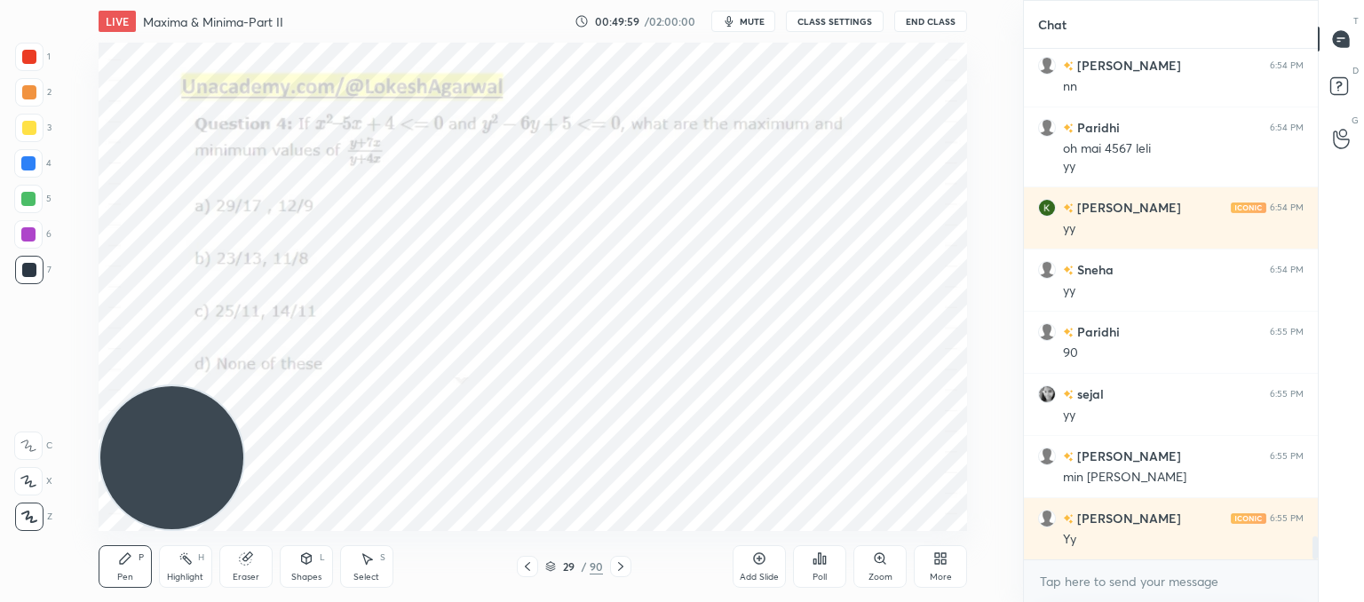
scroll to position [10835, 0]
click at [762, 24] on span "mute" at bounding box center [752, 21] width 25 height 12
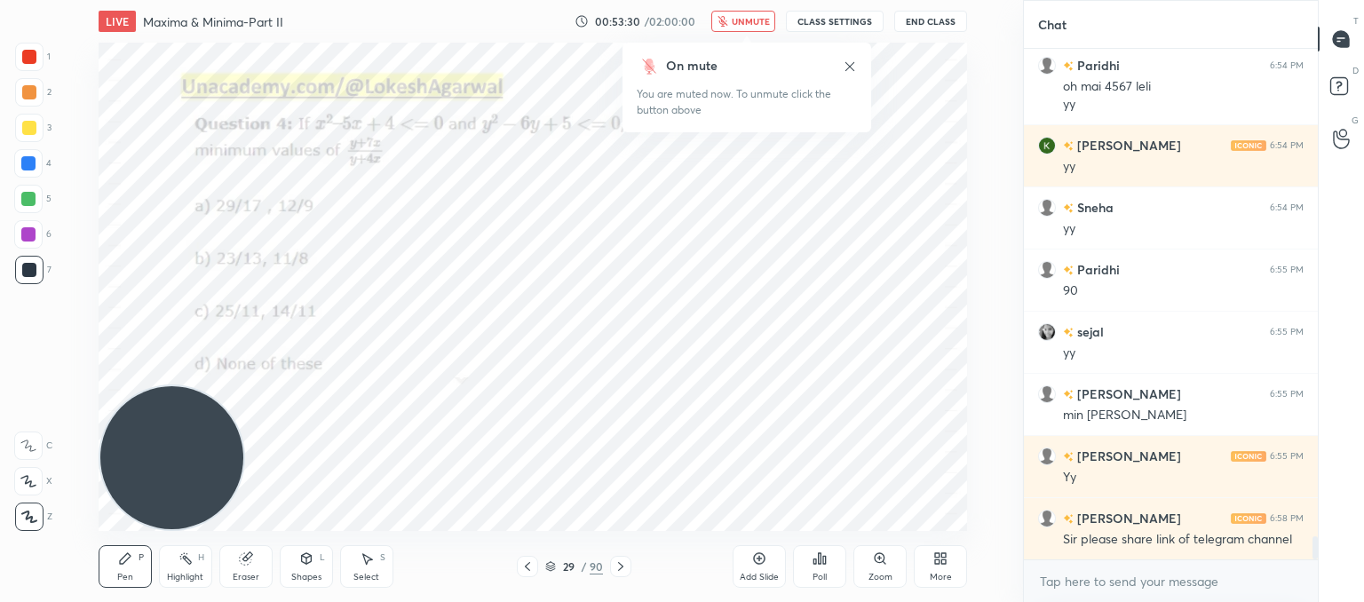
click at [739, 13] on button "unmute" at bounding box center [743, 21] width 64 height 21
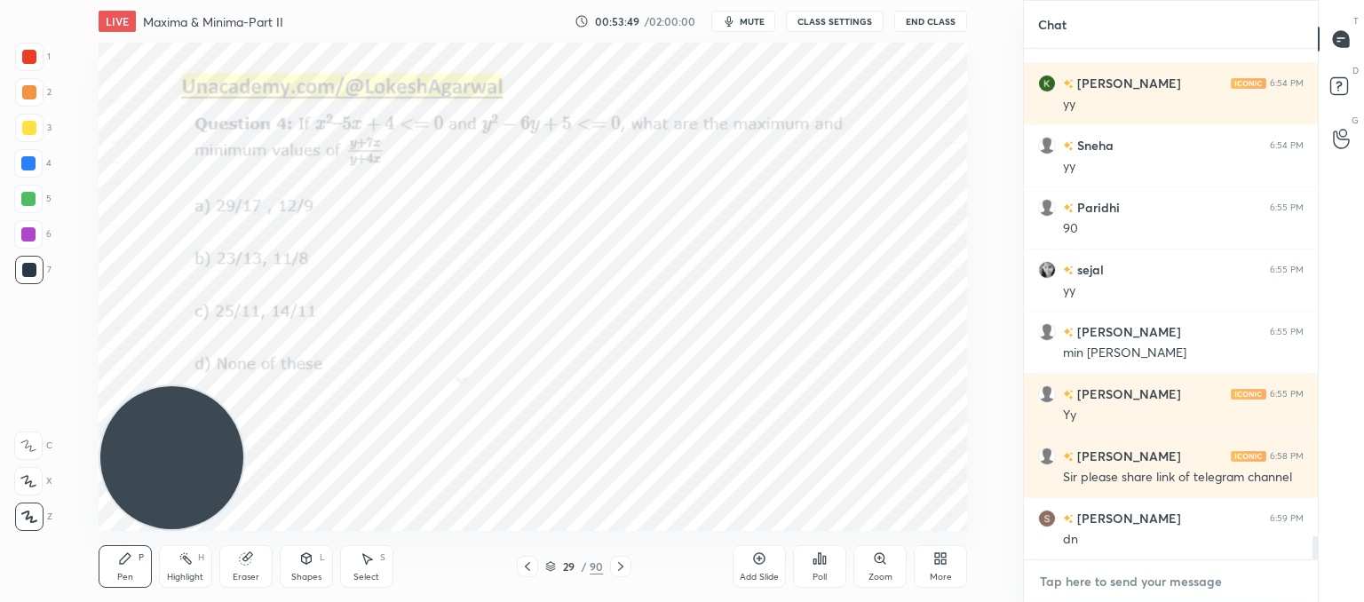
type textarea "x"
click at [1087, 581] on textarea at bounding box center [1171, 581] width 266 height 28
paste textarea "[URL][DOMAIN_NAME]"
type textarea "[URL][DOMAIN_NAME]"
type textarea "x"
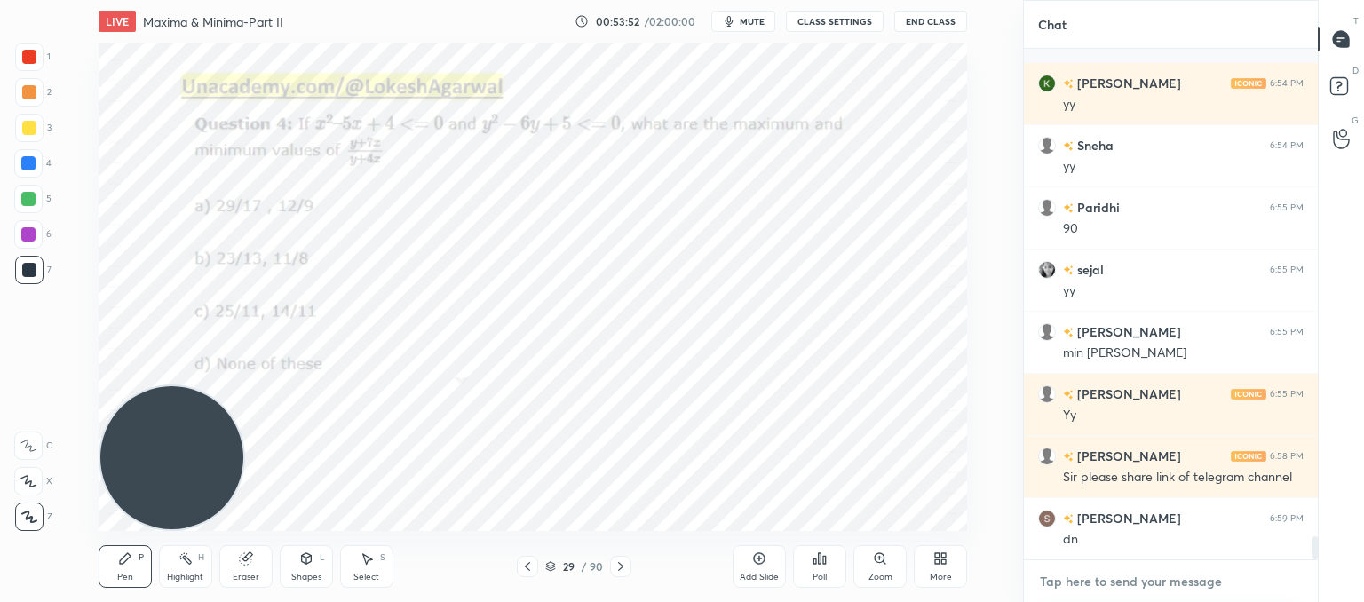
scroll to position [11059, 0]
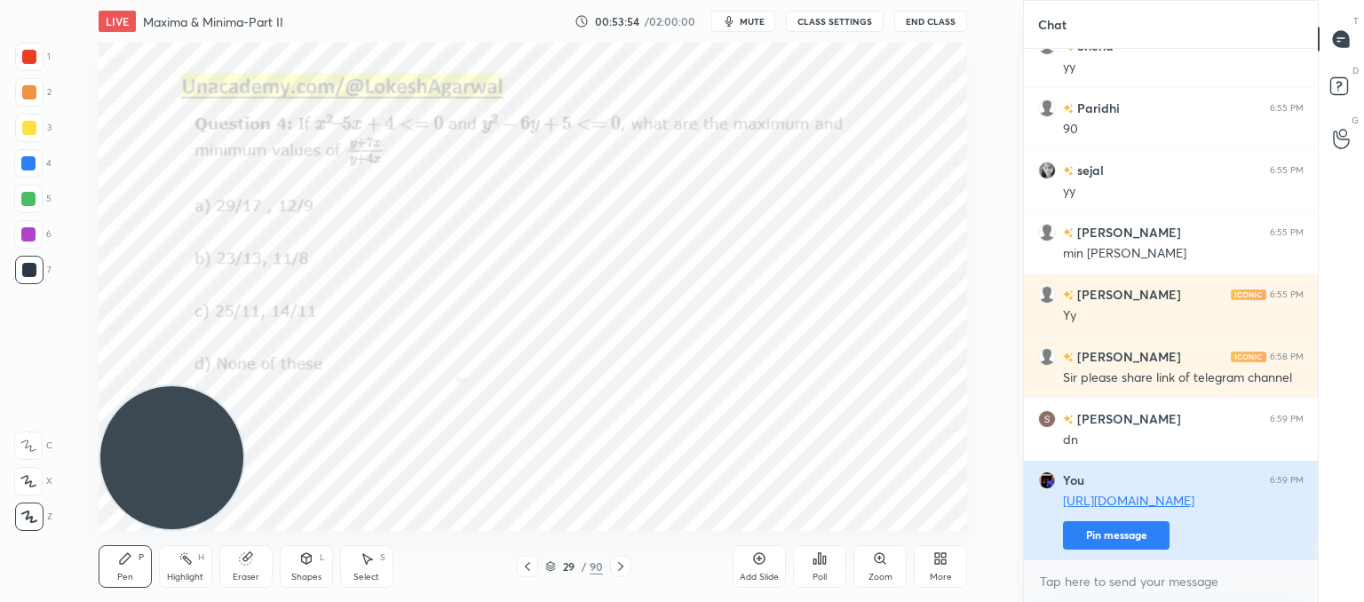
click at [1138, 541] on button "Pin message" at bounding box center [1116, 535] width 107 height 28
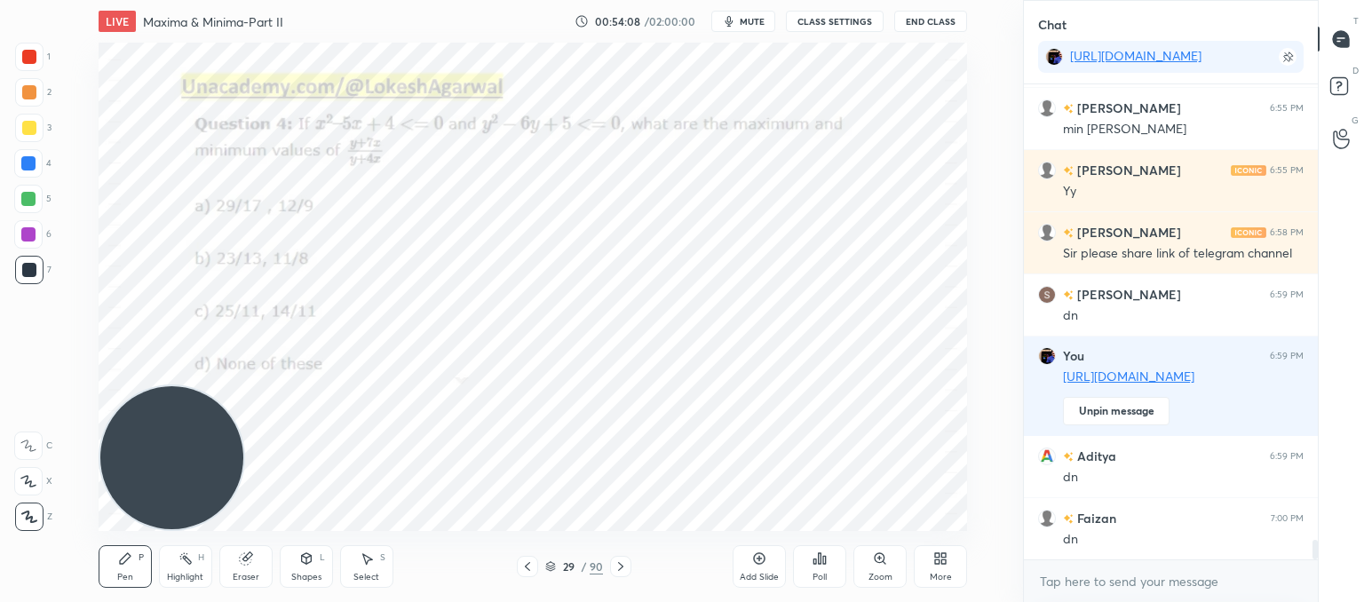
scroll to position [11281, 0]
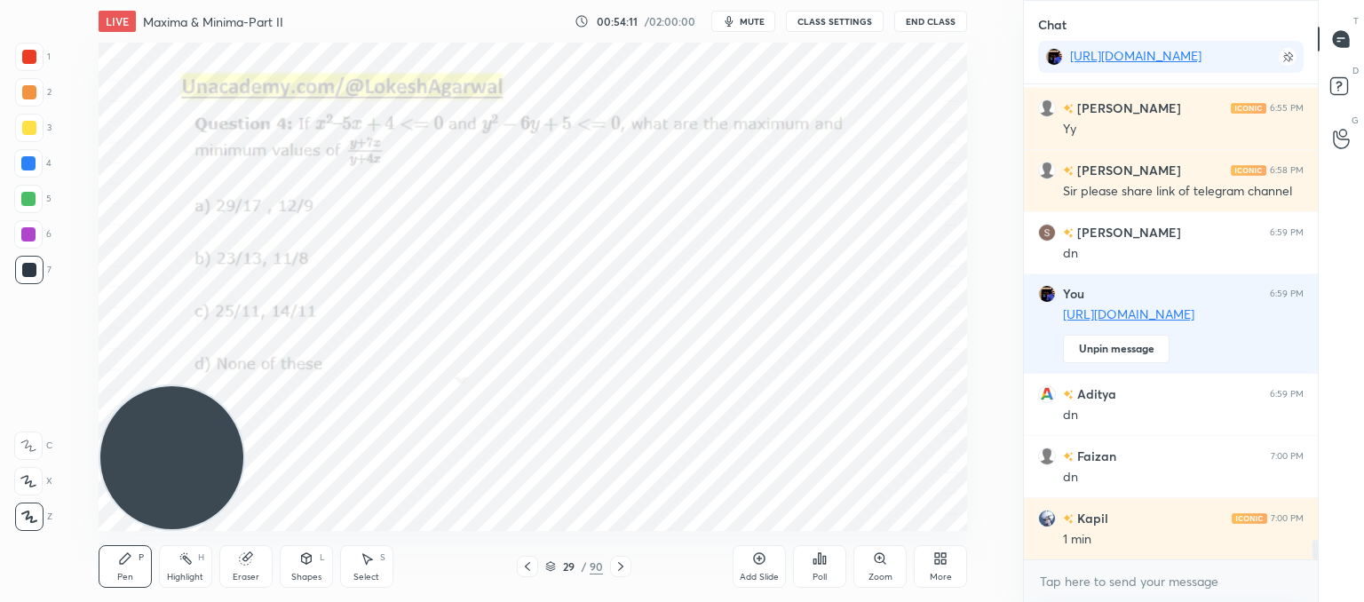
click at [751, 20] on span "mute" at bounding box center [752, 21] width 25 height 12
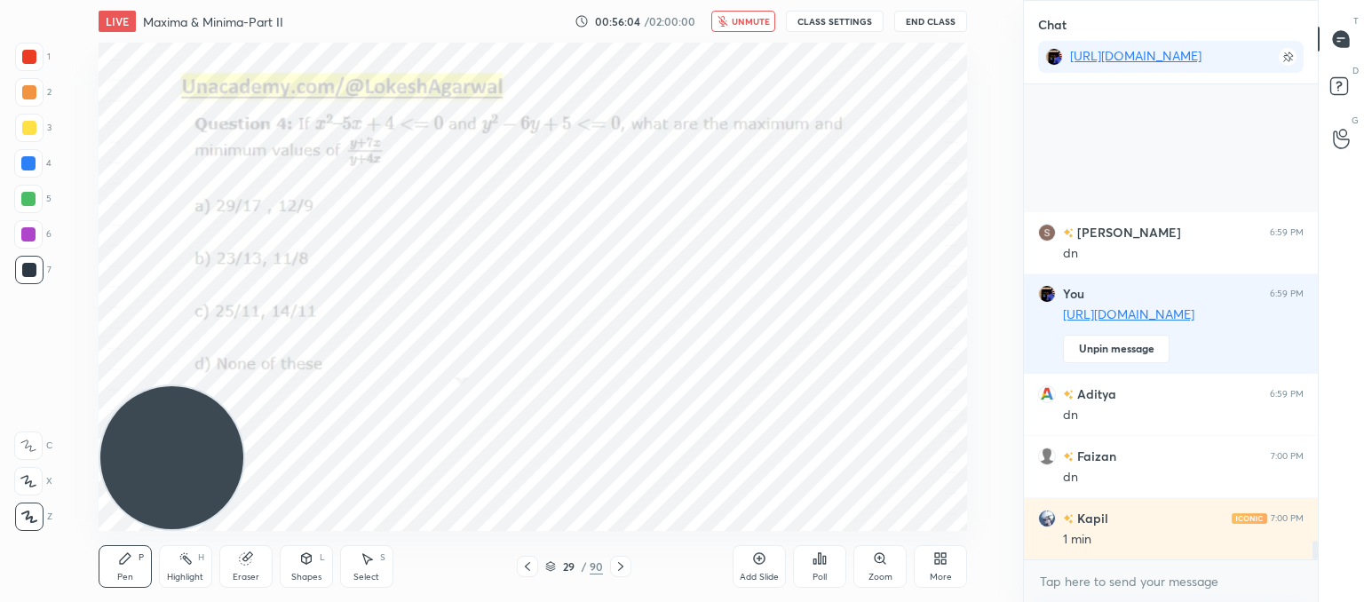
scroll to position [11529, 0]
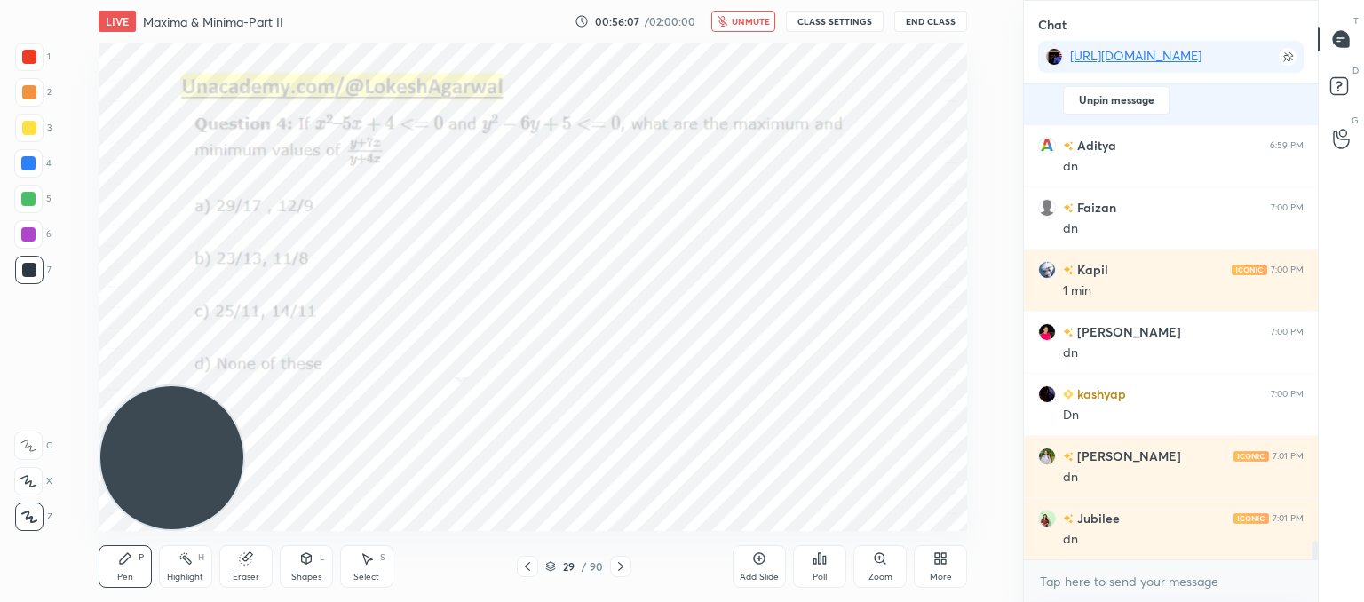
click at [814, 555] on icon at bounding box center [820, 559] width 14 height 14
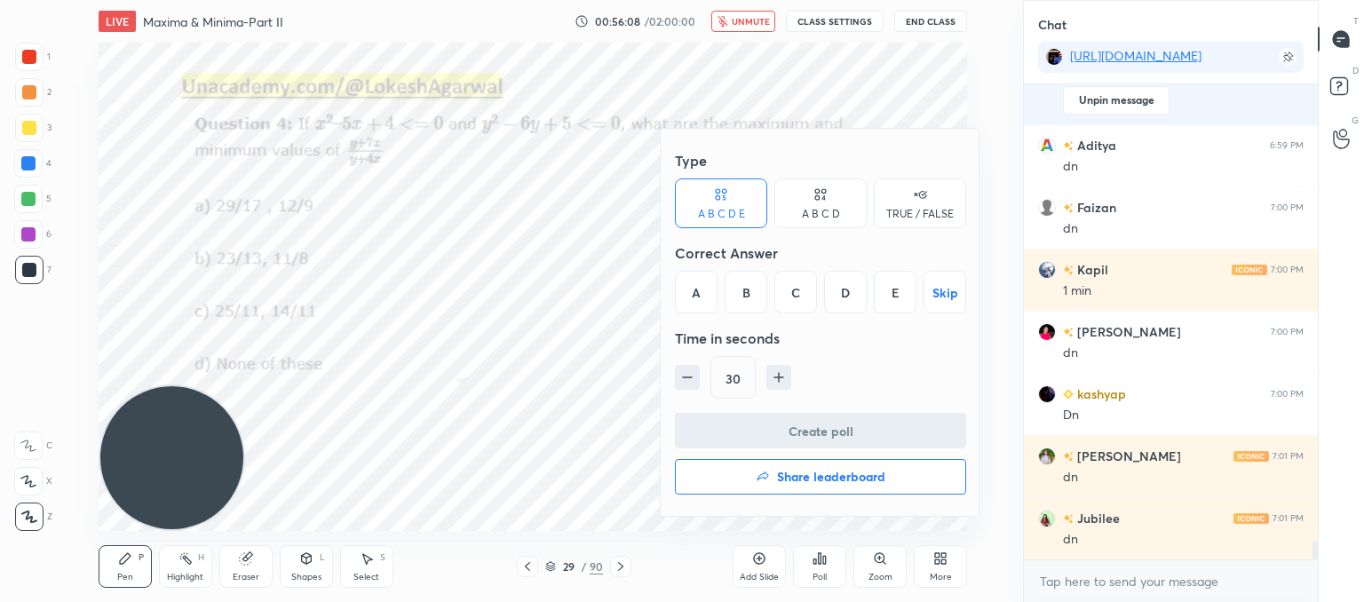
click at [799, 196] on div "A B C D" at bounding box center [820, 204] width 92 height 50
click at [697, 290] on div "A" at bounding box center [701, 292] width 52 height 43
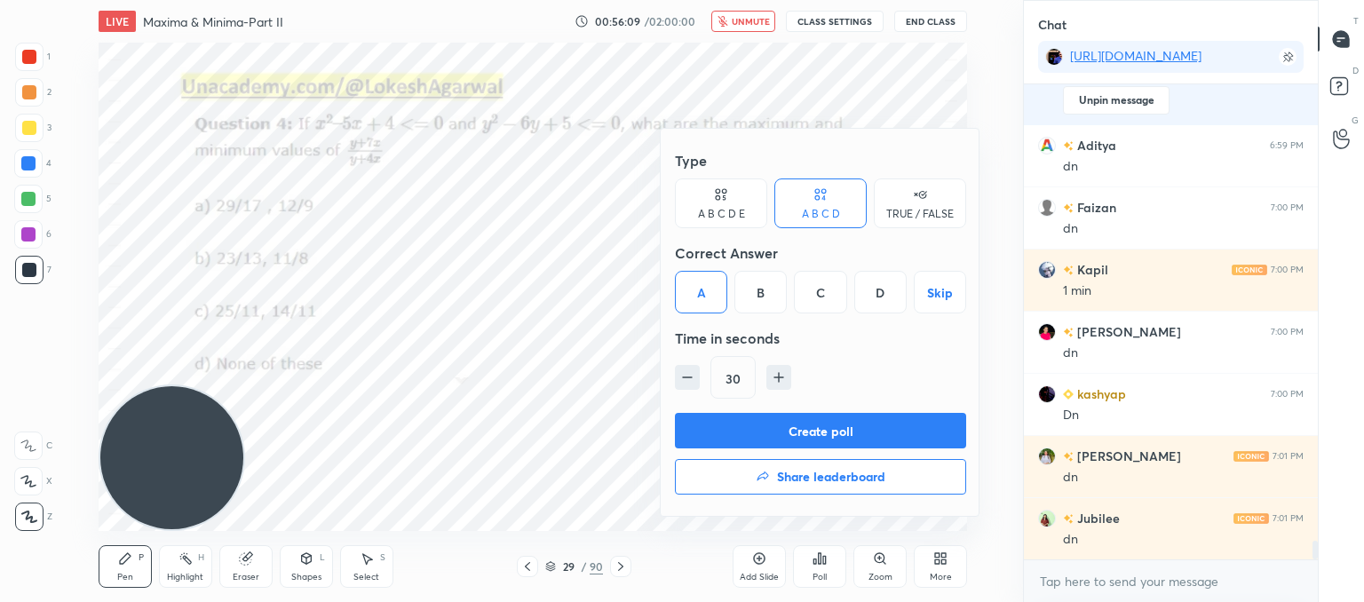
click at [782, 425] on button "Create poll" at bounding box center [820, 431] width 291 height 36
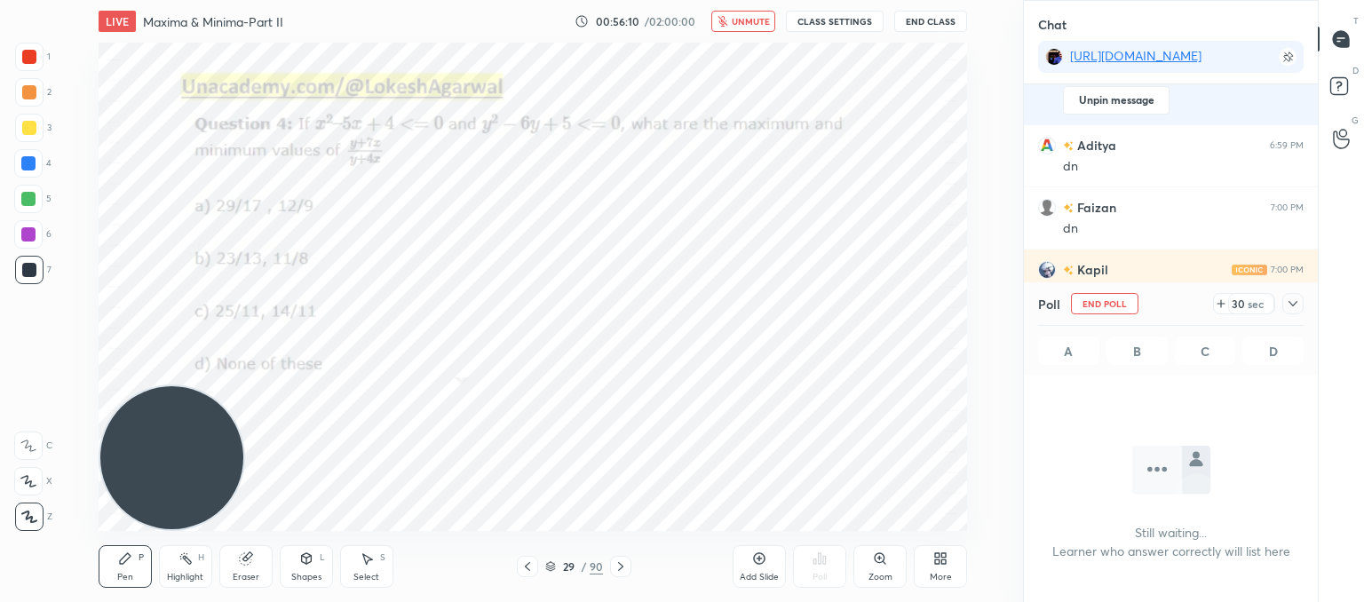
scroll to position [231, 289]
click at [744, 25] on span "unmute" at bounding box center [751, 21] width 38 height 12
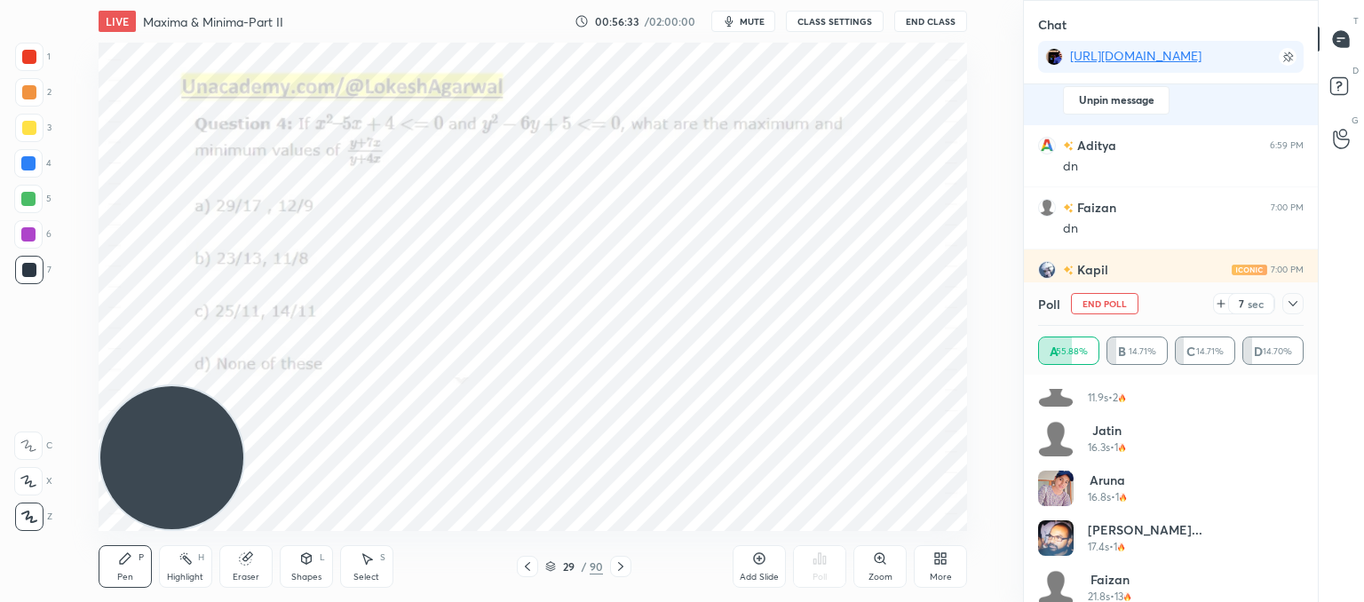
scroll to position [782, 0]
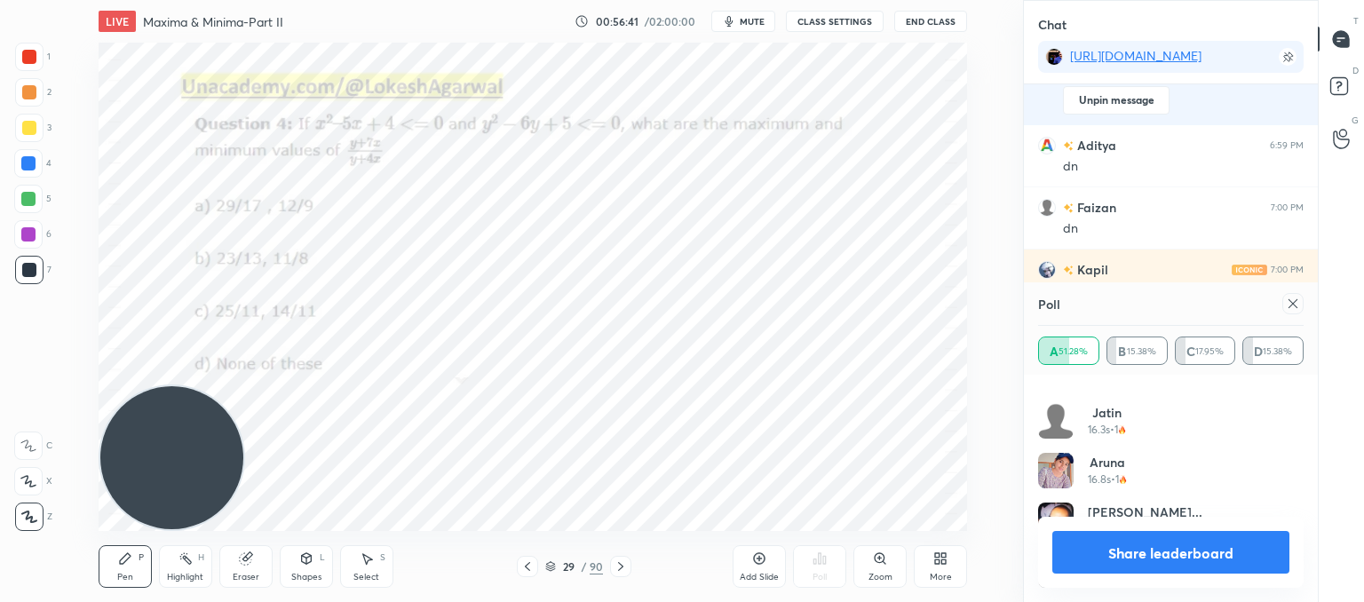
click at [1298, 305] on icon at bounding box center [1293, 304] width 14 height 14
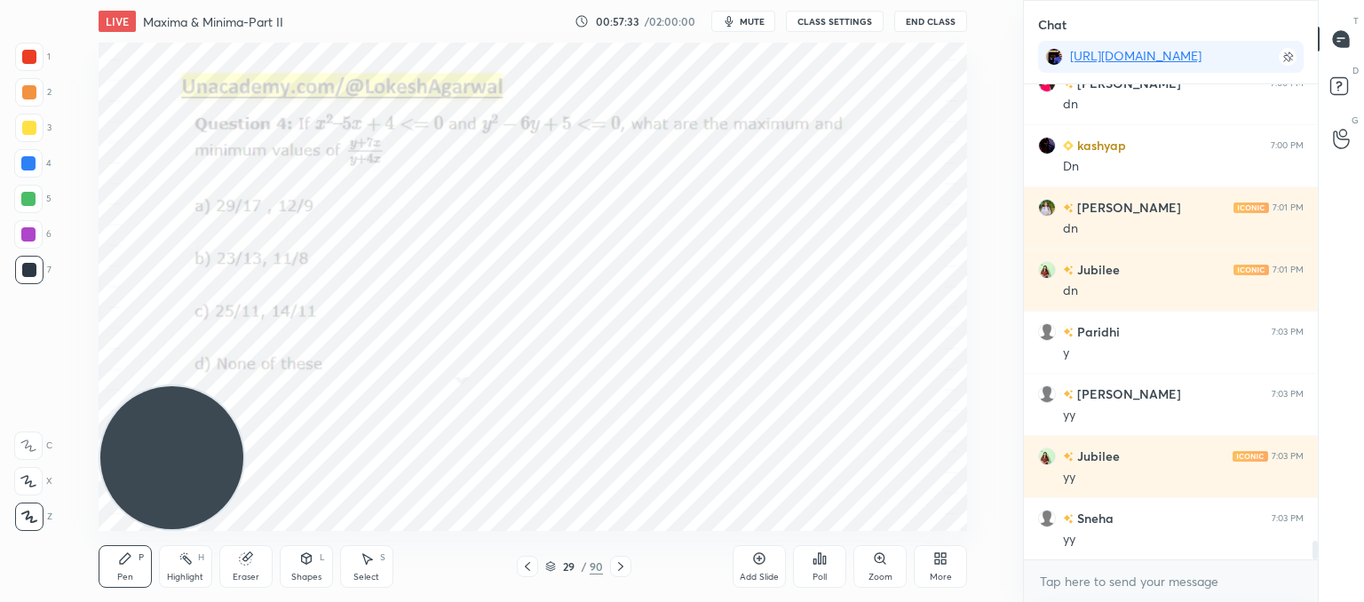
scroll to position [11840, 0]
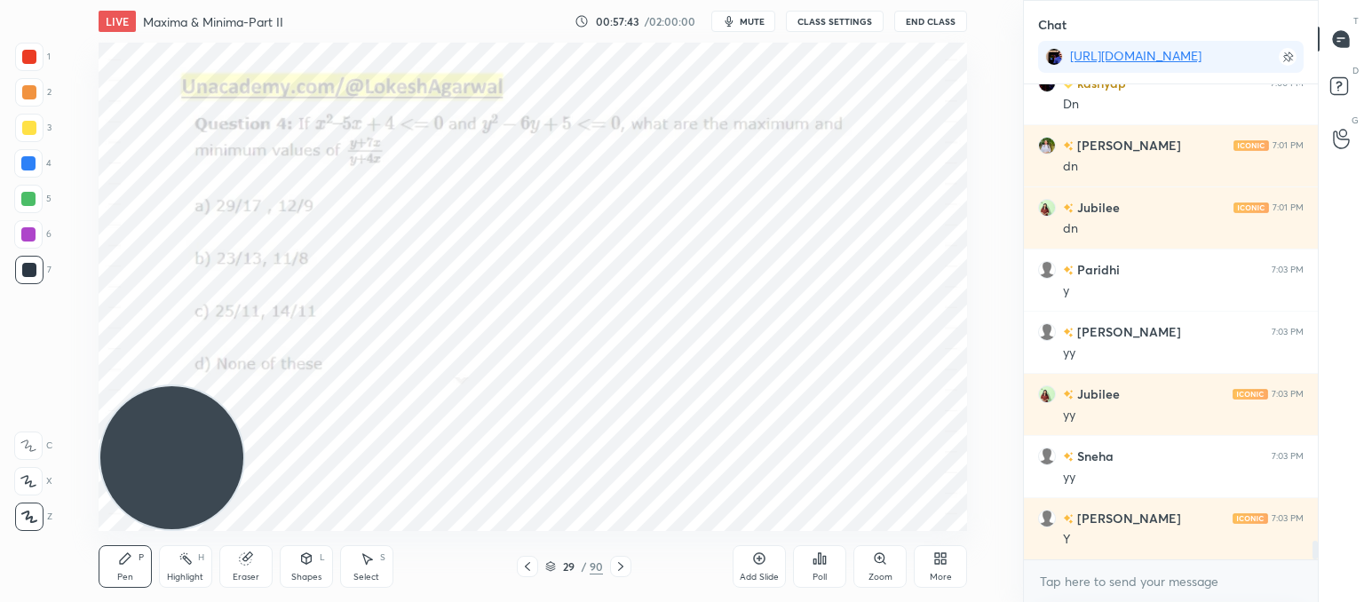
drag, startPoint x: 528, startPoint y: 567, endPoint x: 512, endPoint y: 535, distance: 36.9
click at [528, 566] on icon at bounding box center [527, 567] width 14 height 14
click at [619, 572] on icon at bounding box center [621, 567] width 14 height 14
click at [361, 564] on icon at bounding box center [367, 559] width 14 height 14
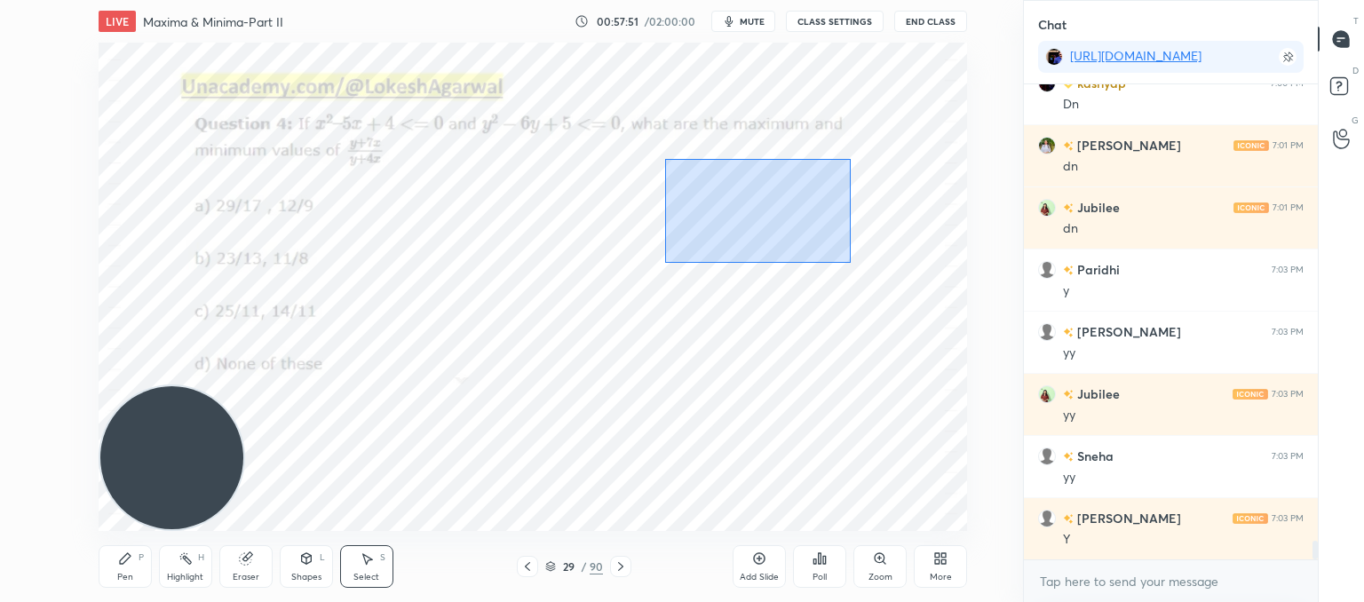
drag, startPoint x: 831, startPoint y: 248, endPoint x: 681, endPoint y: 164, distance: 171.7
click at [669, 153] on div "0 ° Undo Copy Paste here Duplicate Duplicate to new slide Delete" at bounding box center [533, 287] width 869 height 488
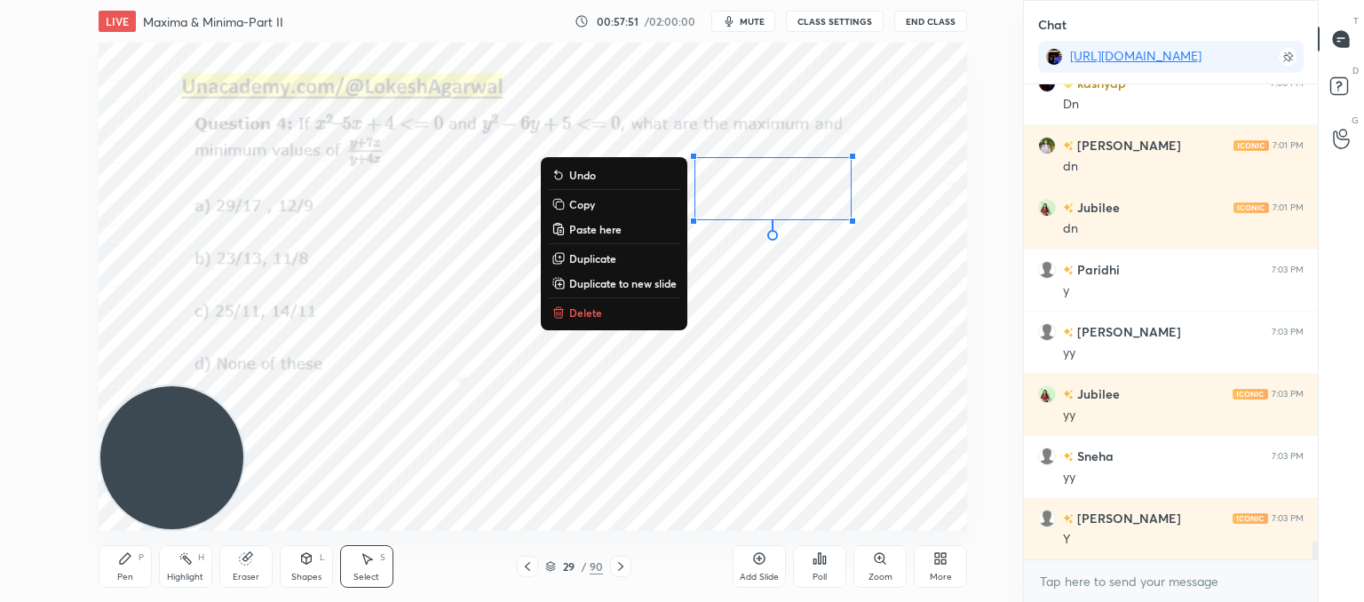
click at [590, 313] on p "Delete" at bounding box center [585, 313] width 33 height 14
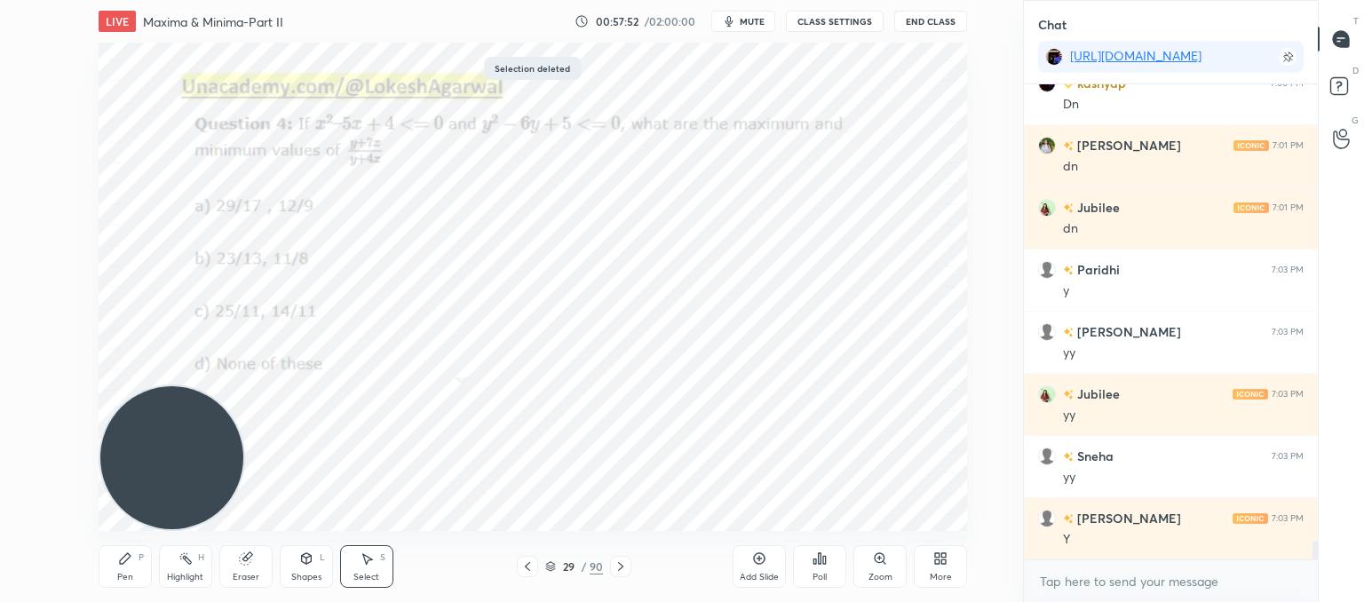
click at [135, 578] on div "Pen P" at bounding box center [125, 566] width 53 height 43
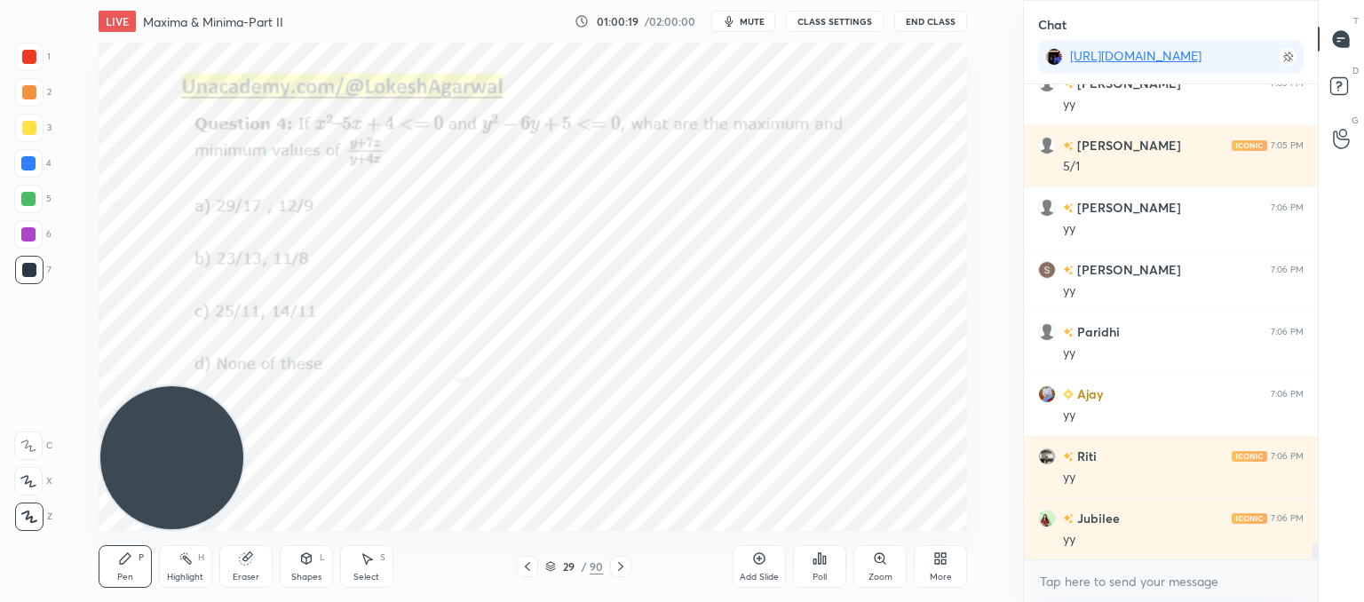
scroll to position [13084, 0]
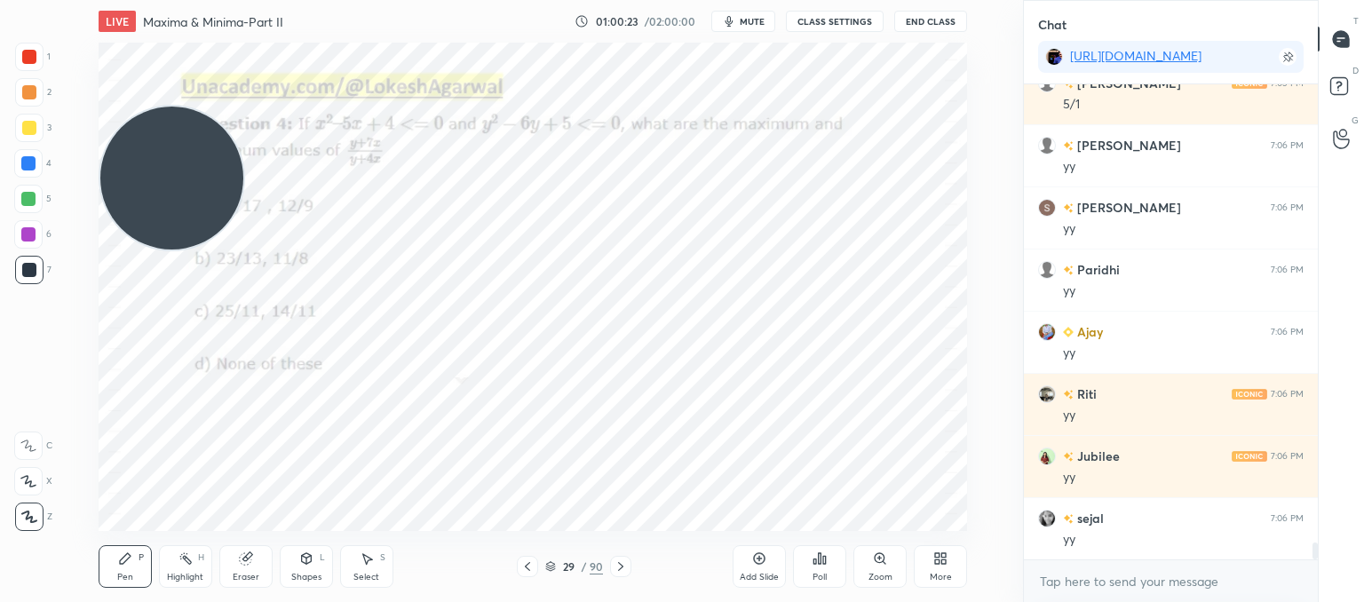
drag, startPoint x: 170, startPoint y: 169, endPoint x: 165, endPoint y: 104, distance: 65.0
click at [147, 107] on video at bounding box center [171, 178] width 143 height 143
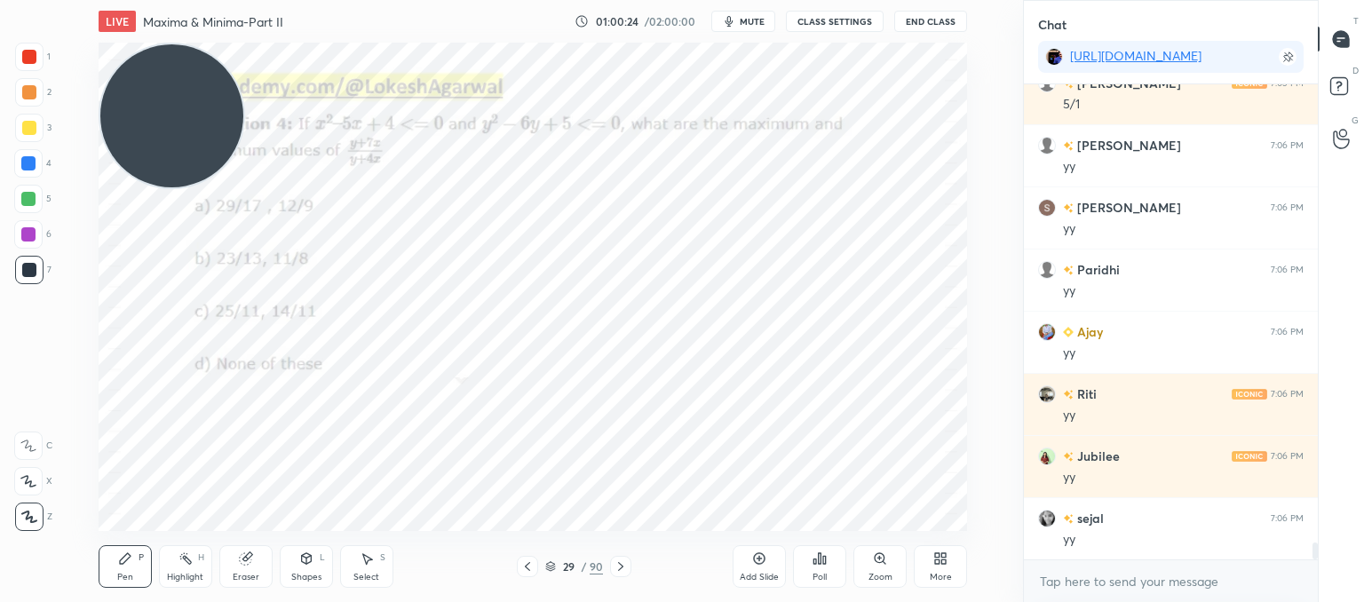
drag, startPoint x: 351, startPoint y: 561, endPoint x: 355, endPoint y: 553, distance: 9.1
click at [353, 556] on div "Select S" at bounding box center [366, 566] width 53 height 43
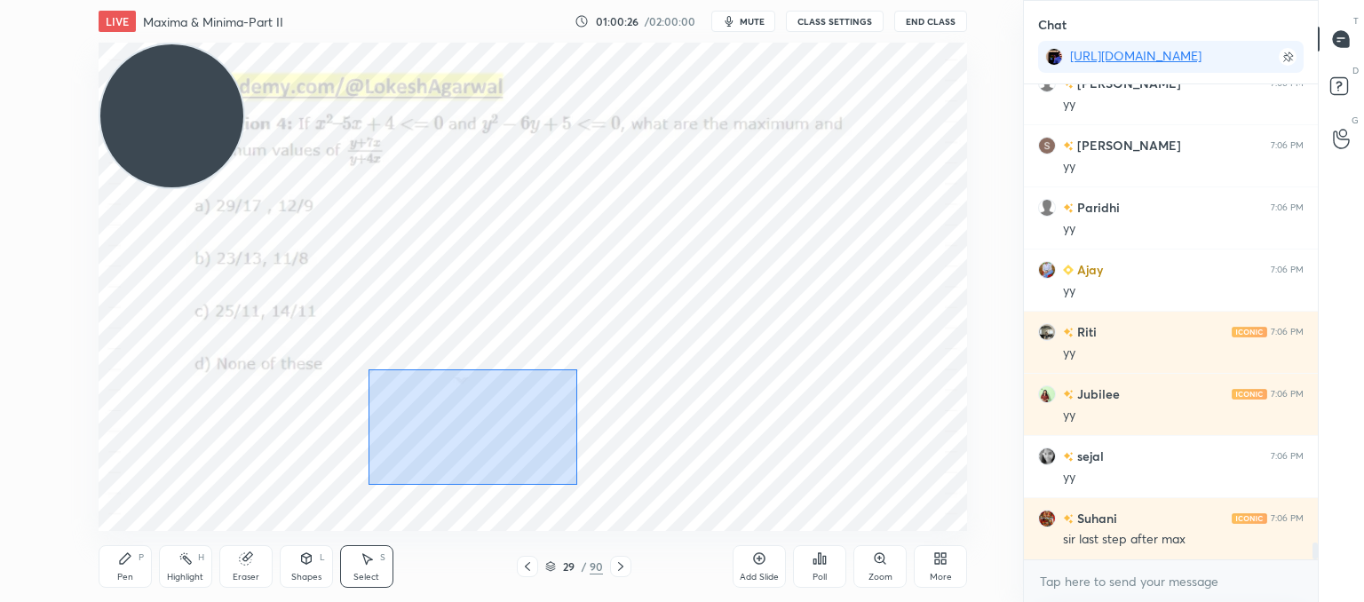
drag, startPoint x: 367, startPoint y: 369, endPoint x: 546, endPoint y: 452, distance: 197.5
click at [576, 484] on div "0 ° Undo Copy Paste here Duplicate Duplicate to new slide Delete" at bounding box center [533, 287] width 869 height 488
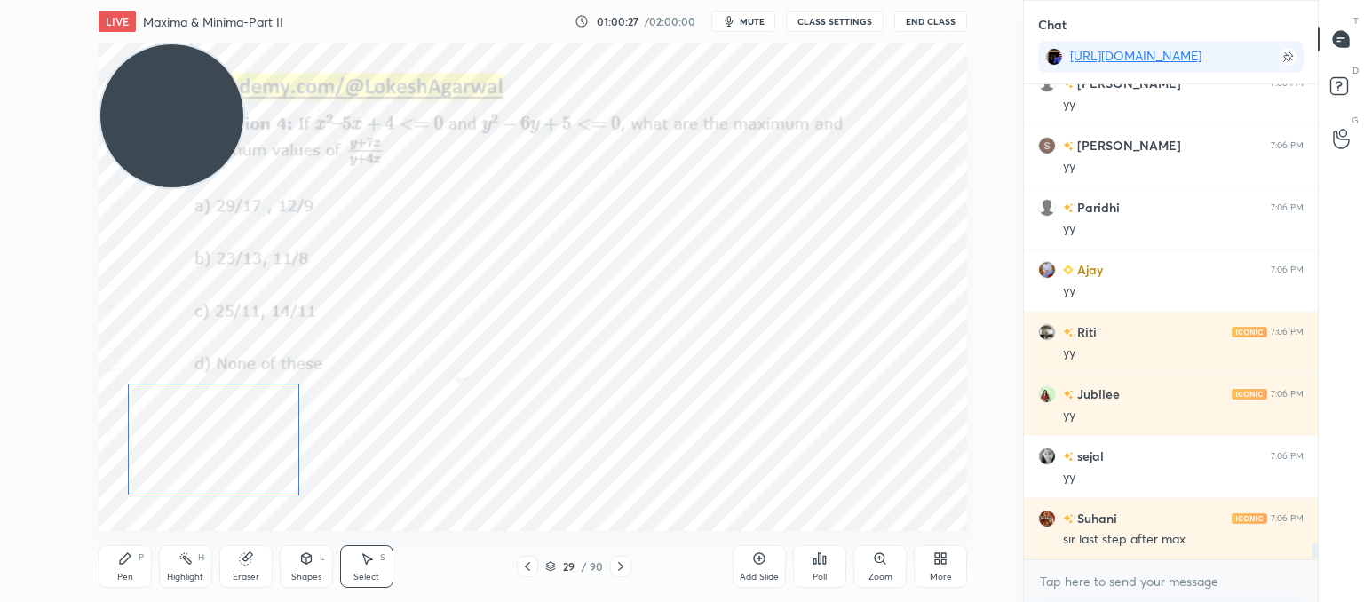
drag, startPoint x: 519, startPoint y: 442, endPoint x: 256, endPoint y: 449, distance: 263.0
click at [256, 452] on div "0 ° Undo Copy Paste here Duplicate Duplicate to new slide Delete" at bounding box center [533, 287] width 869 height 488
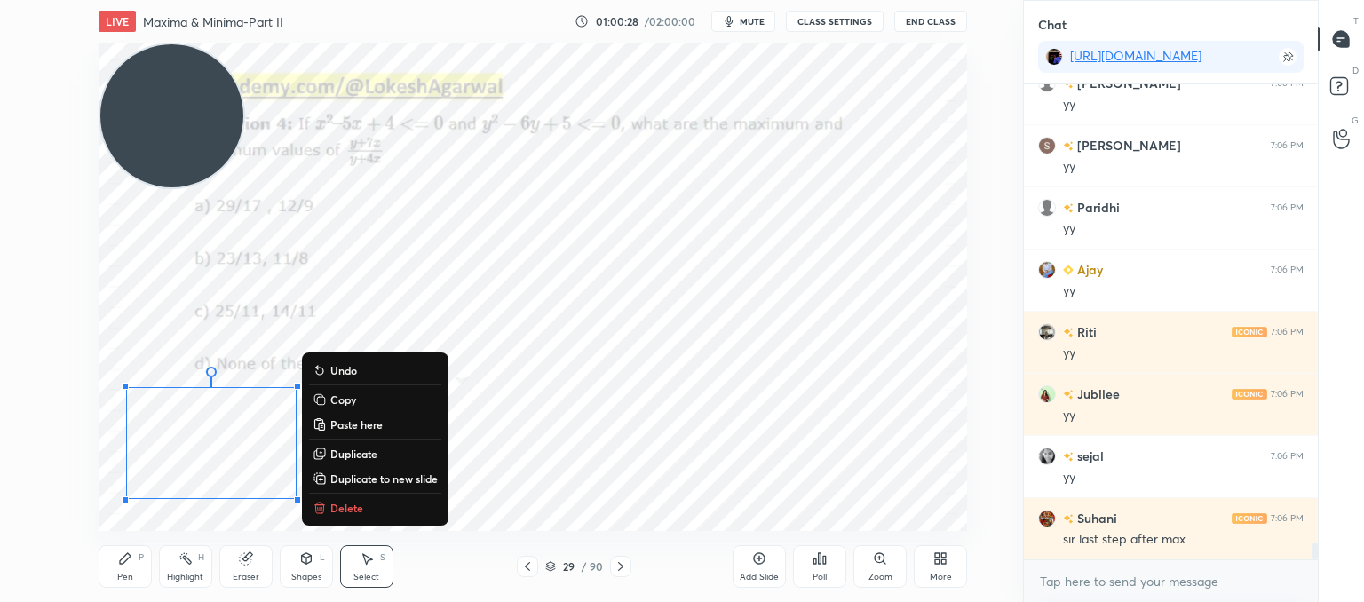
click at [800, 472] on div "0 ° Undo Copy Paste here Duplicate Duplicate to new slide Delete" at bounding box center [533, 287] width 869 height 488
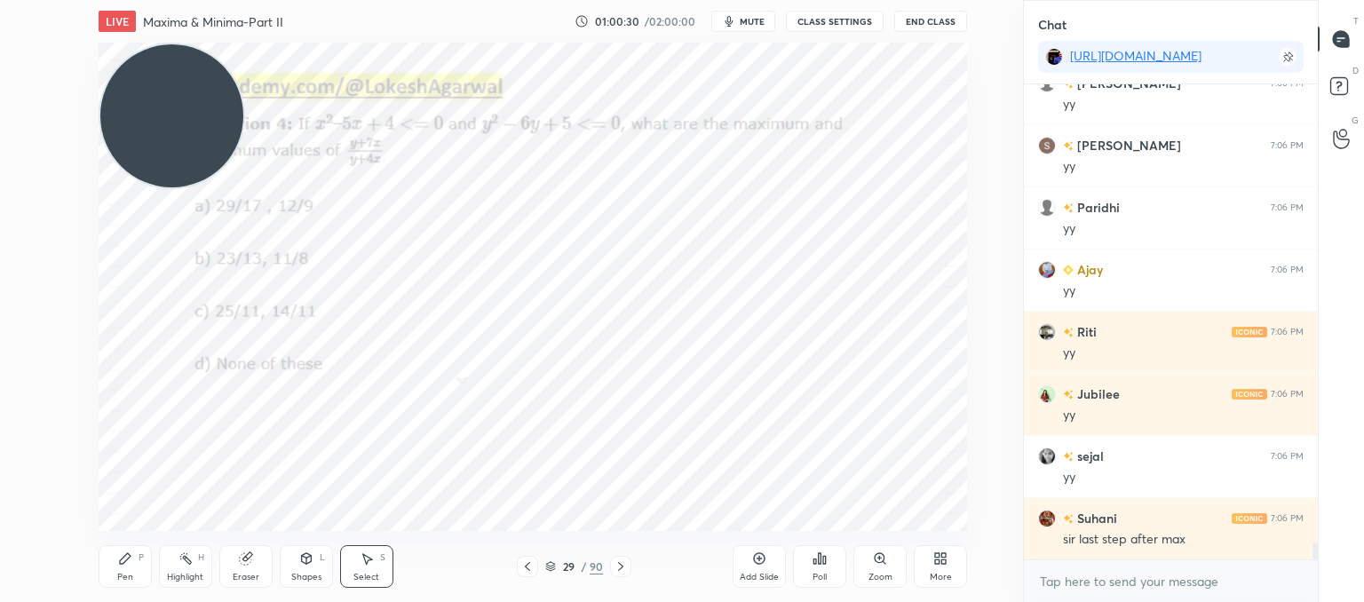
drag, startPoint x: 253, startPoint y: 563, endPoint x: 304, endPoint y: 530, distance: 60.4
click at [263, 561] on div "Eraser" at bounding box center [245, 566] width 53 height 43
click at [23, 398] on div at bounding box center [29, 388] width 28 height 28
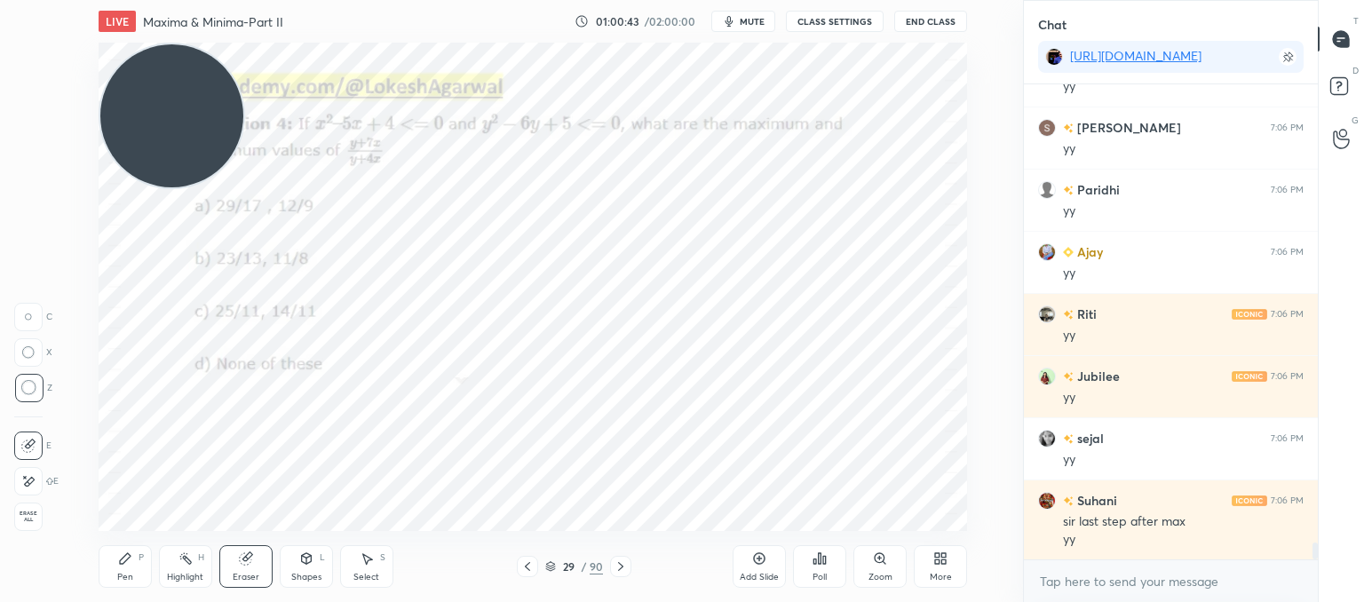
click at [124, 559] on icon at bounding box center [125, 558] width 11 height 11
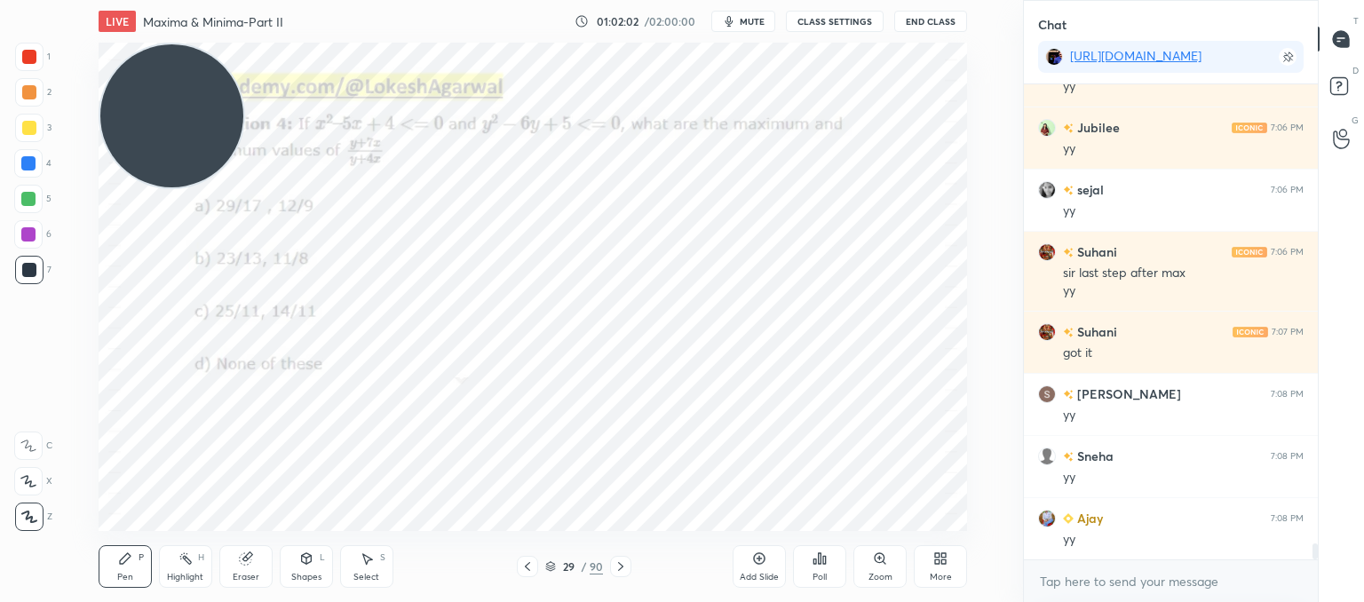
scroll to position [13474, 0]
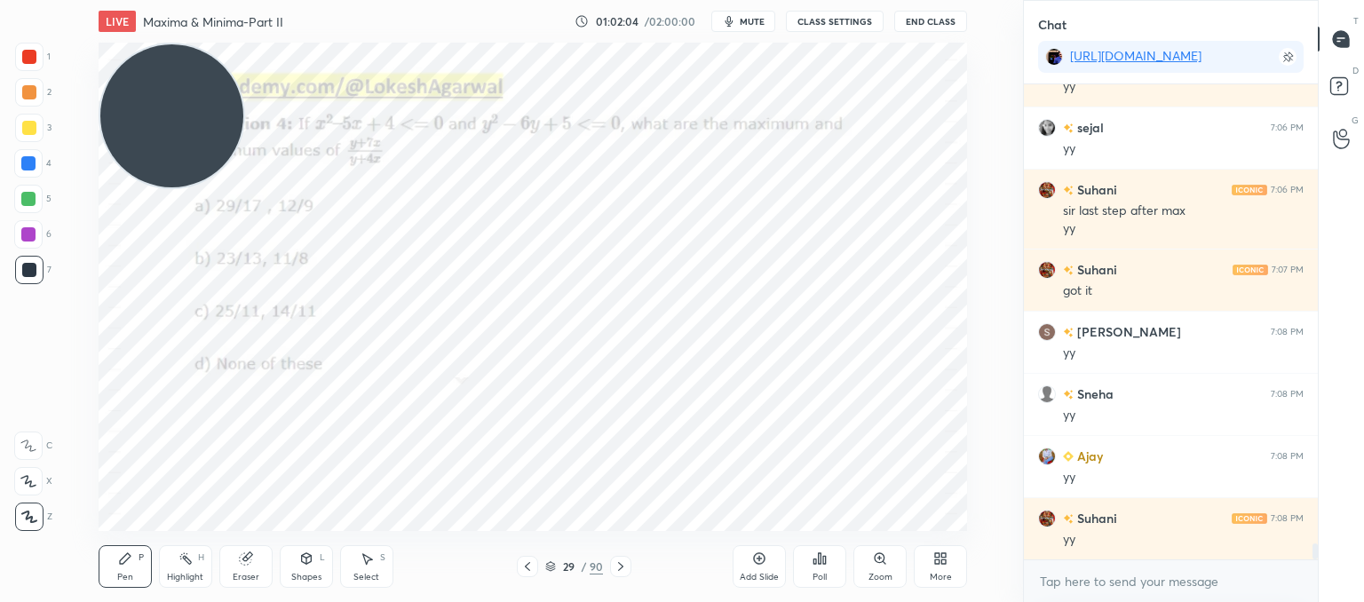
click at [622, 566] on icon at bounding box center [621, 567] width 14 height 14
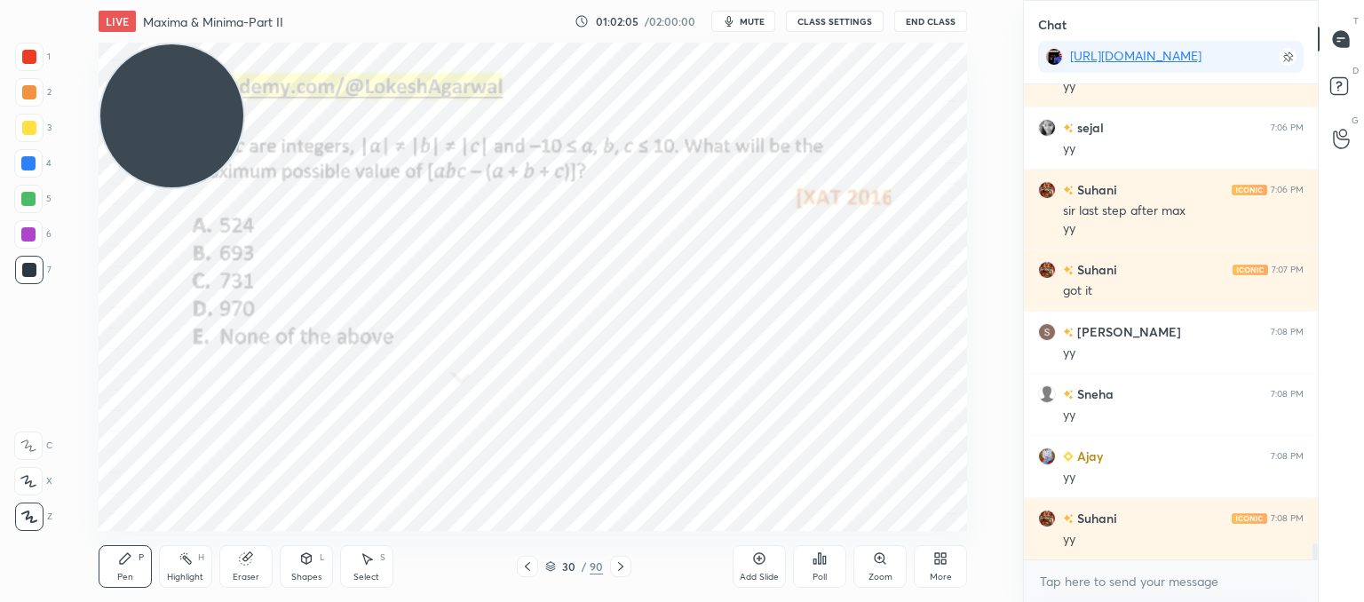
drag, startPoint x: 209, startPoint y: 118, endPoint x: 211, endPoint y: 471, distance: 352.6
click at [212, 187] on video at bounding box center [171, 115] width 143 height 143
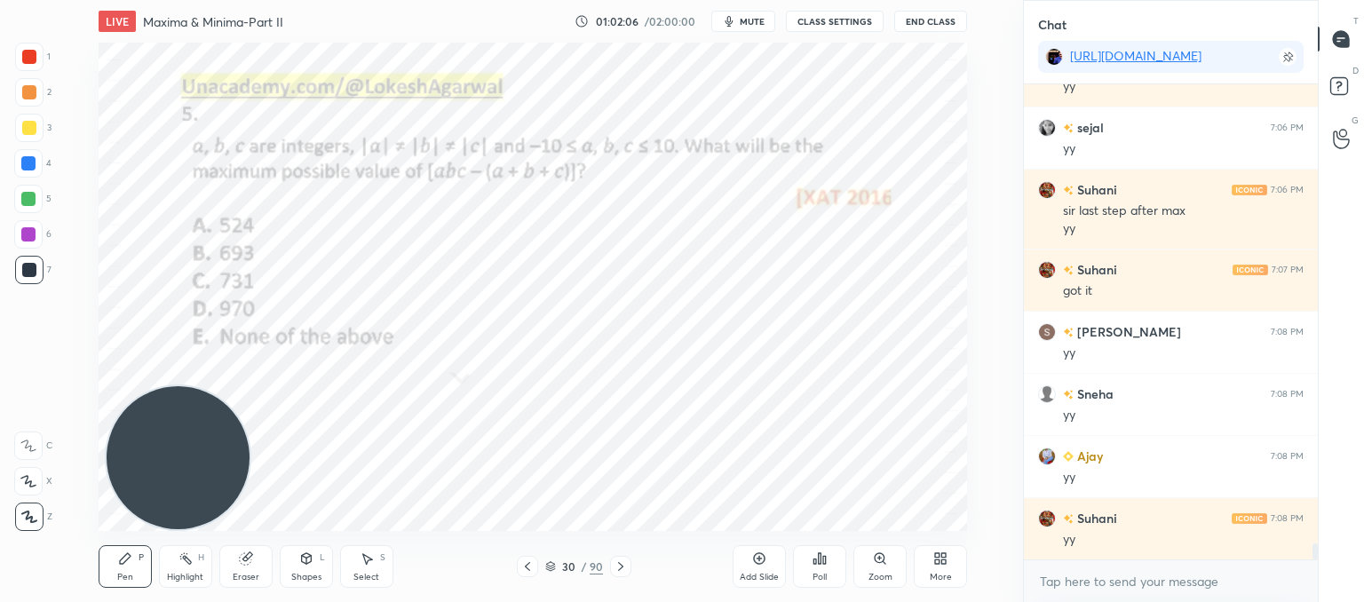
scroll to position [13536, 0]
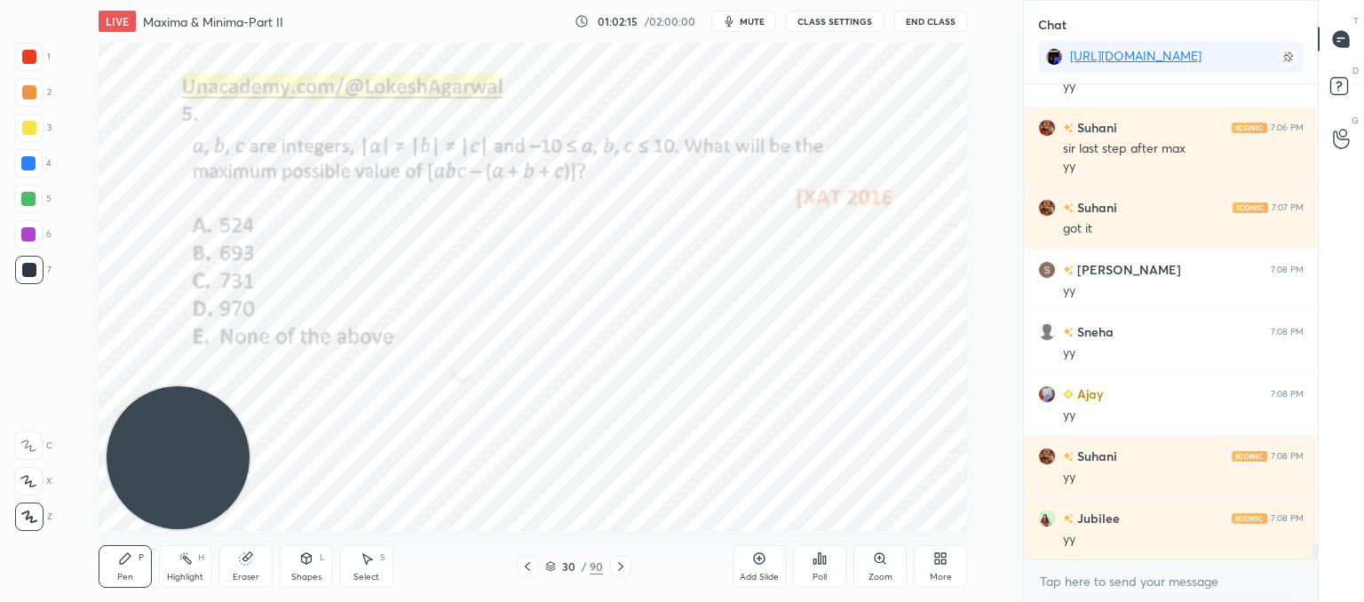
click at [528, 576] on div at bounding box center [527, 566] width 21 height 21
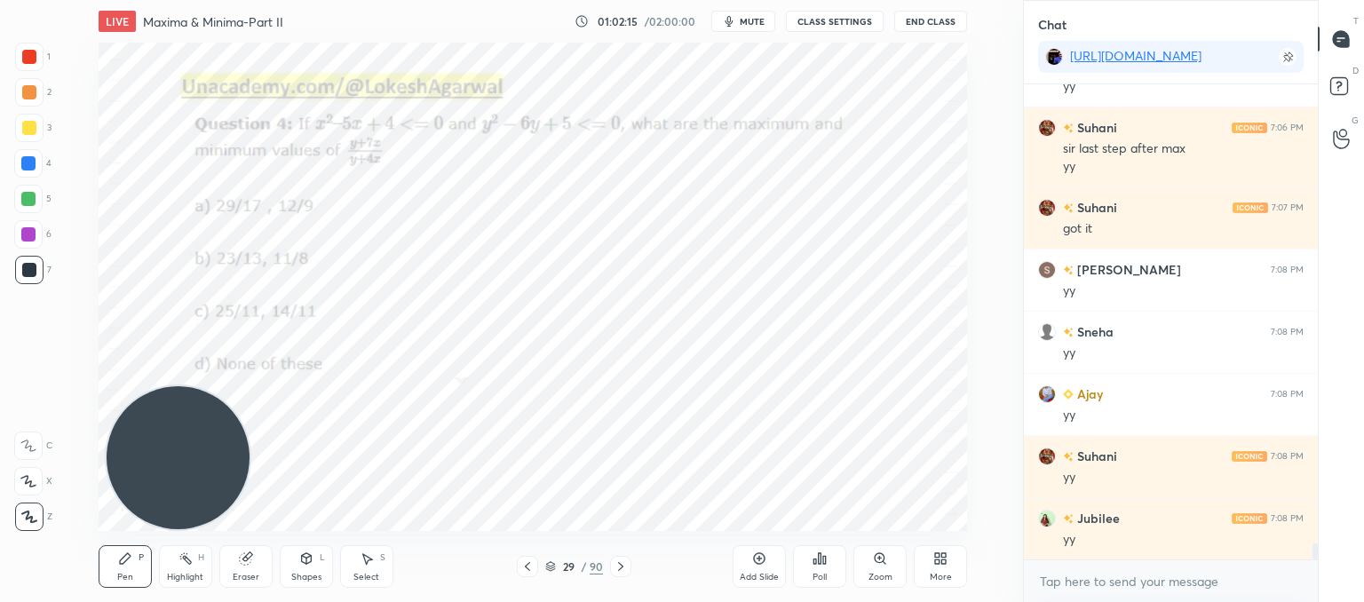
click at [528, 576] on div at bounding box center [527, 566] width 21 height 21
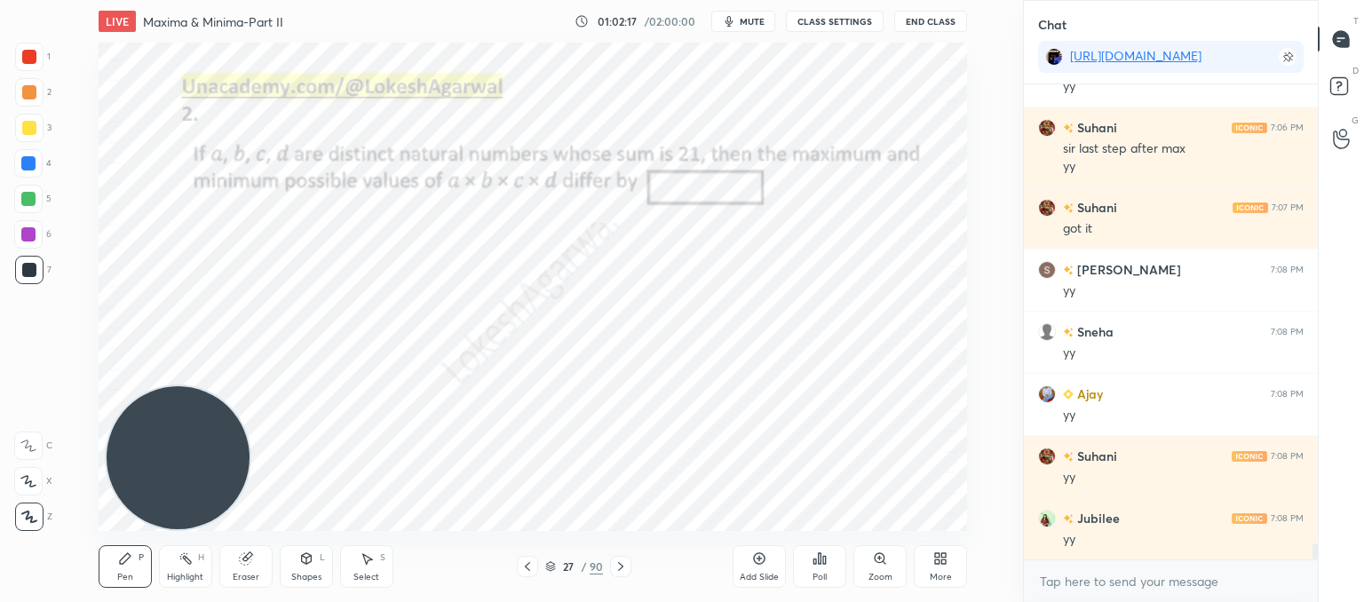
click at [620, 560] on icon at bounding box center [621, 567] width 14 height 14
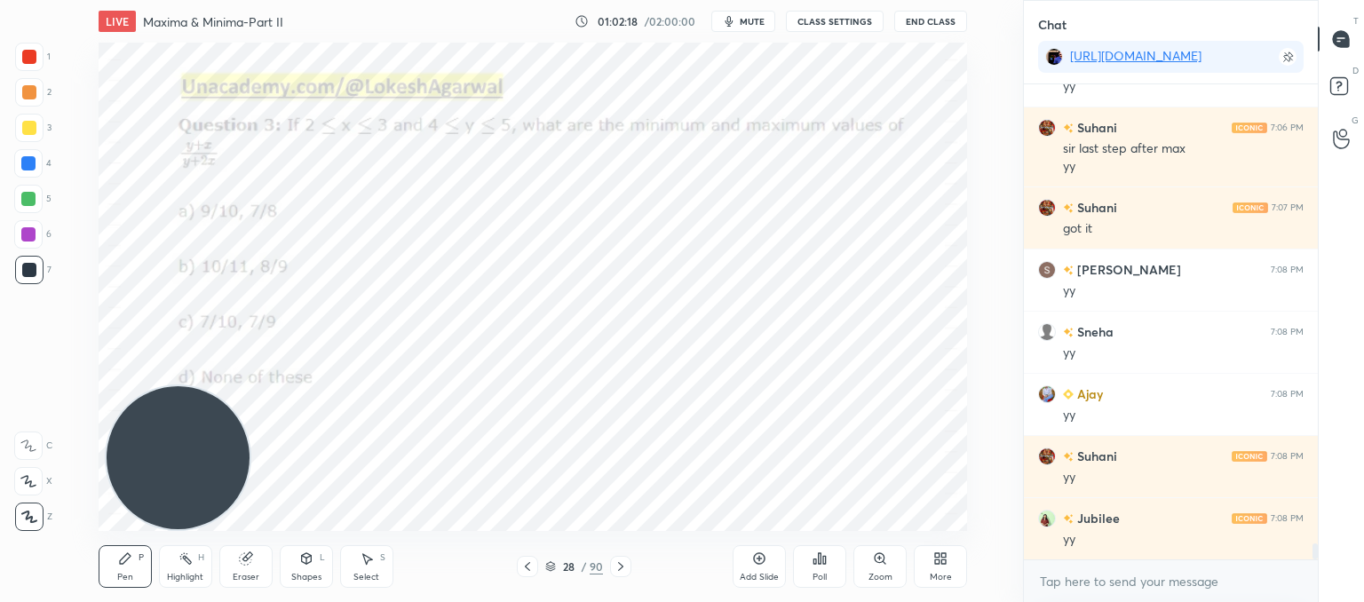
click at [620, 560] on icon at bounding box center [621, 567] width 14 height 14
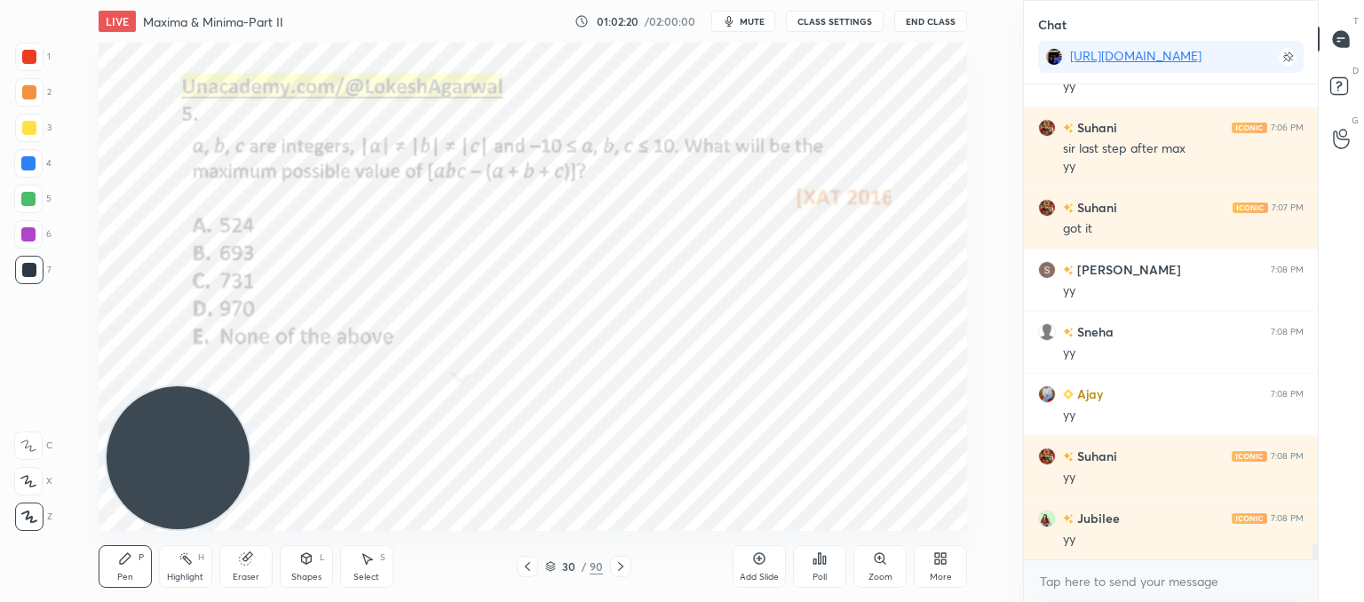
click at [620, 560] on icon at bounding box center [621, 567] width 14 height 14
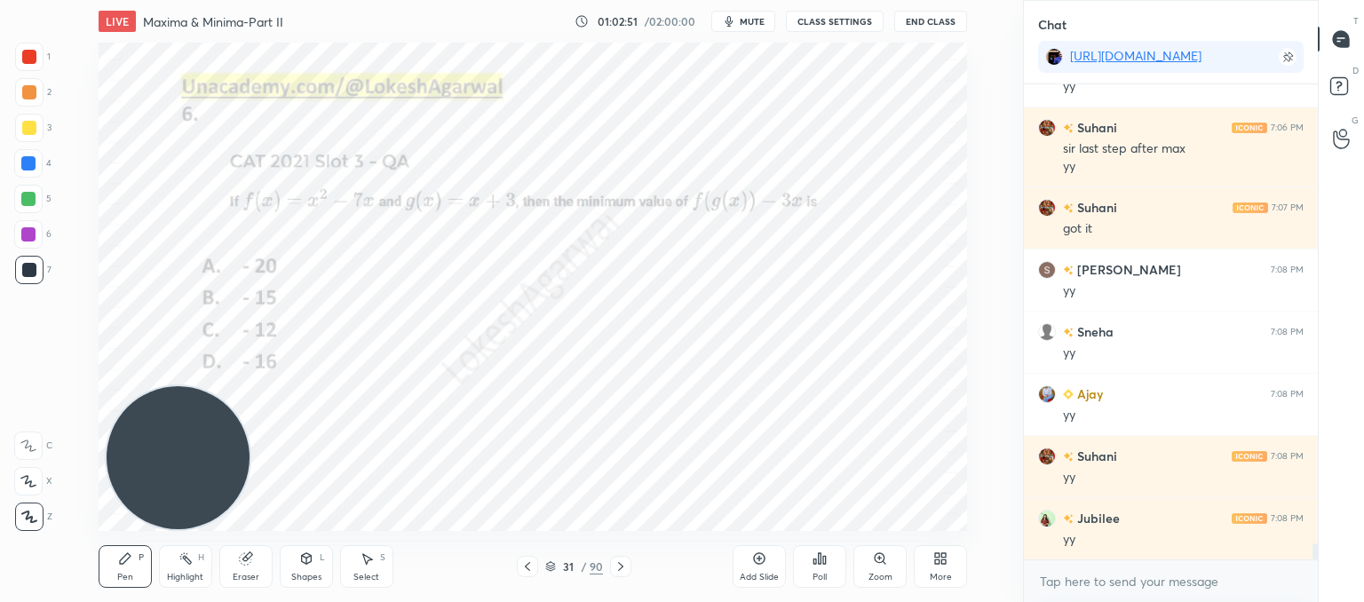
scroll to position [13631, 0]
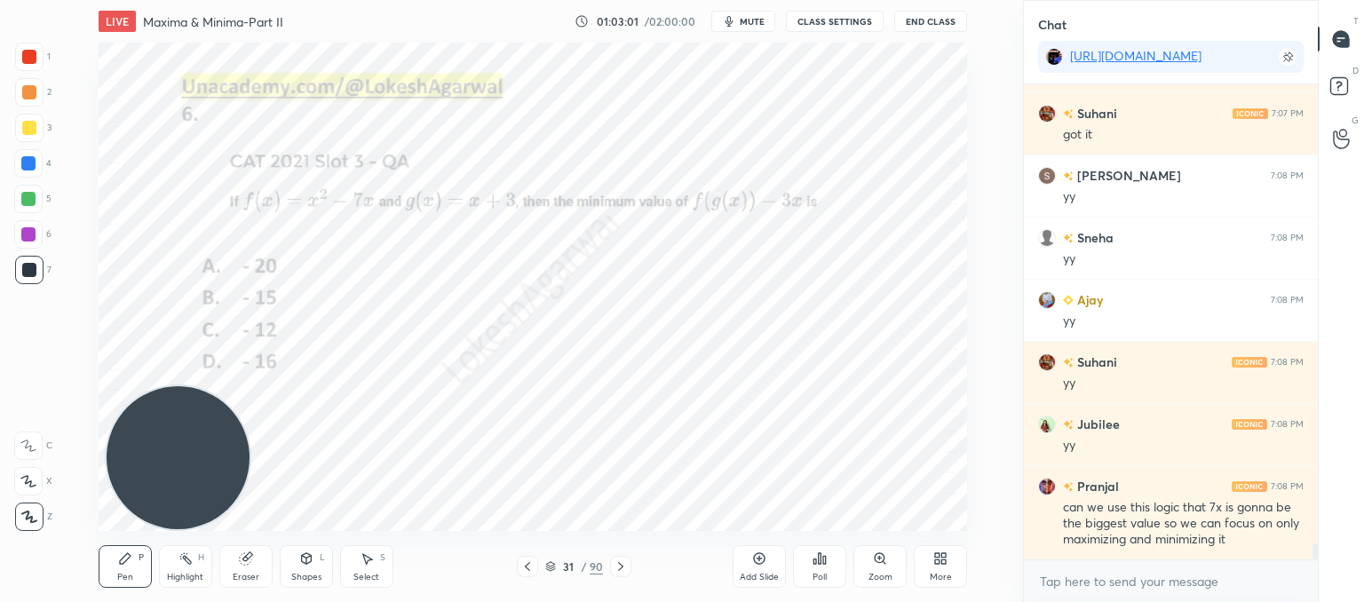
click at [531, 572] on icon at bounding box center [527, 567] width 14 height 14
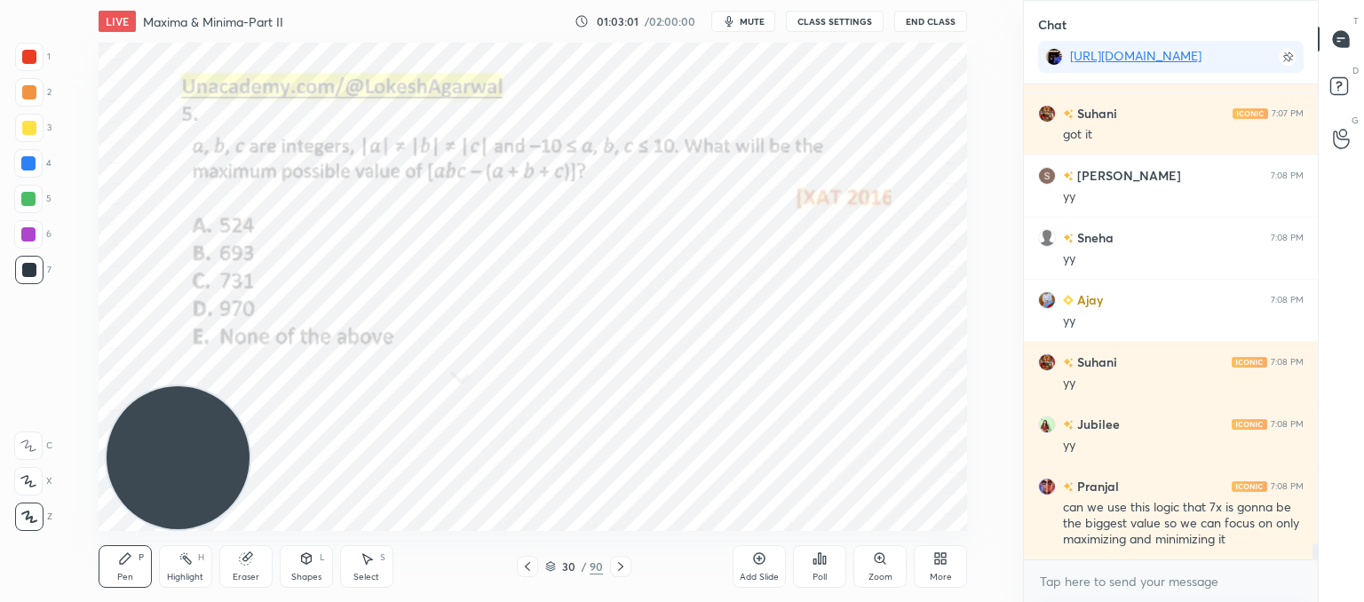
click at [531, 572] on icon at bounding box center [527, 567] width 14 height 14
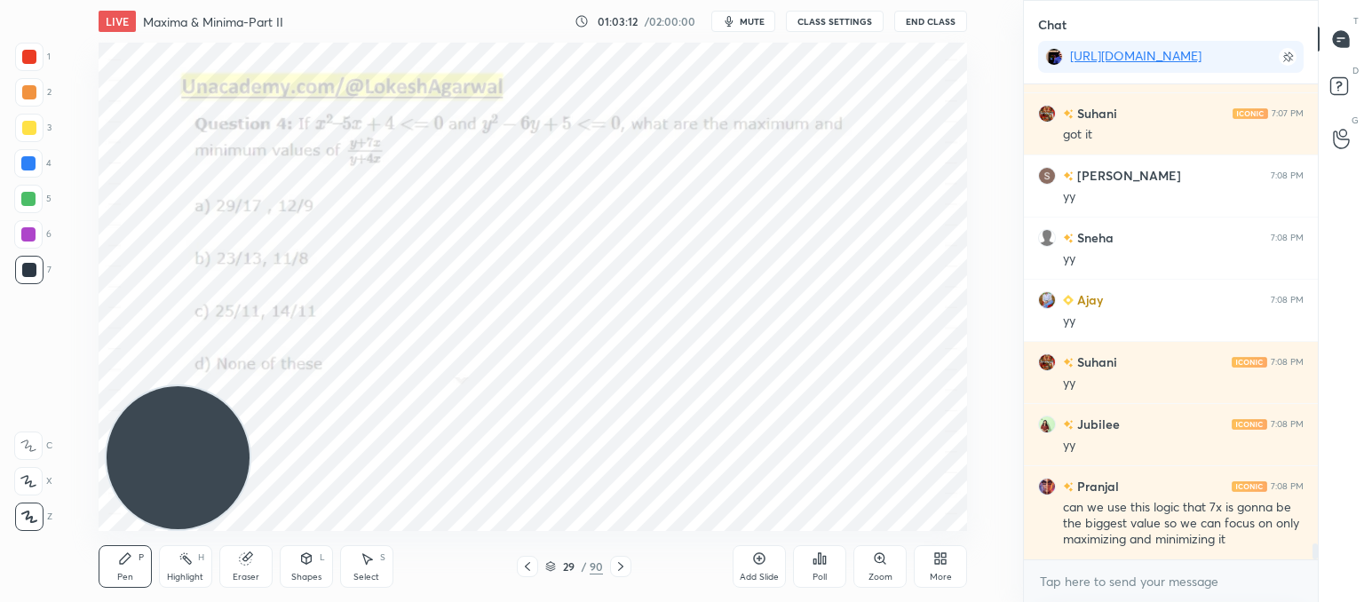
scroll to position [13693, 0]
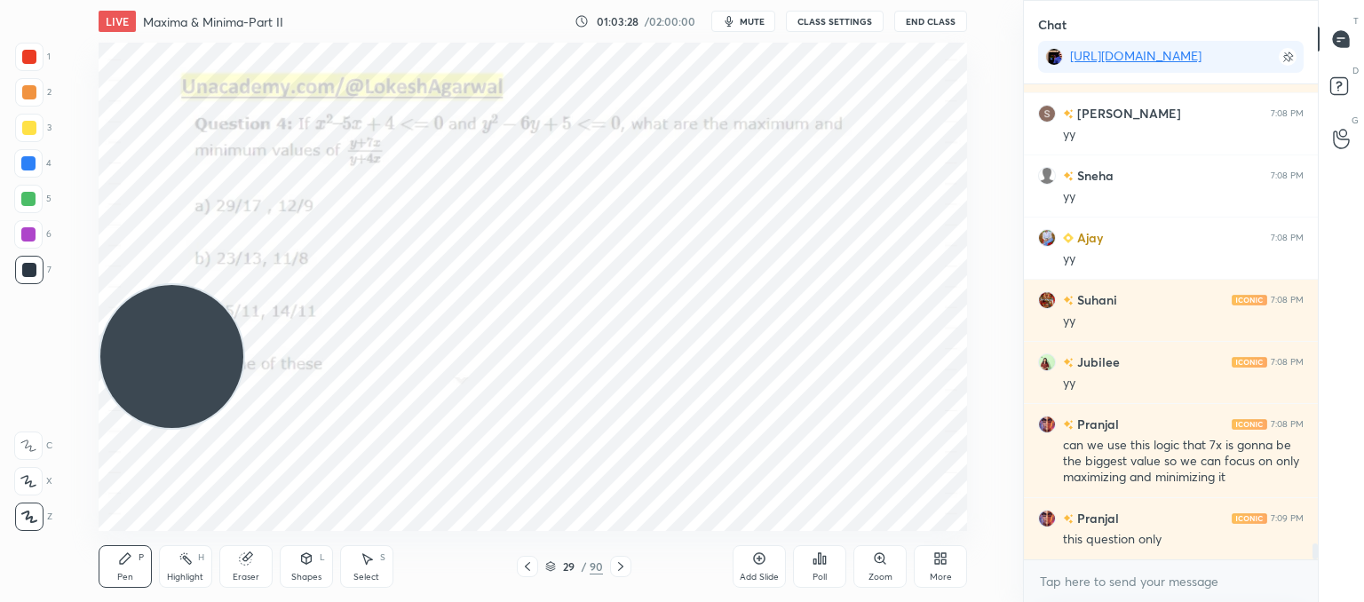
drag, startPoint x: 167, startPoint y: 429, endPoint x: 31, endPoint y: 34, distance: 417.9
click at [31, 34] on div "1 2 3 4 5 6 7 C X Z C X Z E E Erase all H H LIVE Maxima & Minima-Part II 01:03:…" at bounding box center [504, 301] width 1009 height 602
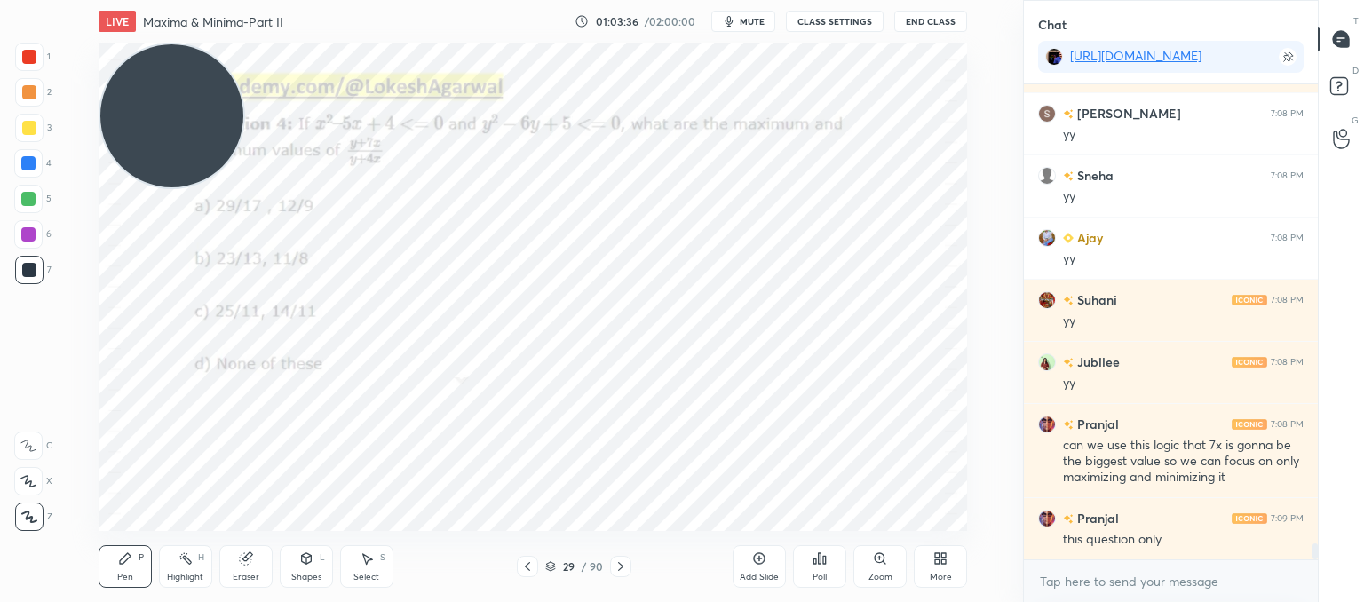
click at [628, 570] on div at bounding box center [620, 566] width 21 height 21
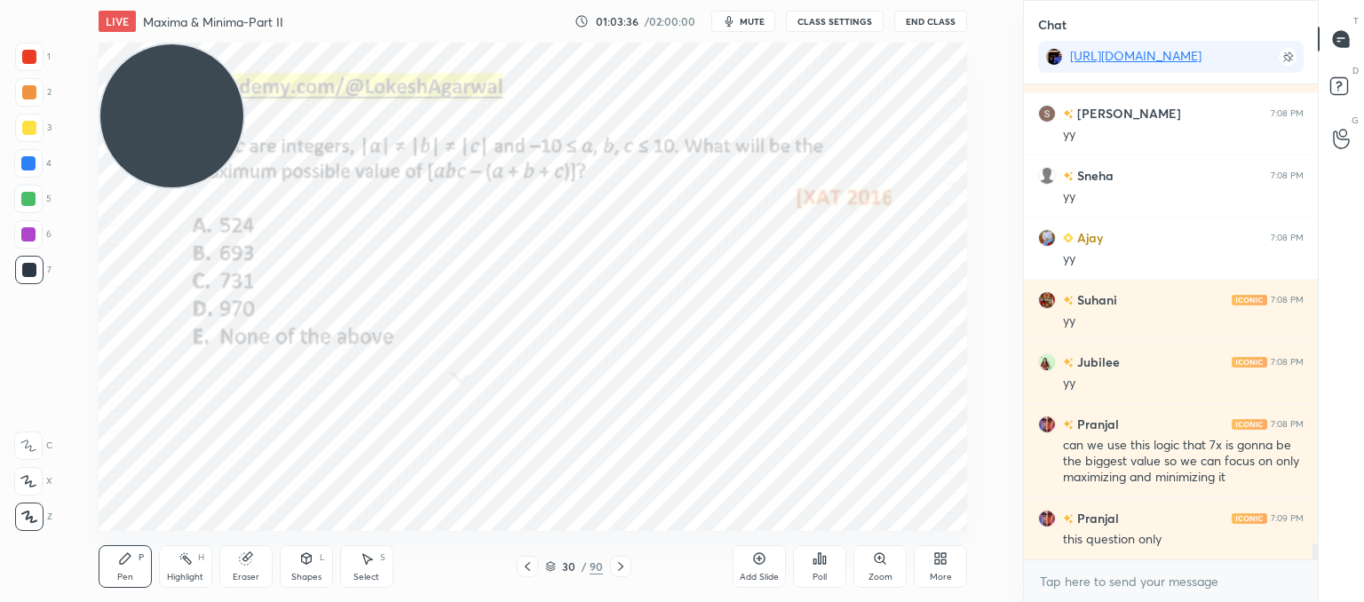
click at [629, 570] on div at bounding box center [620, 566] width 21 height 21
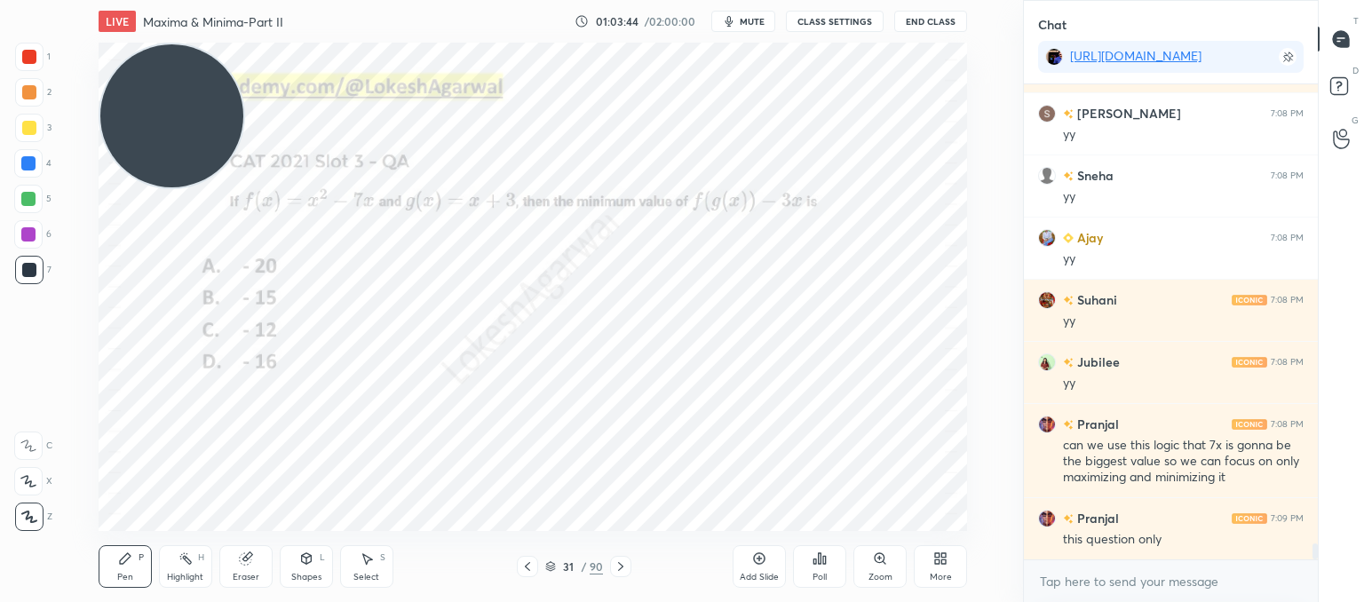
scroll to position [13711, 0]
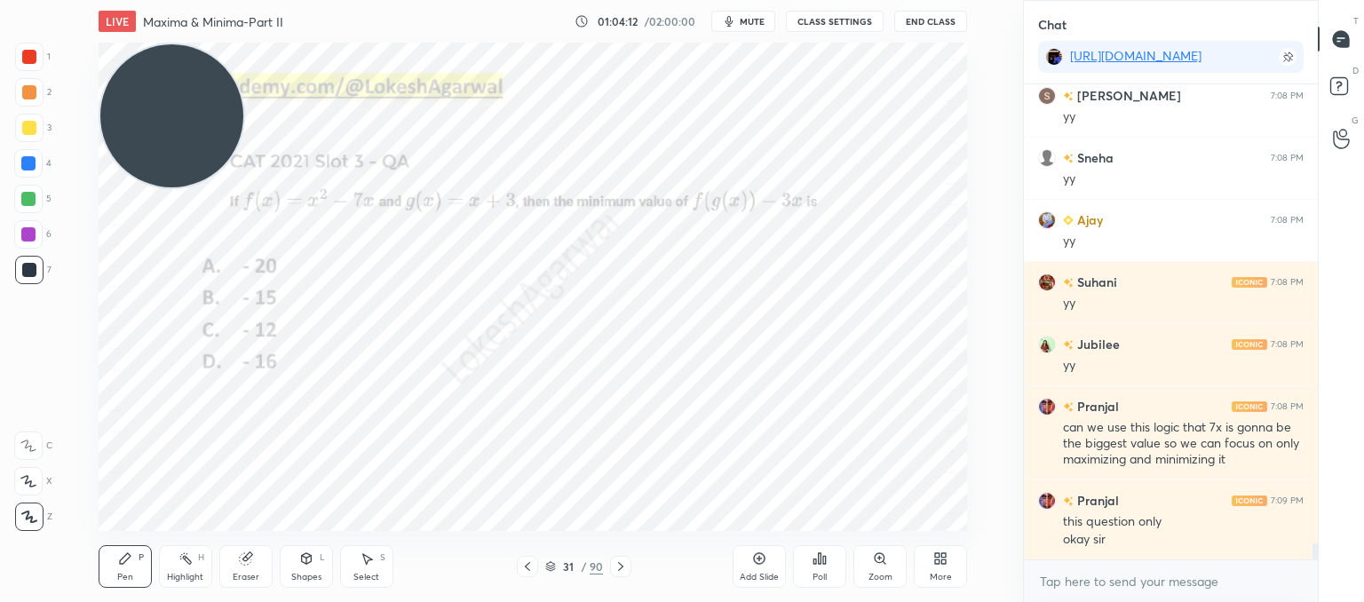
click at [747, 25] on span "mute" at bounding box center [752, 21] width 25 height 12
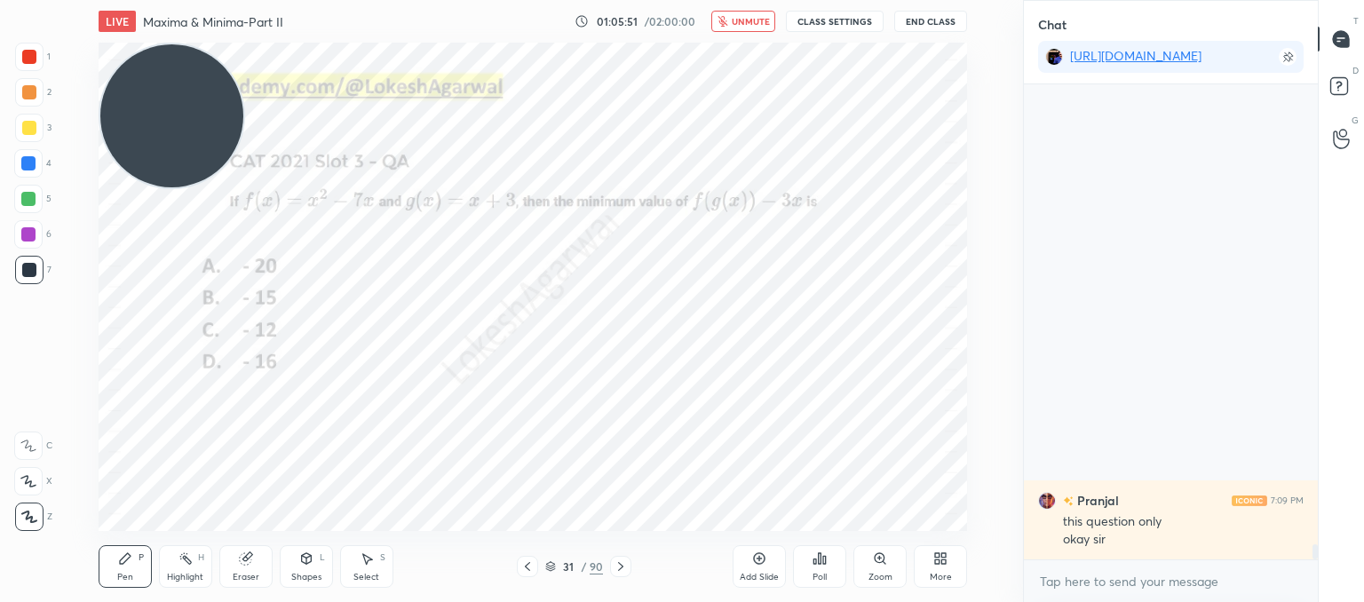
scroll to position [14208, 0]
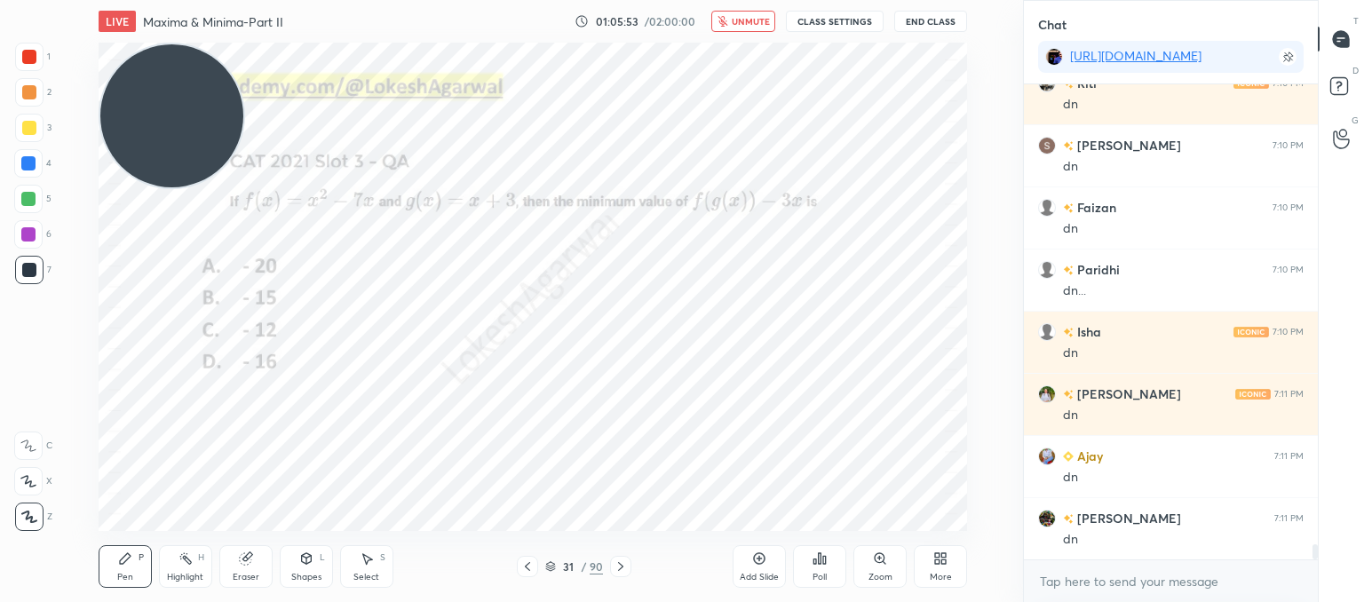
click at [817, 573] on div "Poll" at bounding box center [820, 577] width 14 height 9
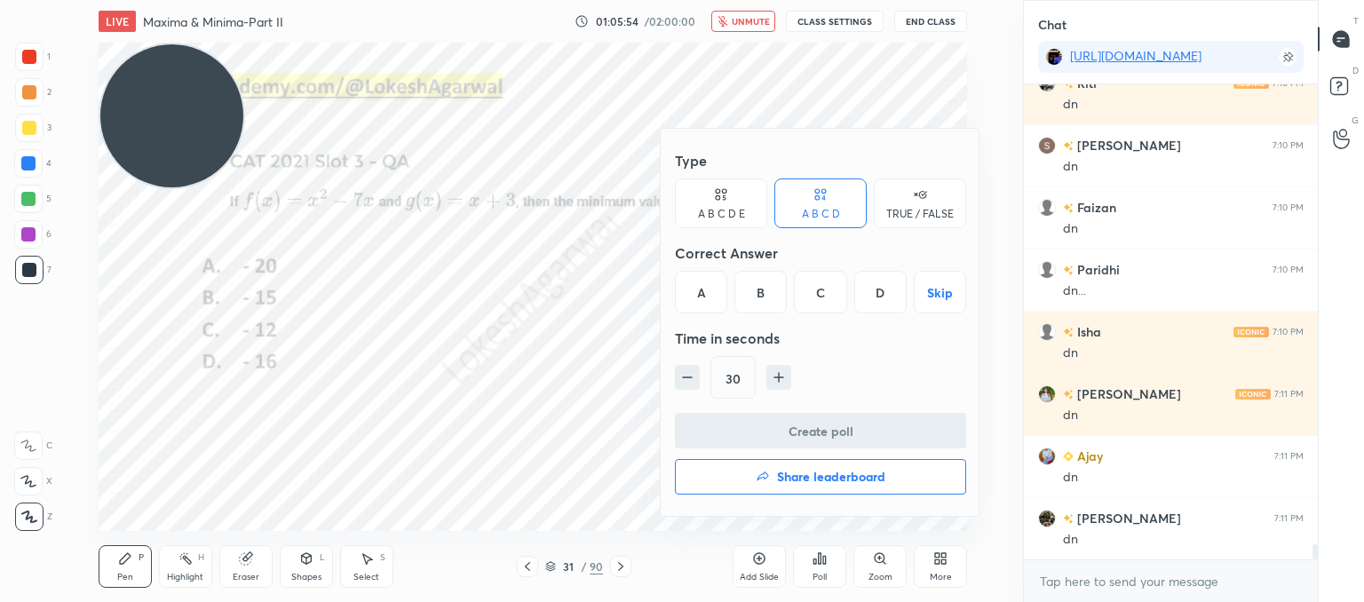
click at [869, 281] on div "D" at bounding box center [880, 292] width 52 height 43
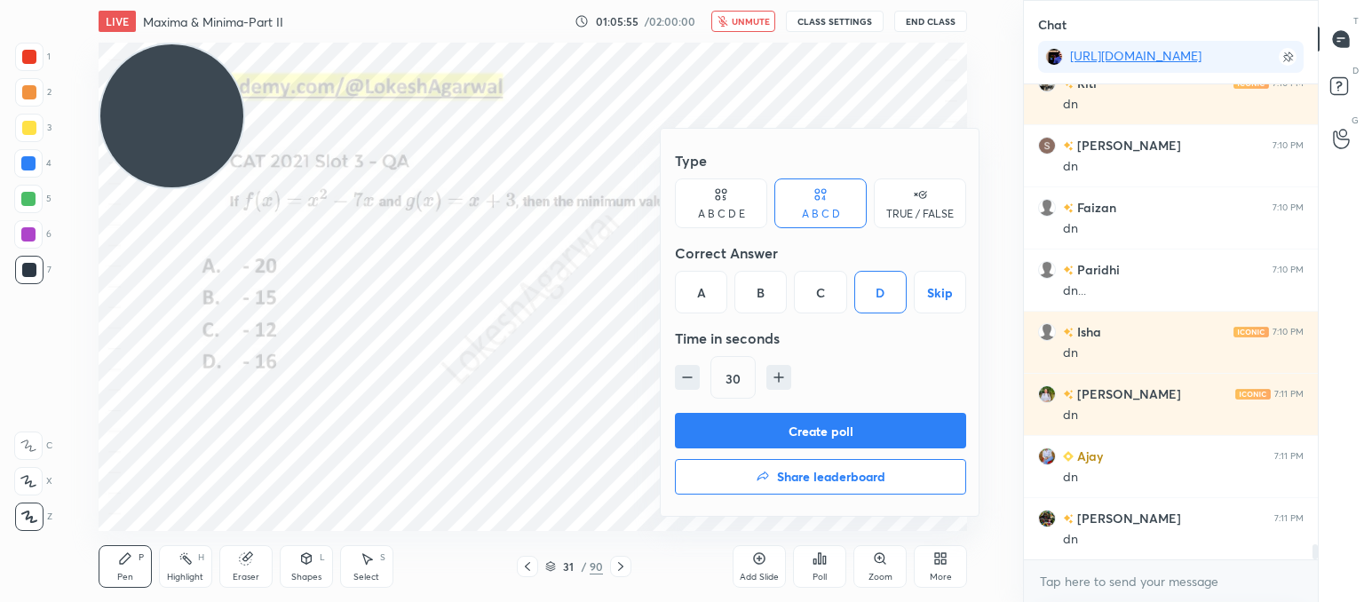
click at [811, 425] on button "Create poll" at bounding box center [820, 431] width 291 height 36
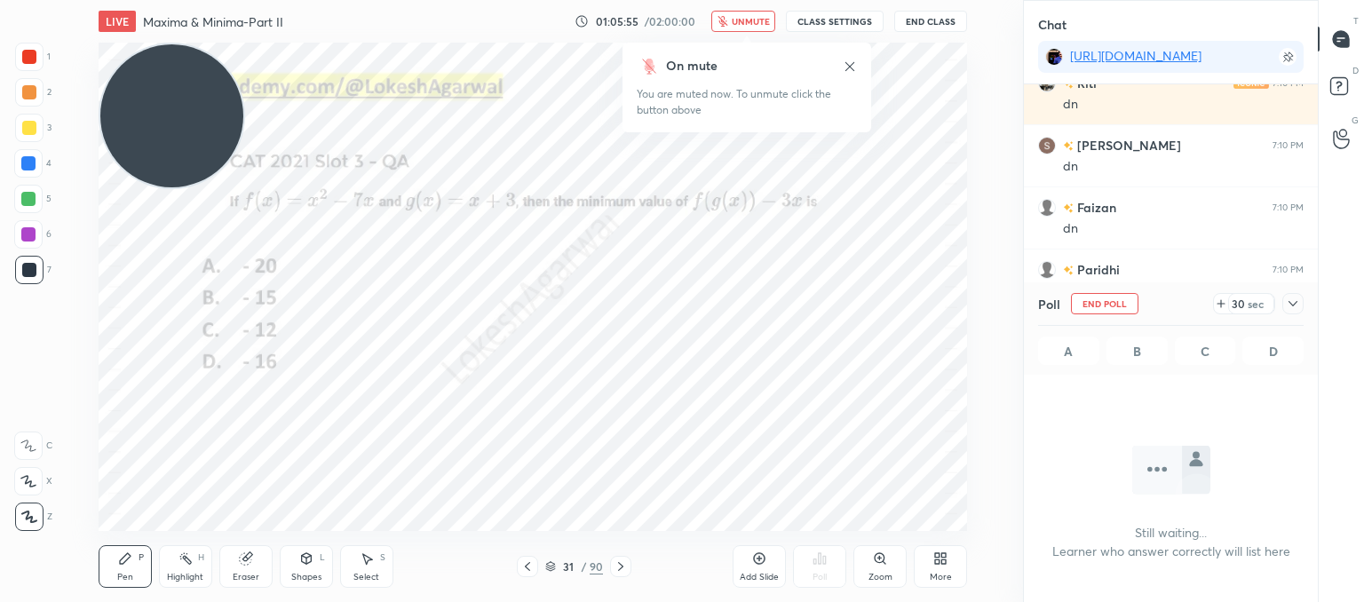
scroll to position [231, 289]
drag, startPoint x: 733, startPoint y: 20, endPoint x: 734, endPoint y: 29, distance: 8.9
click at [732, 20] on button "unmute" at bounding box center [743, 21] width 64 height 21
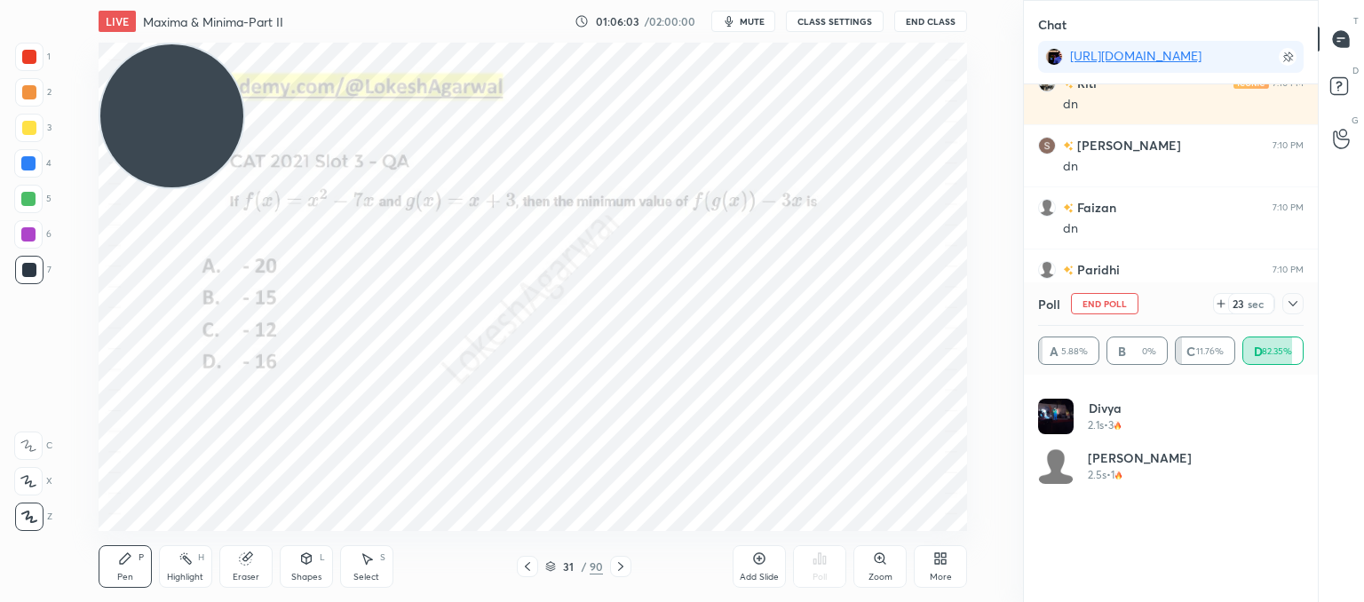
scroll to position [682, 0]
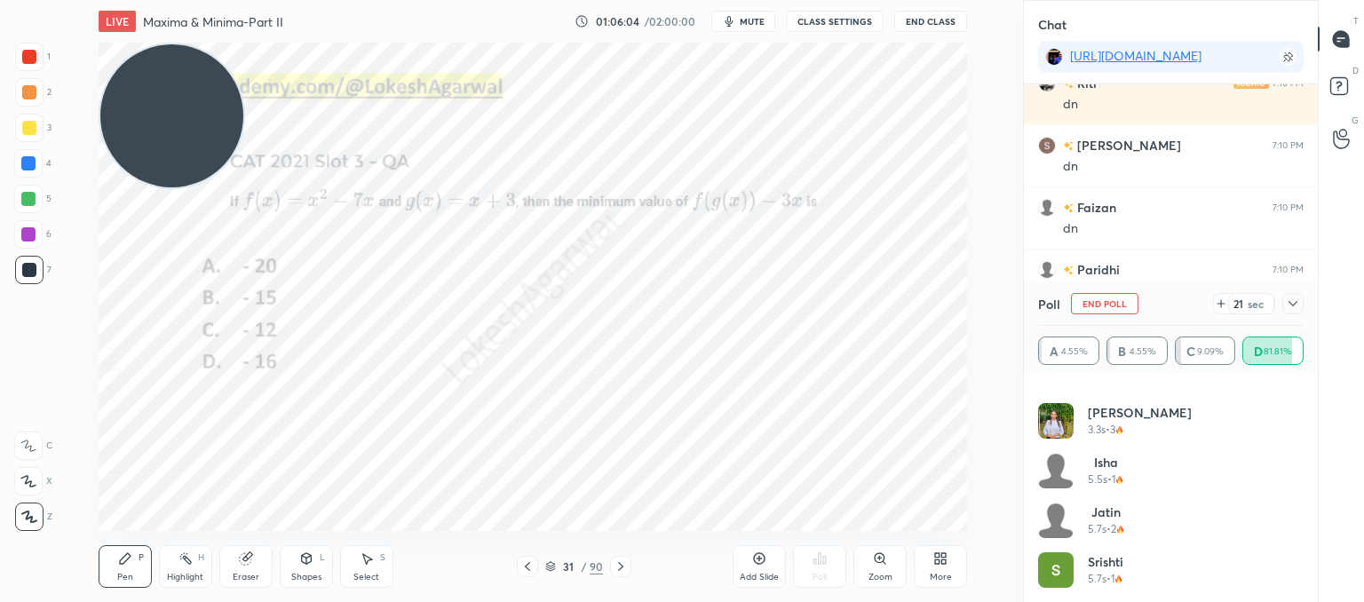
click at [1286, 303] on icon at bounding box center [1293, 304] width 14 height 14
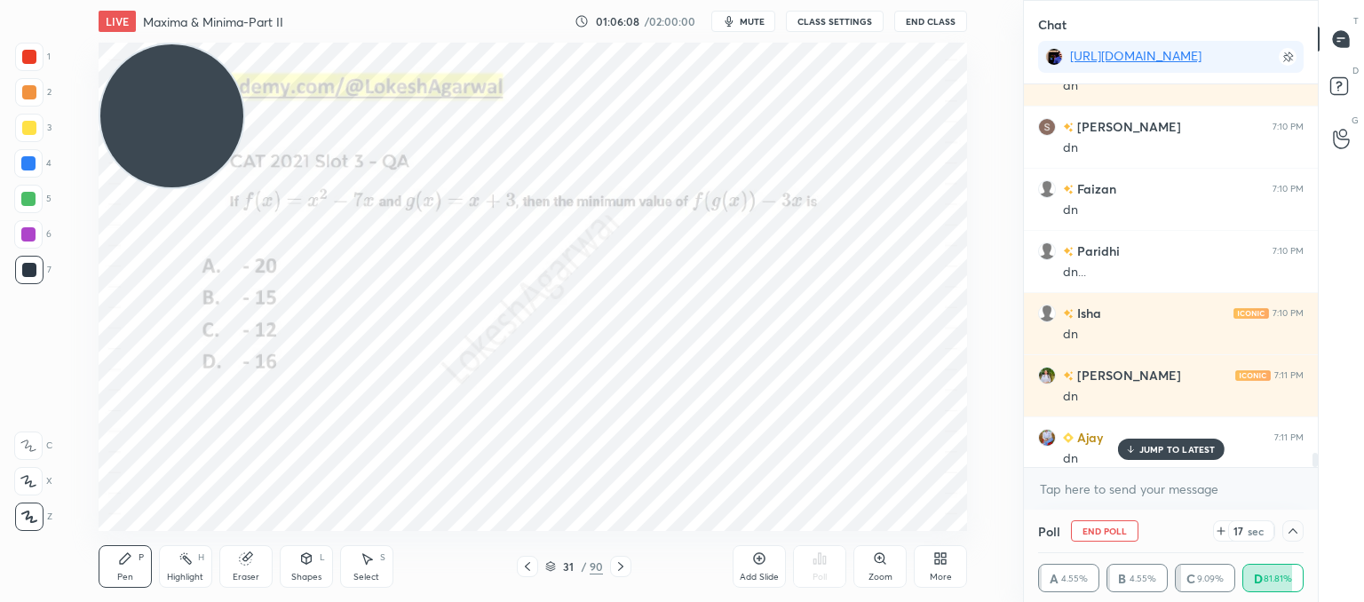
scroll to position [14123, 0]
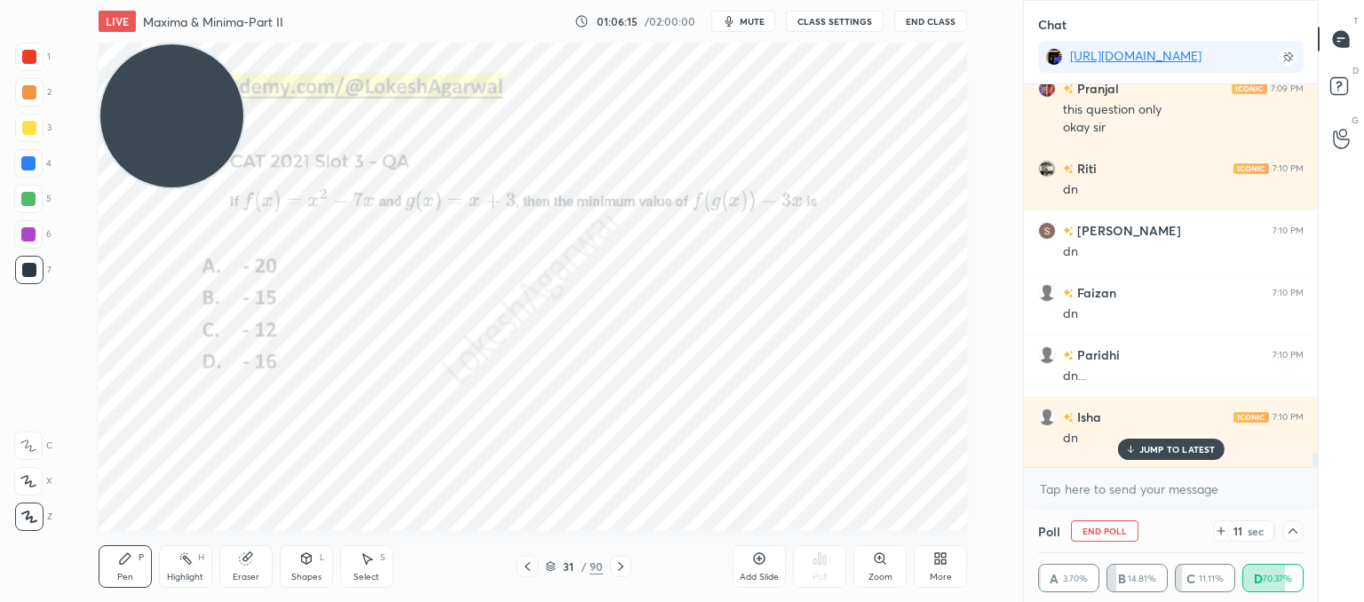
click at [1144, 449] on p "JUMP TO LATEST" at bounding box center [1177, 449] width 76 height 11
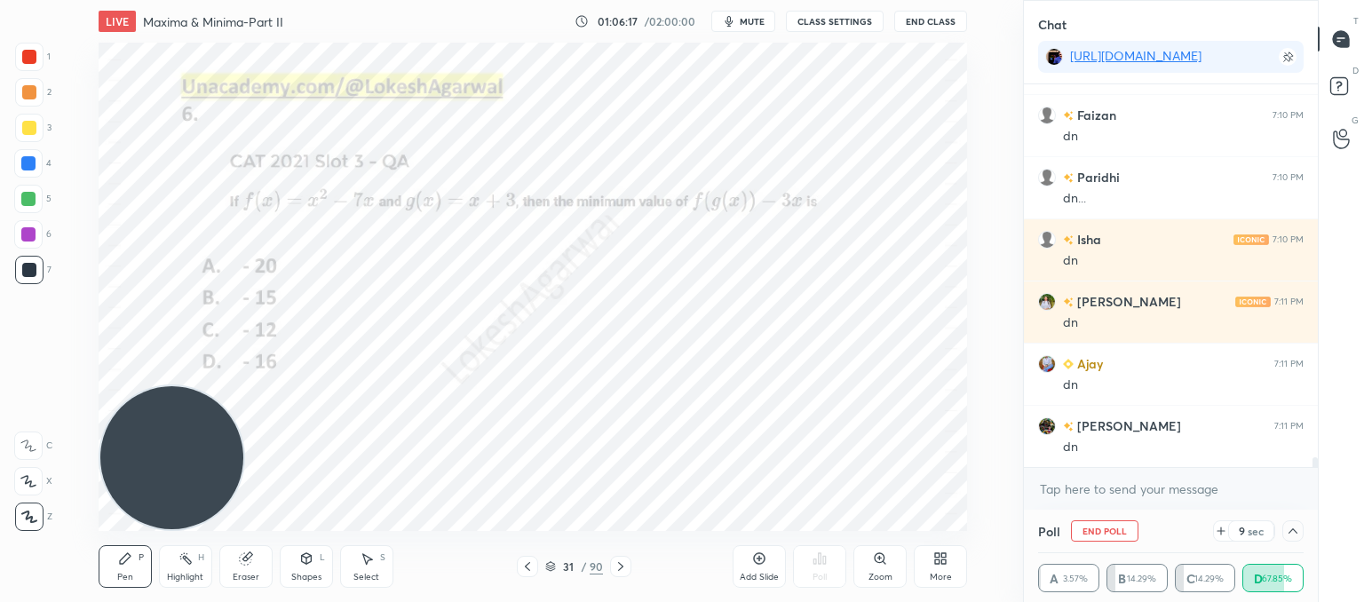
drag, startPoint x: 174, startPoint y: 132, endPoint x: 75, endPoint y: 489, distance: 370.4
click at [75, 489] on div "Setting up your live class Poll for secs No correct answer Start poll" at bounding box center [533, 287] width 952 height 488
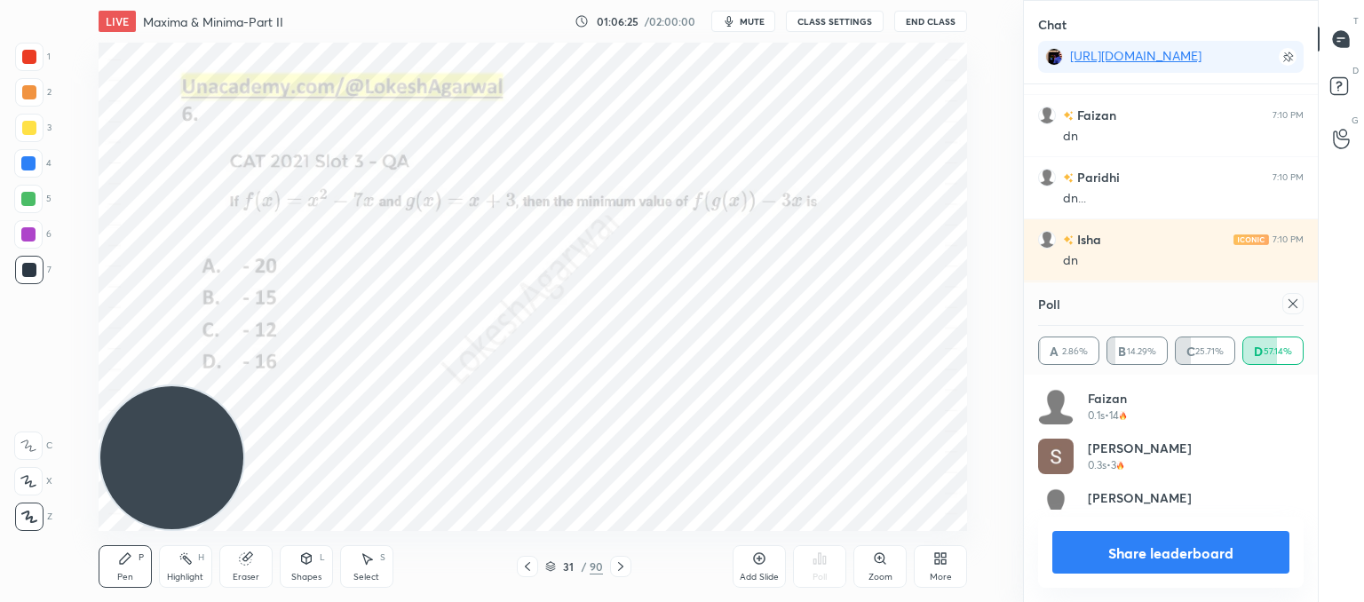
scroll to position [208, 260]
click at [1290, 306] on icon at bounding box center [1293, 303] width 9 height 9
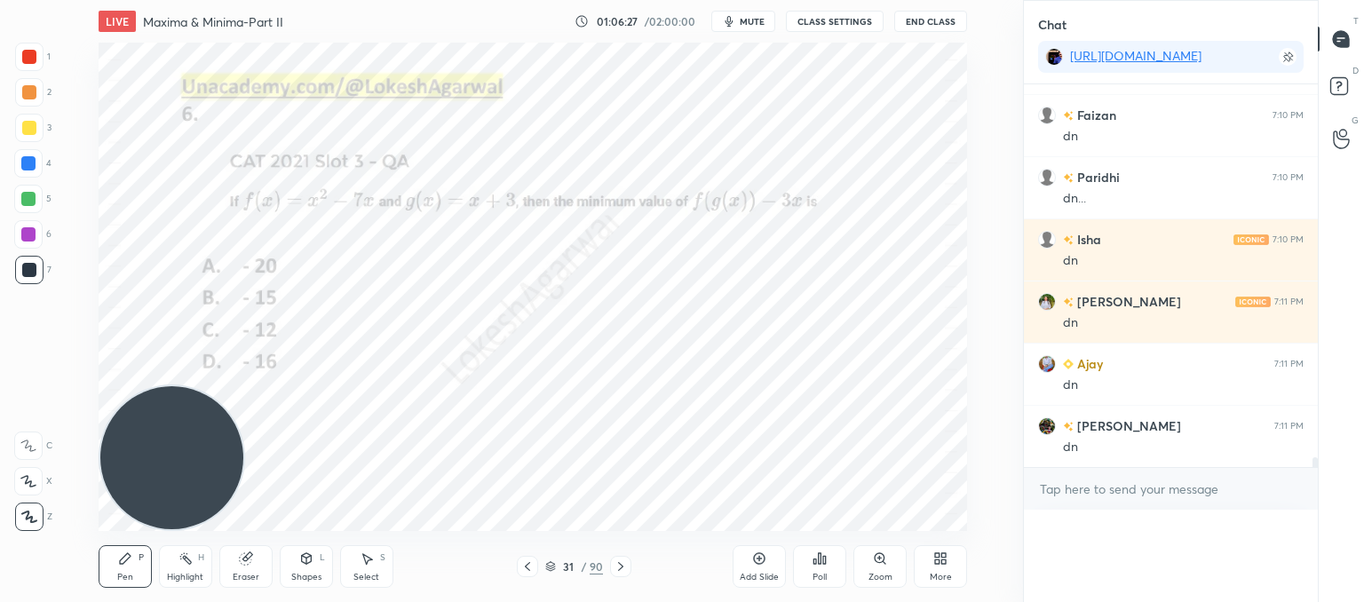
scroll to position [0, 0]
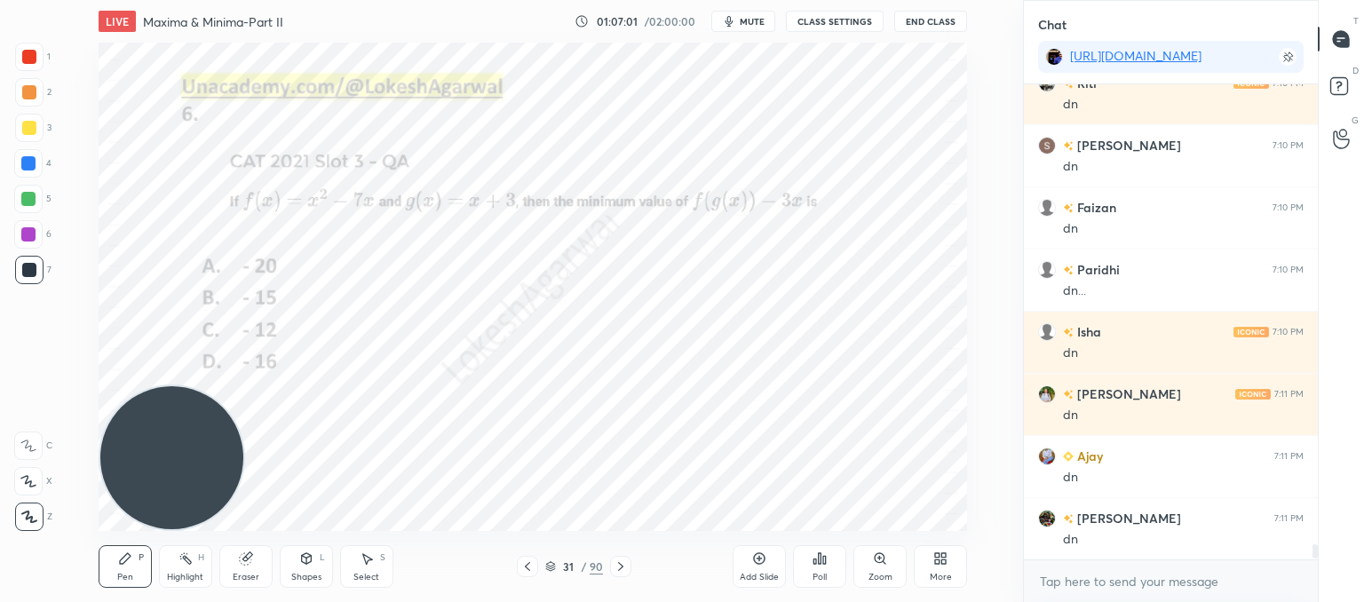
click at [349, 568] on div "Select S" at bounding box center [366, 566] width 53 height 43
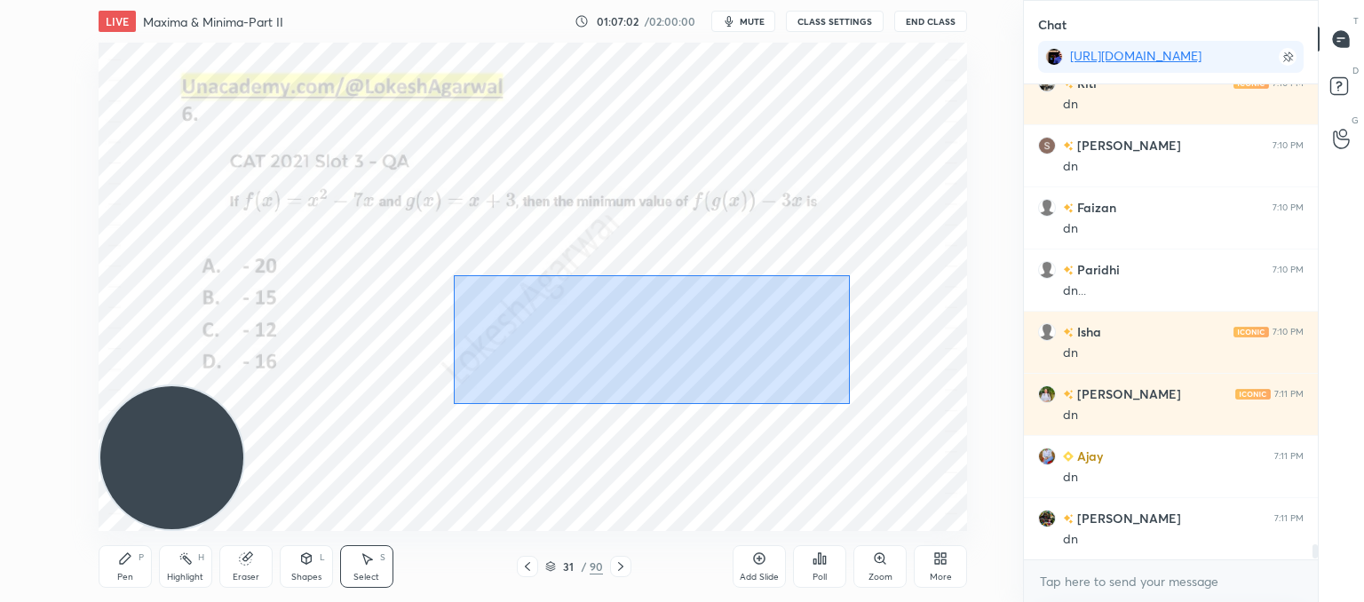
drag, startPoint x: 798, startPoint y: 369, endPoint x: 494, endPoint y: 256, distance: 324.0
click at [469, 266] on div "0 ° Undo Copy Paste here Duplicate Duplicate to new slide Delete" at bounding box center [533, 287] width 869 height 488
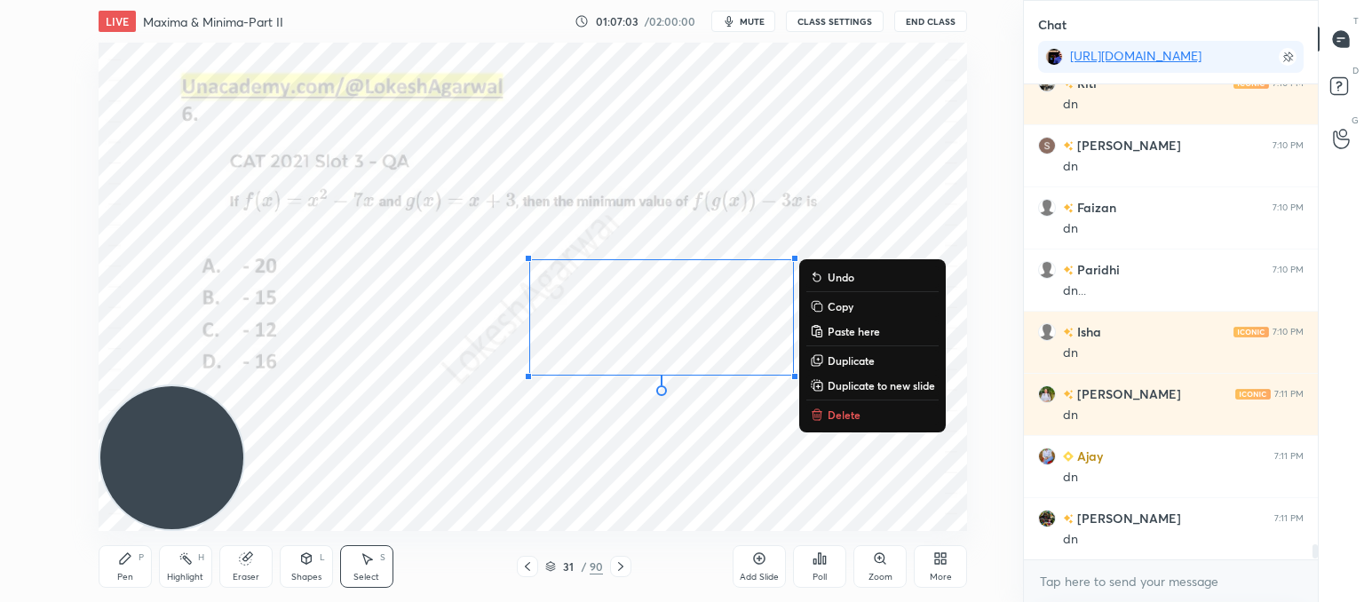
click at [844, 398] on div "0 ° Undo Copy Paste here Duplicate Duplicate to new slide Delete" at bounding box center [533, 287] width 869 height 488
click at [835, 413] on p "Delete" at bounding box center [844, 415] width 33 height 14
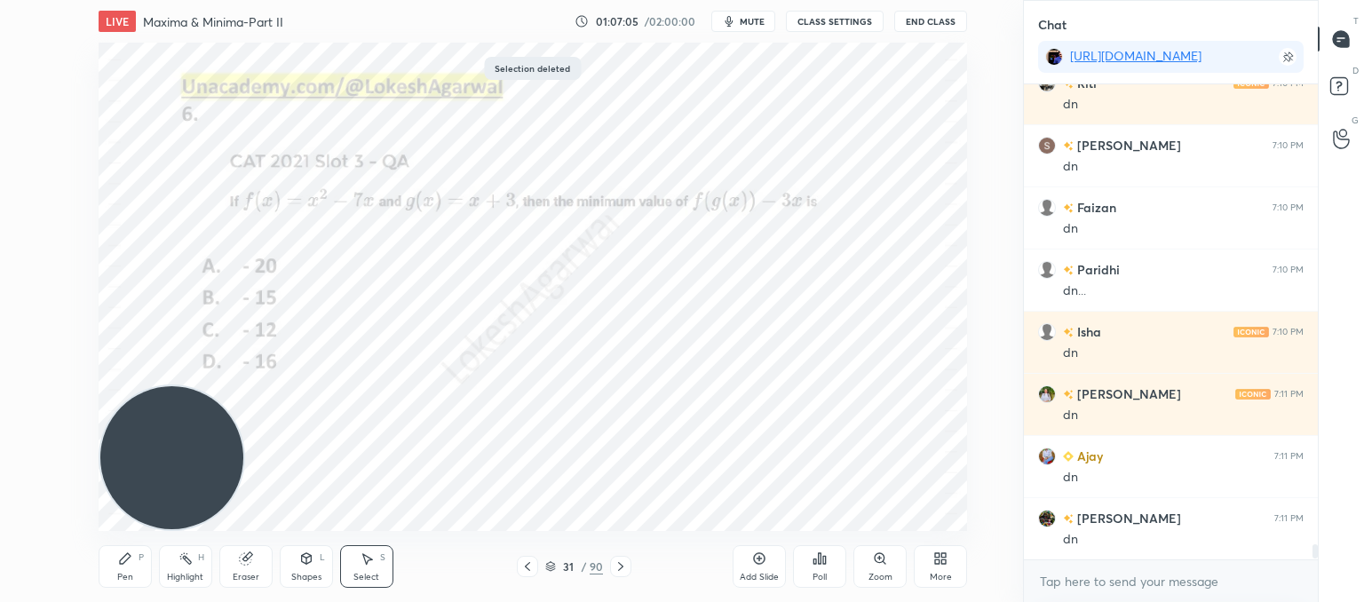
click at [139, 567] on div "Pen P" at bounding box center [125, 566] width 53 height 43
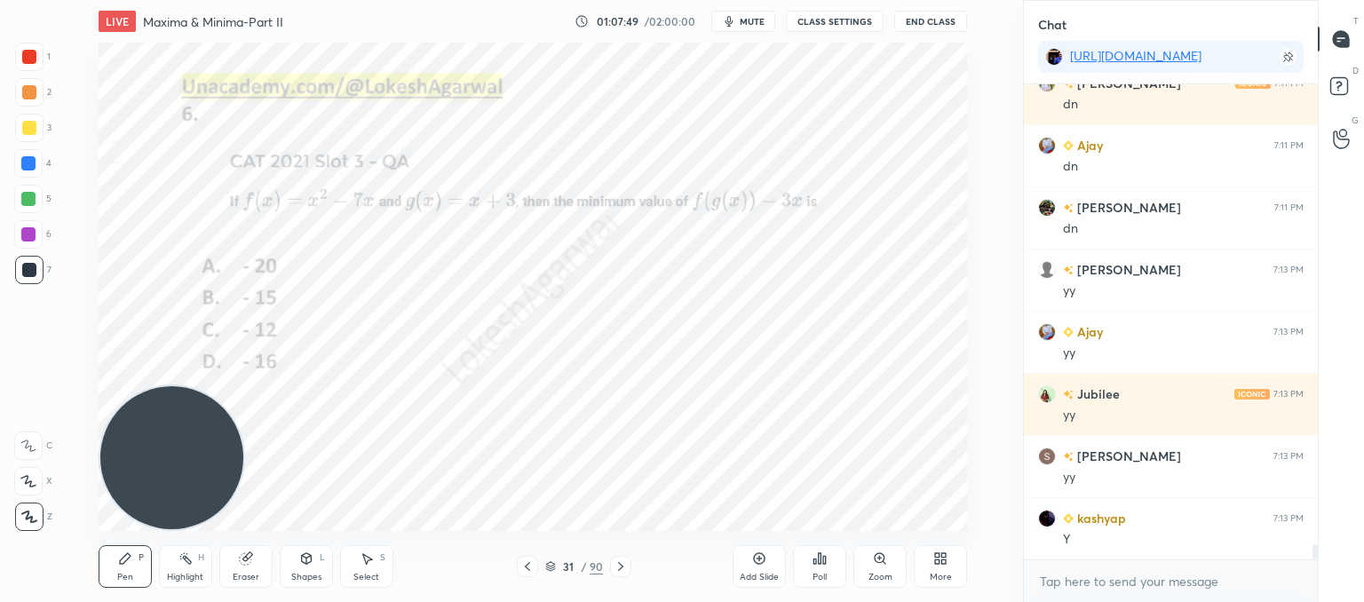
scroll to position [14581, 0]
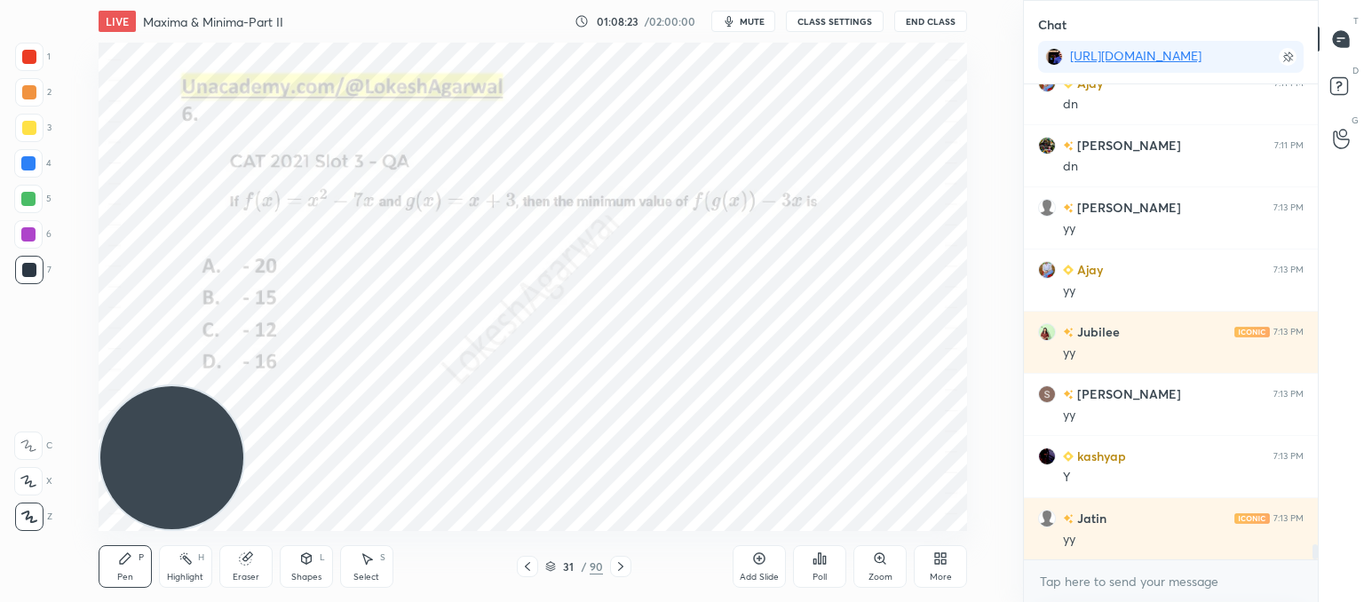
drag, startPoint x: 243, startPoint y: 567, endPoint x: 250, endPoint y: 541, distance: 27.6
click at [244, 563] on div "Eraser" at bounding box center [245, 566] width 53 height 43
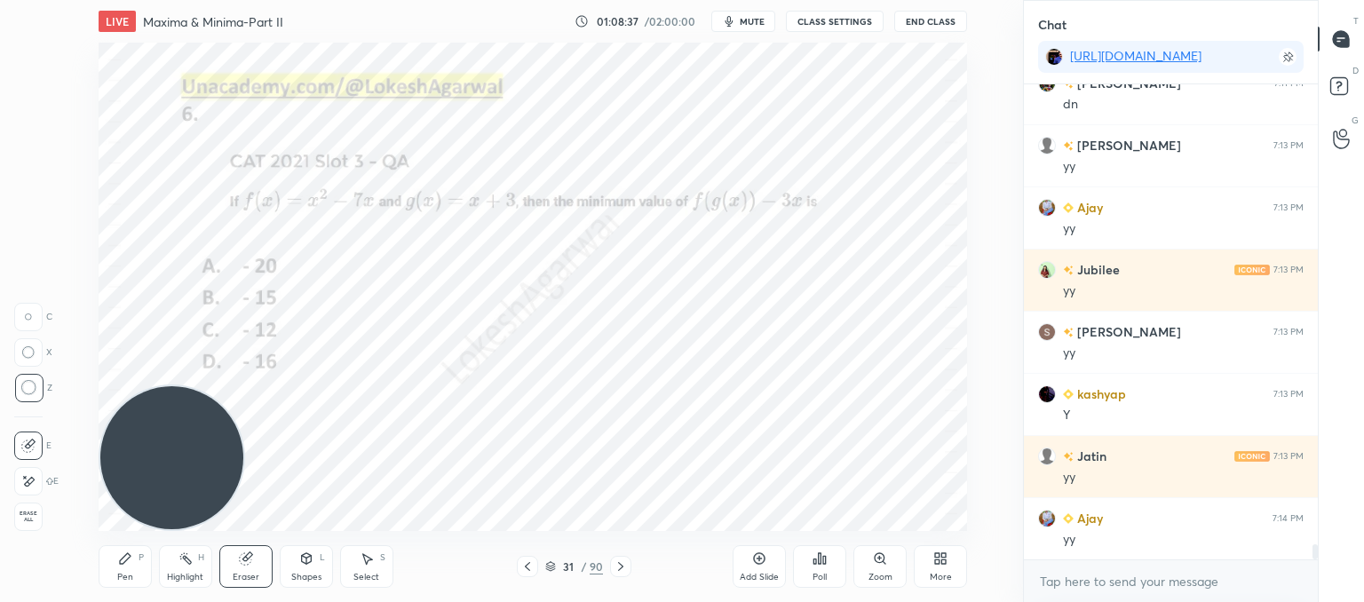
click at [622, 566] on icon at bounding box center [620, 566] width 5 height 9
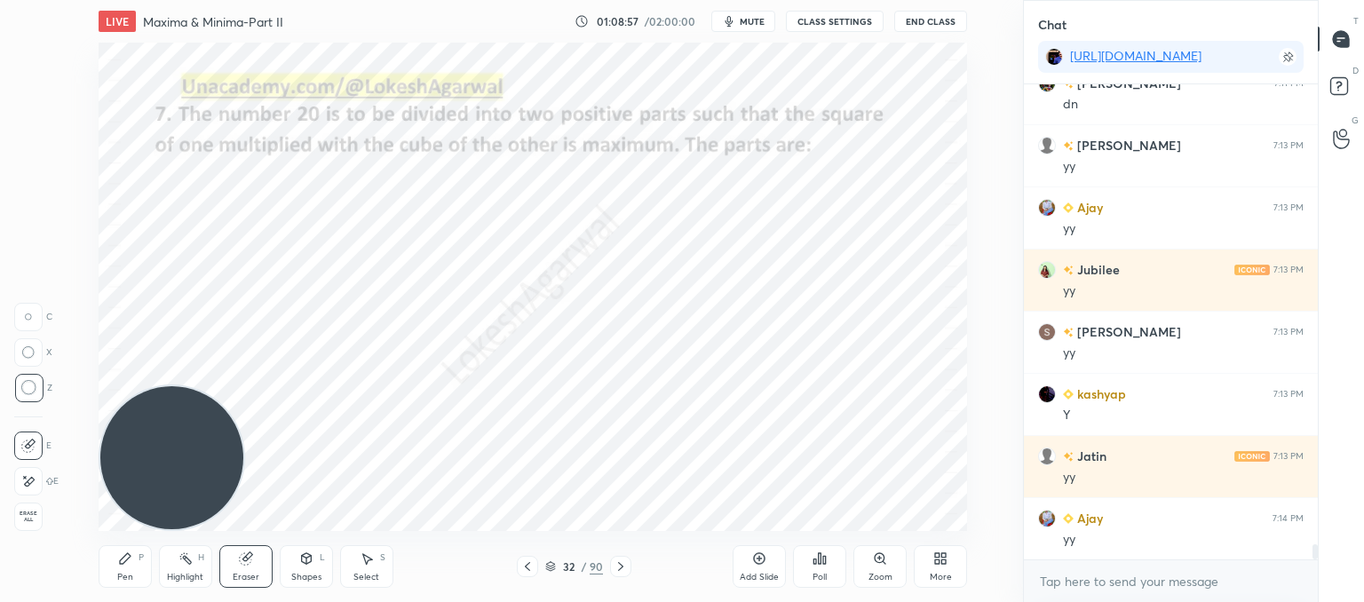
click at [117, 568] on div "Pen P" at bounding box center [125, 566] width 53 height 43
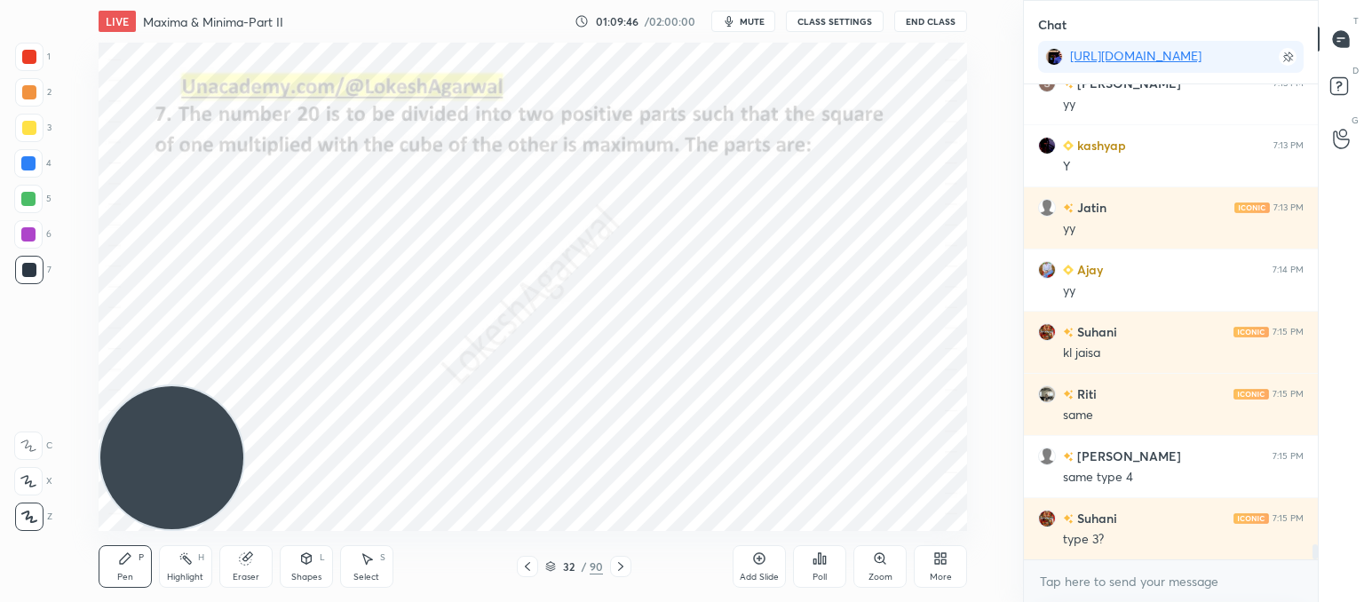
scroll to position [14954, 0]
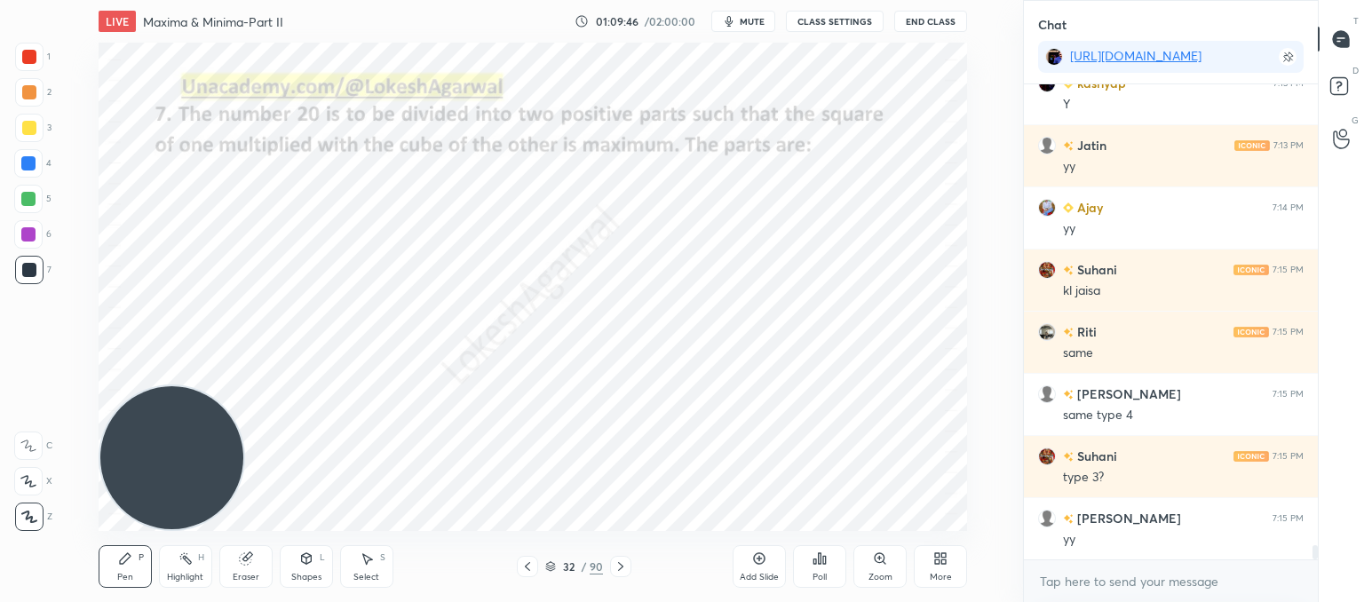
click at [625, 572] on icon at bounding box center [621, 567] width 14 height 14
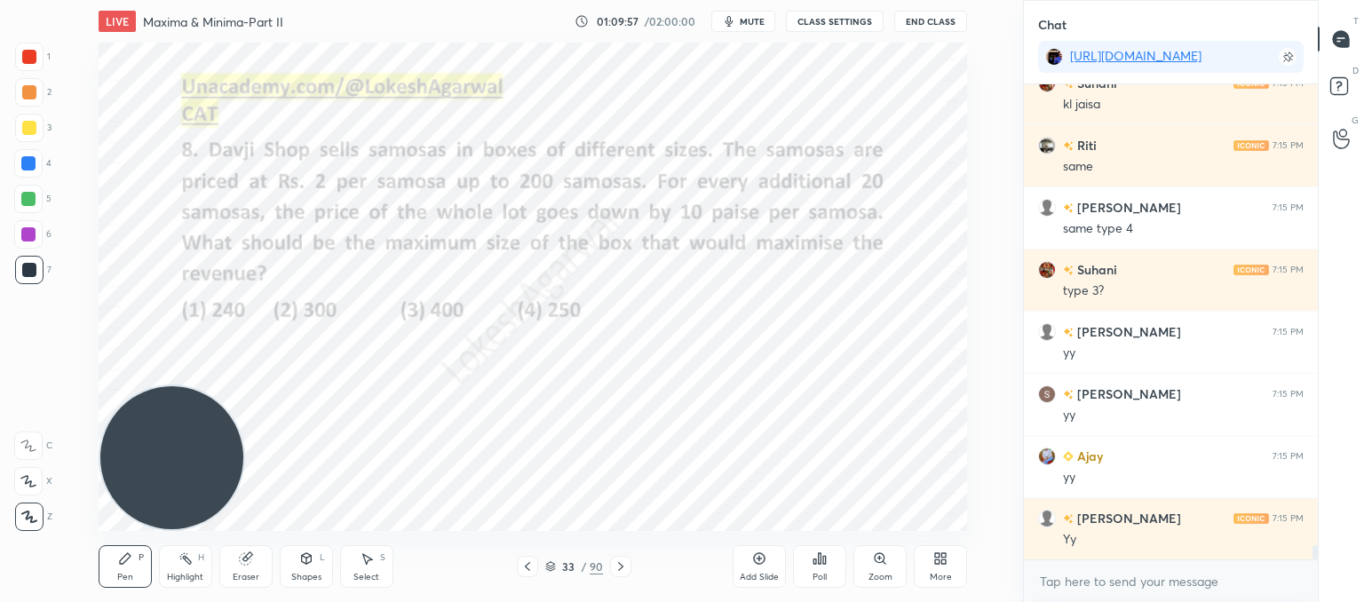
scroll to position [15203, 0]
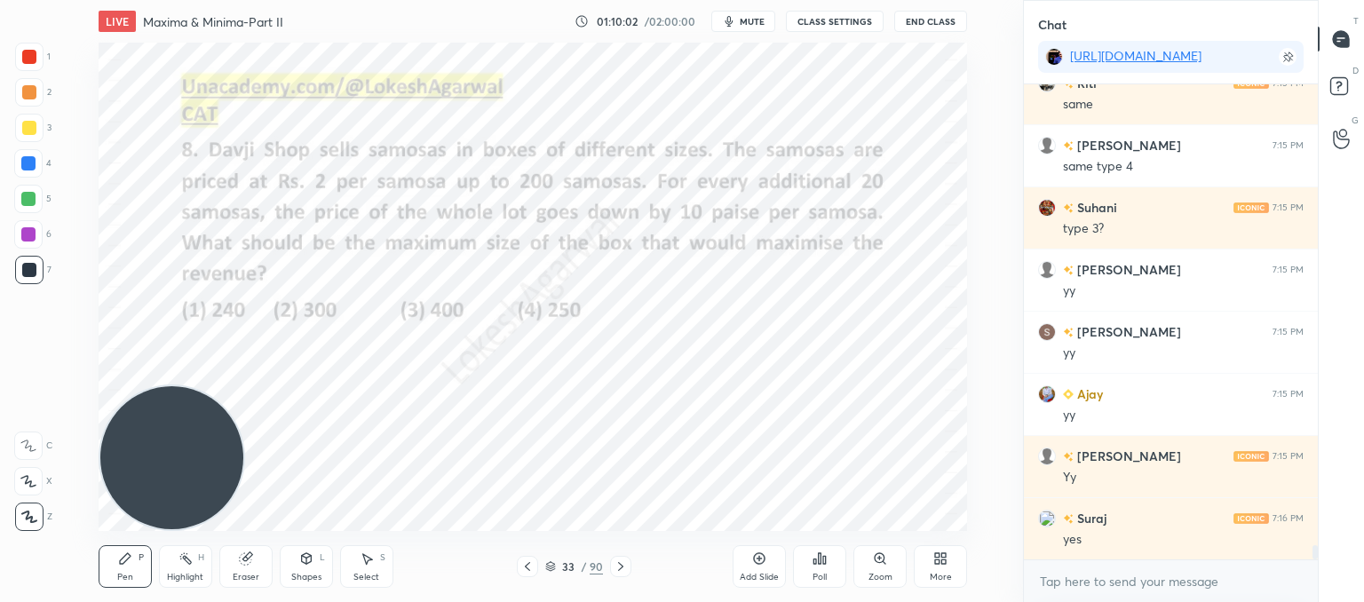
click at [620, 568] on icon at bounding box center [621, 567] width 14 height 14
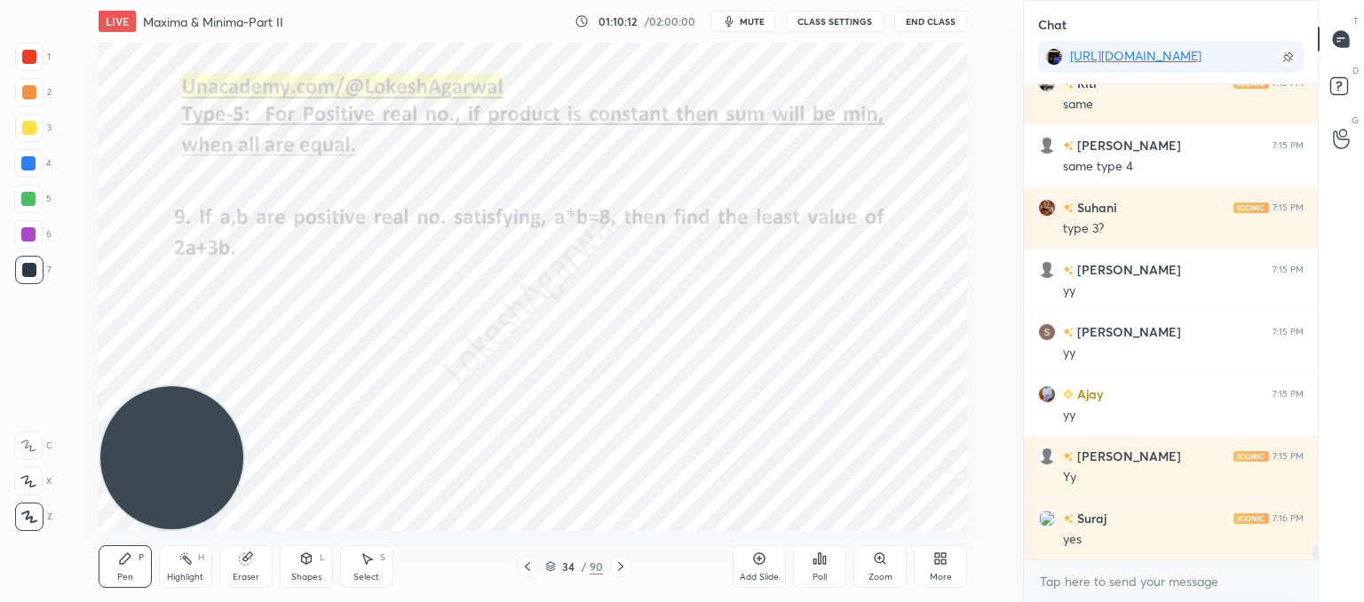
click at [752, 563] on div "Add Slide" at bounding box center [759, 566] width 53 height 43
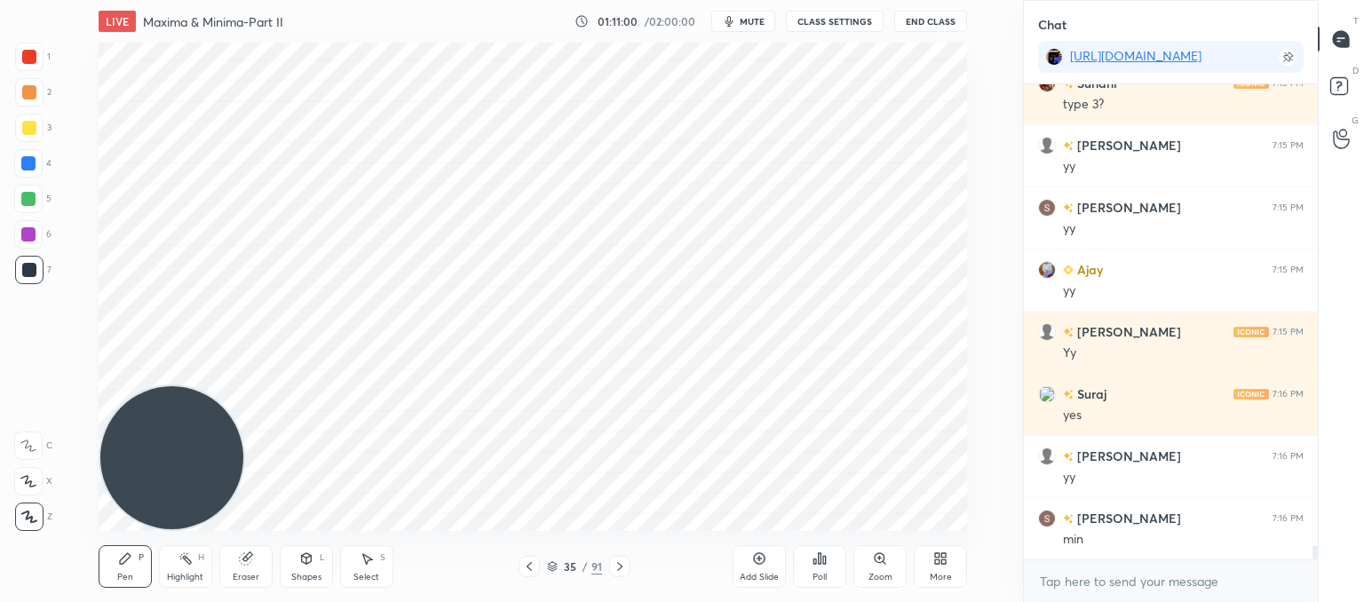
scroll to position [15389, 0]
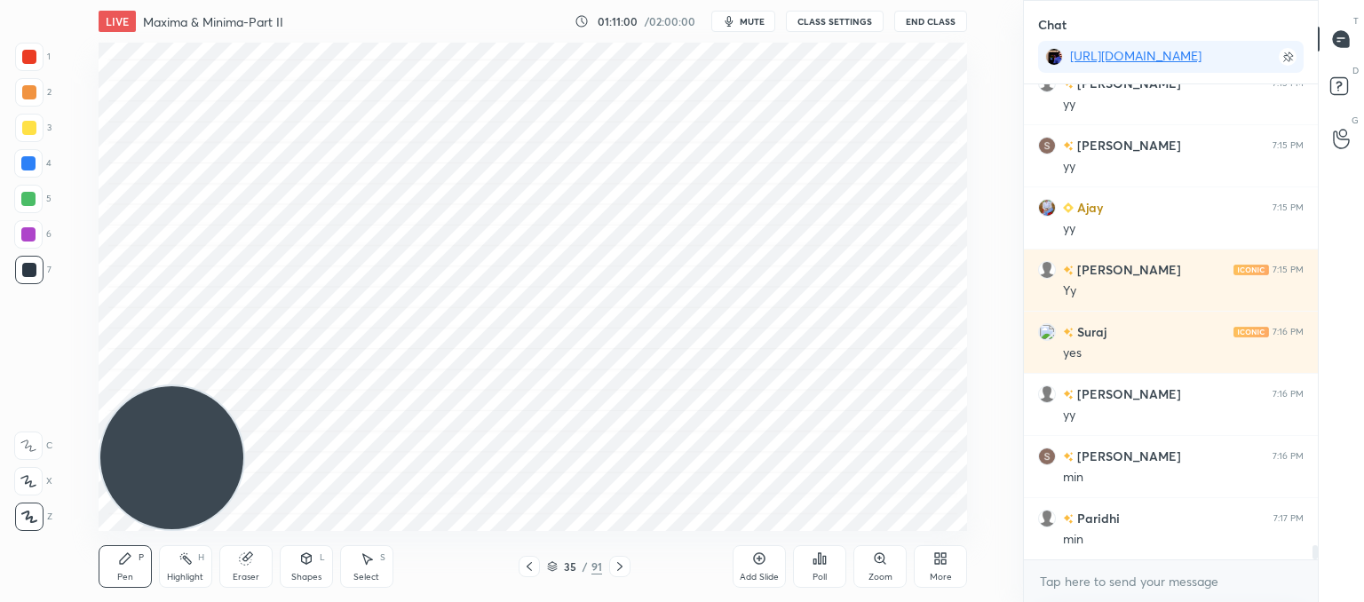
click at [259, 555] on div "Eraser" at bounding box center [245, 566] width 53 height 43
drag, startPoint x: 115, startPoint y: 569, endPoint x: 184, endPoint y: 534, distance: 77.8
click at [123, 569] on div "Pen P" at bounding box center [125, 566] width 53 height 43
click at [970, 365] on div "Setting up your live class Poll for secs No correct answer Start poll" at bounding box center [533, 287] width 952 height 488
click at [779, 568] on div "Add Slide" at bounding box center [759, 566] width 53 height 43
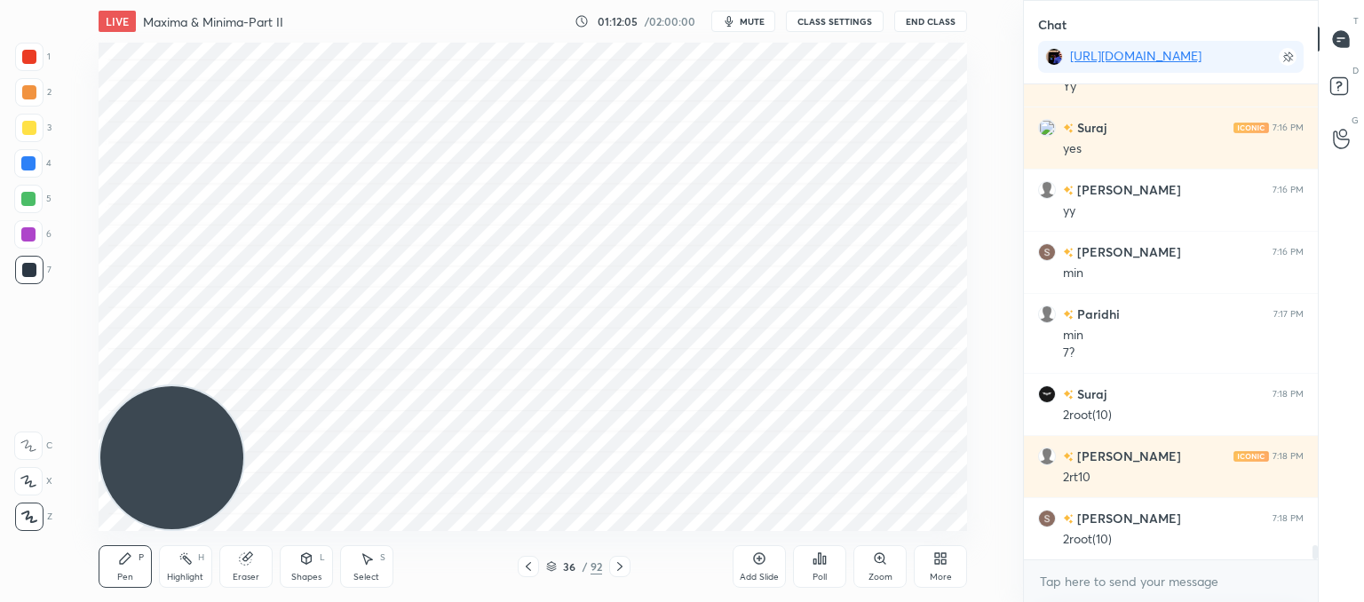
scroll to position [15655, 0]
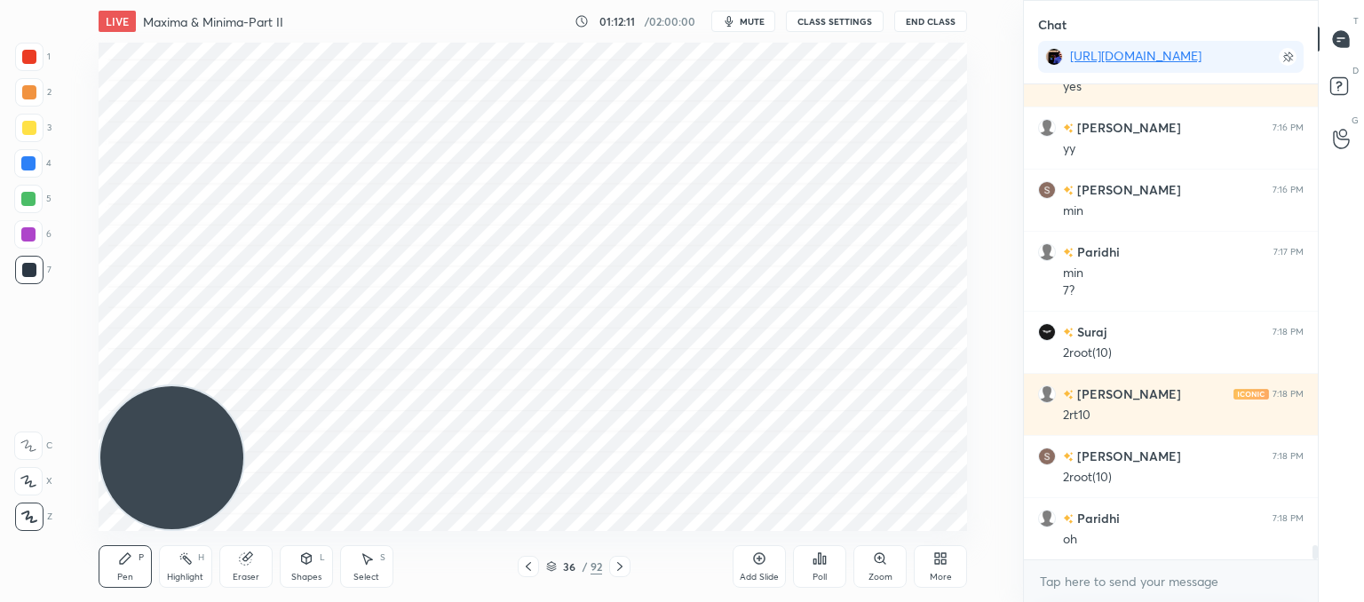
click at [337, 547] on div "Pen P Highlight H Eraser Shapes L Select S" at bounding box center [257, 566] width 317 height 43
drag, startPoint x: 367, startPoint y: 572, endPoint x: 370, endPoint y: 558, distance: 14.6
click at [369, 573] on div "Select" at bounding box center [366, 577] width 26 height 9
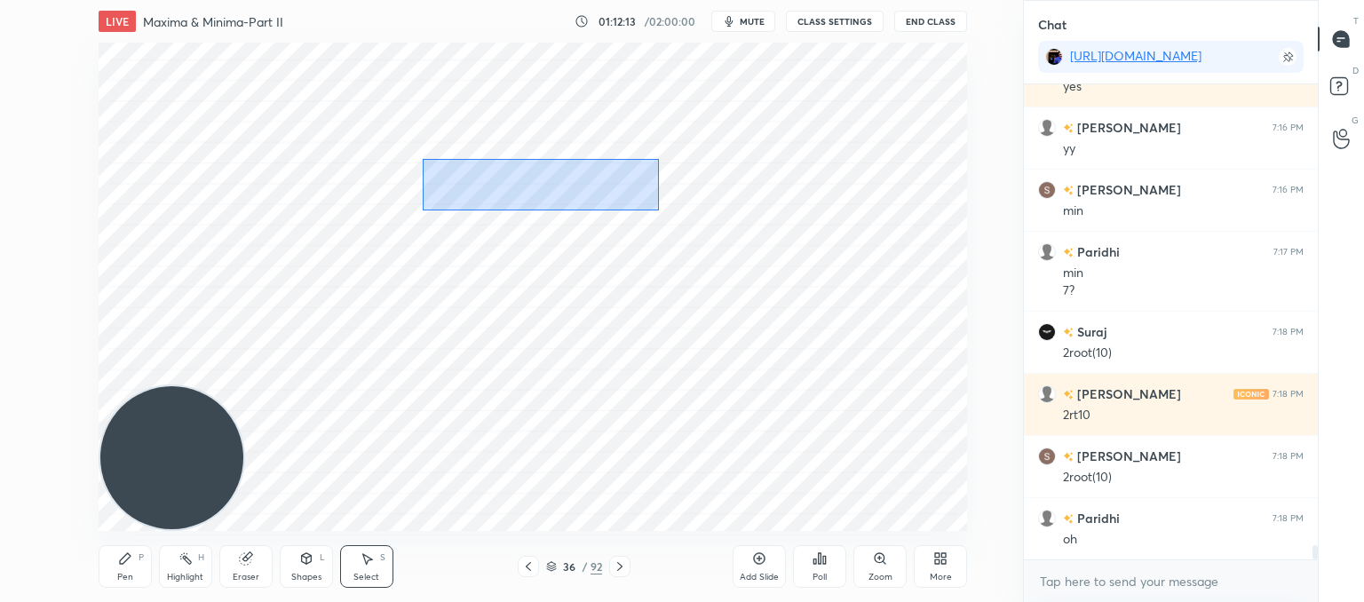
drag, startPoint x: 487, startPoint y: 166, endPoint x: 710, endPoint y: 282, distance: 251.8
click at [774, 289] on div "0 ° Undo Copy Paste here Duplicate Duplicate to new slide Delete" at bounding box center [533, 287] width 869 height 488
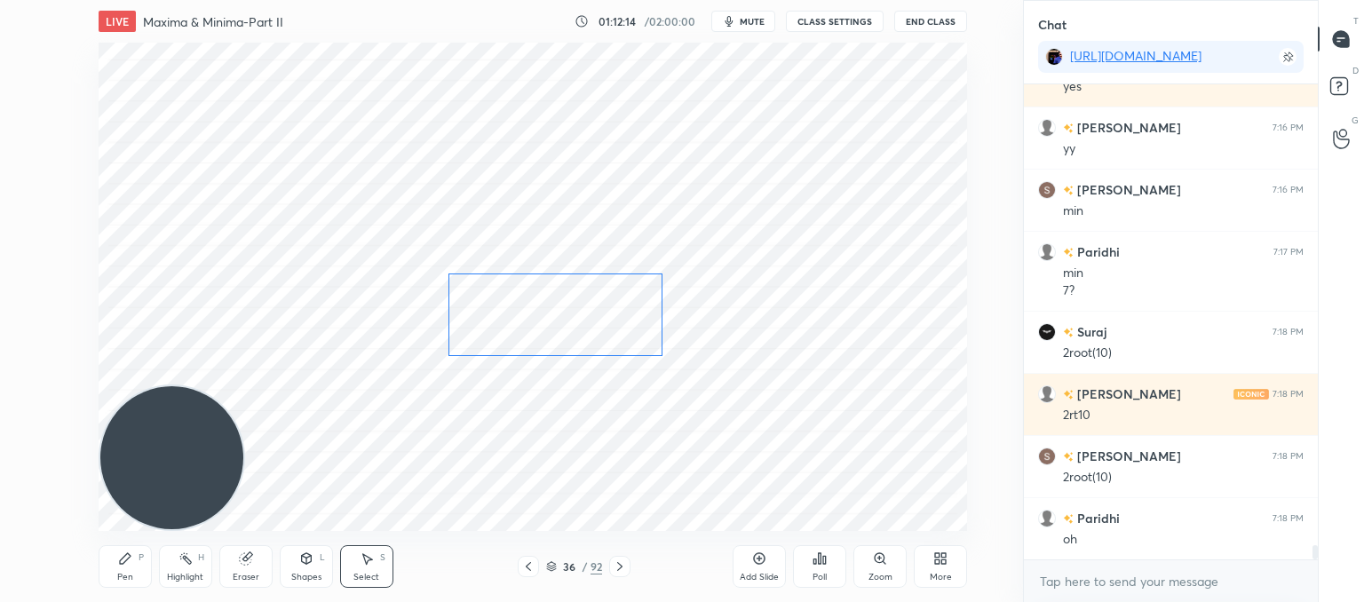
drag, startPoint x: 571, startPoint y: 210, endPoint x: 583, endPoint y: 180, distance: 31.5
click at [585, 329] on div "0 ° Undo Copy Paste here Duplicate Duplicate to new slide Delete" at bounding box center [533, 287] width 869 height 488
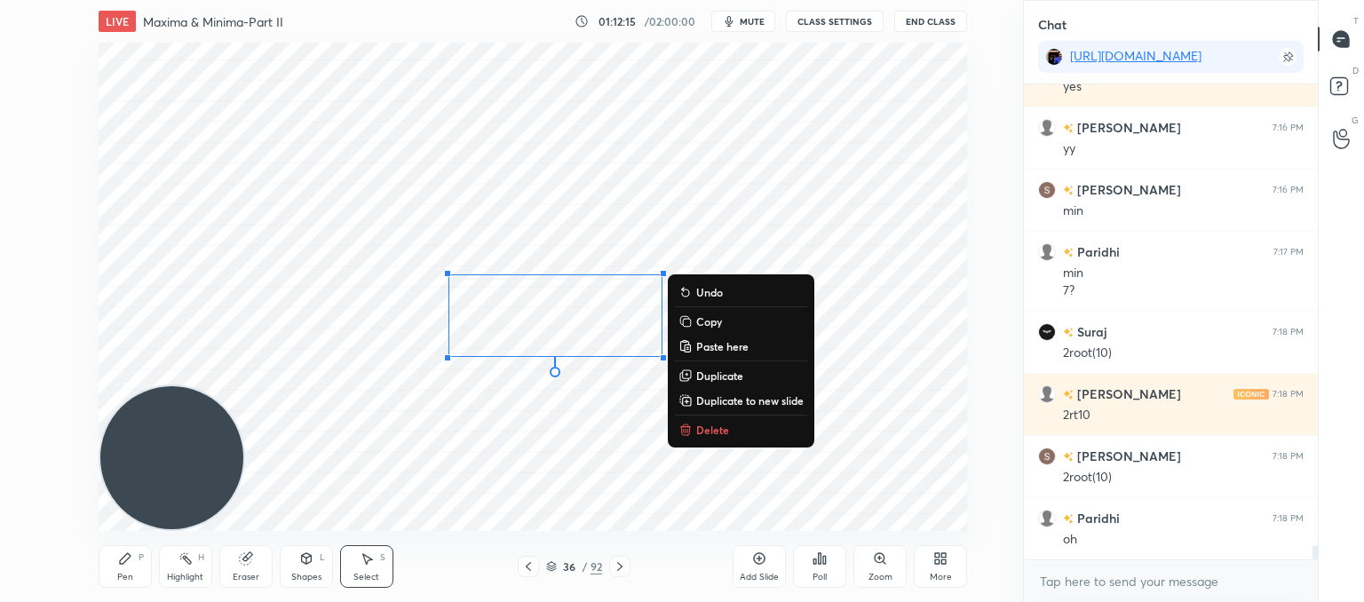
drag, startPoint x: 542, startPoint y: 133, endPoint x: 551, endPoint y: 132, distance: 8.9
click at [544, 133] on div "0 ° Undo Copy Paste here Duplicate Duplicate to new slide Delete" at bounding box center [533, 287] width 869 height 488
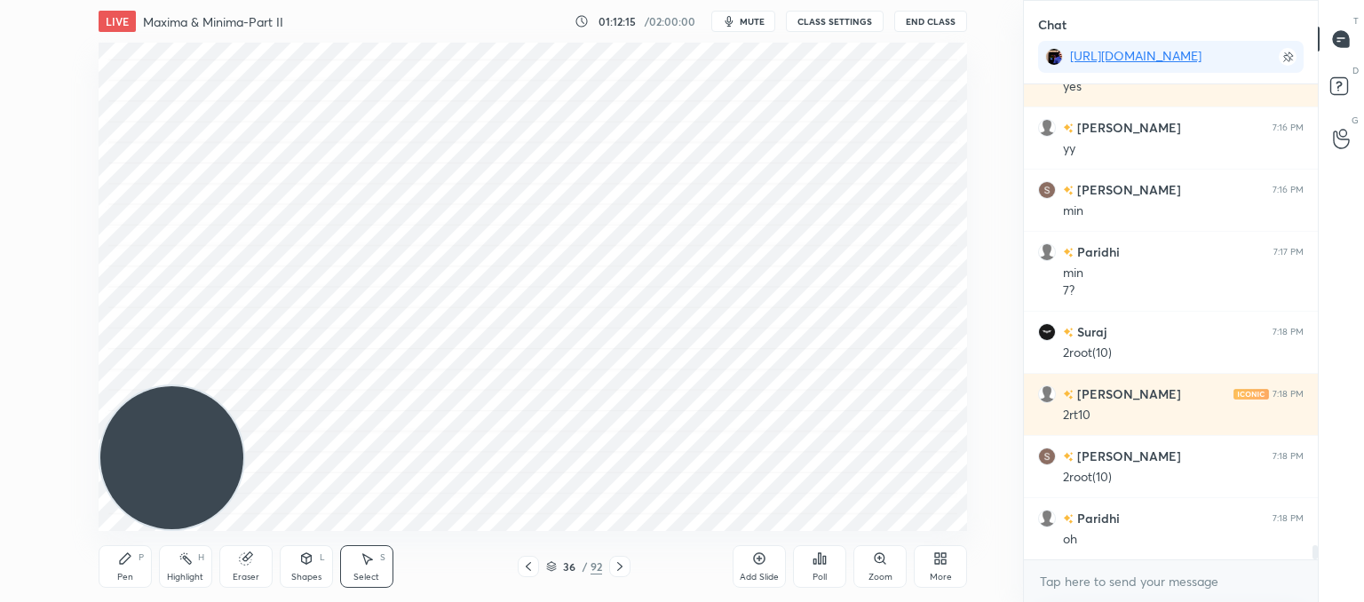
drag, startPoint x: 583, startPoint y: 140, endPoint x: 572, endPoint y: 167, distance: 29.0
click at [580, 139] on div "0 ° Undo Copy Paste here Duplicate Duplicate to new slide Delete" at bounding box center [533, 287] width 869 height 488
click at [121, 574] on div "Pen" at bounding box center [125, 577] width 16 height 9
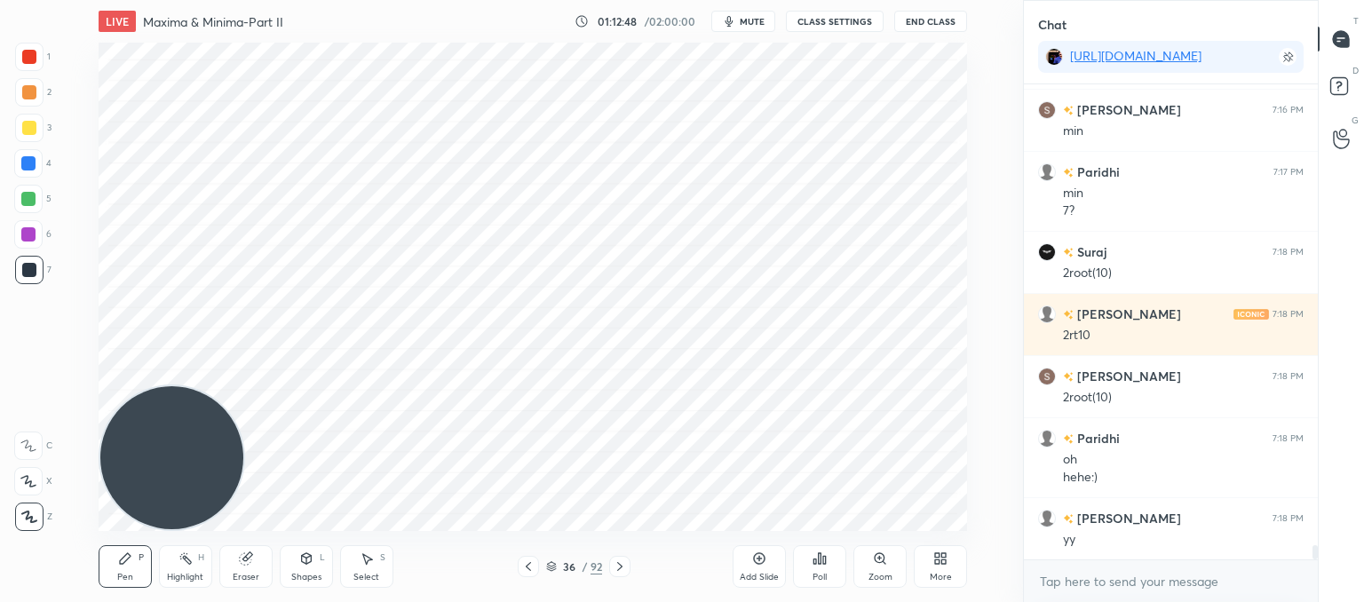
scroll to position [15798, 0]
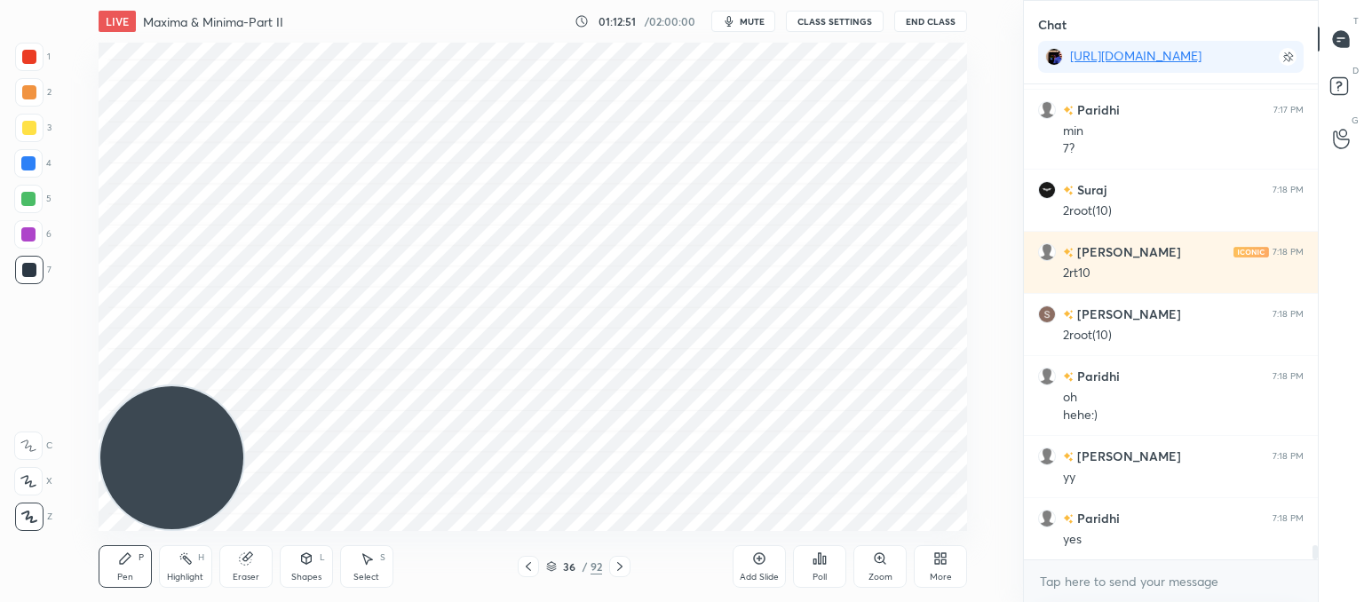
drag, startPoint x: 761, startPoint y: 569, endPoint x: 757, endPoint y: 555, distance: 14.9
click at [762, 566] on div "Add Slide" at bounding box center [759, 566] width 53 height 43
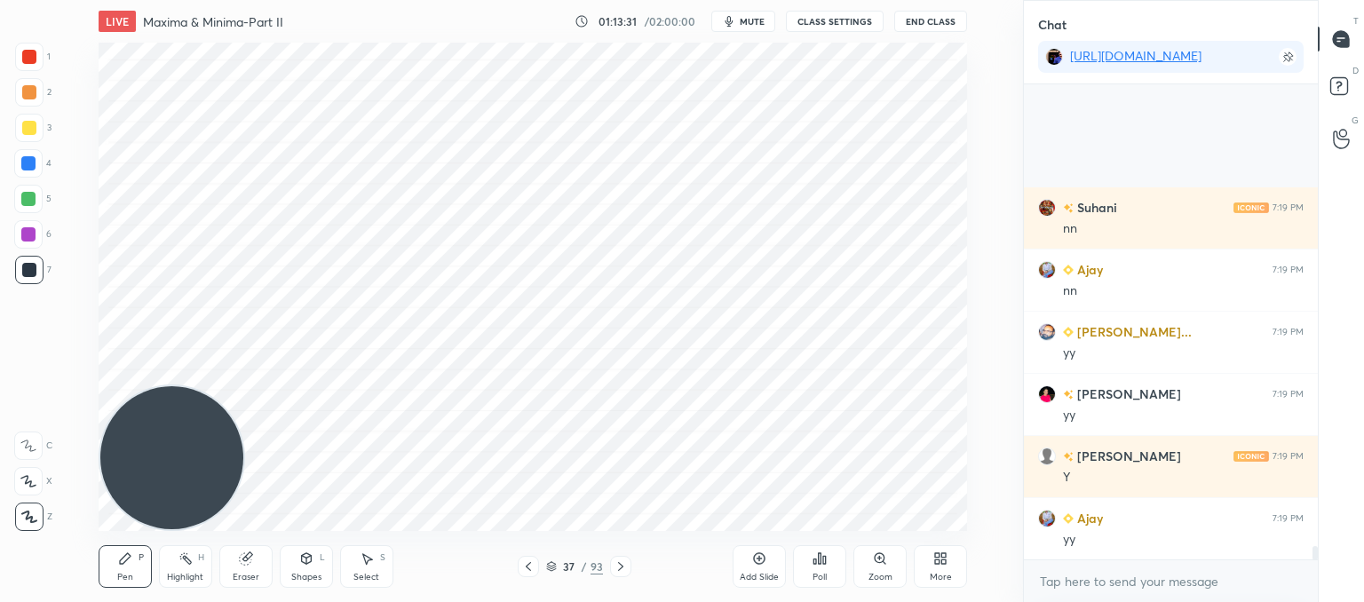
scroll to position [16481, 0]
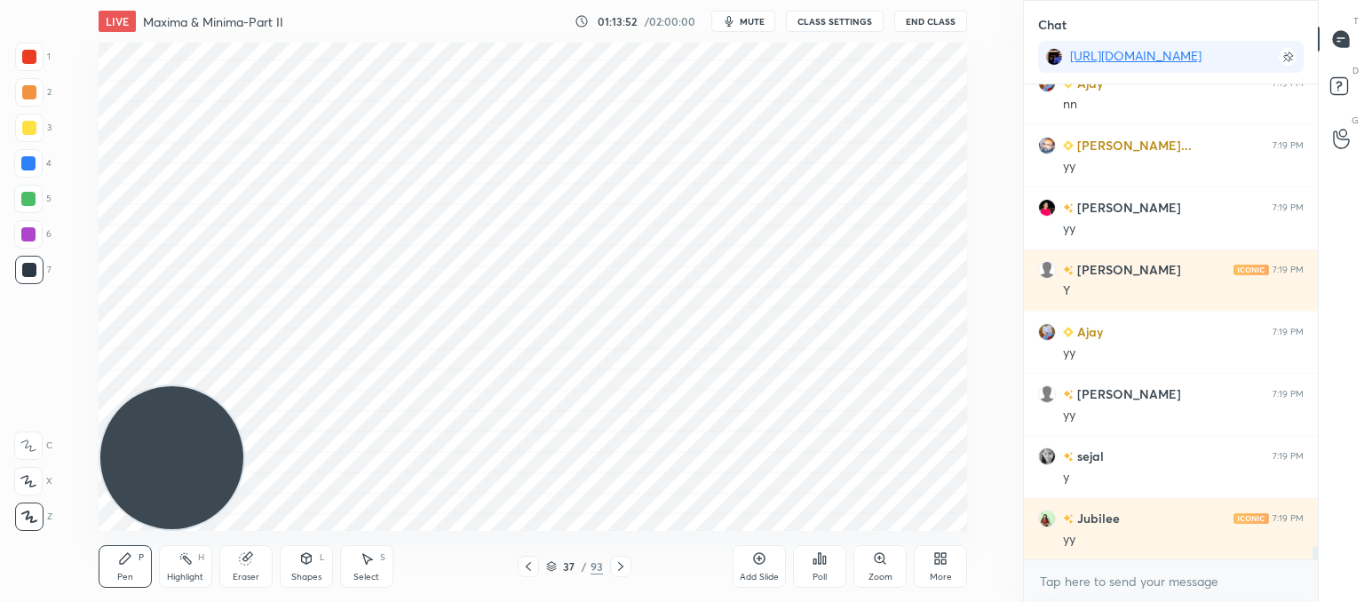
click at [766, 579] on div "Add Slide" at bounding box center [759, 577] width 39 height 9
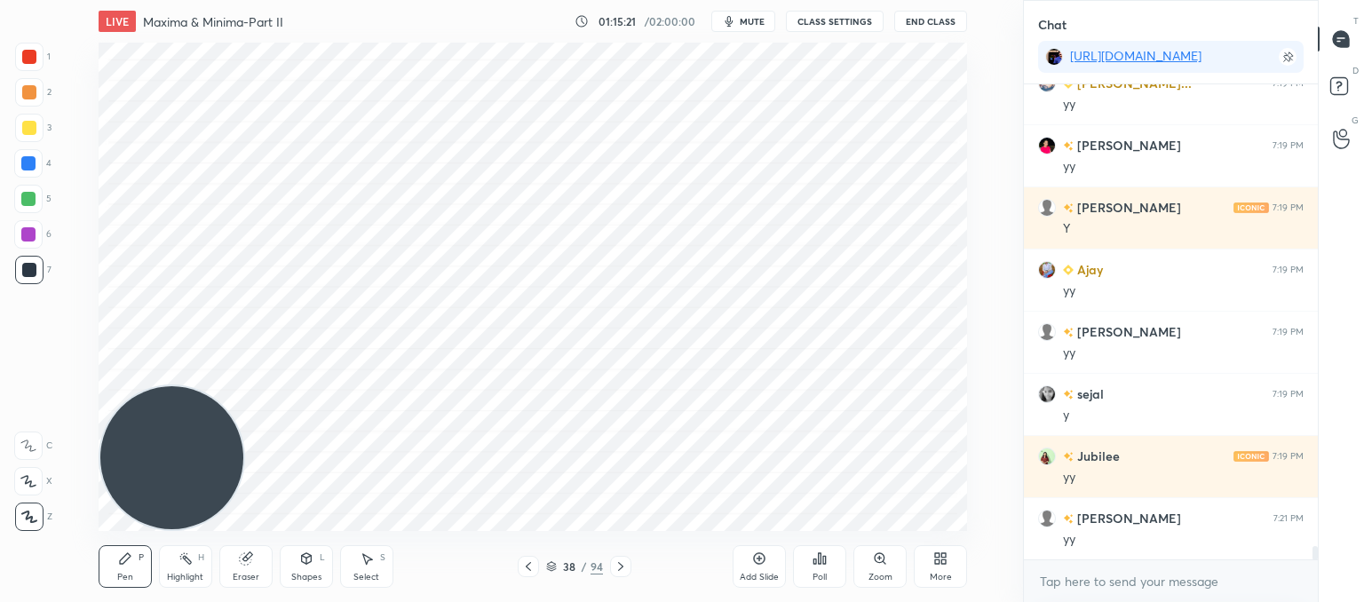
click at [528, 569] on icon at bounding box center [528, 567] width 14 height 14
click at [529, 567] on icon at bounding box center [528, 567] width 14 height 14
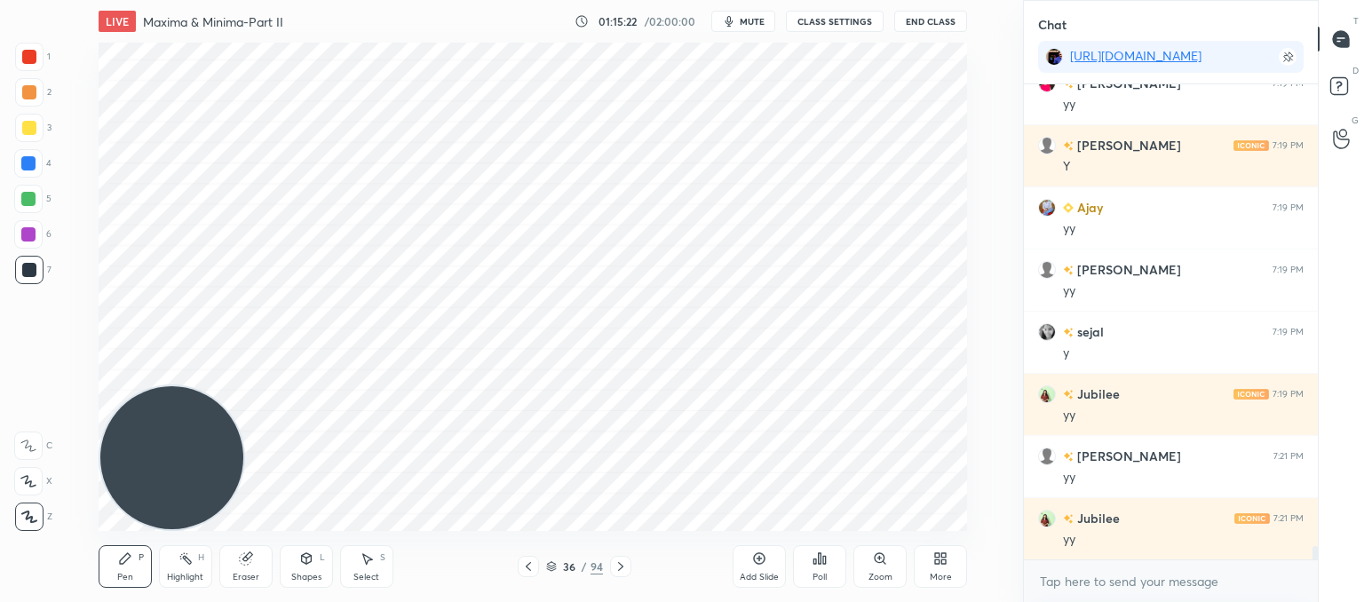
click at [530, 567] on icon at bounding box center [528, 567] width 14 height 14
click at [531, 569] on icon at bounding box center [528, 567] width 14 height 14
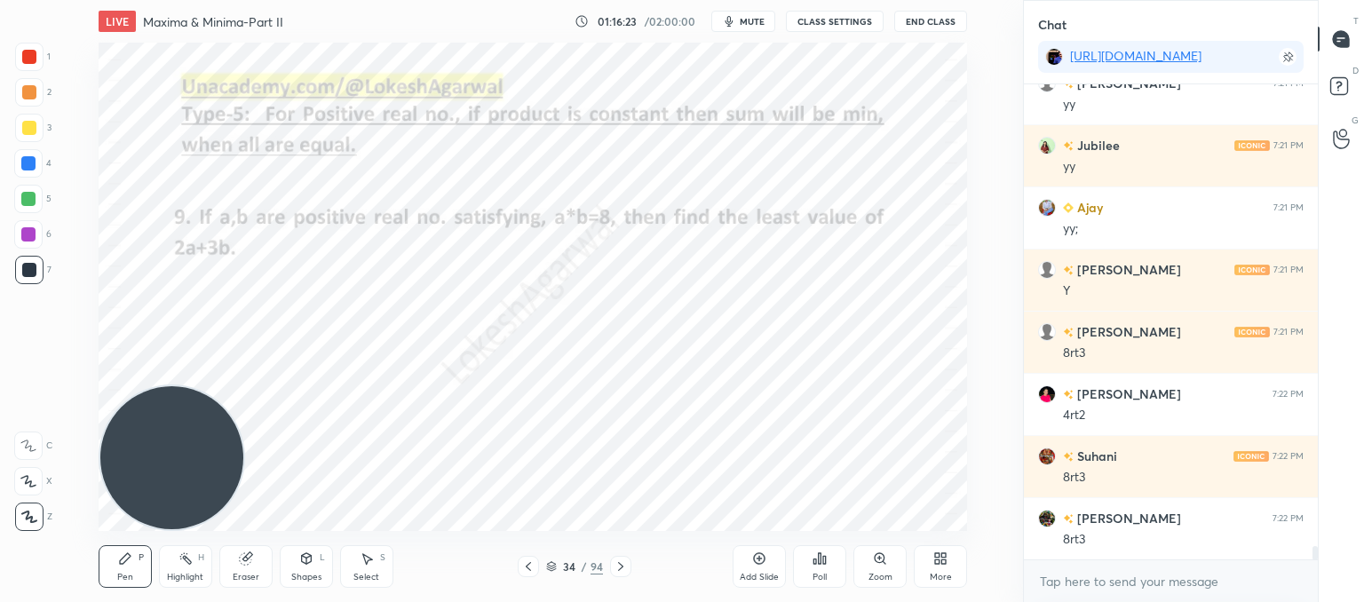
scroll to position [17041, 0]
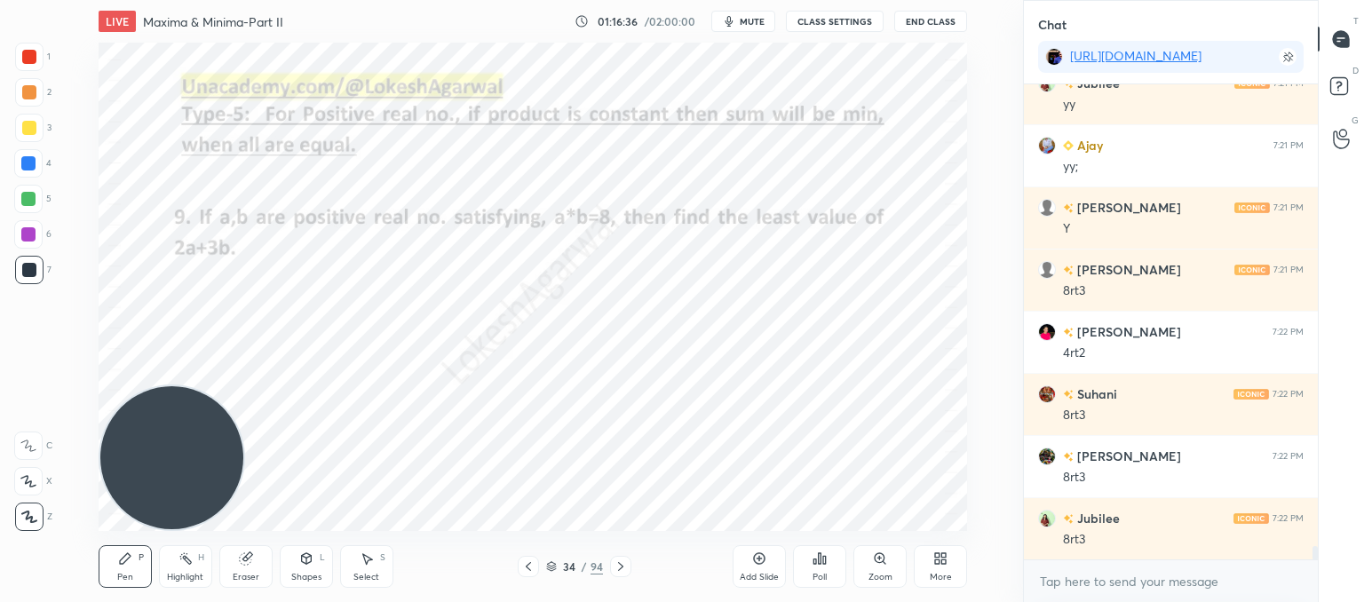
click at [266, 563] on div "Eraser" at bounding box center [245, 566] width 53 height 43
click at [126, 551] on div "Pen P" at bounding box center [125, 566] width 53 height 43
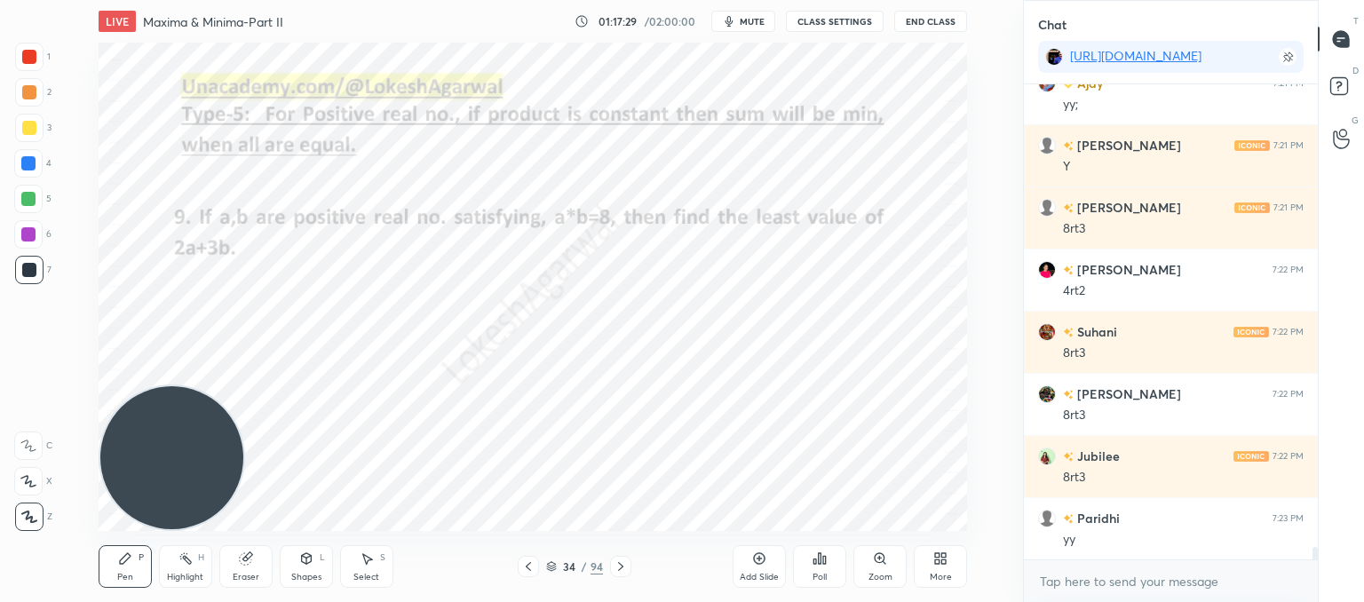
click at [252, 567] on div "Eraser" at bounding box center [245, 566] width 53 height 43
drag, startPoint x: 92, startPoint y: 562, endPoint x: 105, endPoint y: 559, distance: 12.9
click at [96, 566] on div "LIVE Maxima & Minima-Part II 01:17:31 / 02:00:00 mute CLASS SETTINGS End Class …" at bounding box center [533, 301] width 952 height 602
drag, startPoint x: 124, startPoint y: 570, endPoint x: 139, endPoint y: 566, distance: 14.9
click at [126, 570] on div "Pen P" at bounding box center [125, 566] width 53 height 43
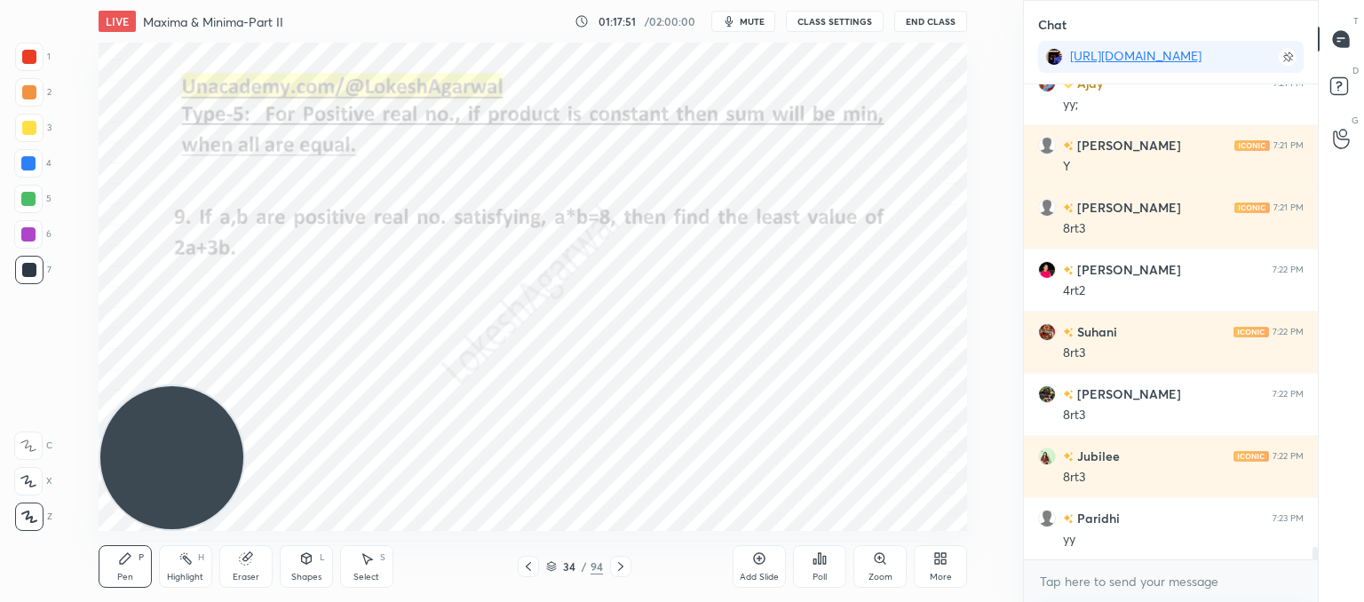
click at [984, 410] on div "Setting up your live class Poll for secs No correct answer Start poll" at bounding box center [533, 287] width 952 height 488
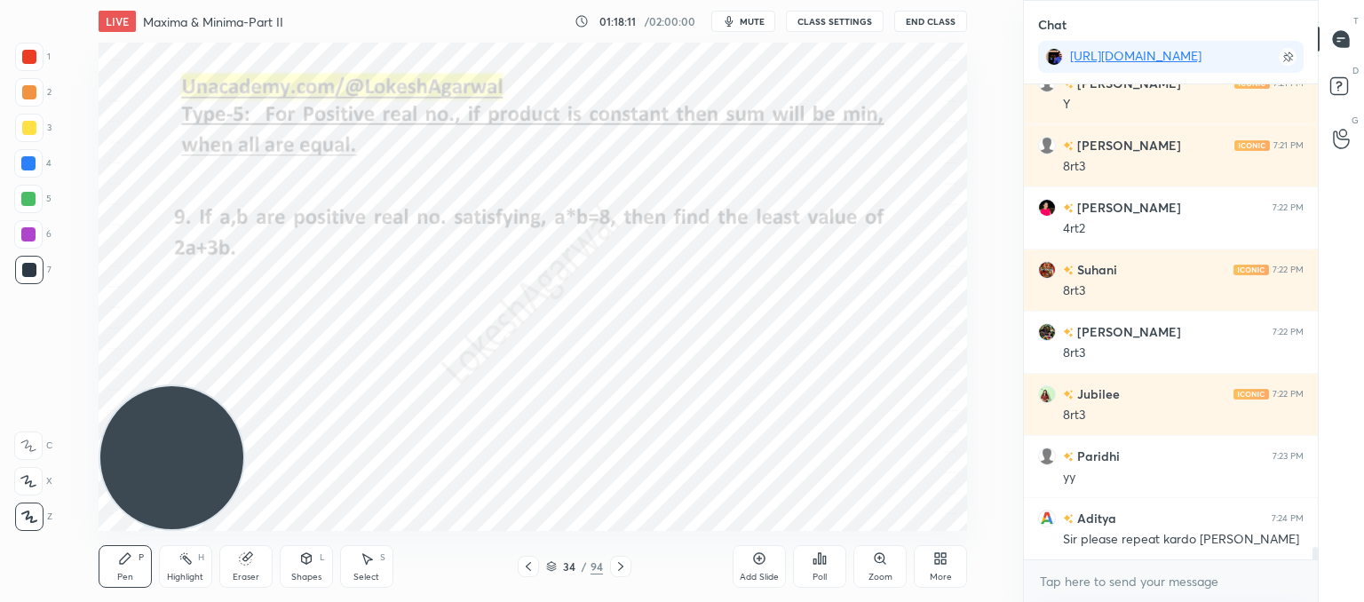
click at [622, 568] on icon at bounding box center [621, 567] width 14 height 14
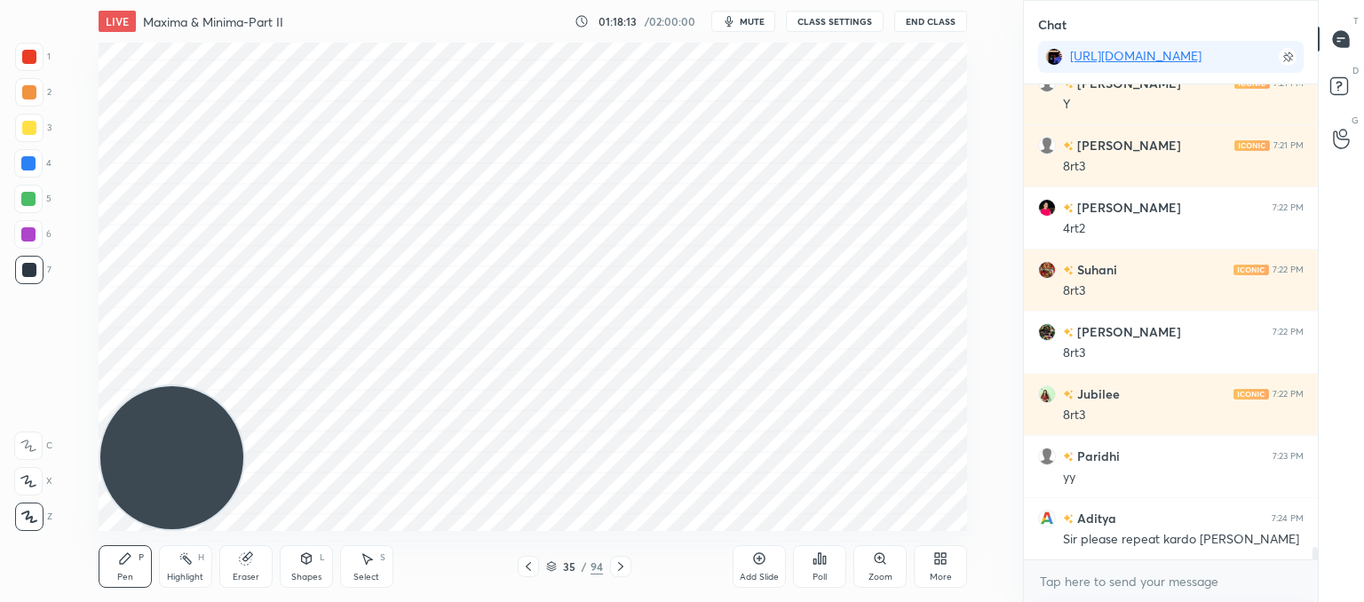
click at [526, 562] on icon at bounding box center [528, 567] width 14 height 14
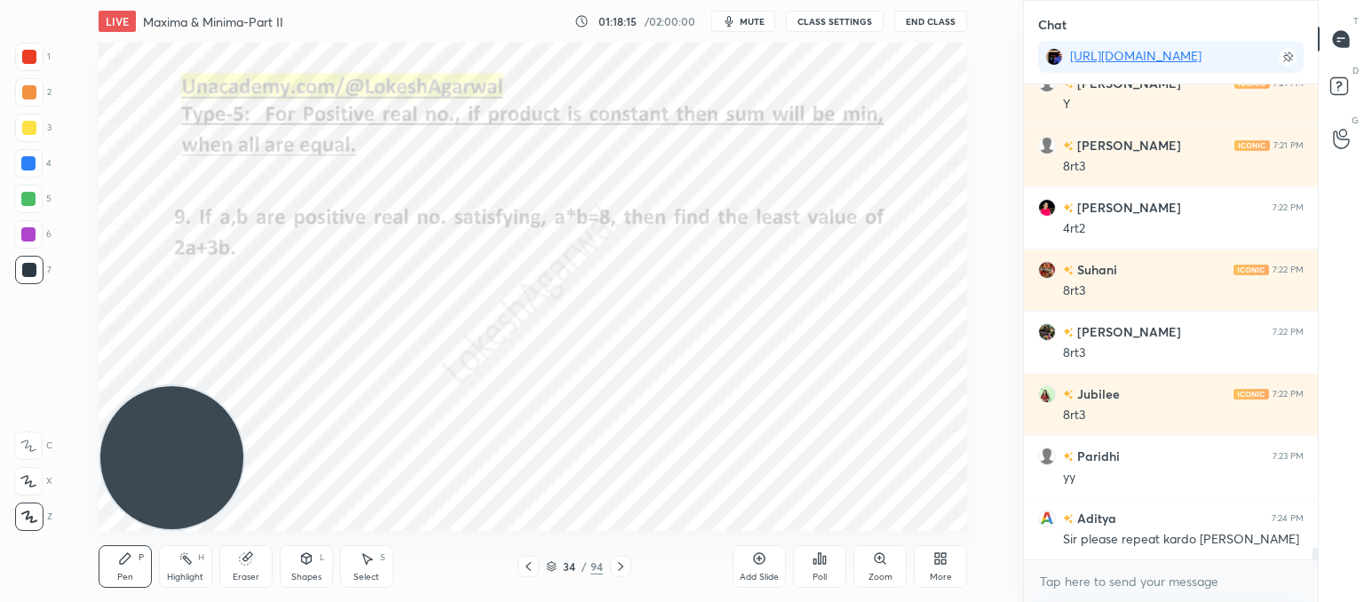
drag, startPoint x: 362, startPoint y: 578, endPoint x: 517, endPoint y: 539, distance: 159.4
click at [365, 578] on div "Select" at bounding box center [366, 577] width 26 height 9
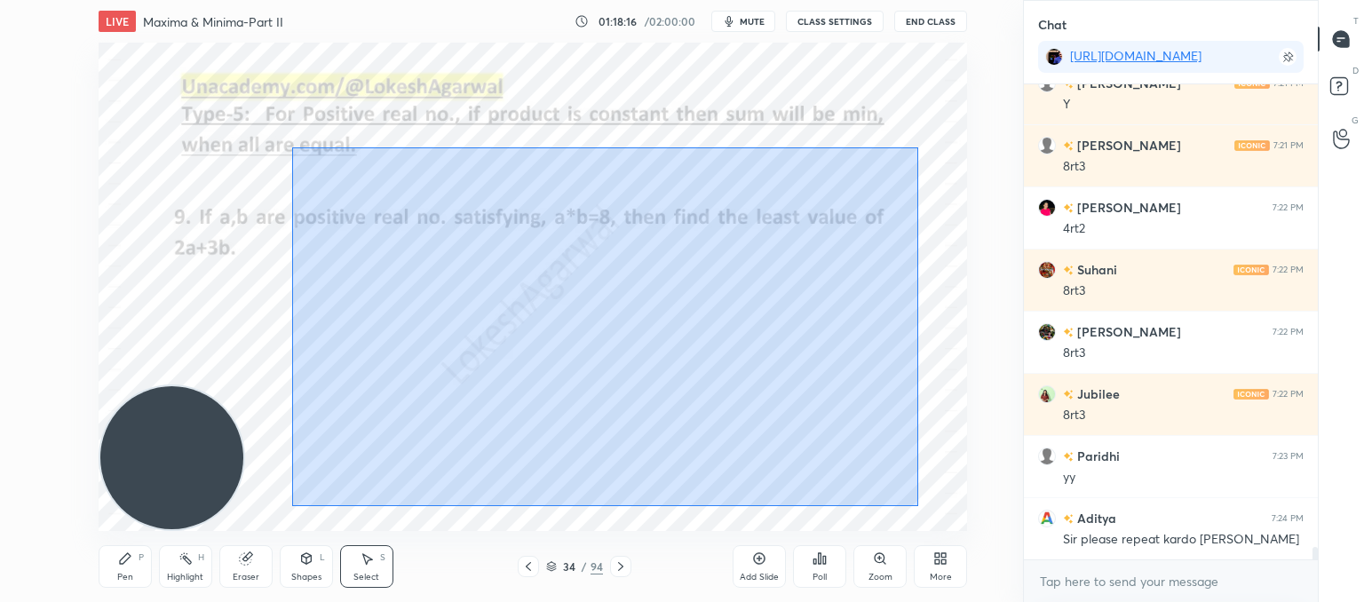
drag, startPoint x: 918, startPoint y: 506, endPoint x: 262, endPoint y: 136, distance: 753.6
click at [259, 134] on div "0 ° Undo Copy Paste here Duplicate Duplicate to new slide Delete" at bounding box center [533, 287] width 869 height 488
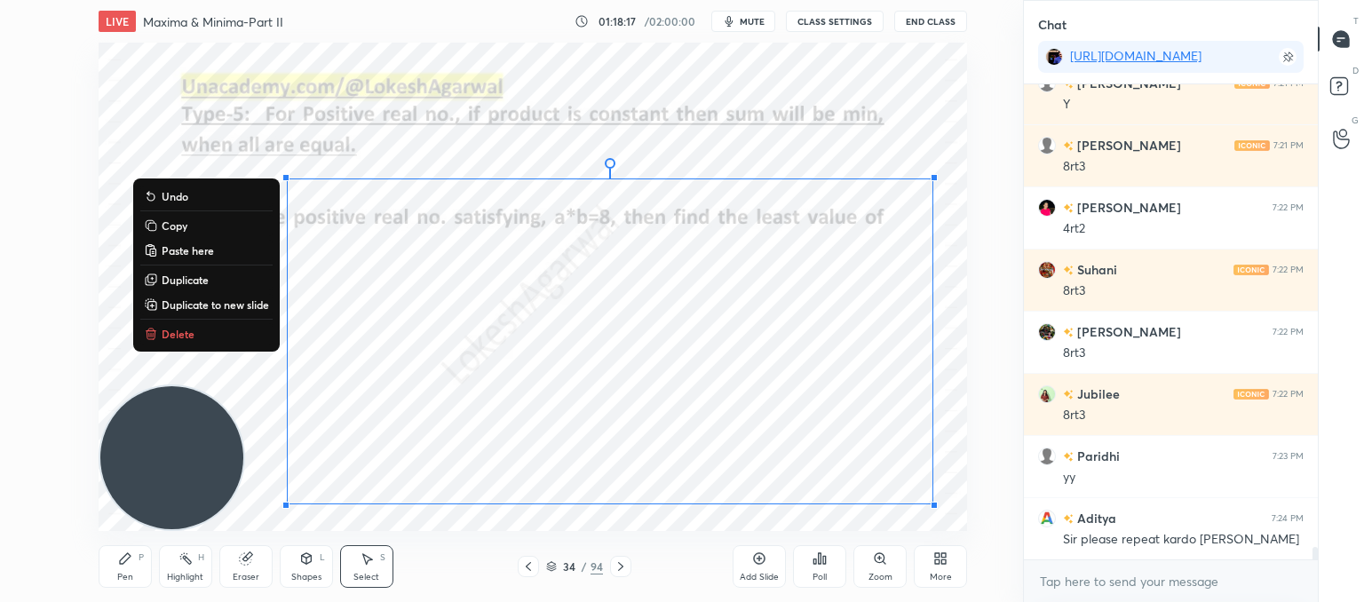
click at [173, 337] on p "Delete" at bounding box center [178, 334] width 33 height 14
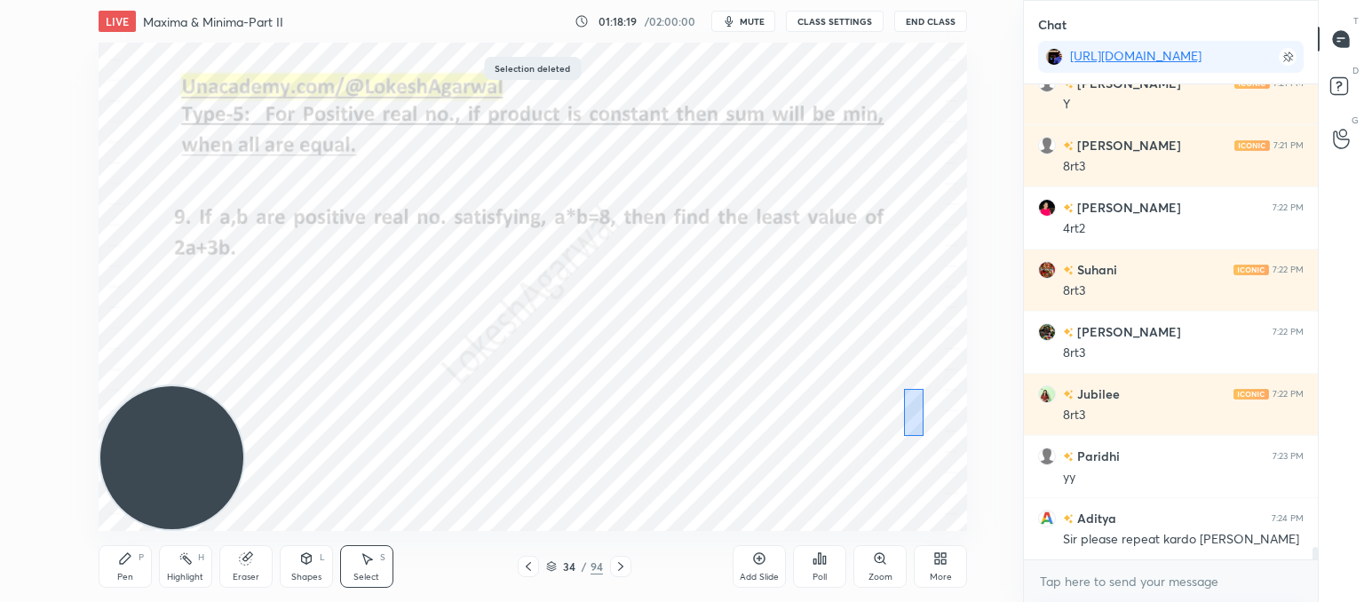
drag, startPoint x: 902, startPoint y: 388, endPoint x: 933, endPoint y: 516, distance: 131.6
click at [941, 520] on div "LIVE Maxima & Minima-Part II 01:18:19 / 02:00:00 mute CLASS SETTINGS End Class …" at bounding box center [533, 301] width 952 height 602
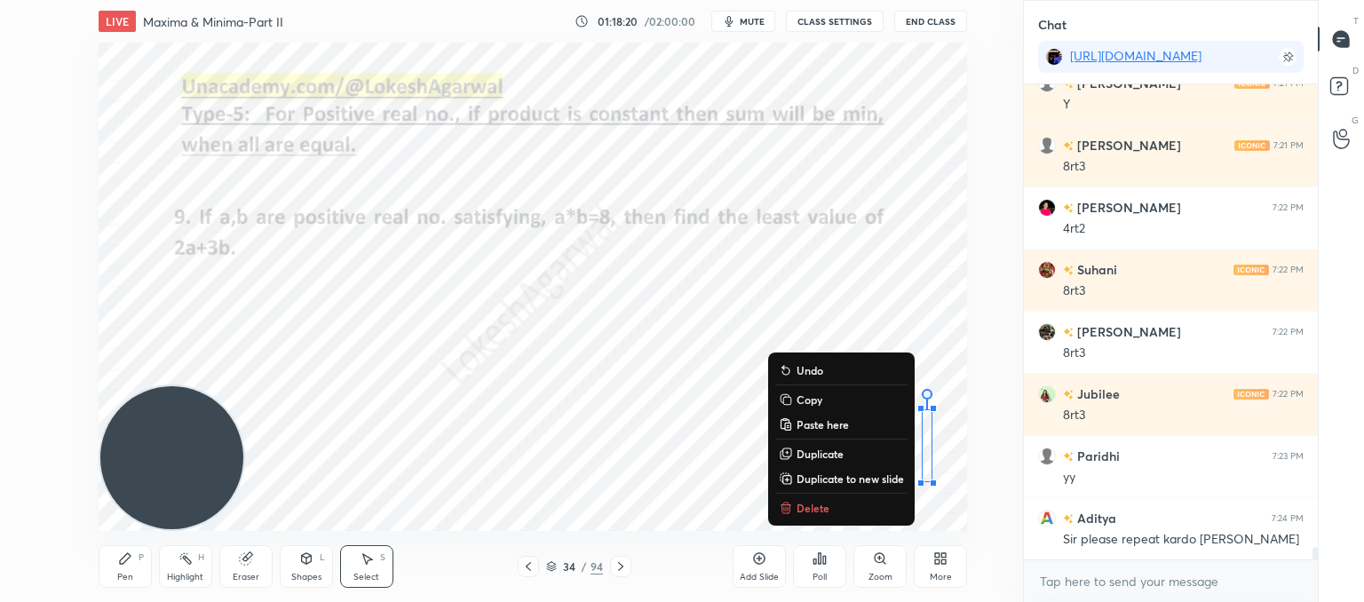
click at [806, 507] on p "Delete" at bounding box center [813, 508] width 33 height 14
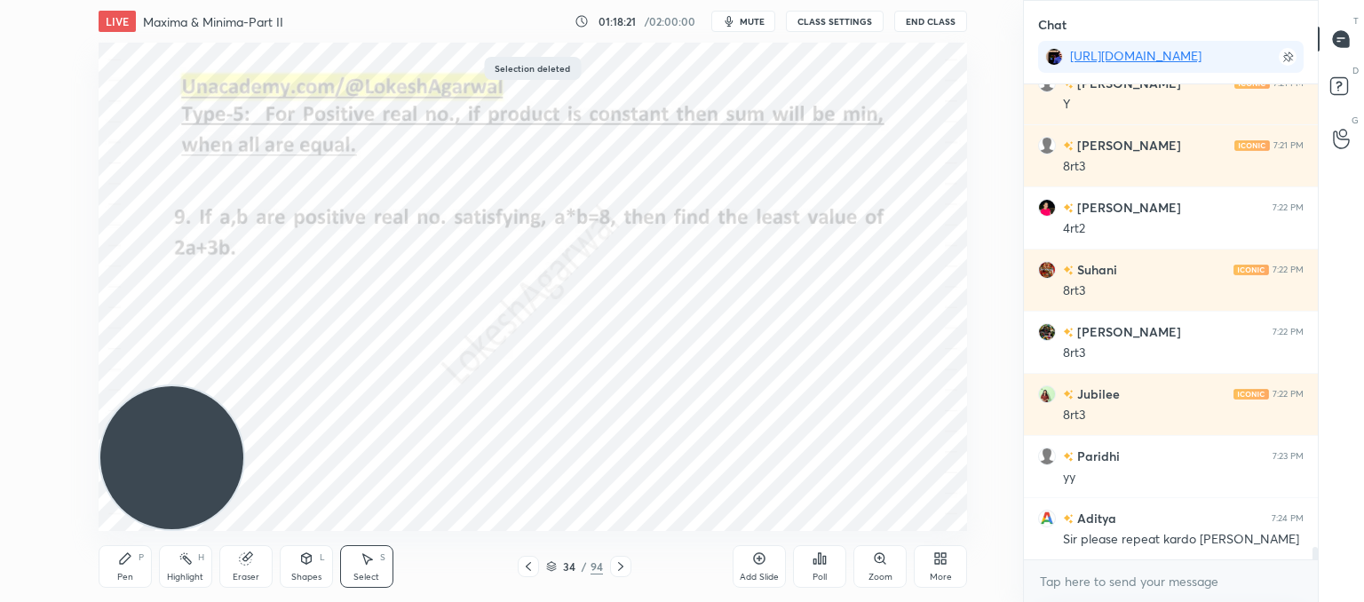
click at [131, 561] on icon at bounding box center [125, 559] width 14 height 14
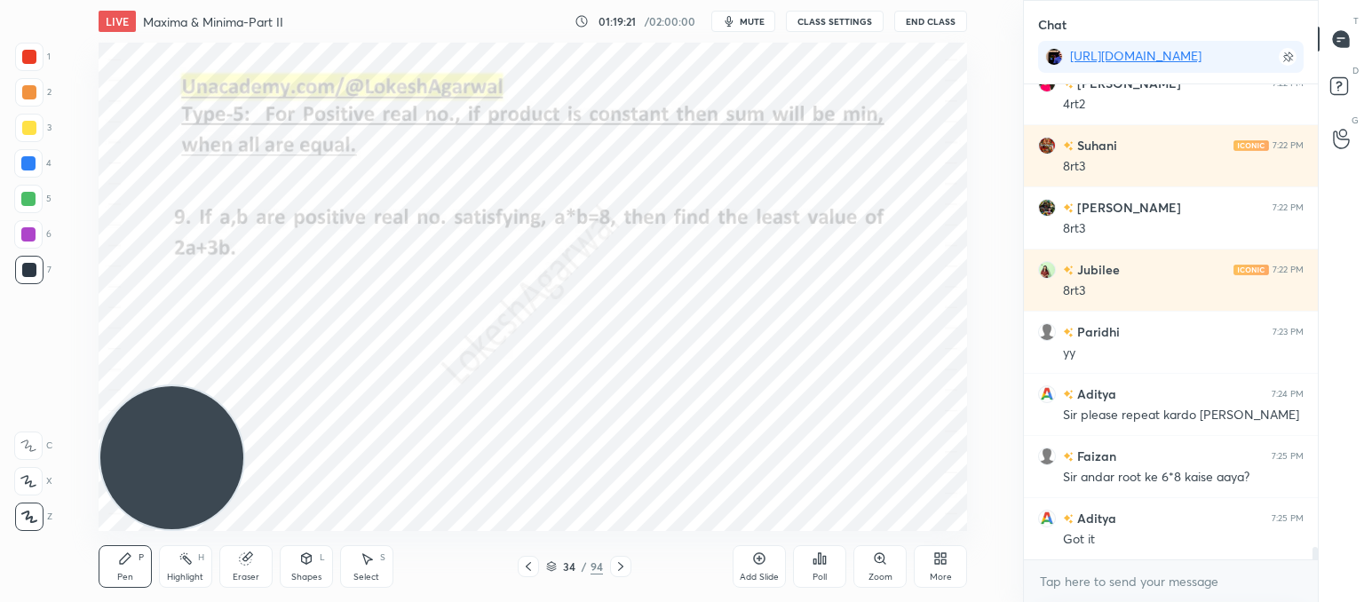
scroll to position [17352, 0]
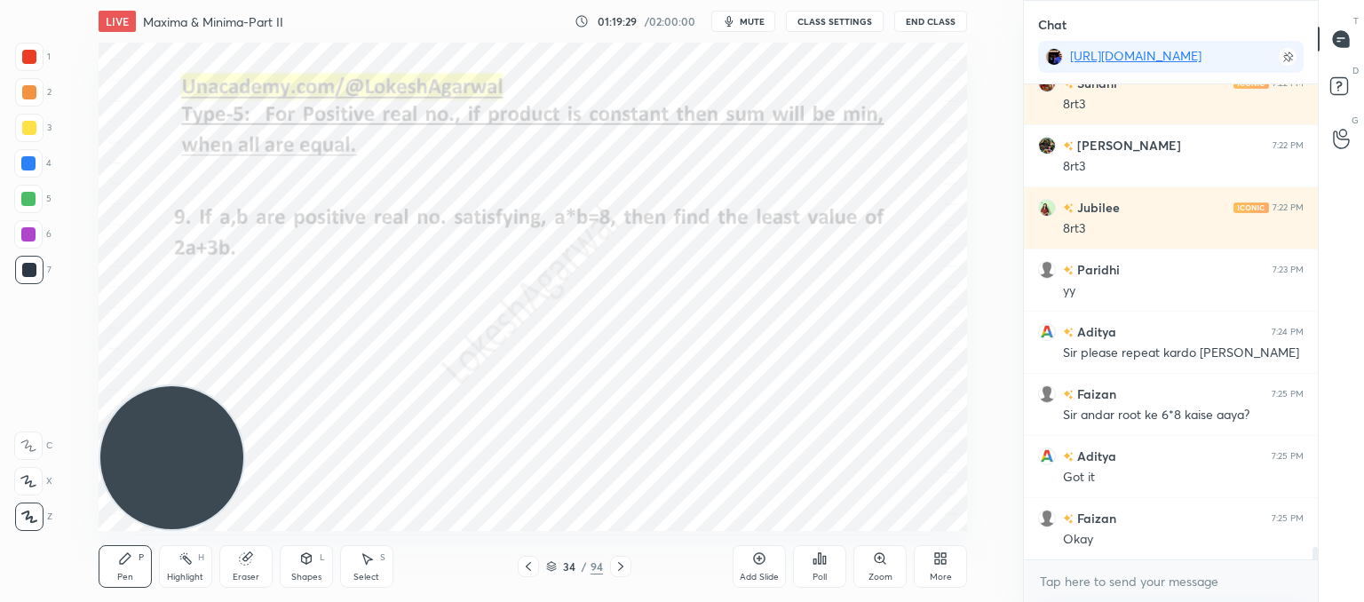
click at [618, 560] on icon at bounding box center [621, 567] width 14 height 14
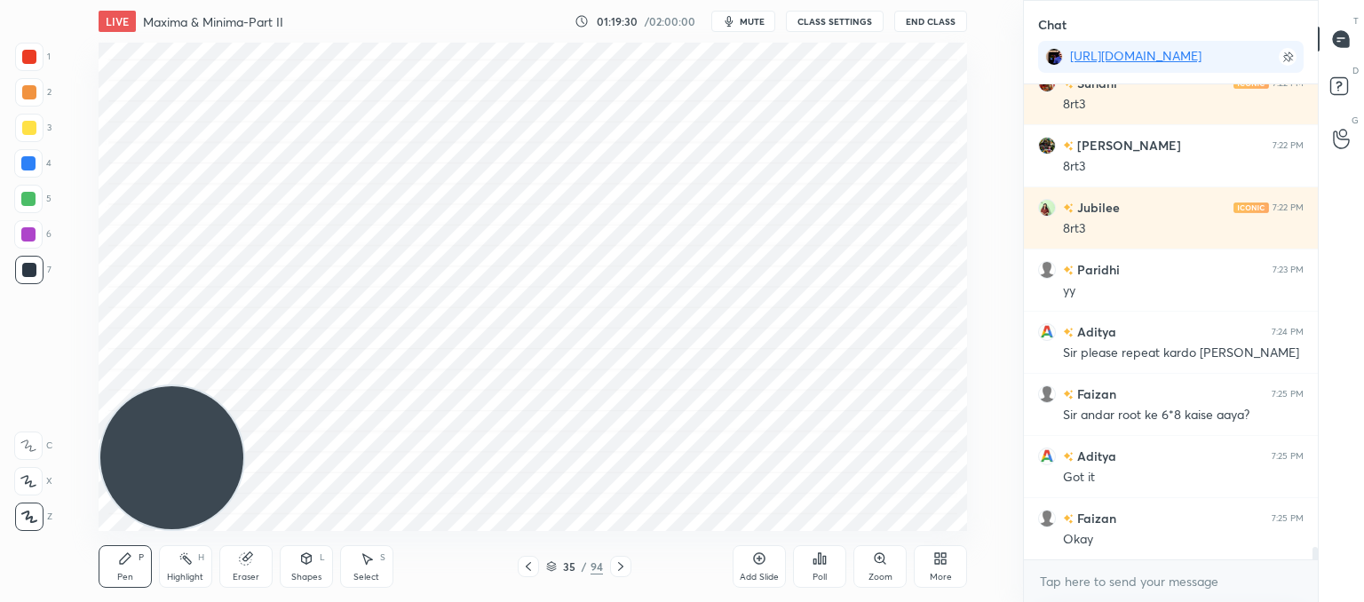
drag, startPoint x: 530, startPoint y: 567, endPoint x: 639, endPoint y: 572, distance: 108.4
click at [533, 567] on icon at bounding box center [528, 567] width 14 height 14
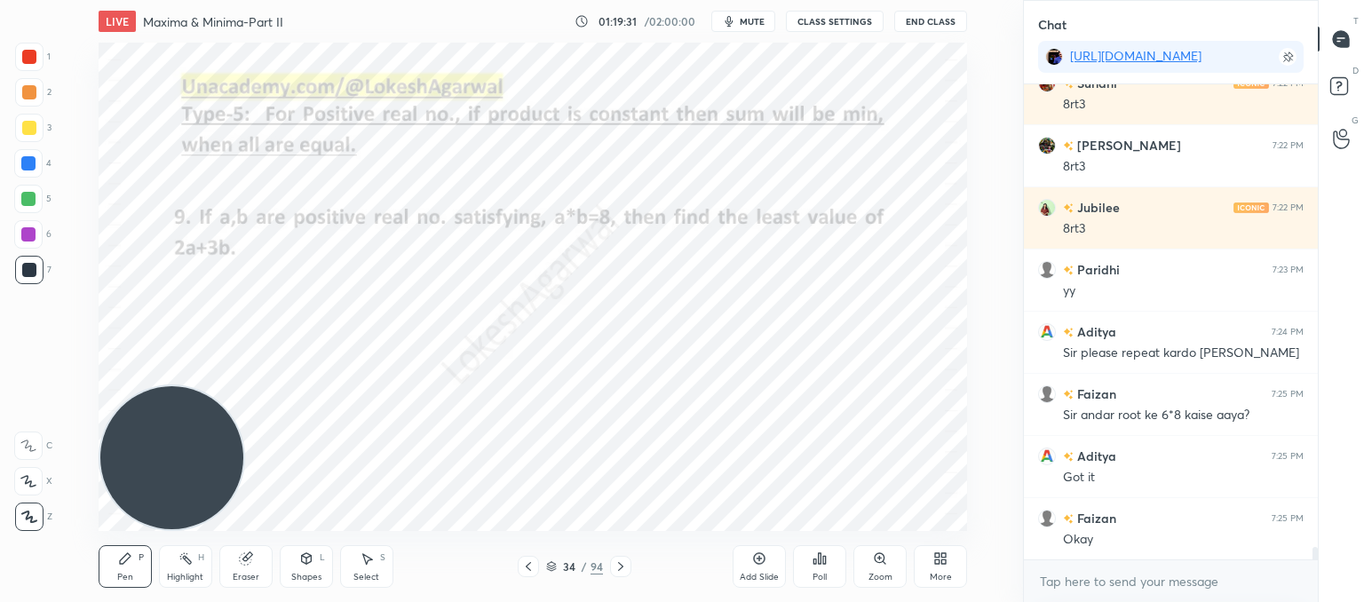
click at [754, 565] on icon at bounding box center [759, 559] width 14 height 14
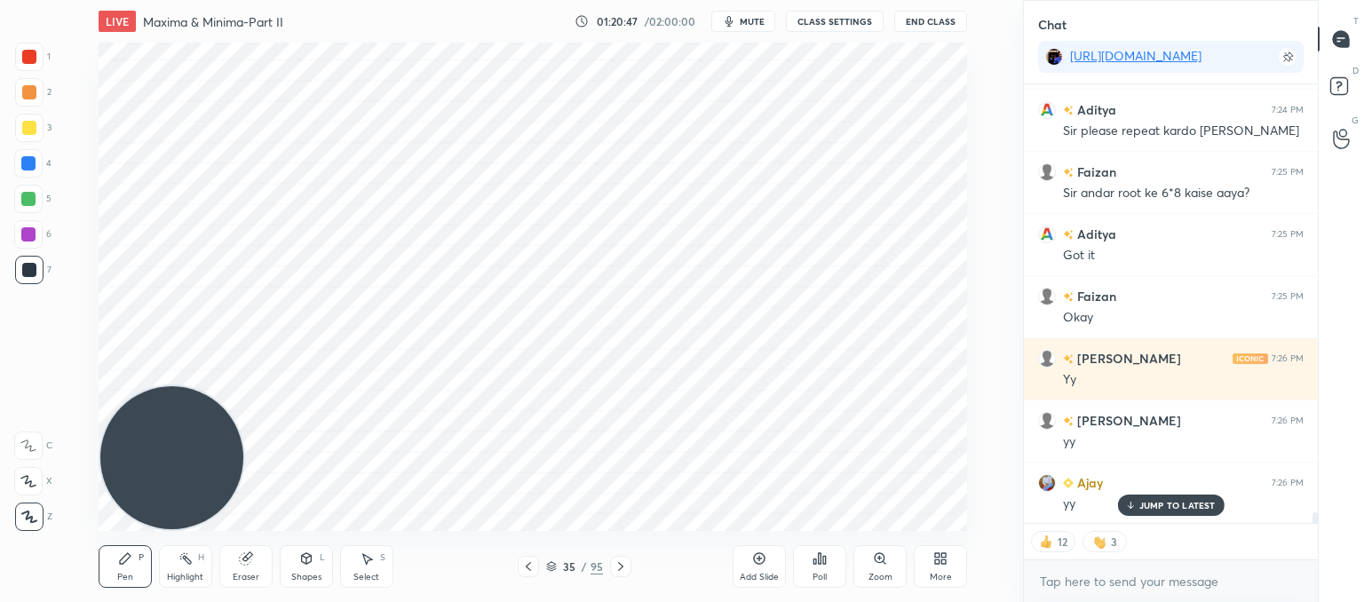
scroll to position [17637, 0]
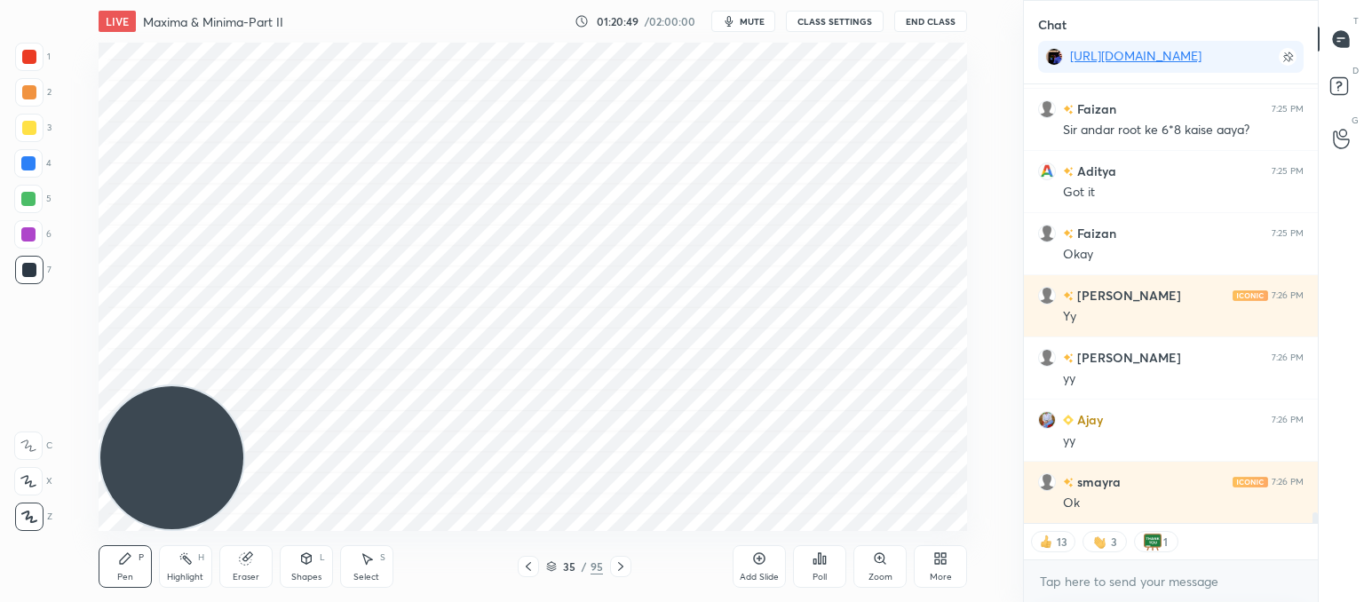
click at [754, 569] on div "Add Slide" at bounding box center [759, 566] width 53 height 43
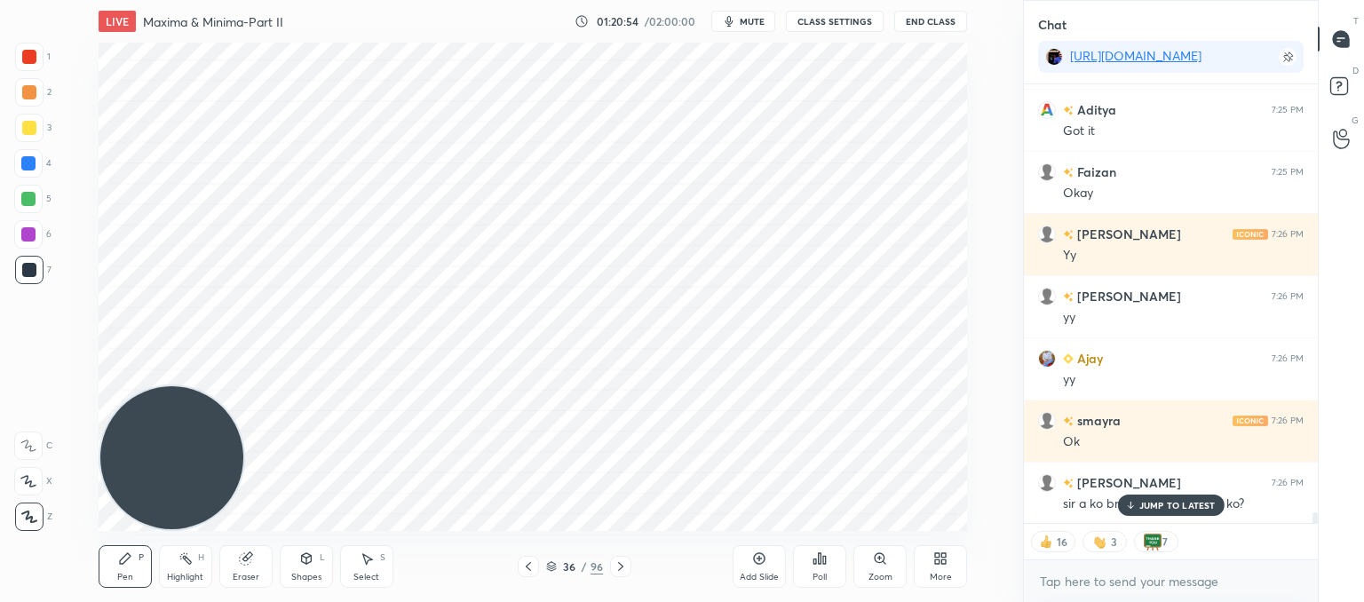
drag, startPoint x: 1146, startPoint y: 502, endPoint x: 997, endPoint y: 474, distance: 150.8
click at [1145, 503] on p "JUMP TO LATEST" at bounding box center [1177, 505] width 76 height 11
click at [535, 562] on div at bounding box center [528, 566] width 21 height 21
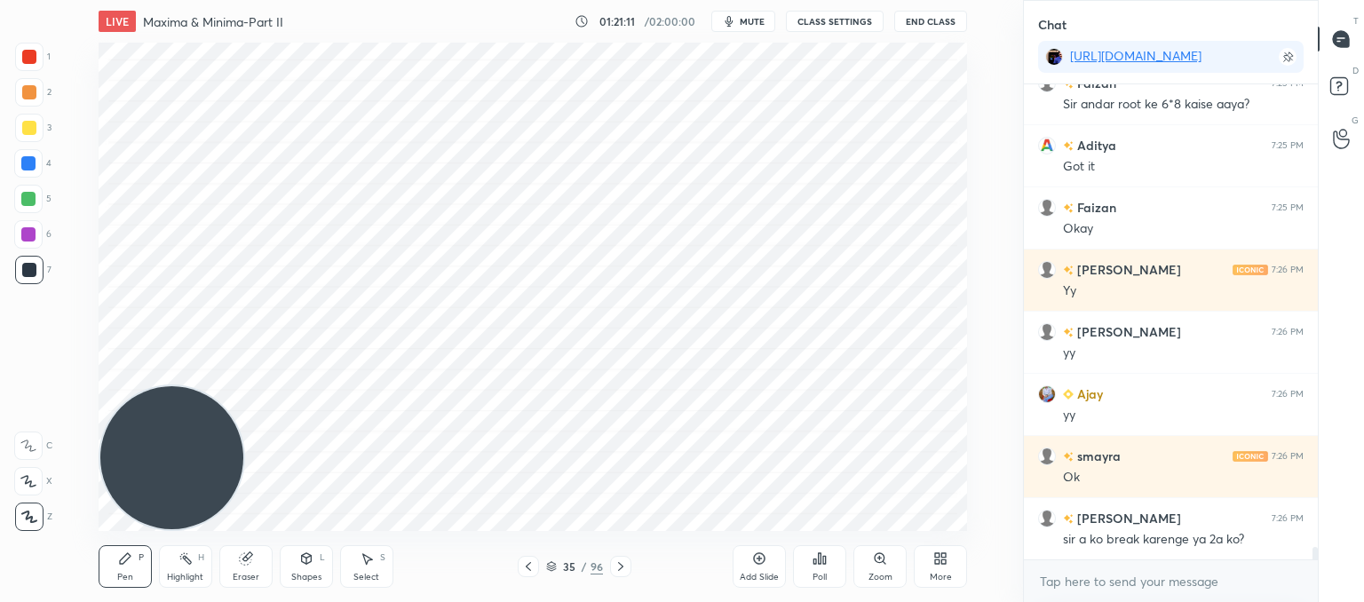
scroll to position [17725, 0]
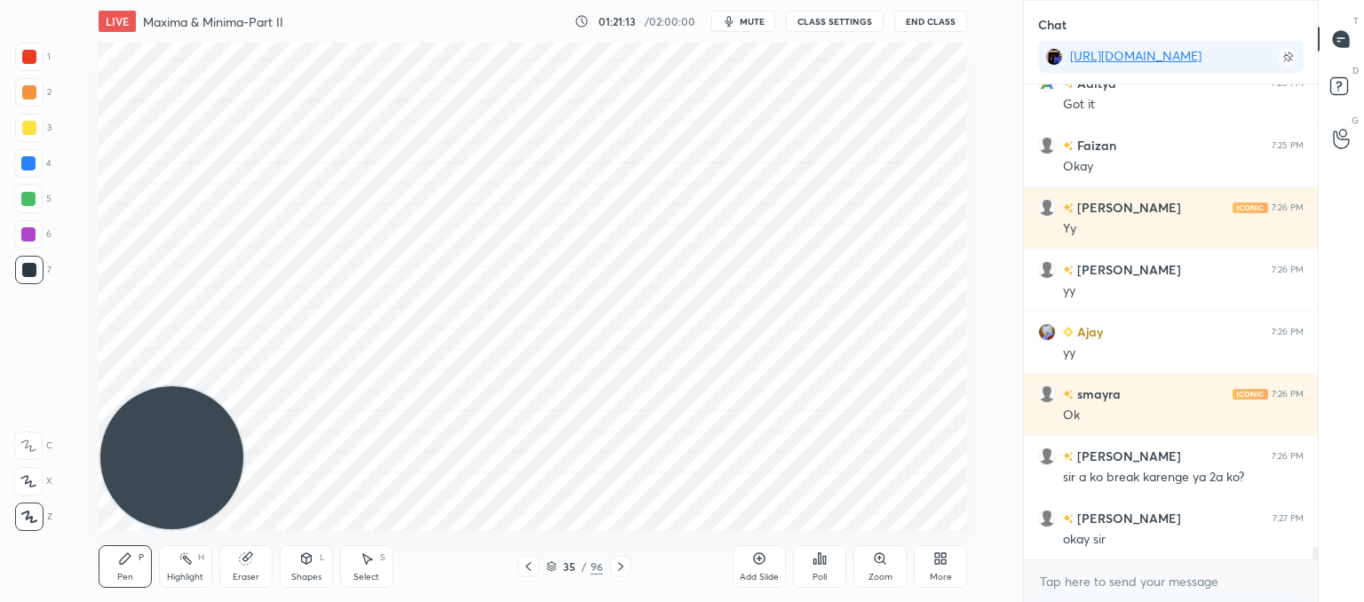
click at [615, 566] on icon at bounding box center [621, 567] width 14 height 14
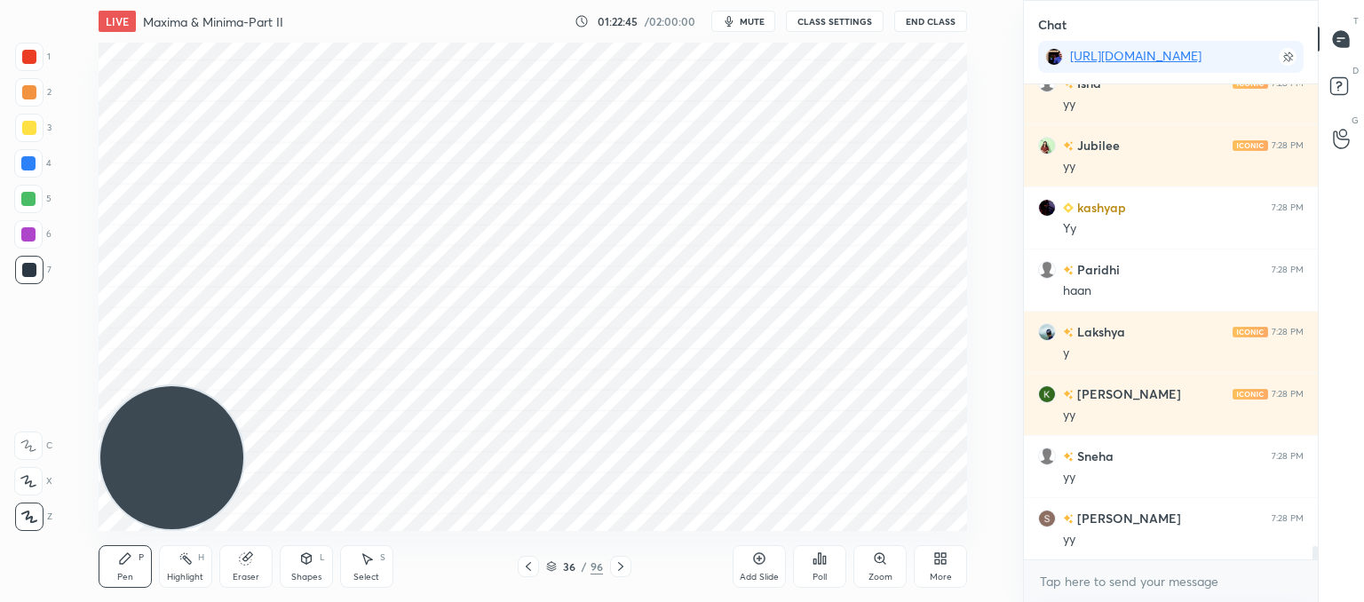
scroll to position [16201, 0]
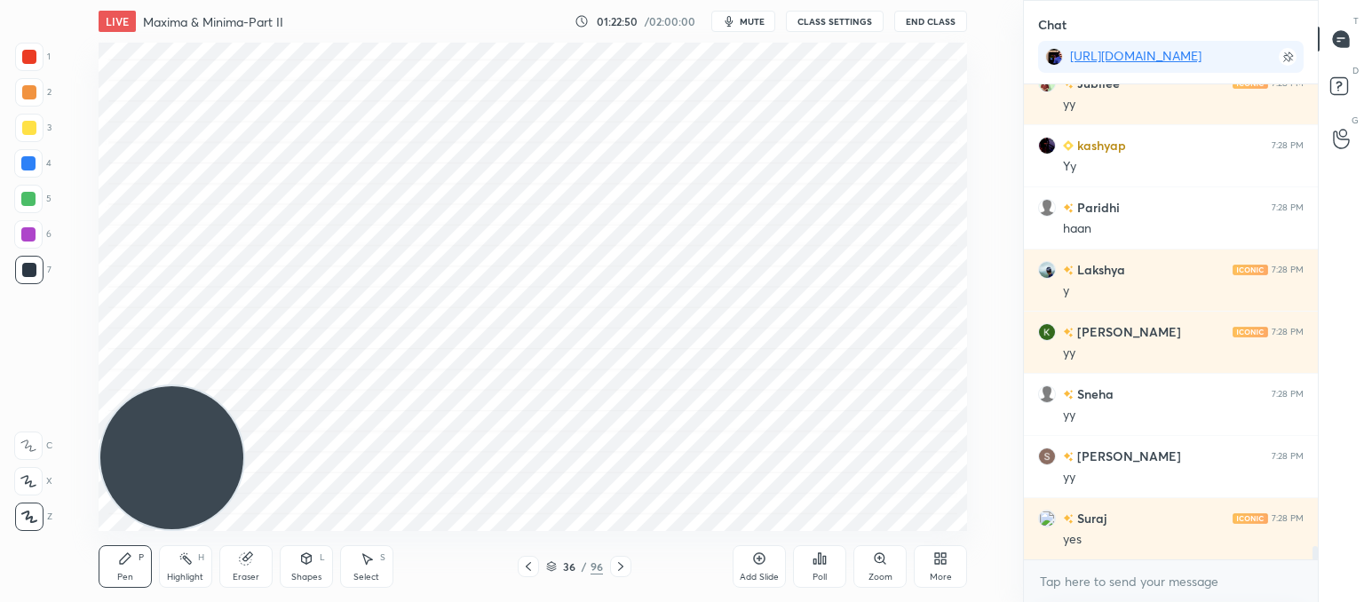
click at [373, 566] on icon at bounding box center [367, 559] width 14 height 14
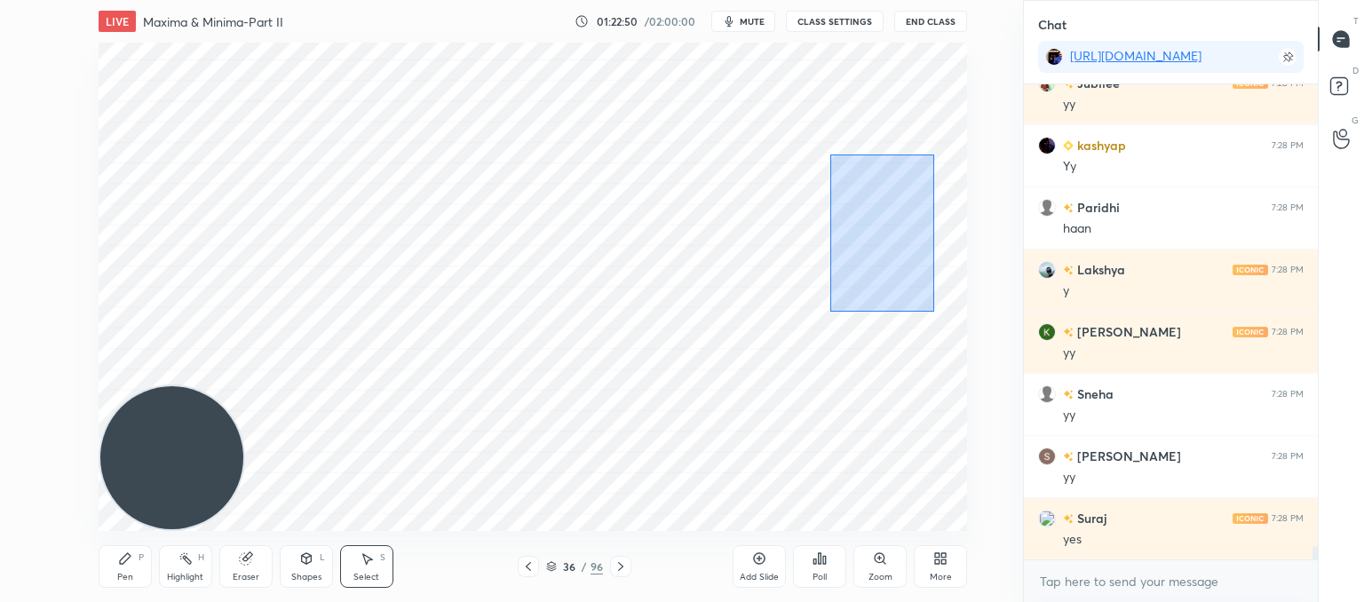
drag, startPoint x: 836, startPoint y: 164, endPoint x: 828, endPoint y: 152, distance: 14.8
click at [827, 152] on div "0 ° Undo Copy Paste here Duplicate Duplicate to new slide Delete" at bounding box center [533, 287] width 869 height 488
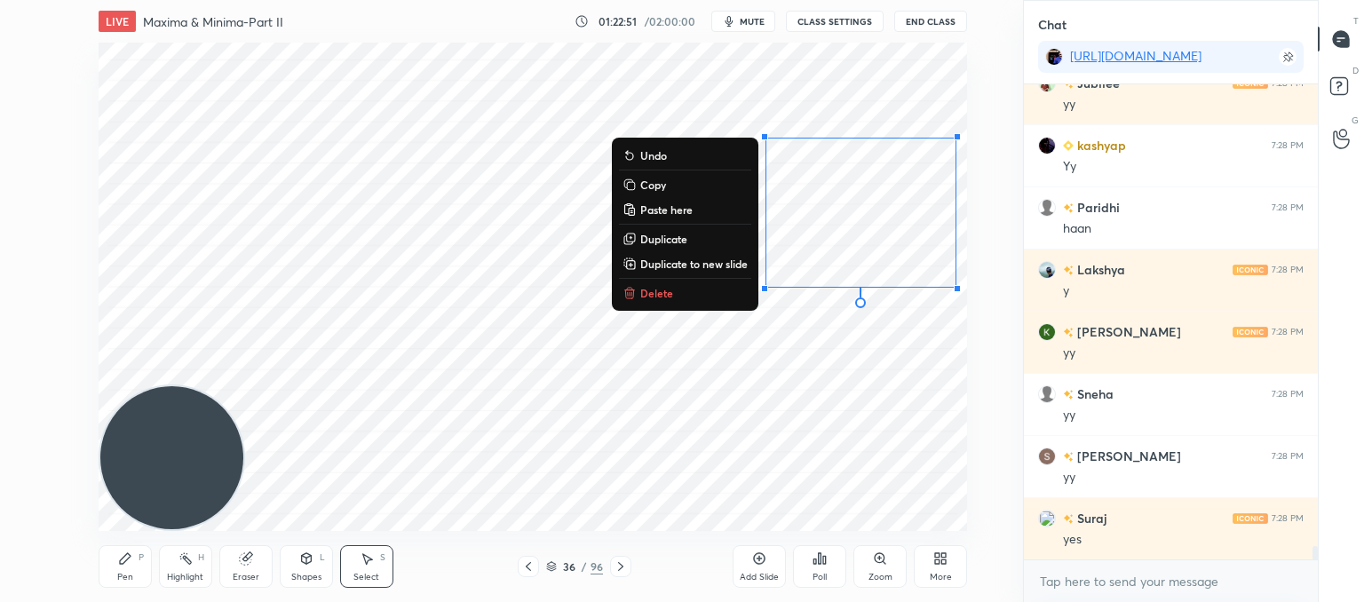
click at [666, 292] on p "Delete" at bounding box center [656, 293] width 33 height 14
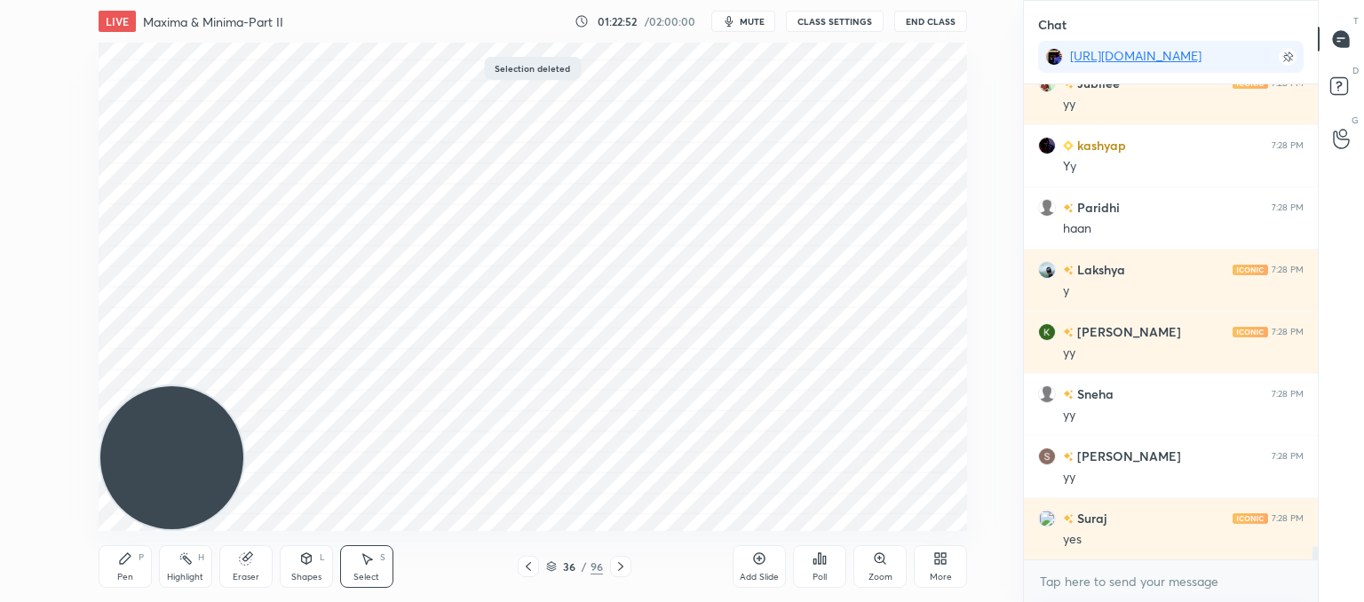
click at [125, 570] on div "Pen P" at bounding box center [125, 566] width 53 height 43
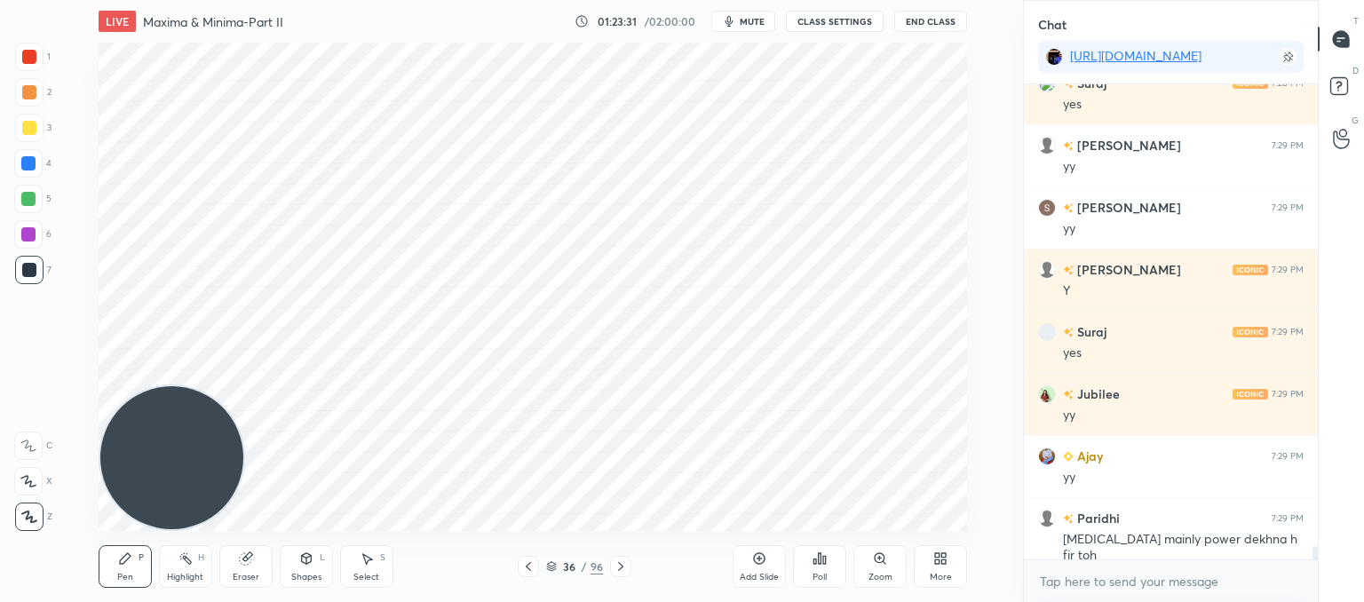
scroll to position [16698, 0]
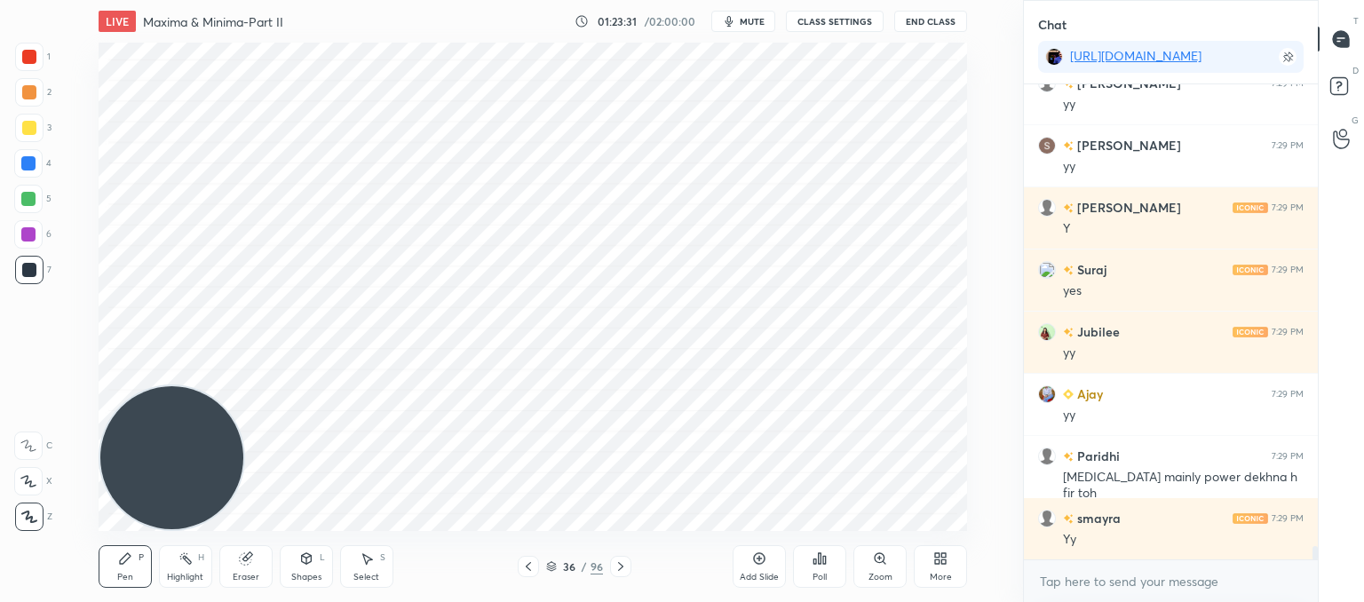
click at [757, 567] on div "Add Slide" at bounding box center [759, 566] width 53 height 43
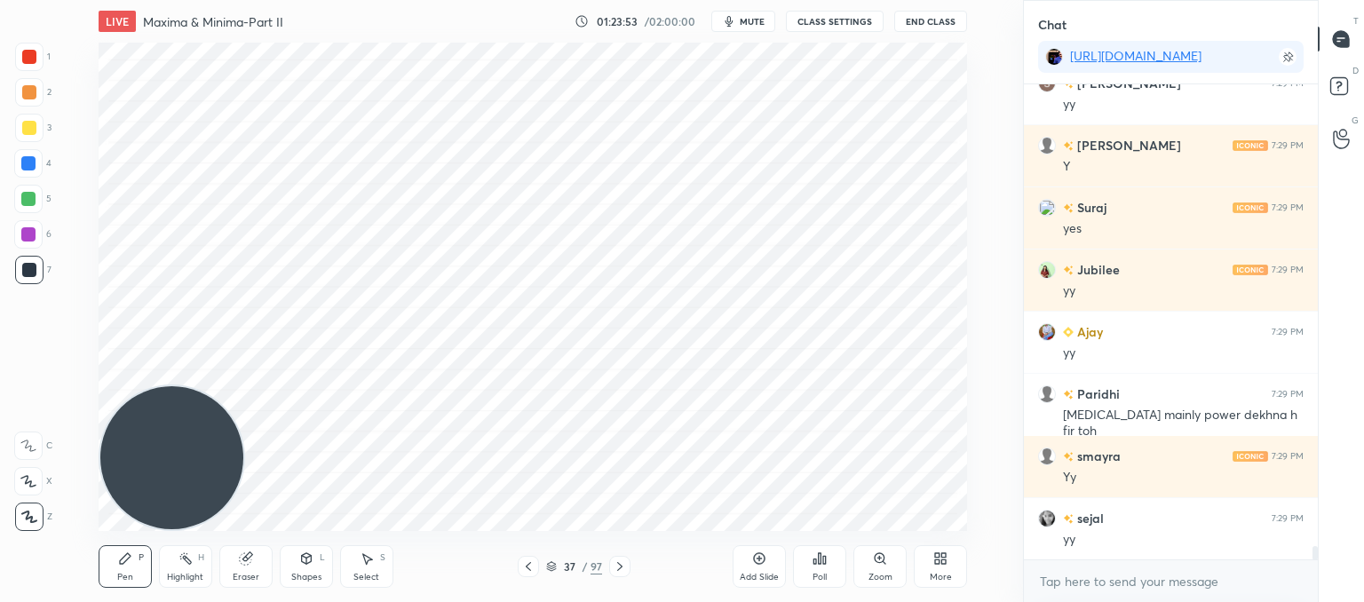
click at [252, 553] on icon at bounding box center [246, 559] width 14 height 14
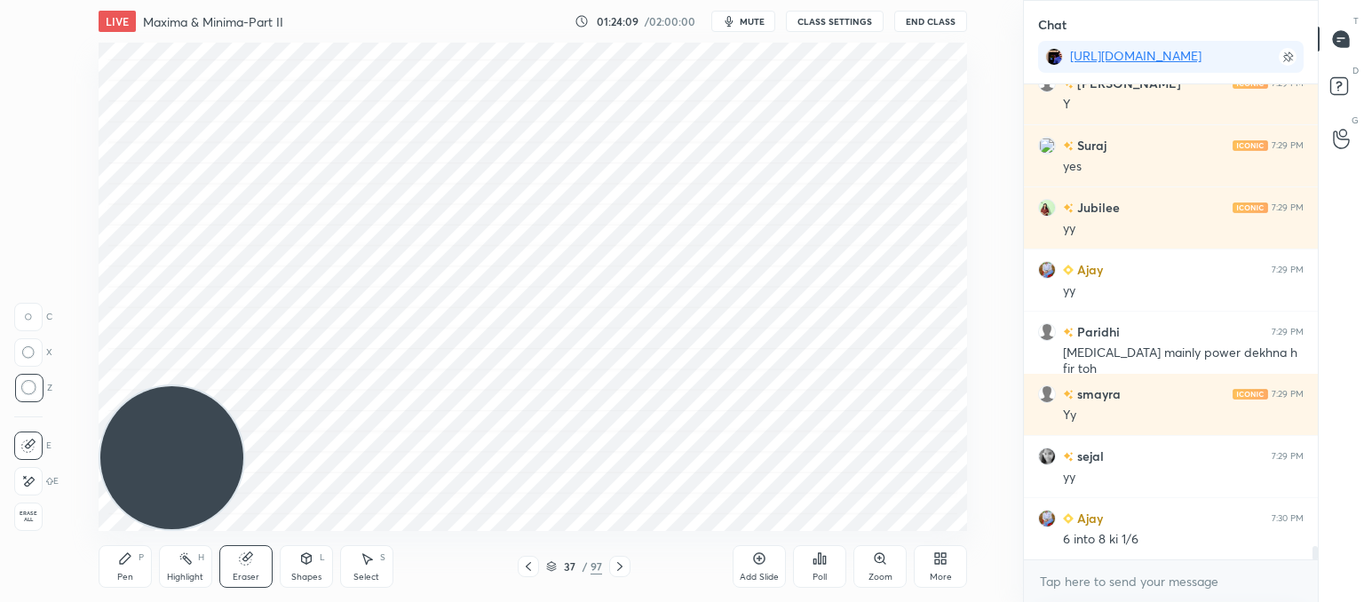
drag, startPoint x: 128, startPoint y: 555, endPoint x: 135, endPoint y: 548, distance: 10.0
click at [131, 555] on icon at bounding box center [125, 559] width 14 height 14
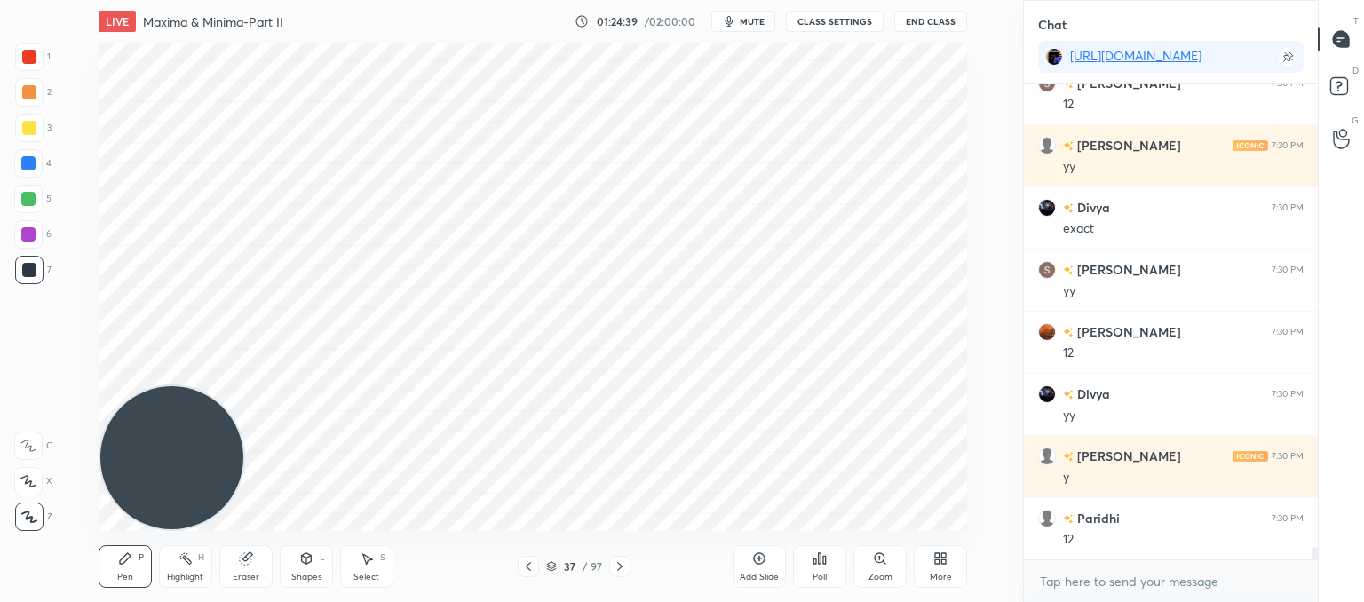
scroll to position [17631, 0]
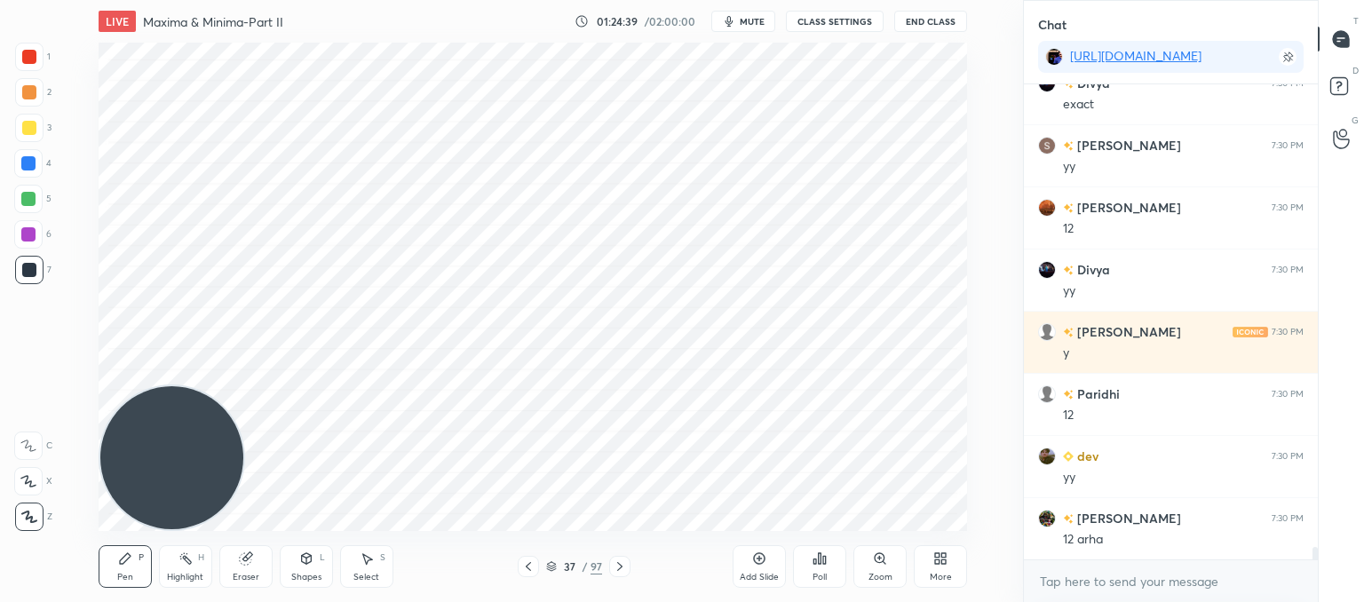
drag, startPoint x: 250, startPoint y: 569, endPoint x: 291, endPoint y: 541, distance: 50.5
click at [256, 567] on div "Eraser" at bounding box center [245, 566] width 53 height 43
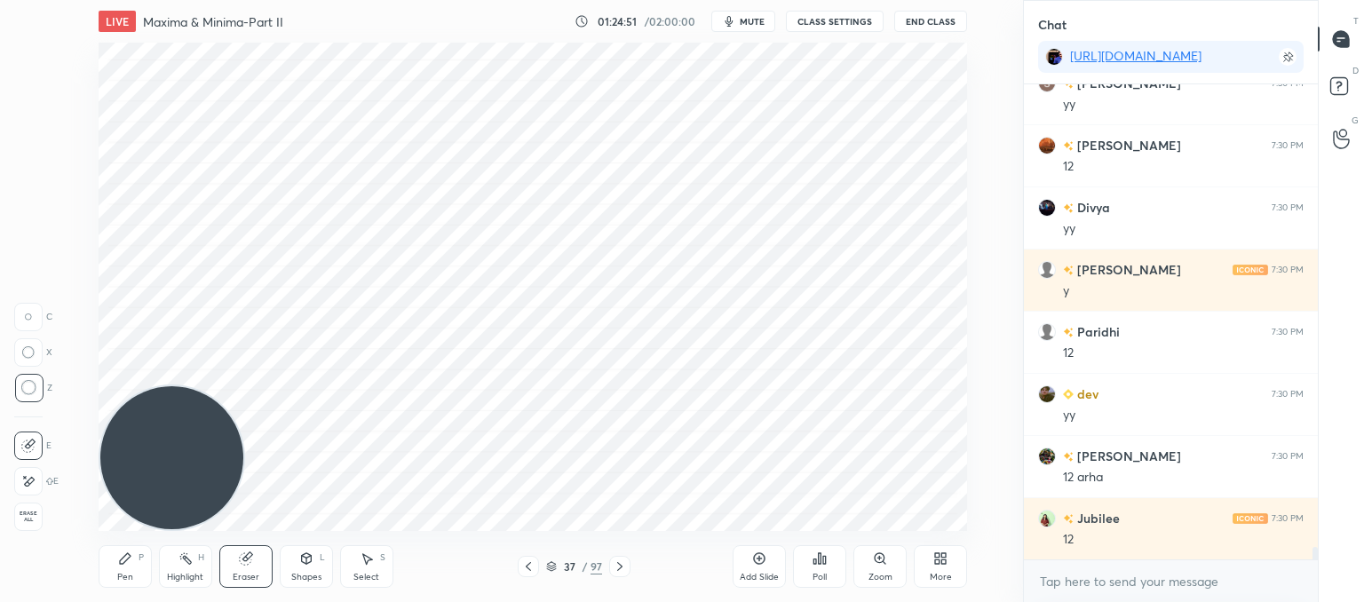
drag, startPoint x: 115, startPoint y: 579, endPoint x: 226, endPoint y: 481, distance: 147.2
click at [120, 575] on div "Pen P" at bounding box center [125, 566] width 53 height 43
click at [238, 590] on div "Pen P Highlight H Eraser Shapes L Select S 37 / 97 Add Slide Poll Zoom More" at bounding box center [533, 566] width 869 height 71
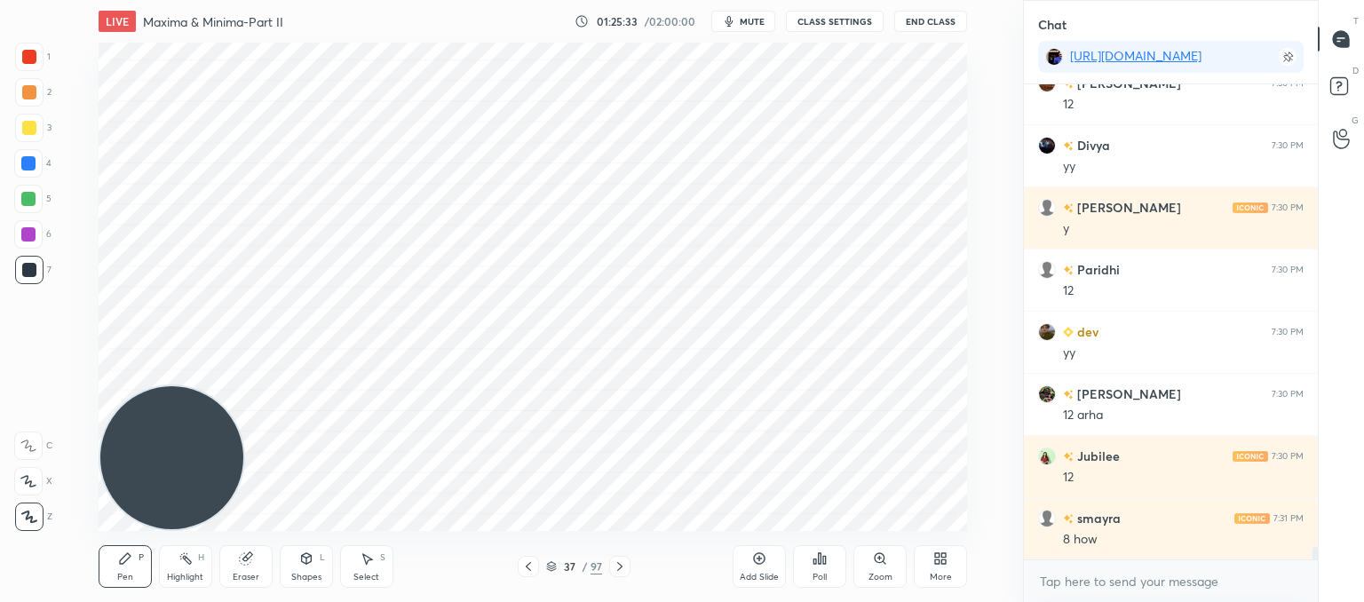
click at [258, 568] on div "Eraser" at bounding box center [245, 566] width 53 height 43
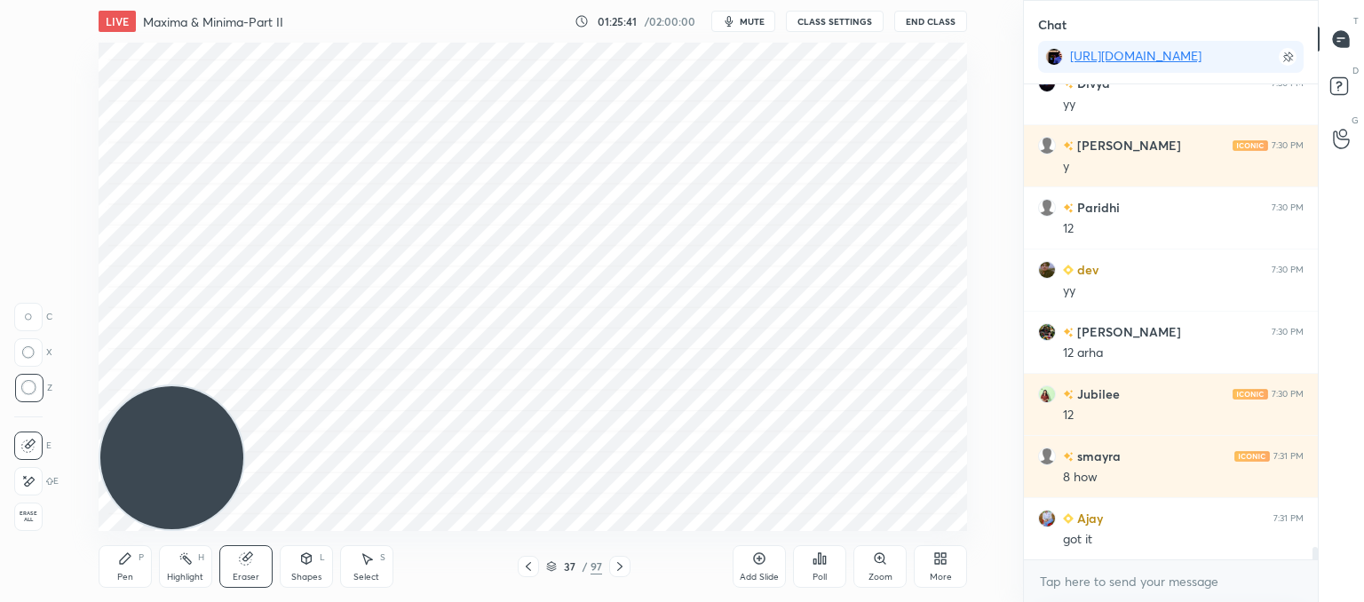
drag, startPoint x: 131, startPoint y: 560, endPoint x: 139, endPoint y: 552, distance: 11.9
click at [132, 556] on div "Pen P" at bounding box center [125, 566] width 53 height 43
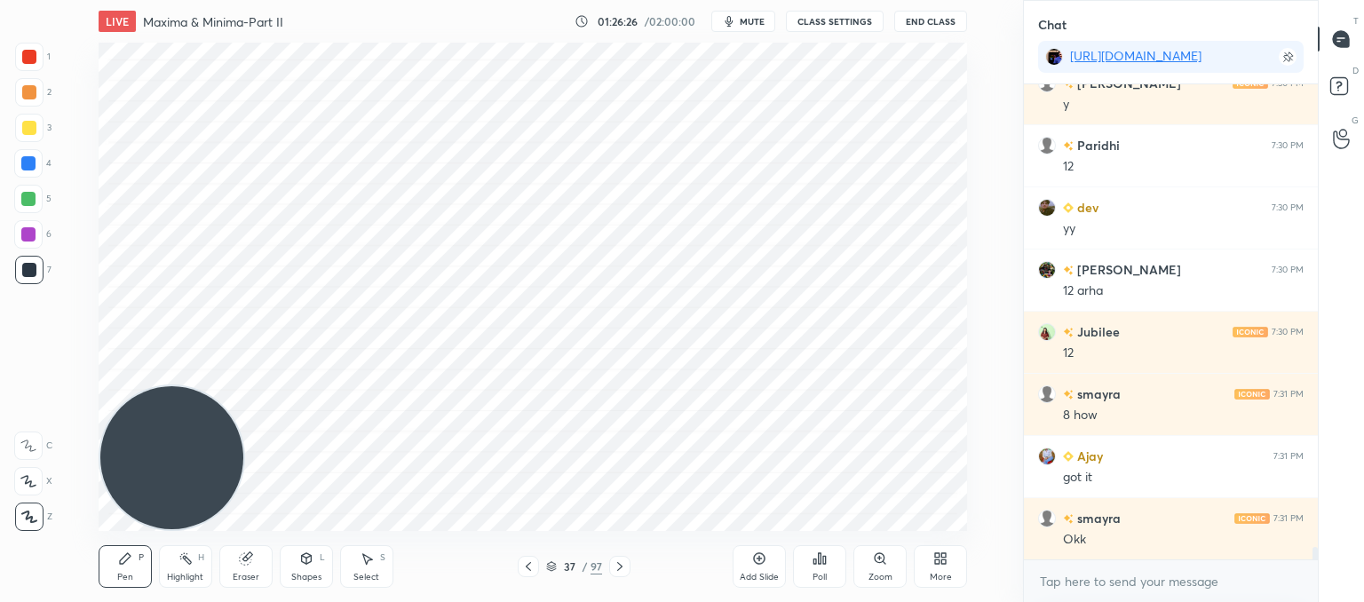
scroll to position [17941, 0]
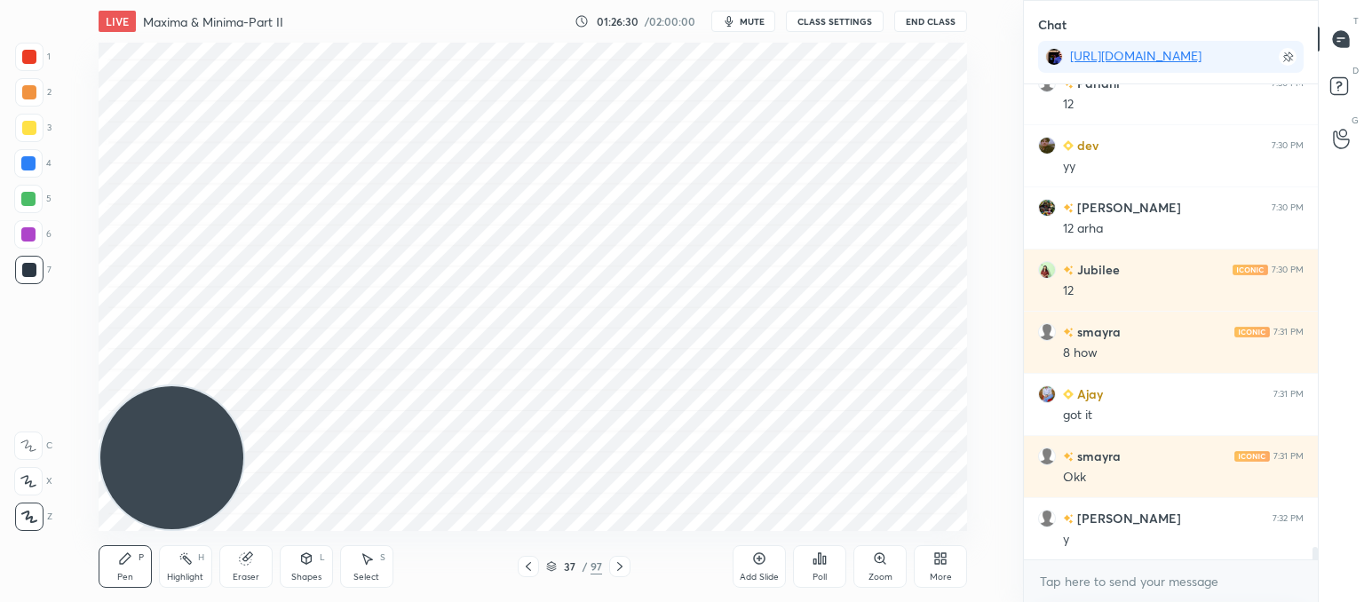
click at [755, 574] on div "Add Slide" at bounding box center [759, 577] width 39 height 9
type textarea "x"
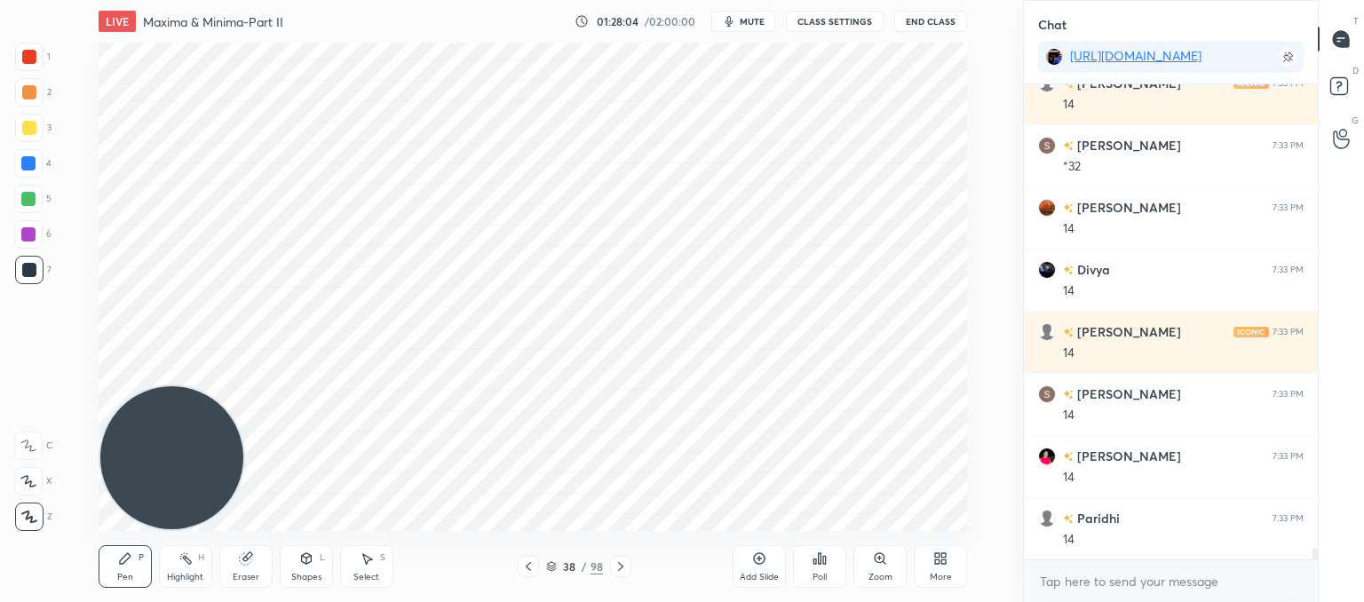
scroll to position [18687, 0]
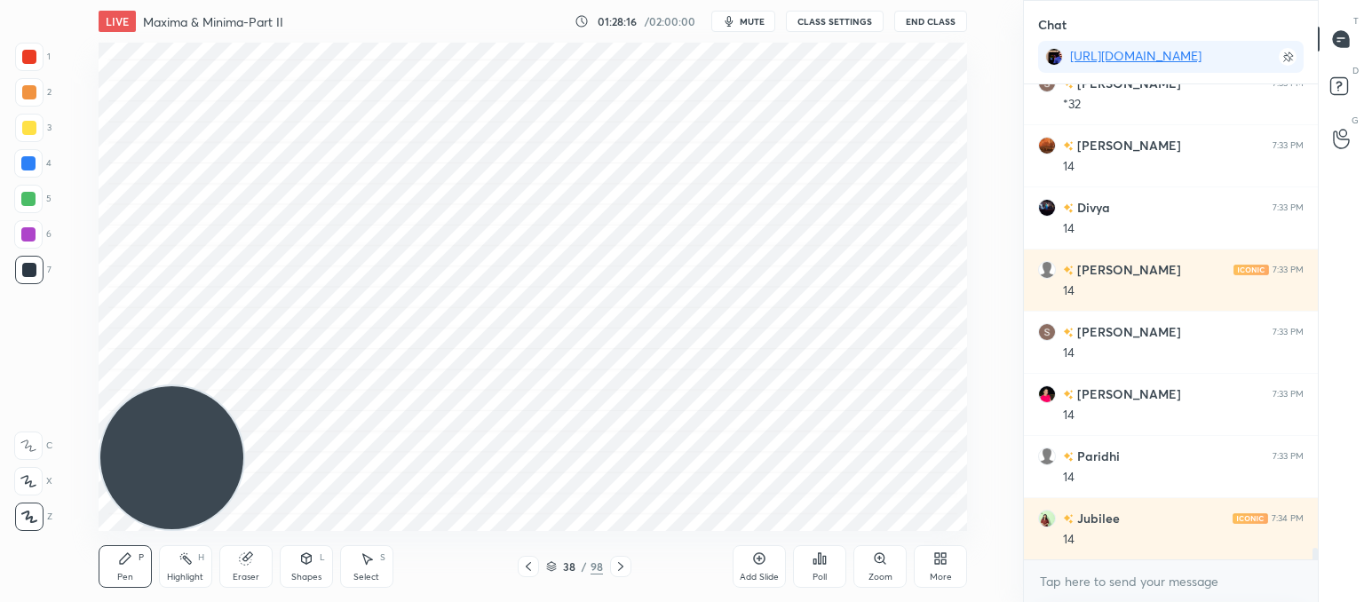
click at [974, 369] on div "Setting up your live class Poll for secs No correct answer Start poll" at bounding box center [533, 287] width 952 height 488
click at [836, 518] on div "LIVE Maxima & Minima-Part II 01:28:41 / 02:00:00 mute CLASS SETTINGS End Class …" at bounding box center [533, 301] width 952 height 602
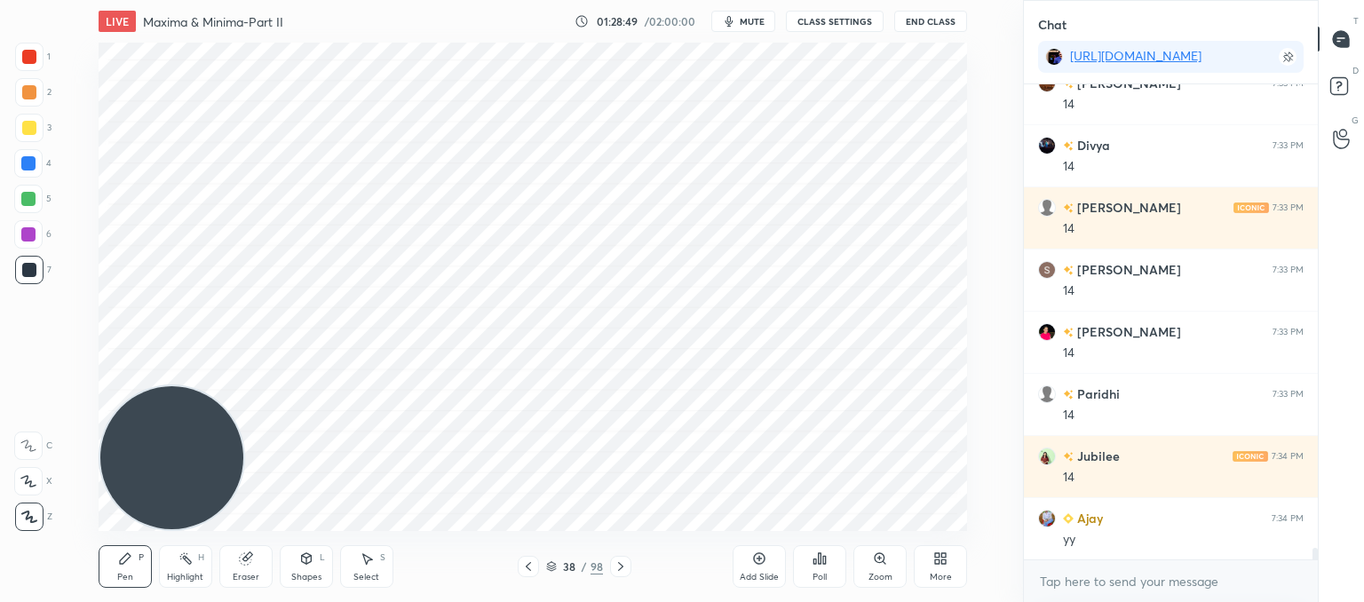
click at [617, 567] on icon at bounding box center [621, 567] width 14 height 14
click at [615, 568] on icon at bounding box center [621, 567] width 14 height 14
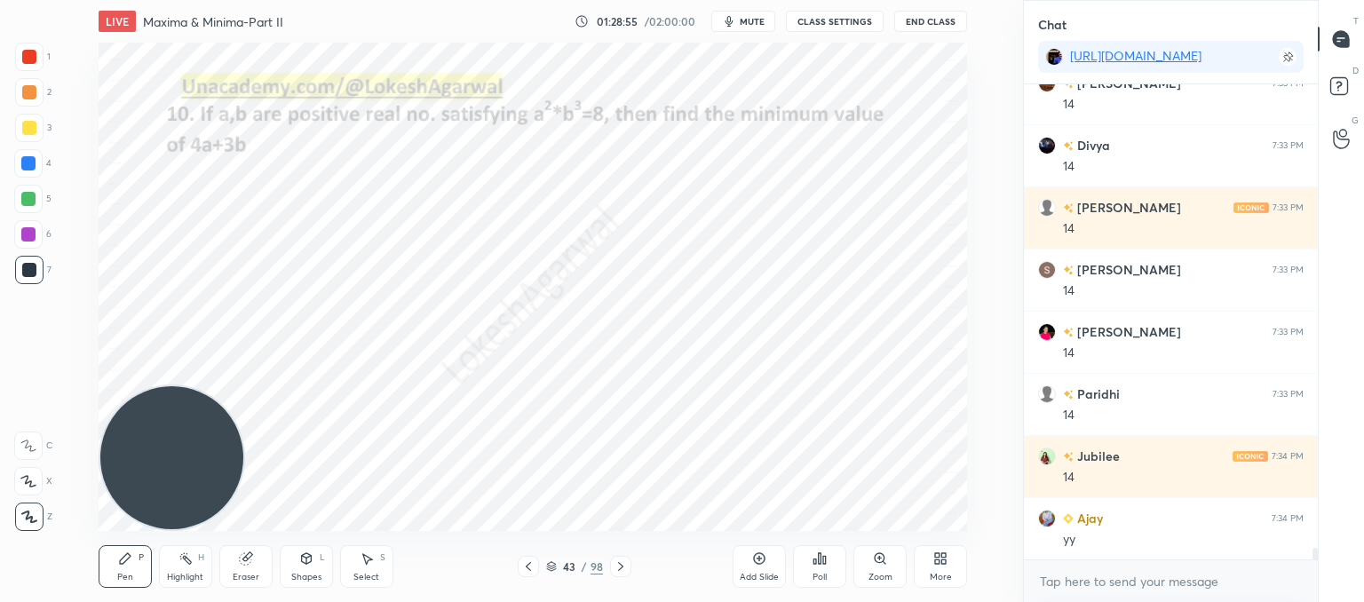
click at [615, 567] on icon at bounding box center [621, 567] width 14 height 14
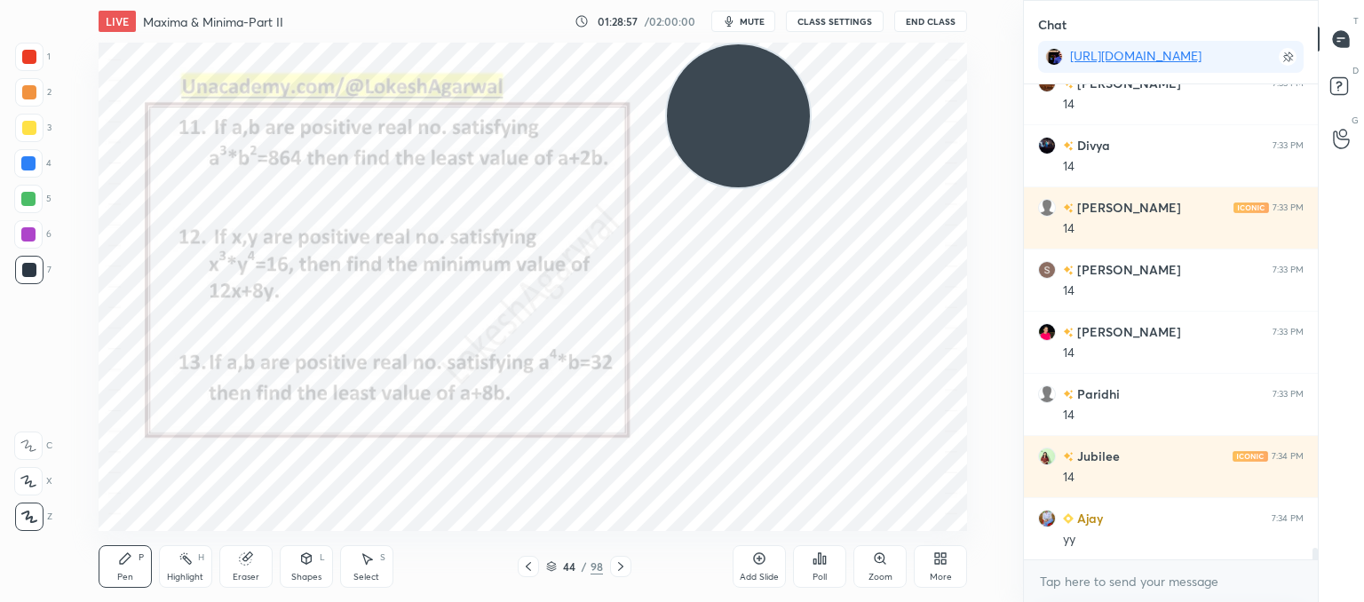
drag, startPoint x: 175, startPoint y: 470, endPoint x: 679, endPoint y: 126, distance: 609.7
click at [729, 110] on video at bounding box center [738, 115] width 143 height 143
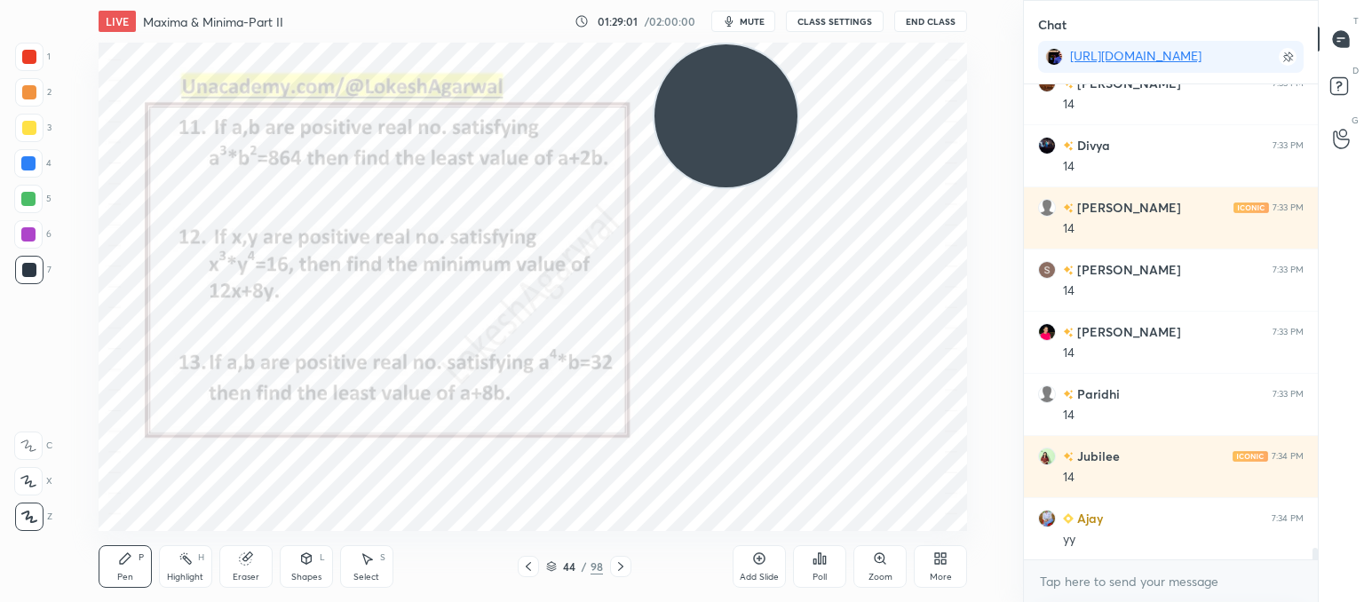
click at [618, 554] on div "Pen P Highlight H Eraser Shapes L Select S 44 / 98 Add Slide Poll Zoom More" at bounding box center [533, 566] width 869 height 71
click at [619, 565] on icon at bounding box center [621, 567] width 14 height 14
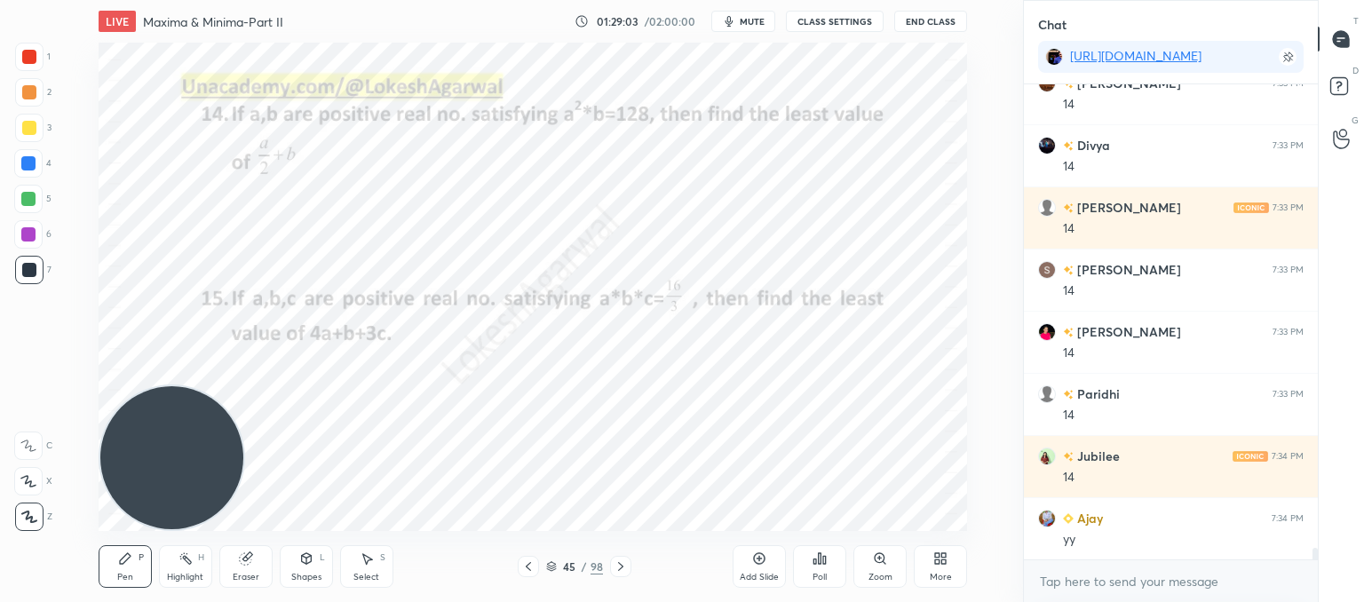
drag, startPoint x: 766, startPoint y: 72, endPoint x: 0, endPoint y: 448, distance: 853.1
click at [0, 448] on div "1 2 3 4 5 6 7 C X Z C X Z E E Erase all H H LIVE Maxima & Minima-Part II 01:29:…" at bounding box center [504, 301] width 1009 height 602
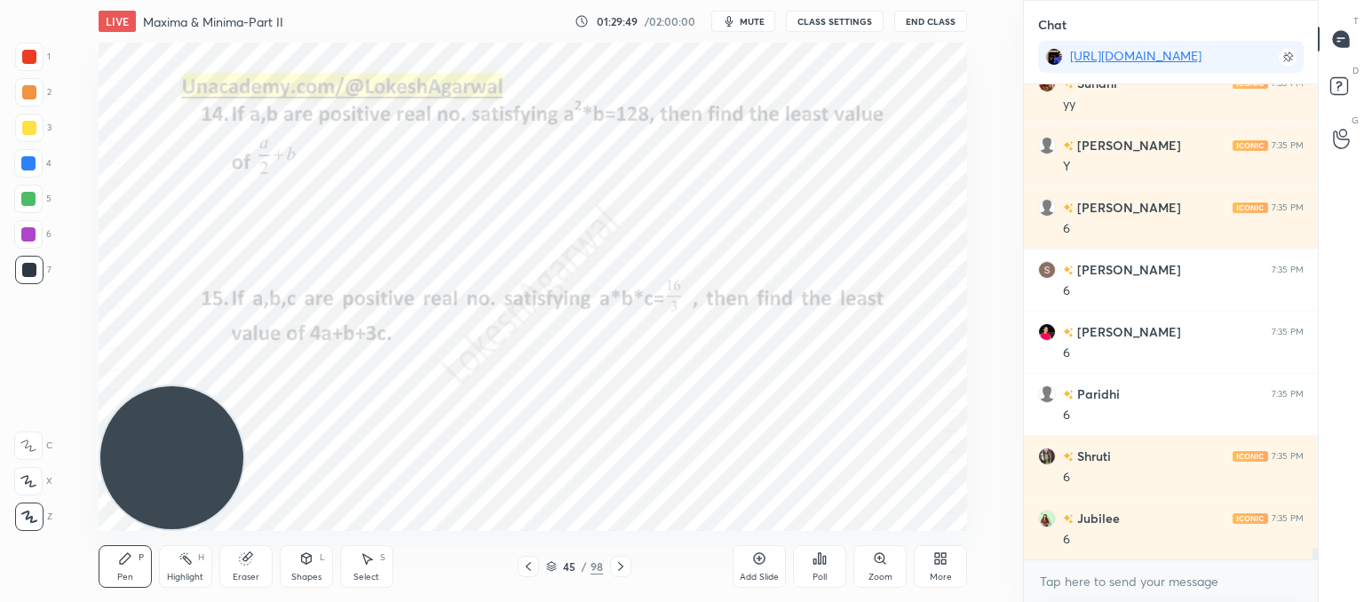
scroll to position [19309, 0]
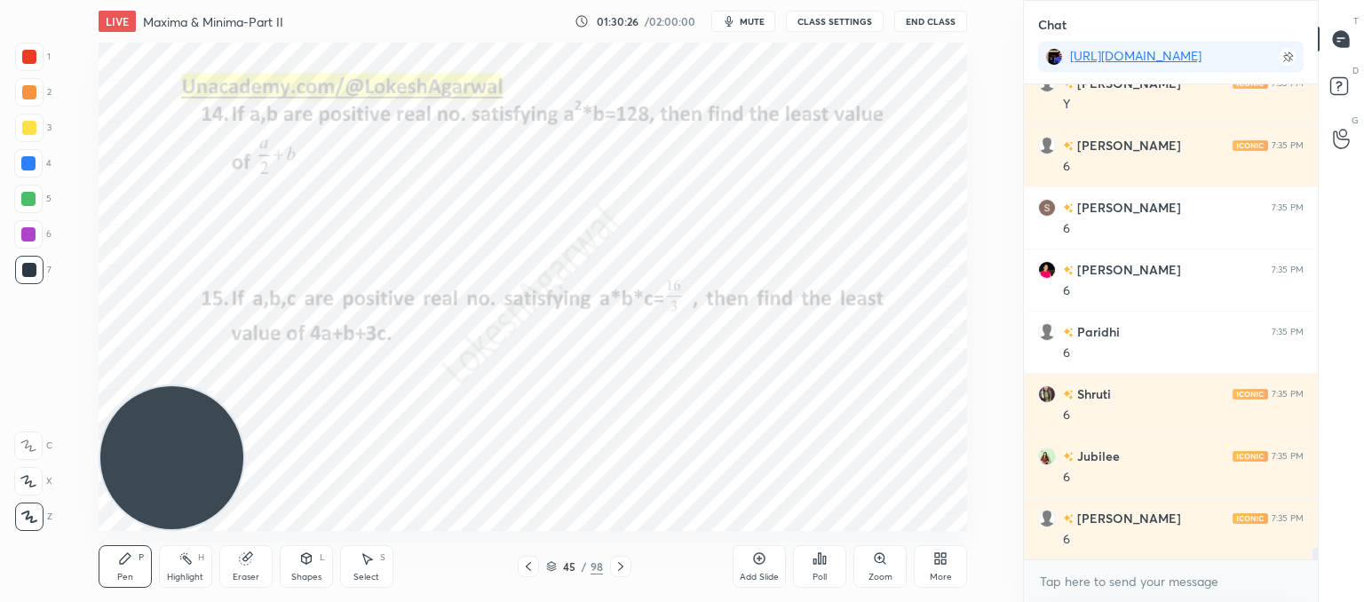
drag, startPoint x: 772, startPoint y: 568, endPoint x: 753, endPoint y: 530, distance: 42.5
click at [773, 568] on div "Add Slide" at bounding box center [759, 566] width 53 height 43
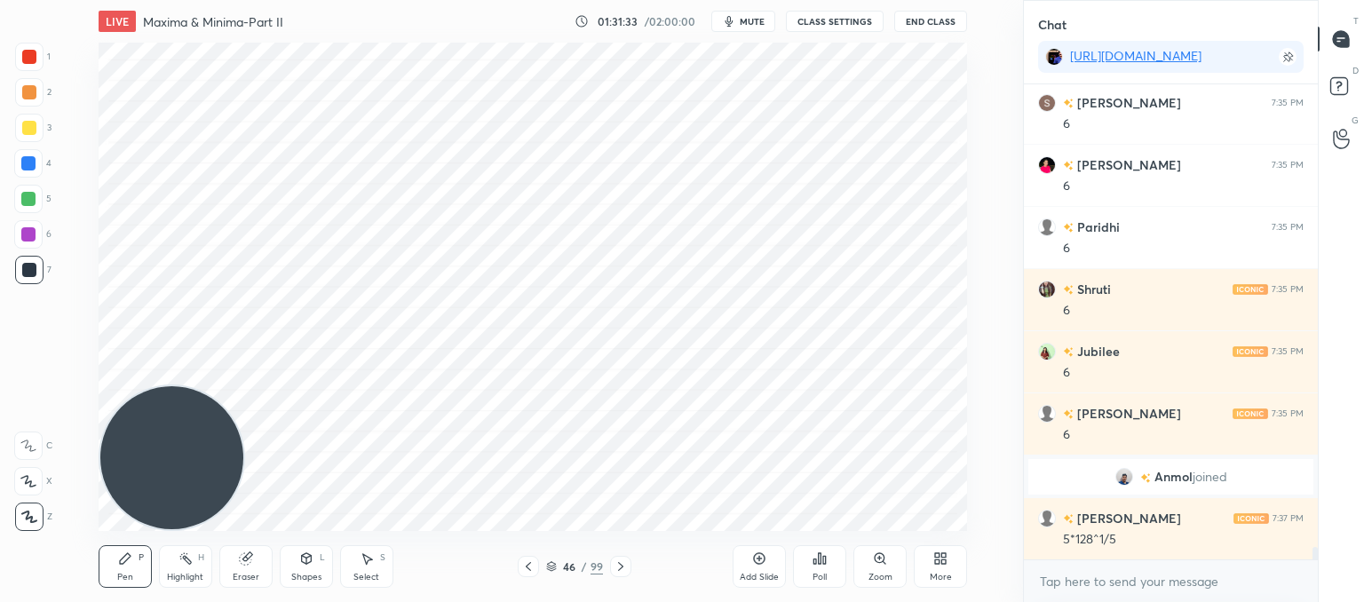
scroll to position [18252, 0]
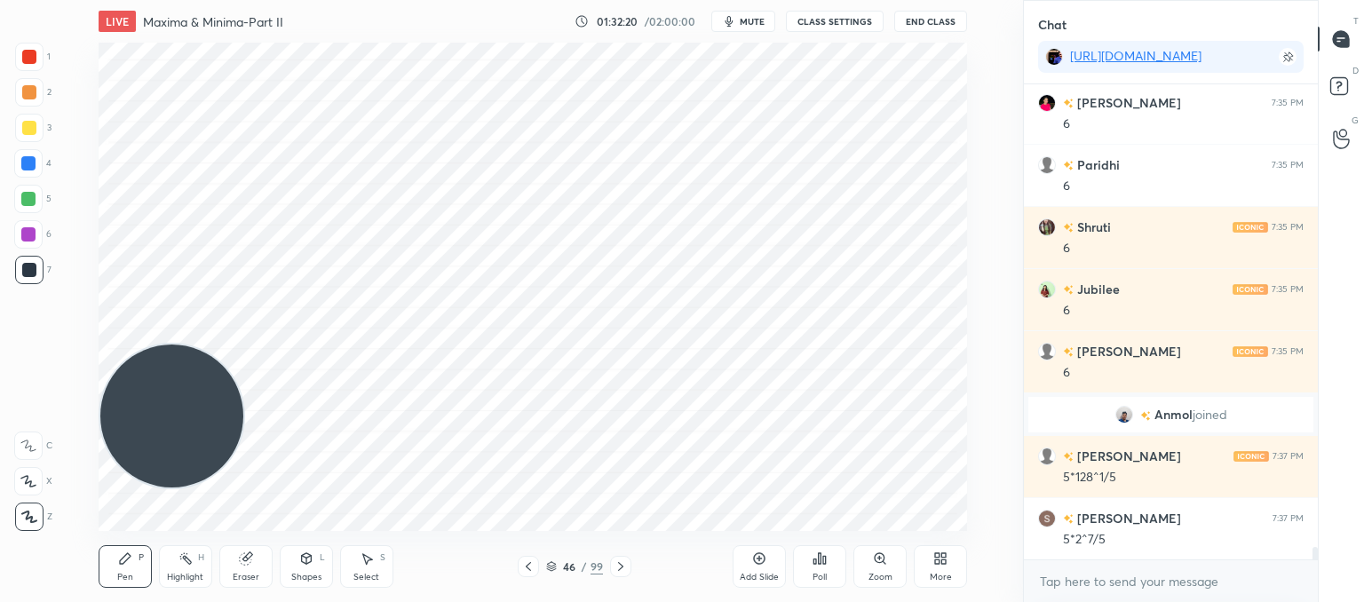
drag, startPoint x: 150, startPoint y: 369, endPoint x: 169, endPoint y: 172, distance: 197.2
click at [143, 345] on video at bounding box center [171, 416] width 143 height 143
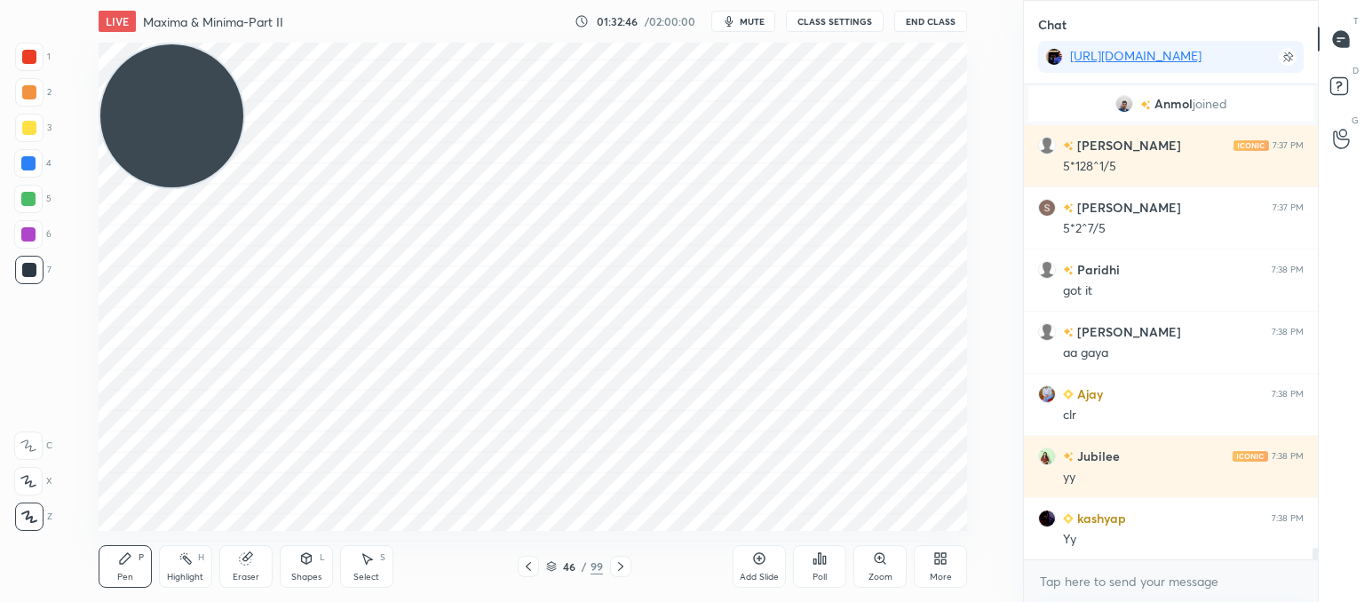
scroll to position [18606, 0]
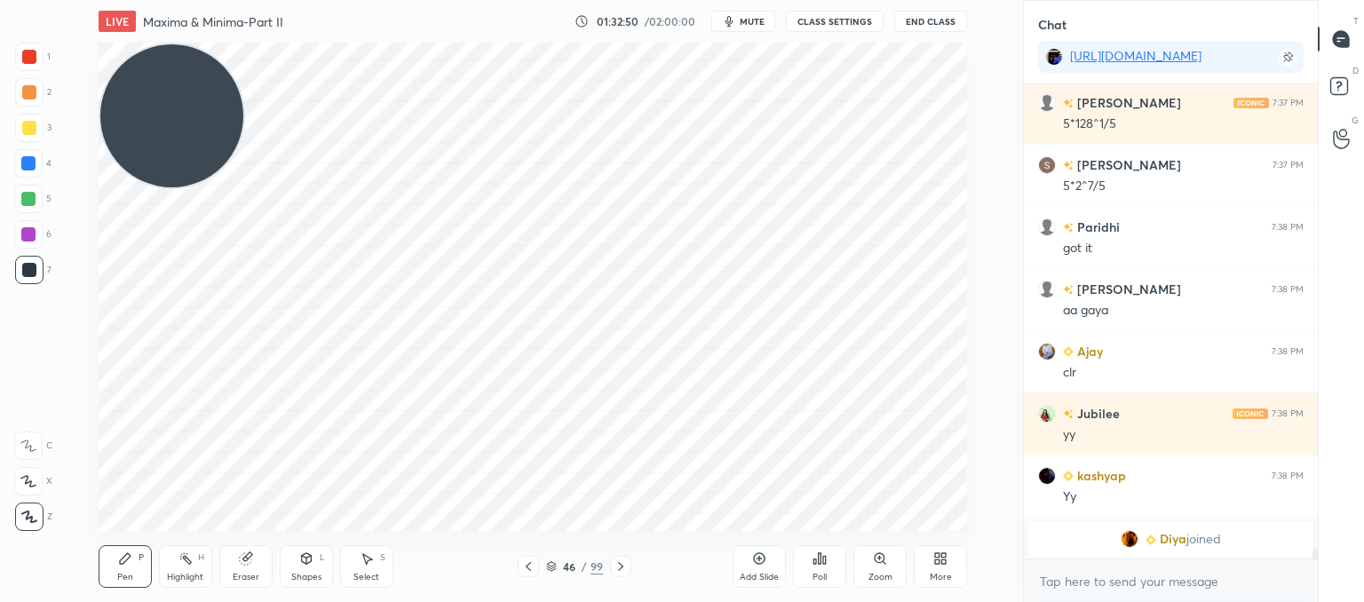
click at [617, 566] on icon at bounding box center [621, 567] width 14 height 14
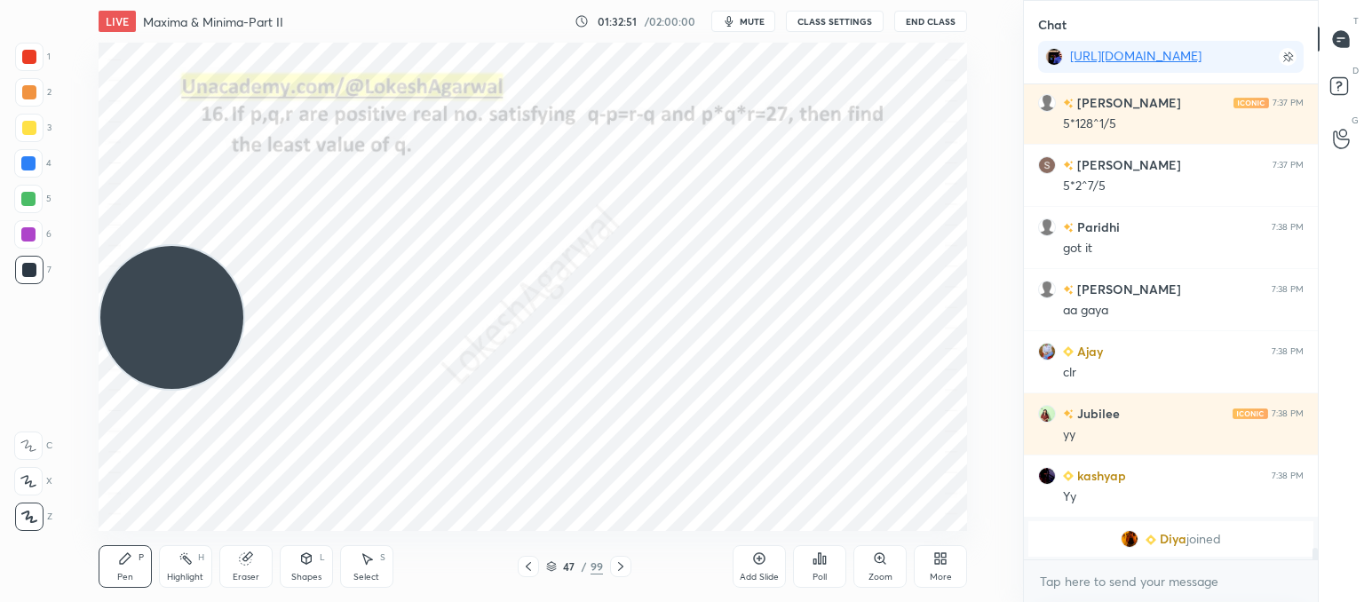
drag, startPoint x: 171, startPoint y: 123, endPoint x: 99, endPoint y: 448, distance: 333.8
click at [100, 389] on video at bounding box center [171, 317] width 143 height 143
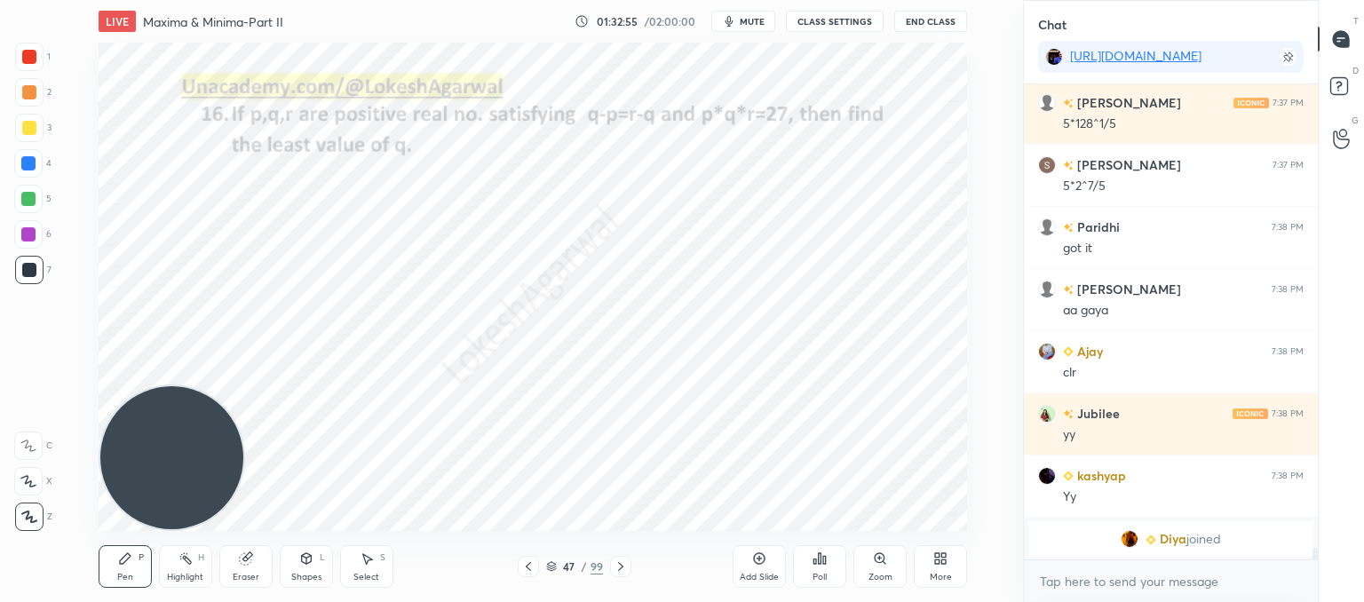
click at [618, 573] on icon at bounding box center [621, 567] width 14 height 14
click at [622, 565] on icon at bounding box center [621, 567] width 14 height 14
click at [614, 570] on icon at bounding box center [621, 567] width 14 height 14
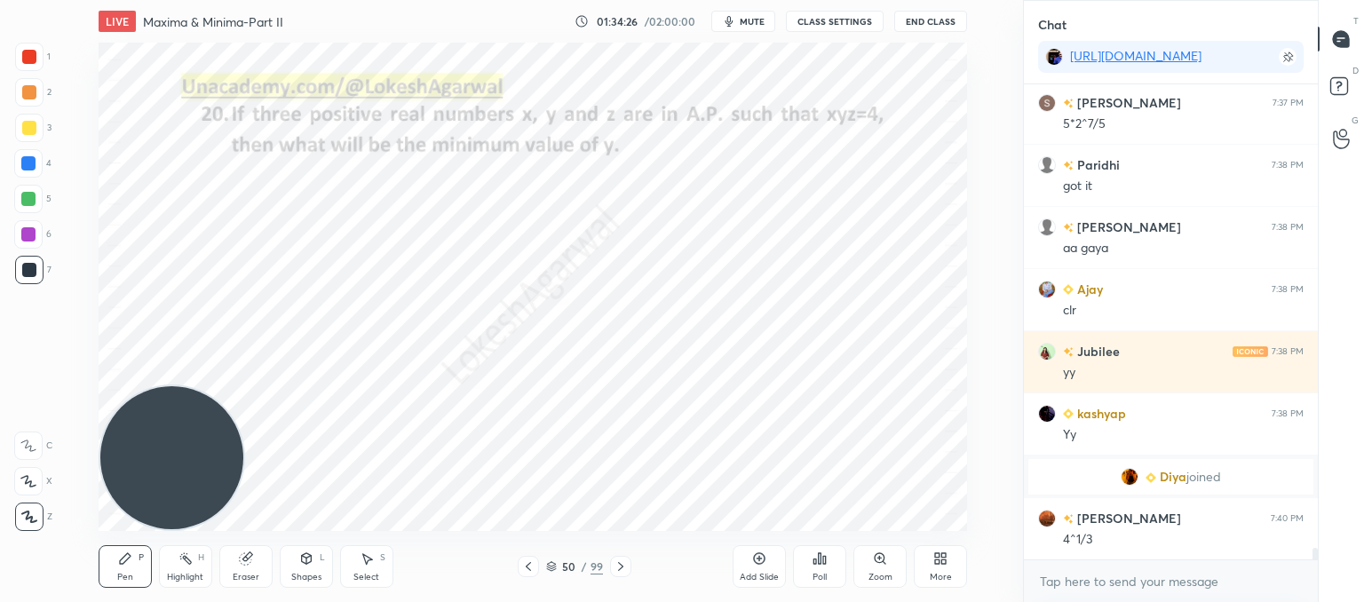
click at [889, 517] on div "LIVE Maxima & Minima-Part II 01:34:26 / 02:00:00 mute CLASS SETTINGS End Class …" at bounding box center [533, 301] width 952 height 602
click at [879, 520] on div "LIVE Maxima & Minima-Part II 01:34:28 / 02:00:00 mute CLASS SETTINGS End Class …" at bounding box center [533, 301] width 952 height 602
click at [829, 570] on div "Poll" at bounding box center [819, 566] width 53 height 43
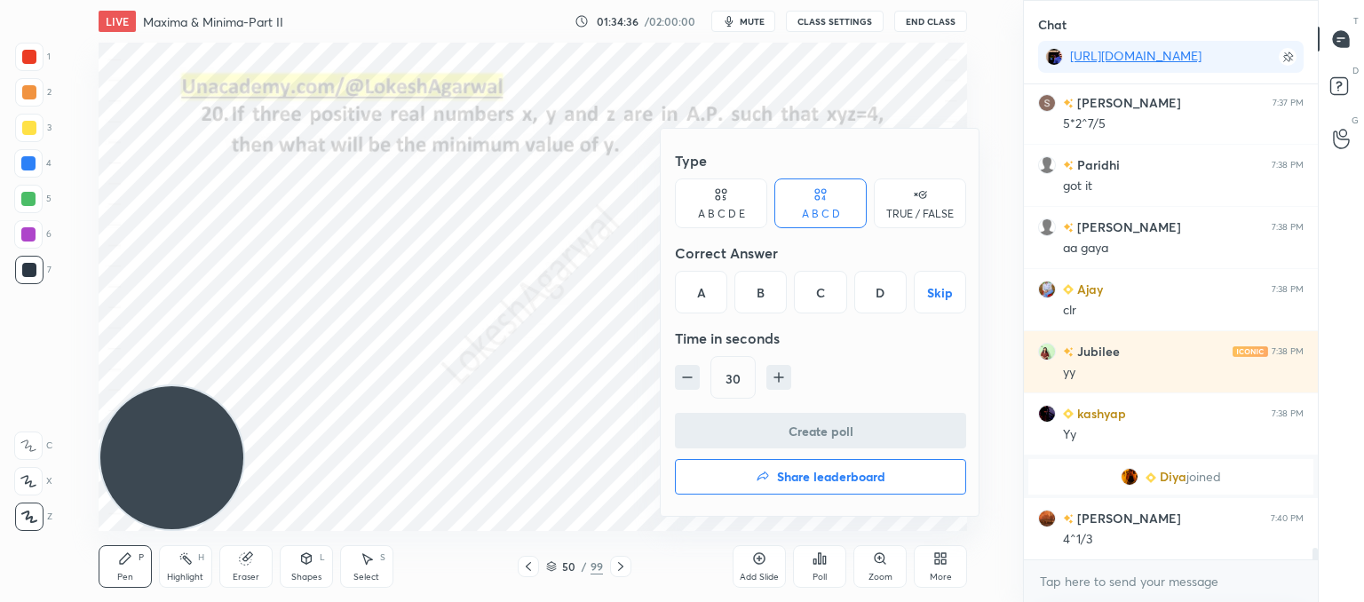
click at [723, 204] on div "A B C D E" at bounding box center [721, 204] width 92 height 50
click at [850, 291] on div "D" at bounding box center [845, 292] width 43 height 43
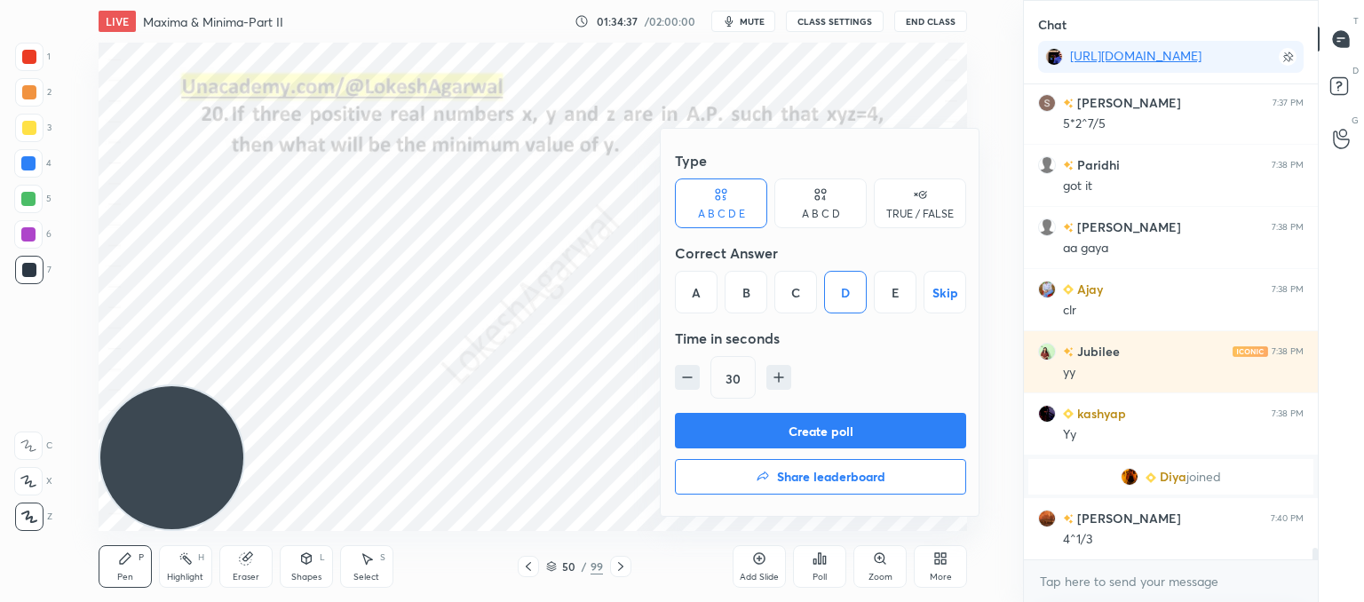
click at [774, 378] on icon "button" at bounding box center [779, 378] width 18 height 18
type input "45"
click at [744, 425] on button "Create poll" at bounding box center [820, 431] width 291 height 36
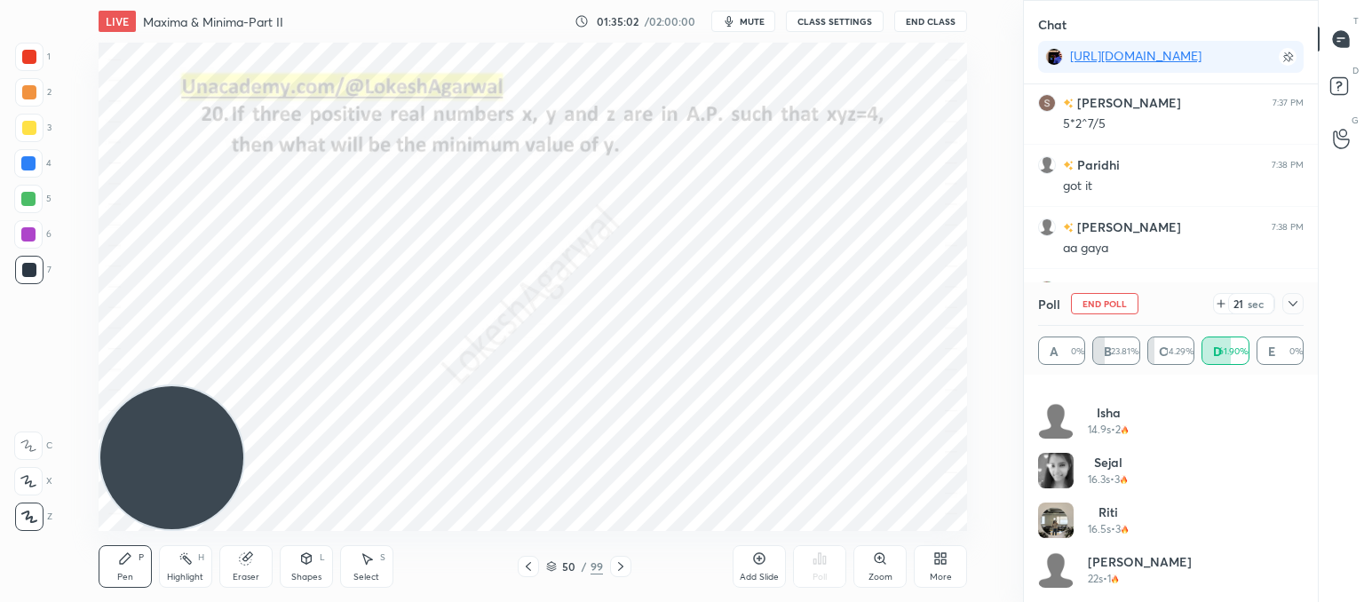
scroll to position [533, 0]
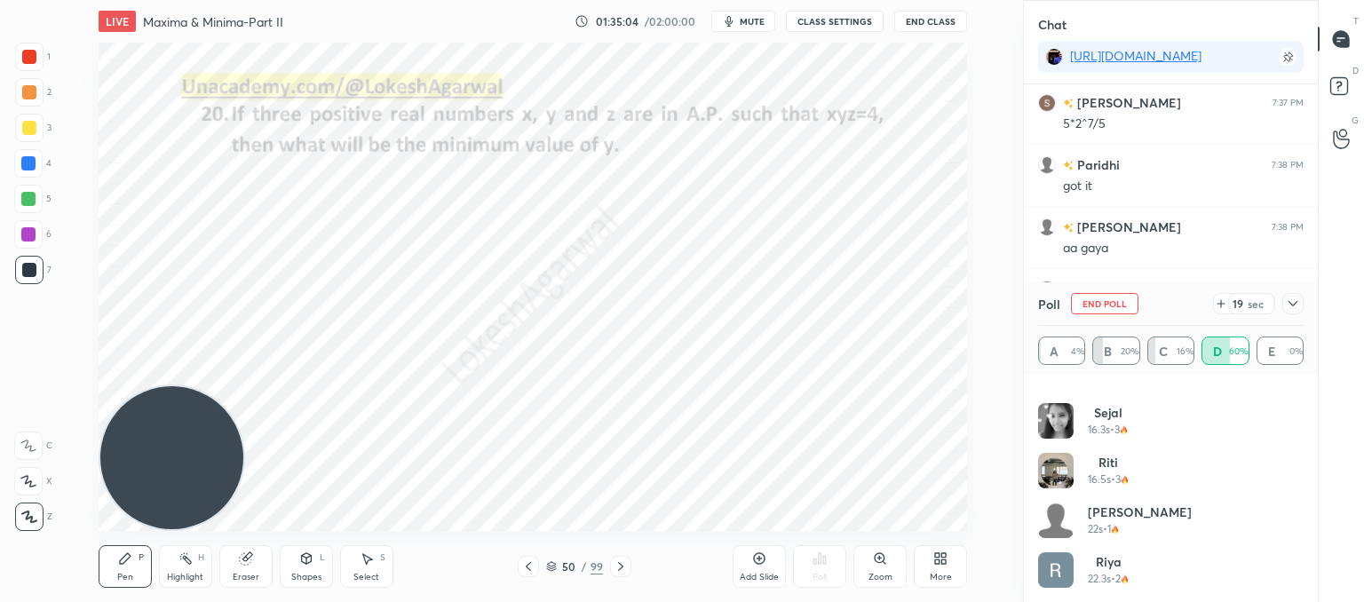
click at [1218, 306] on icon at bounding box center [1221, 304] width 14 height 14
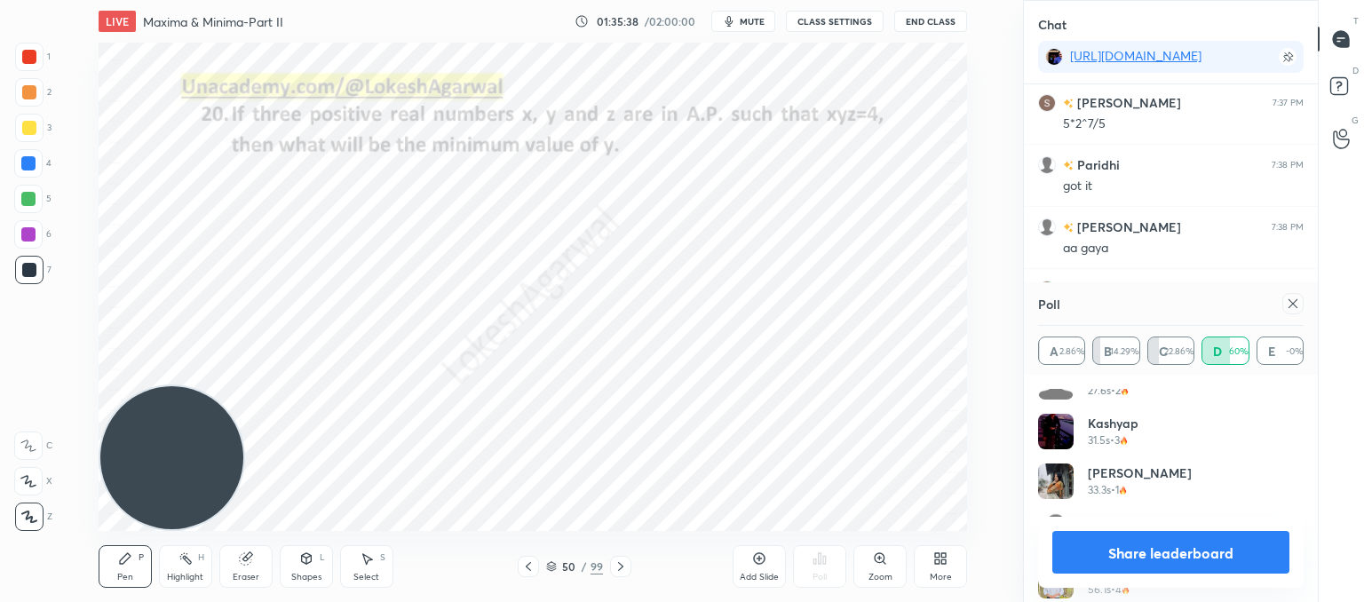
scroll to position [831, 0]
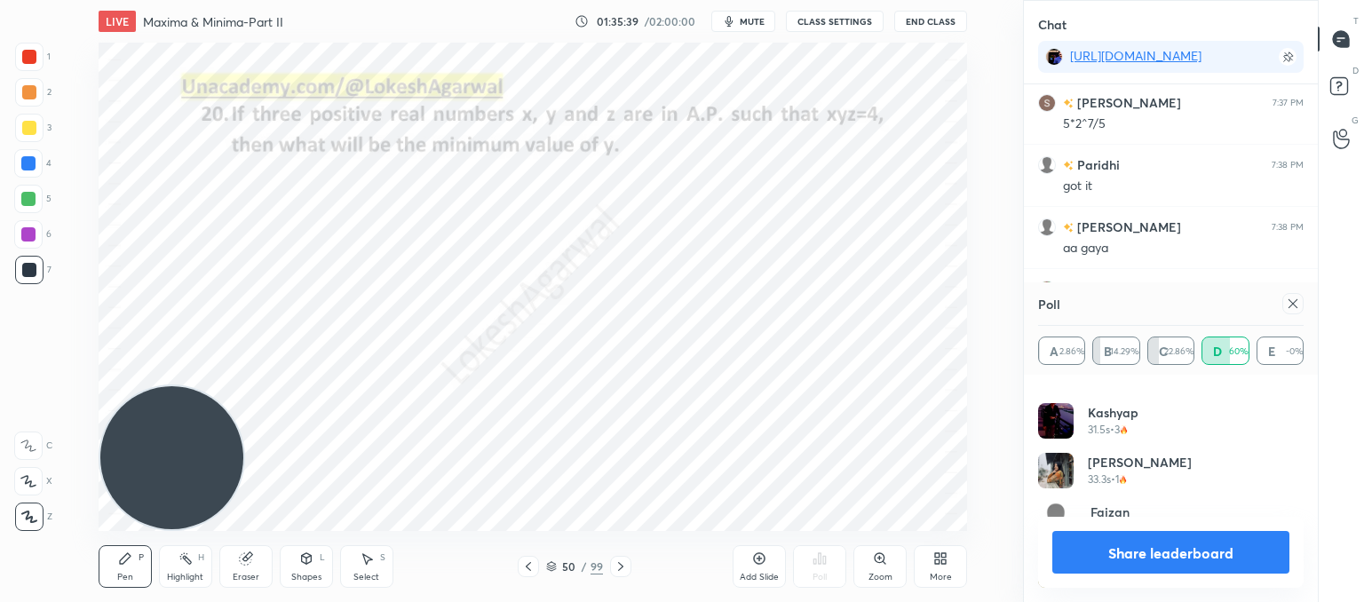
click at [1286, 298] on icon at bounding box center [1293, 304] width 14 height 14
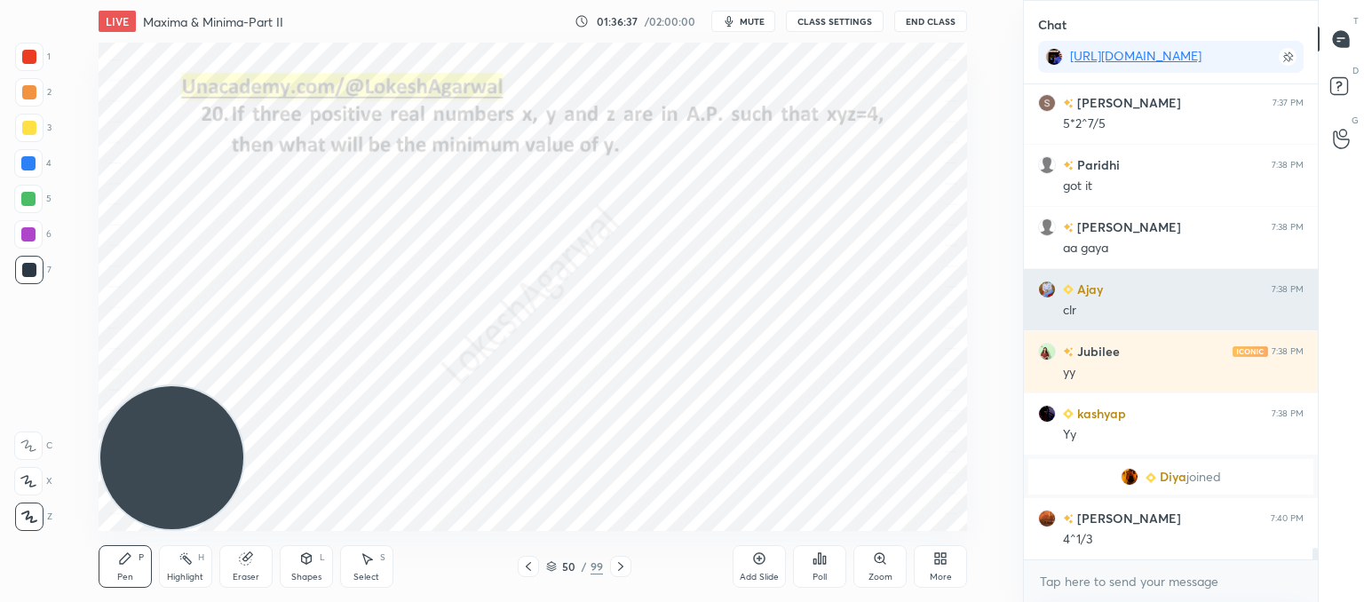
scroll to position [18588, 0]
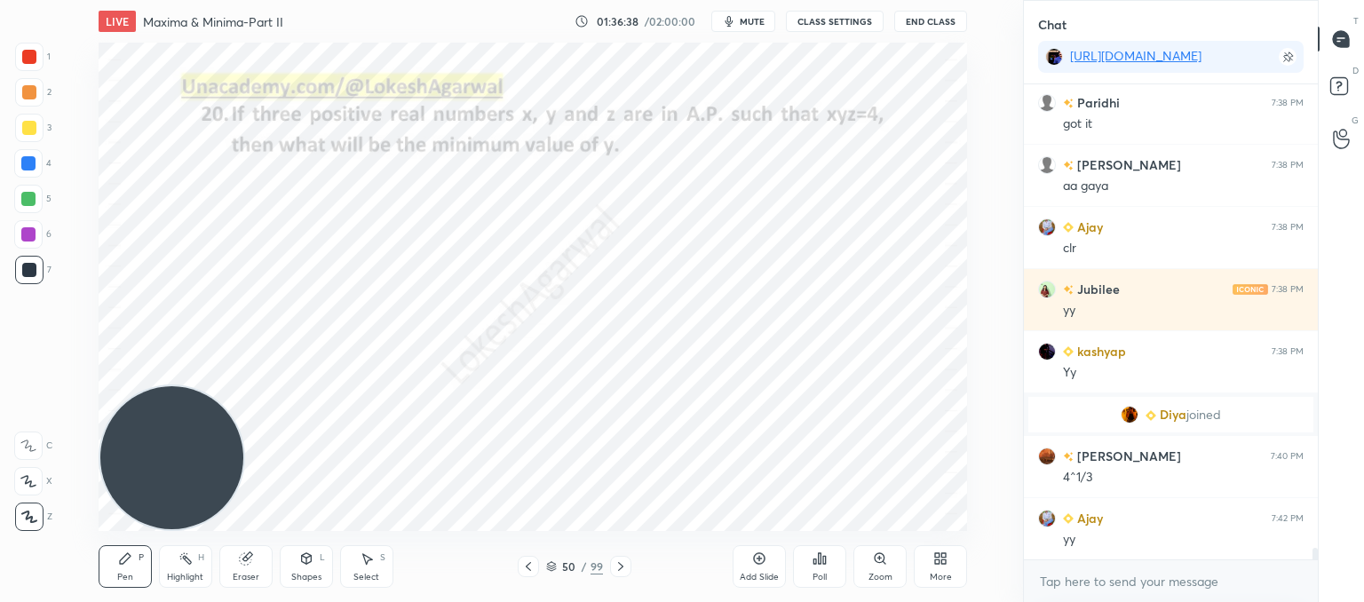
click at [968, 350] on div "Setting up your live class Poll for secs No correct answer Start poll" at bounding box center [533, 287] width 952 height 488
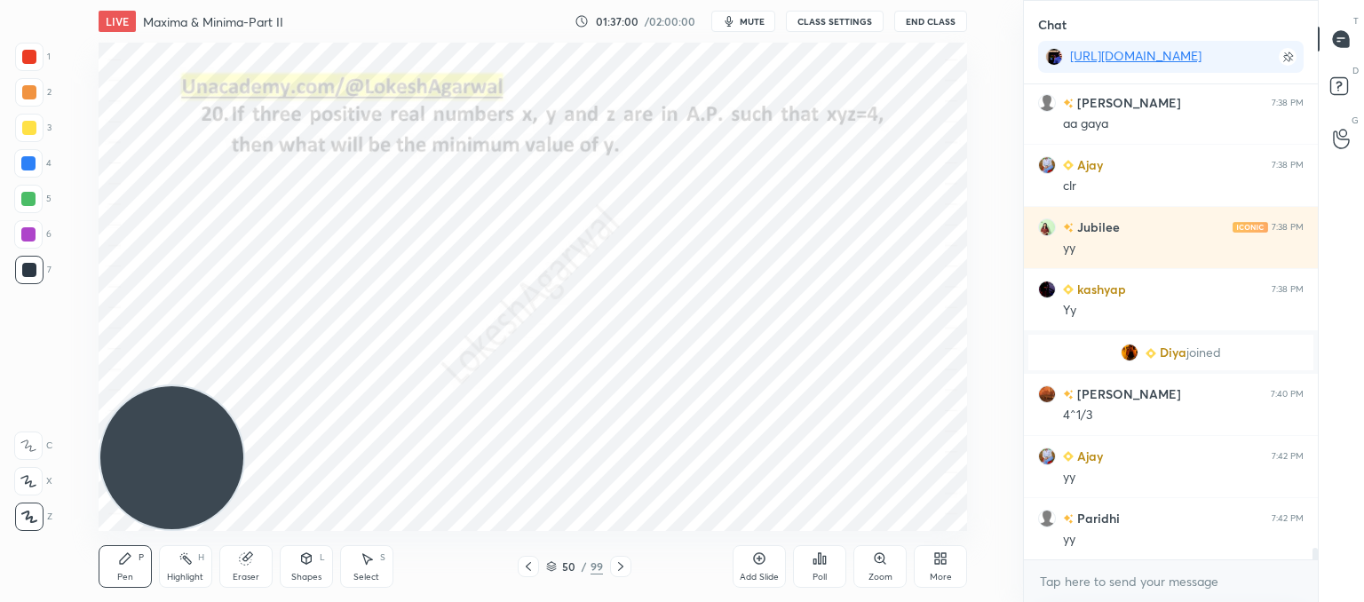
click at [622, 566] on icon at bounding box center [620, 566] width 5 height 9
drag, startPoint x: 252, startPoint y: 568, endPoint x: 267, endPoint y: 553, distance: 21.4
click at [261, 561] on div "Eraser" at bounding box center [245, 566] width 53 height 43
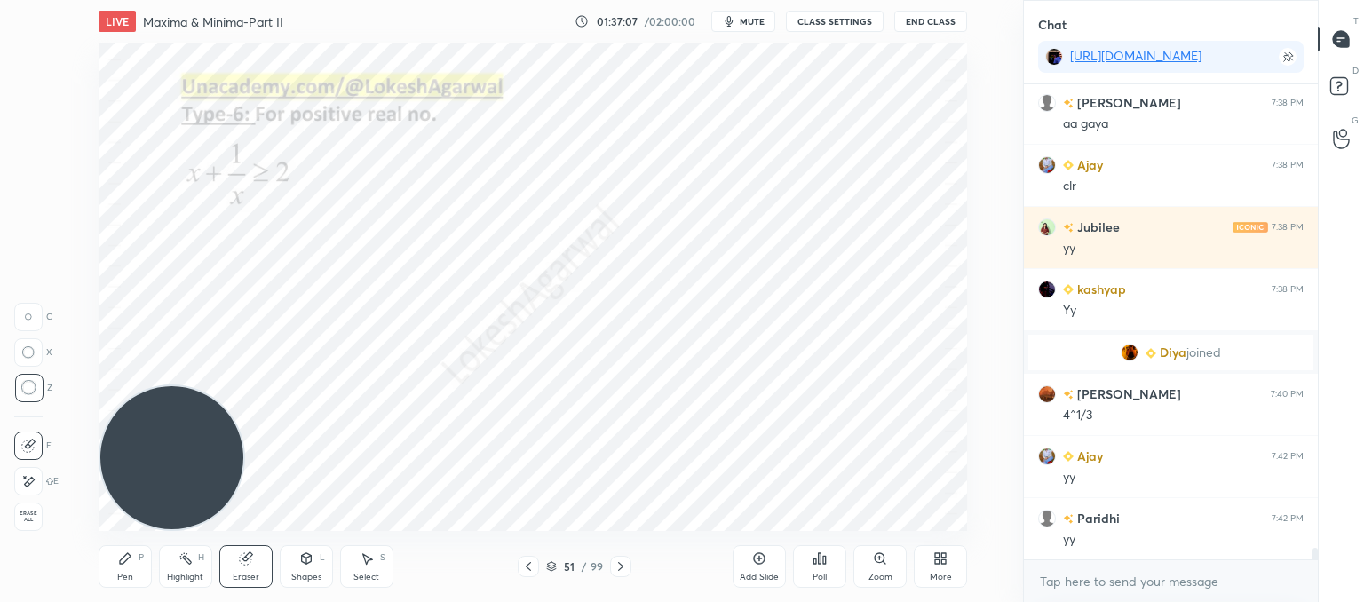
drag, startPoint x: 121, startPoint y: 570, endPoint x: 211, endPoint y: 440, distance: 158.9
click at [124, 571] on div "Pen P" at bounding box center [125, 566] width 53 height 43
click at [760, 569] on div "Add Slide" at bounding box center [759, 566] width 53 height 43
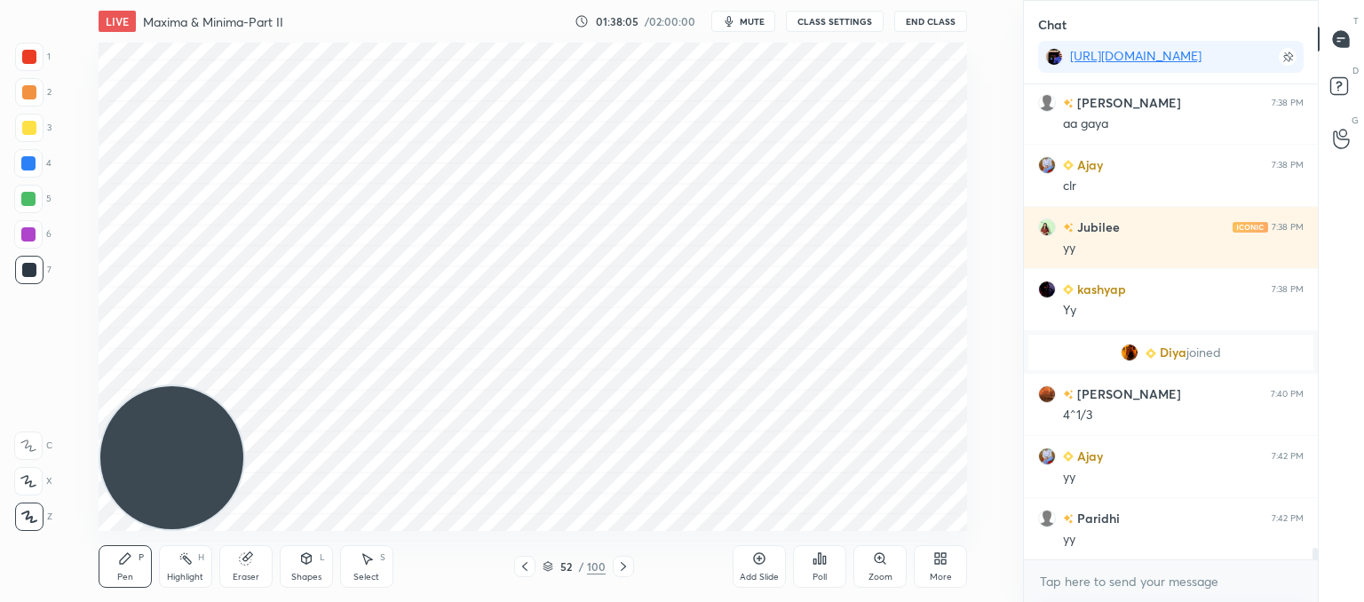
click at [524, 560] on icon at bounding box center [525, 567] width 14 height 14
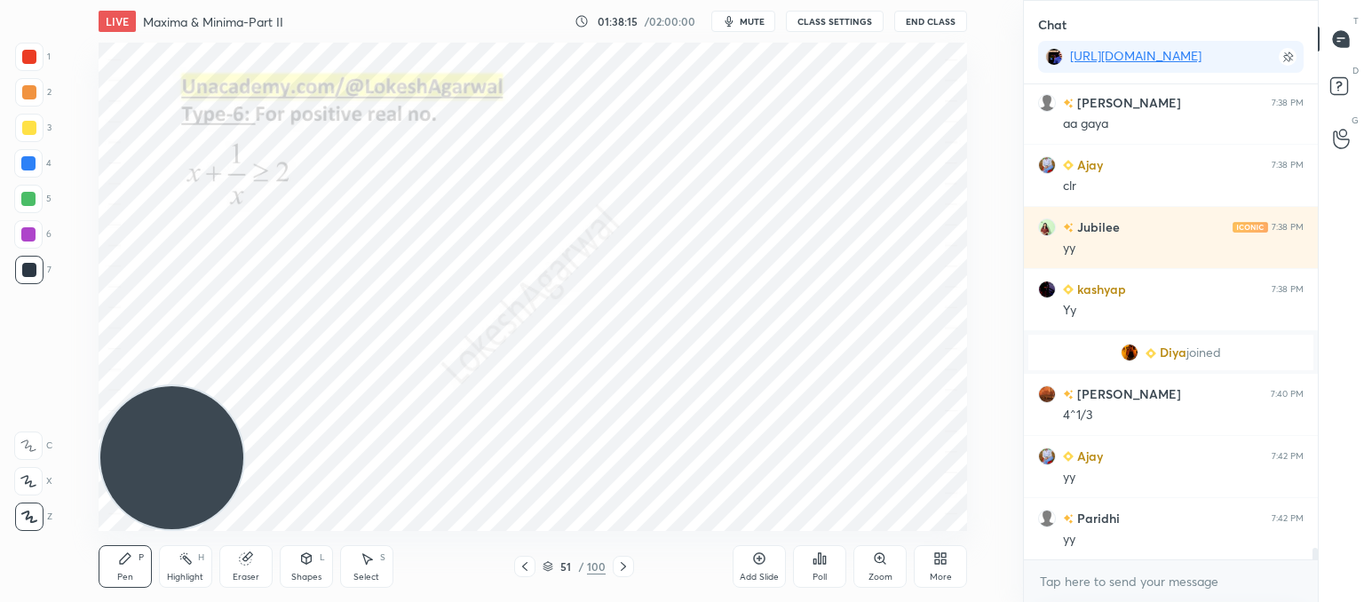
click at [625, 568] on icon at bounding box center [623, 567] width 14 height 14
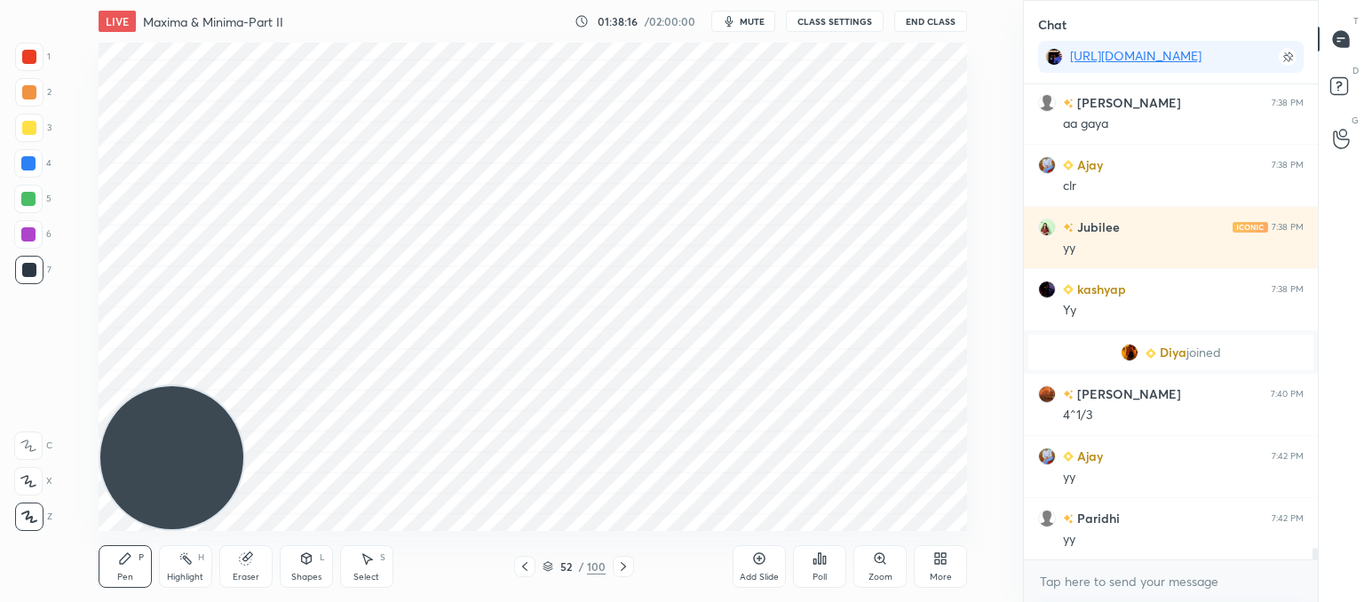
click at [625, 570] on icon at bounding box center [623, 567] width 14 height 14
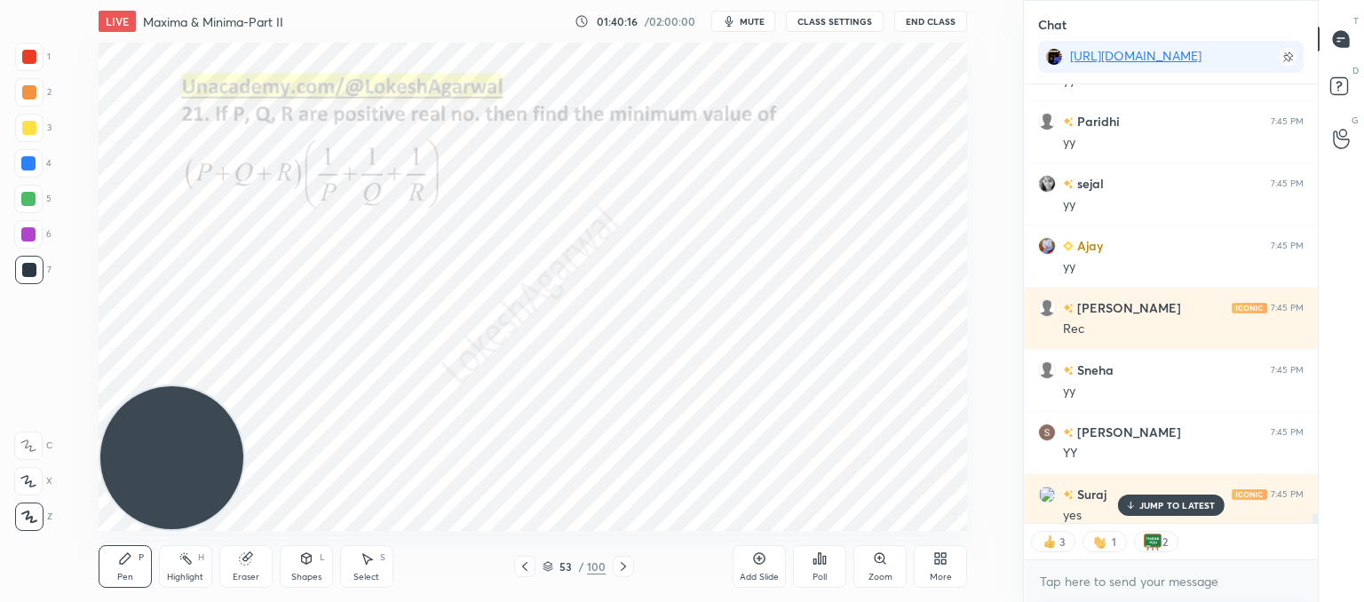
scroll to position [19119, 0]
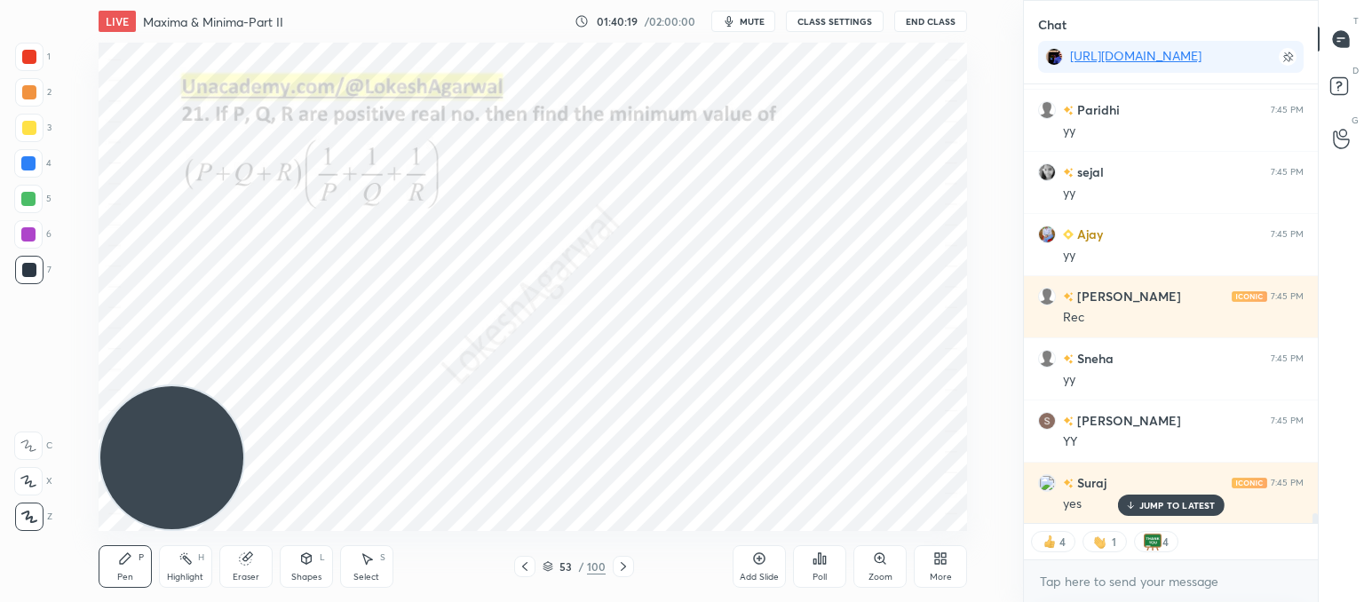
click at [618, 565] on icon at bounding box center [623, 567] width 14 height 14
click at [628, 569] on icon at bounding box center [623, 567] width 14 height 14
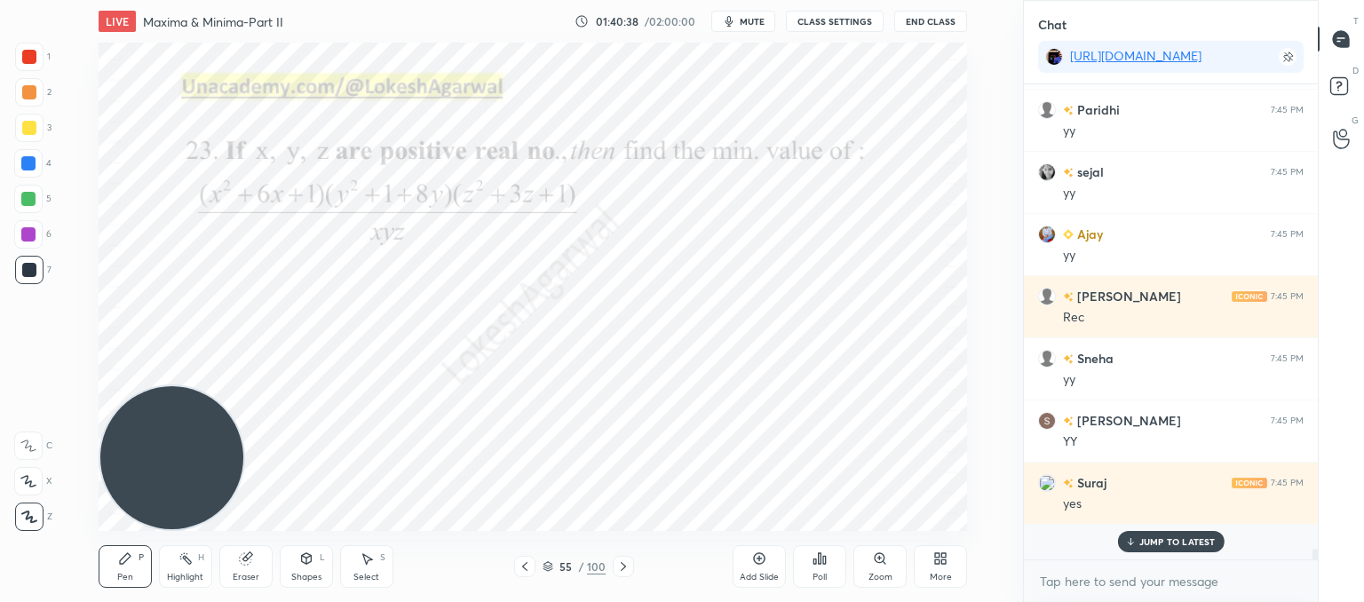
scroll to position [470, 289]
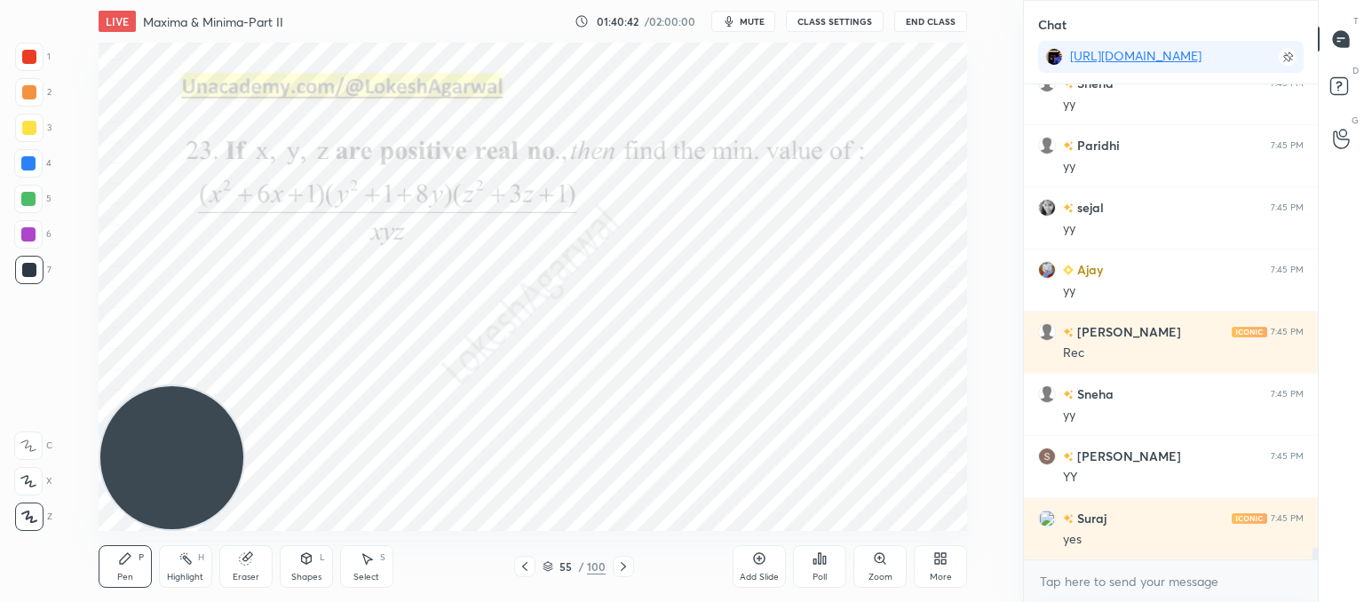
click at [628, 567] on icon at bounding box center [623, 567] width 14 height 14
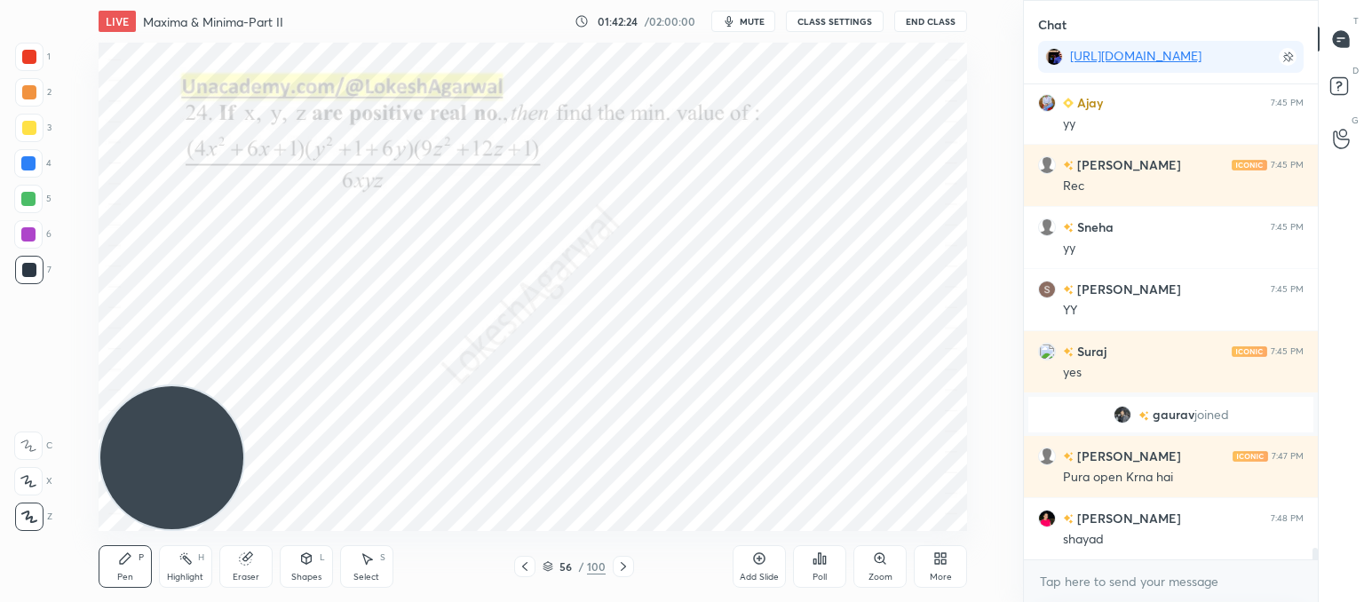
scroll to position [19172, 0]
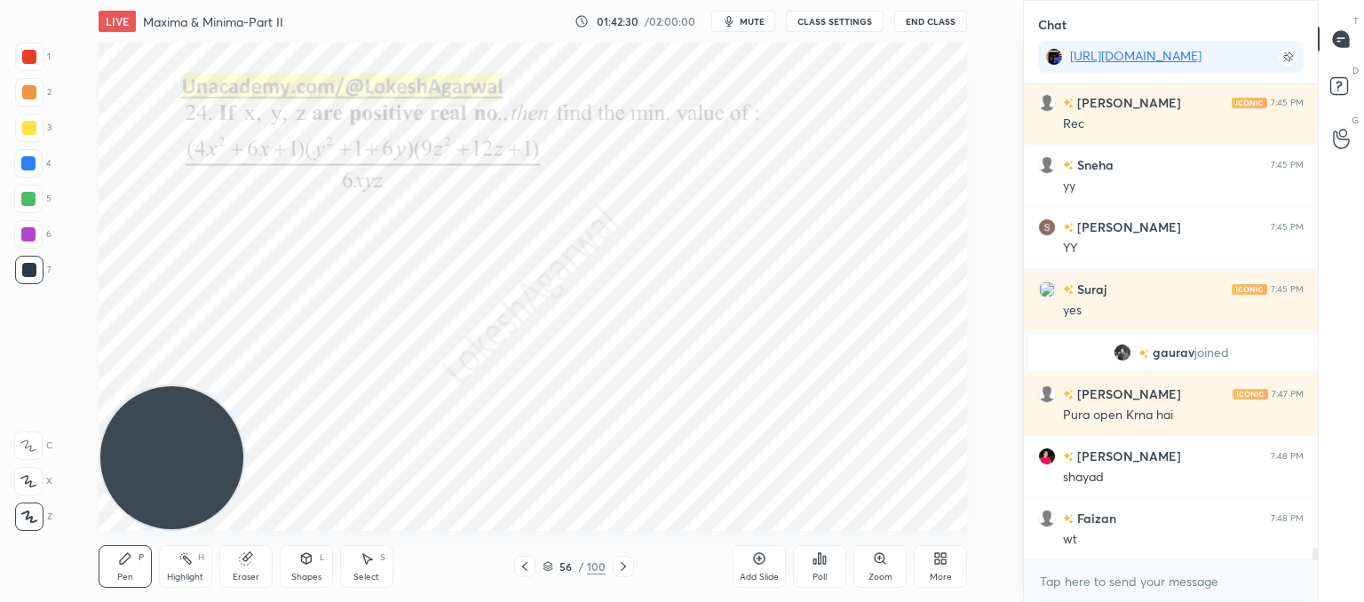
click at [362, 567] on div "Select S" at bounding box center [366, 566] width 53 height 43
drag, startPoint x: 877, startPoint y: 523, endPoint x: 669, endPoint y: 327, distance: 285.8
click at [669, 325] on div "LIVE Maxima & Minima-Part II 01:42:31 / 02:00:00 mute CLASS SETTINGS End Class …" at bounding box center [533, 301] width 952 height 602
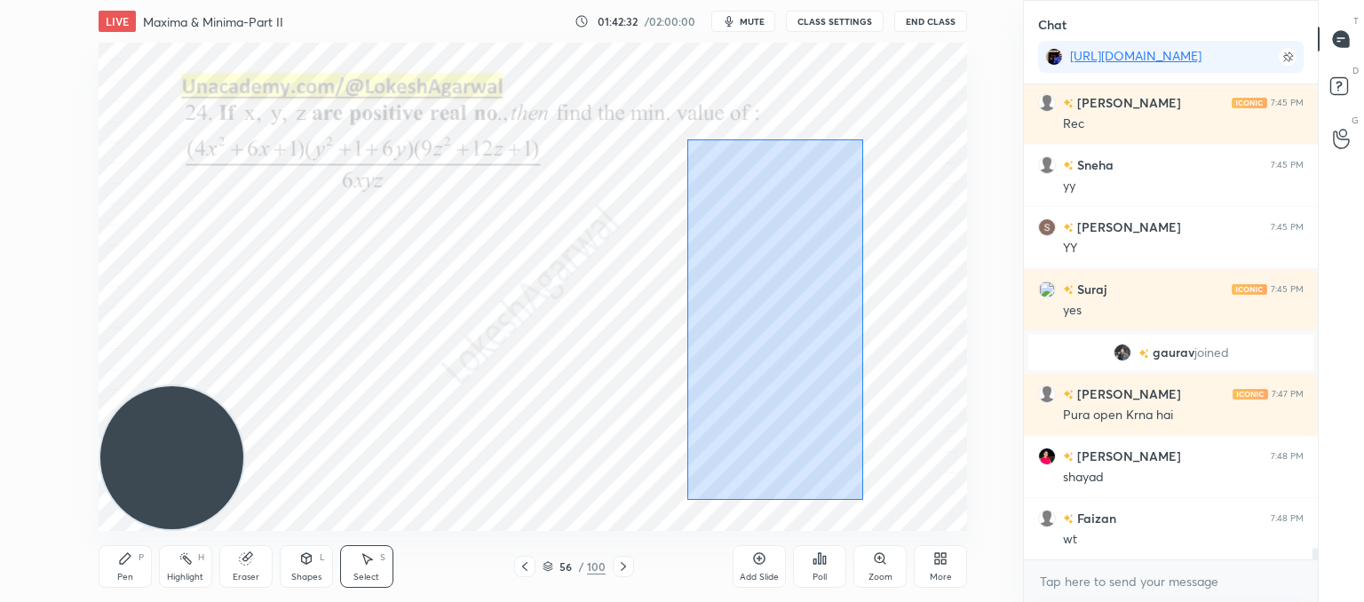
drag, startPoint x: 689, startPoint y: 139, endPoint x: 894, endPoint y: 528, distance: 439.8
click at [897, 533] on div "LIVE Maxima & Minima-Part II 01:42:32 / 02:00:00 mute CLASS SETTINGS End Class …" at bounding box center [533, 301] width 952 height 602
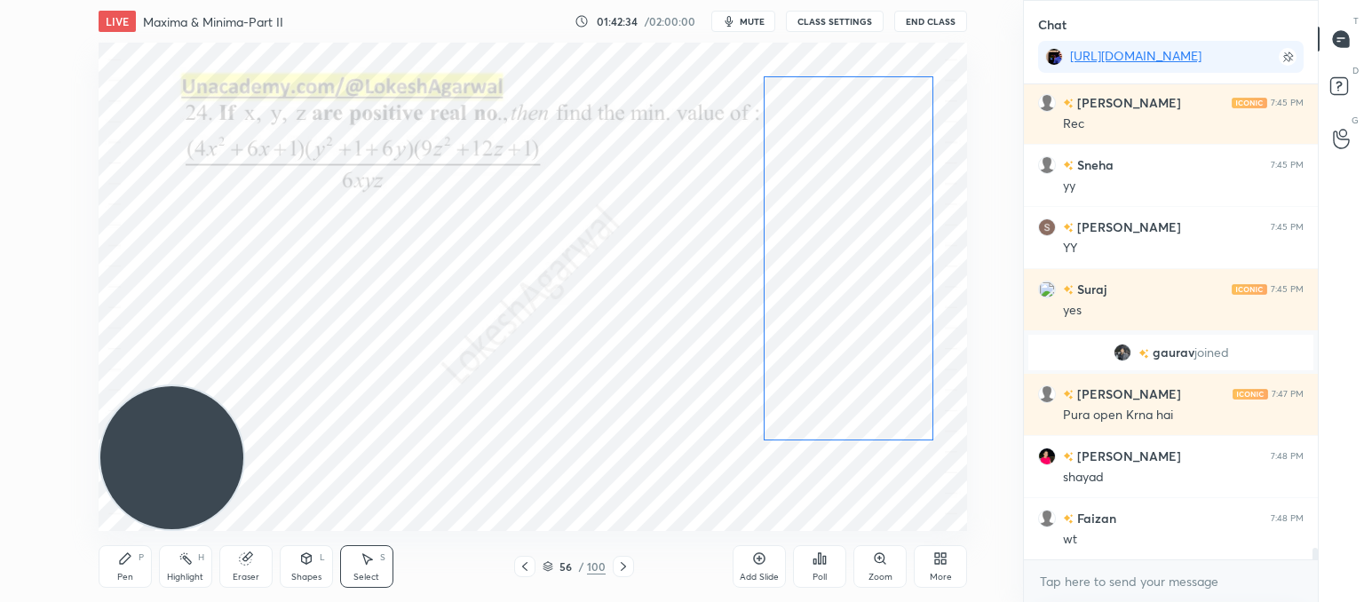
drag, startPoint x: 824, startPoint y: 395, endPoint x: 874, endPoint y: 333, distance: 79.6
click at [874, 333] on div "0 ° Undo Copy Paste here Duplicate Duplicate to new slide Delete" at bounding box center [533, 287] width 869 height 488
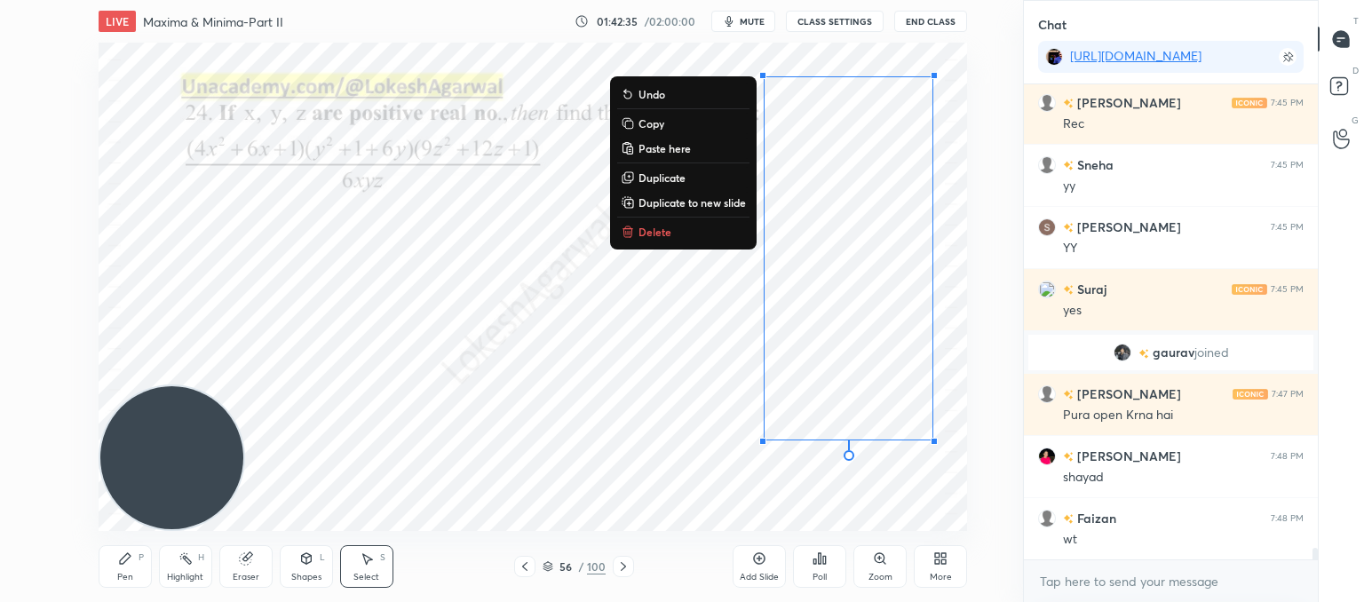
click at [437, 450] on div "0 ° Undo Copy Paste here Duplicate Duplicate to new slide Delete" at bounding box center [533, 287] width 869 height 488
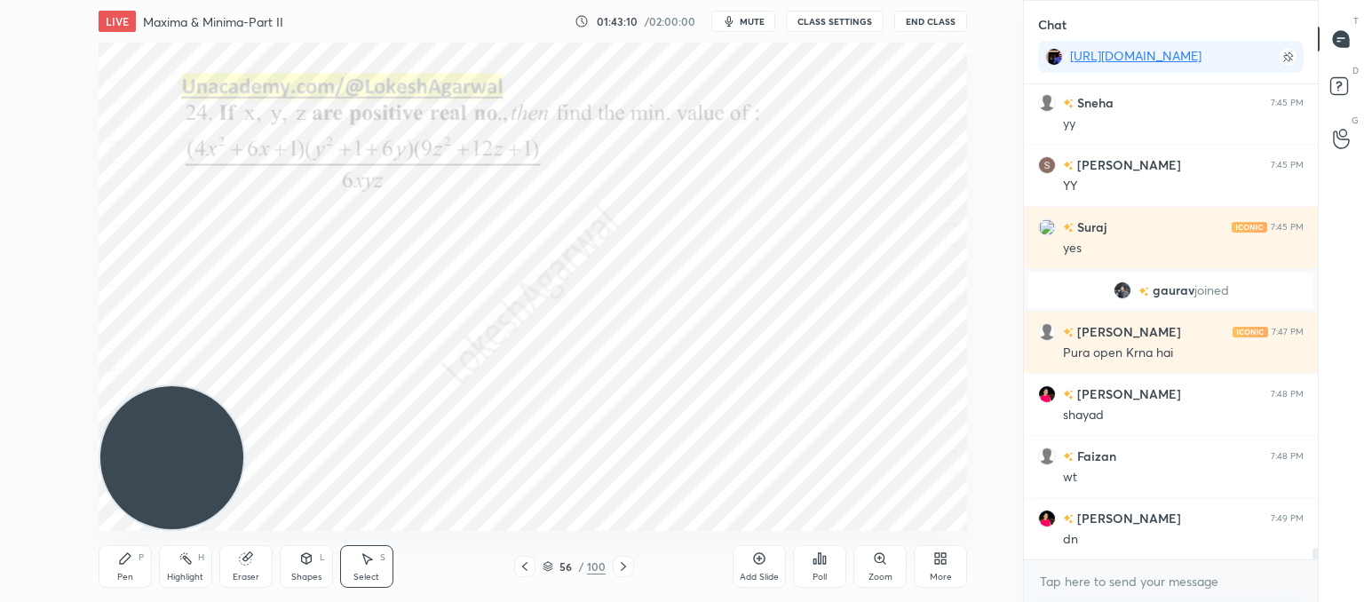
scroll to position [19297, 0]
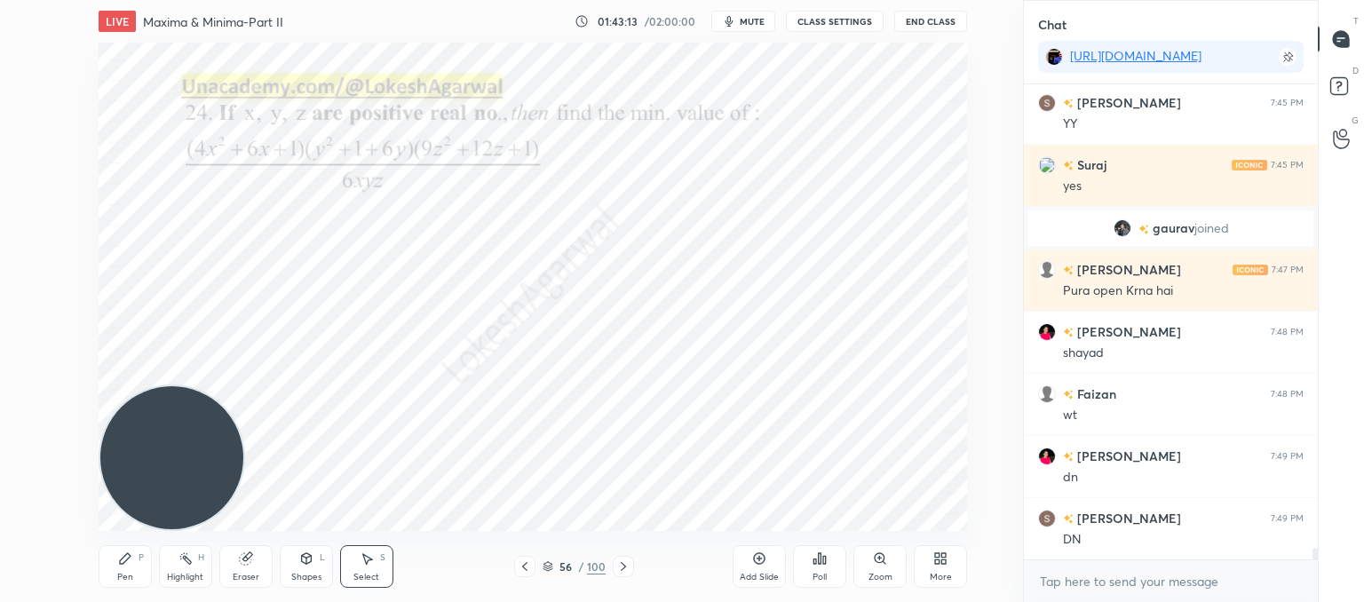
click at [841, 582] on div "Poll" at bounding box center [819, 566] width 53 height 43
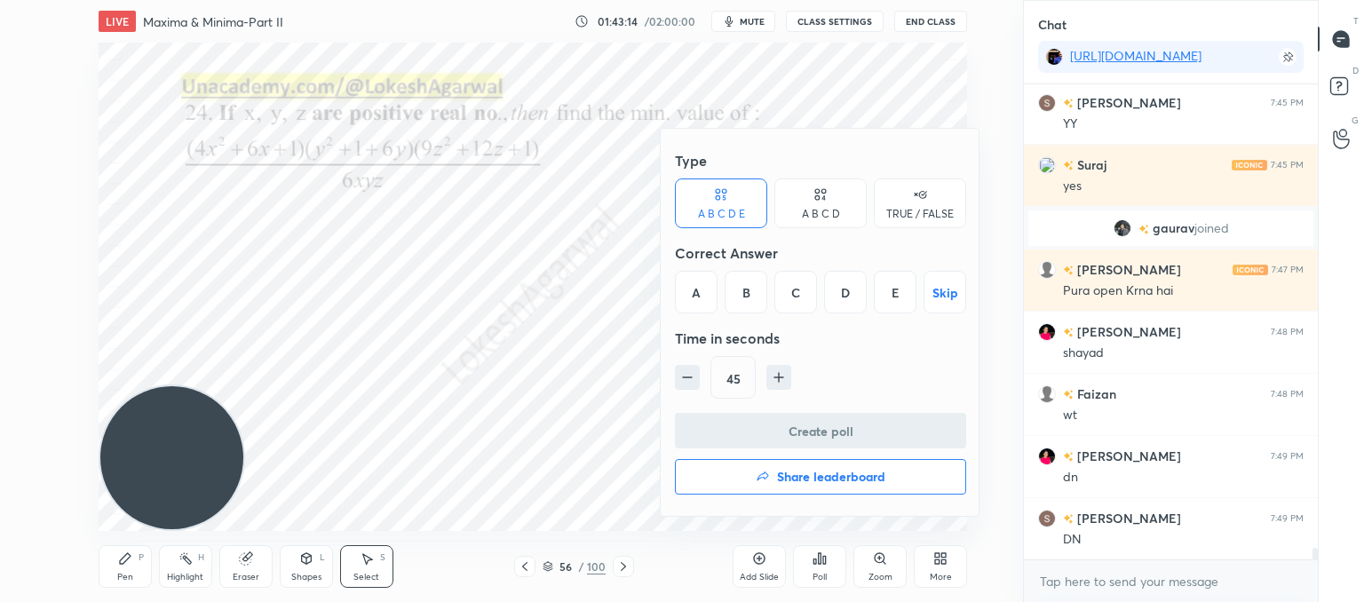
click at [793, 292] on div "C" at bounding box center [795, 292] width 43 height 43
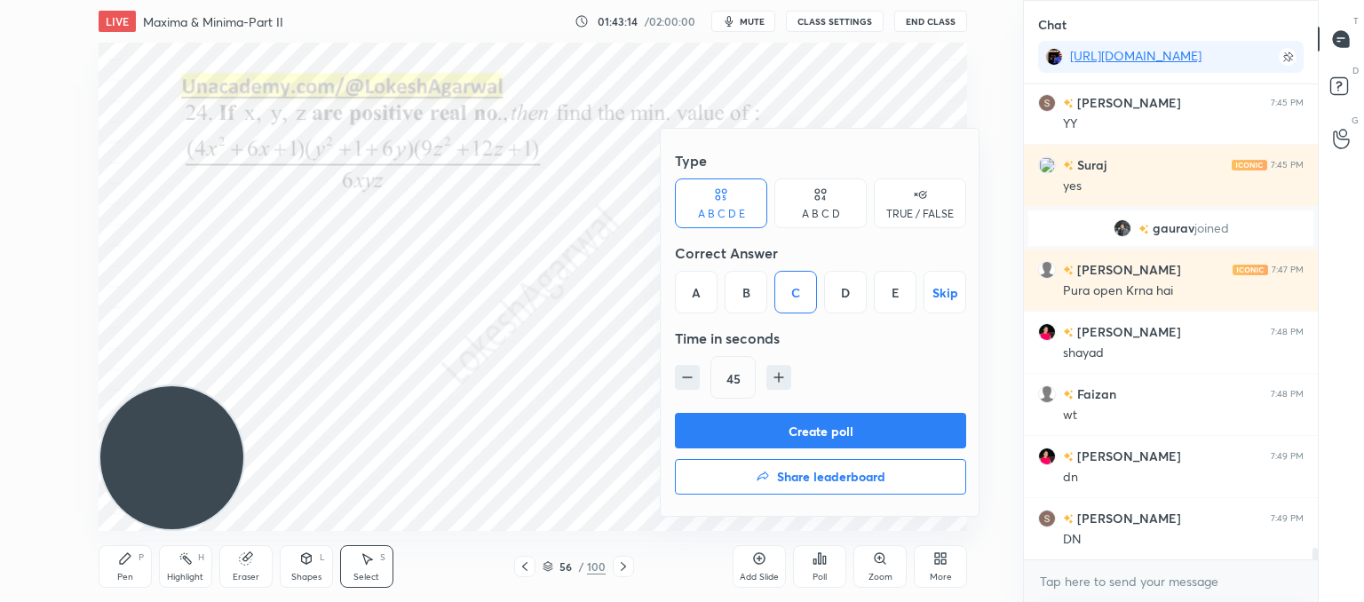
click at [751, 420] on button "Create poll" at bounding box center [820, 431] width 291 height 36
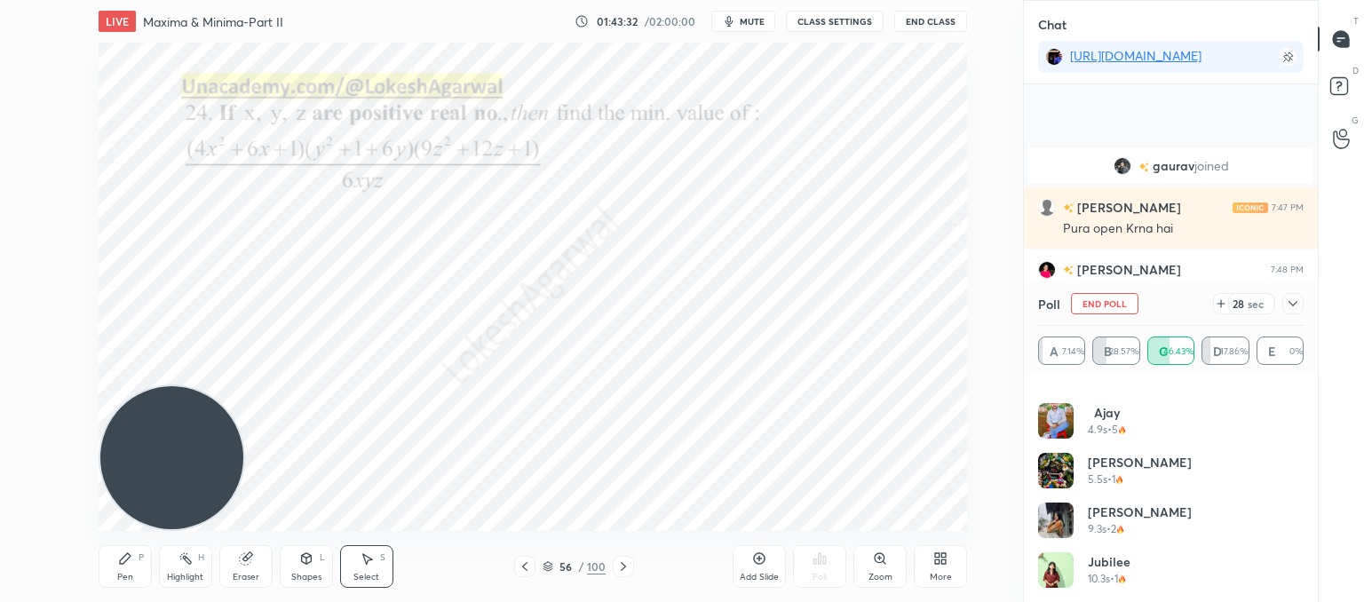
scroll to position [19469, 0]
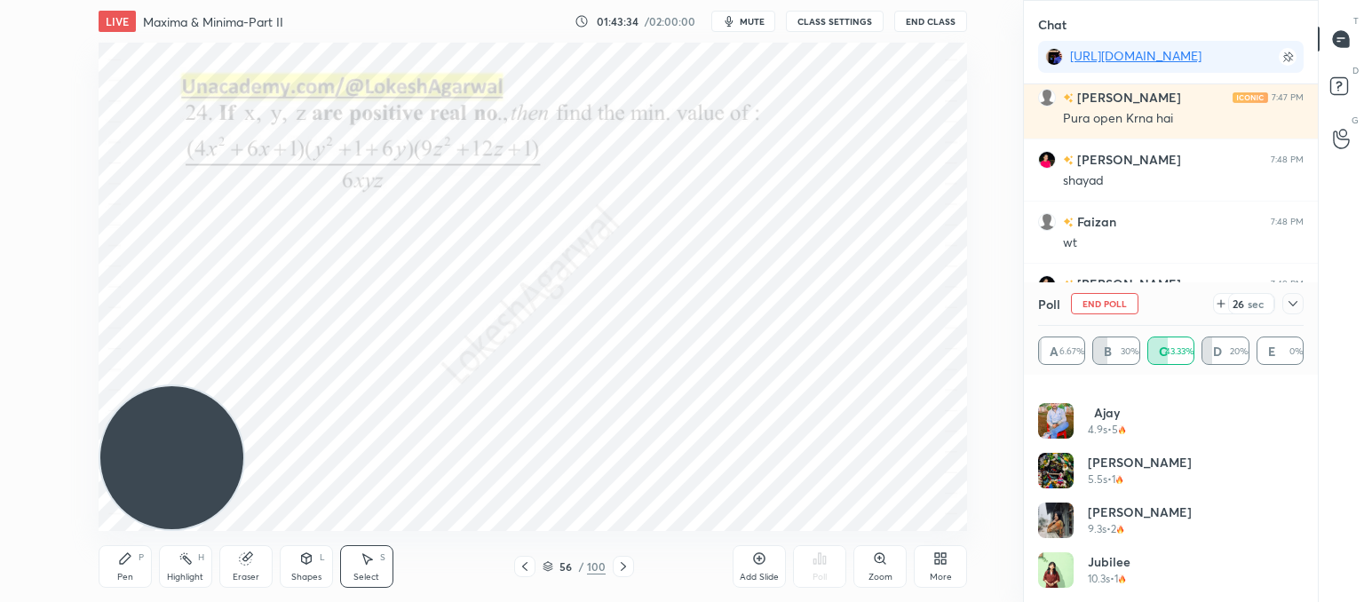
click at [1286, 299] on icon at bounding box center [1293, 304] width 14 height 14
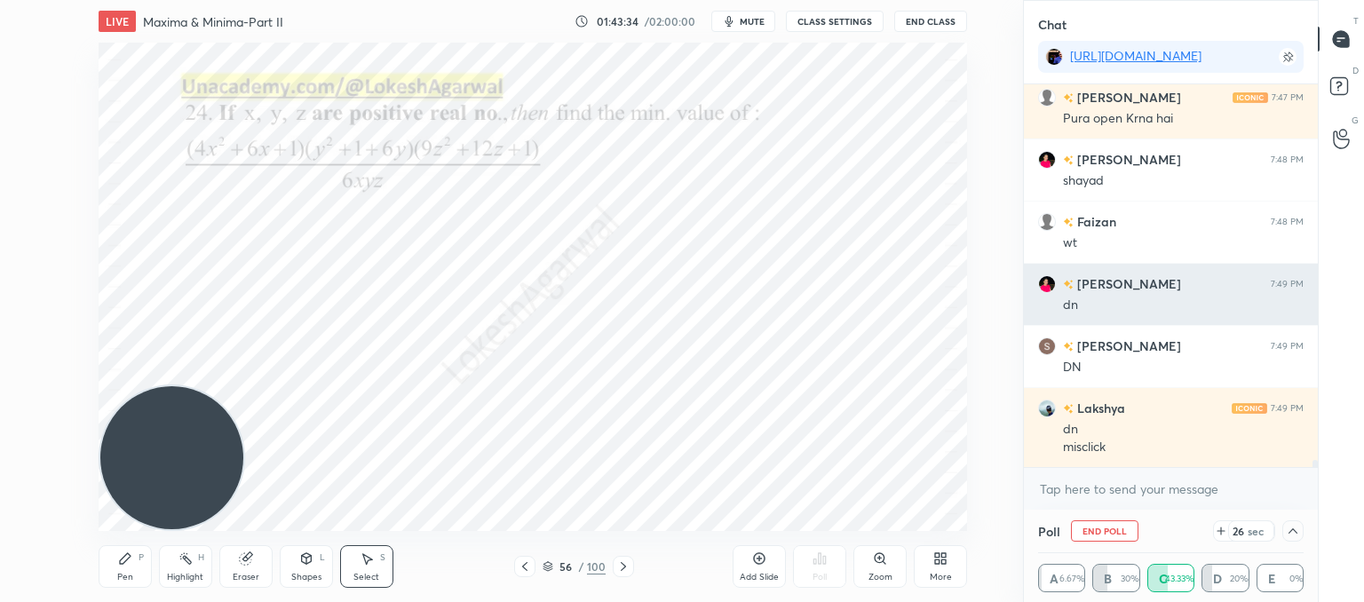
scroll to position [0, 0]
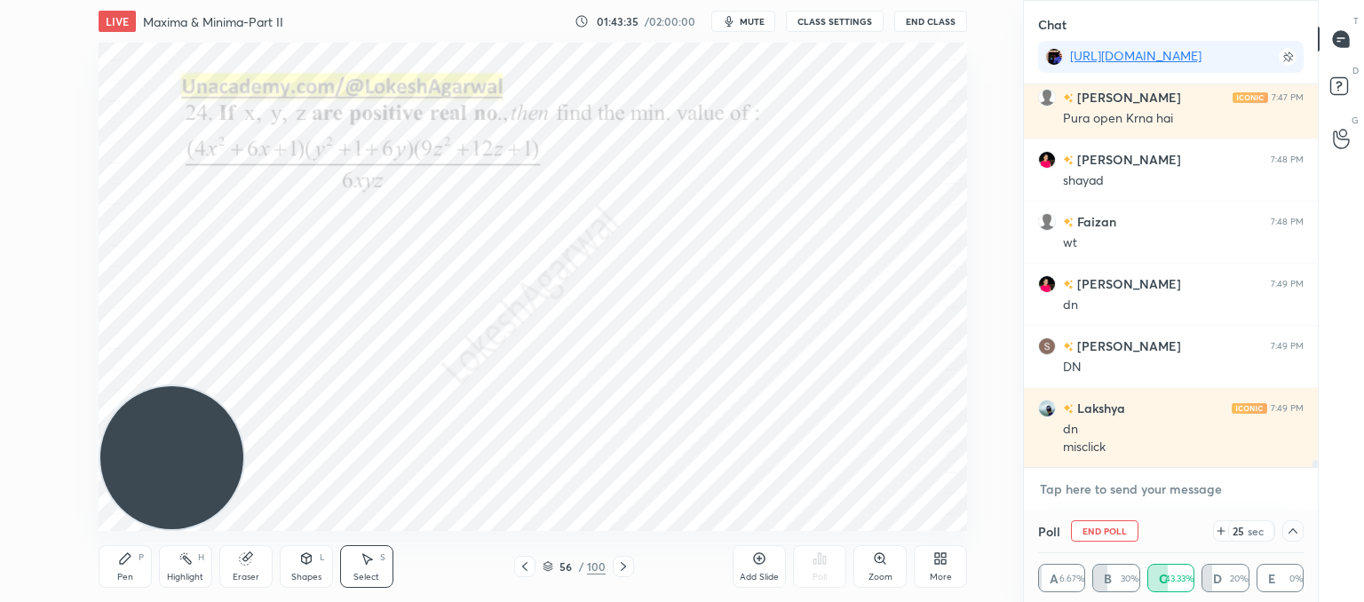
click at [1097, 495] on textarea at bounding box center [1171, 489] width 266 height 28
click at [368, 559] on icon at bounding box center [367, 559] width 10 height 11
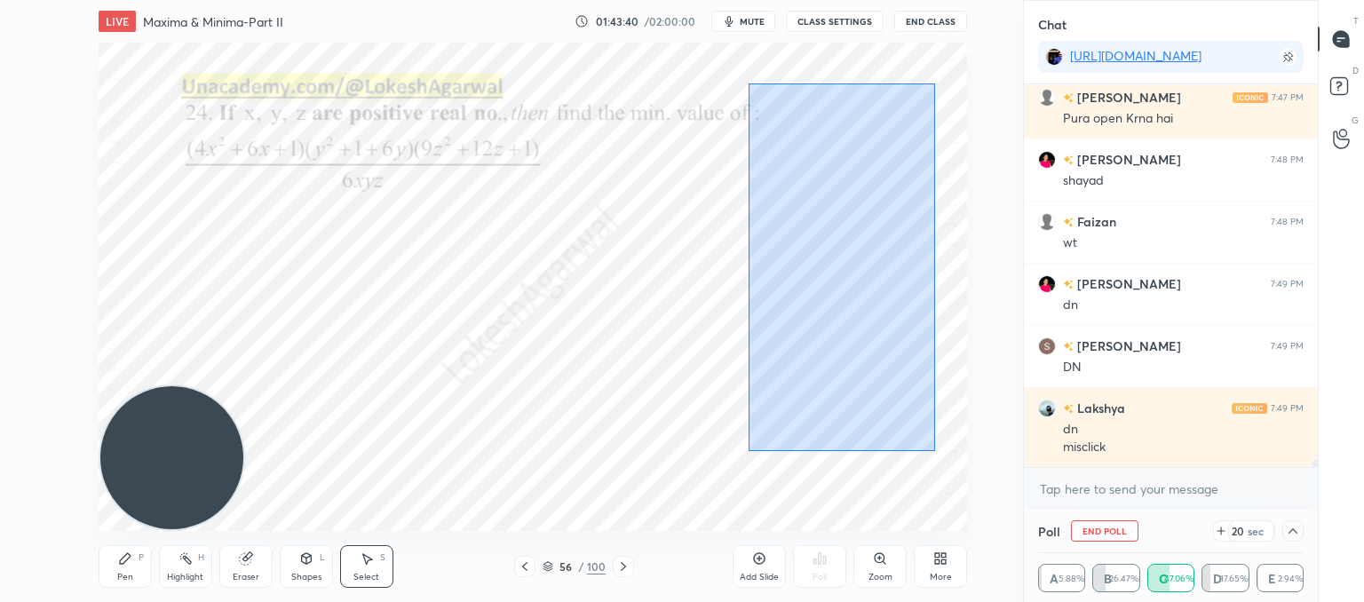
drag, startPoint x: 934, startPoint y: 451, endPoint x: 749, endPoint y: 83, distance: 411.9
click at [749, 83] on div "0 ° Undo Copy Paste here Duplicate Duplicate to new slide Delete" at bounding box center [533, 287] width 869 height 488
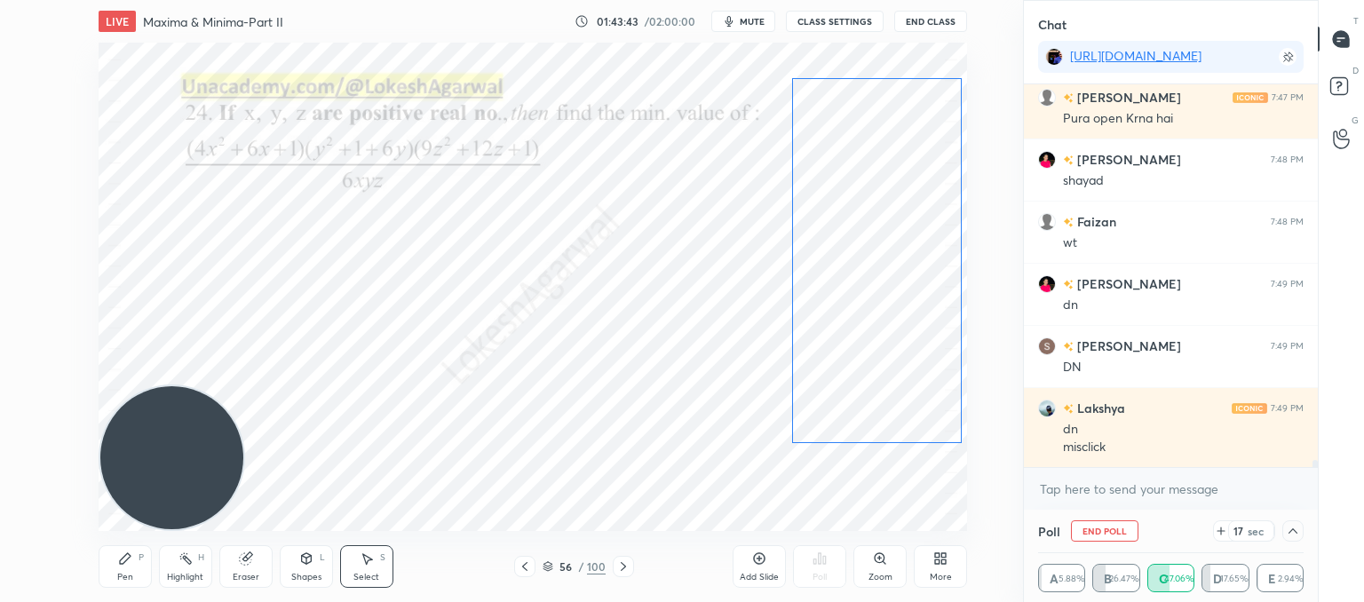
drag, startPoint x: 843, startPoint y: 194, endPoint x: 871, endPoint y: 196, distance: 28.5
click at [871, 196] on div "0 ° Undo Copy Paste here Duplicate Duplicate to new slide Delete" at bounding box center [533, 287] width 869 height 488
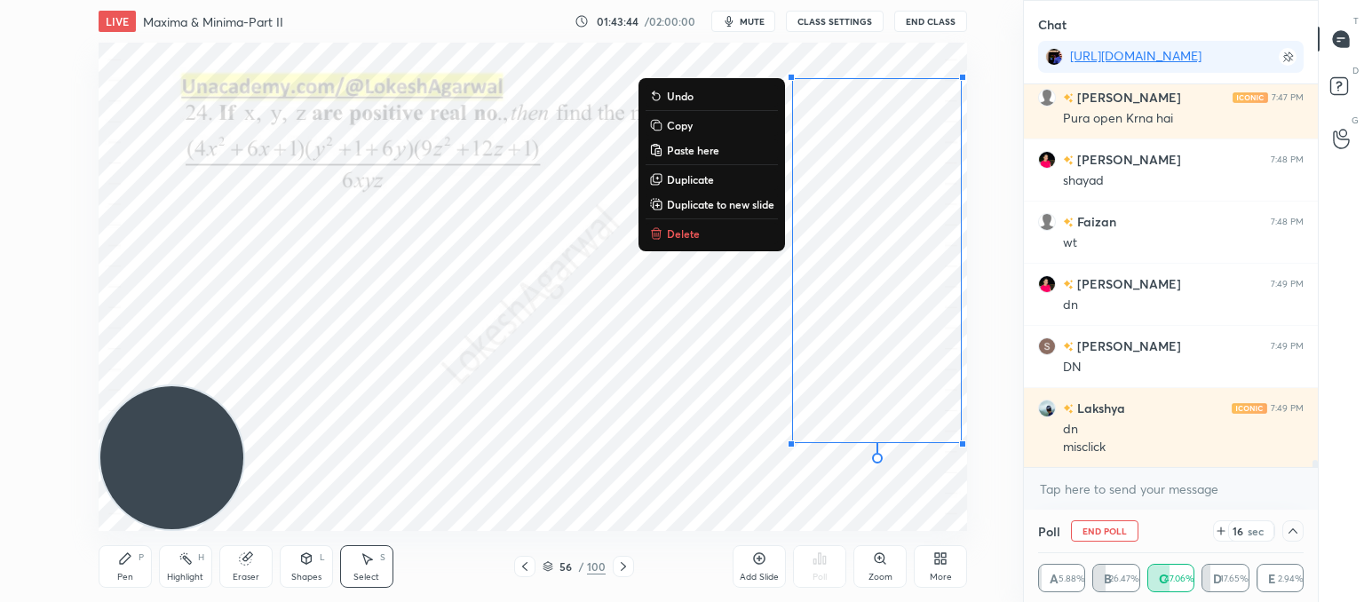
click at [866, 488] on div "0 ° Undo Copy Paste here Duplicate Duplicate to new slide Delete" at bounding box center [533, 287] width 869 height 488
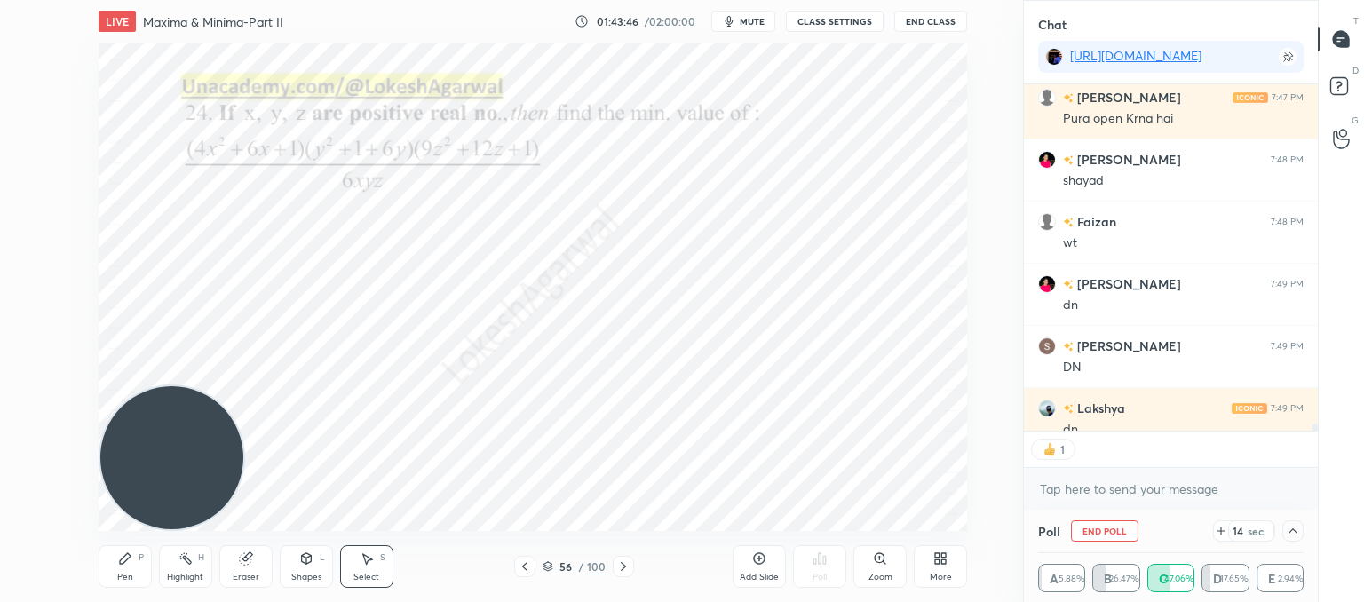
scroll to position [6, 5]
click at [1286, 535] on icon at bounding box center [1293, 531] width 14 height 14
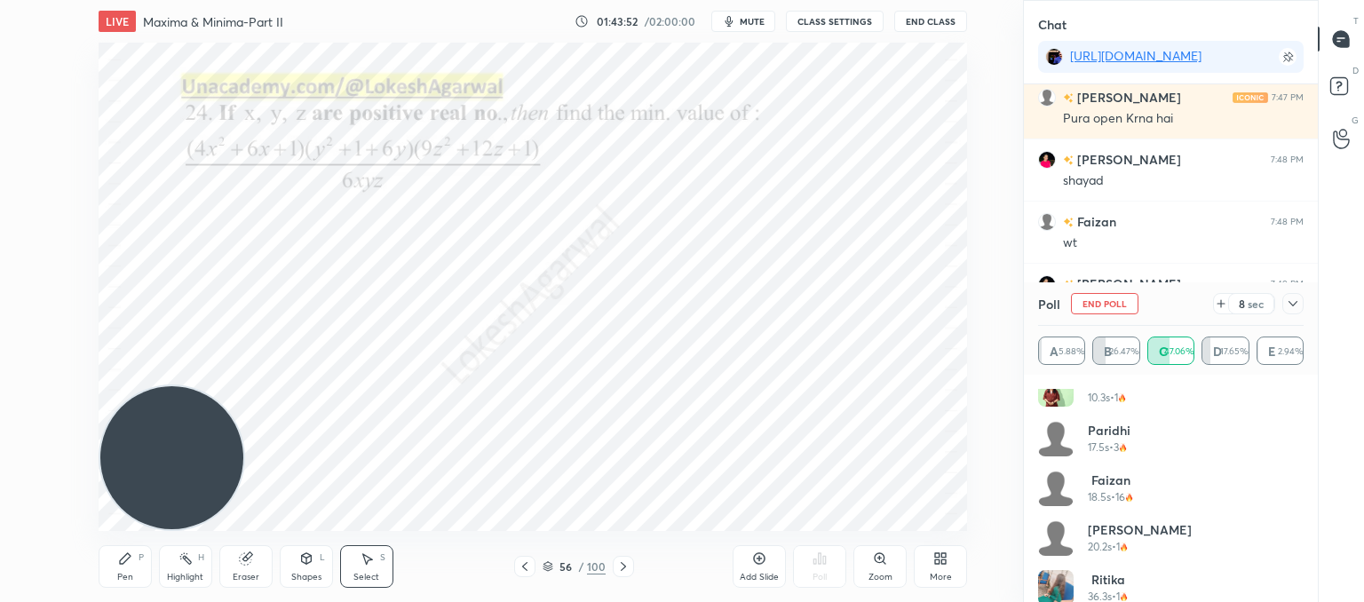
scroll to position [632, 0]
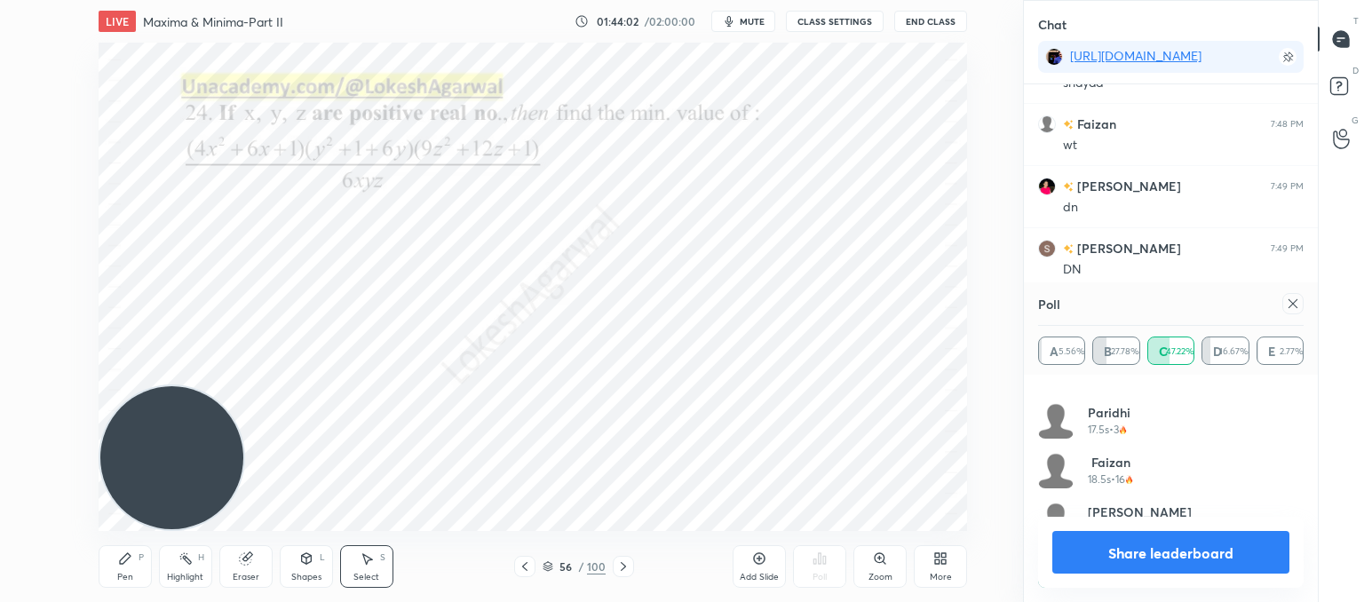
click at [1282, 305] on div at bounding box center [1292, 303] width 21 height 21
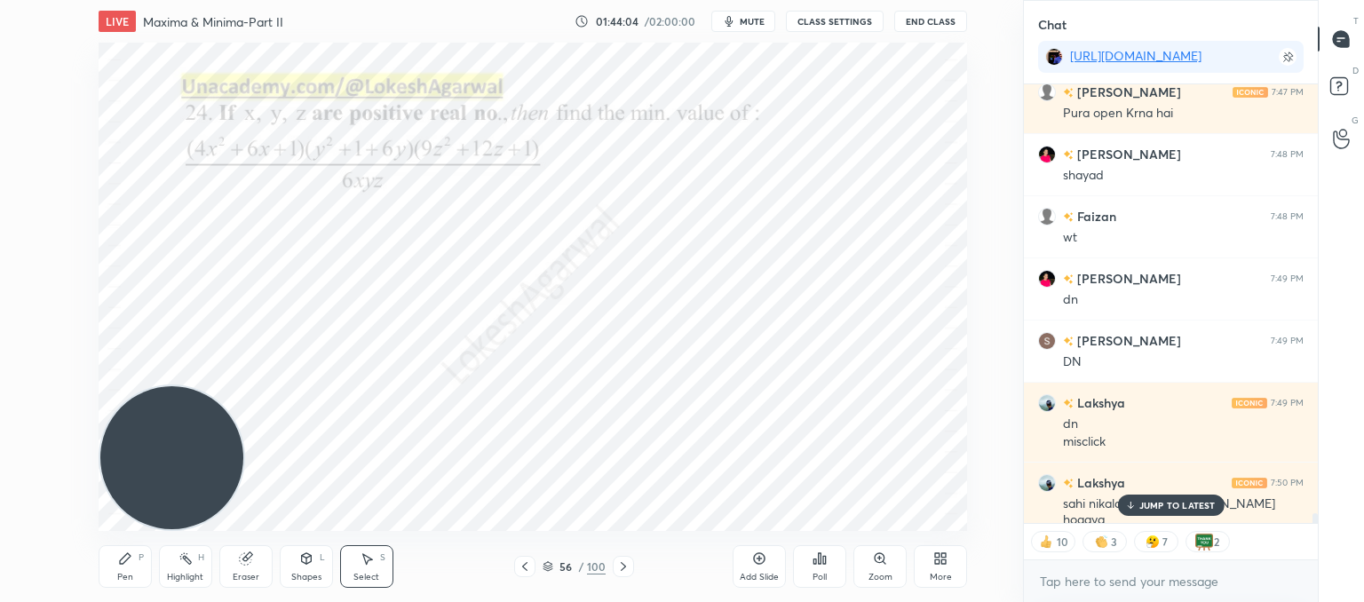
click at [1147, 507] on p "JUMP TO LATEST" at bounding box center [1177, 505] width 76 height 11
click at [762, 564] on icon at bounding box center [759, 559] width 14 height 14
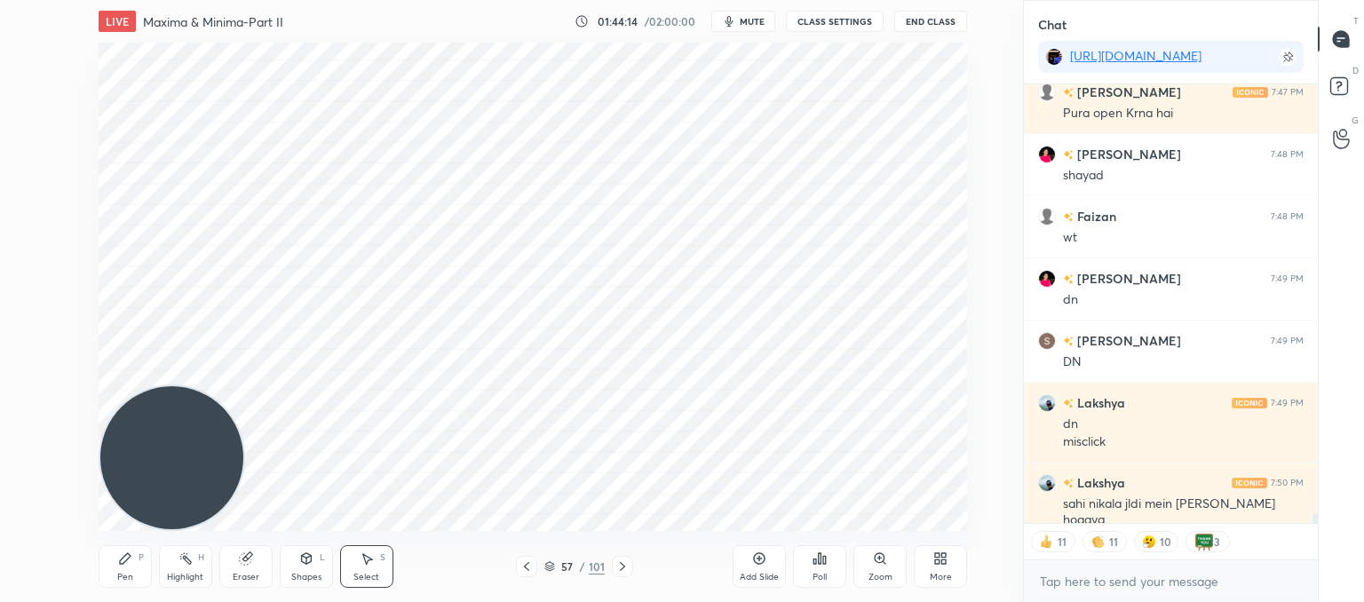
drag, startPoint x: 133, startPoint y: 559, endPoint x: 171, endPoint y: 494, distance: 75.2
click at [133, 557] on div "Pen P" at bounding box center [125, 566] width 53 height 43
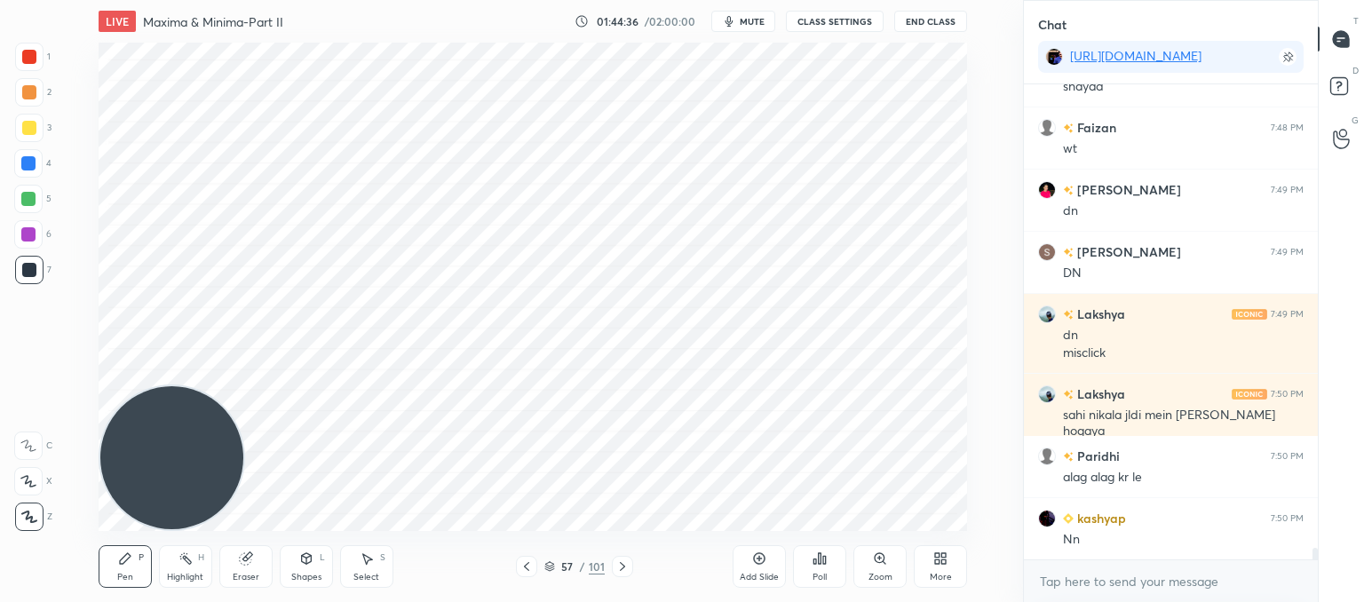
scroll to position [19625, 0]
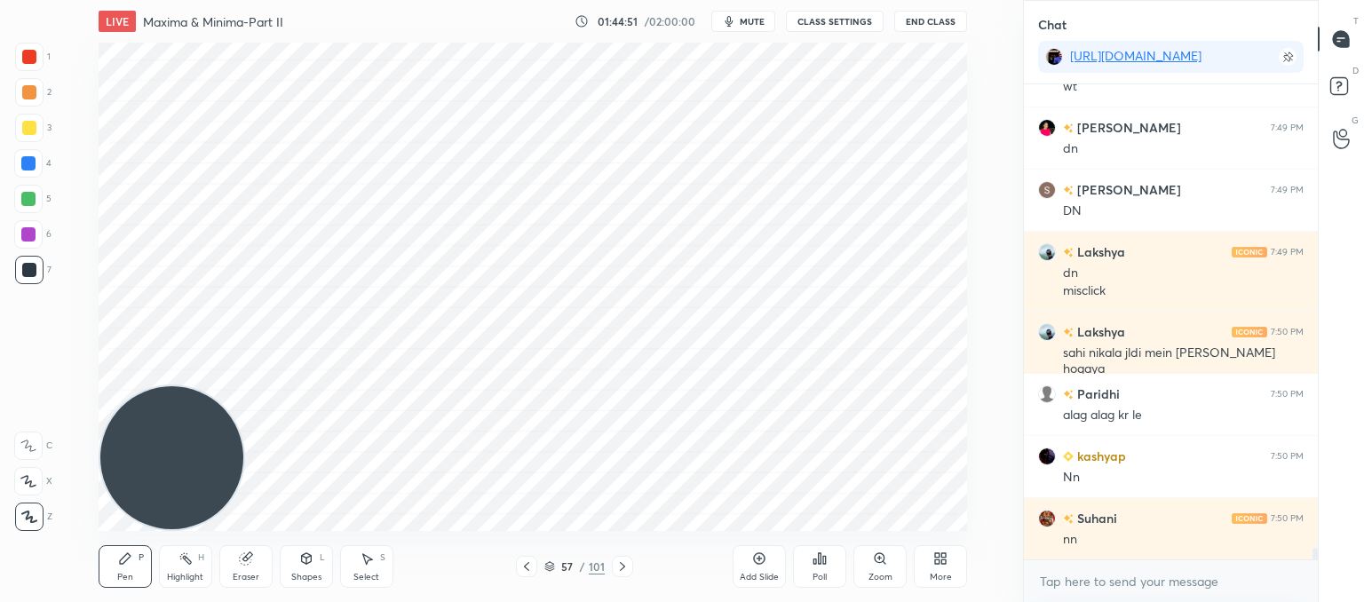
click at [472, 591] on div "LIVE Maxima & Minima-Part II 01:44:51 / 02:00:00 mute CLASS SETTINGS End Class …" at bounding box center [533, 301] width 952 height 602
click at [530, 565] on icon at bounding box center [527, 567] width 14 height 14
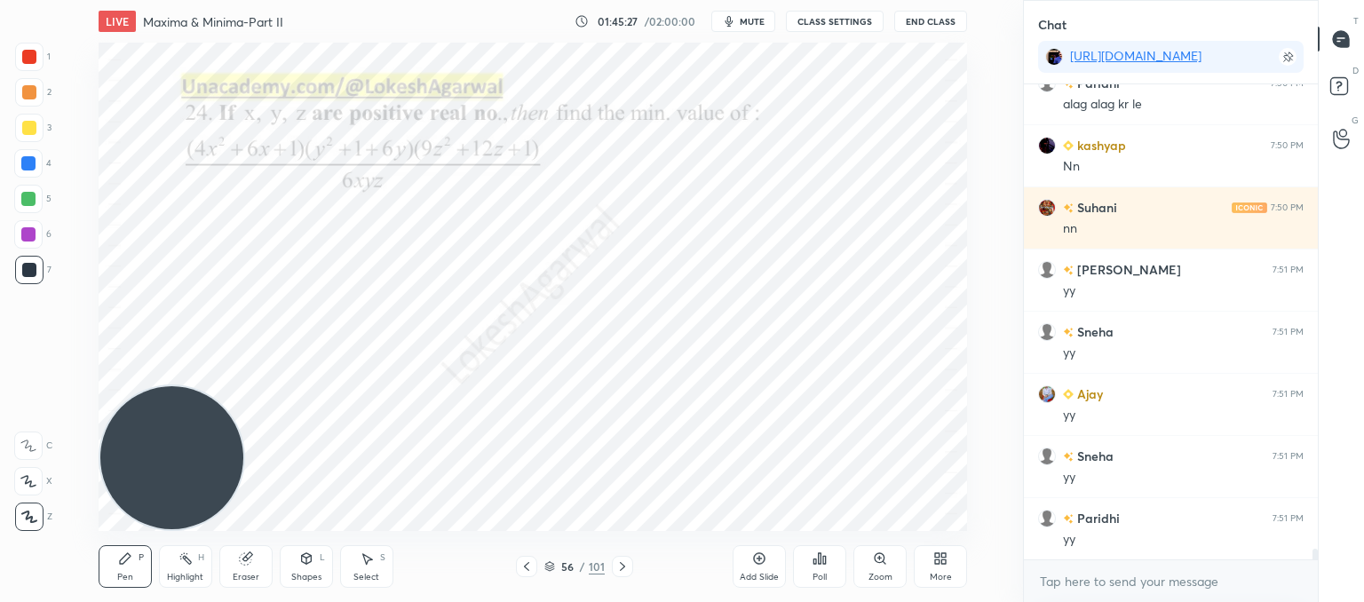
scroll to position [19998, 0]
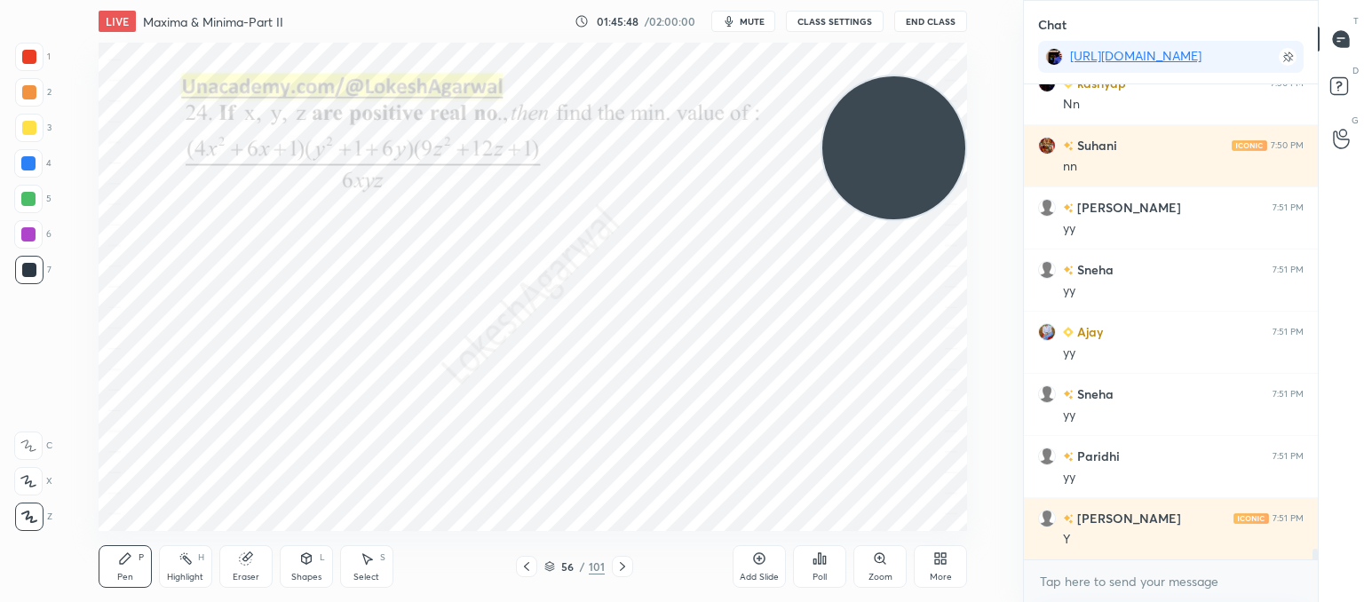
drag, startPoint x: 173, startPoint y: 421, endPoint x: 852, endPoint y: 147, distance: 731.6
click at [956, 113] on video at bounding box center [893, 147] width 143 height 143
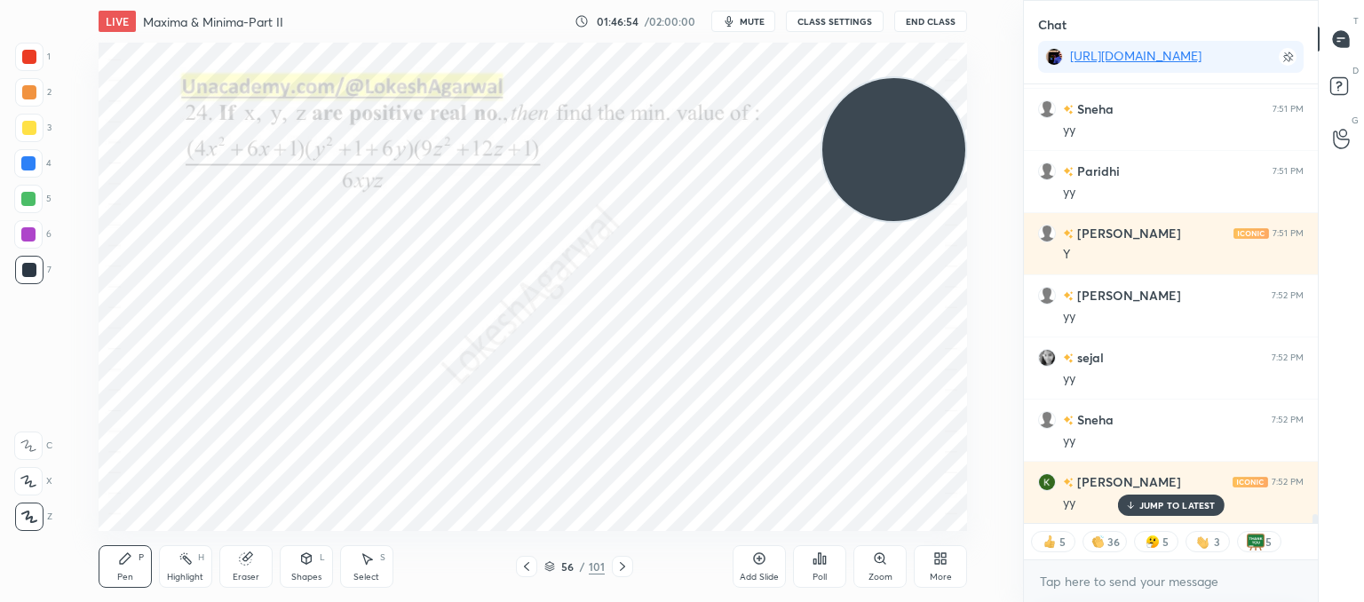
scroll to position [20345, 0]
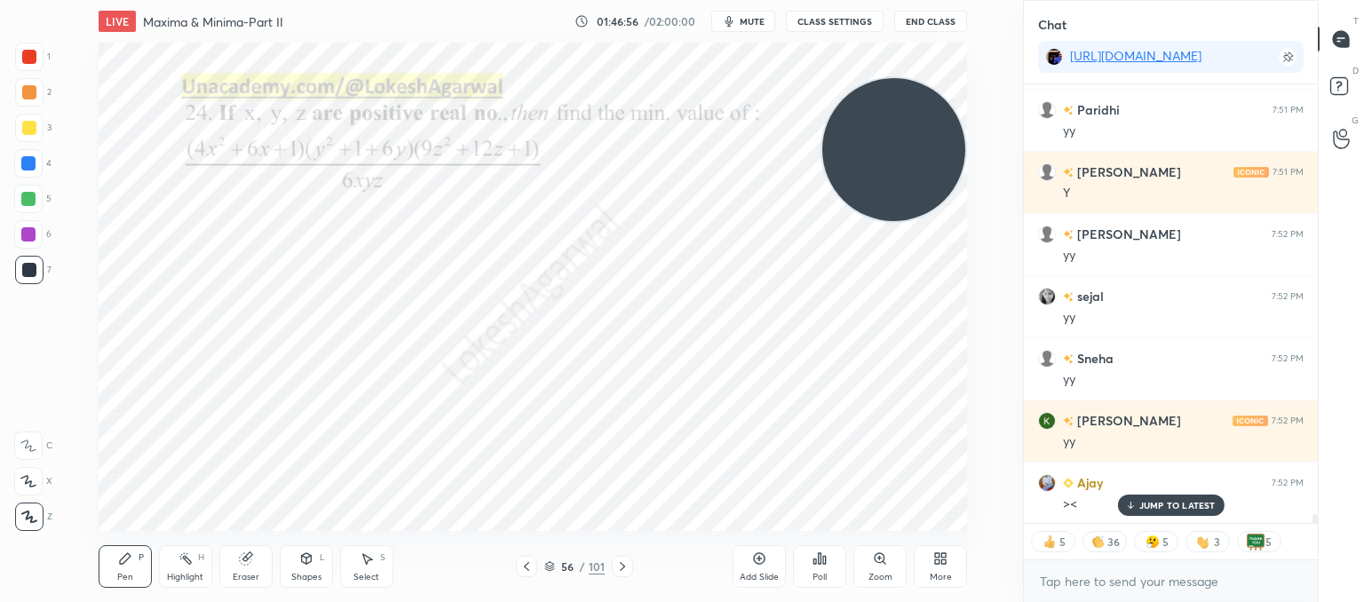
click at [1173, 497] on div "JUMP TO LATEST" at bounding box center [1170, 505] width 107 height 21
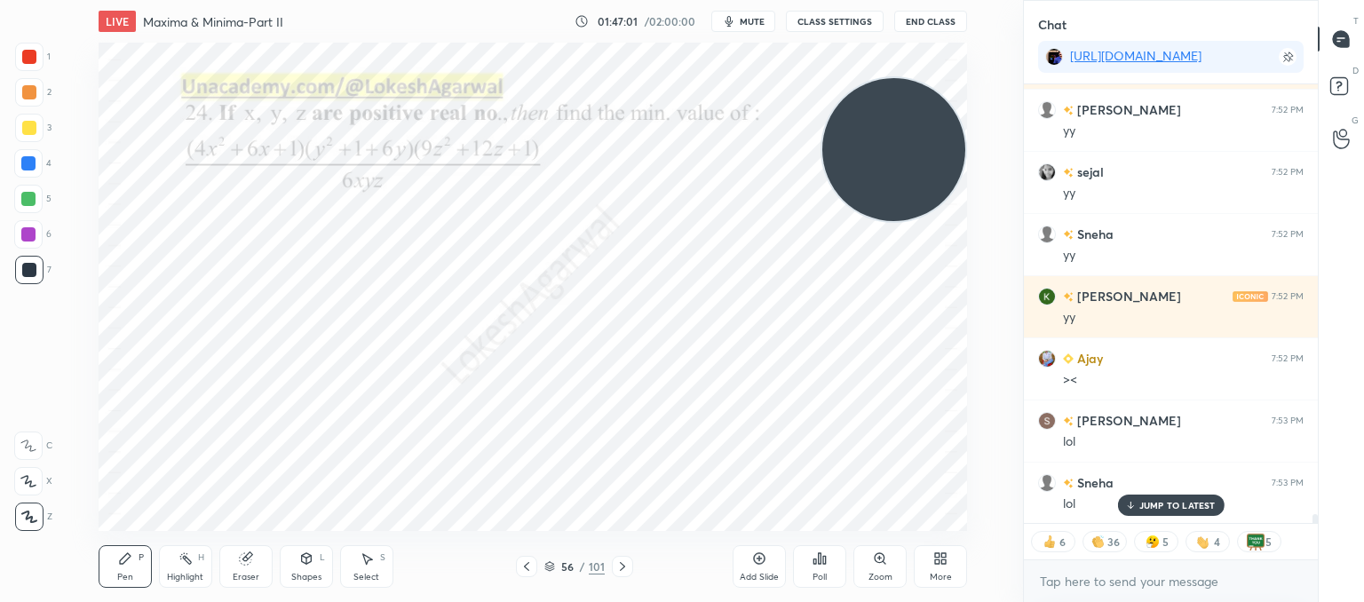
scroll to position [20532, 0]
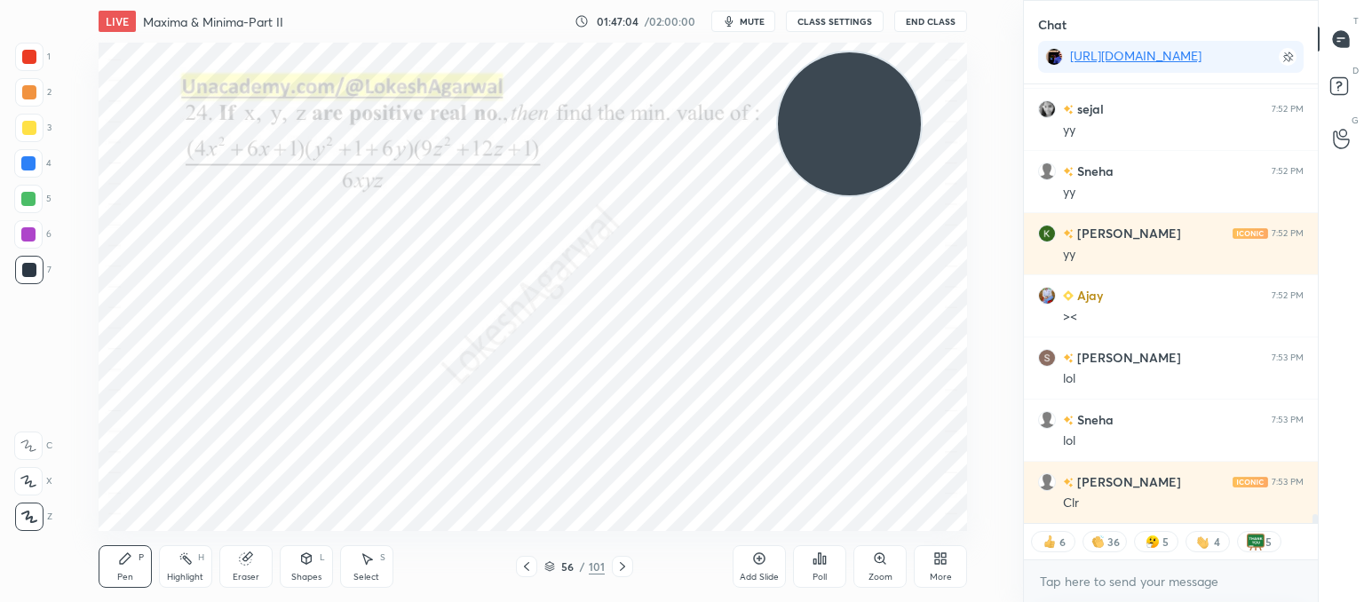
drag, startPoint x: 895, startPoint y: 169, endPoint x: 851, endPoint y: 143, distance: 51.3
click at [851, 143] on video at bounding box center [849, 123] width 143 height 143
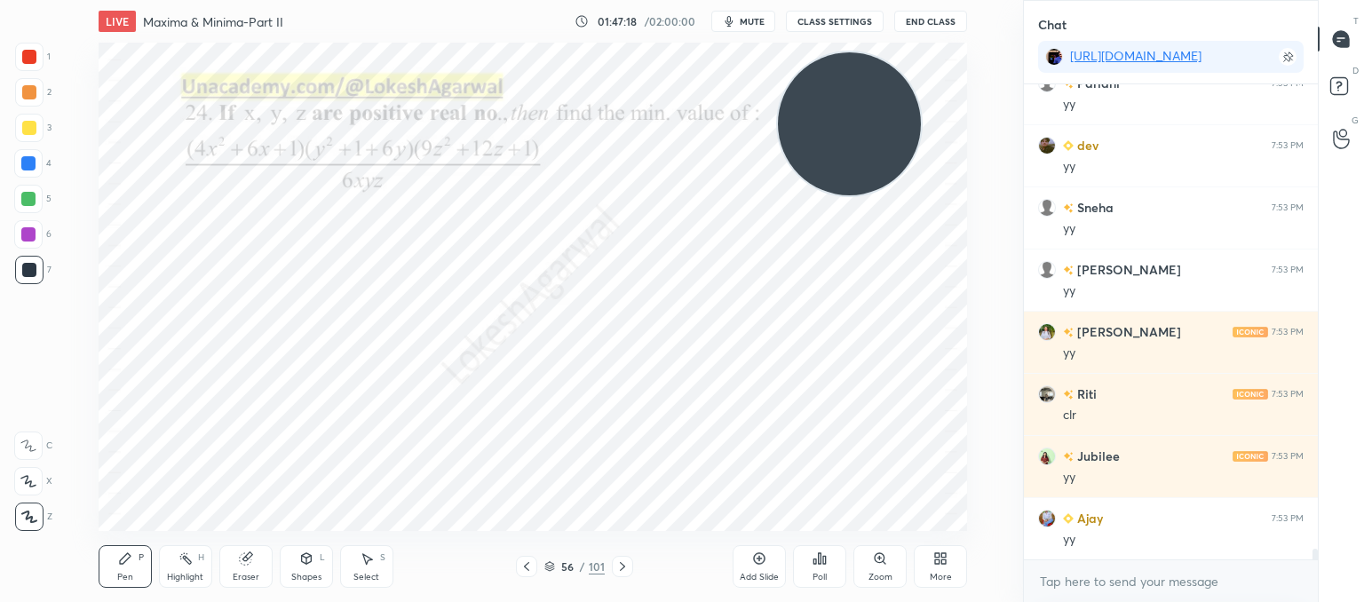
scroll to position [21179, 0]
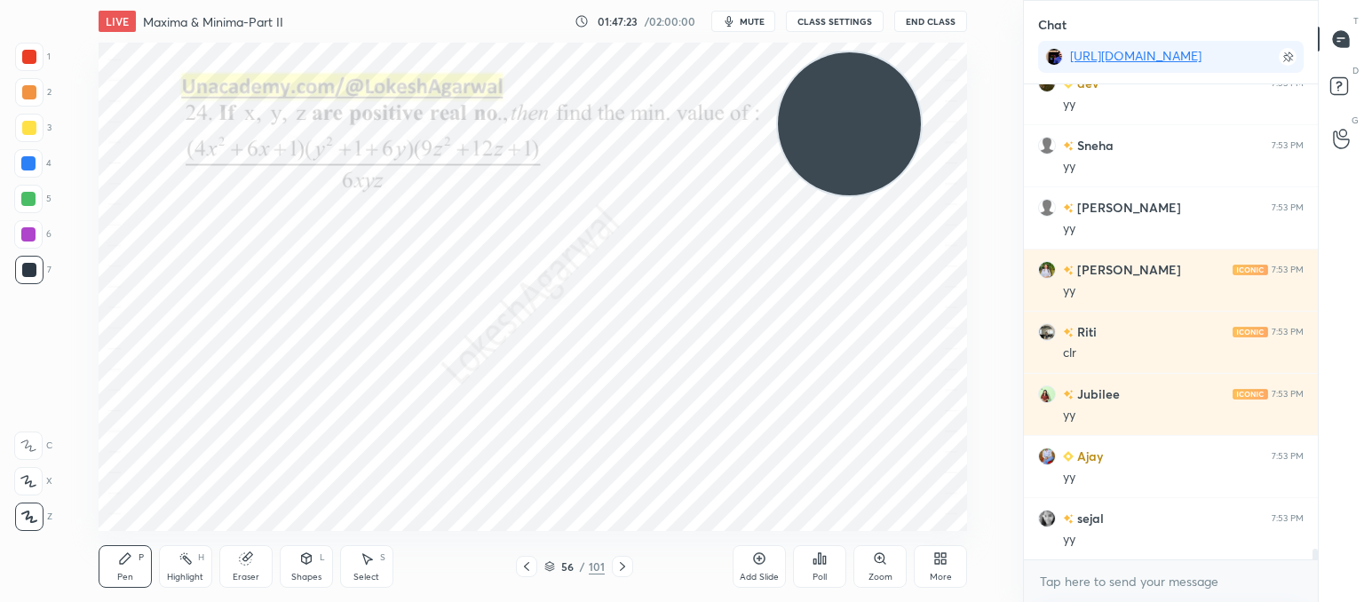
click at [625, 564] on icon at bounding box center [622, 567] width 14 height 14
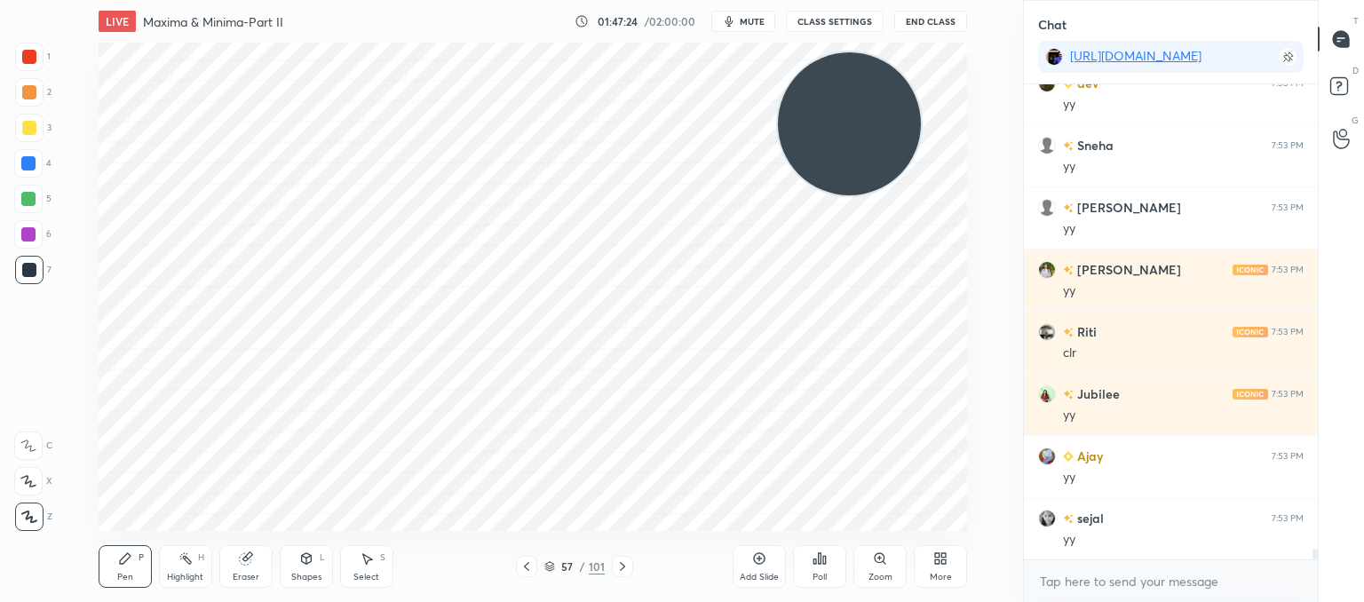
click at [625, 564] on icon at bounding box center [622, 567] width 14 height 14
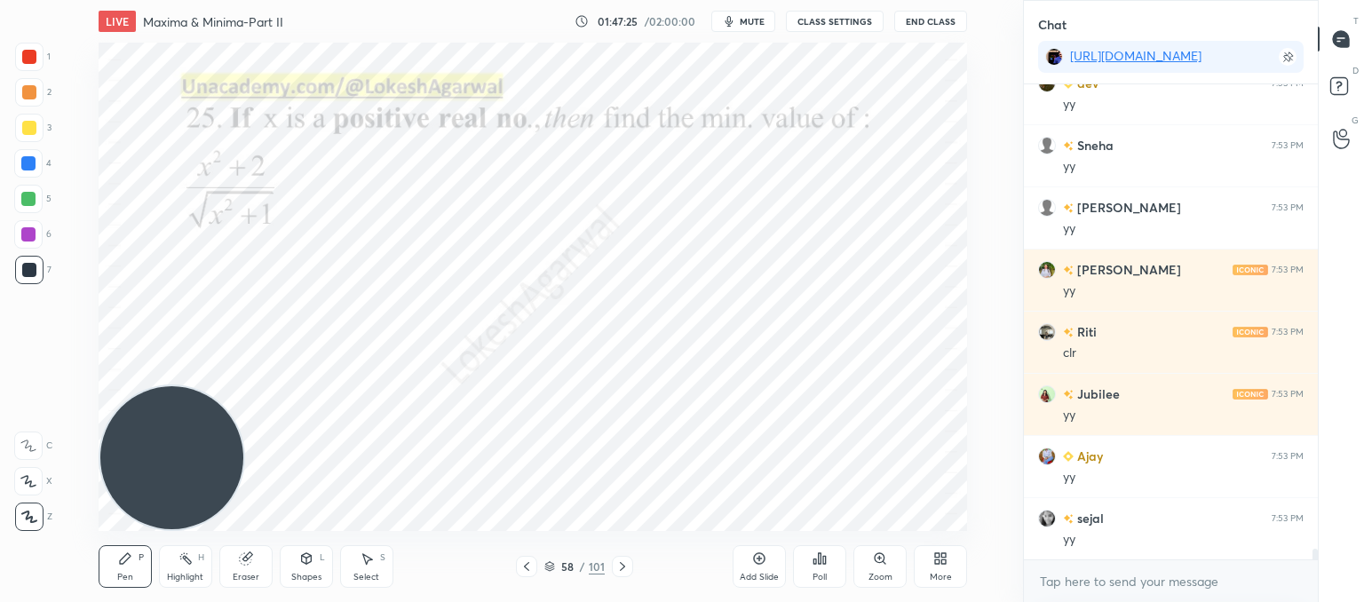
drag, startPoint x: 835, startPoint y: 130, endPoint x: 0, endPoint y: 607, distance: 961.4
click at [0, 0] on html "1 2 3 4 5 6 7 C X Z C X Z E E Erase all H H LIVE Maxima & Minima-Part II 01:47:…" at bounding box center [682, 0] width 1364 height 0
click at [615, 570] on icon at bounding box center [622, 567] width 14 height 14
click at [254, 570] on div "Eraser" at bounding box center [245, 566] width 53 height 43
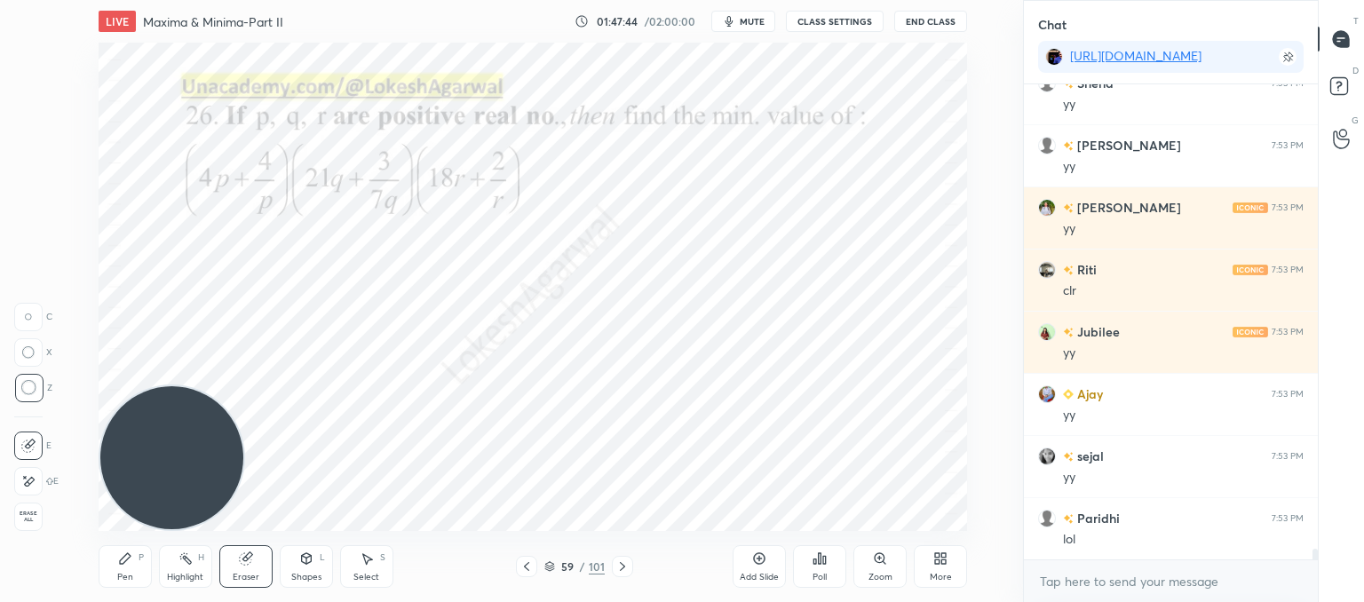
scroll to position [21304, 0]
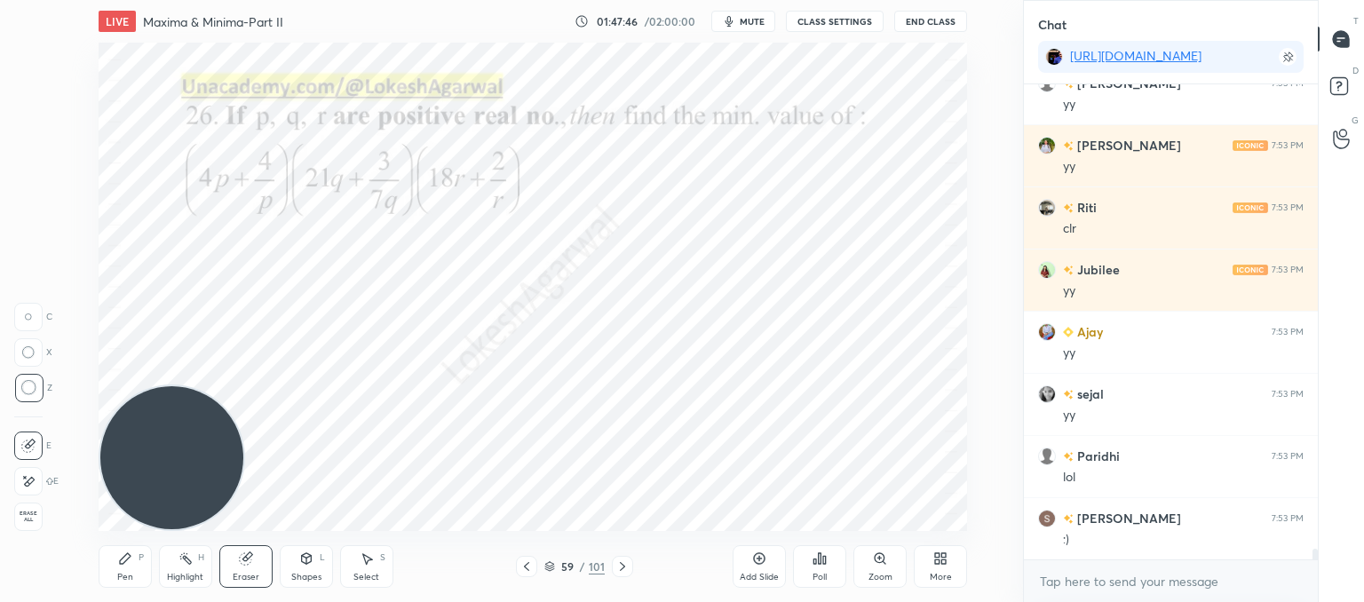
click at [126, 566] on icon at bounding box center [125, 559] width 14 height 14
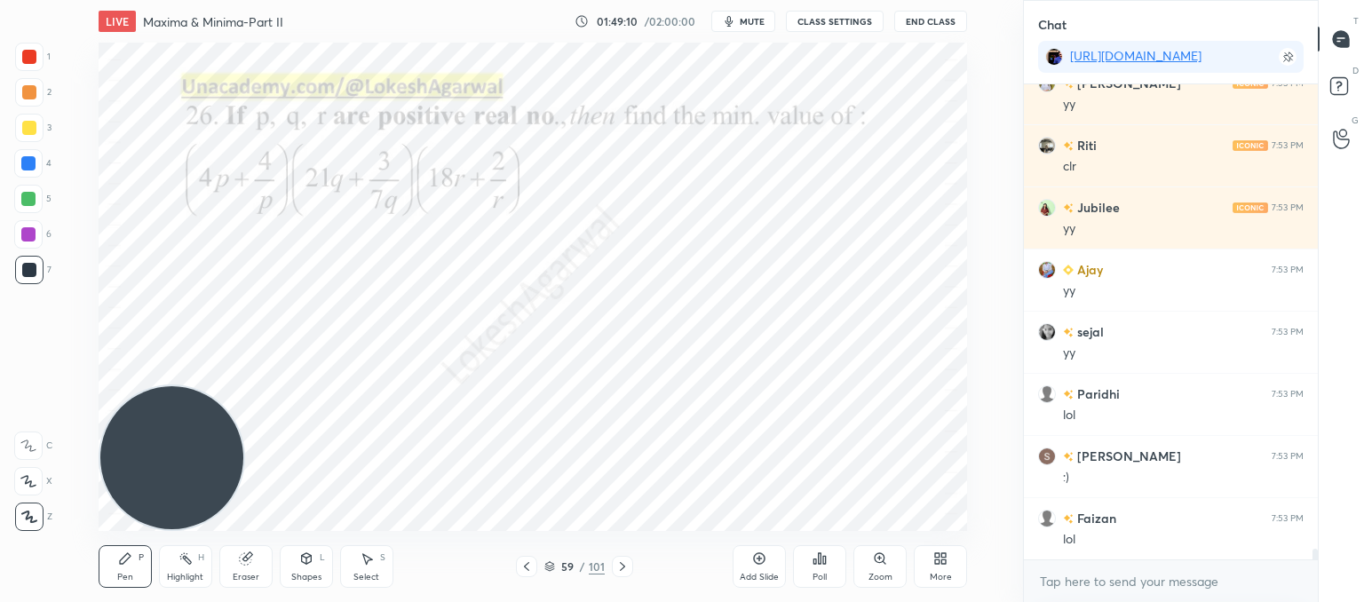
click at [375, 573] on div "Select" at bounding box center [366, 577] width 26 height 9
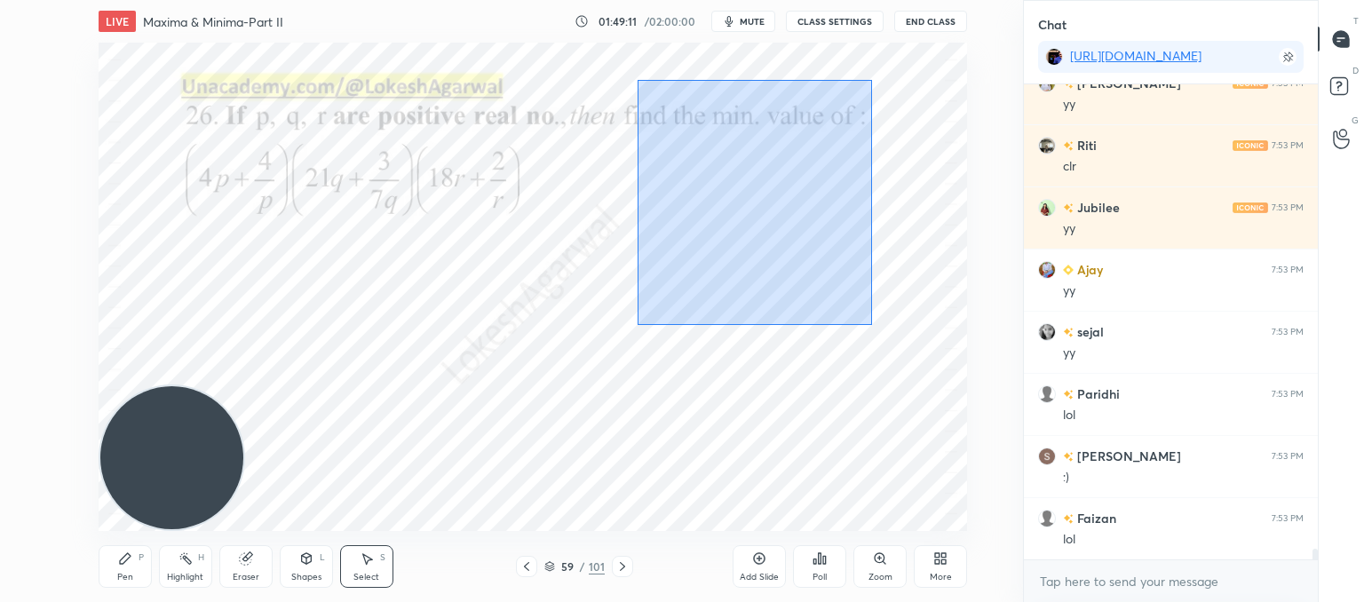
drag, startPoint x: 871, startPoint y: 325, endPoint x: 630, endPoint y: 72, distance: 349.9
click at [630, 73] on div "0 ° Undo Copy Paste here Duplicate Duplicate to new slide Delete" at bounding box center [533, 287] width 869 height 488
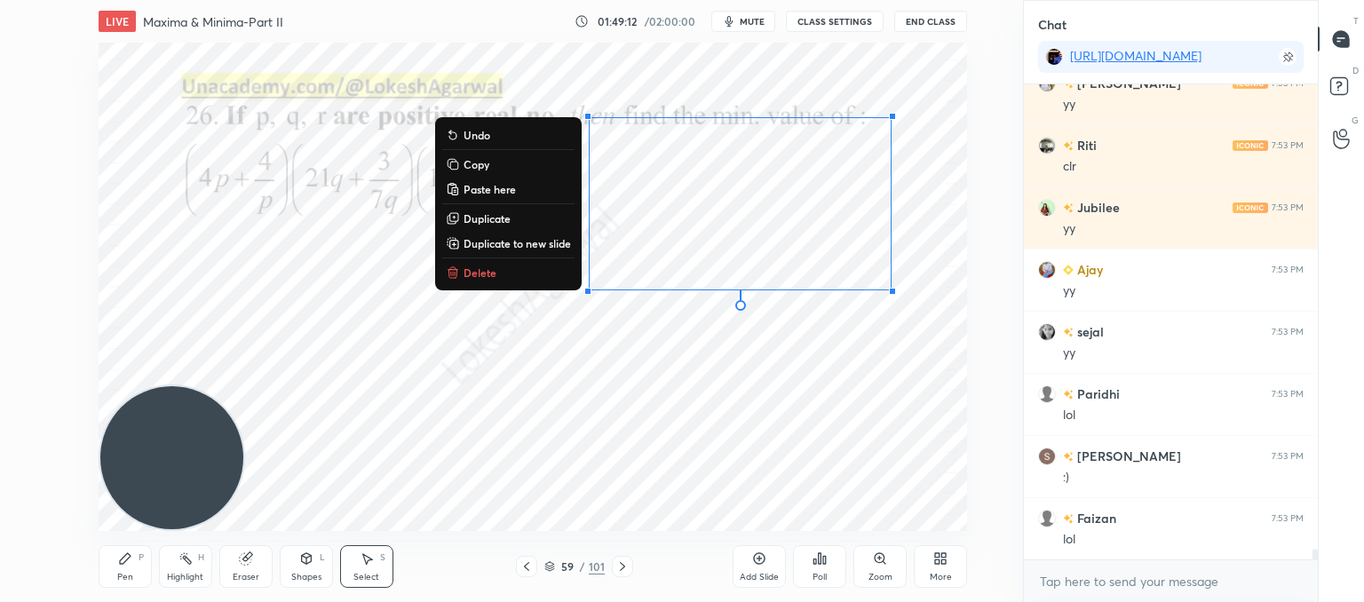
click at [471, 280] on button "Delete" at bounding box center [508, 272] width 132 height 21
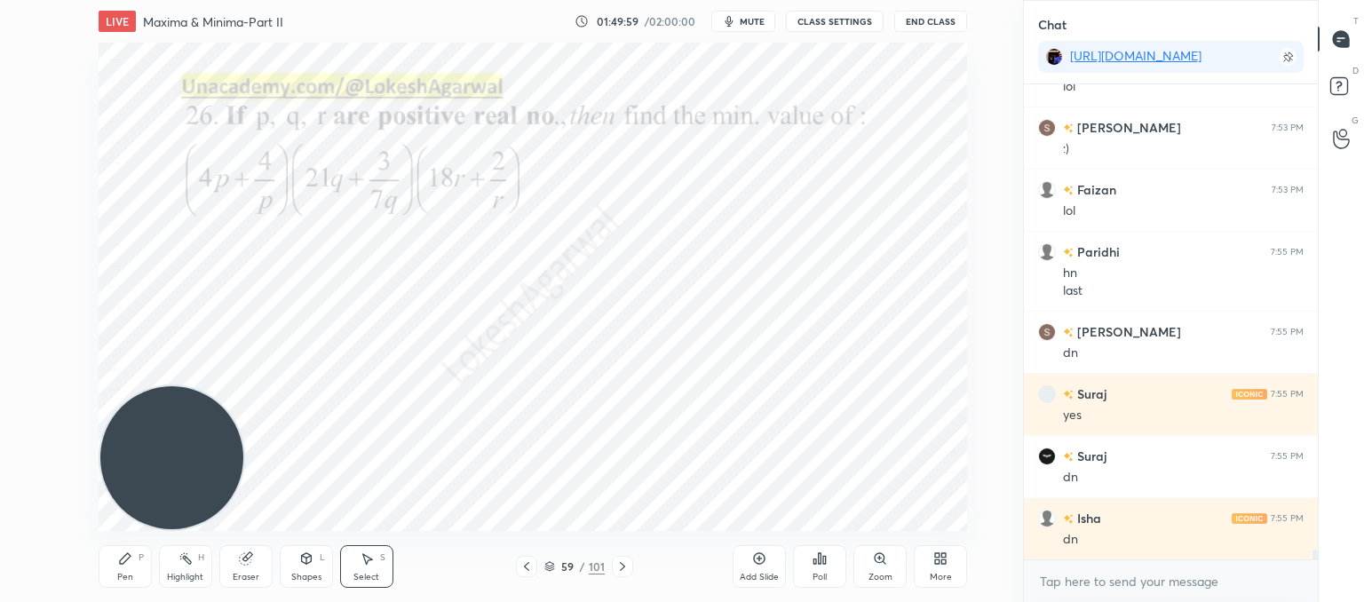
scroll to position [21757, 0]
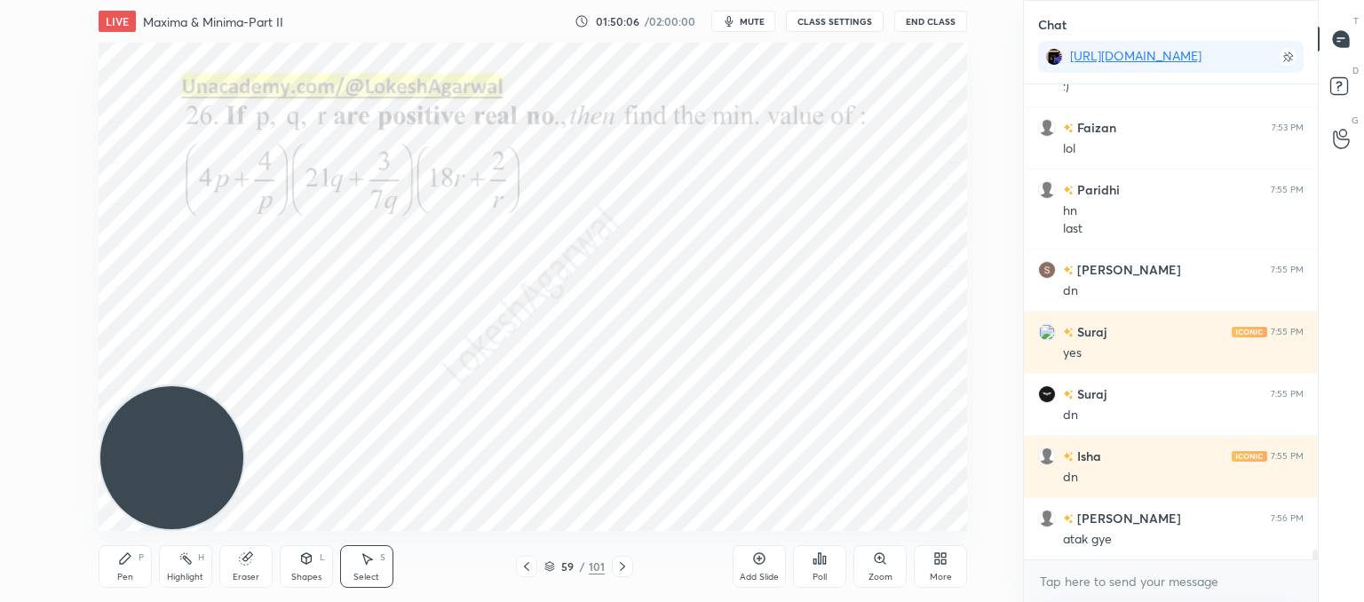
drag, startPoint x: 132, startPoint y: 555, endPoint x: 188, endPoint y: 516, distance: 68.2
click at [137, 558] on div "Pen P" at bounding box center [125, 566] width 53 height 43
click at [824, 571] on div "Poll" at bounding box center [819, 566] width 53 height 43
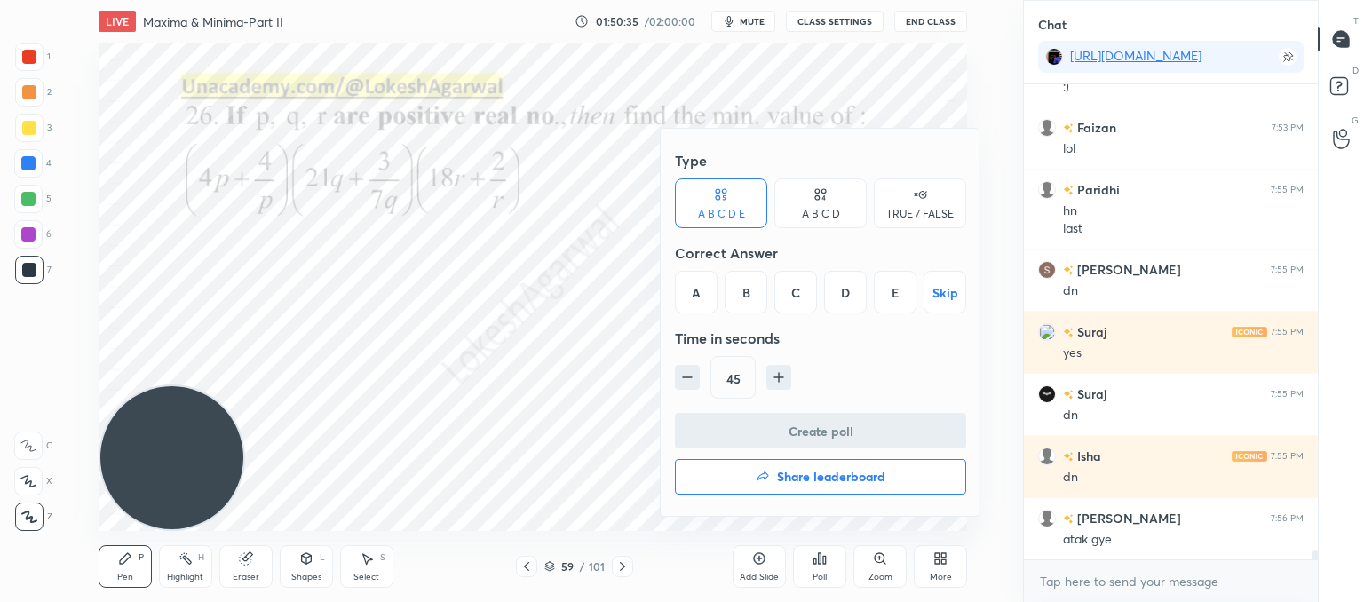
drag, startPoint x: 907, startPoint y: 290, endPoint x: 899, endPoint y: 311, distance: 22.8
click at [907, 291] on div "E" at bounding box center [895, 292] width 43 height 43
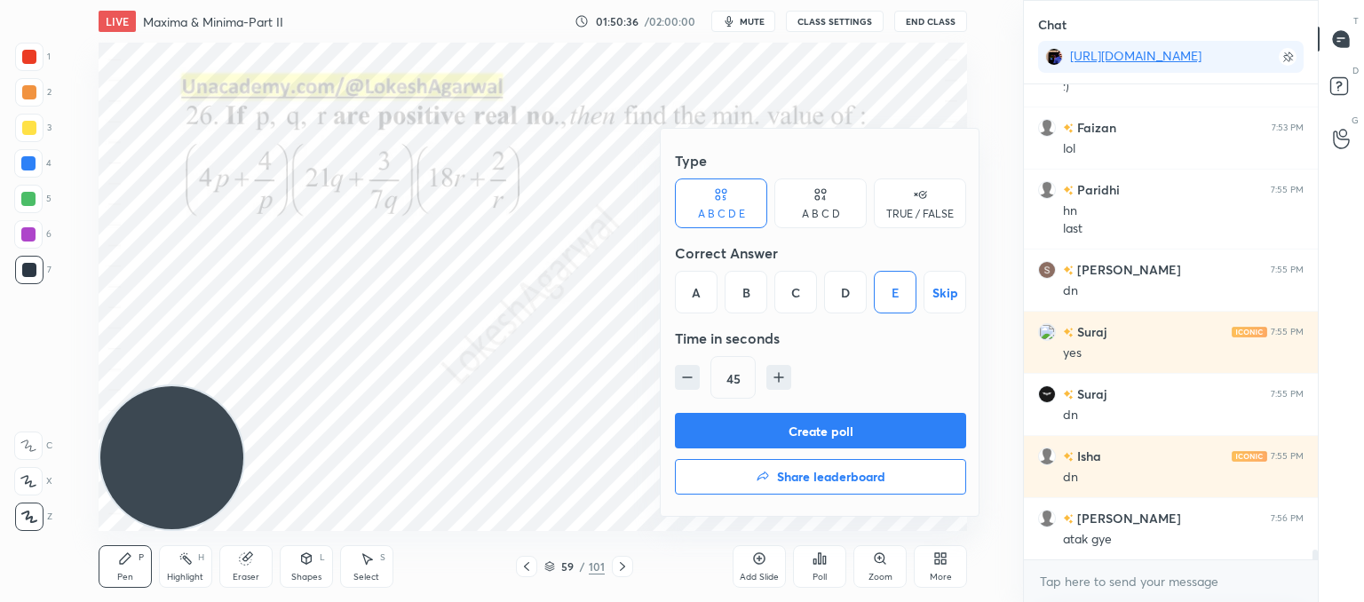
click at [809, 432] on button "Create poll" at bounding box center [820, 431] width 291 height 36
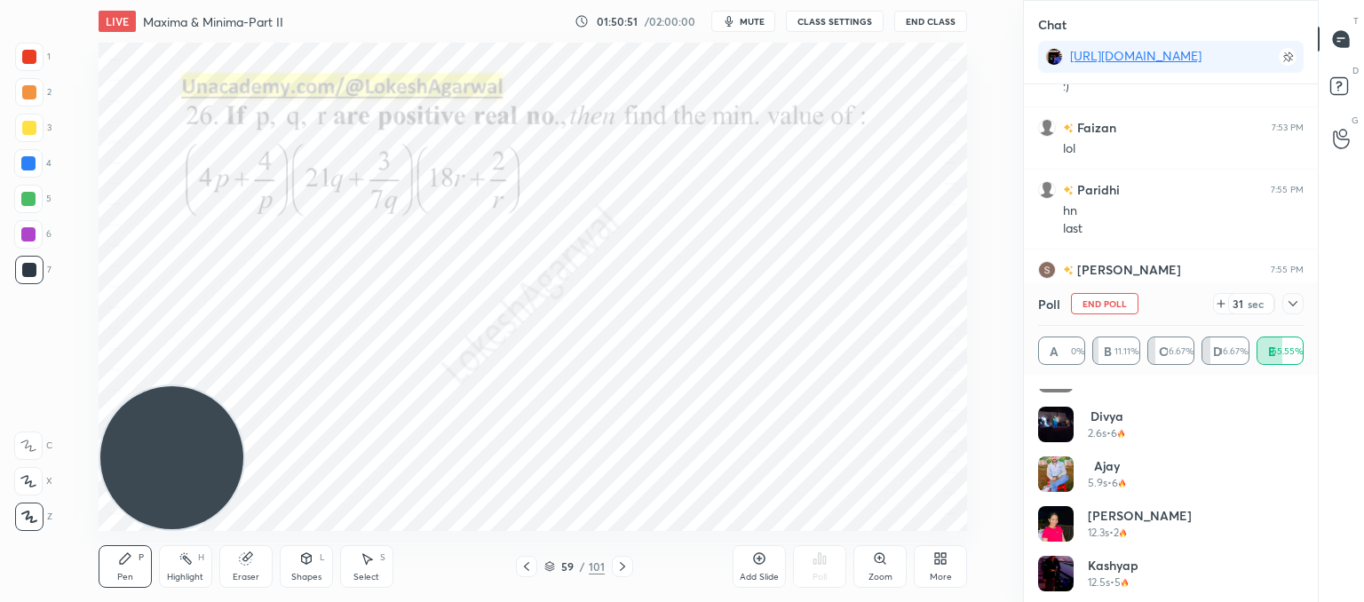
scroll to position [284, 0]
click at [1221, 307] on icon at bounding box center [1221, 303] width 0 height 7
click at [1298, 303] on icon at bounding box center [1293, 304] width 14 height 14
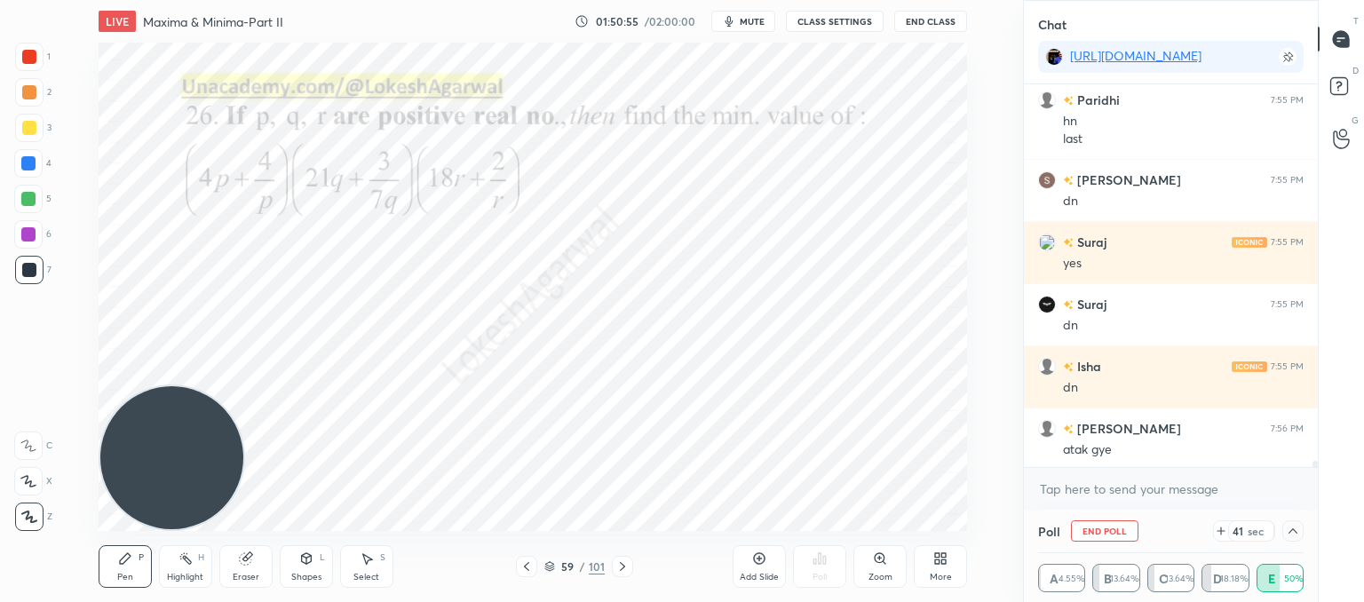
scroll to position [21849, 0]
click at [1129, 502] on textarea at bounding box center [1171, 489] width 266 height 28
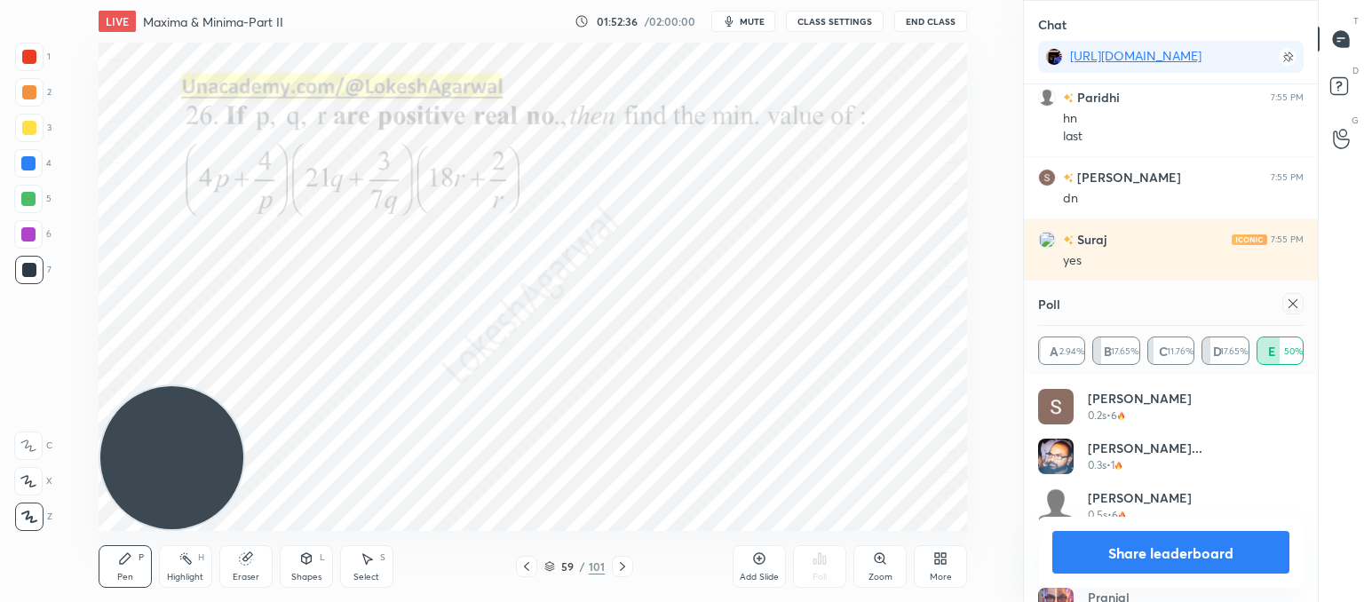
click at [1296, 303] on icon at bounding box center [1293, 304] width 14 height 14
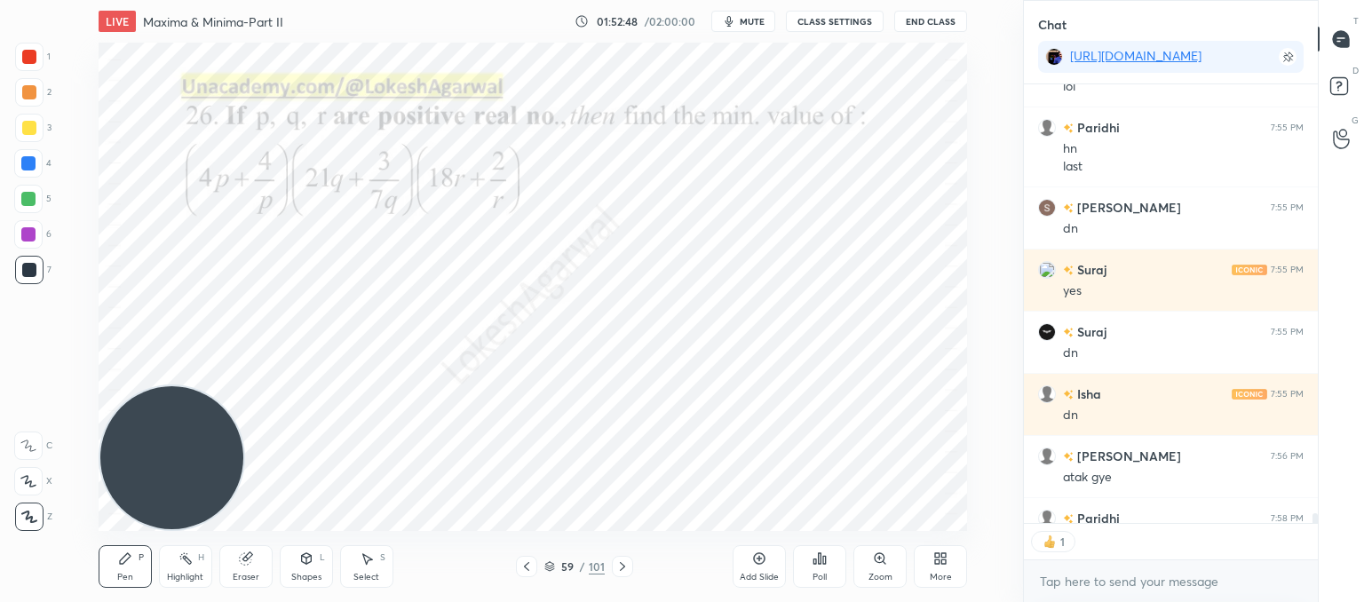
scroll to position [6, 5]
drag, startPoint x: 344, startPoint y: 562, endPoint x: 432, endPoint y: 542, distance: 90.3
click at [345, 562] on div "Select S" at bounding box center [366, 566] width 53 height 43
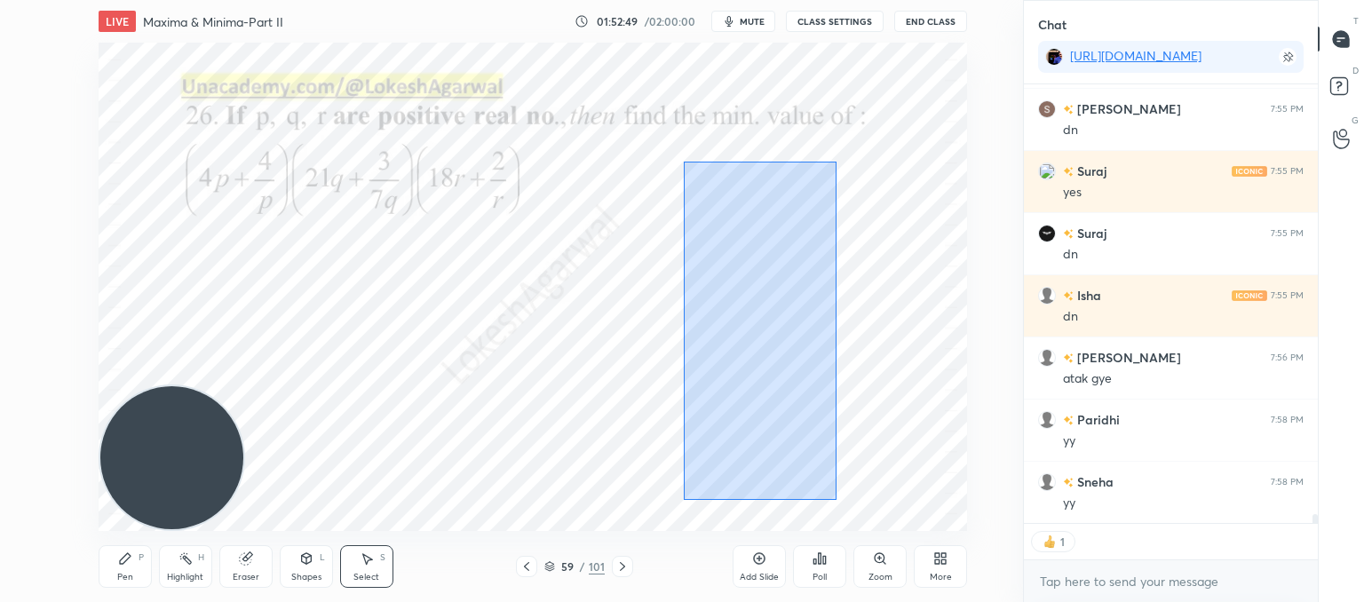
drag, startPoint x: 836, startPoint y: 500, endPoint x: 701, endPoint y: 180, distance: 347.0
click at [692, 157] on div "0 ° Undo Copy Paste here Duplicate Duplicate to new slide Delete" at bounding box center [533, 287] width 869 height 488
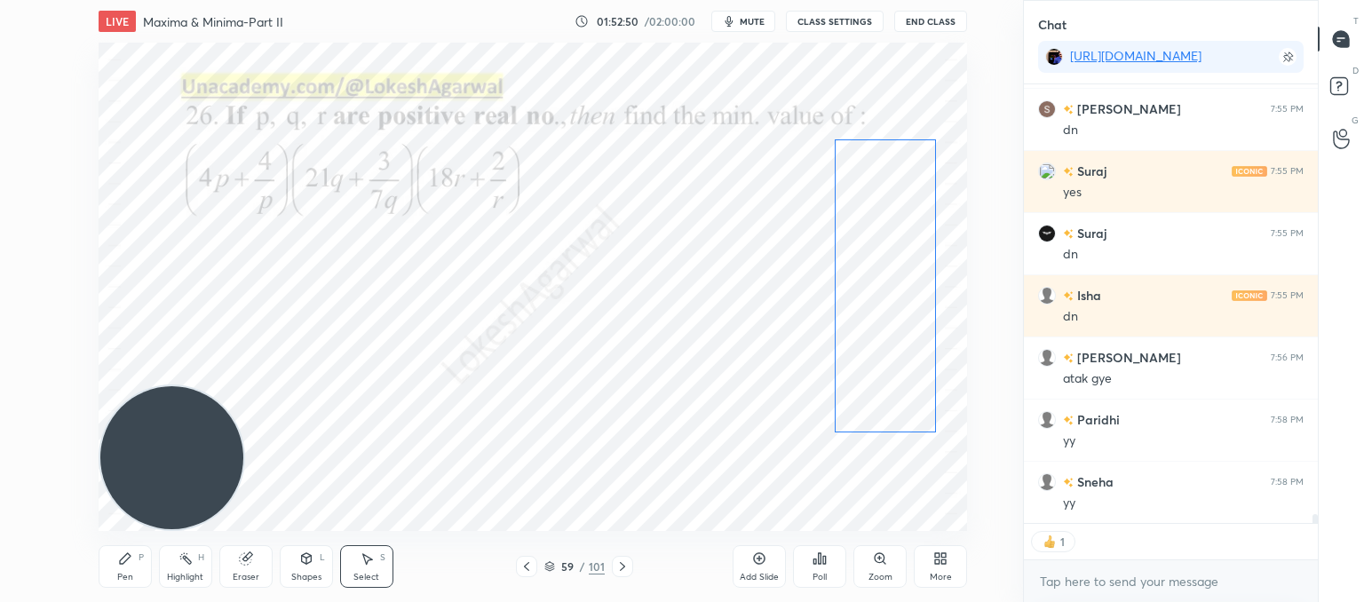
drag, startPoint x: 814, startPoint y: 270, endPoint x: 884, endPoint y: 232, distance: 79.9
click at [884, 232] on div "0 ° Undo Copy Paste here Duplicate Duplicate to new slide Delete" at bounding box center [533, 287] width 869 height 488
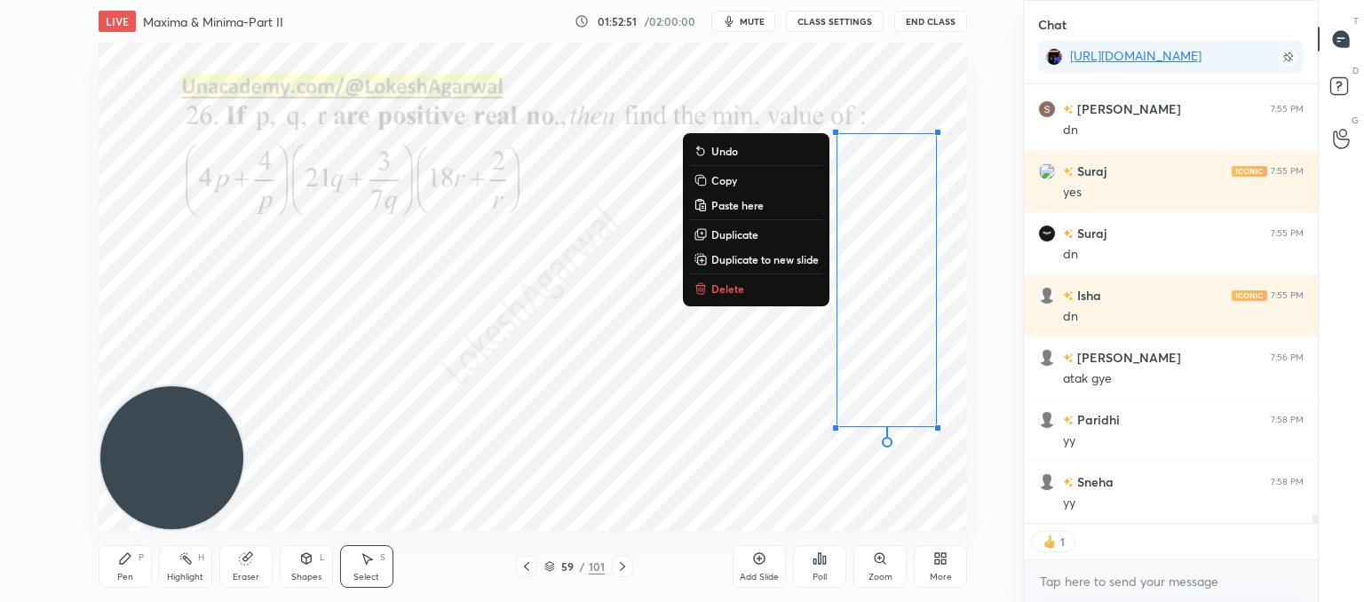
click at [604, 277] on div "0 ° Undo Copy Paste here Duplicate Duplicate to new slide Delete" at bounding box center [533, 287] width 869 height 488
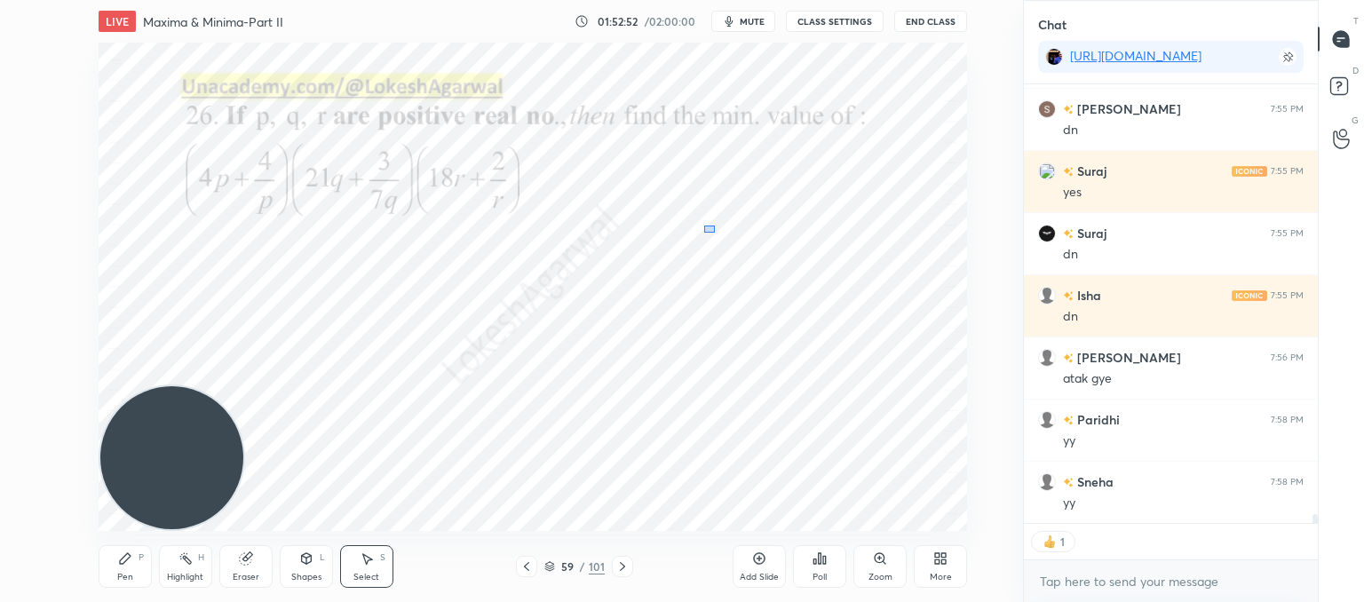
drag, startPoint x: 703, startPoint y: 226, endPoint x: 635, endPoint y: 157, distance: 96.7
click at [627, 143] on div "0 ° Undo Copy Paste here Duplicate Duplicate to new slide Delete" at bounding box center [533, 287] width 869 height 488
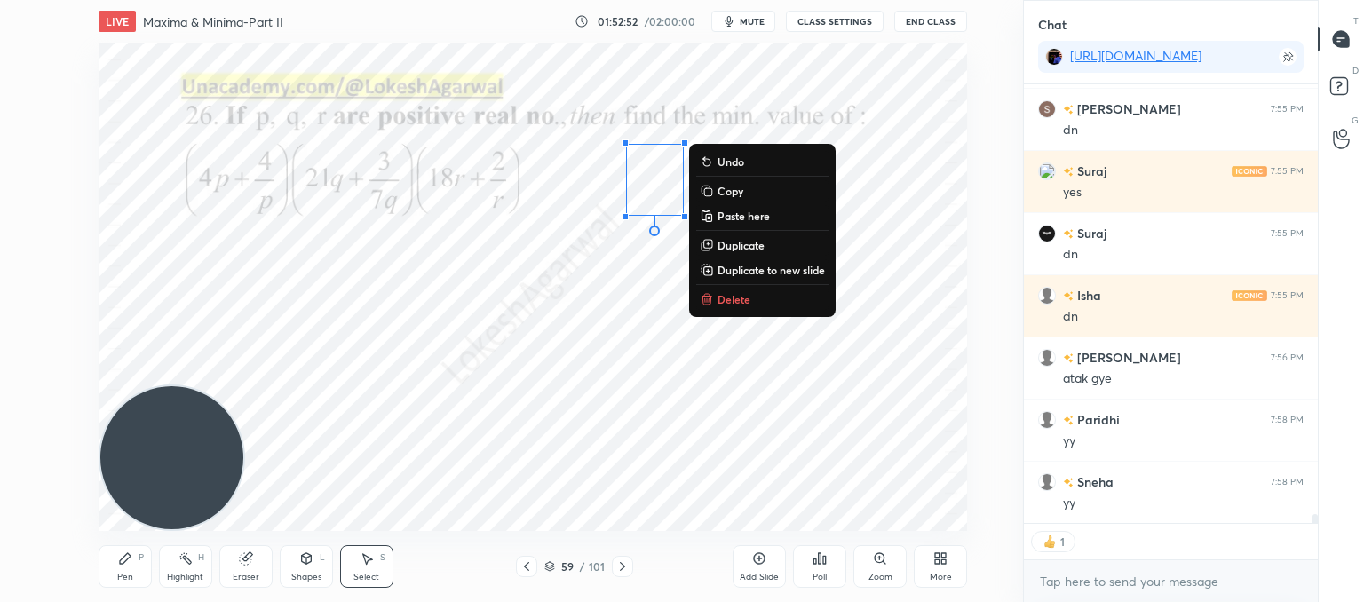
click at [718, 299] on p "Delete" at bounding box center [734, 299] width 33 height 14
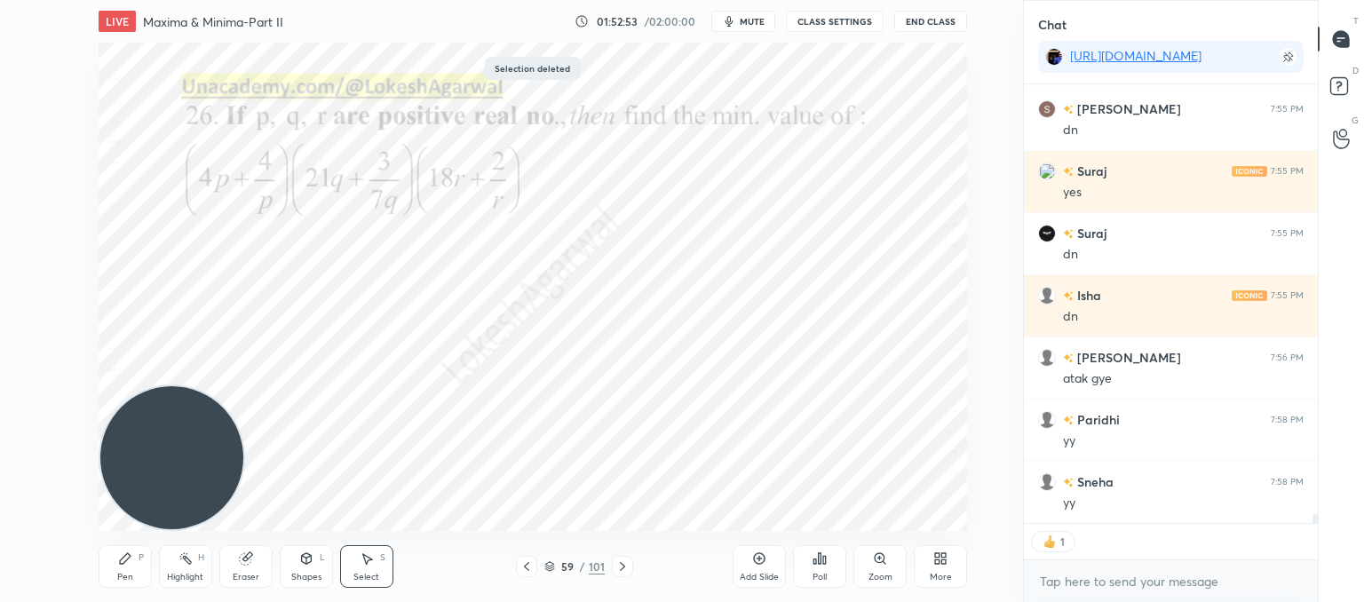
drag, startPoint x: 109, startPoint y: 574, endPoint x: 122, endPoint y: 549, distance: 27.8
click at [111, 573] on div "Pen P" at bounding box center [125, 566] width 53 height 43
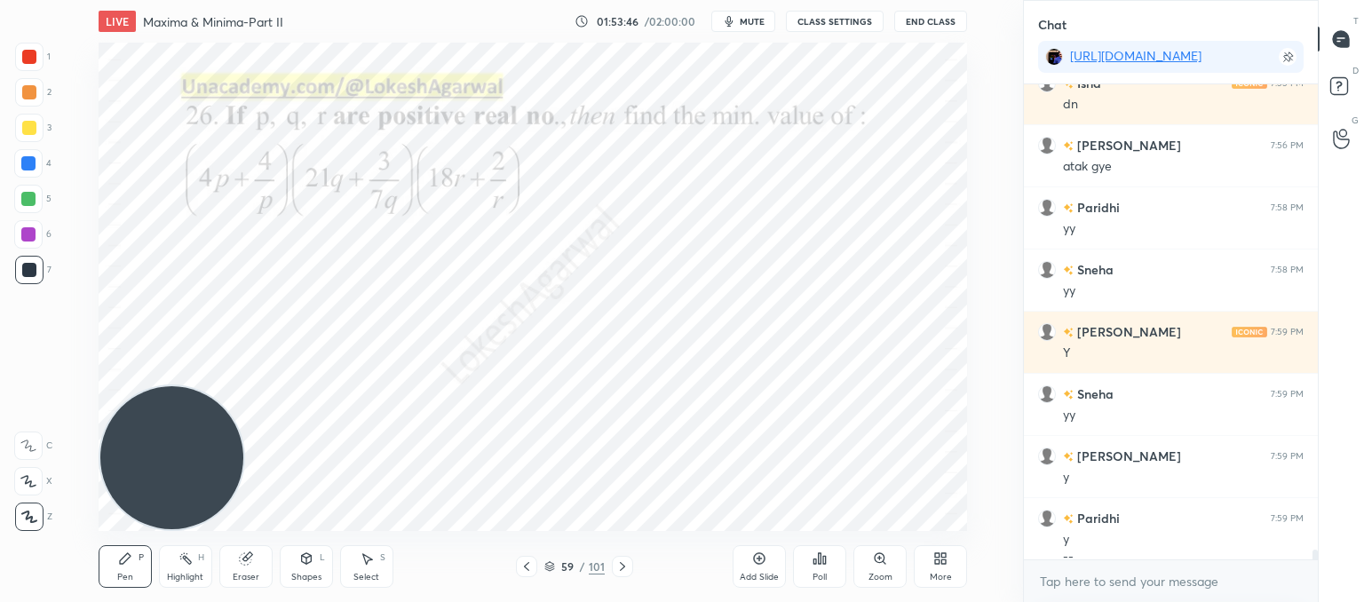
scroll to position [22148, 0]
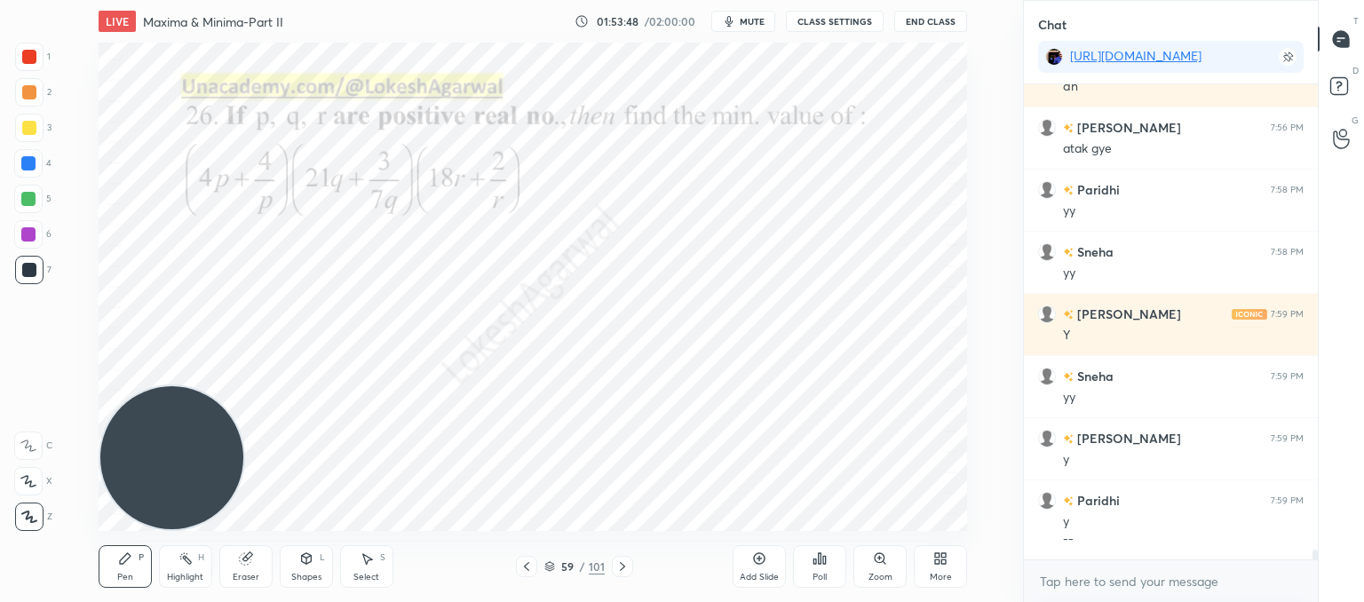
click at [1147, 566] on div "x" at bounding box center [1171, 581] width 294 height 42
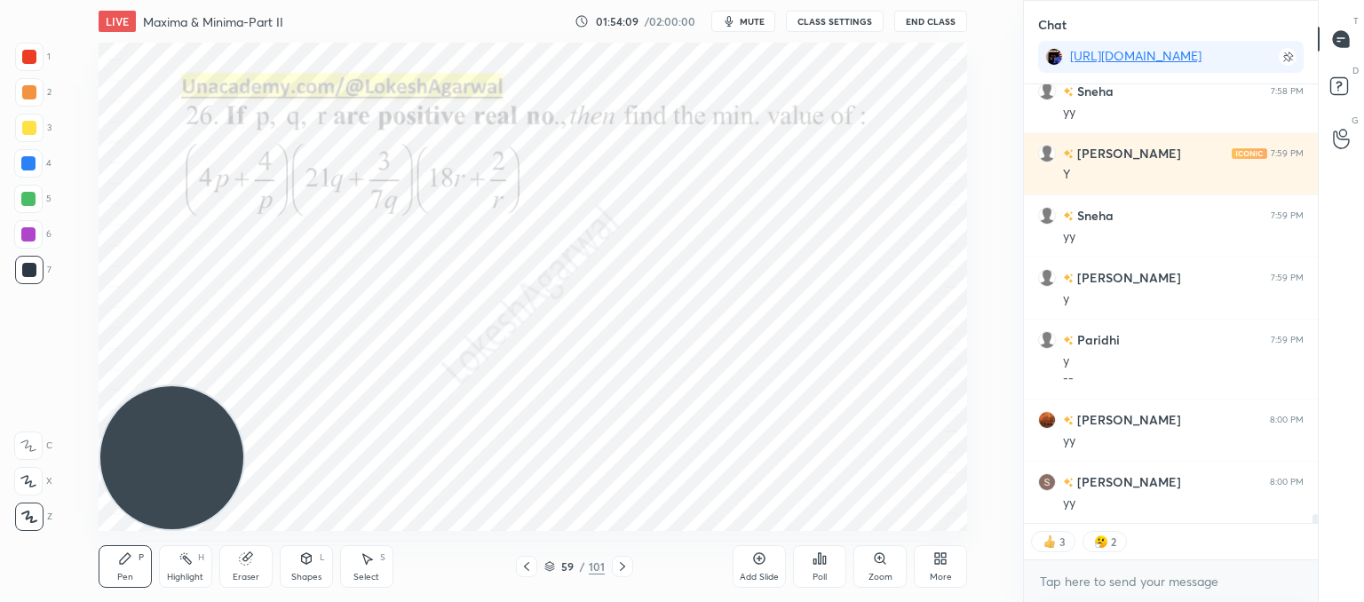
scroll to position [22370, 0]
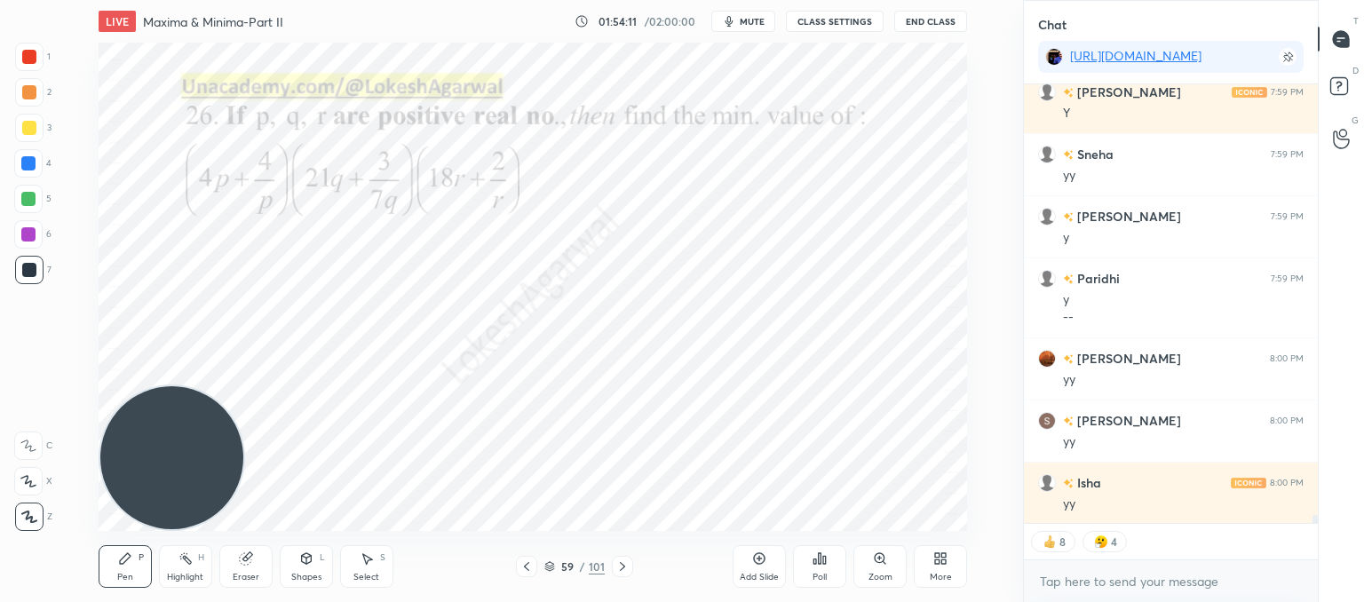
click at [1153, 504] on div "[PERSON_NAME] 7:59 PM Y [PERSON_NAME] 7:59 PM yy [PERSON_NAME] 7:59 PM y [PERSO…" at bounding box center [1171, 303] width 294 height 439
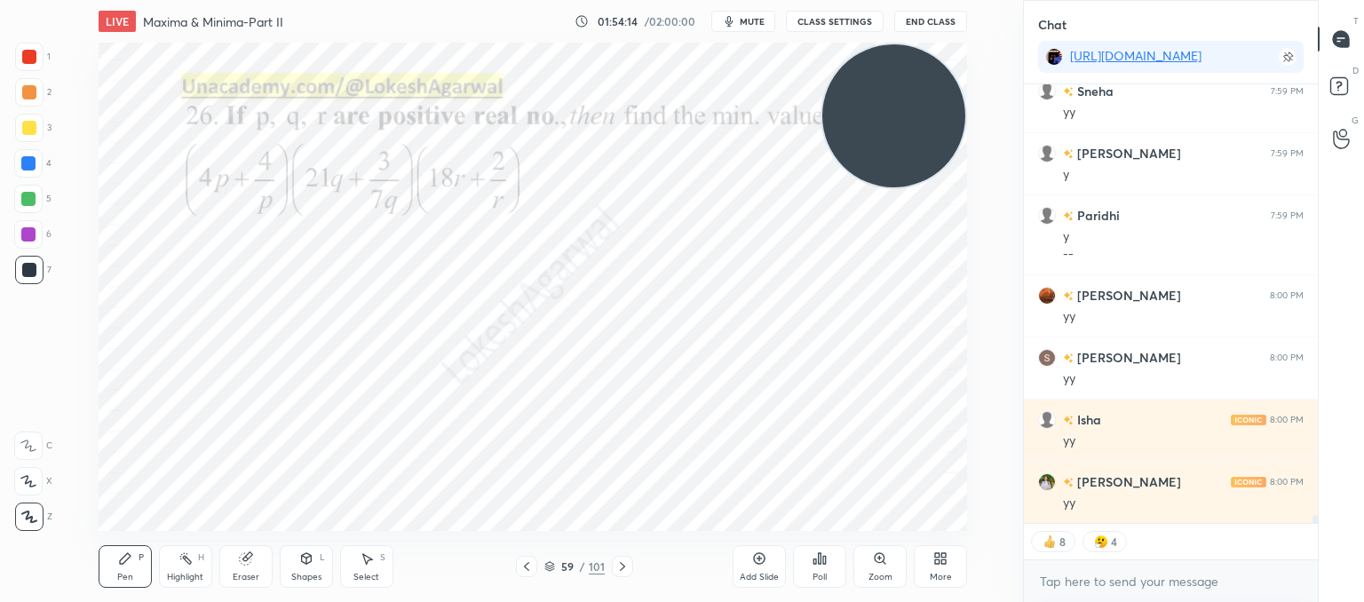
drag, startPoint x: 131, startPoint y: 459, endPoint x: 856, endPoint y: -66, distance: 894.8
click at [856, 0] on html "1 2 3 4 5 6 7 C X Z C X Z E E Erase all H H LIVE Maxima & Minima-Part II 01:54:…" at bounding box center [682, 0] width 1364 height 0
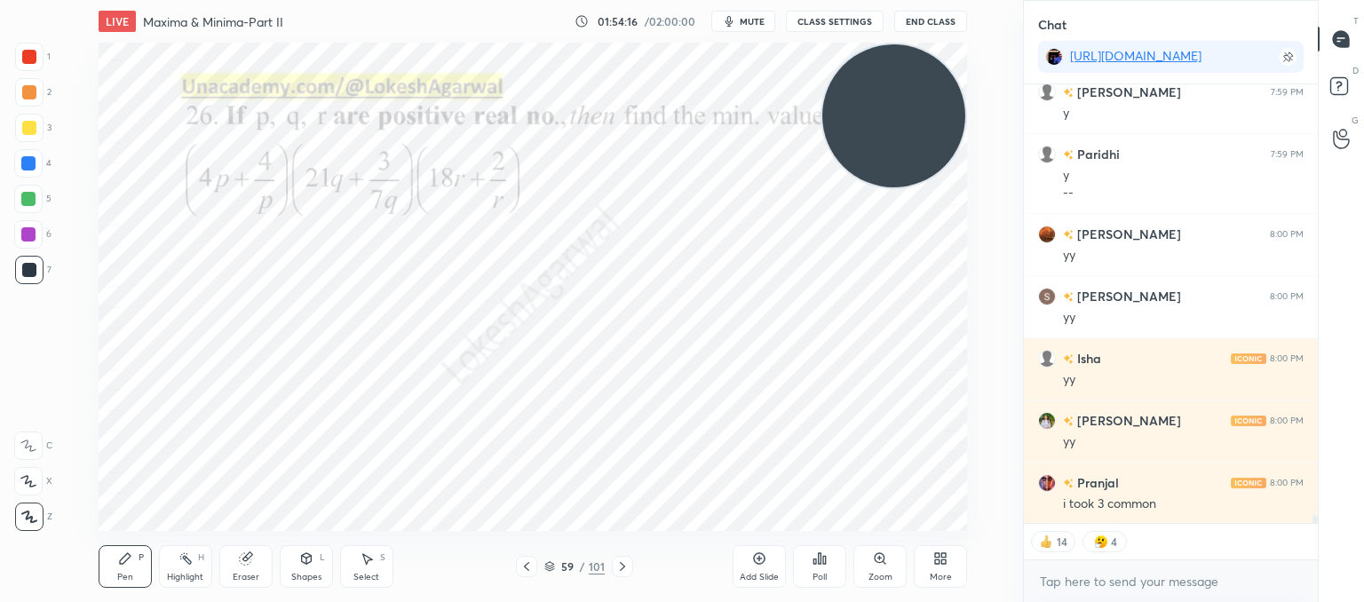
scroll to position [22557, 0]
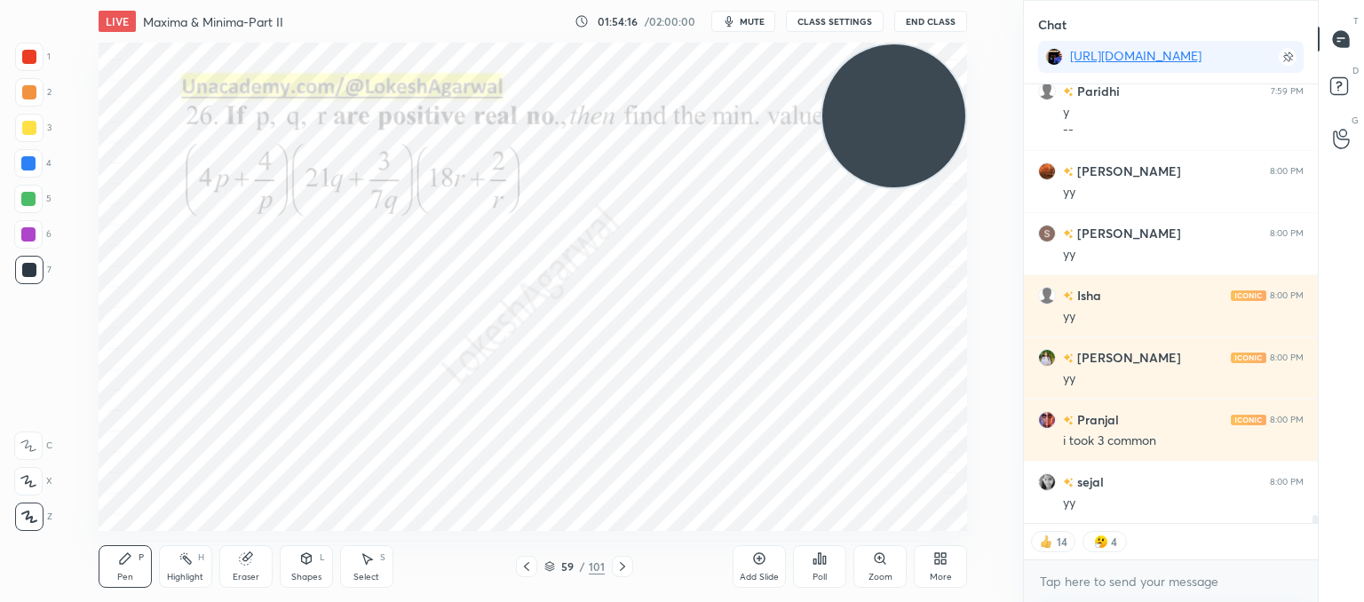
click at [1145, 504] on div "yy" at bounding box center [1183, 504] width 241 height 18
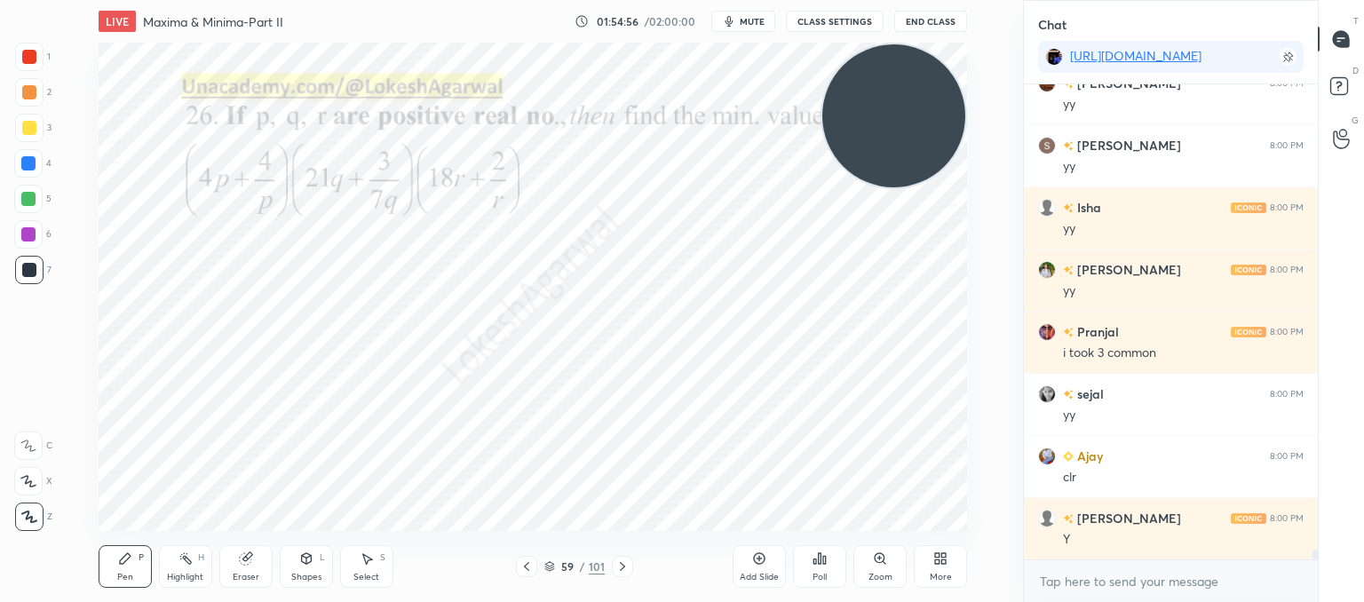
scroll to position [22707, 0]
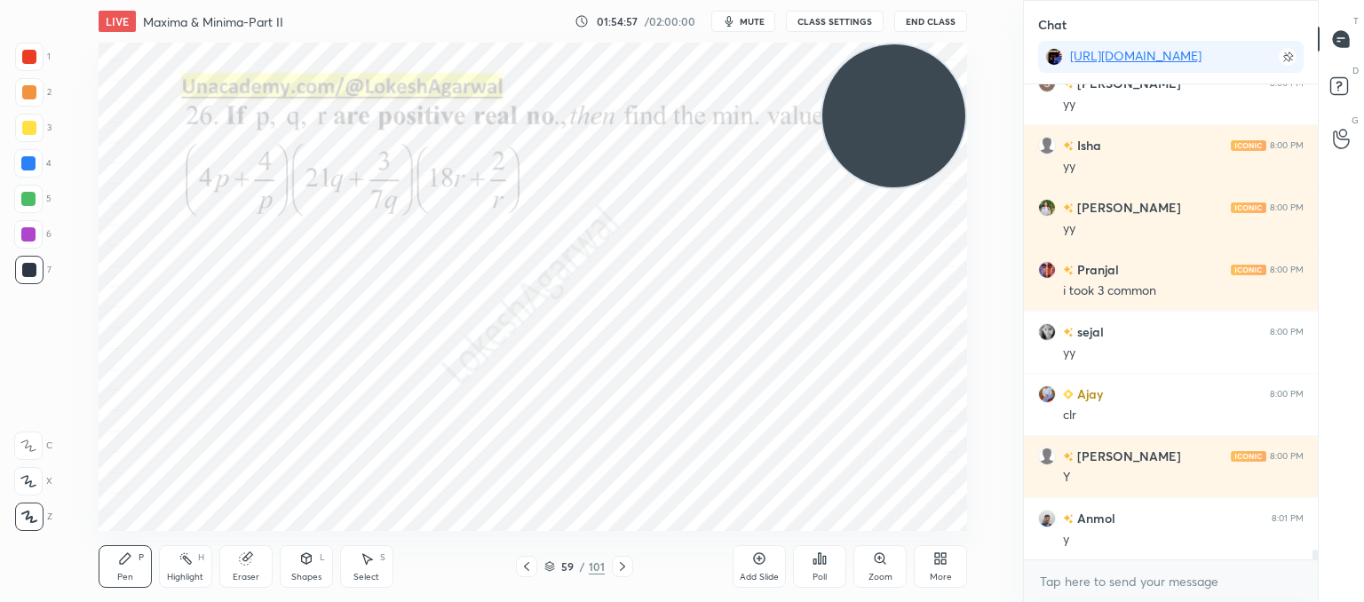
click at [528, 575] on div at bounding box center [526, 566] width 21 height 21
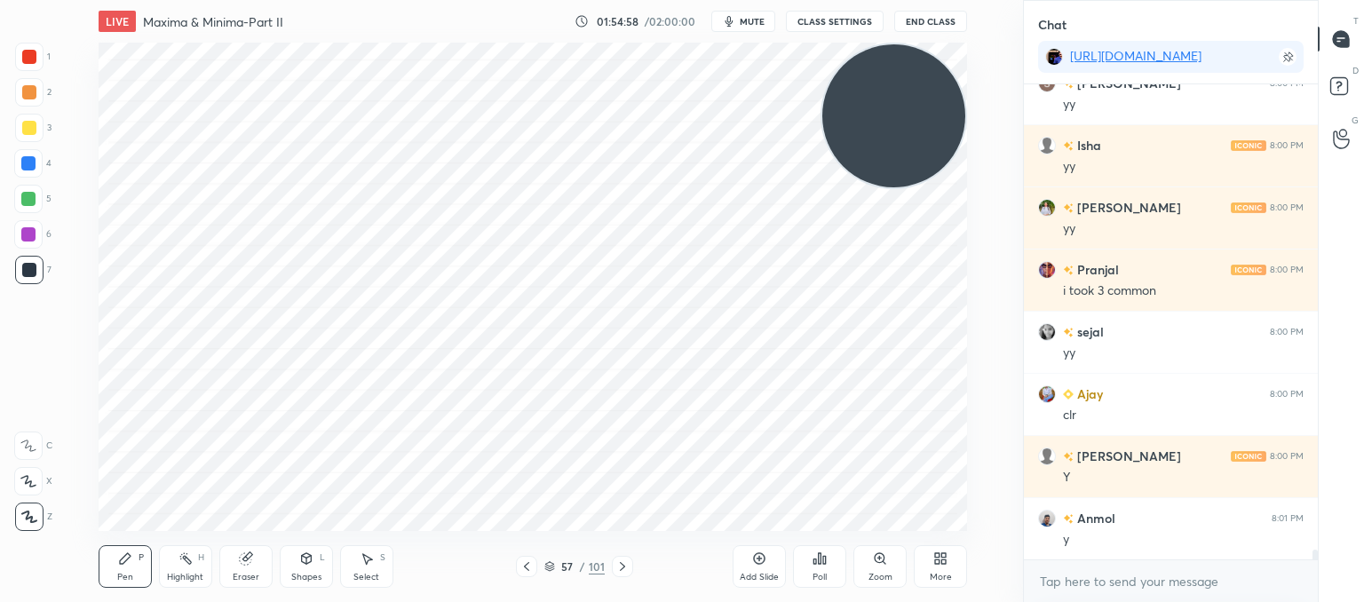
click at [528, 575] on div at bounding box center [526, 566] width 21 height 21
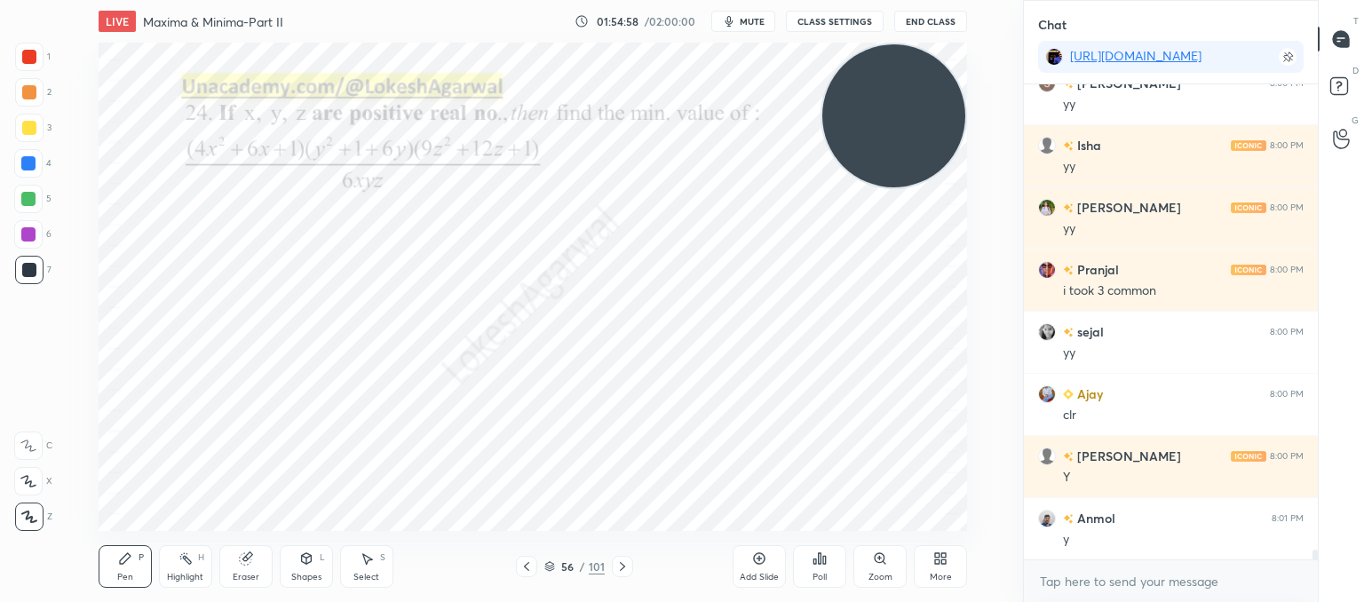
scroll to position [22769, 0]
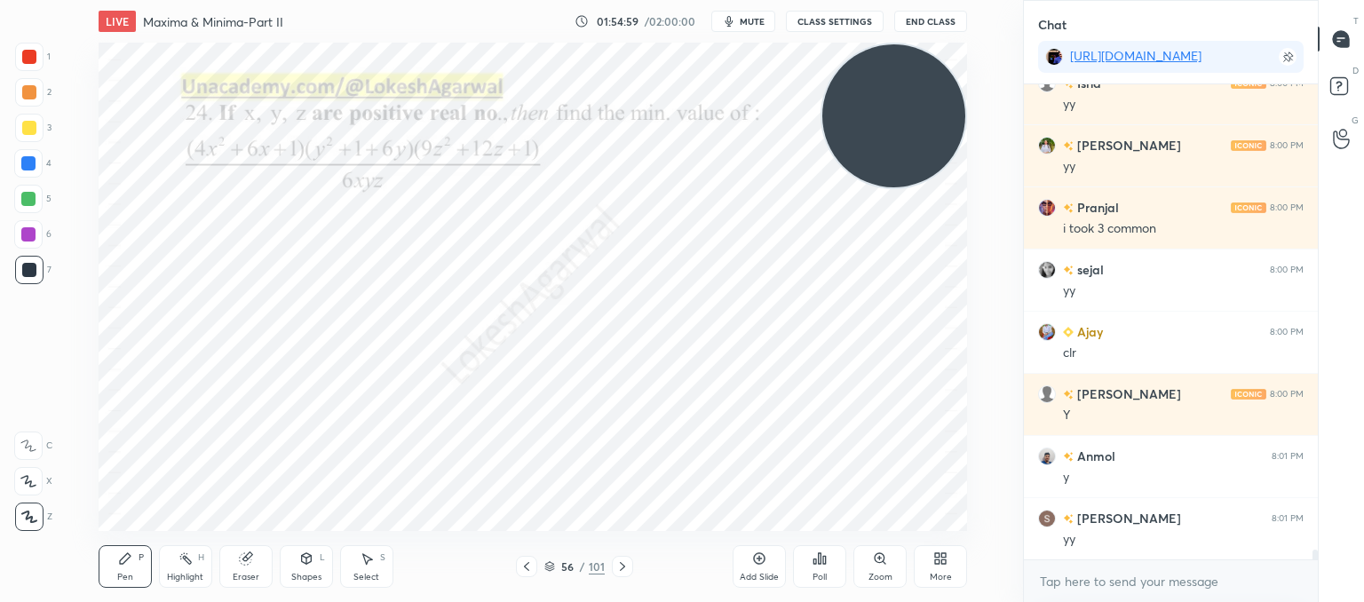
click at [528, 575] on div at bounding box center [526, 566] width 21 height 21
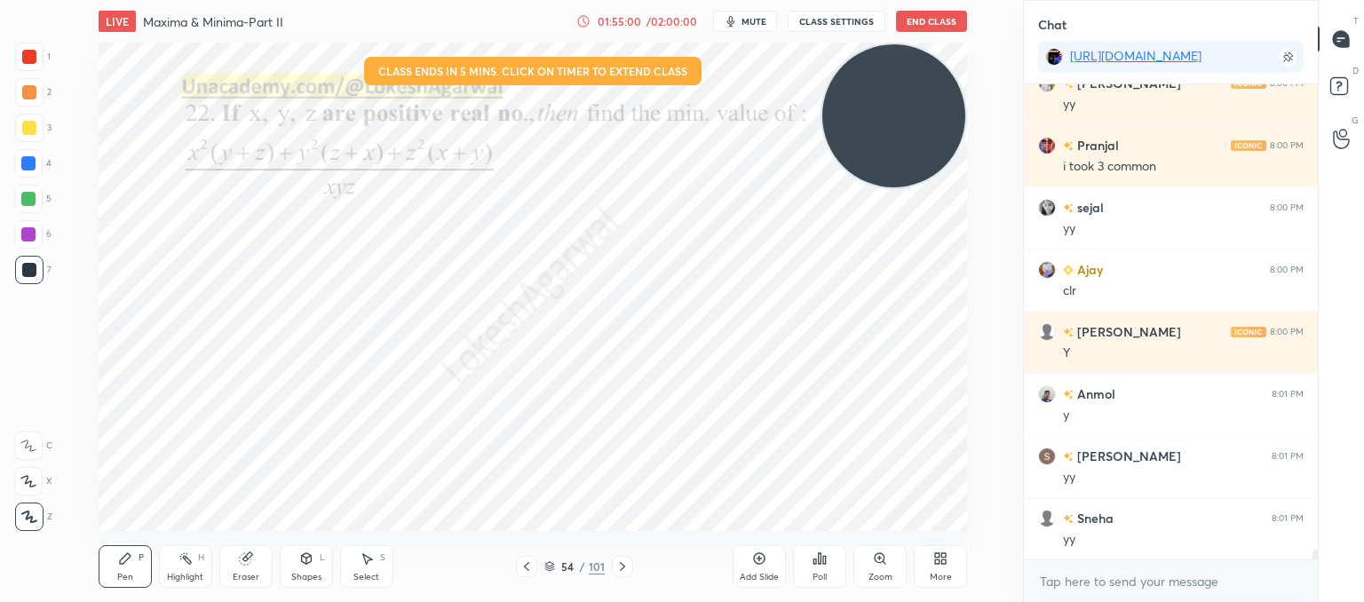
click at [528, 575] on div at bounding box center [526, 566] width 21 height 21
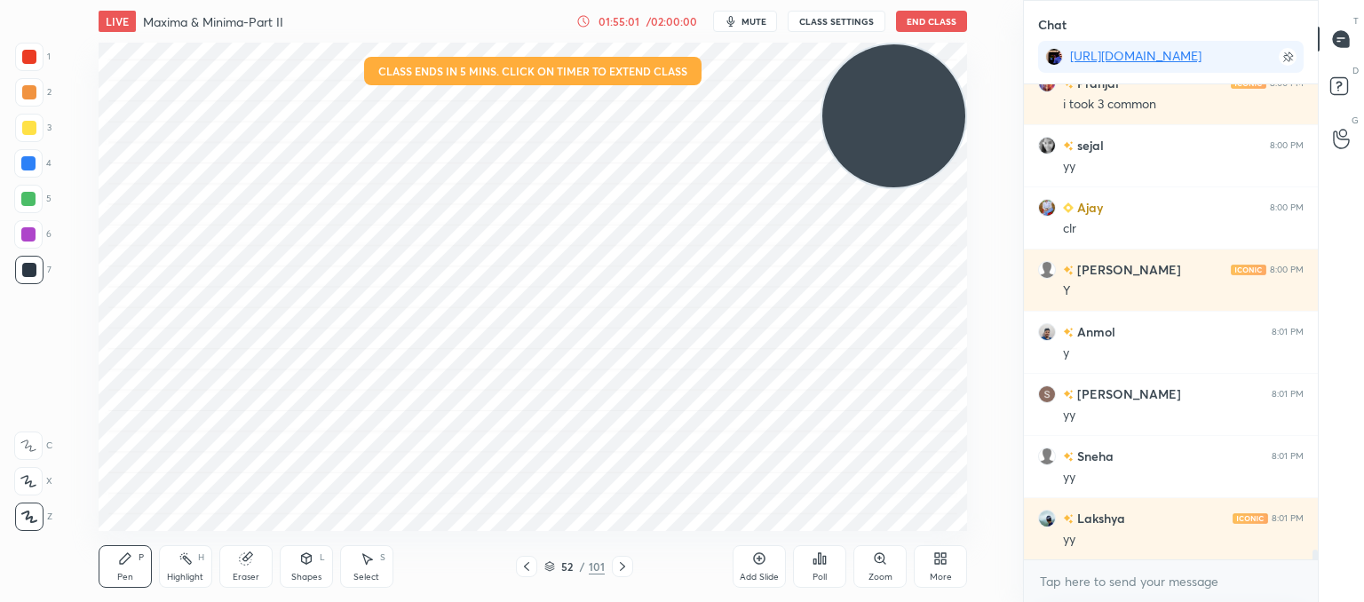
click at [528, 575] on div at bounding box center [526, 566] width 21 height 21
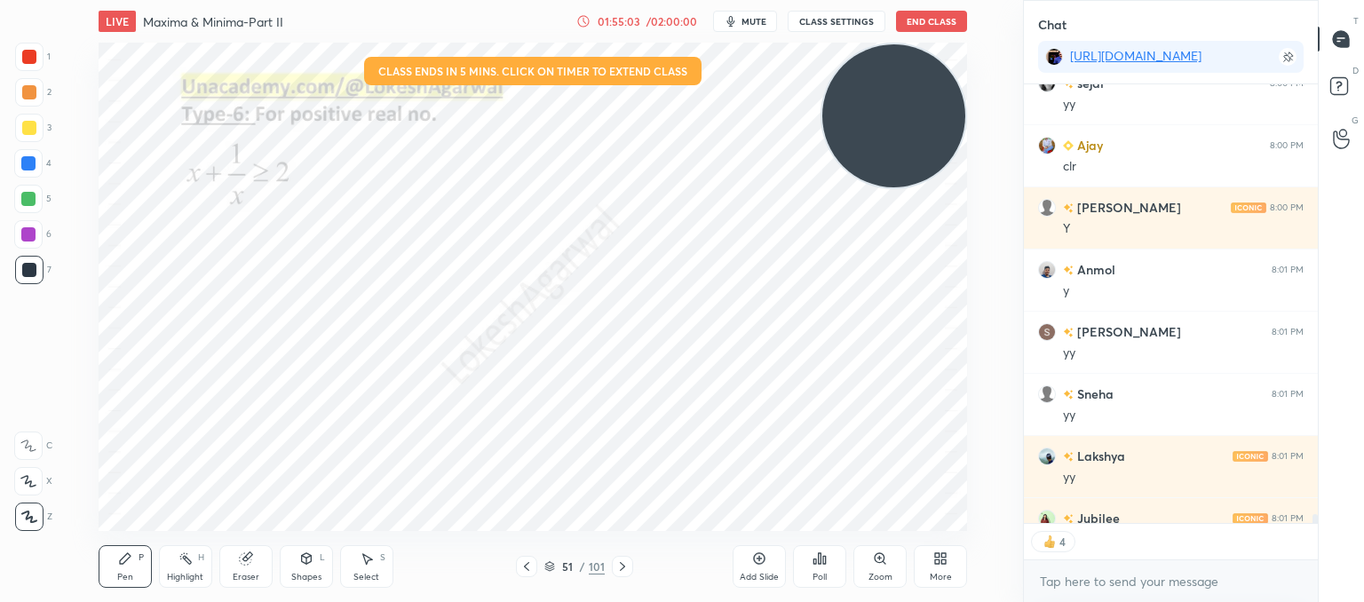
scroll to position [23054, 0]
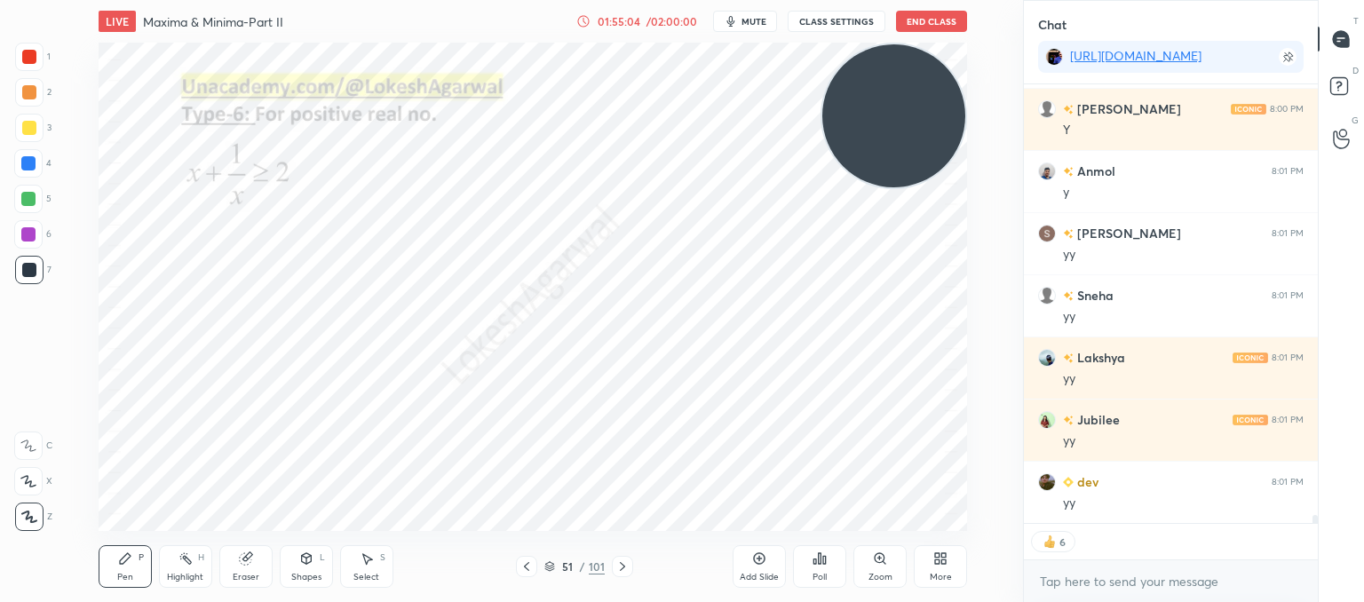
click at [536, 575] on div at bounding box center [526, 566] width 21 height 21
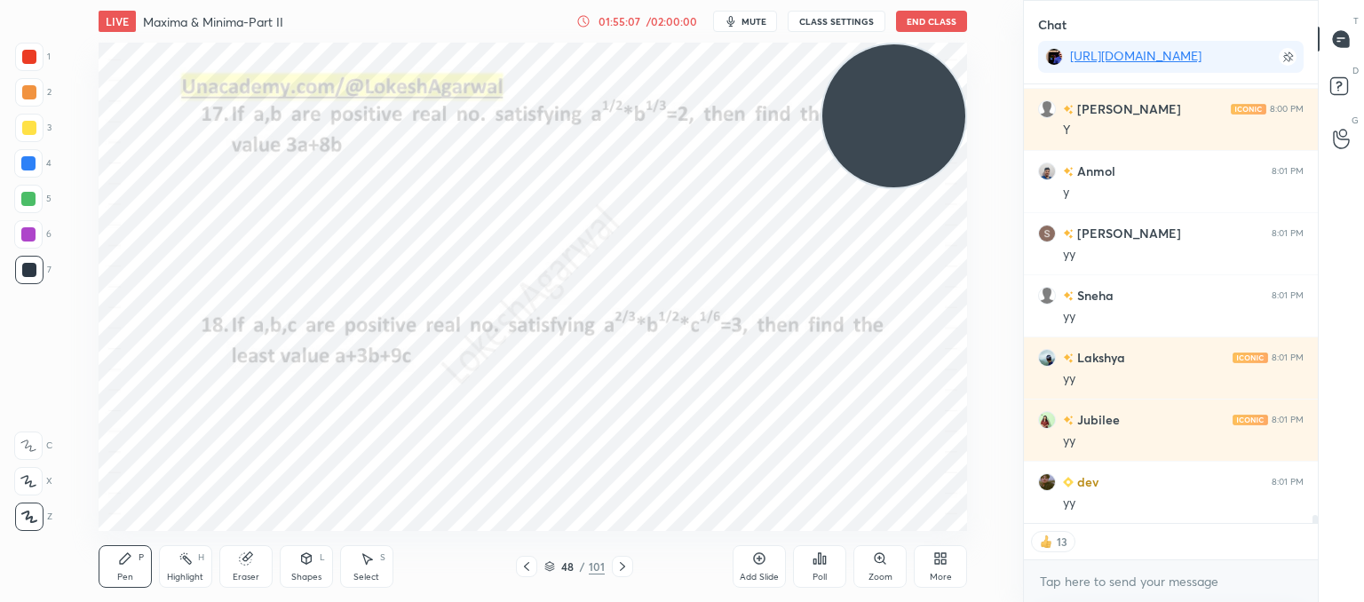
click at [536, 575] on div at bounding box center [526, 566] width 21 height 21
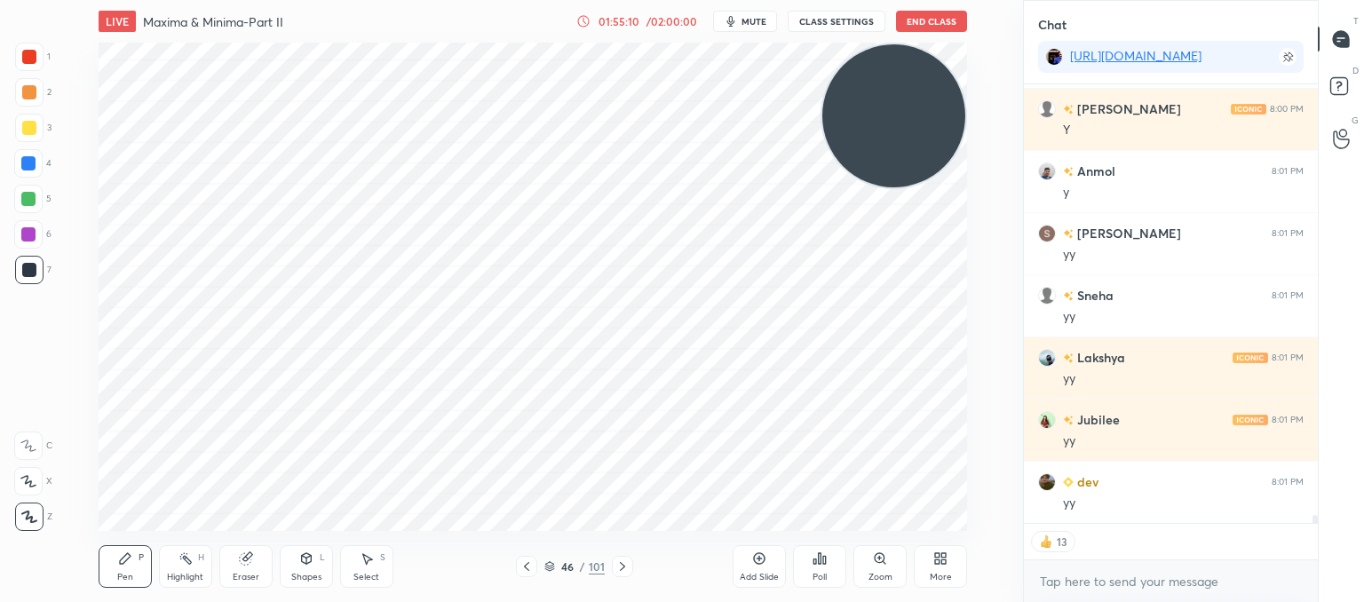
click at [522, 571] on icon at bounding box center [527, 567] width 14 height 14
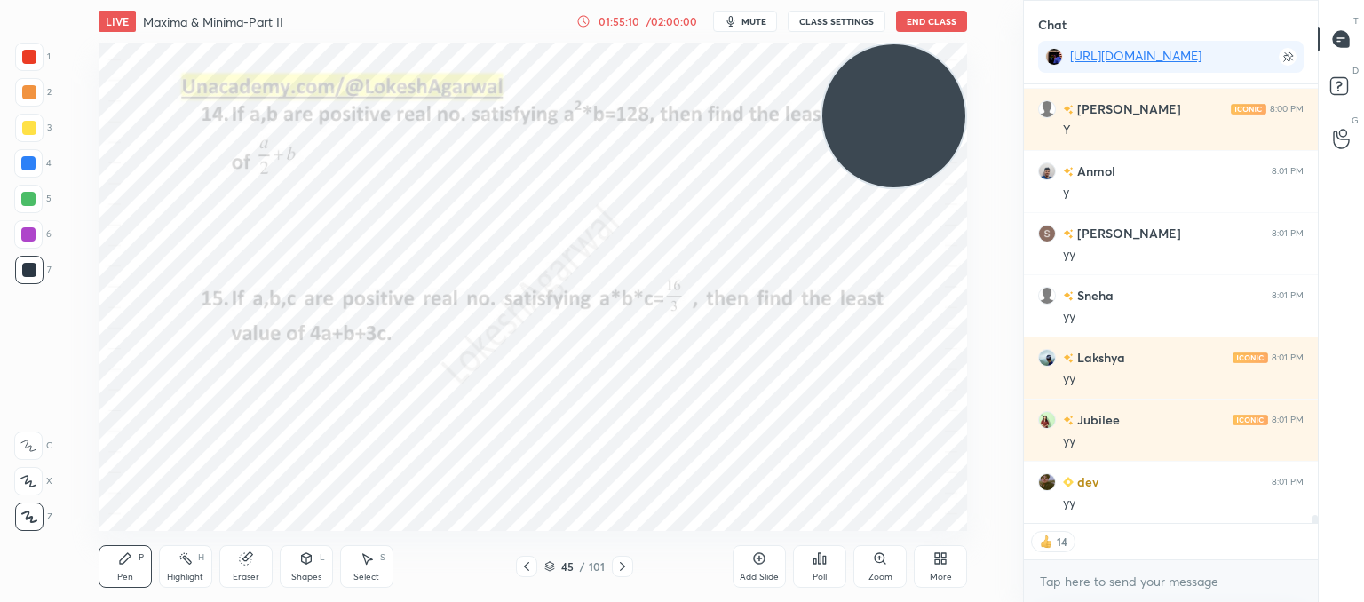
click at [522, 569] on icon at bounding box center [527, 567] width 14 height 14
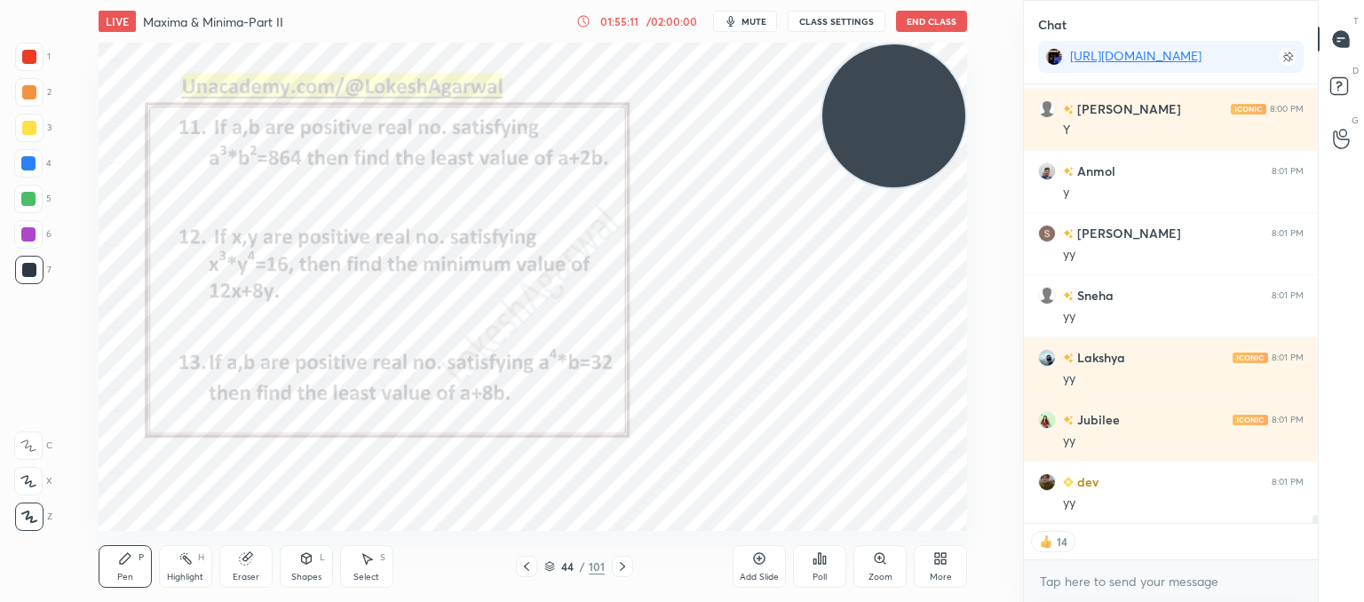
click at [522, 569] on icon at bounding box center [527, 567] width 14 height 14
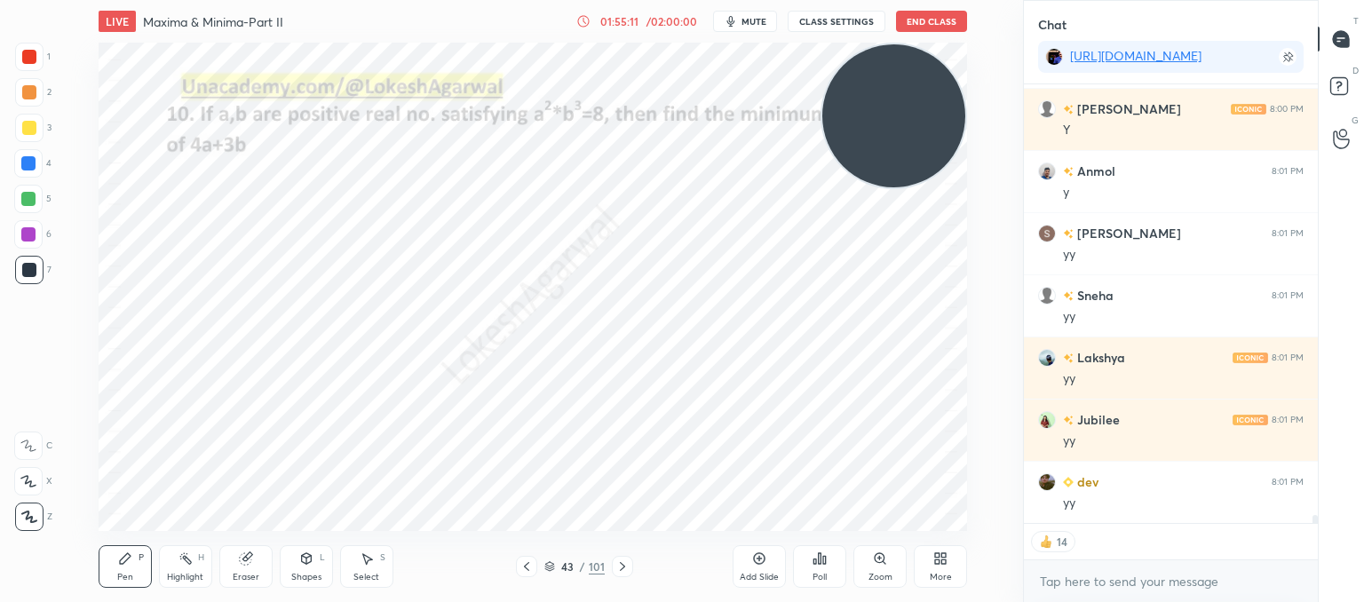
click at [525, 569] on icon at bounding box center [527, 567] width 14 height 14
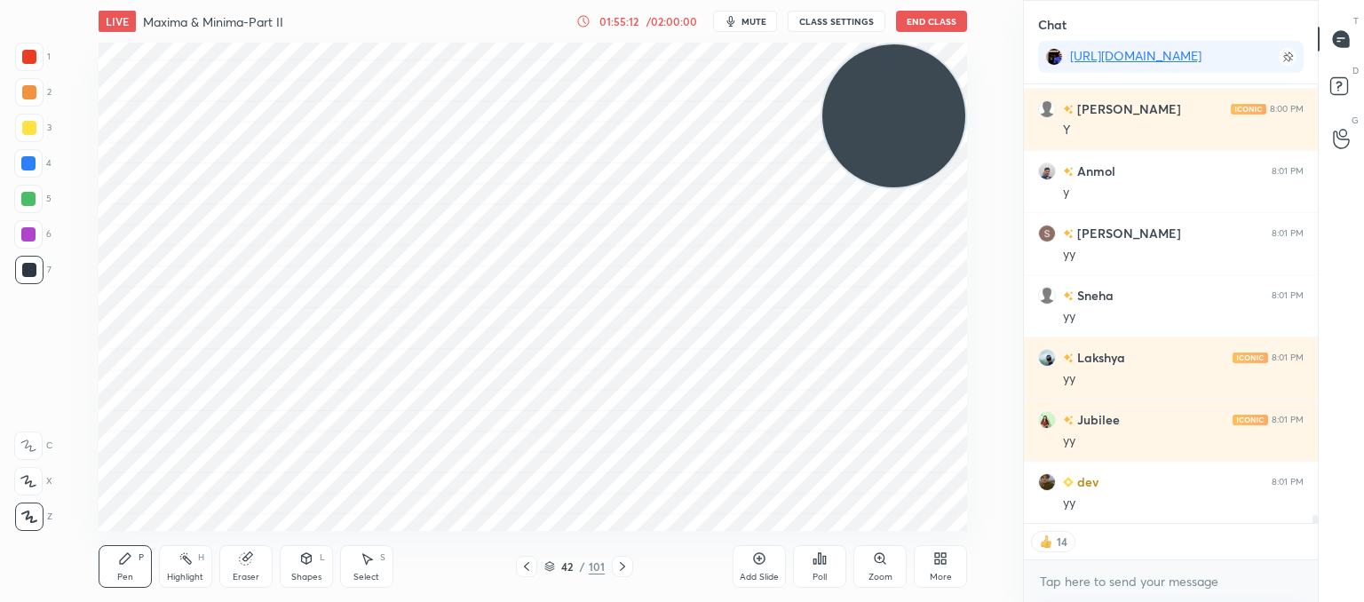
click at [526, 569] on icon at bounding box center [526, 566] width 5 height 9
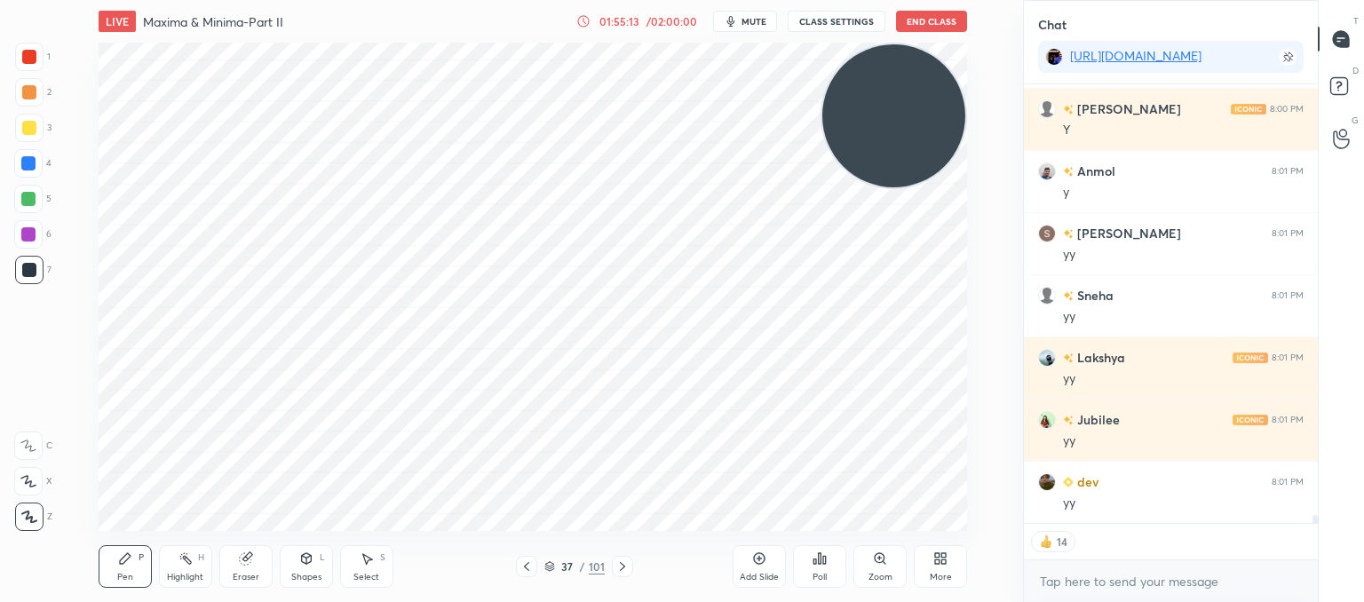
click at [526, 569] on icon at bounding box center [526, 566] width 5 height 9
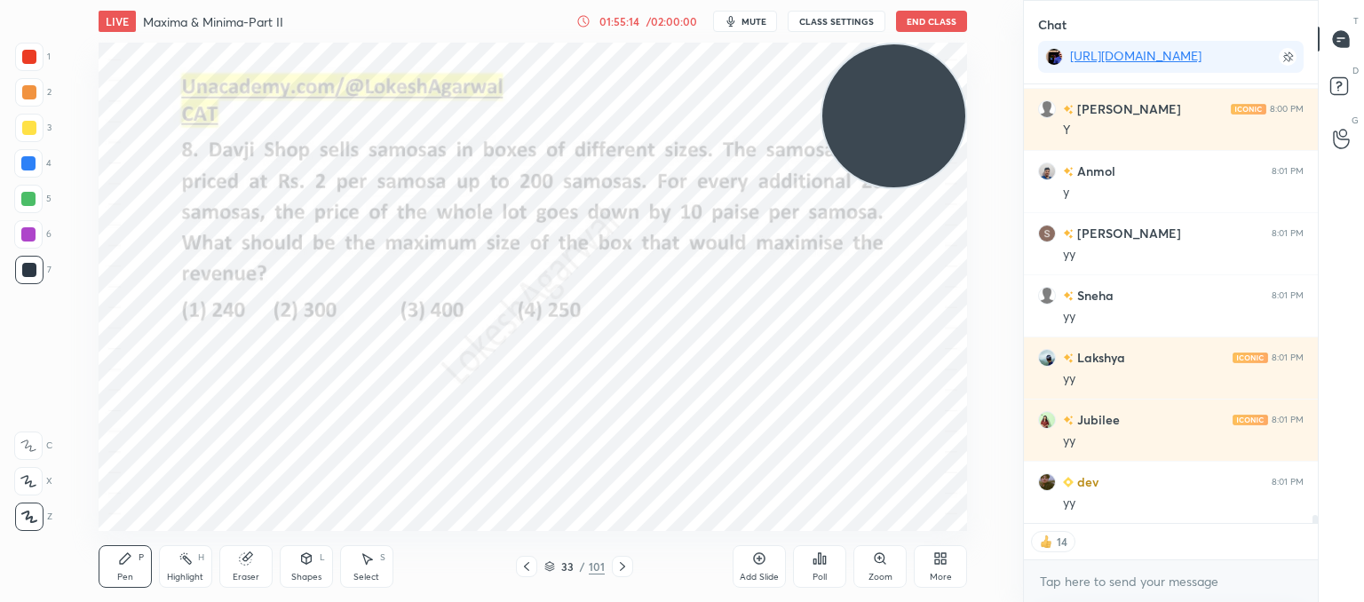
click at [526, 569] on icon at bounding box center [526, 566] width 5 height 9
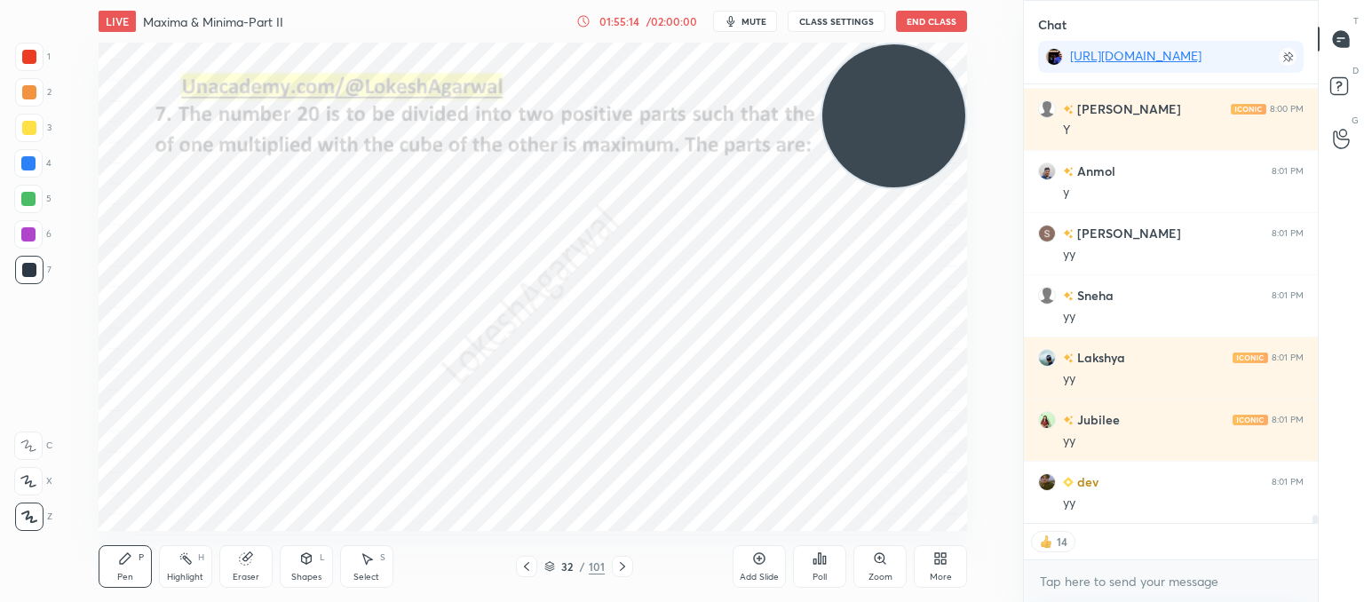
click at [526, 569] on icon at bounding box center [526, 566] width 5 height 9
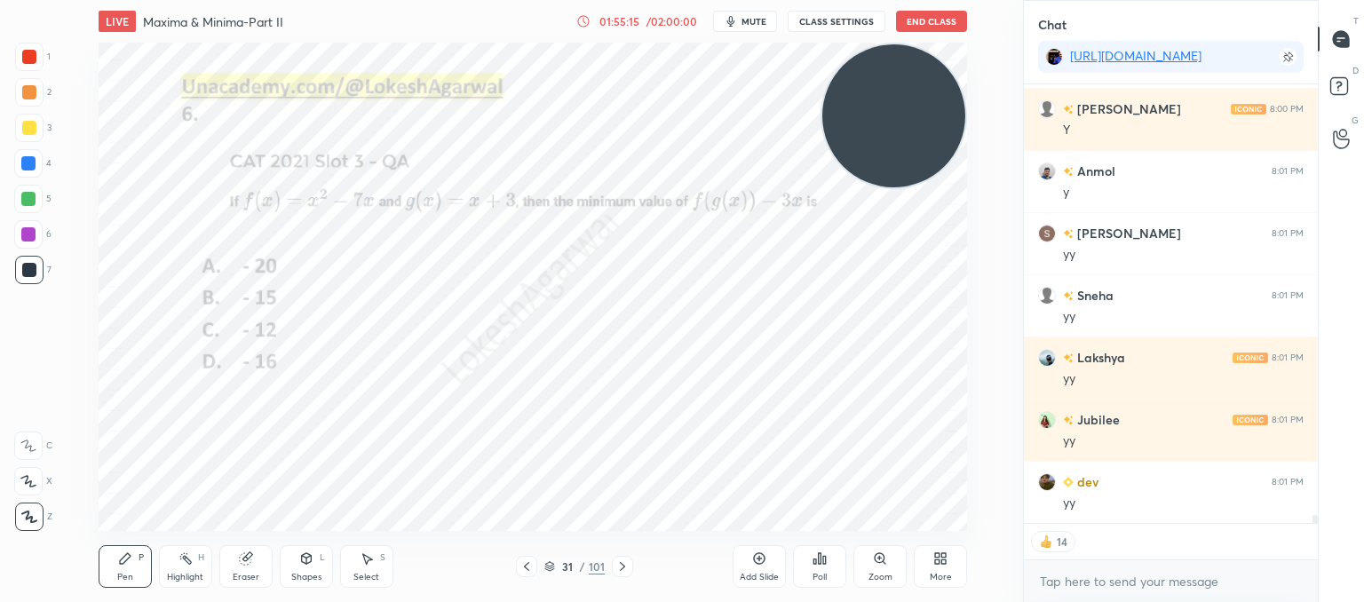
click at [526, 569] on icon at bounding box center [526, 566] width 5 height 9
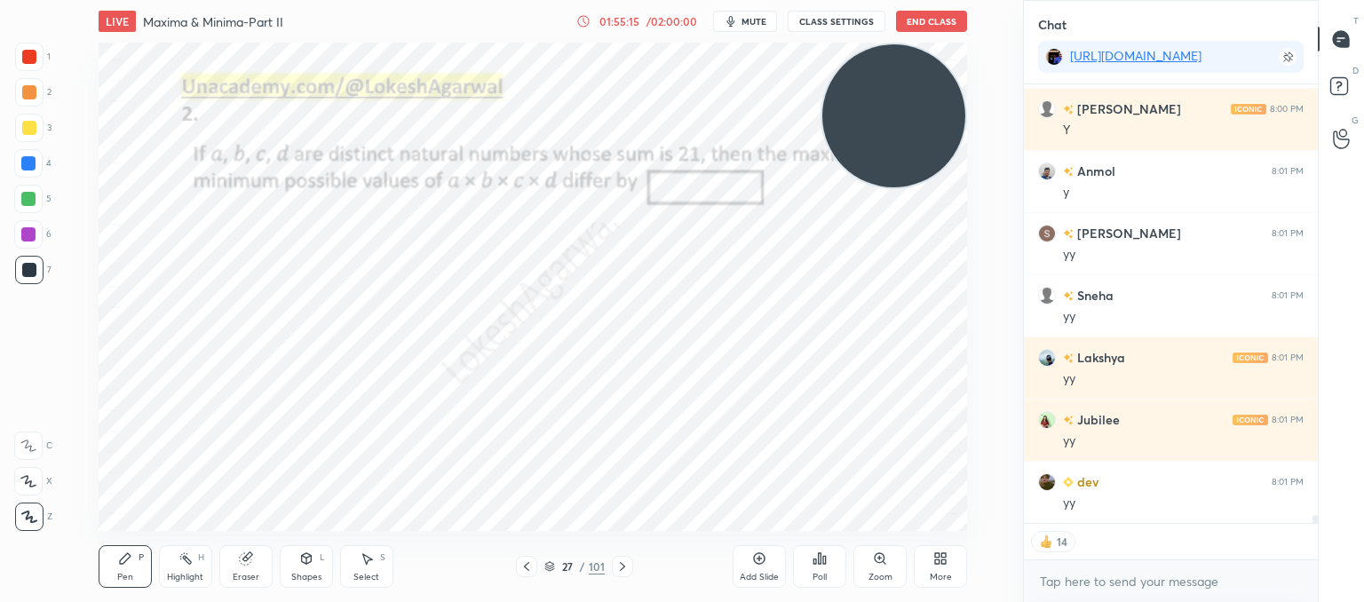
click at [526, 569] on icon at bounding box center [526, 566] width 5 height 9
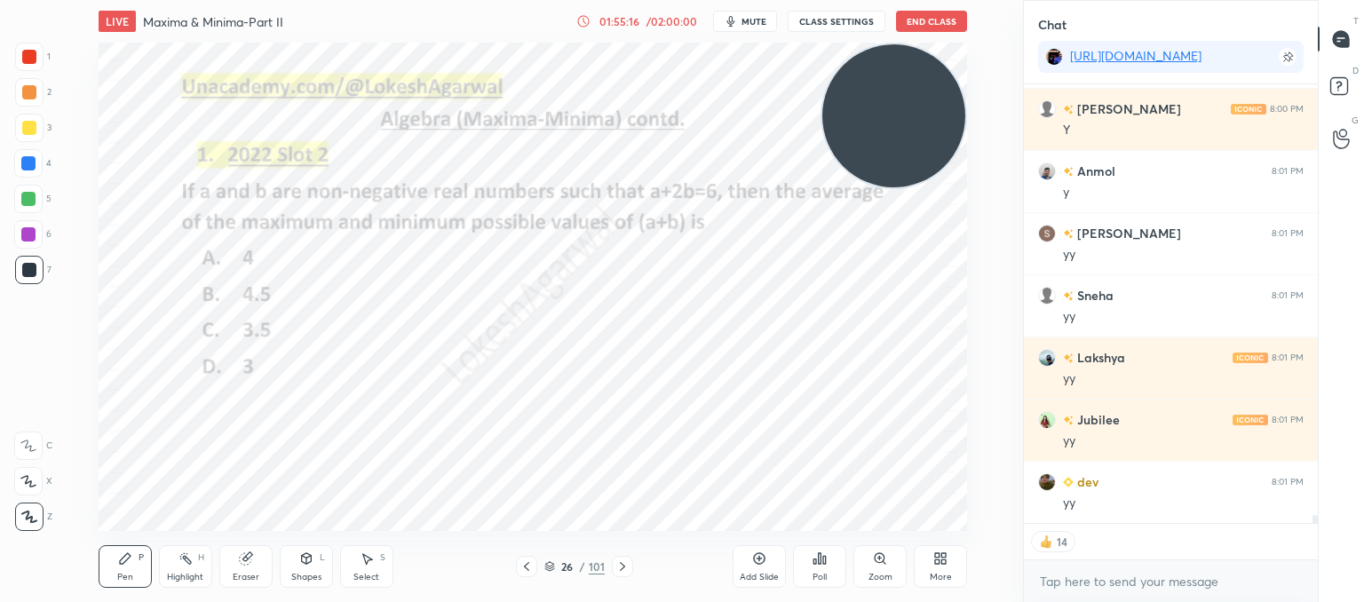
click at [526, 569] on icon at bounding box center [526, 566] width 5 height 9
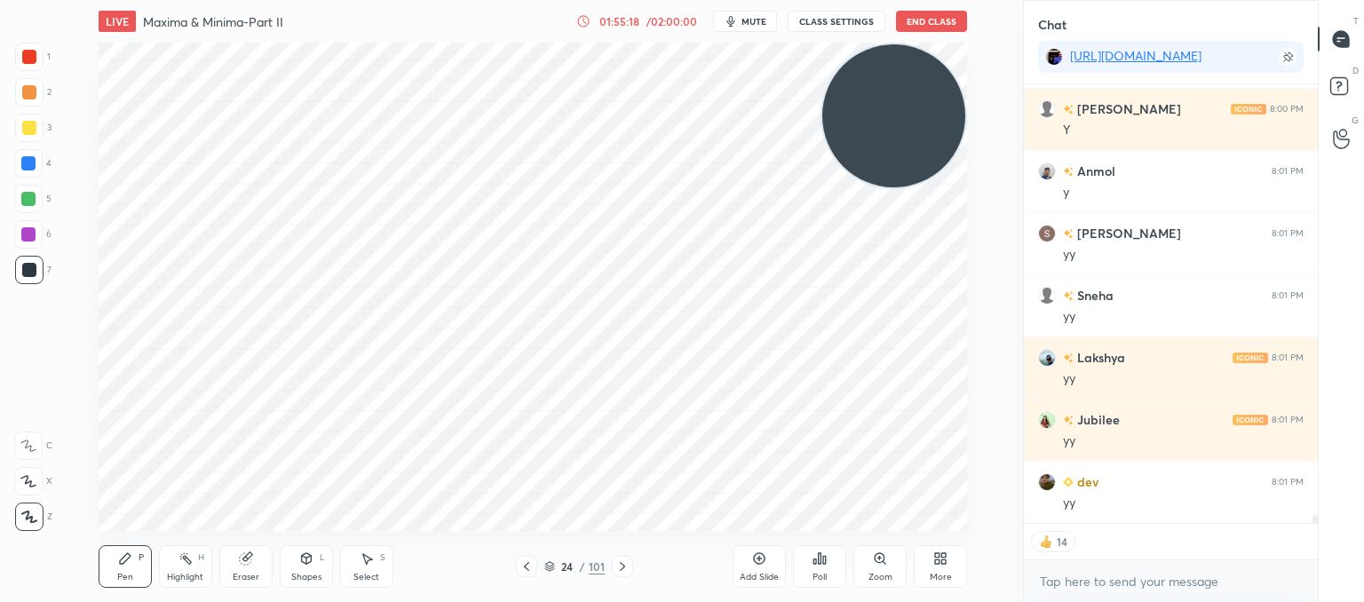
click at [622, 572] on icon at bounding box center [622, 567] width 14 height 14
drag, startPoint x: 891, startPoint y: 133, endPoint x: 0, endPoint y: 555, distance: 985.6
click at [0, 555] on div "1 2 3 4 5 6 7 C X Z C X Z E E Erase all H H LIVE Maxima & Minima-Part II 01:55:…" at bounding box center [504, 301] width 1009 height 602
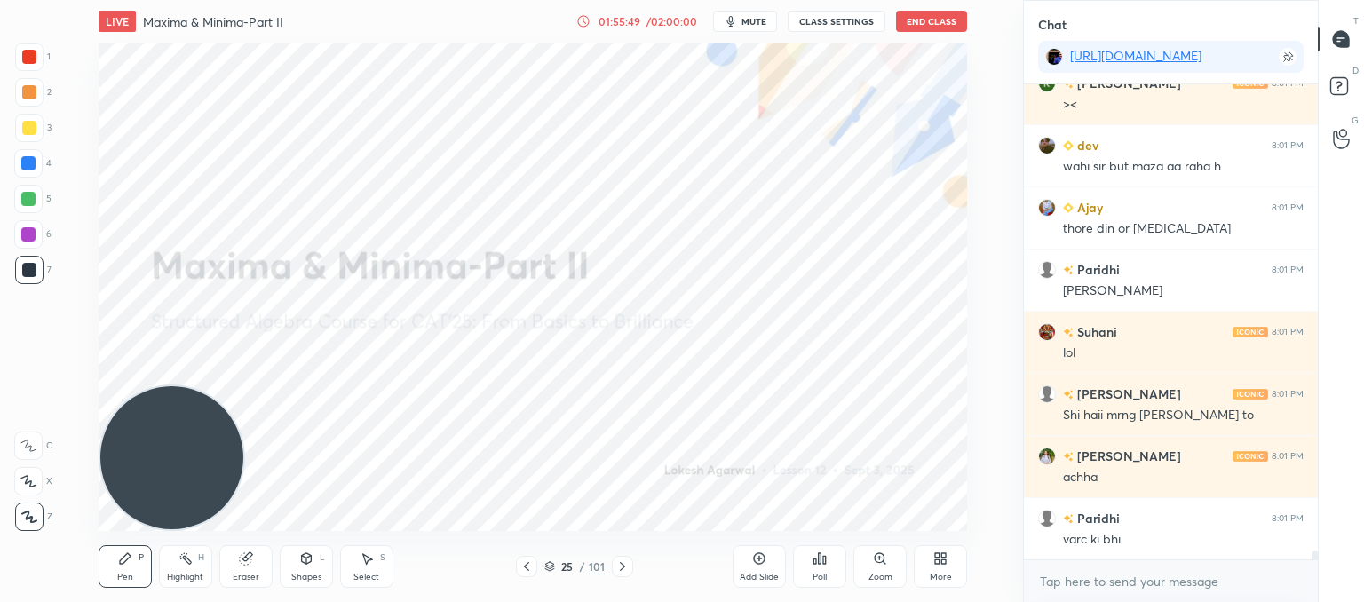
scroll to position [23826, 0]
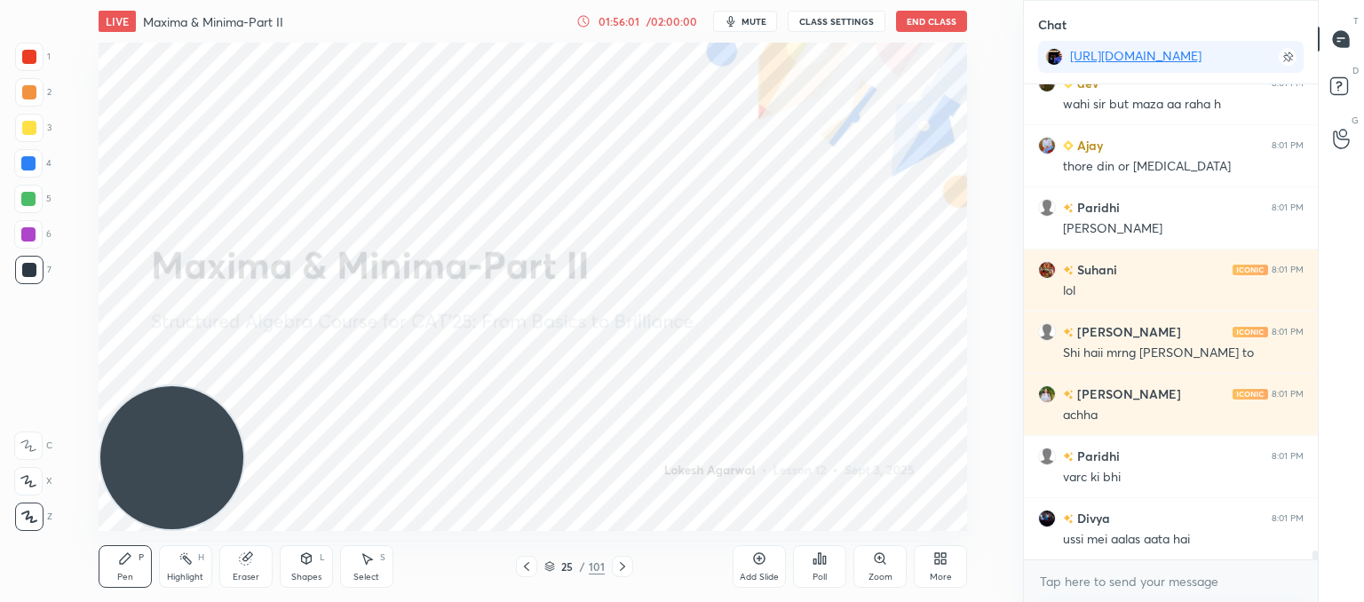
drag, startPoint x: 358, startPoint y: 572, endPoint x: 377, endPoint y: 551, distance: 28.3
click at [361, 569] on div "Select S" at bounding box center [366, 566] width 53 height 43
drag, startPoint x: 883, startPoint y: 285, endPoint x: 682, endPoint y: 103, distance: 271.0
click at [682, 104] on div "0 ° Undo Copy Paste here Duplicate Duplicate to new slide Delete" at bounding box center [533, 287] width 869 height 488
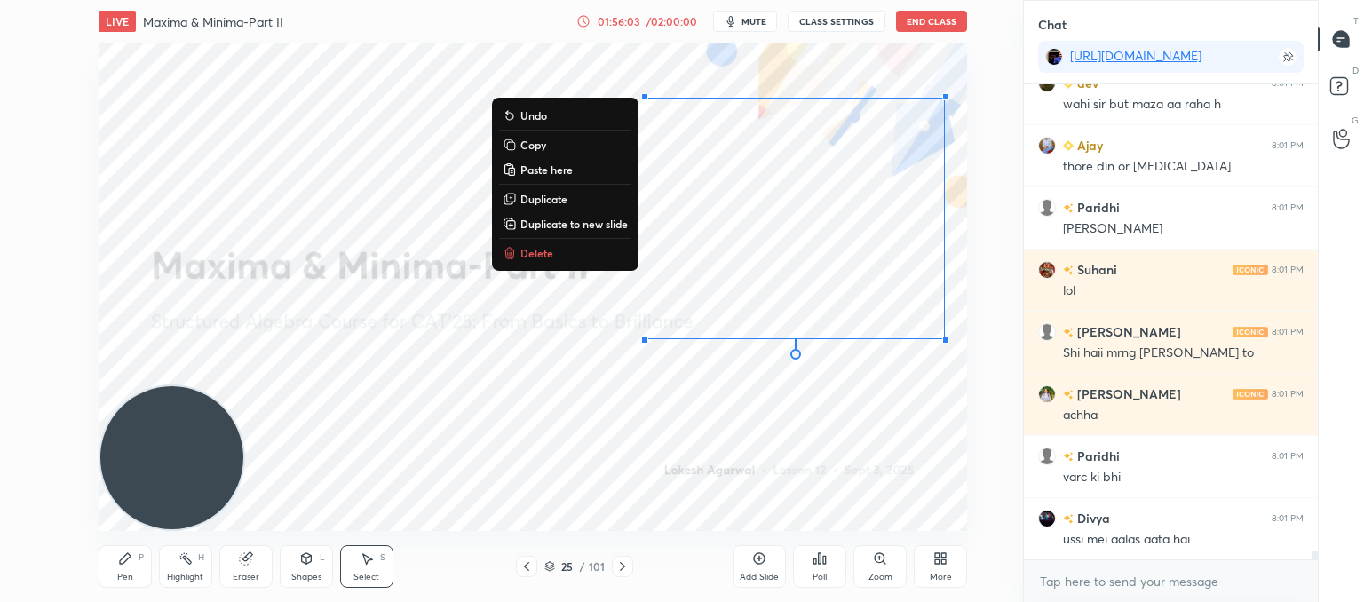
click at [532, 246] on p "Delete" at bounding box center [536, 253] width 33 height 14
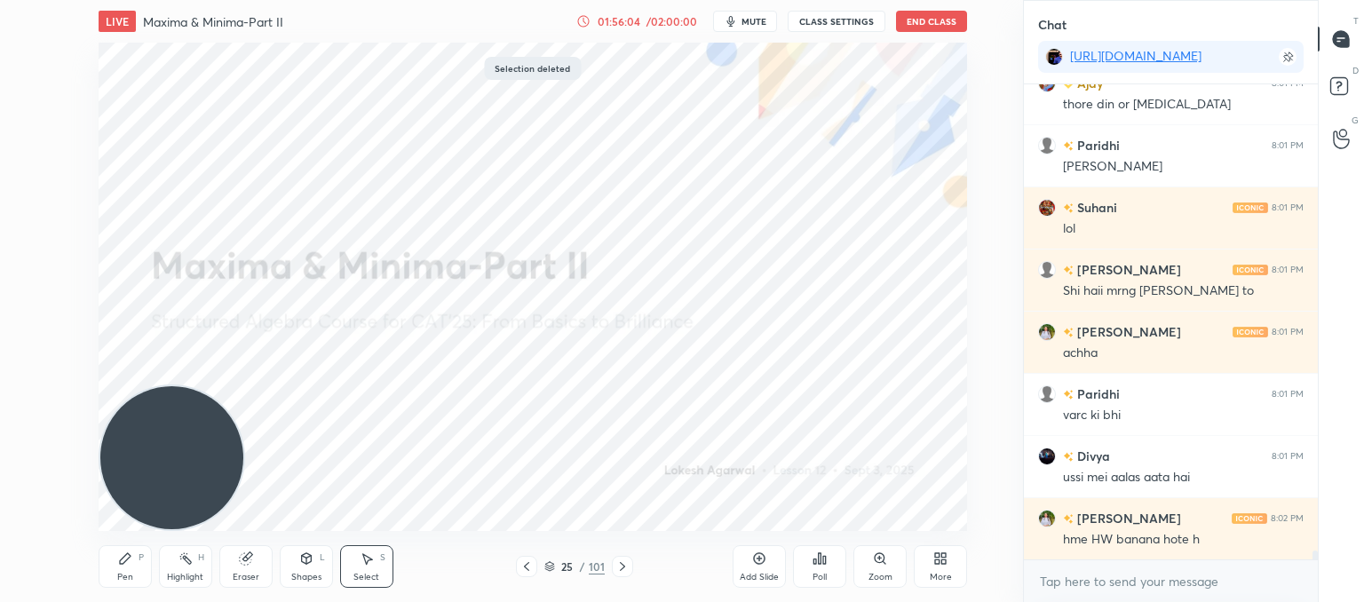
drag, startPoint x: 381, startPoint y: 178, endPoint x: 387, endPoint y: 158, distance: 20.5
click at [380, 168] on div "0 ° Undo Copy Paste here Duplicate Duplicate to new slide Delete" at bounding box center [533, 287] width 869 height 488
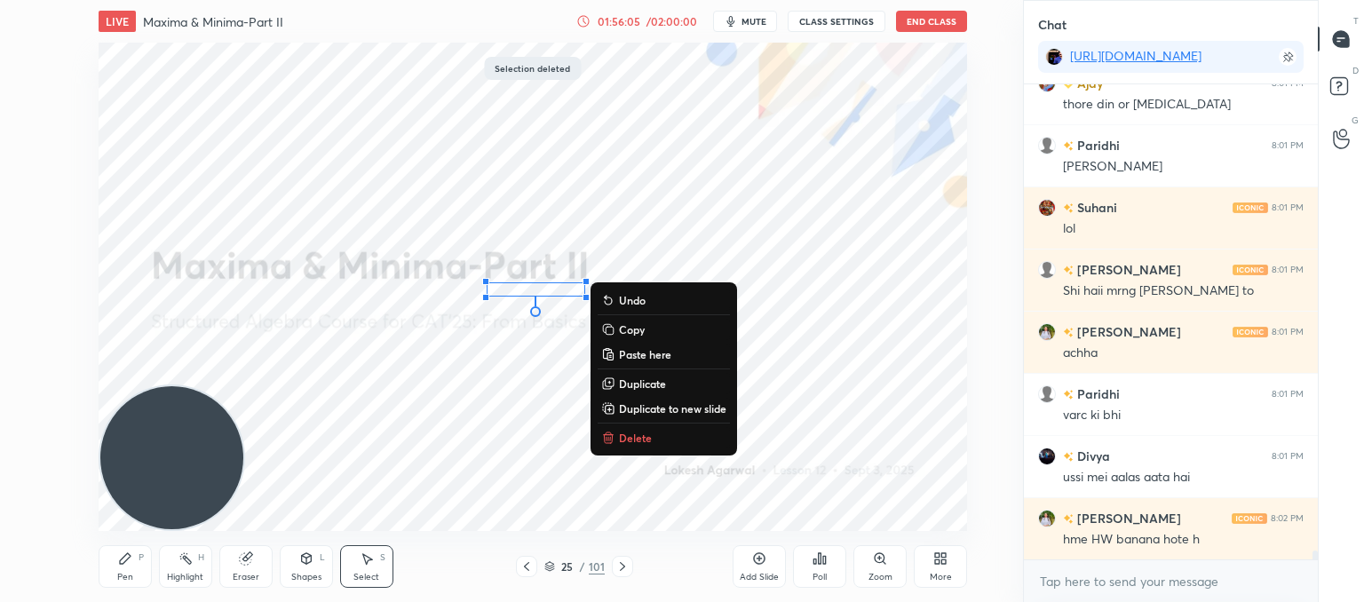
drag, startPoint x: 624, startPoint y: 441, endPoint x: 783, endPoint y: 416, distance: 161.0
click at [625, 440] on p "Delete" at bounding box center [635, 438] width 33 height 14
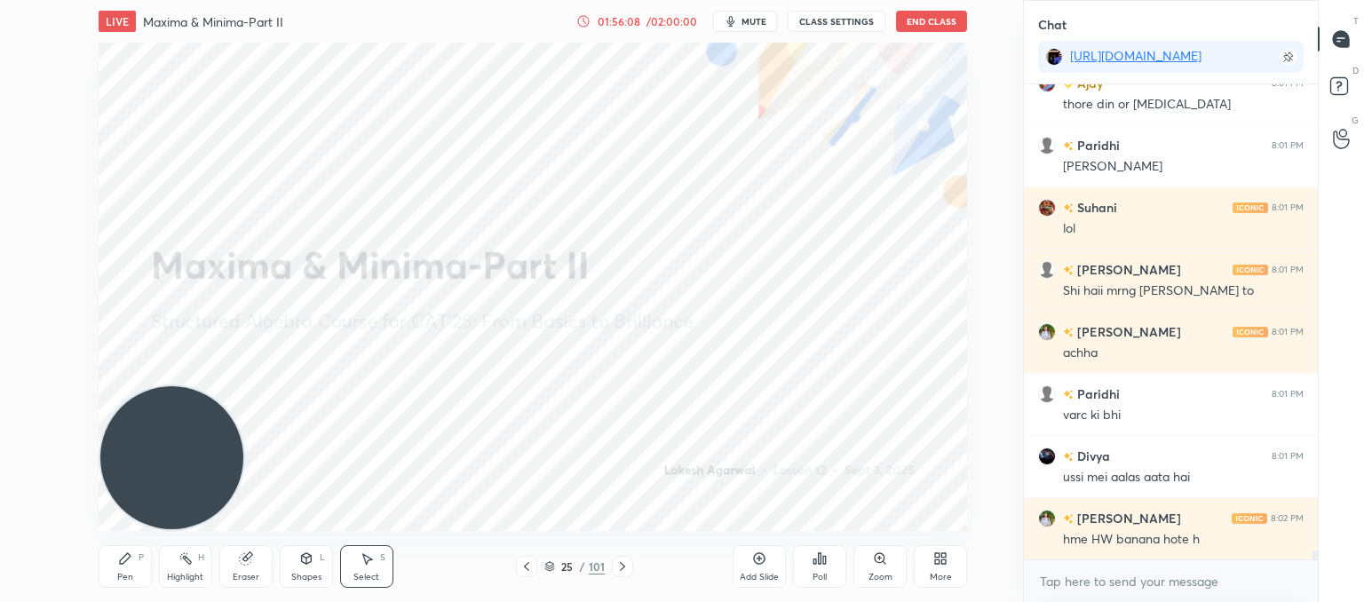
scroll to position [23950, 0]
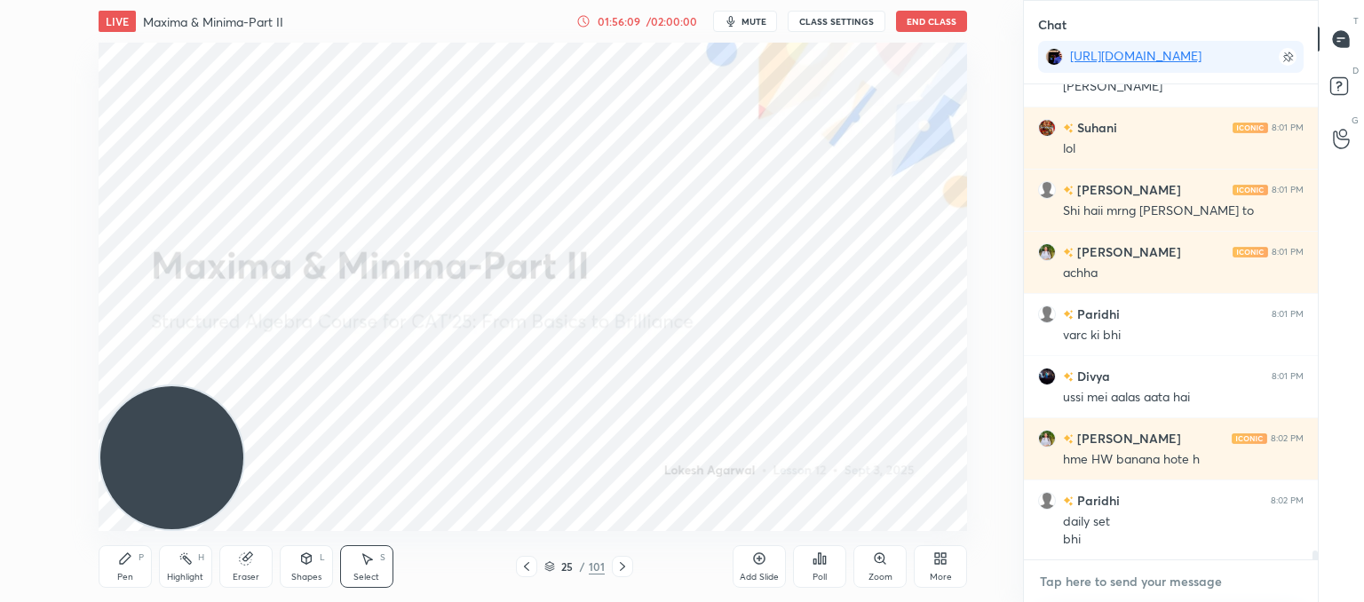
click at [1115, 591] on textarea at bounding box center [1171, 581] width 266 height 28
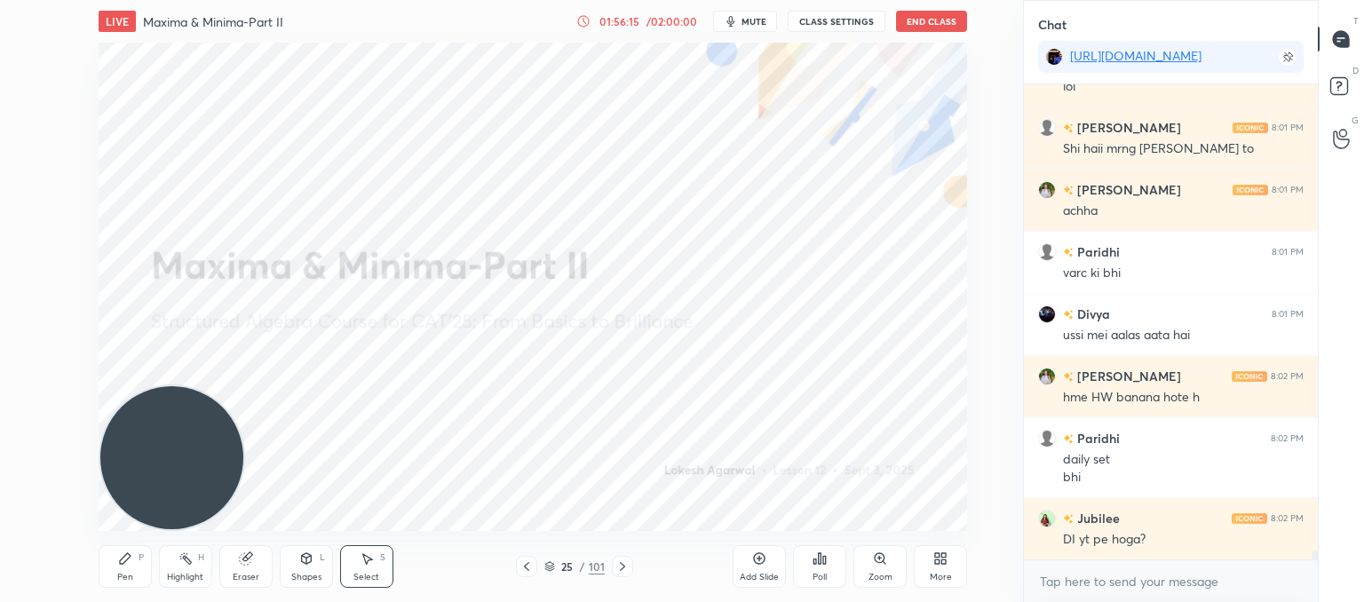
click at [123, 570] on div "Pen P" at bounding box center [125, 566] width 53 height 43
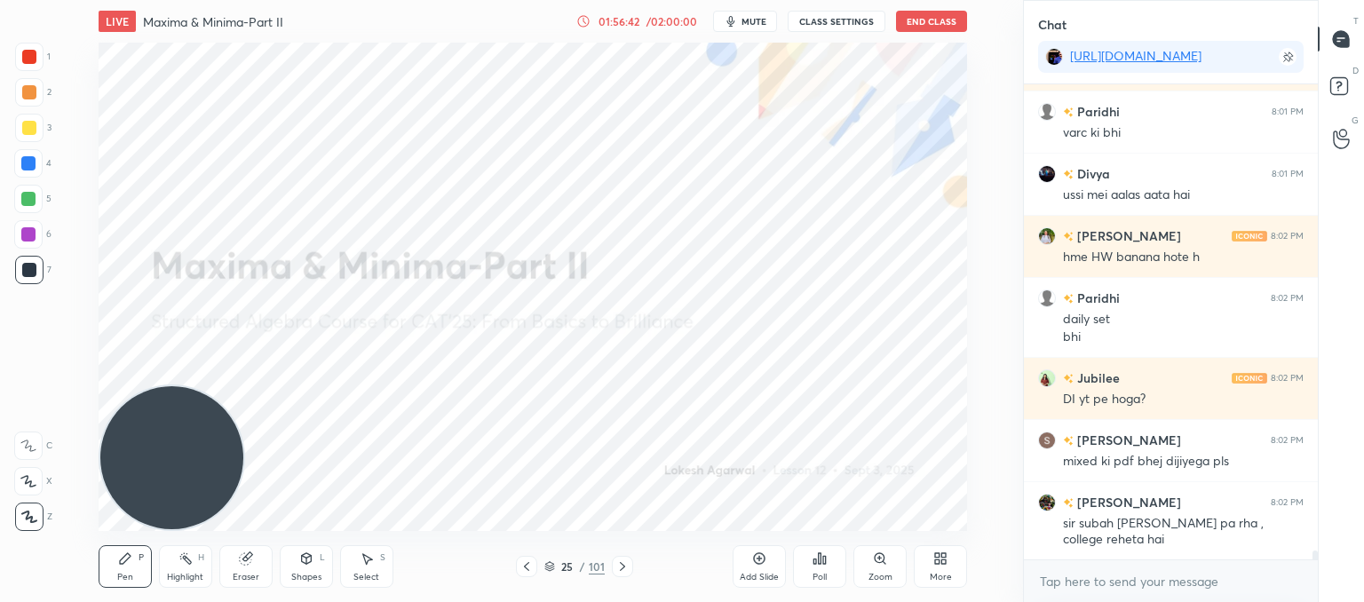
scroll to position [24233, 0]
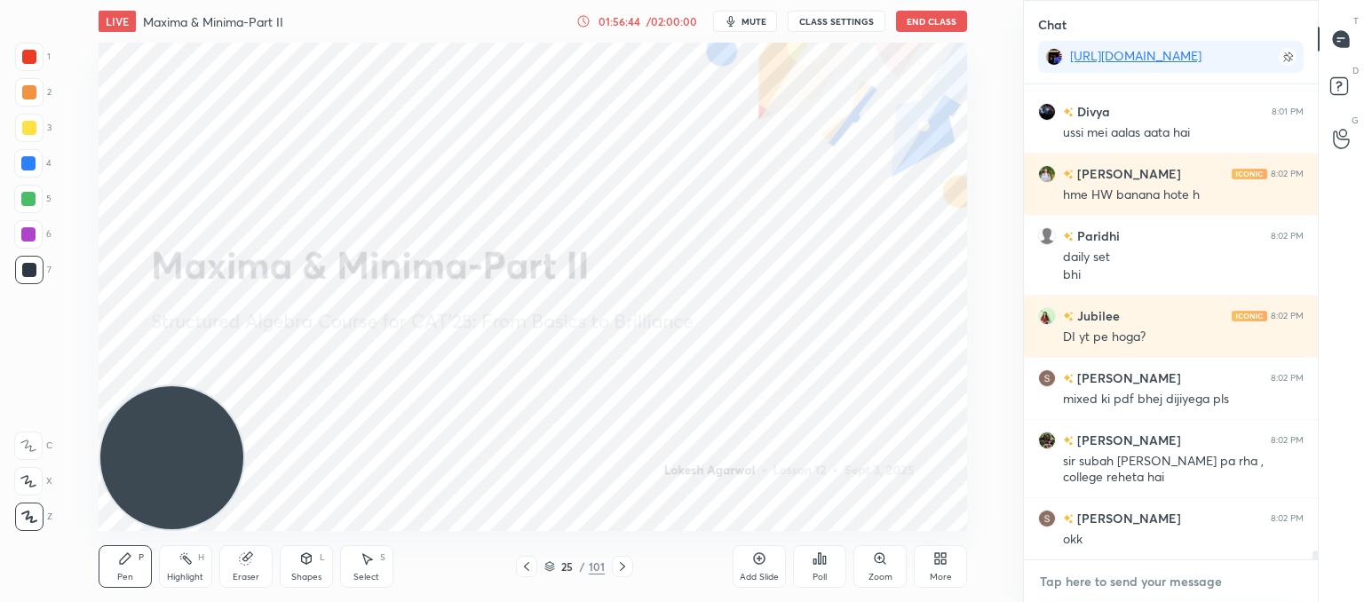
click at [1058, 583] on textarea at bounding box center [1171, 581] width 266 height 28
click at [1041, 583] on textarea at bounding box center [1171, 581] width 266 height 28
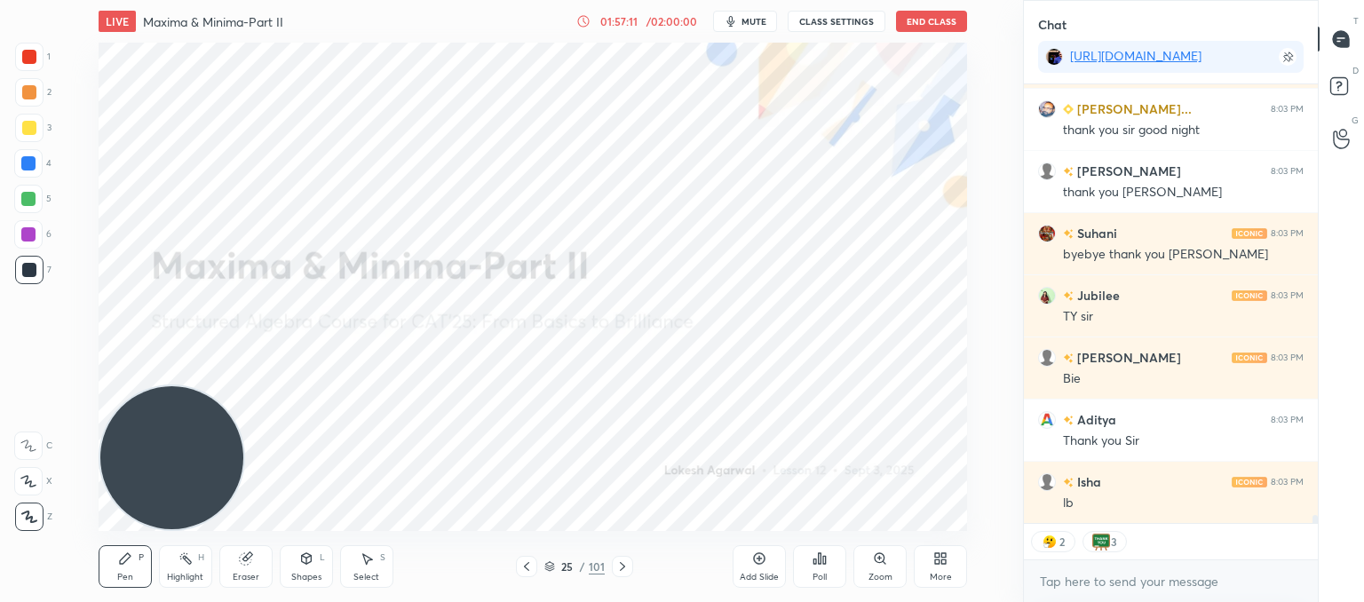
scroll to position [24828, 0]
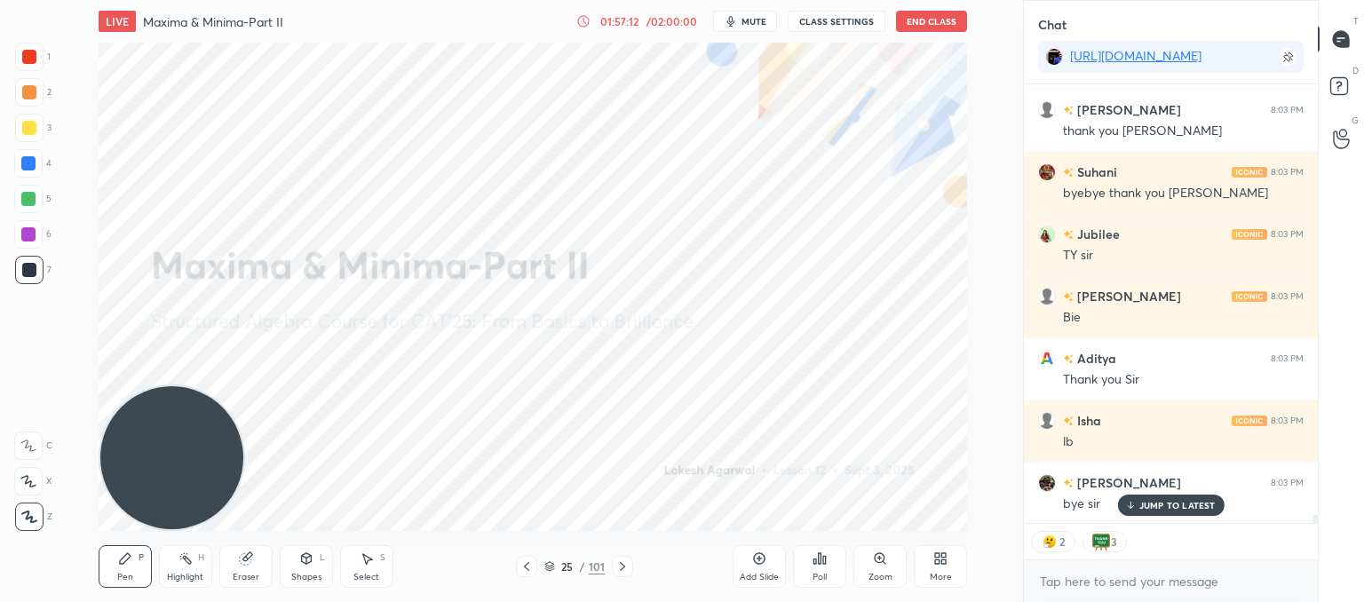
click at [825, 580] on div "Poll" at bounding box center [820, 577] width 14 height 9
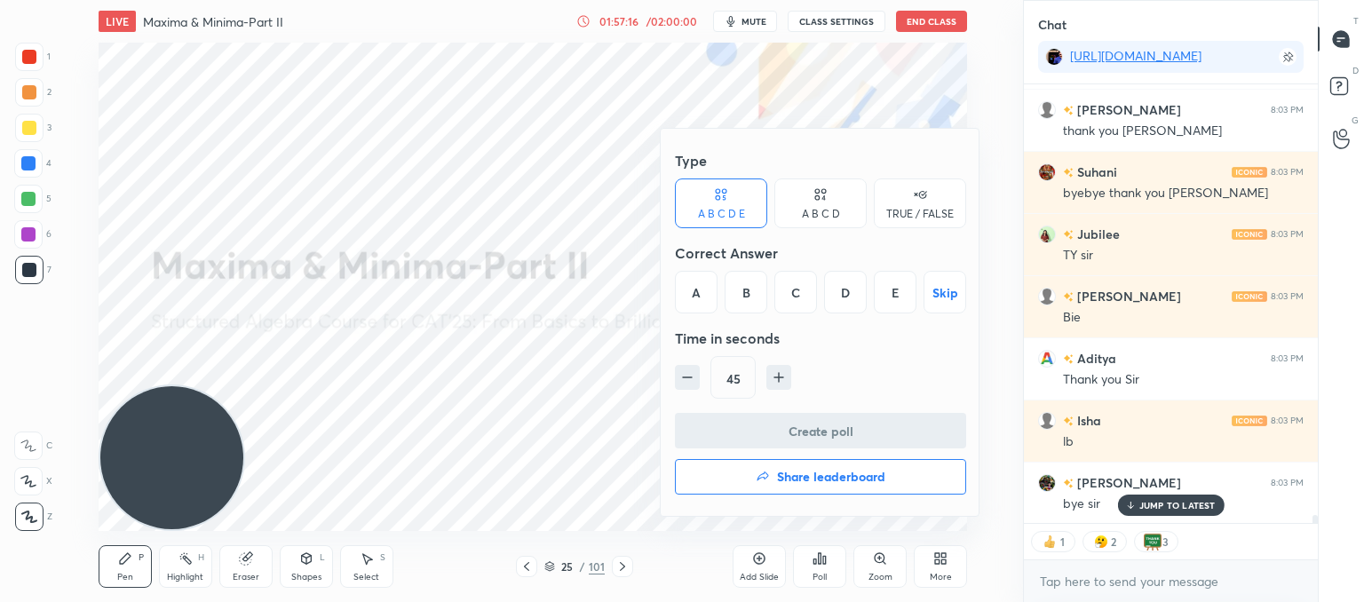
click at [766, 479] on icon "button" at bounding box center [764, 476] width 12 height 9
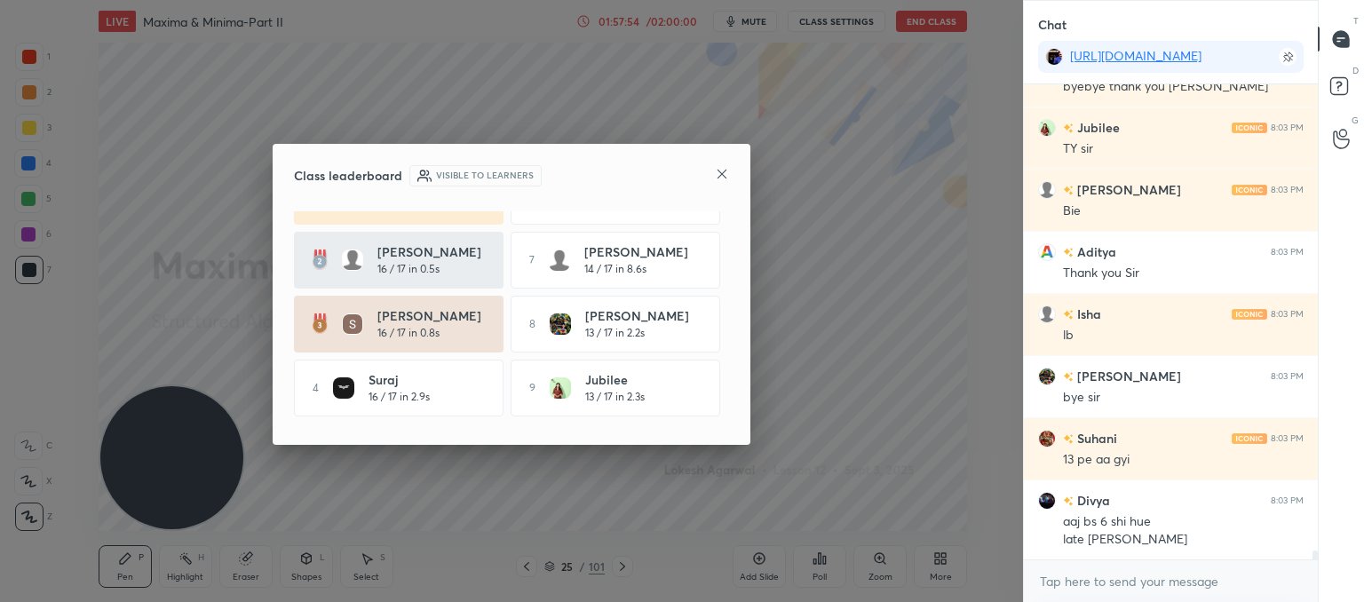
scroll to position [105, 0]
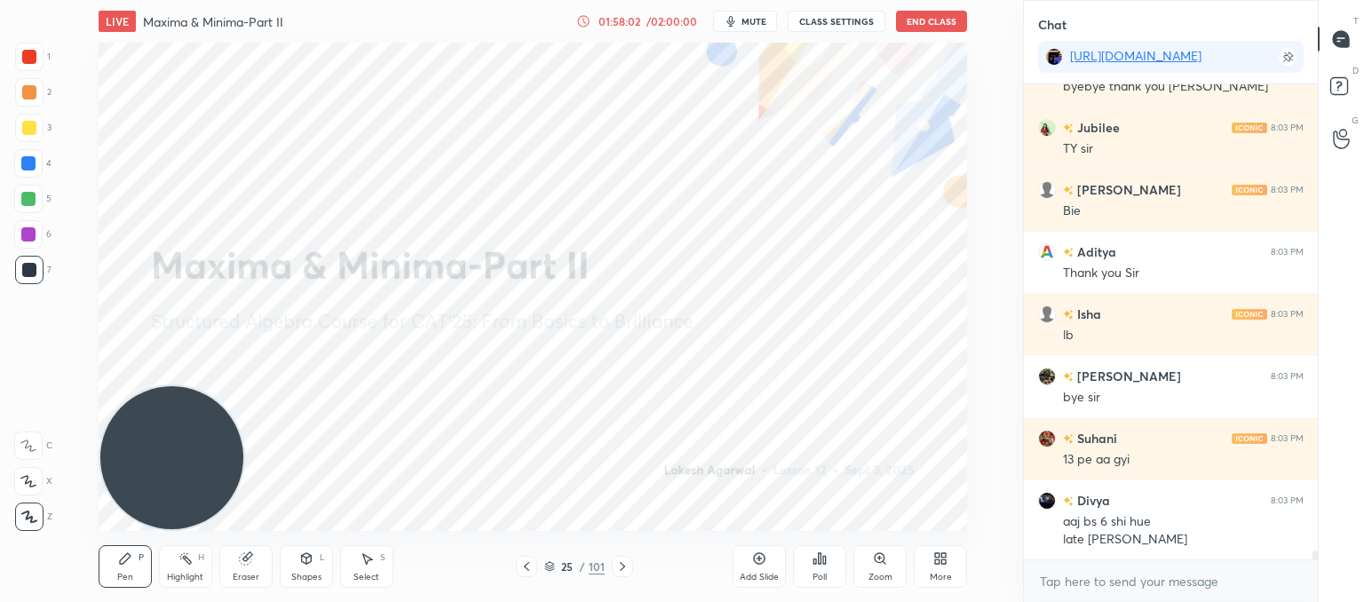
click at [924, 21] on button "End Class" at bounding box center [931, 21] width 71 height 21
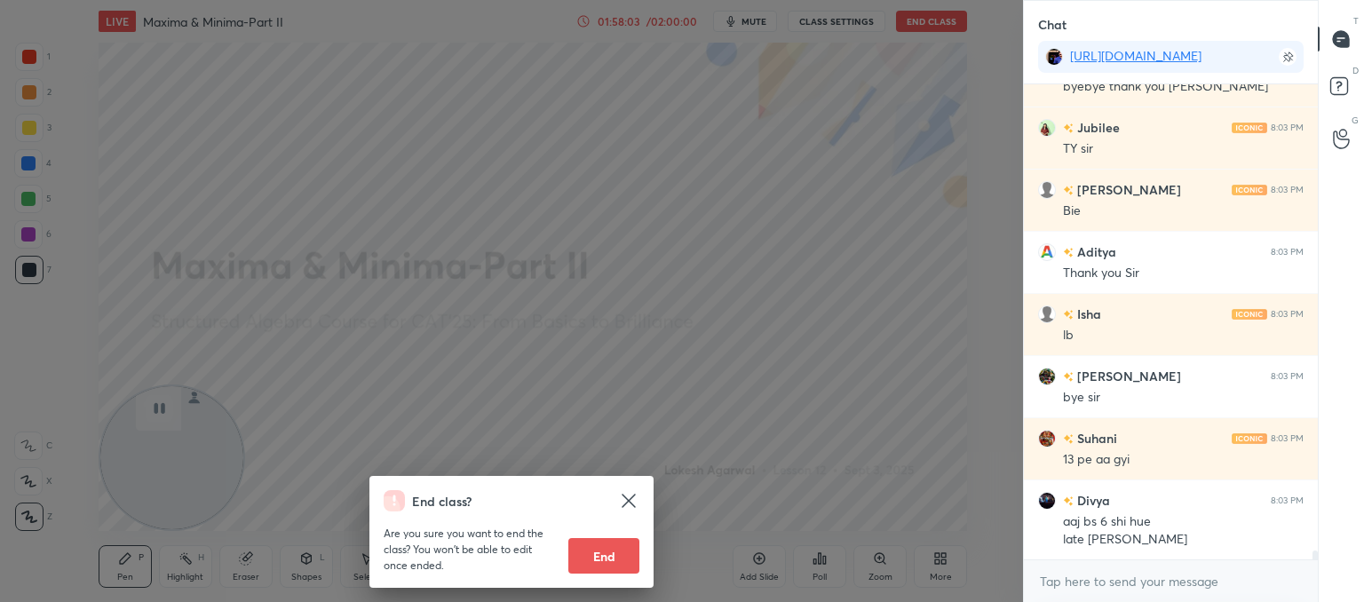
click at [603, 558] on button "End" at bounding box center [603, 556] width 71 height 36
type textarea "x"
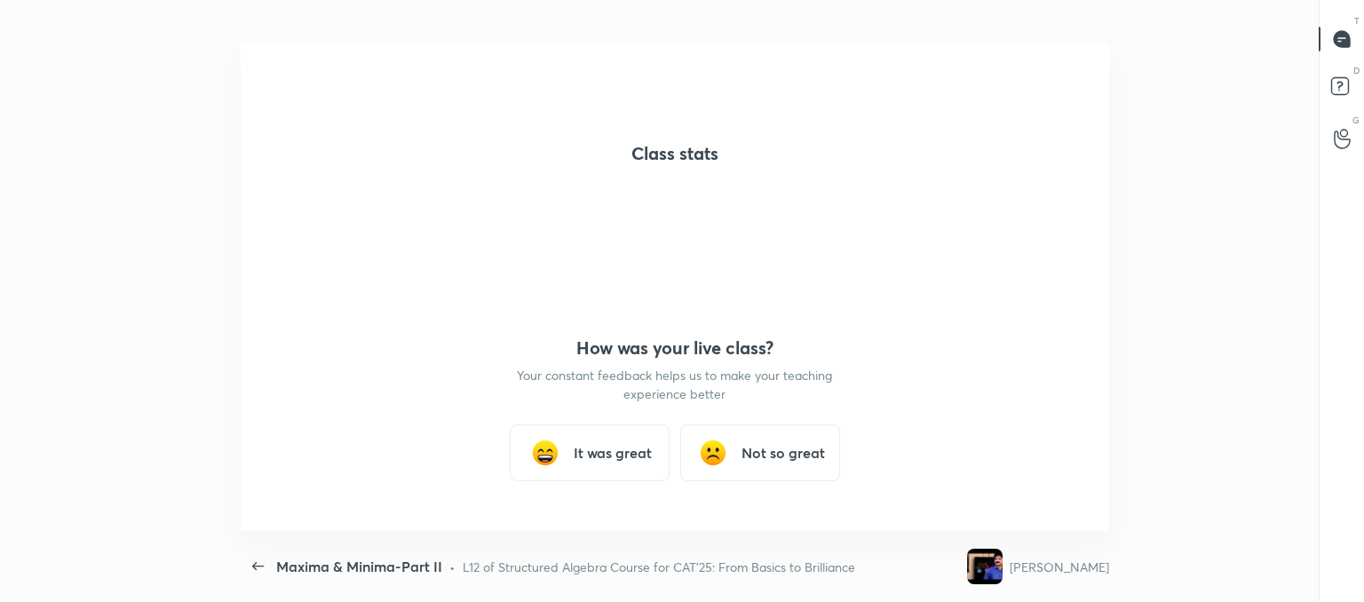
scroll to position [88321, 87669]
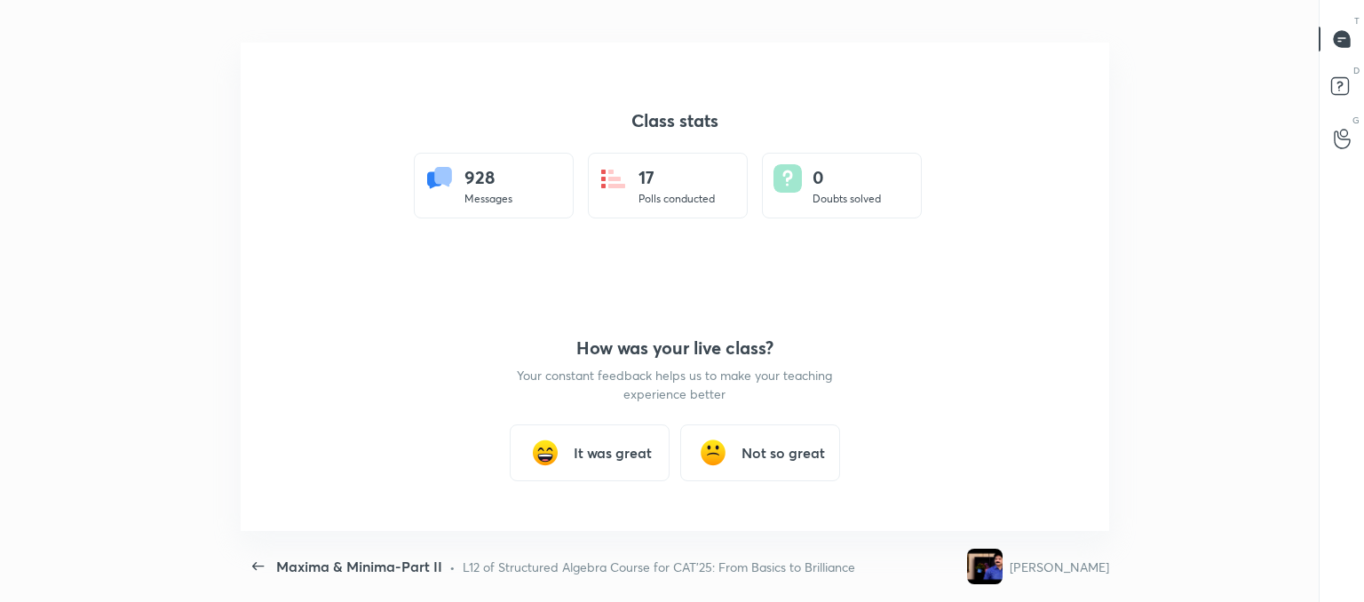
click at [578, 459] on h3 "It was great" at bounding box center [613, 452] width 78 height 21
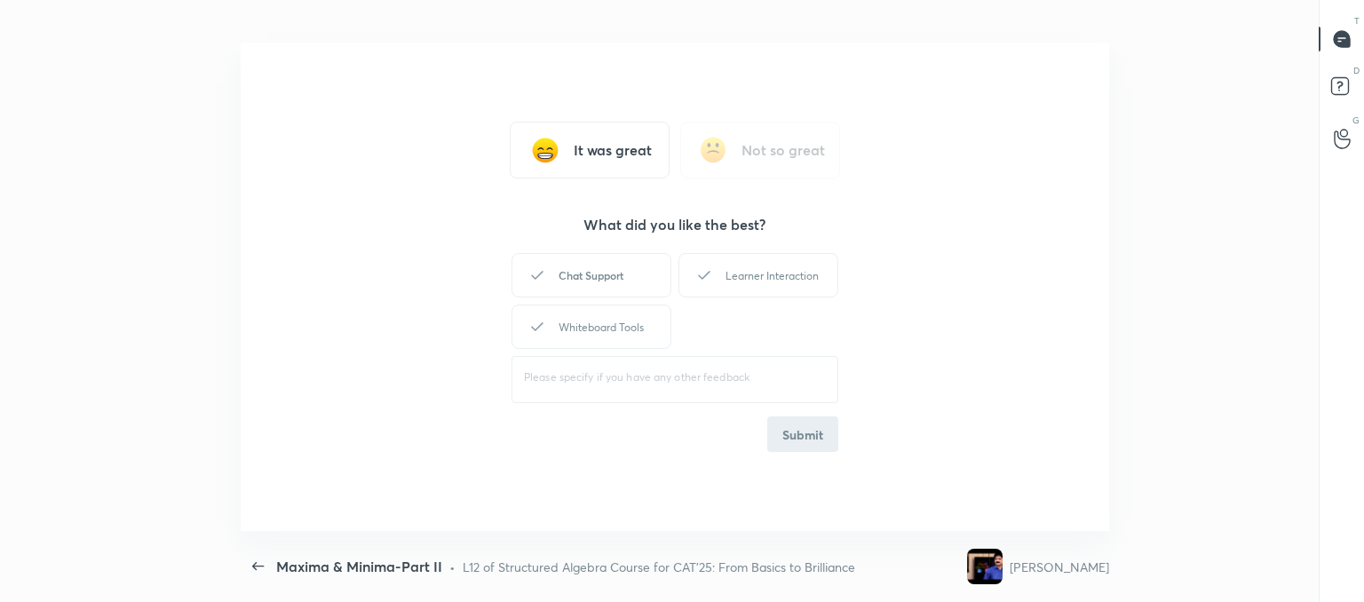
click at [612, 267] on div "Chat Support" at bounding box center [592, 275] width 160 height 44
click at [742, 282] on div "Learner Interaction" at bounding box center [759, 275] width 160 height 44
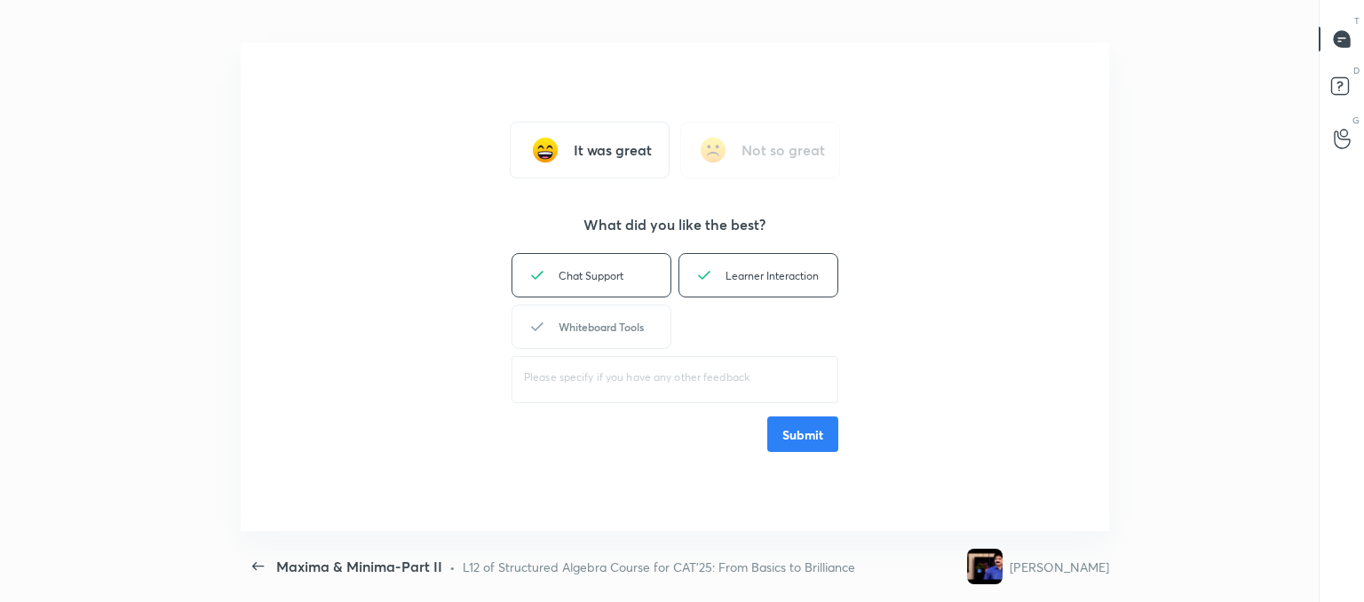
click at [622, 317] on div "Whiteboard Tools" at bounding box center [592, 327] width 160 height 44
click at [795, 434] on button "Submit" at bounding box center [802, 435] width 71 height 36
